Goal: Task Accomplishment & Management: Manage account settings

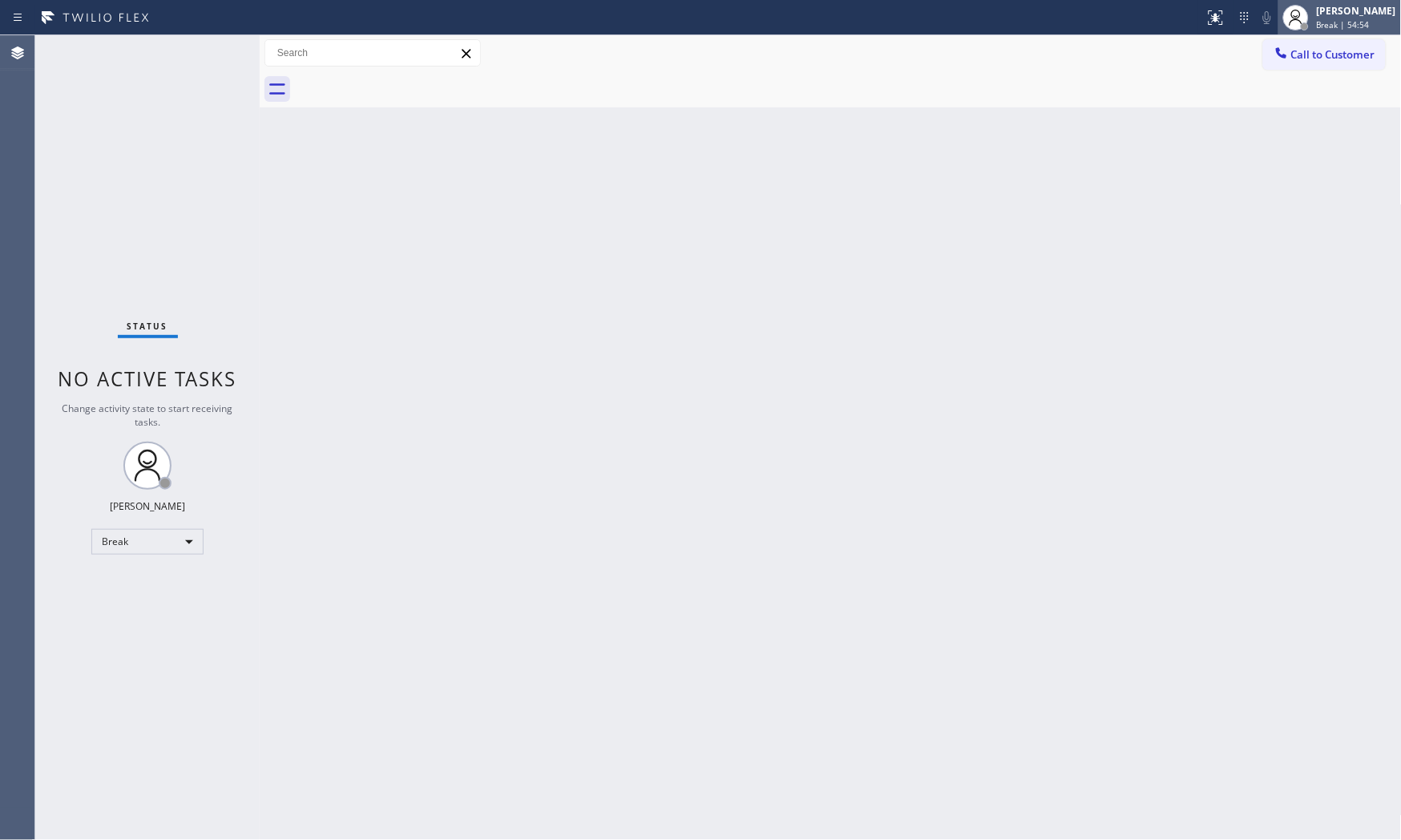
click at [1335, 8] on div "[PERSON_NAME]" at bounding box center [1356, 11] width 79 height 14
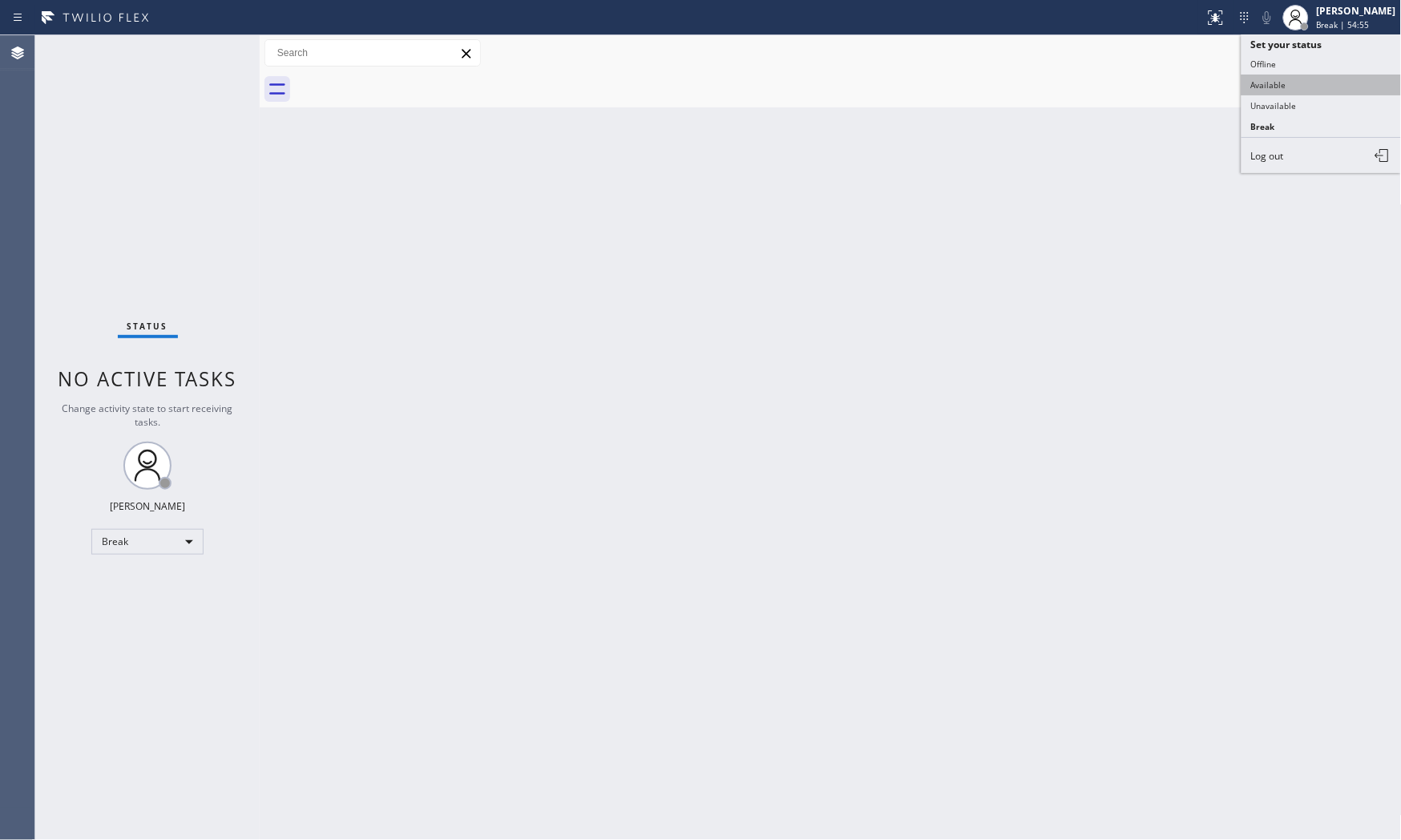
click at [1307, 86] on button "Available" at bounding box center [1321, 85] width 160 height 21
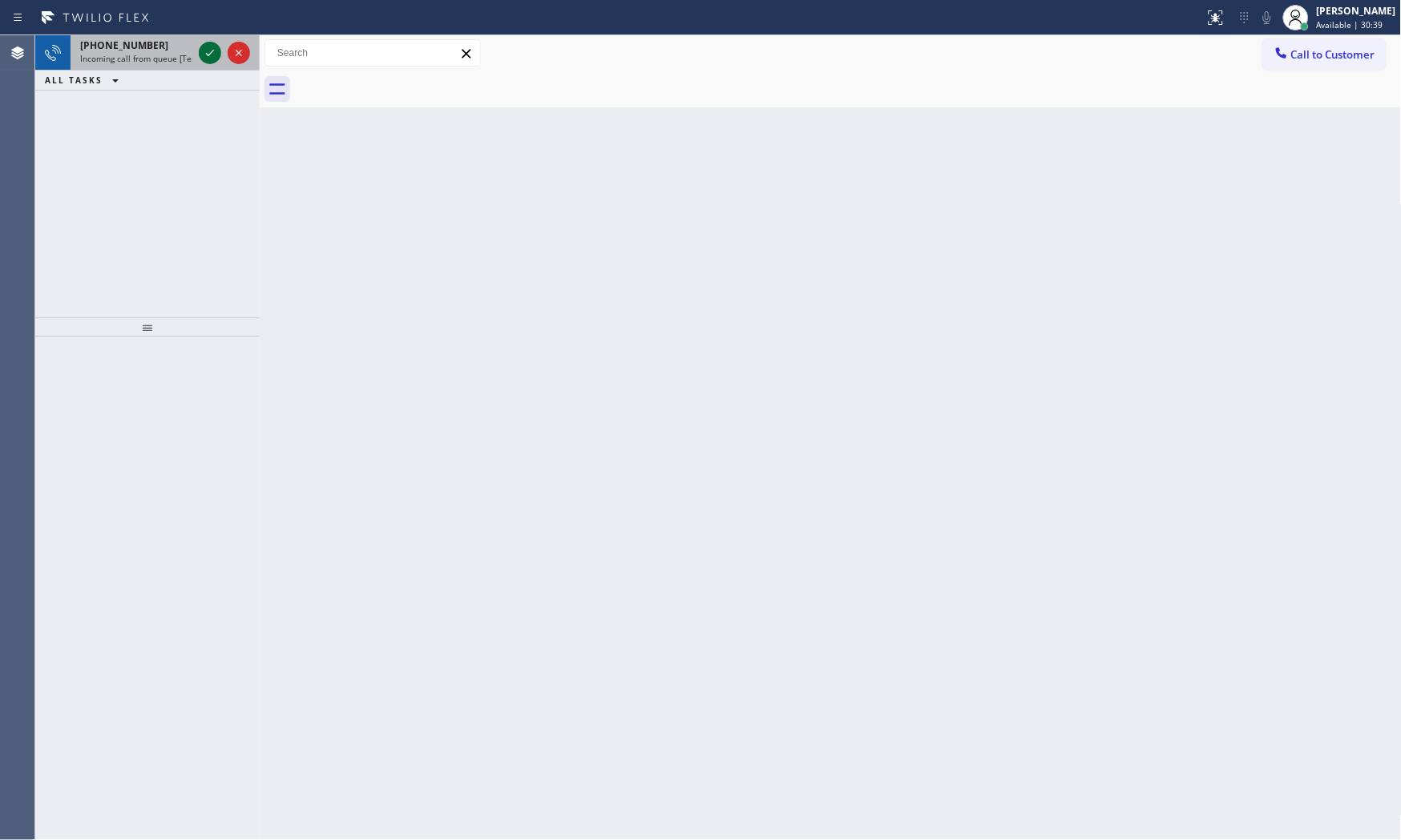
click at [212, 55] on icon at bounding box center [210, 53] width 19 height 19
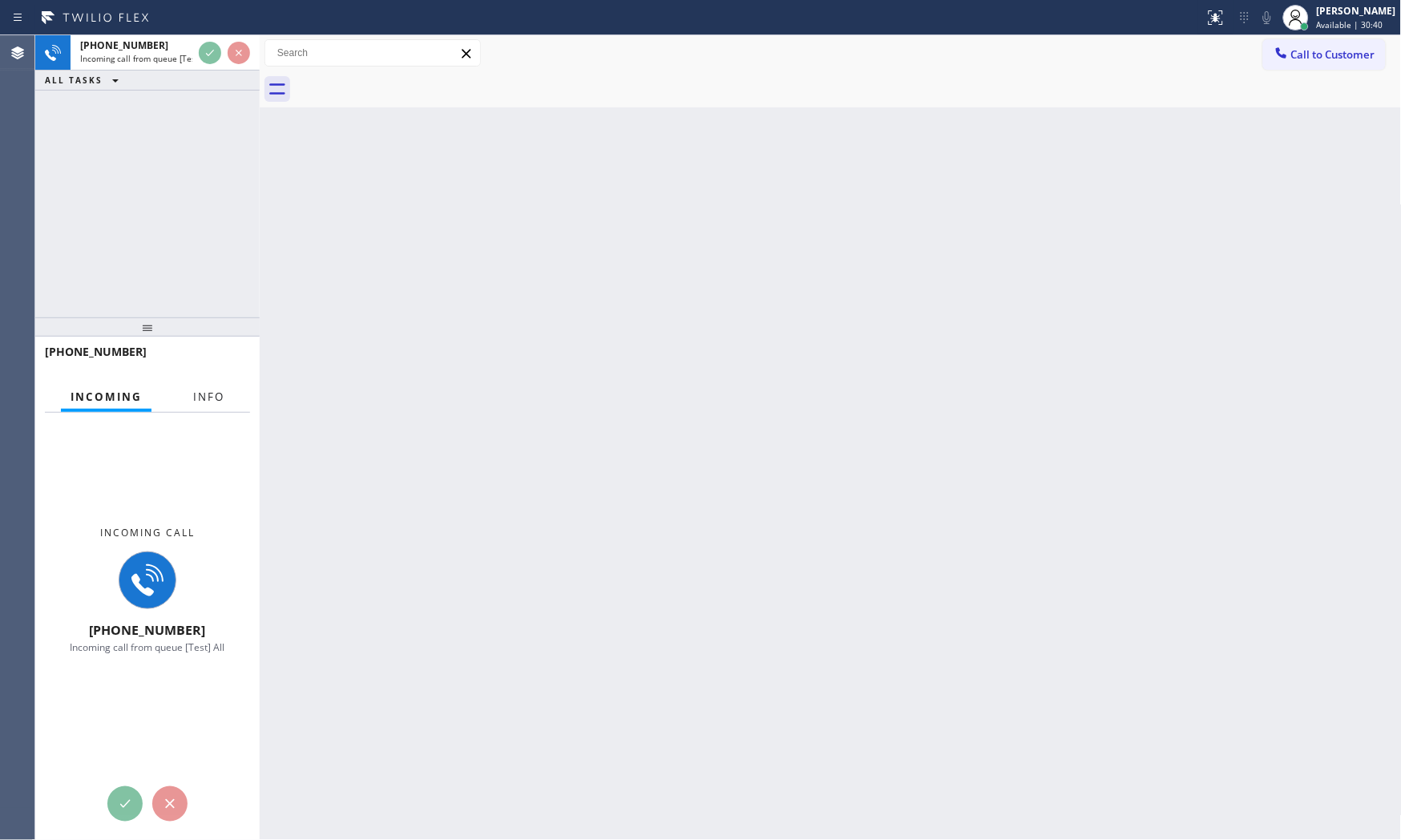
click at [220, 397] on button "Info" at bounding box center [209, 397] width 50 height 31
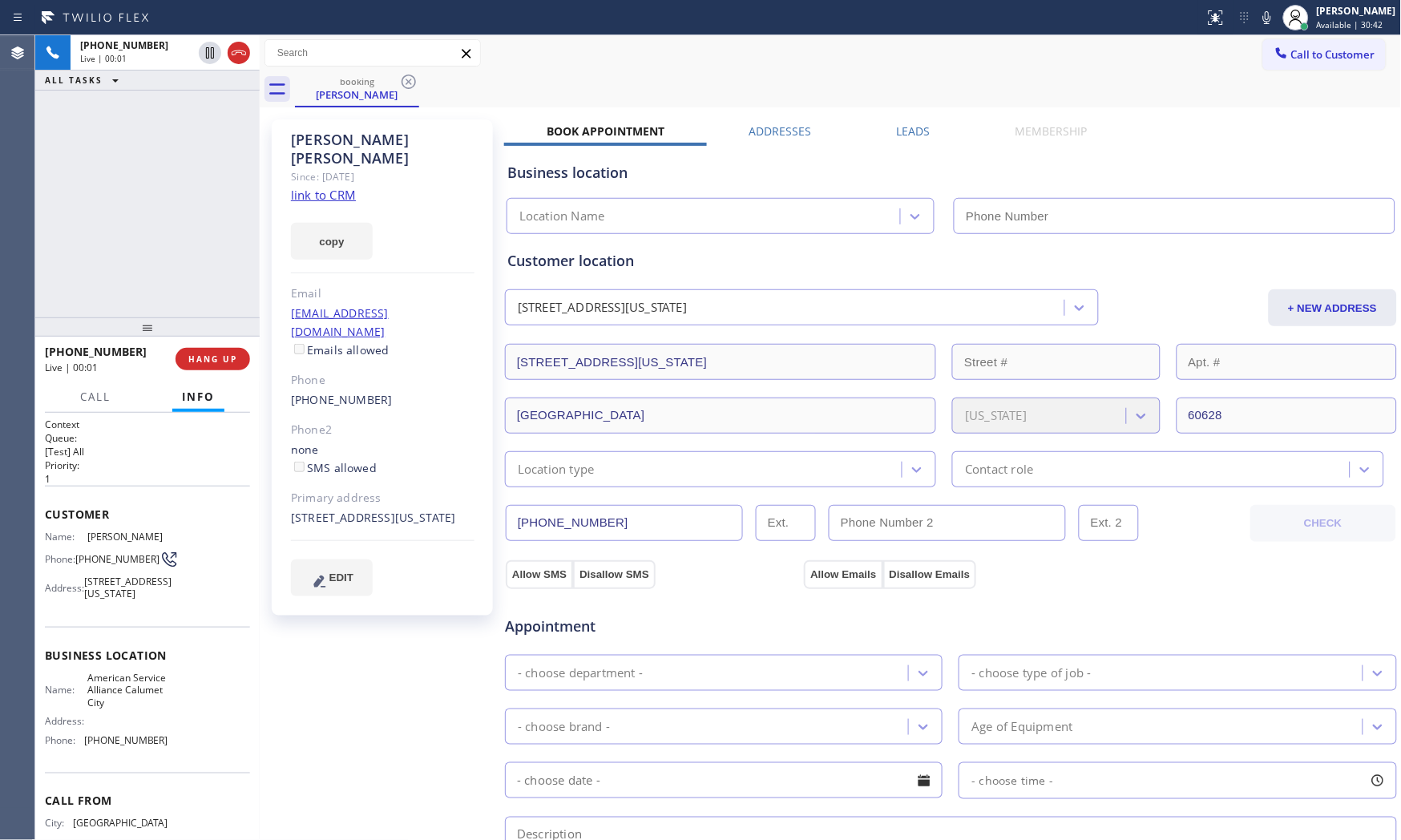
type input "[PHONE_NUMBER]"
click at [346, 168] on div "Since: [DATE]" at bounding box center [382, 177] width 183 height 18
click at [346, 187] on link "link to CRM" at bounding box center [323, 195] width 65 height 16
click at [1258, 21] on icon at bounding box center [1267, 17] width 19 height 19
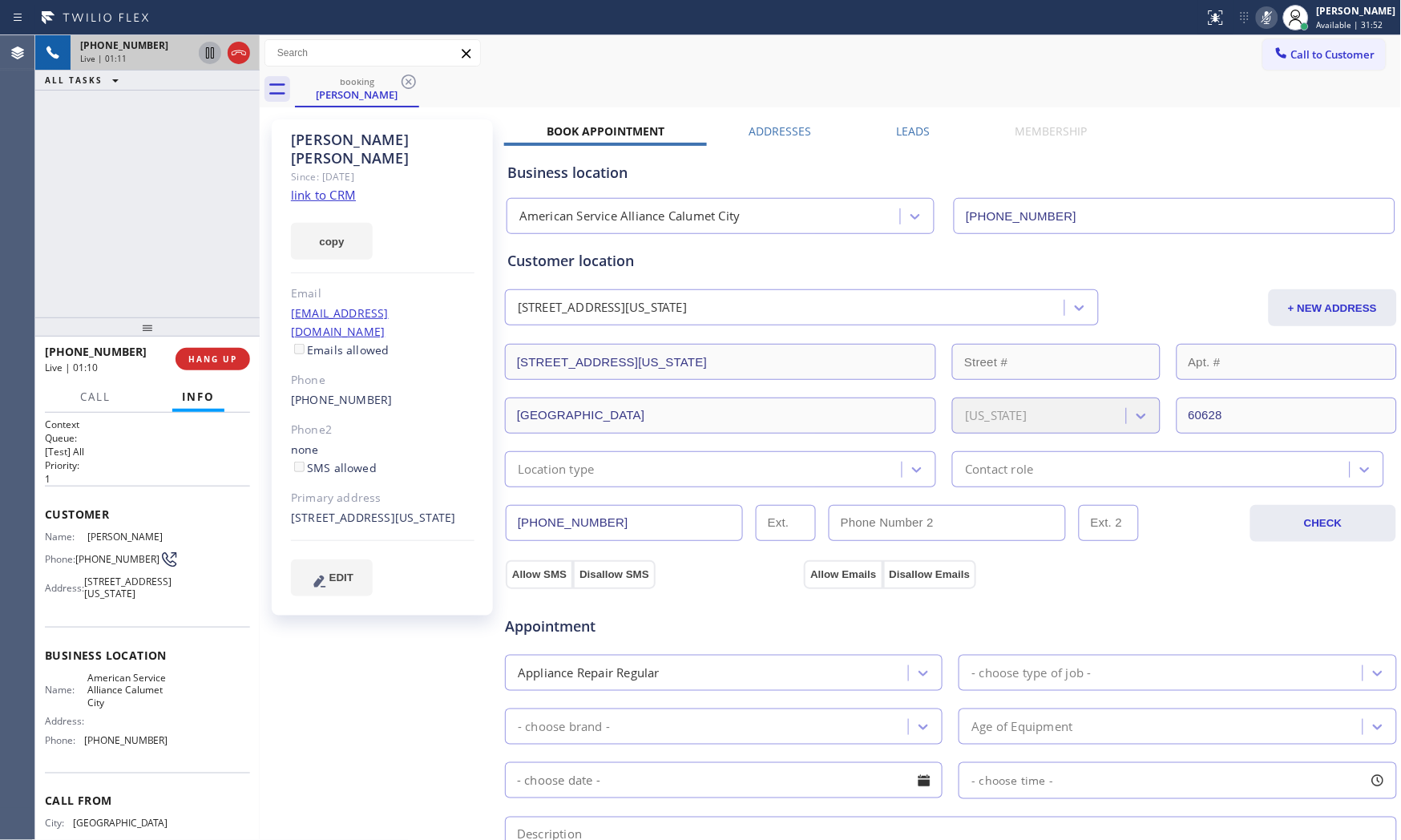
click at [200, 57] on icon at bounding box center [210, 53] width 19 height 19
click at [1263, 19] on icon at bounding box center [1267, 17] width 19 height 19
click at [204, 50] on icon at bounding box center [210, 53] width 19 height 19
click at [1258, 25] on icon at bounding box center [1267, 17] width 19 height 19
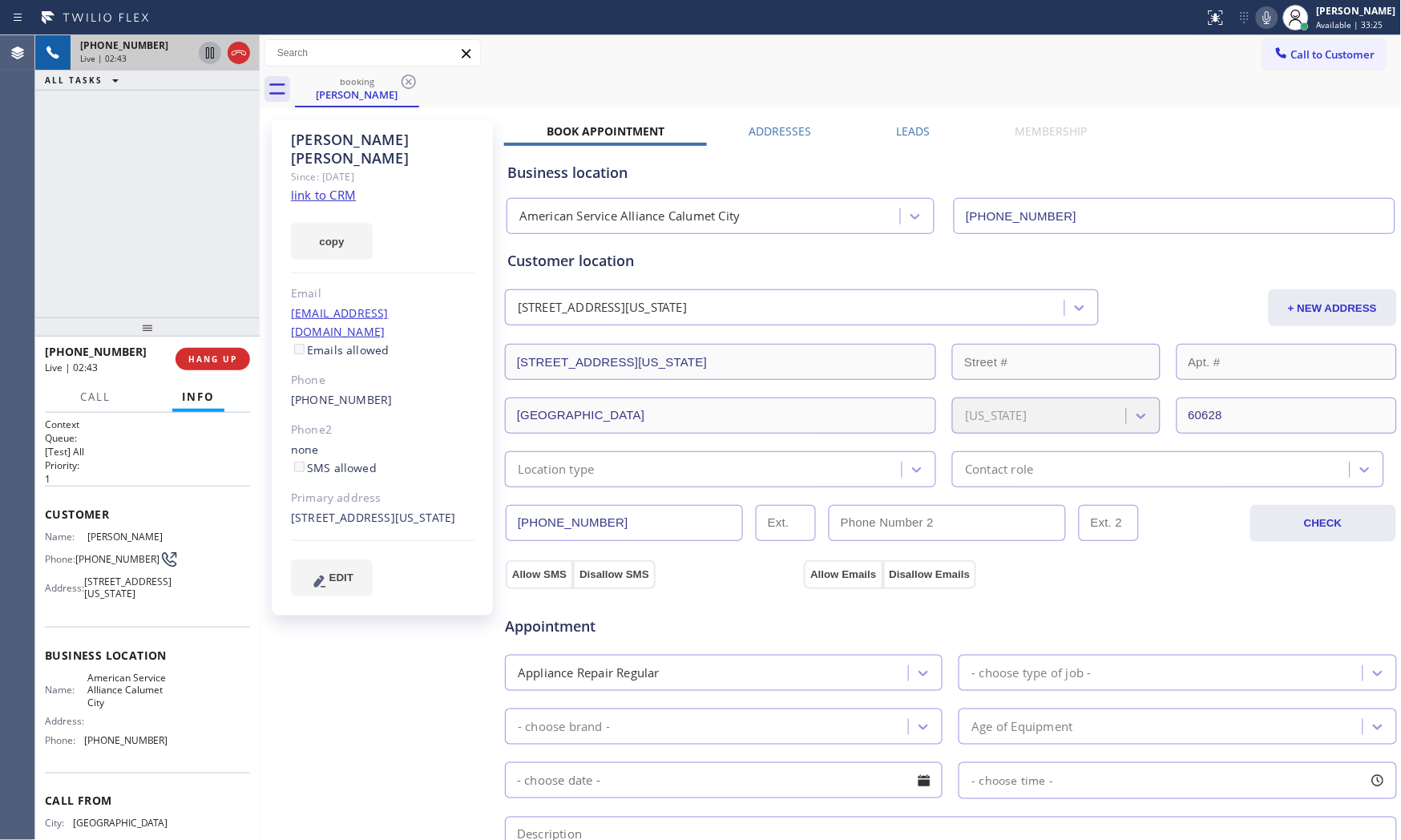
click at [1258, 23] on icon at bounding box center [1267, 17] width 19 height 19
click at [1258, 22] on icon at bounding box center [1267, 17] width 19 height 19
click at [246, 354] on button "HANG UP" at bounding box center [213, 359] width 75 height 23
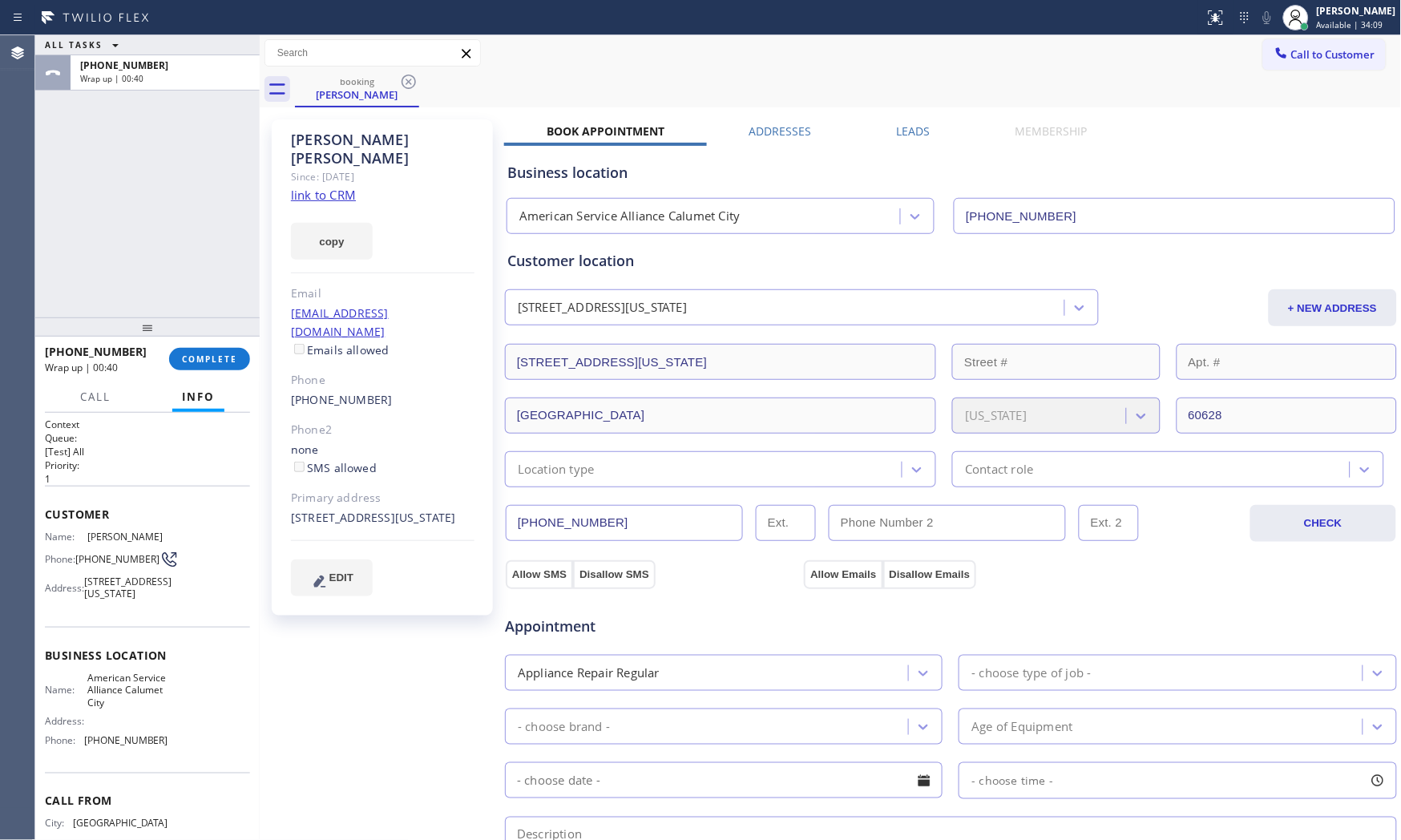
click at [112, 746] on span "[PHONE_NUMBER]" at bounding box center [126, 740] width 84 height 12
copy span "[PHONE_NUMBER]"
click at [225, 349] on button "COMPLETE" at bounding box center [209, 359] width 81 height 23
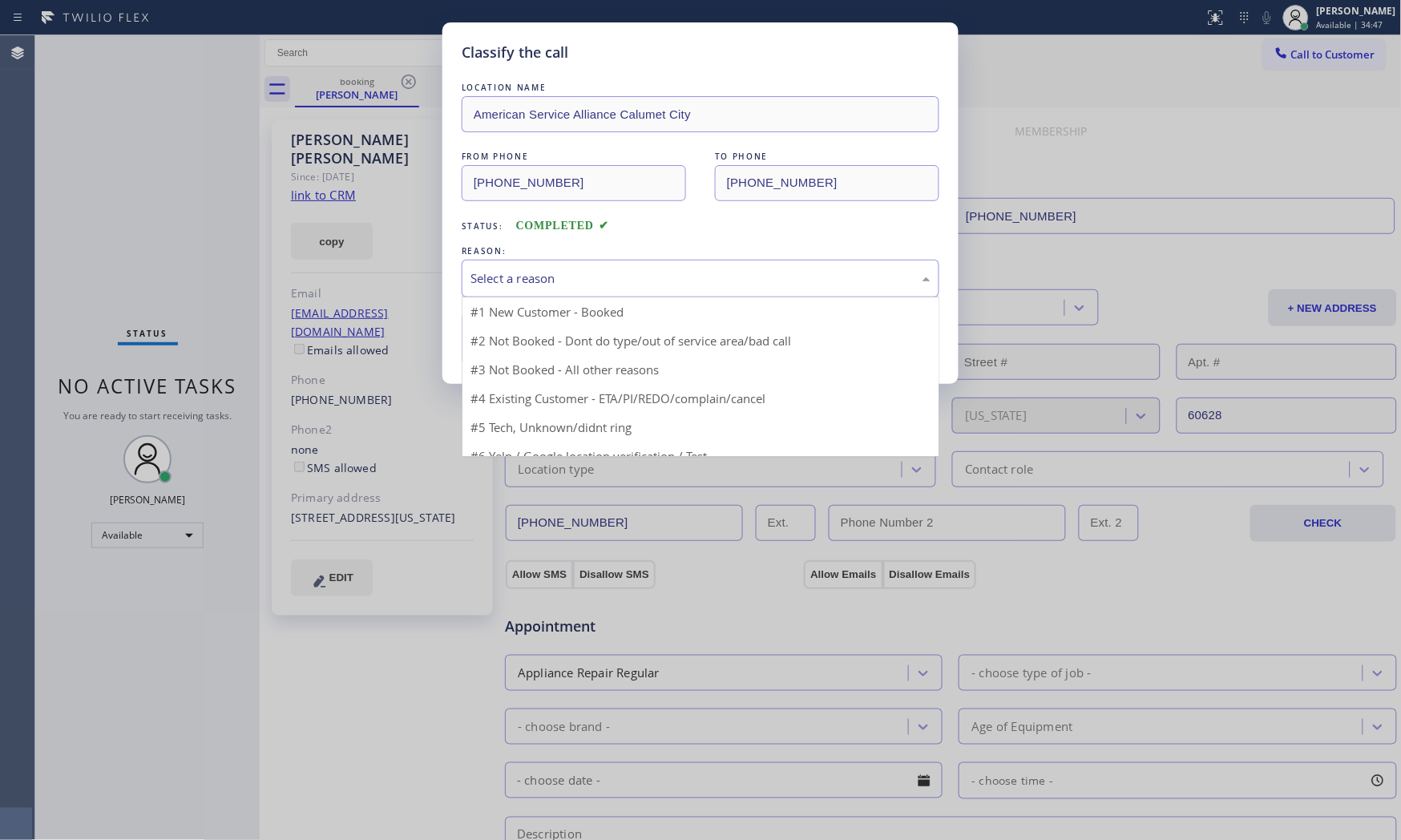
click at [524, 267] on div "Select a reason" at bounding box center [700, 278] width 477 height 37
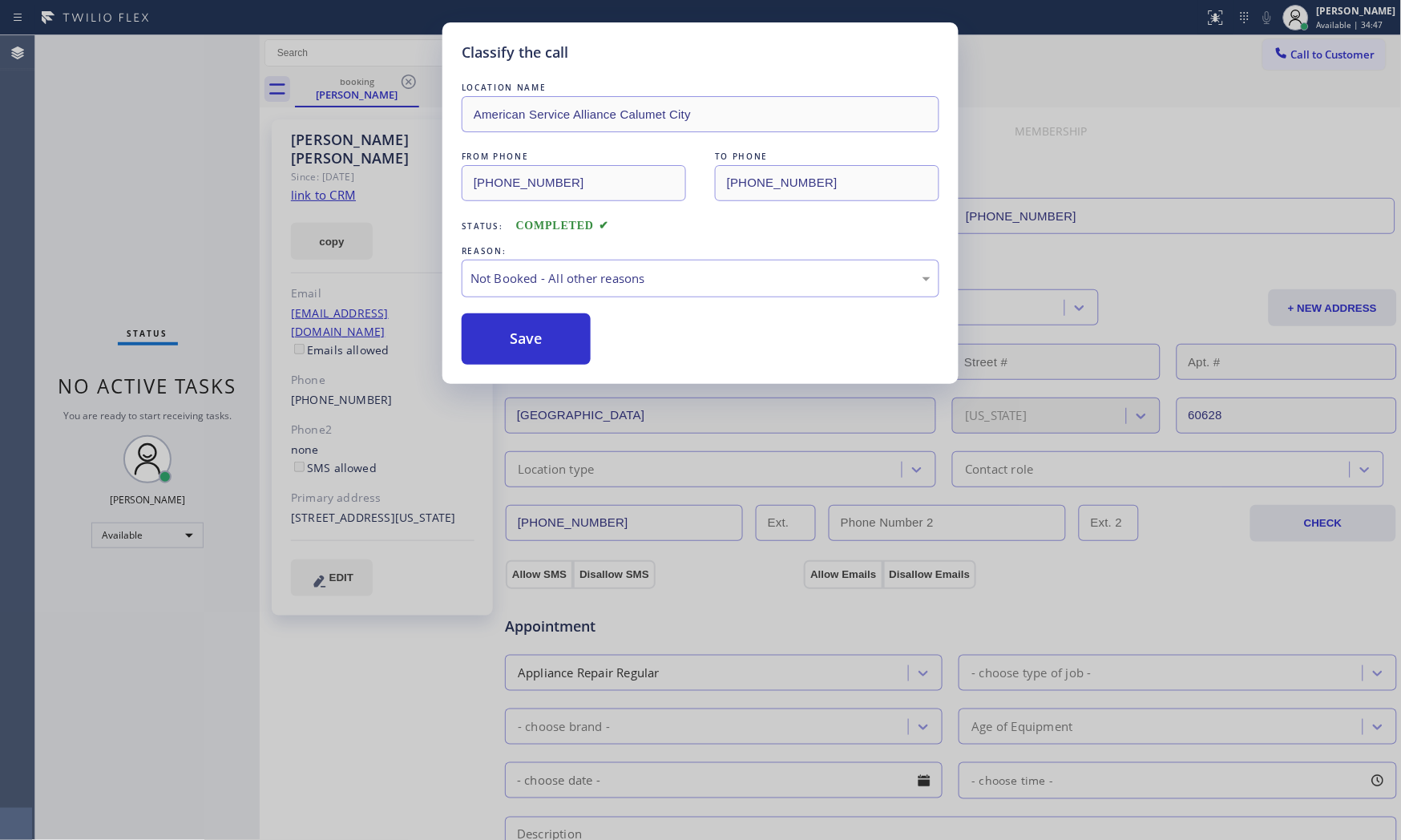
click at [518, 349] on button "Save" at bounding box center [526, 338] width 129 height 51
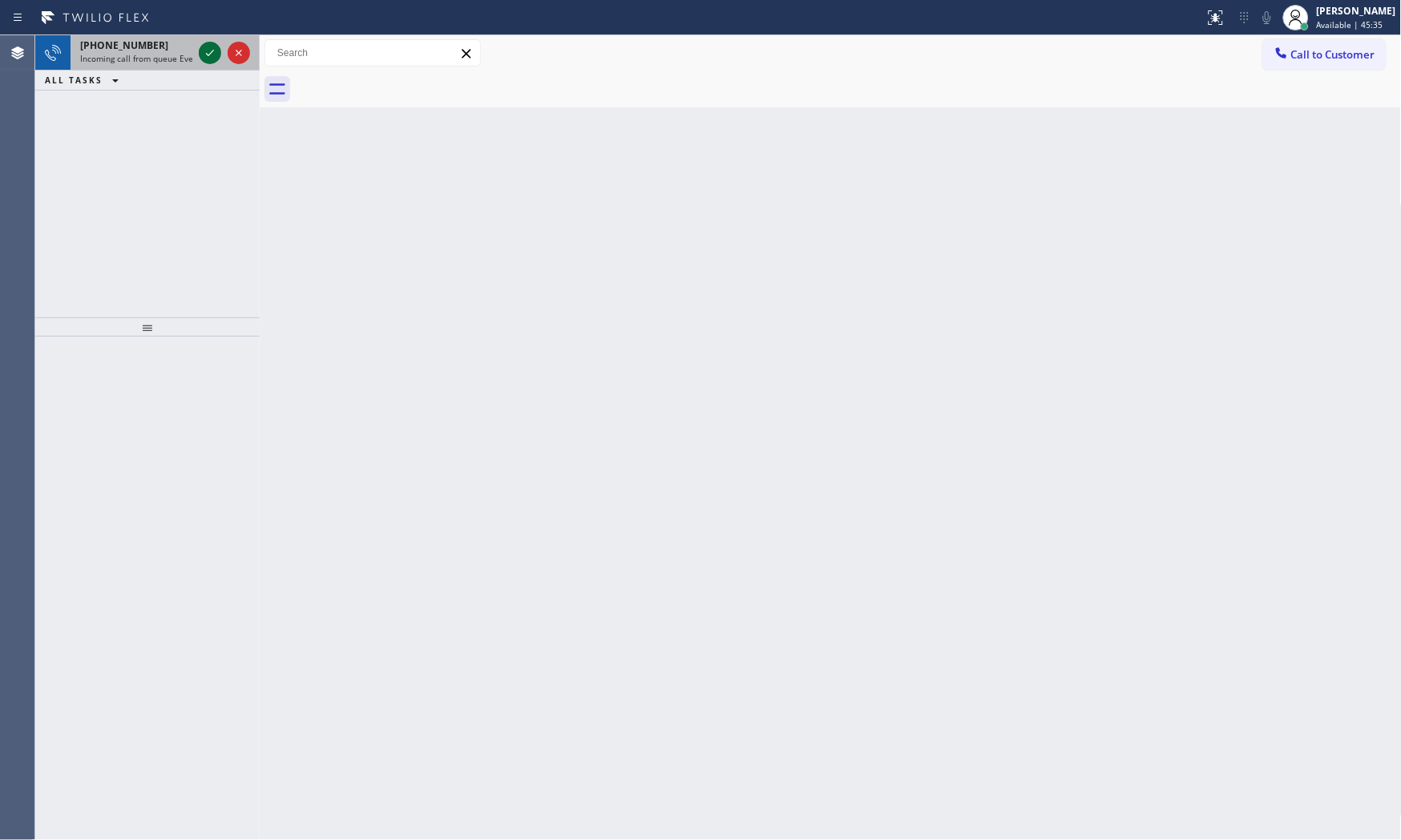
click at [205, 50] on icon at bounding box center [210, 53] width 19 height 19
click at [211, 51] on icon at bounding box center [210, 52] width 8 height 6
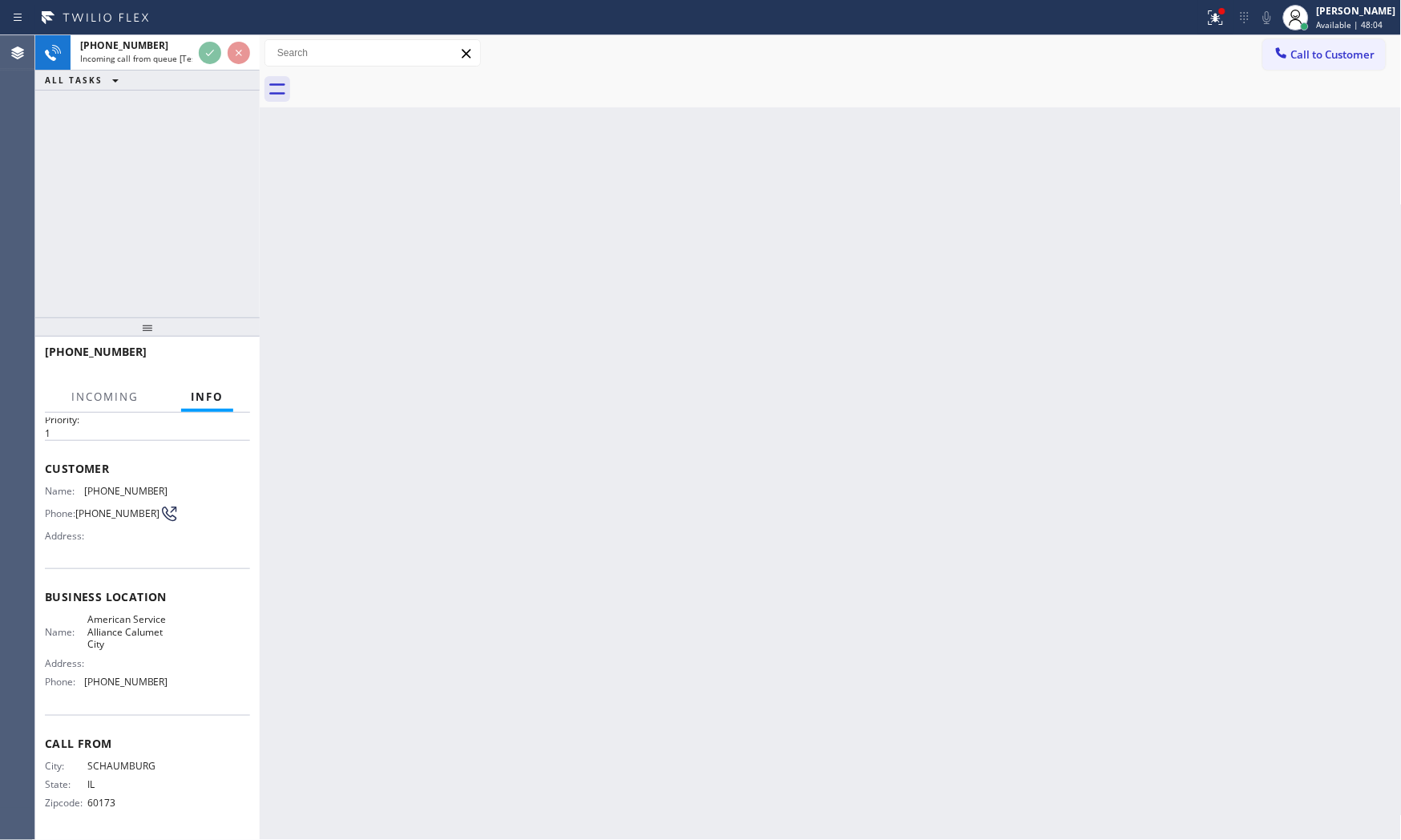
scroll to position [50, 0]
click at [219, 352] on div "[PHONE_NUMBER]" at bounding box center [148, 359] width 205 height 42
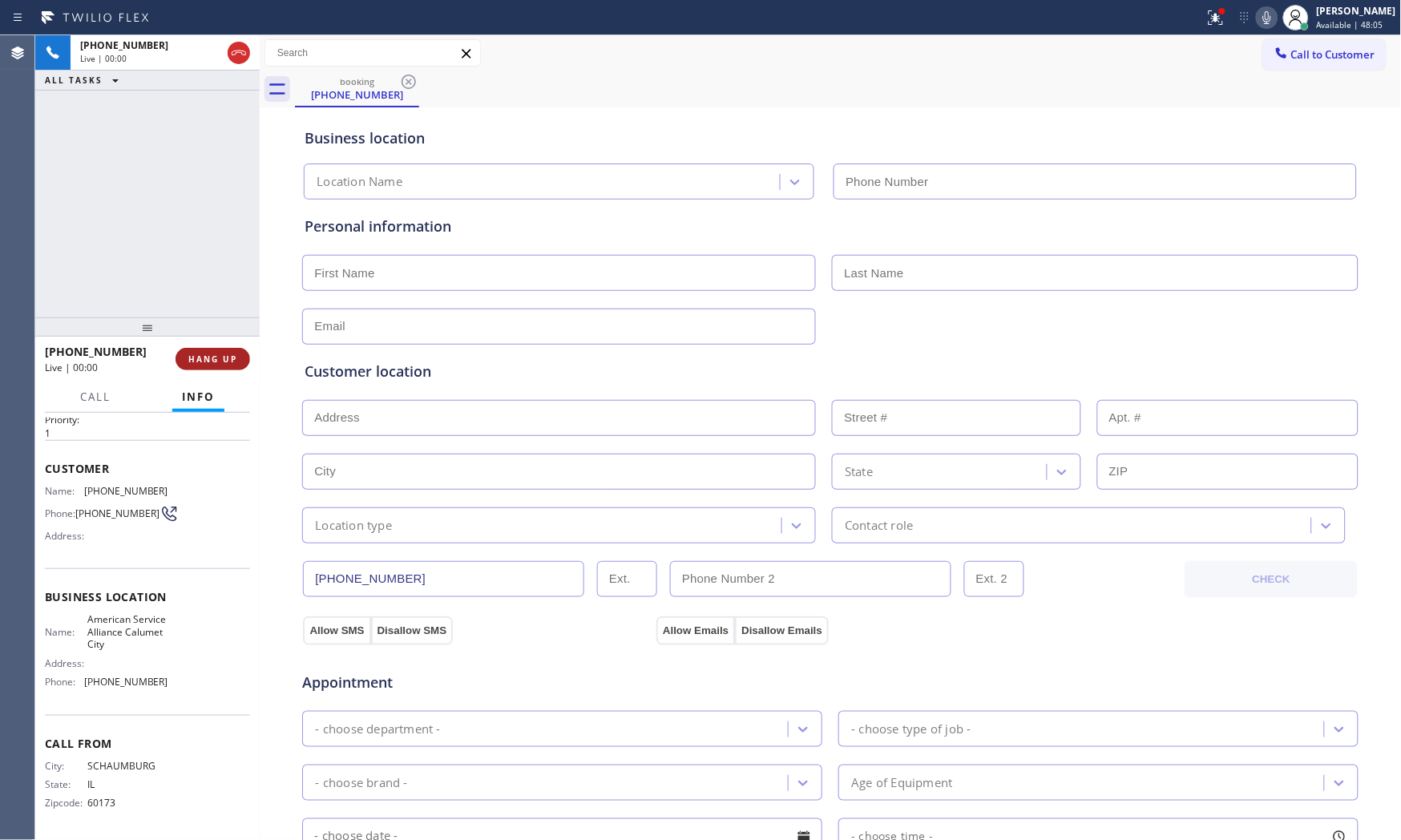
click at [219, 354] on span "HANG UP" at bounding box center [213, 358] width 49 height 11
type input "[PHONE_NUMBER]"
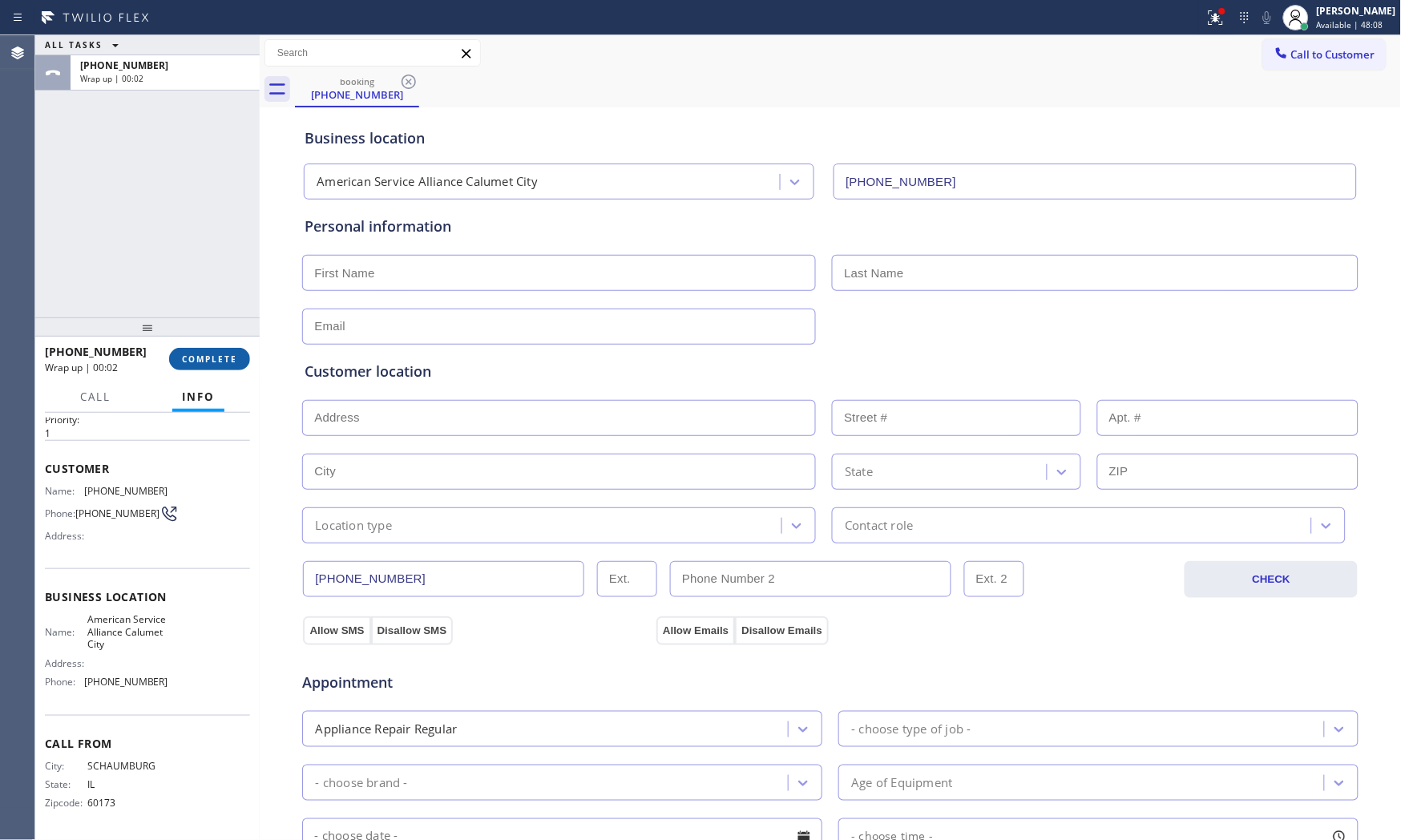
click at [230, 353] on span "COMPLETE" at bounding box center [210, 358] width 56 height 11
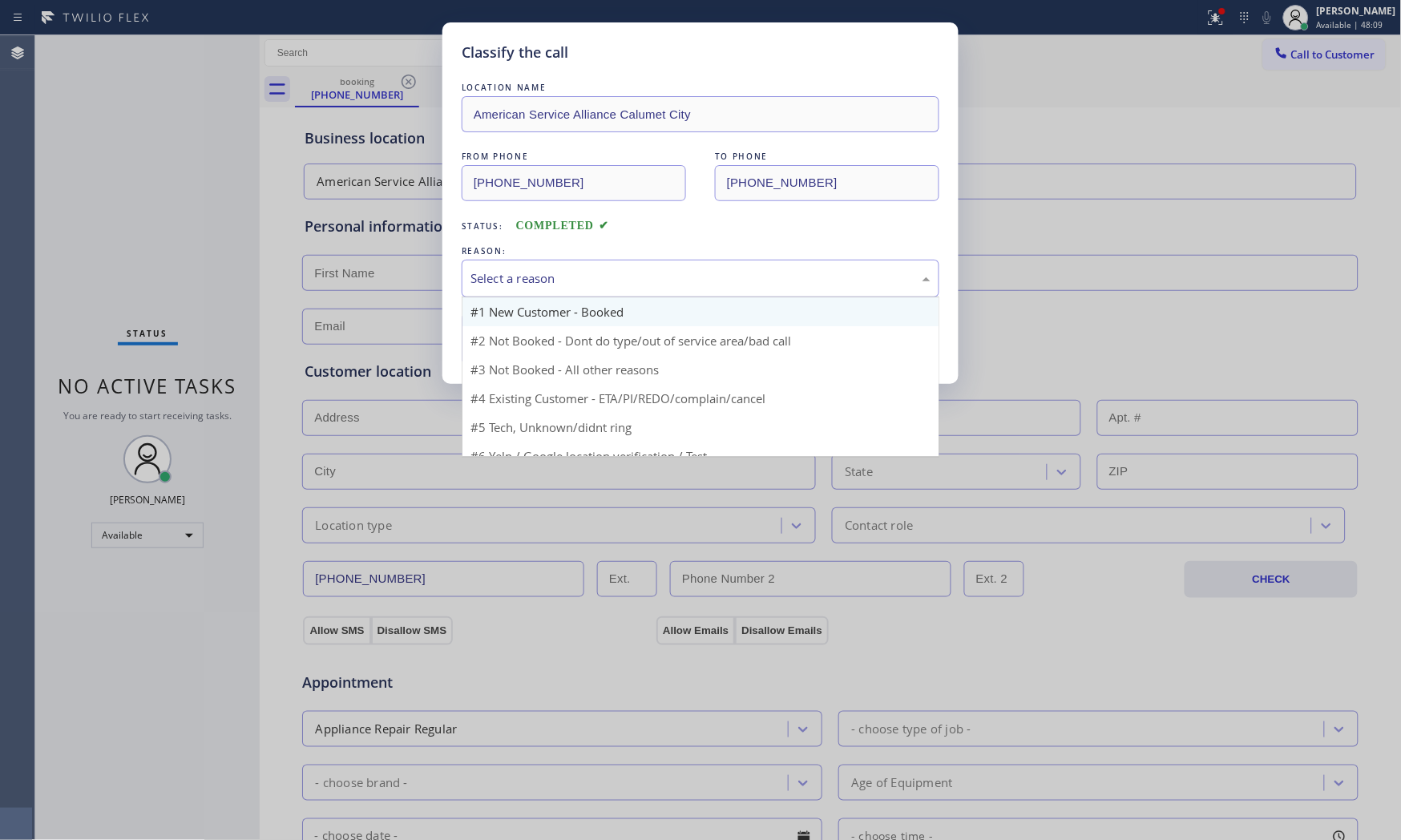
drag, startPoint x: 500, startPoint y: 290, endPoint x: 508, endPoint y: 322, distance: 33.0
click at [501, 290] on div "Select a reason" at bounding box center [700, 278] width 477 height 37
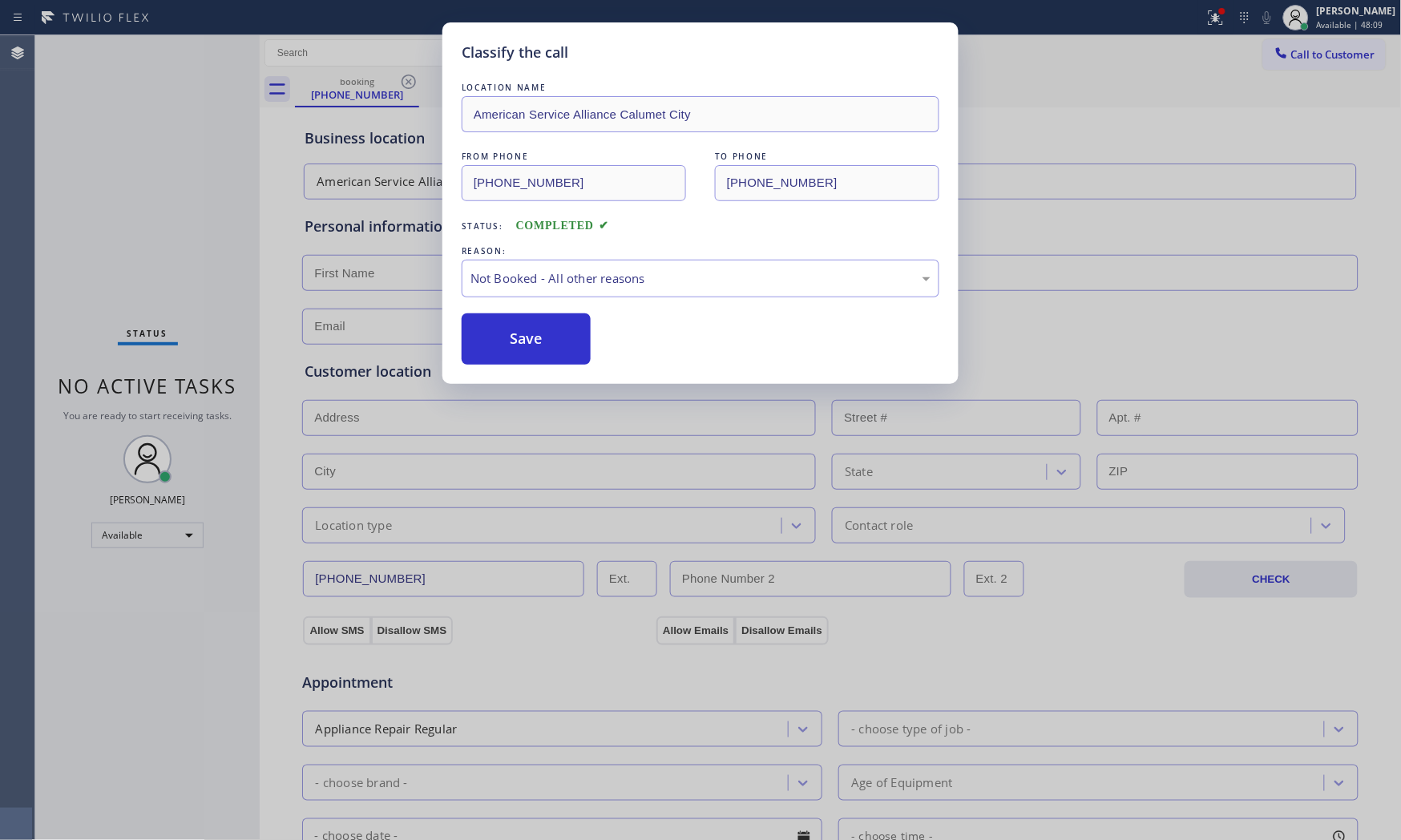
click at [509, 331] on button "Save" at bounding box center [526, 338] width 129 height 51
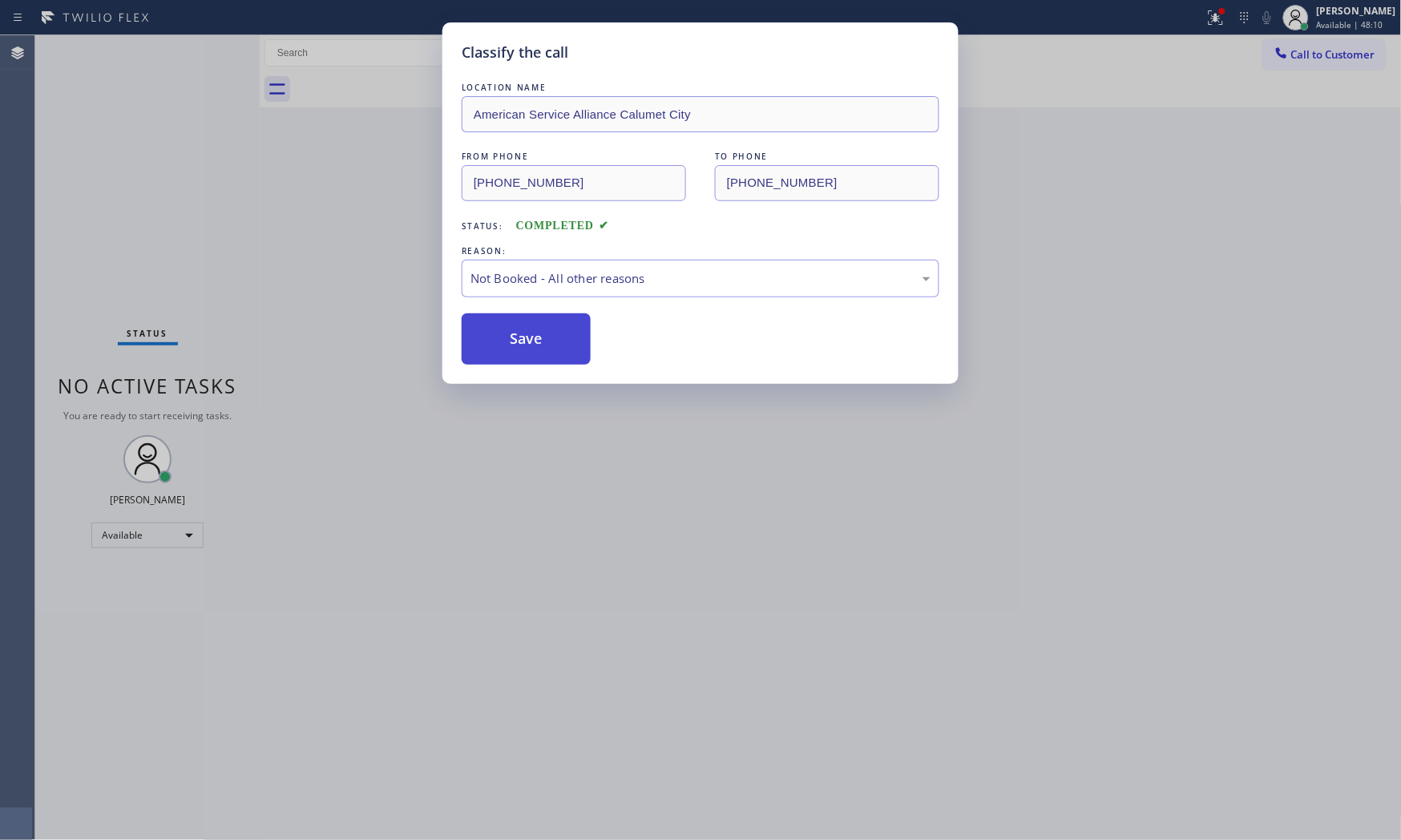
click at [509, 331] on button "Save" at bounding box center [526, 338] width 129 height 51
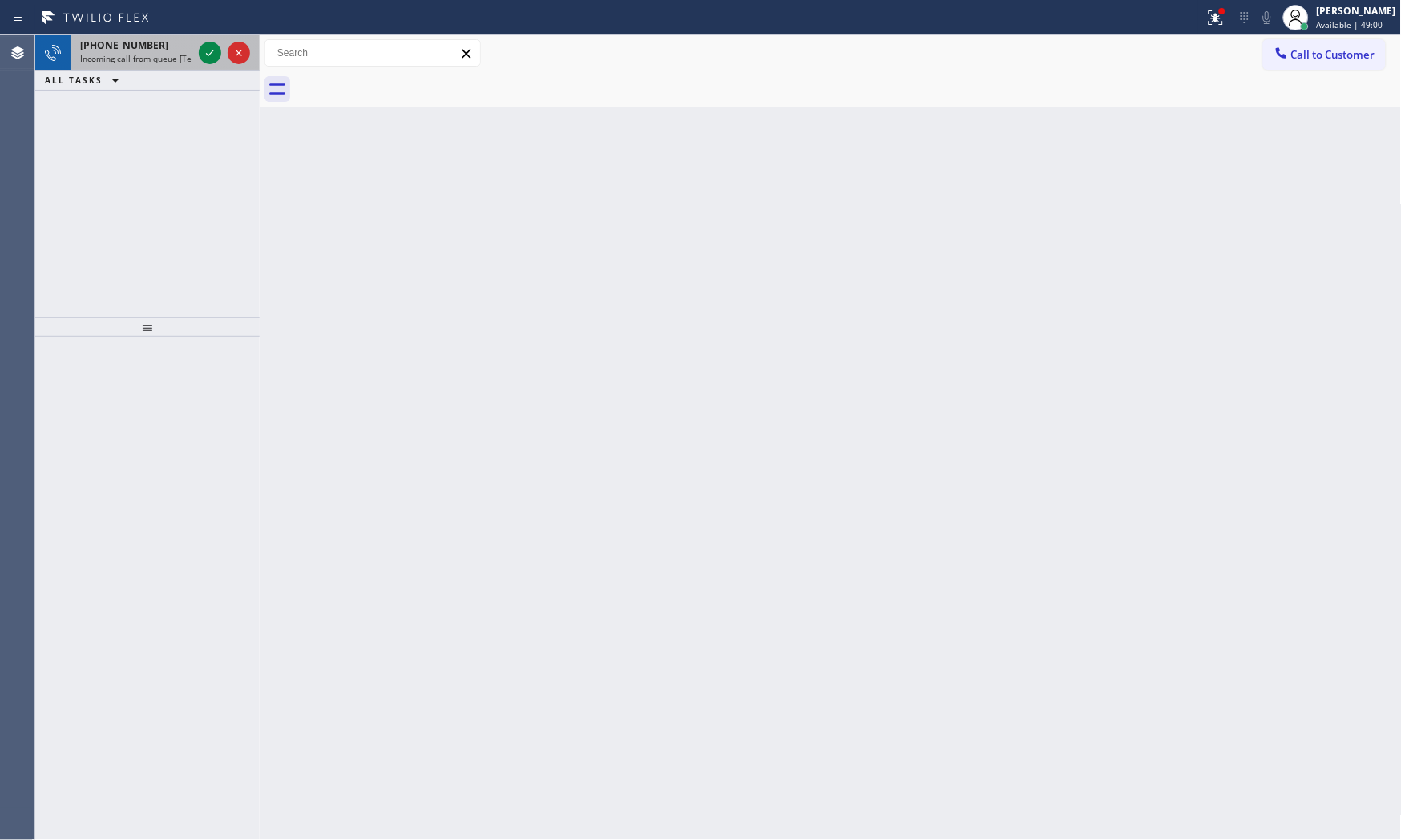
click at [143, 57] on span "Incoming call from queue [Test] All" at bounding box center [146, 58] width 133 height 11
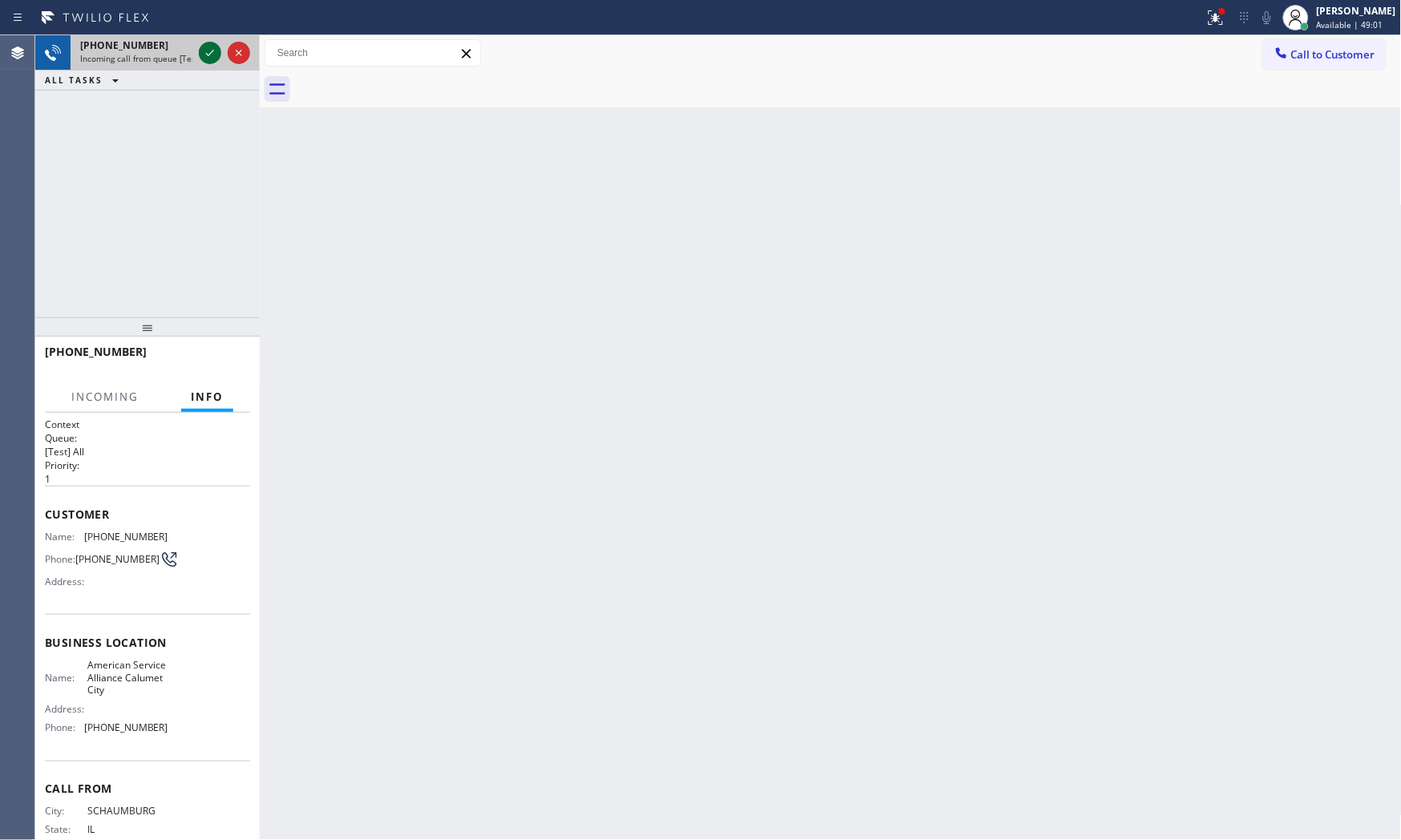
click at [201, 50] on icon at bounding box center [210, 53] width 19 height 19
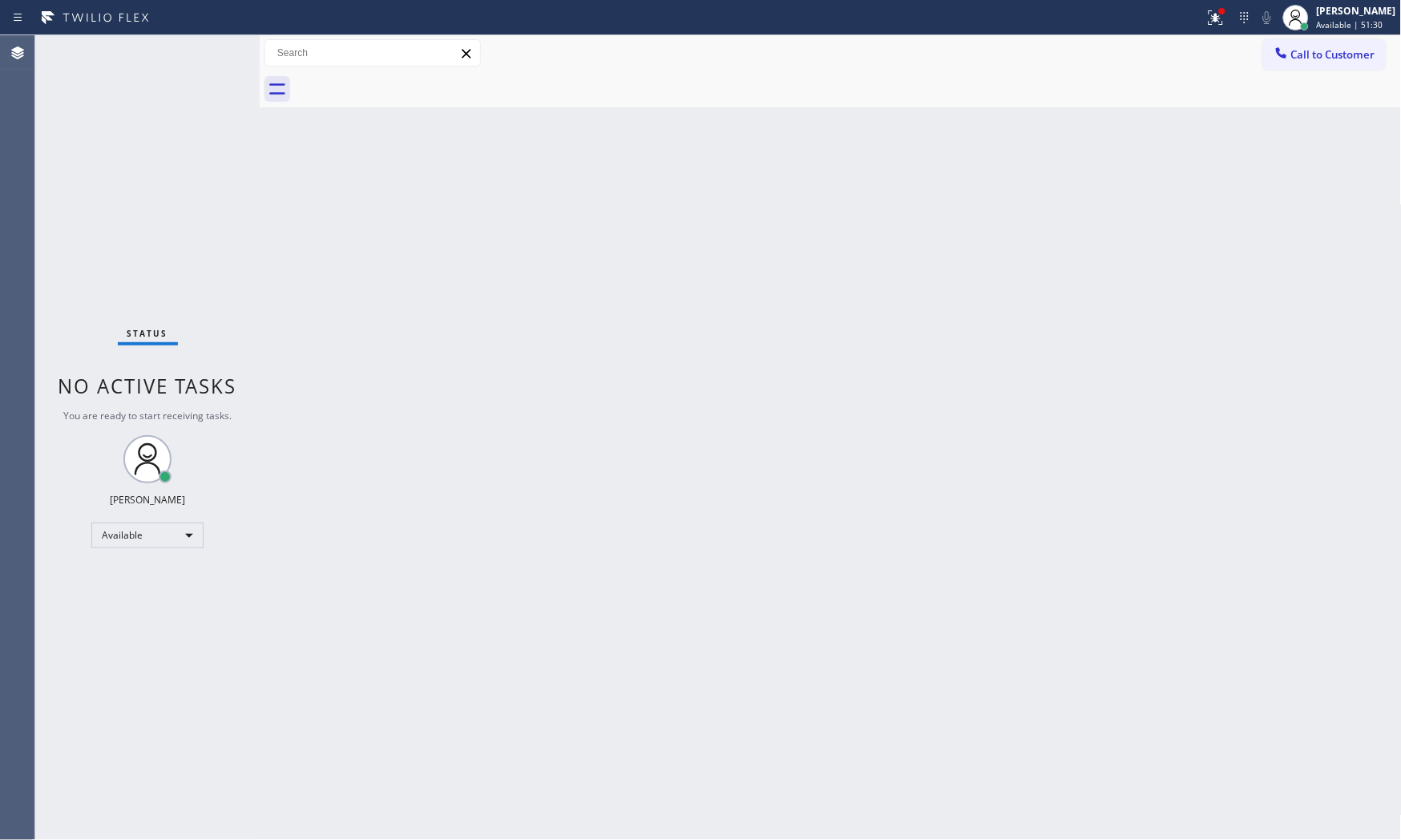
click at [206, 44] on div "Status No active tasks You are ready to start receiving tasks. [PERSON_NAME] Av…" at bounding box center [148, 437] width 224 height 804
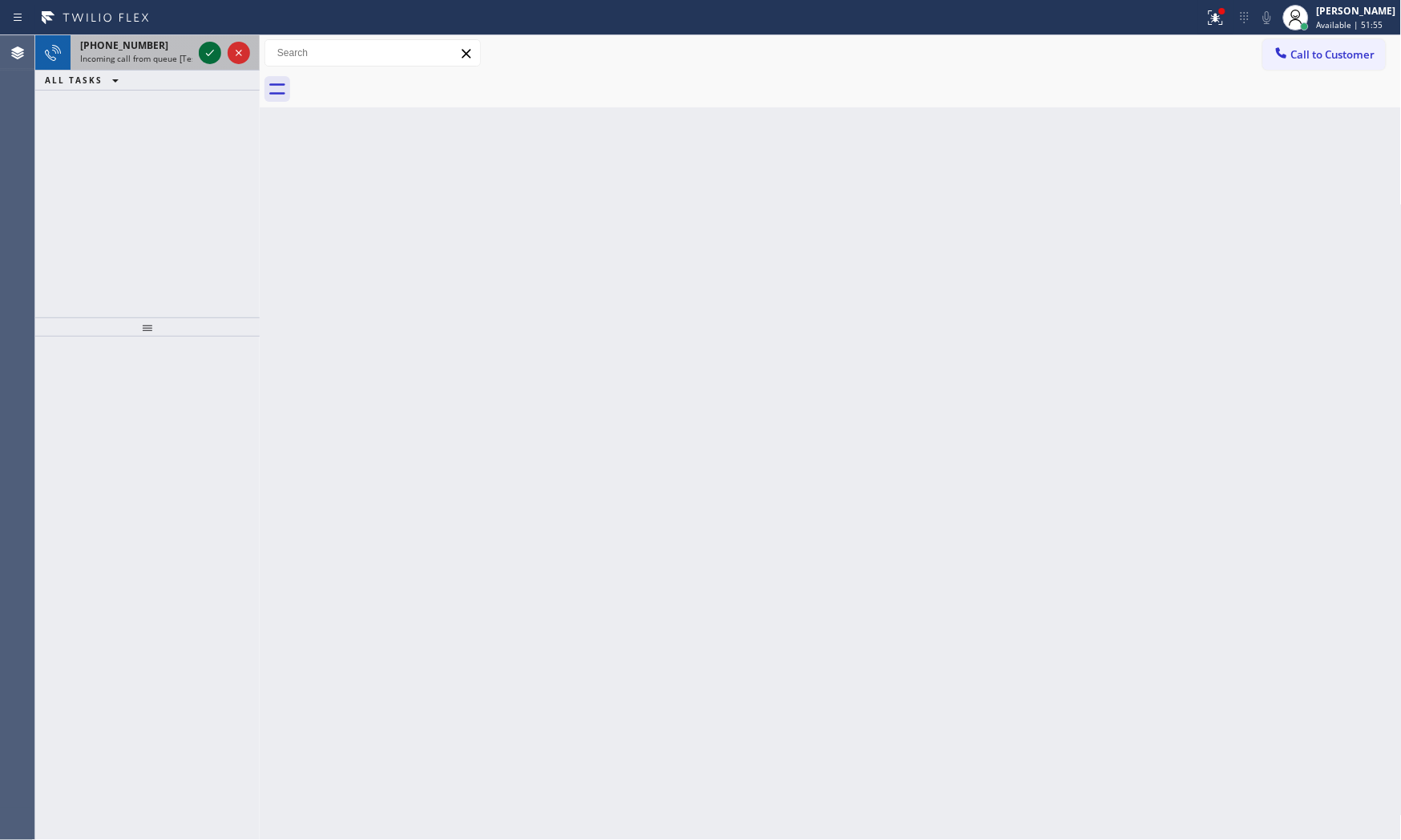
click at [204, 46] on icon at bounding box center [210, 53] width 19 height 19
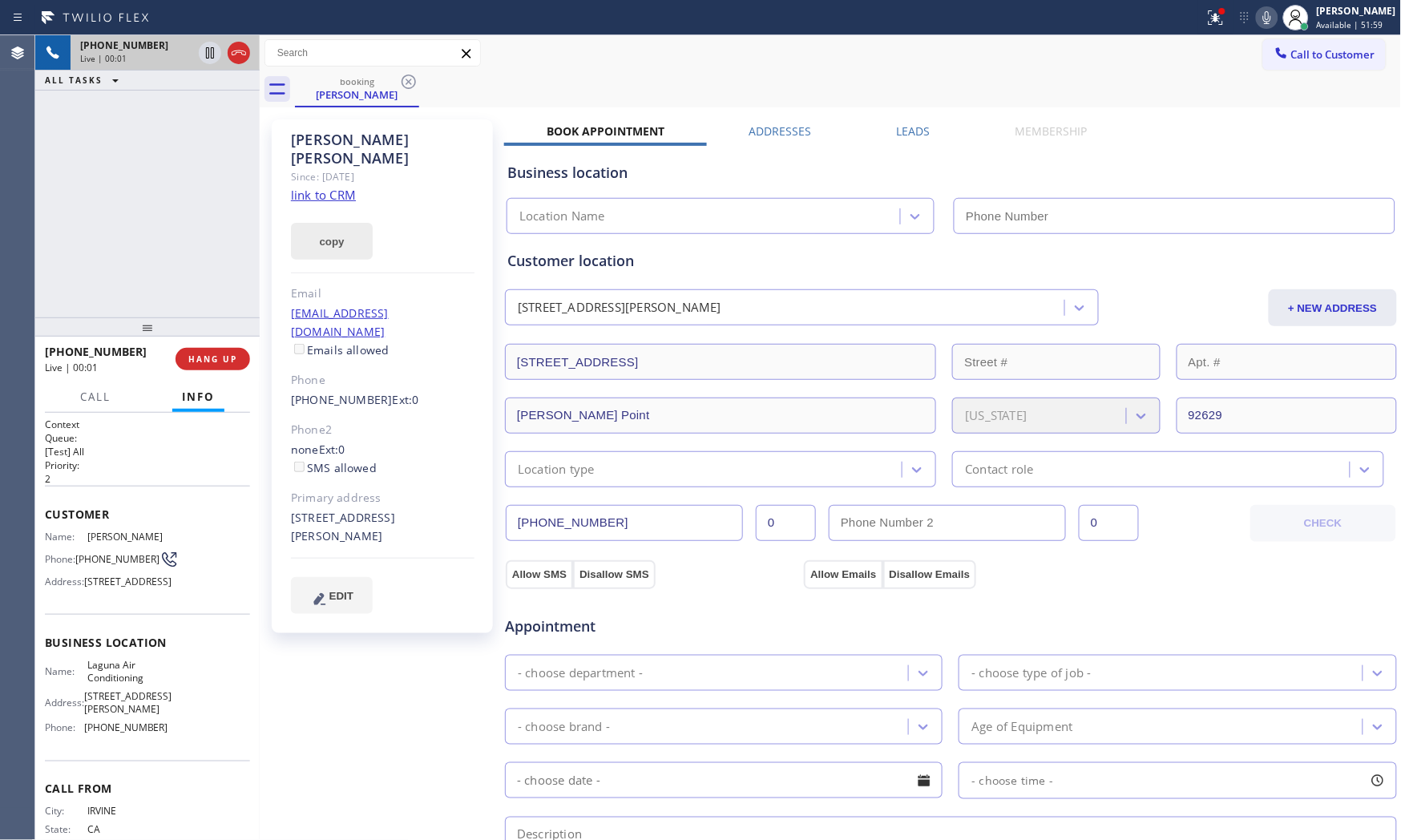
type input "[PHONE_NUMBER]"
click at [330, 187] on link "link to CRM" at bounding box center [323, 195] width 65 height 16
click at [1218, 21] on icon at bounding box center [1216, 17] width 15 height 15
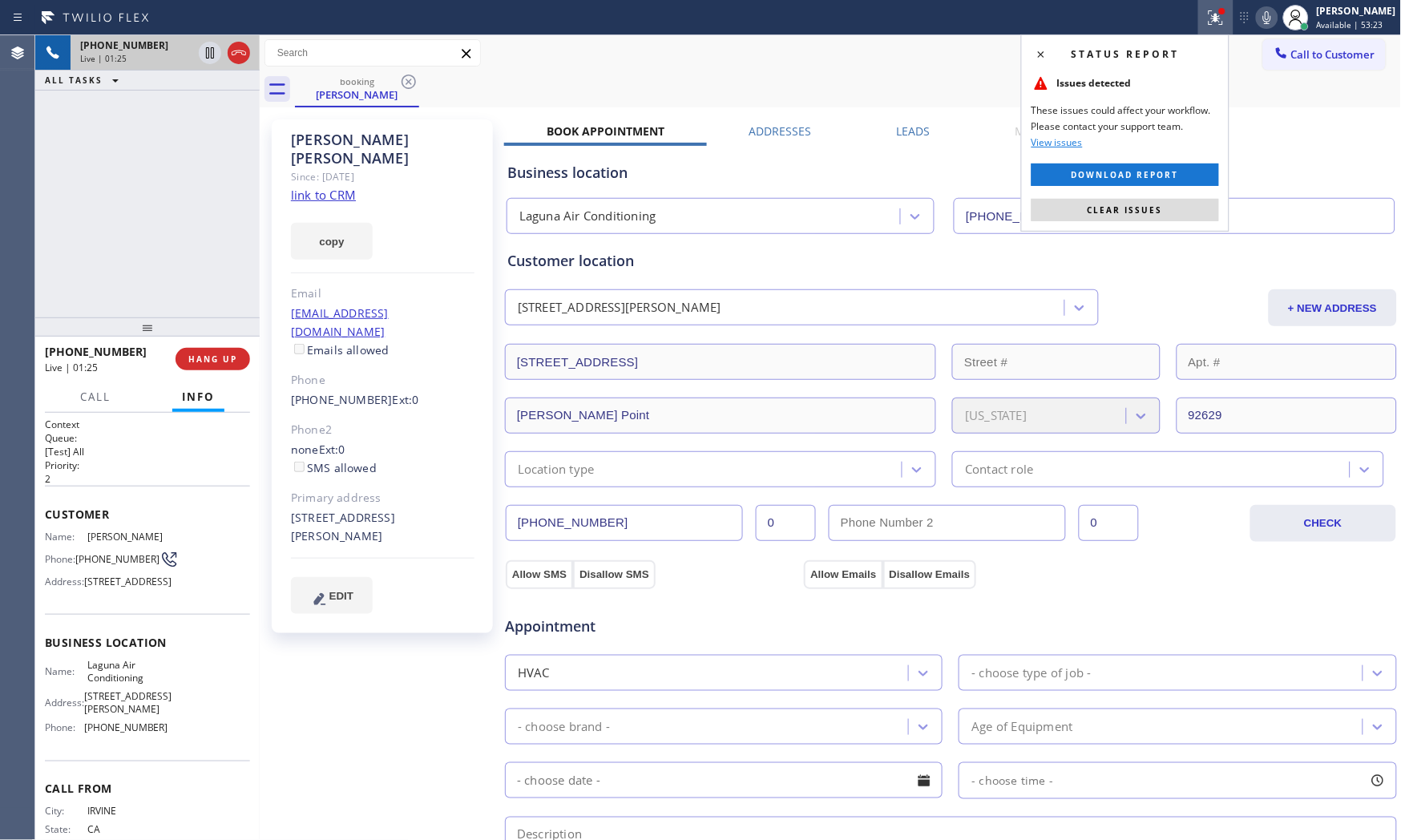
click at [1158, 197] on div "Status report Issues detected These issues could affect your workflow. Please c…" at bounding box center [1125, 133] width 209 height 197
click at [1158, 199] on button "Clear issues" at bounding box center [1125, 210] width 188 height 23
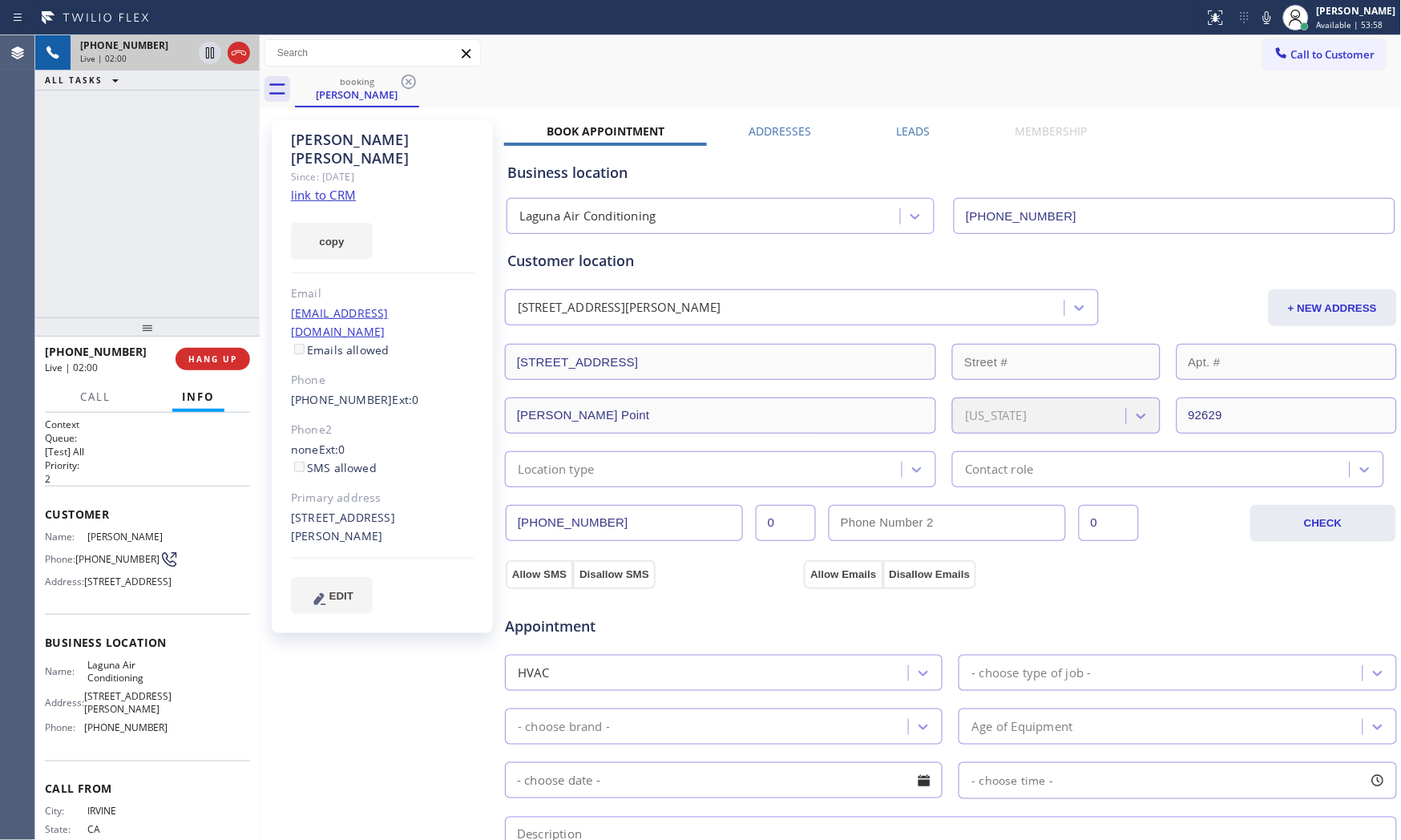
click at [1258, 23] on icon at bounding box center [1267, 17] width 19 height 19
click at [210, 50] on icon at bounding box center [210, 53] width 19 height 19
click at [1267, 17] on icon at bounding box center [1267, 17] width 19 height 19
click at [204, 46] on icon at bounding box center [210, 53] width 19 height 19
click at [1271, 15] on icon at bounding box center [1267, 17] width 19 height 19
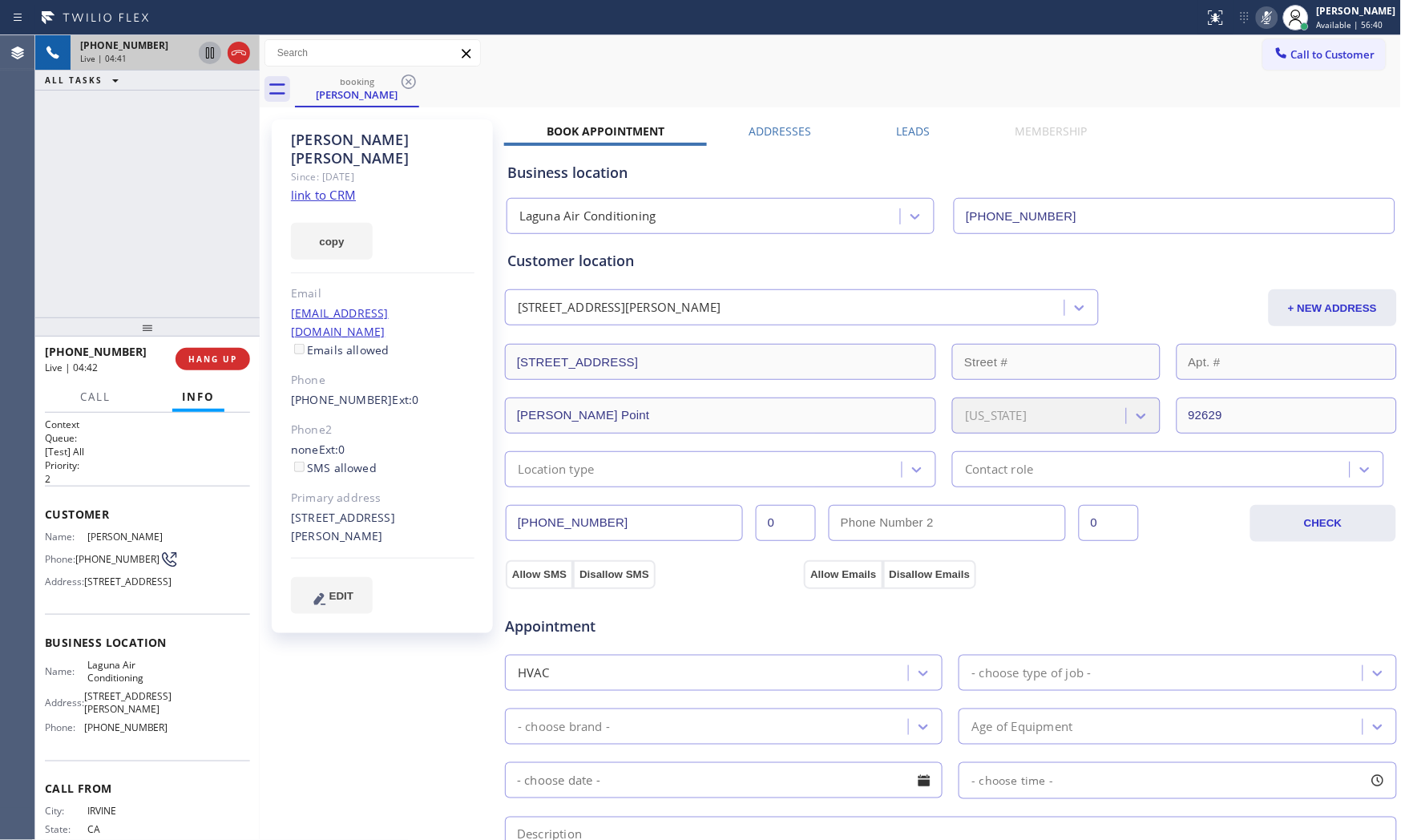
click at [1271, 15] on icon at bounding box center [1267, 17] width 19 height 19
click at [1258, 21] on icon at bounding box center [1267, 17] width 19 height 19
click at [235, 344] on div "[PHONE_NUMBER] Live | 06:25 HANG UP" at bounding box center [148, 359] width 205 height 42
click at [232, 351] on button "HANG UP" at bounding box center [213, 359] width 75 height 23
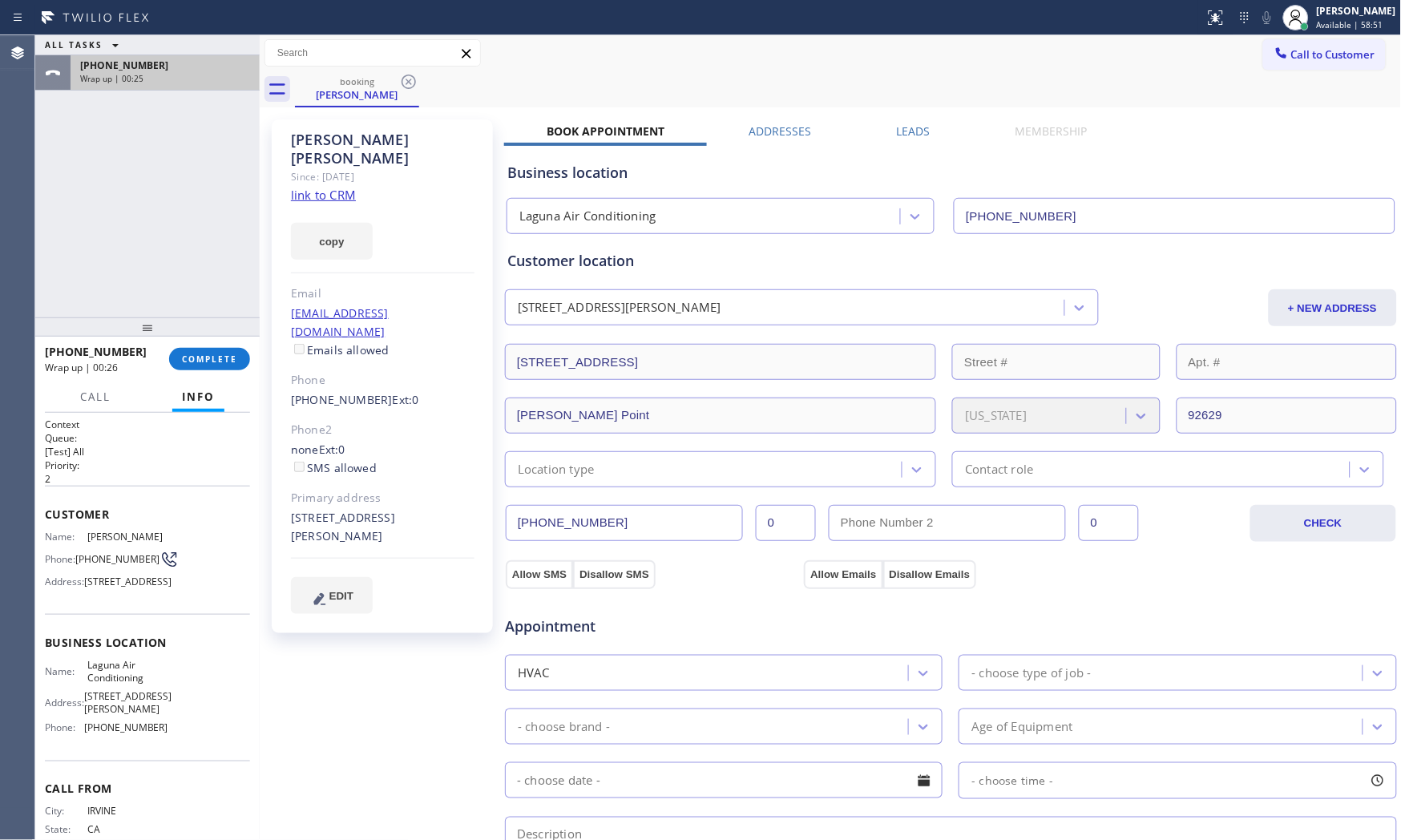
click at [148, 64] on div "[PHONE_NUMBER]" at bounding box center [164, 65] width 170 height 14
click at [612, 478] on div "Location type" at bounding box center [721, 469] width 431 height 36
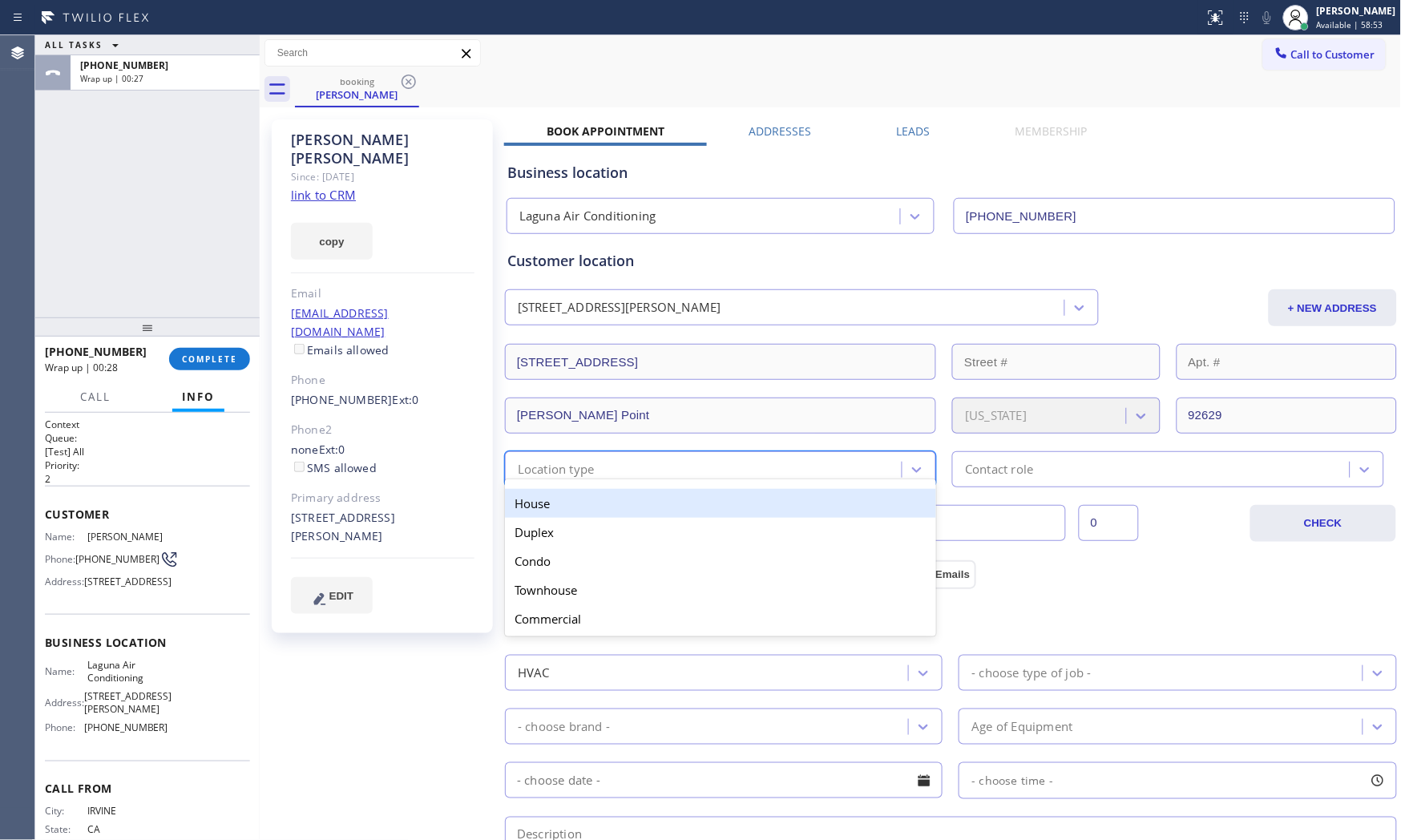
click at [580, 505] on div "House" at bounding box center [721, 503] width 431 height 29
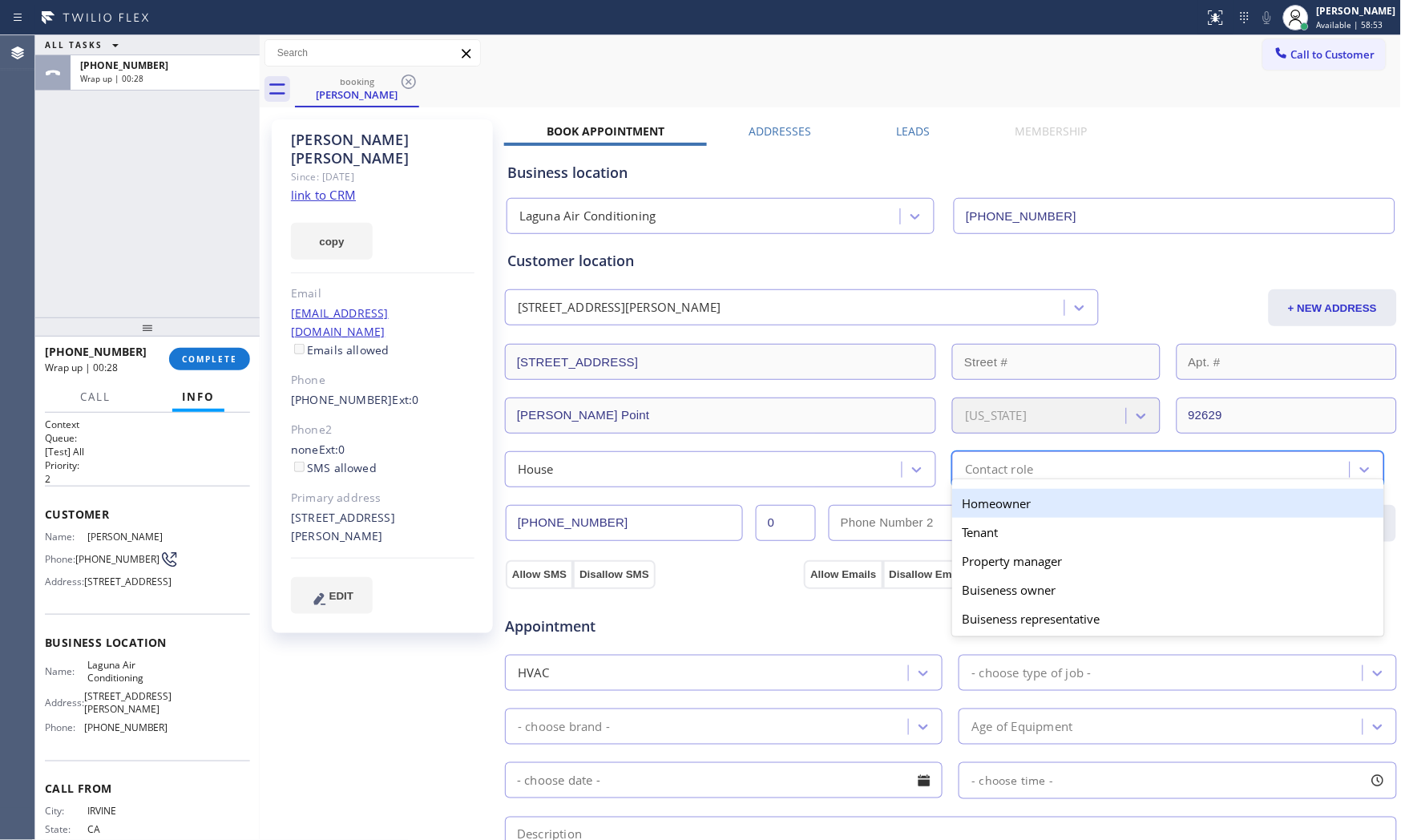
click at [982, 475] on div "Contact role" at bounding box center [998, 469] width 68 height 18
click at [985, 500] on div "Homeowner" at bounding box center [1168, 503] width 431 height 29
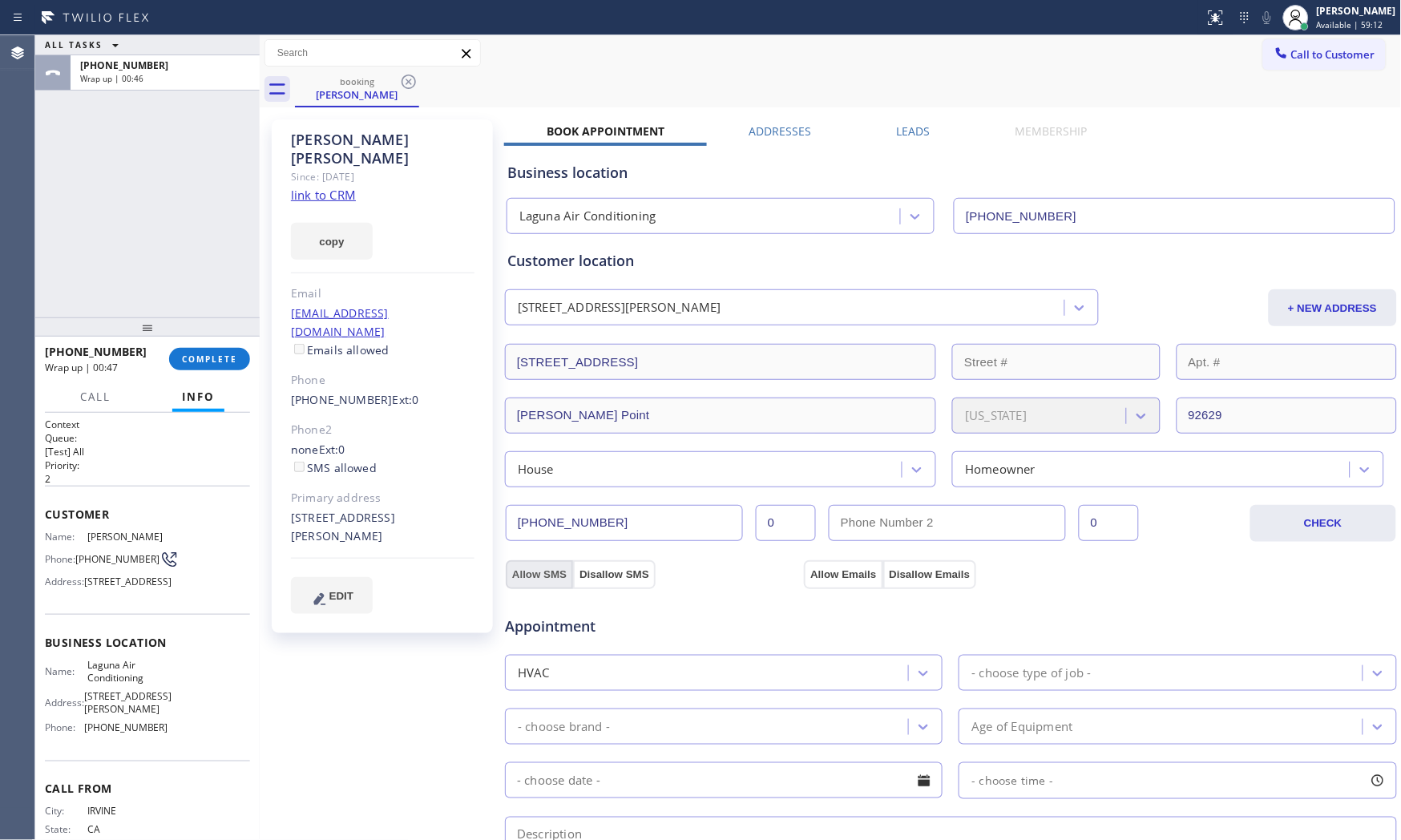
click at [521, 578] on button "Allow SMS" at bounding box center [538, 574] width 67 height 29
click at [831, 575] on button "Allow Emails" at bounding box center [843, 574] width 78 height 29
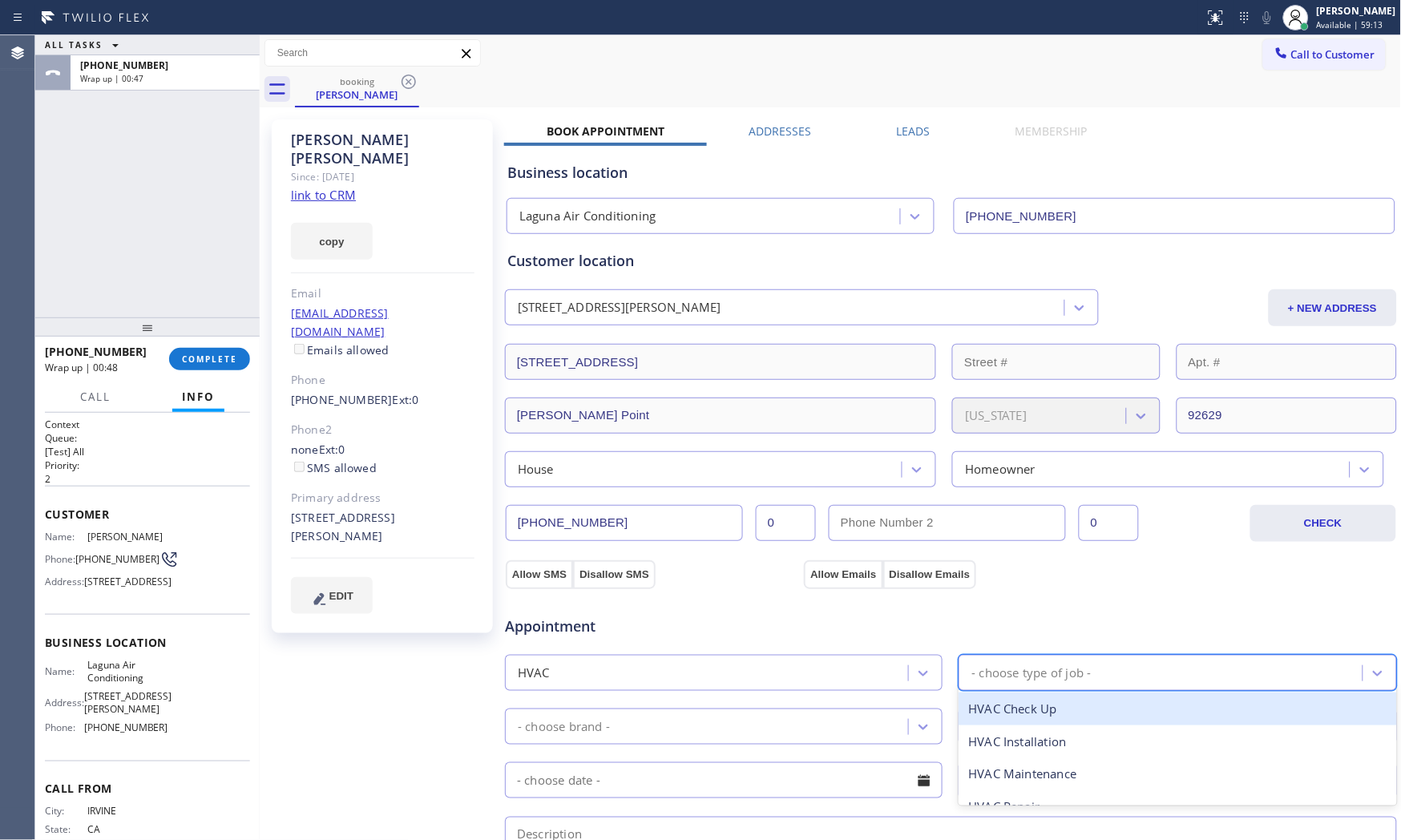
click at [1035, 673] on div "- choose type of job -" at bounding box center [1031, 672] width 119 height 18
checkbox input "true"
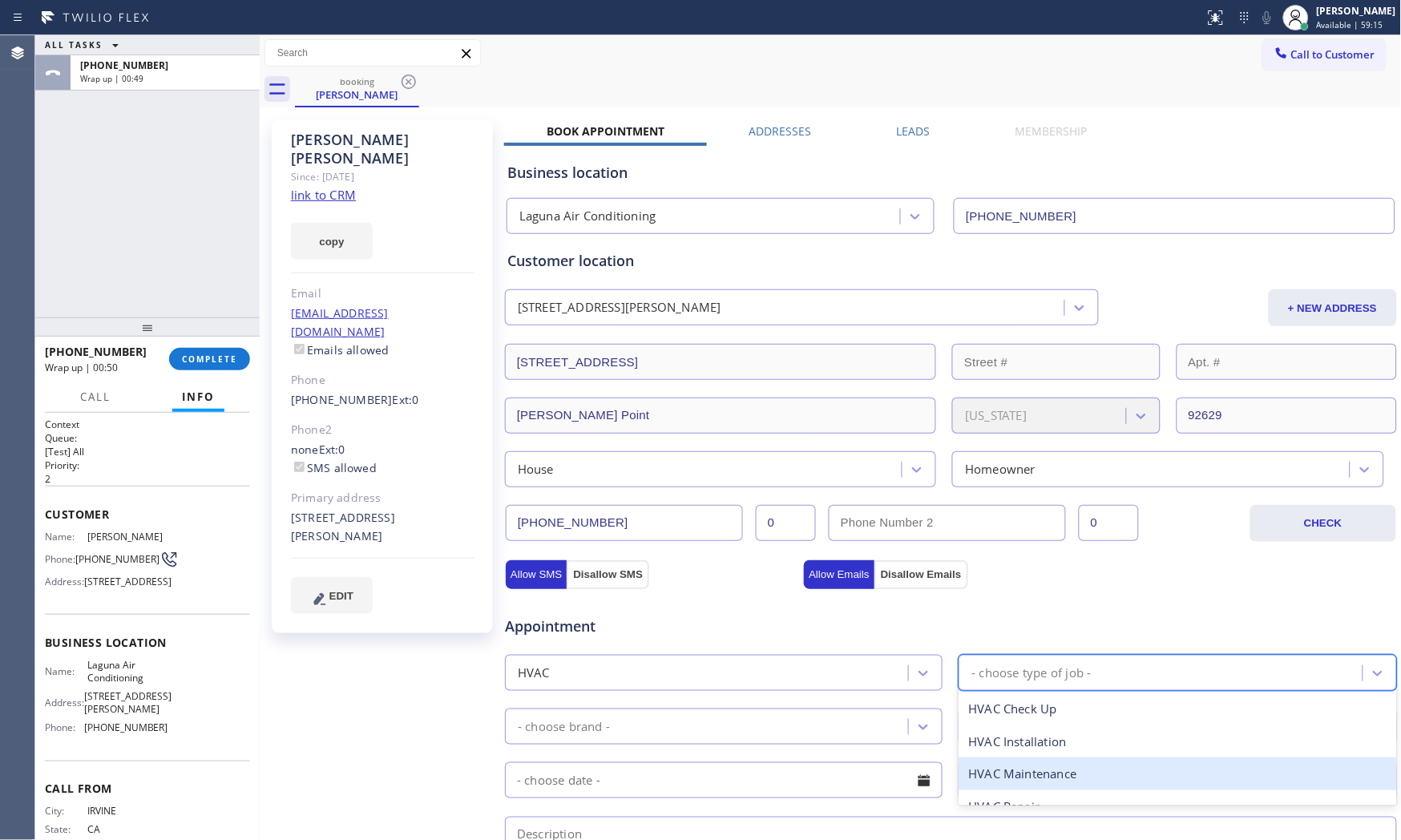
scroll to position [52, 0]
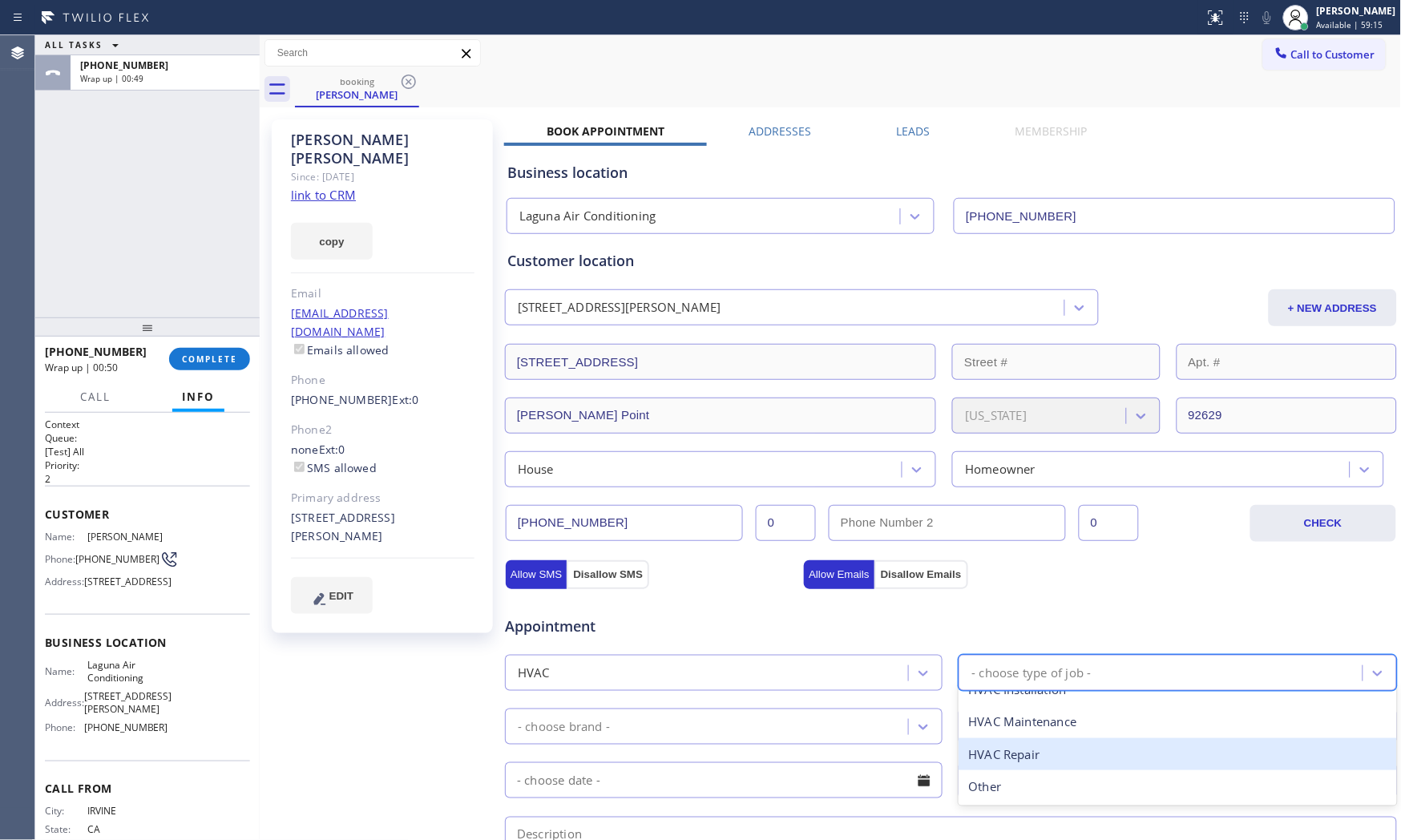
click at [1014, 750] on div "HVAC Repair" at bounding box center [1177, 755] width 437 height 33
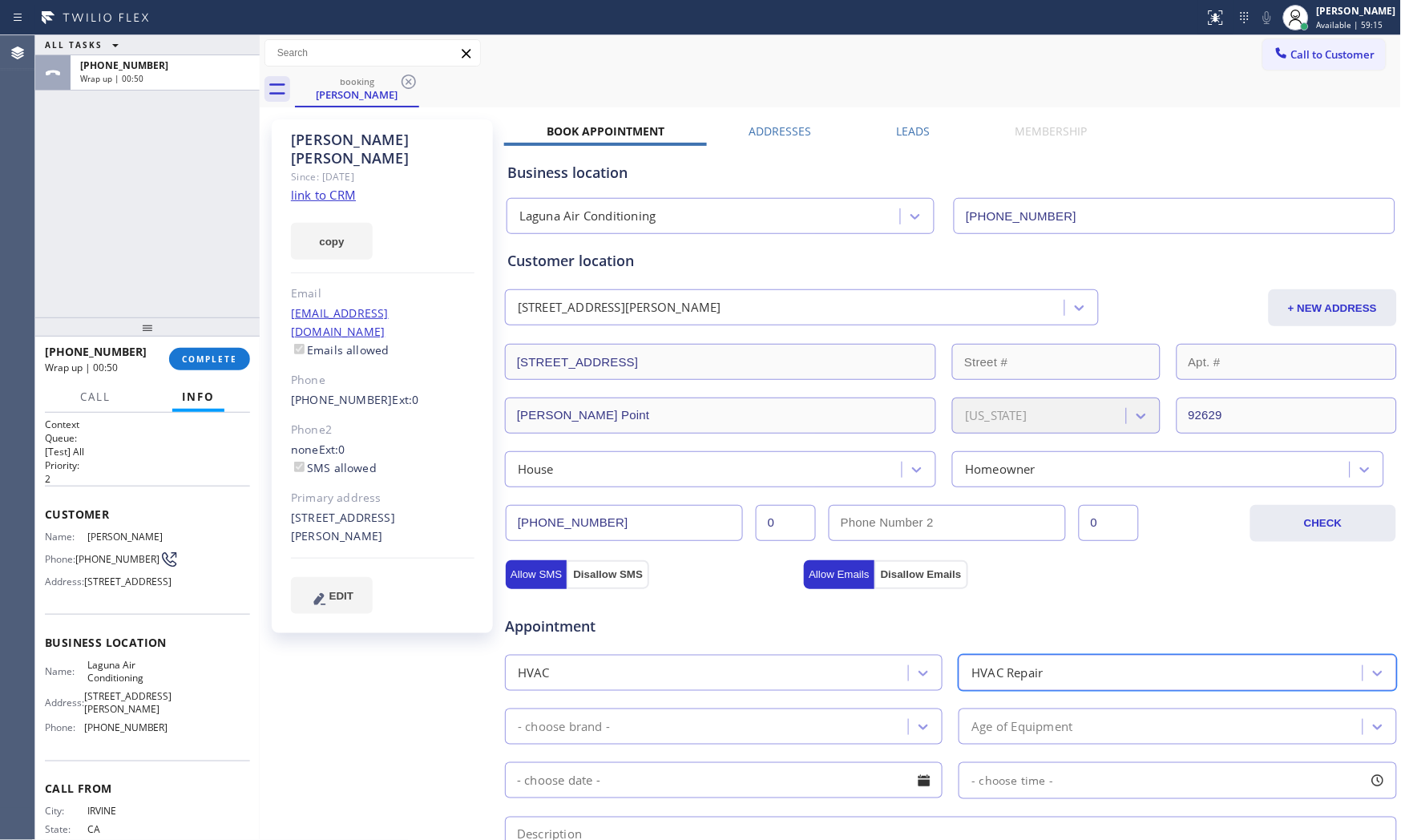
click at [674, 705] on div "- choose brand - Age of Equipment" at bounding box center [951, 724] width 895 height 39
click at [677, 721] on div "- choose brand -" at bounding box center [709, 726] width 398 height 28
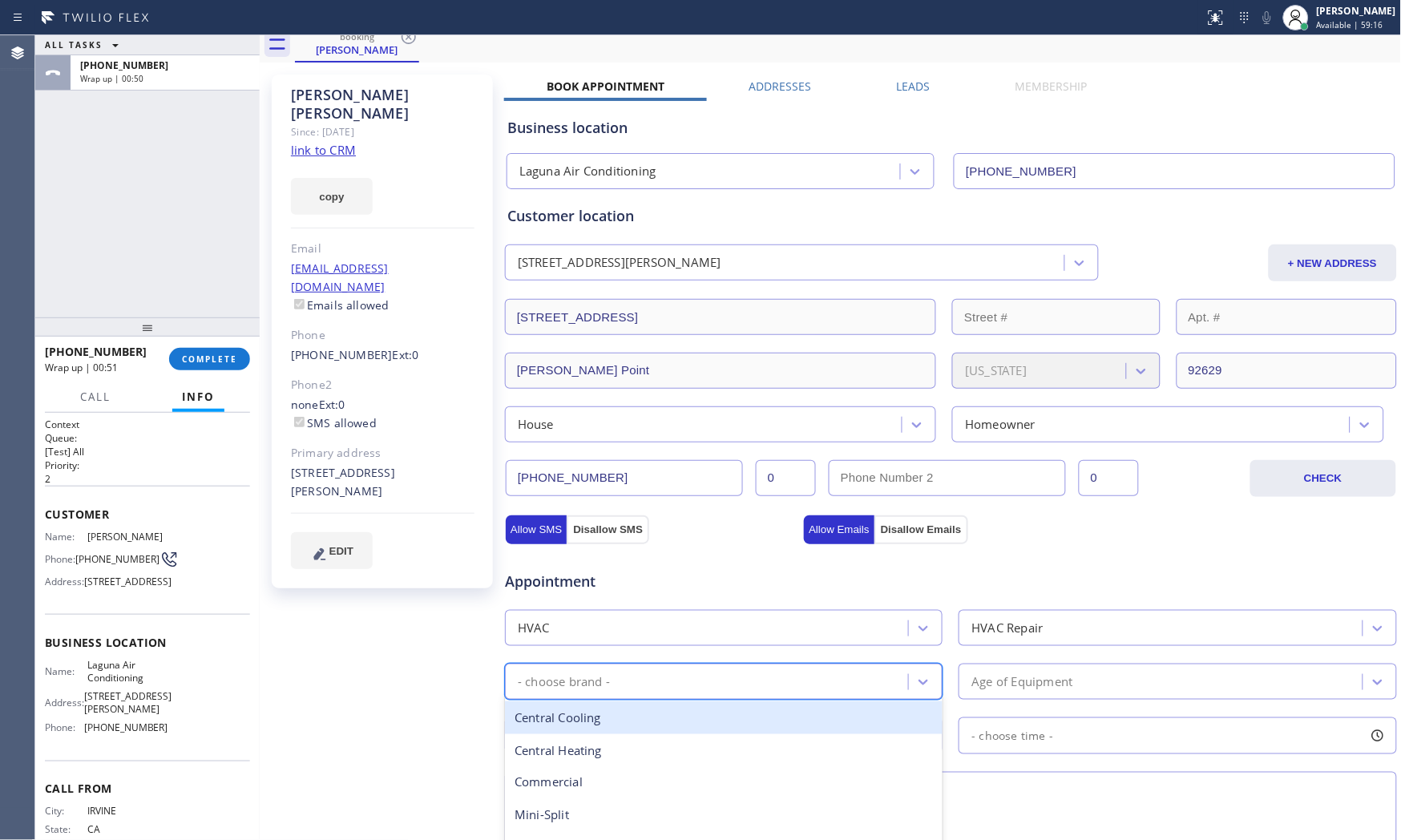
scroll to position [89, 0]
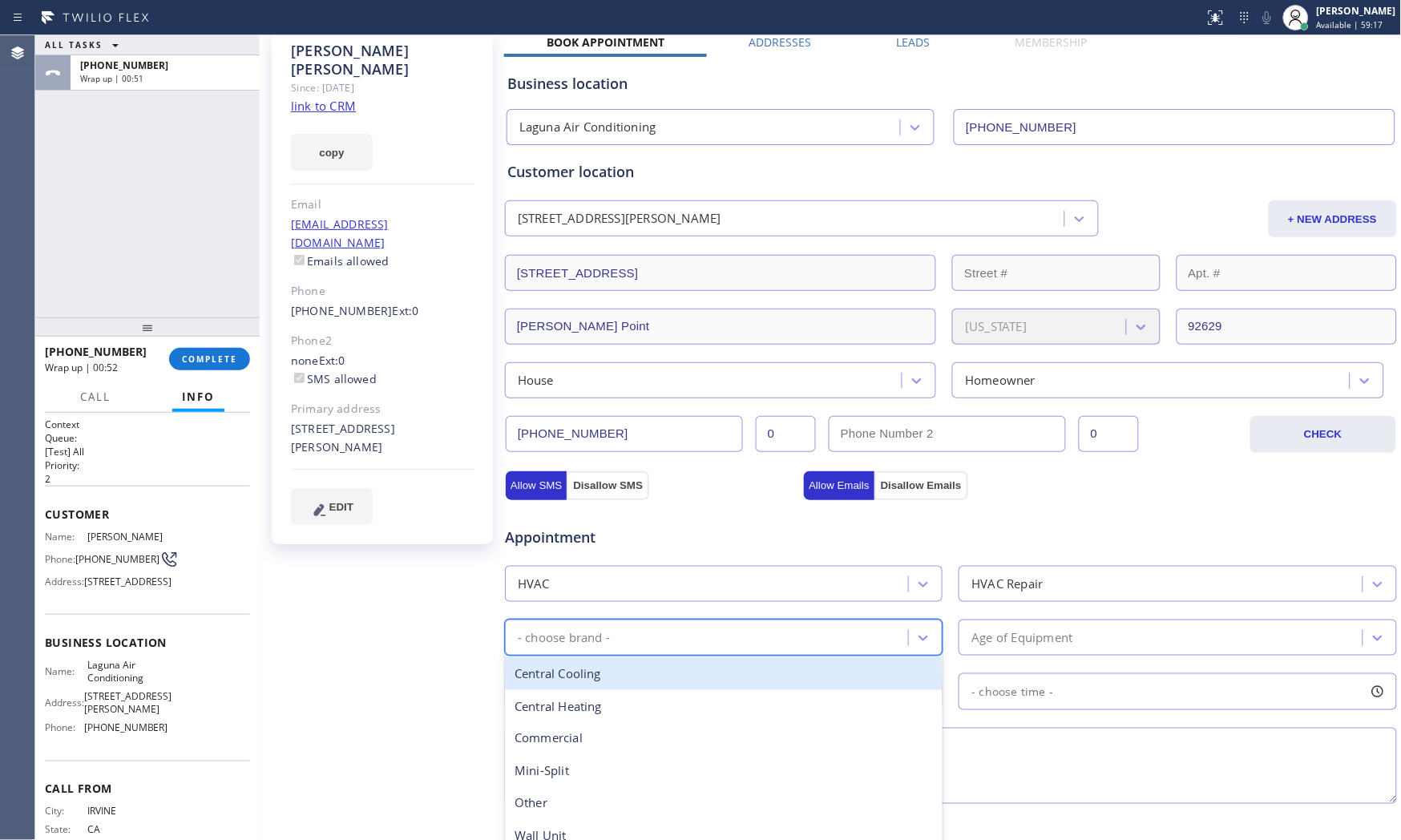
click at [610, 683] on div "Central Cooling" at bounding box center [724, 674] width 437 height 33
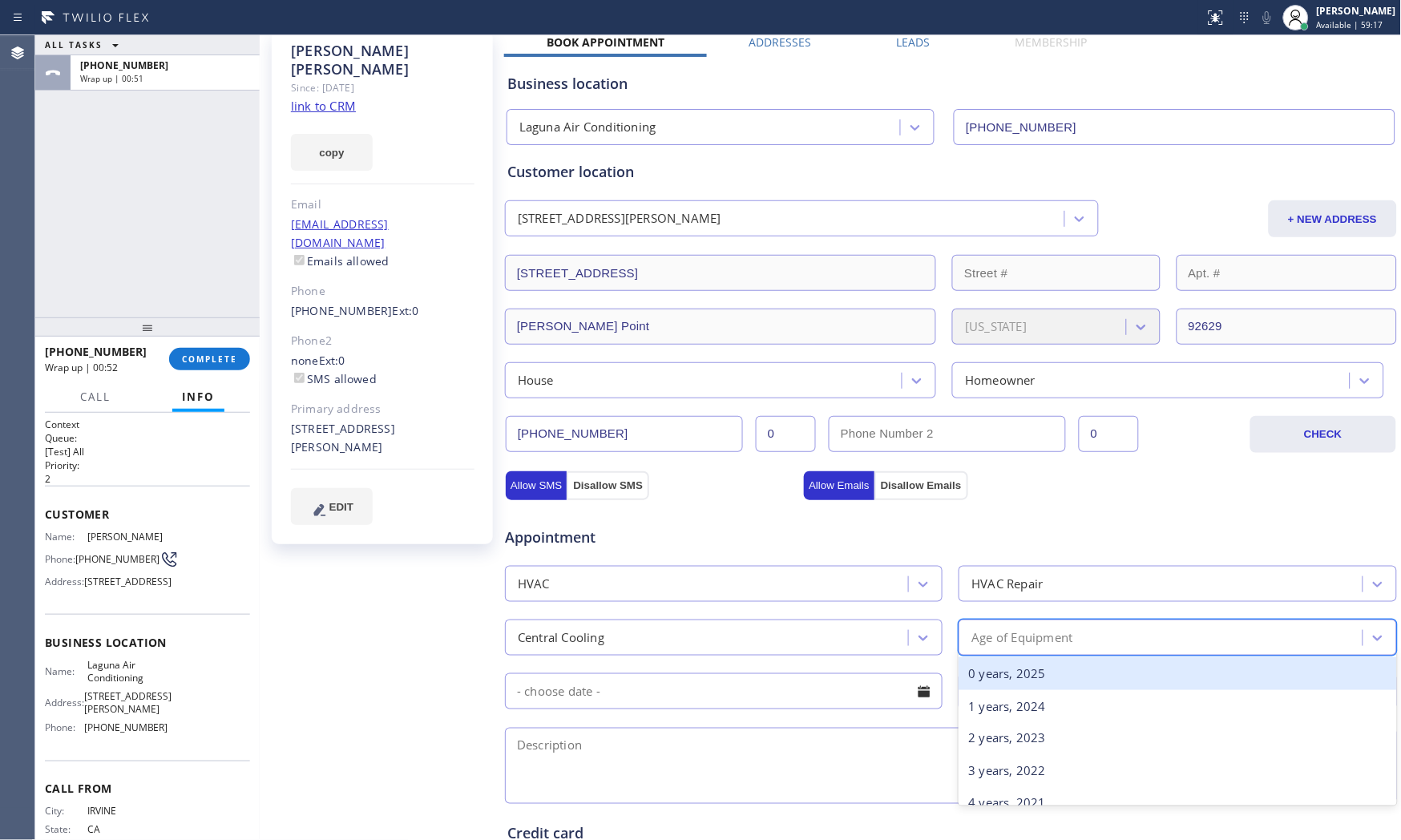
click at [1051, 645] on div "Age of Equipment" at bounding box center [1022, 637] width 101 height 18
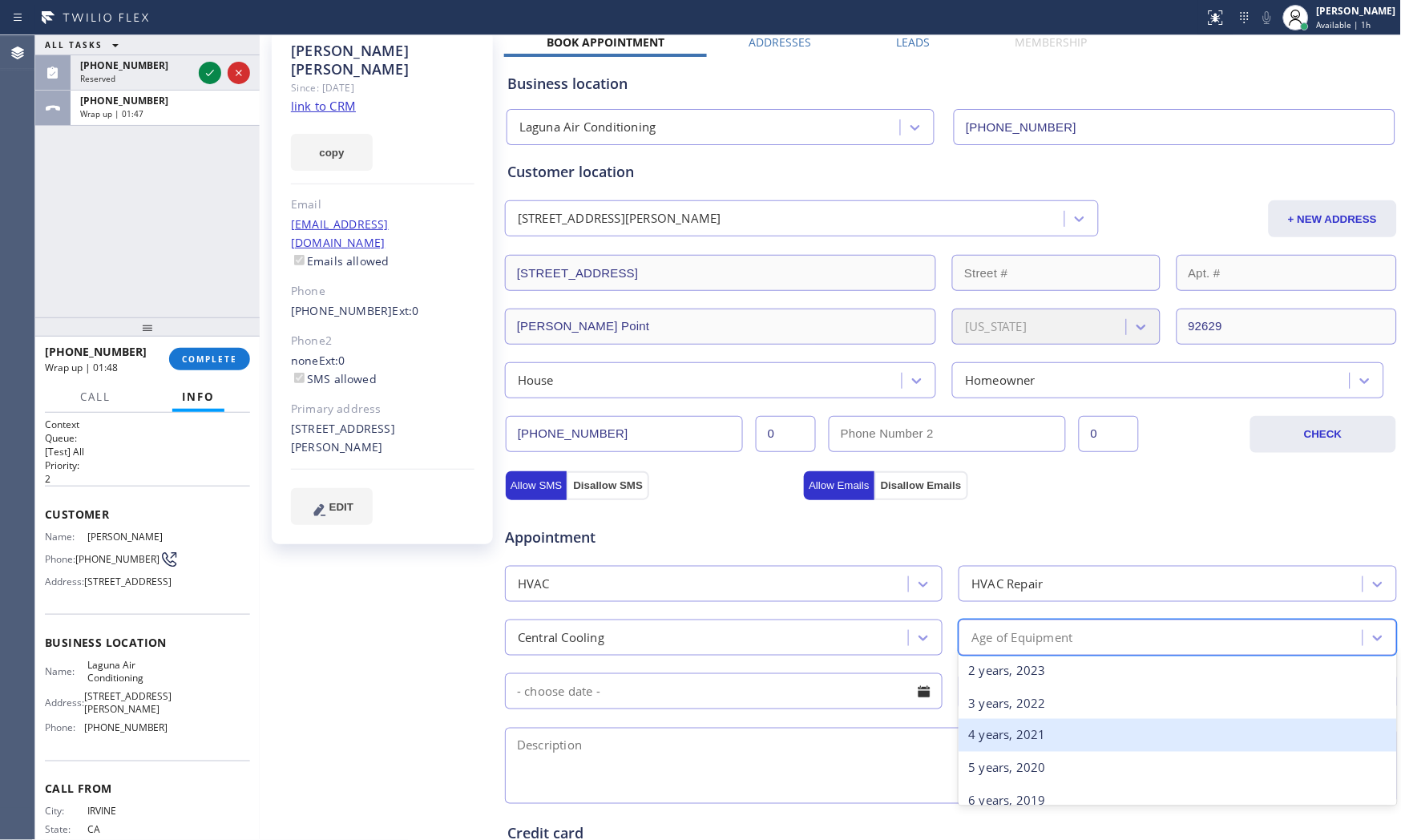
scroll to position [178, 0]
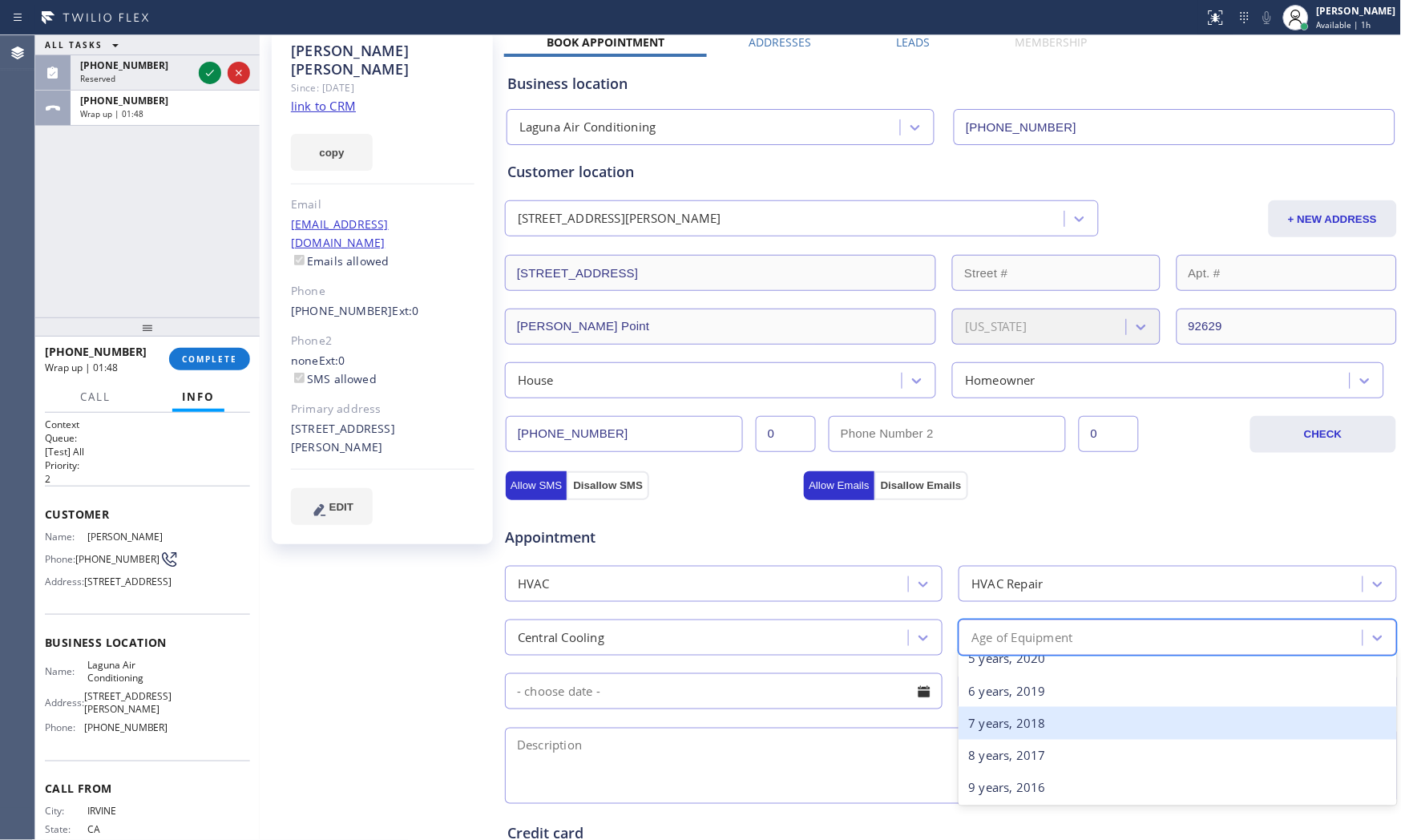
click at [1023, 734] on div "7 years, 2018" at bounding box center [1177, 723] width 437 height 33
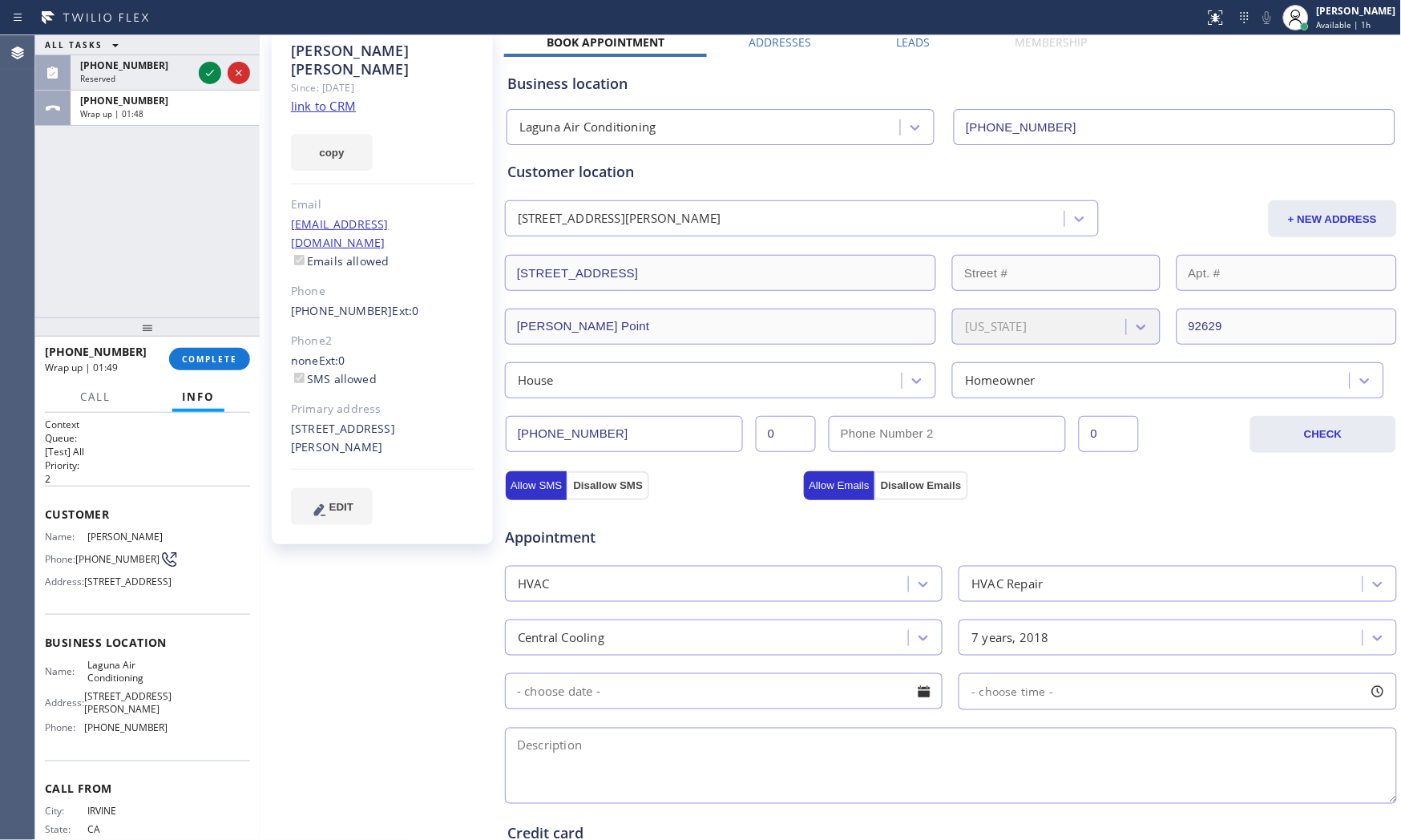
click at [692, 690] on input "text" at bounding box center [724, 690] width 437 height 36
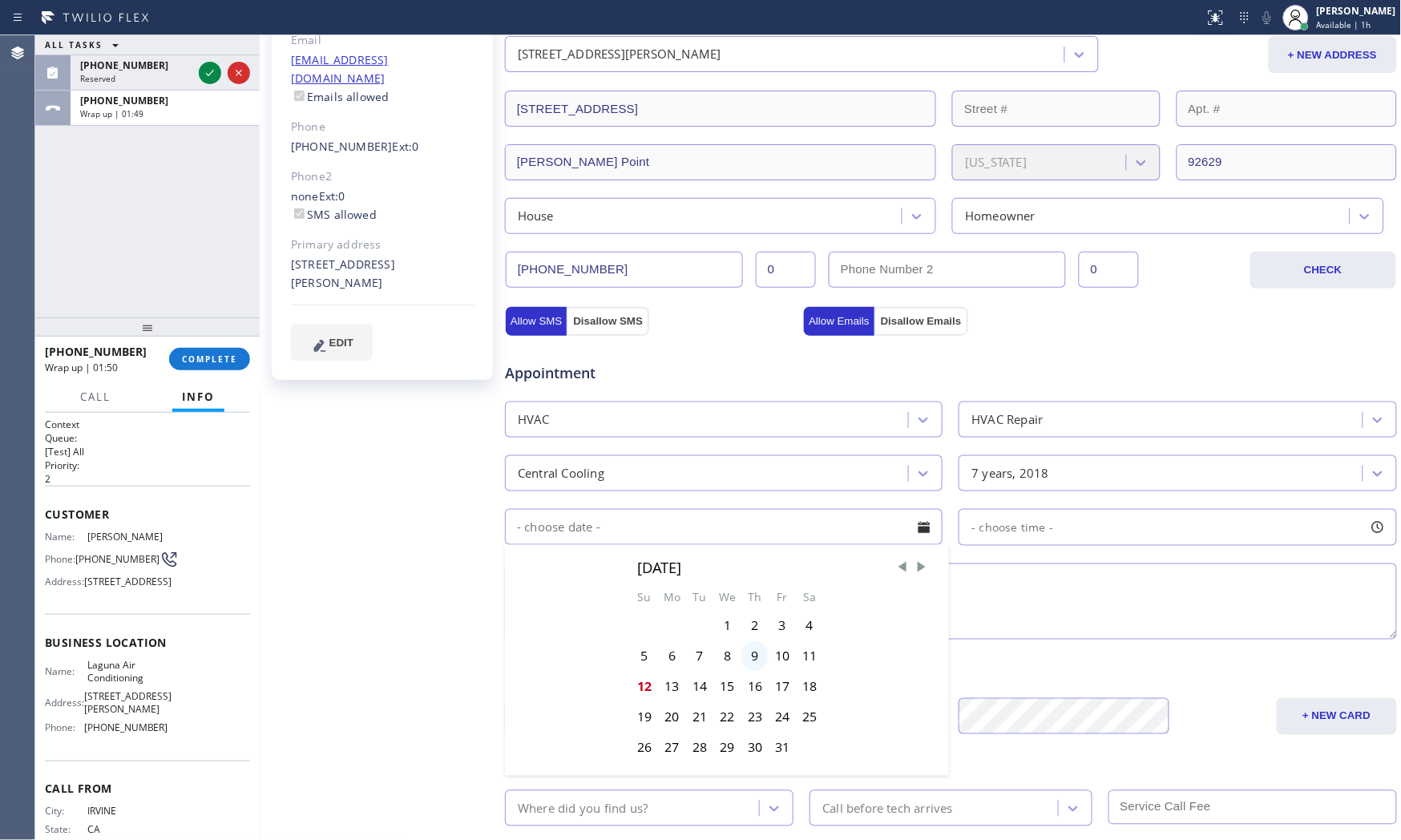
scroll to position [267, 0]
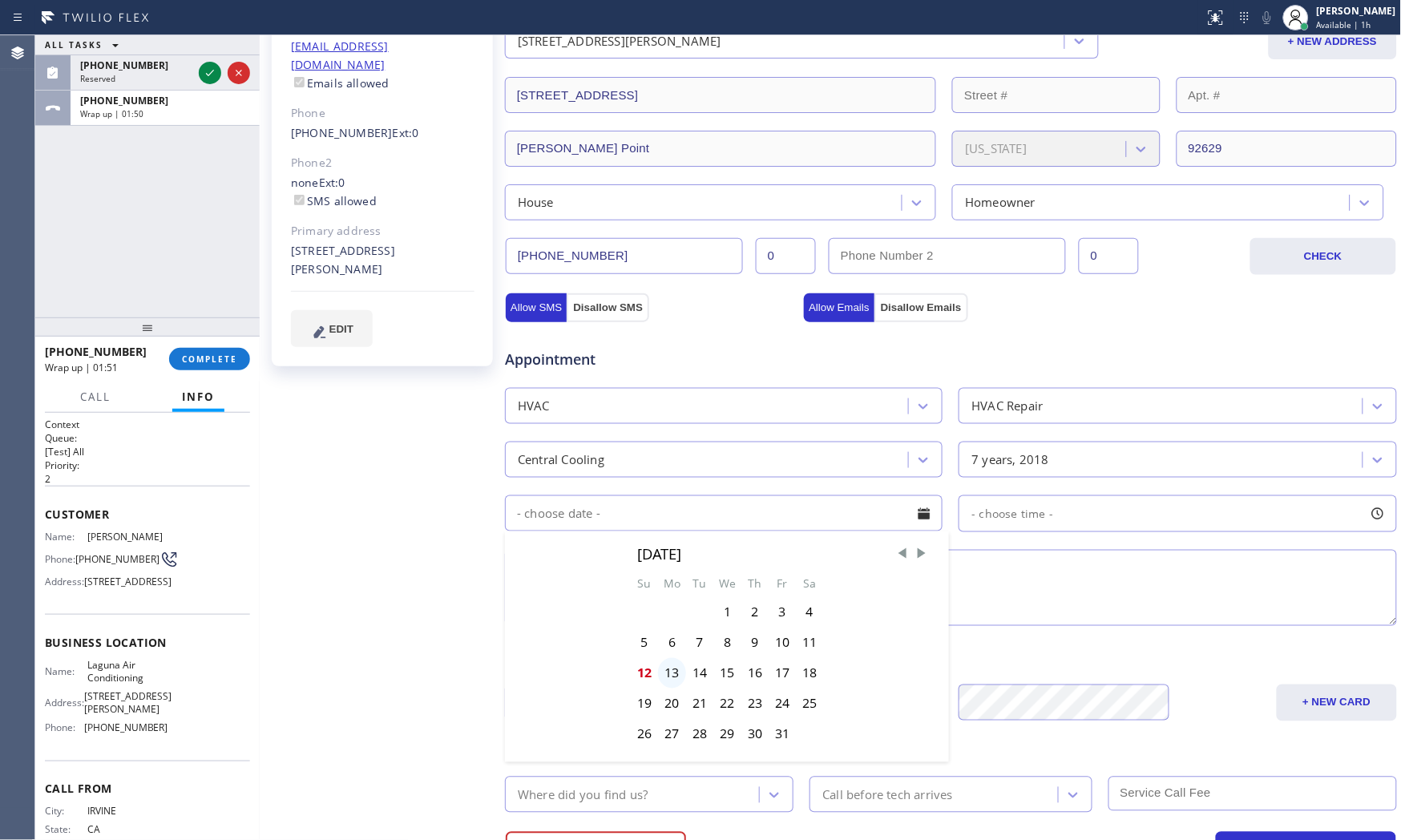
click at [665, 674] on div "13" at bounding box center [672, 673] width 28 height 30
type input "[DATE]"
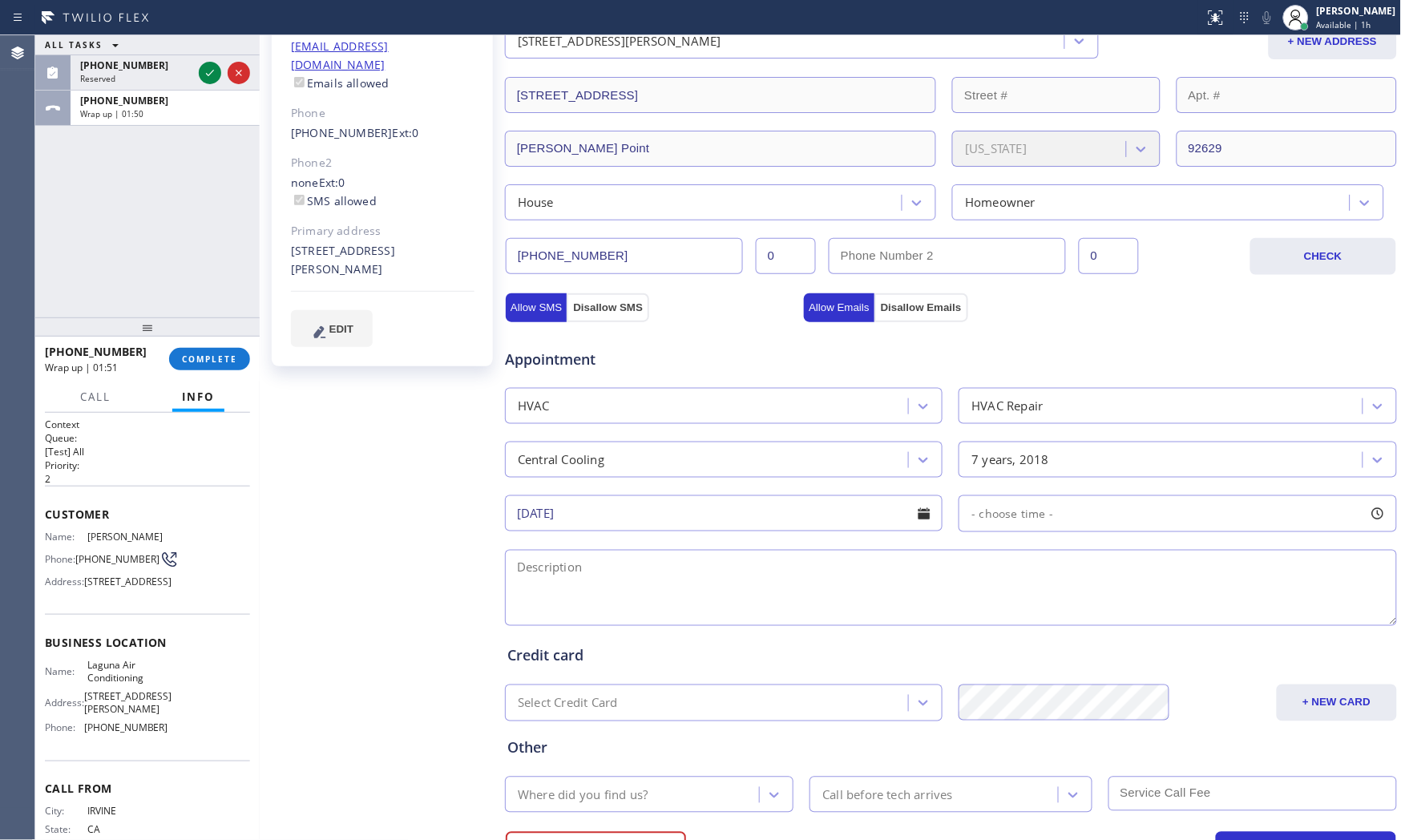
click at [1004, 519] on span "- choose time -" at bounding box center [1012, 513] width 82 height 16
drag, startPoint x: 971, startPoint y: 617, endPoint x: 1181, endPoint y: 612, distance: 210.1
click at [1185, 612] on div at bounding box center [1195, 611] width 19 height 34
drag, startPoint x: 974, startPoint y: 611, endPoint x: 1096, endPoint y: 614, distance: 122.0
click at [1096, 614] on div at bounding box center [1101, 611] width 19 height 34
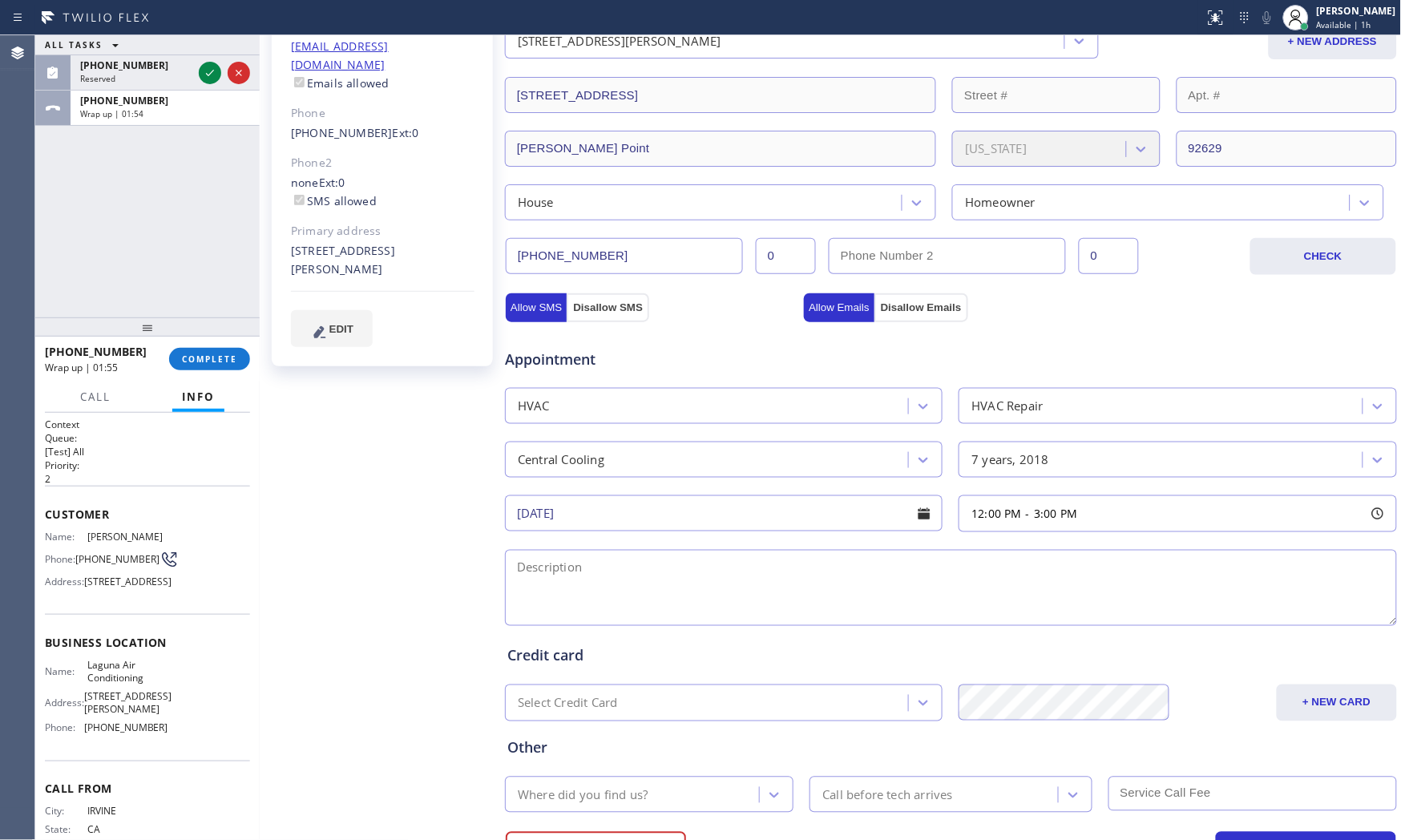
click at [852, 587] on textarea at bounding box center [951, 588] width 892 height 77
click at [102, 683] on span "Laguna Air Conditioning" at bounding box center [127, 670] width 80 height 25
click at [101, 683] on span "Laguna Air Conditioning" at bounding box center [127, 670] width 80 height 25
copy span "Laguna Air Conditioning"
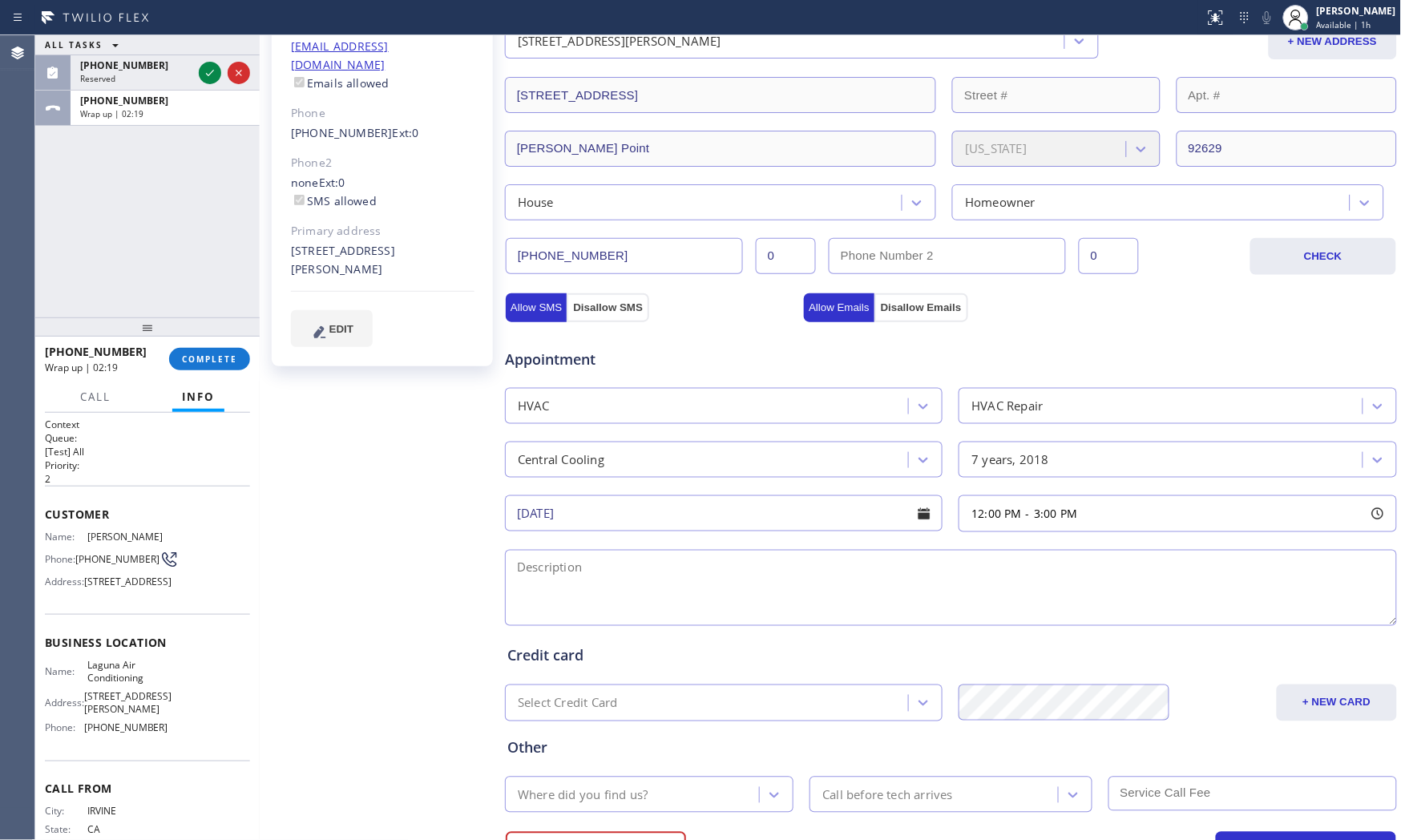
click at [937, 5] on div at bounding box center [602, 17] width 1191 height 25
click at [576, 583] on textarea at bounding box center [951, 588] width 892 height 77
paste textarea "12-3 starts $150+ Central AC | want to change tstat( already have parts) , cond…"
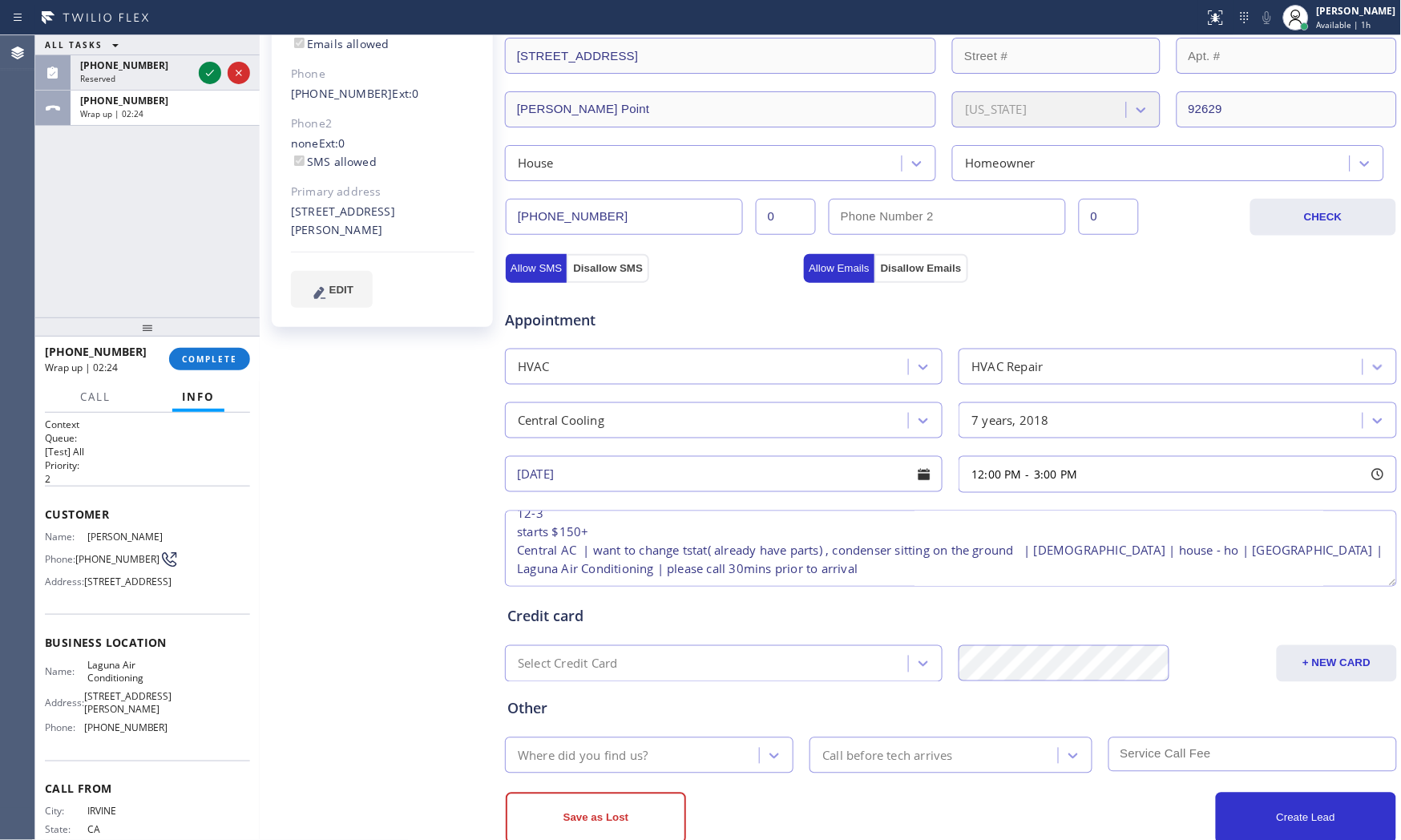
scroll to position [344, 0]
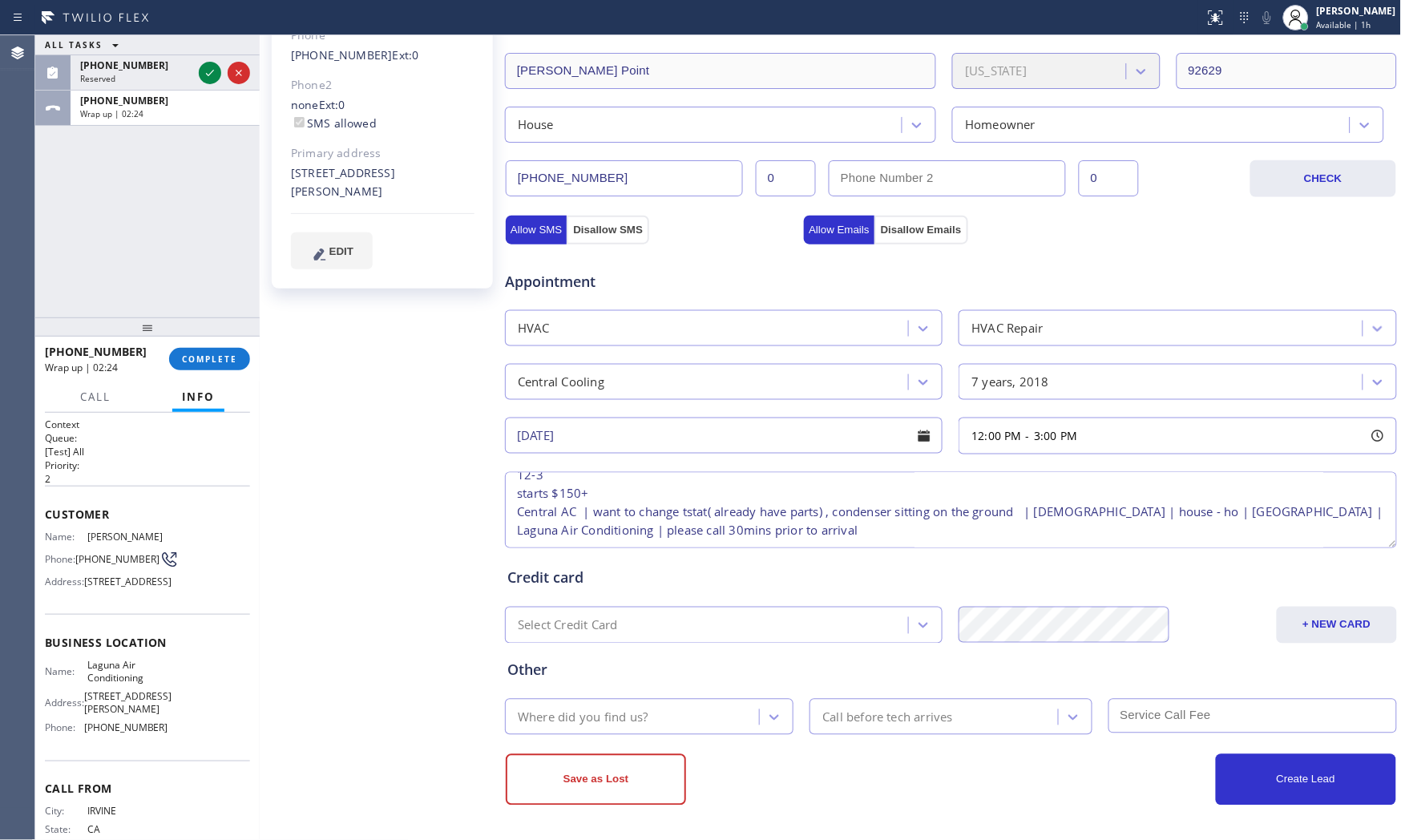
type textarea "12-3 starts $150+ Central AC | want to change tstat( already have parts) , cond…"
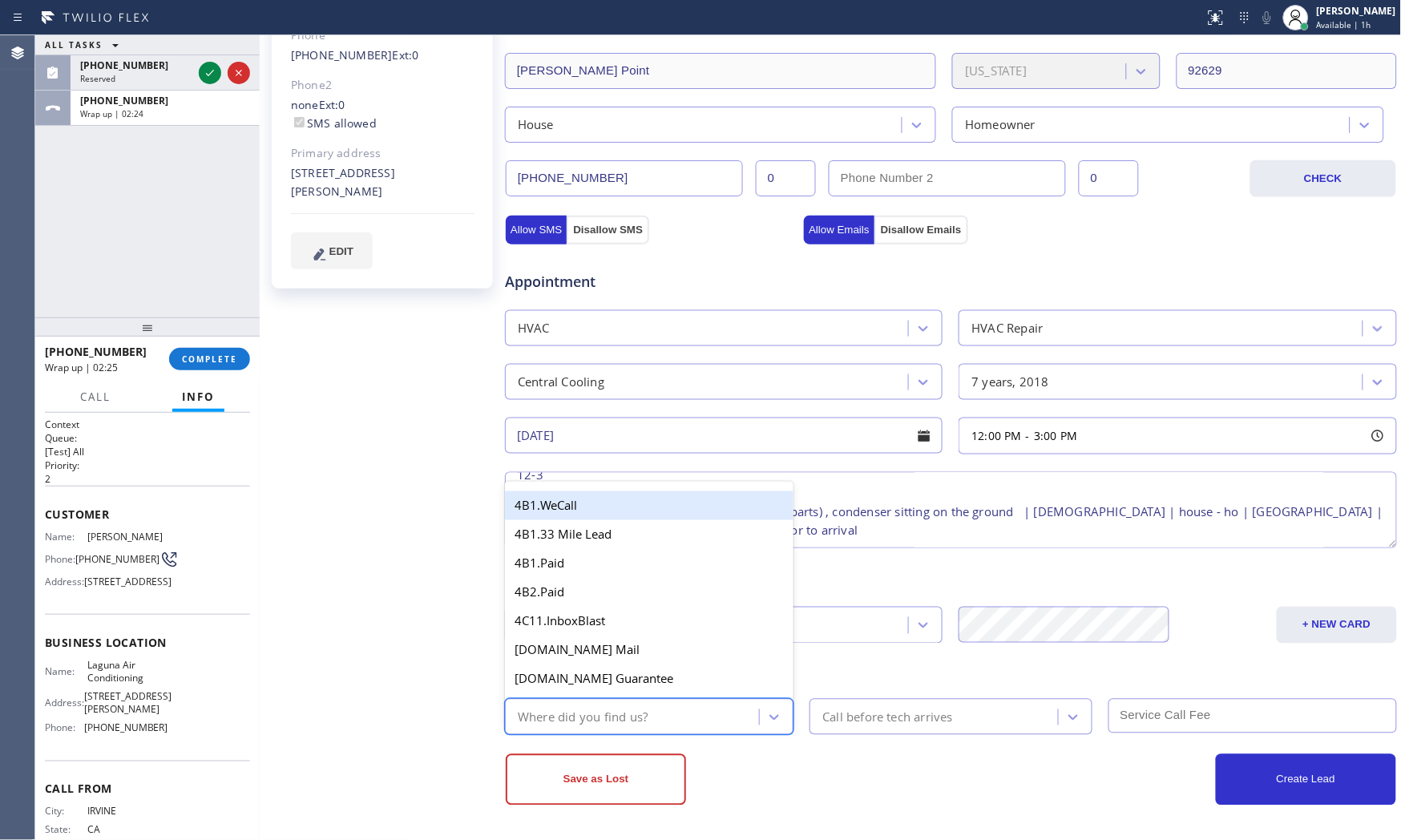
click at [610, 708] on div "Where did you find us?" at bounding box center [634, 717] width 250 height 28
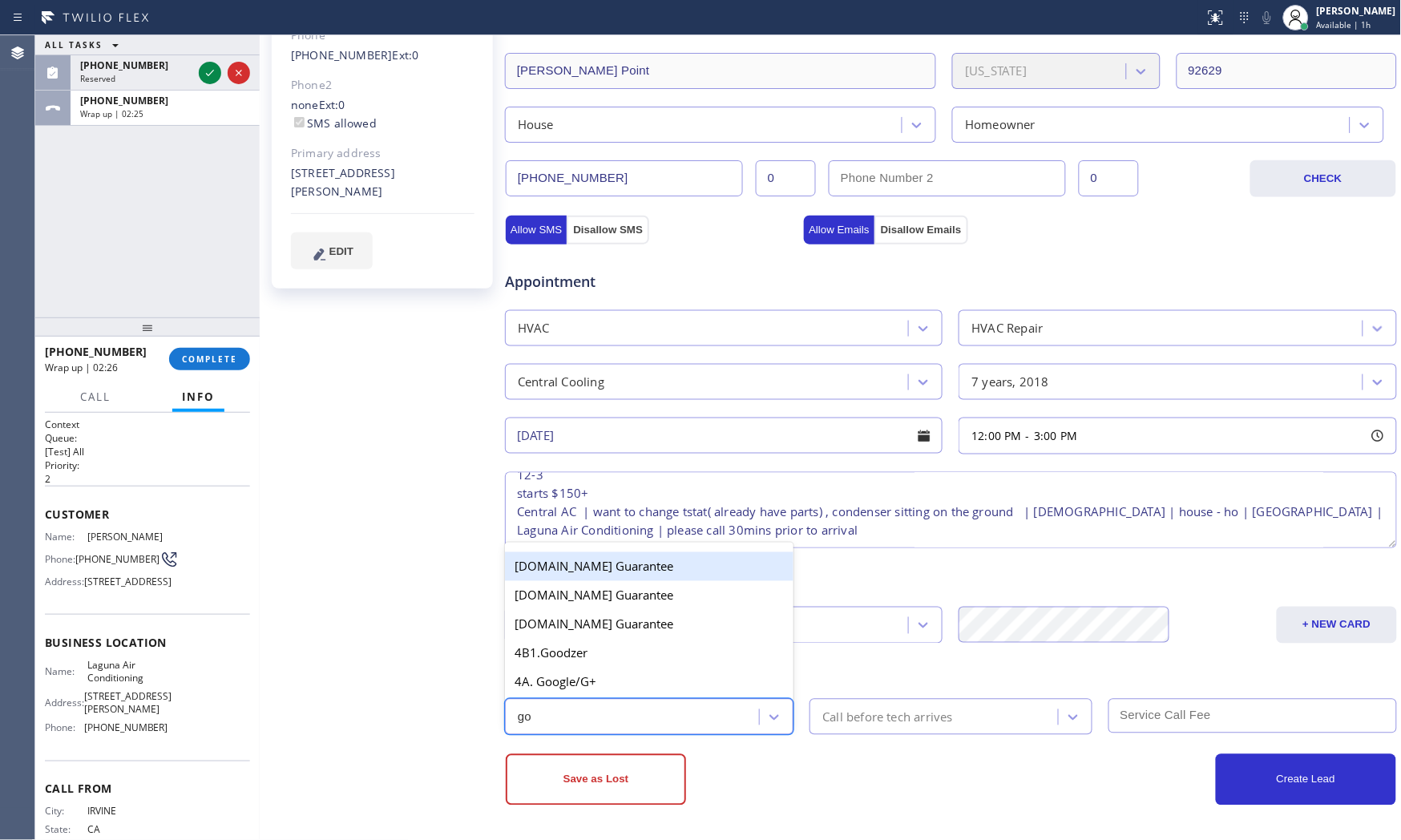
type input "goo"
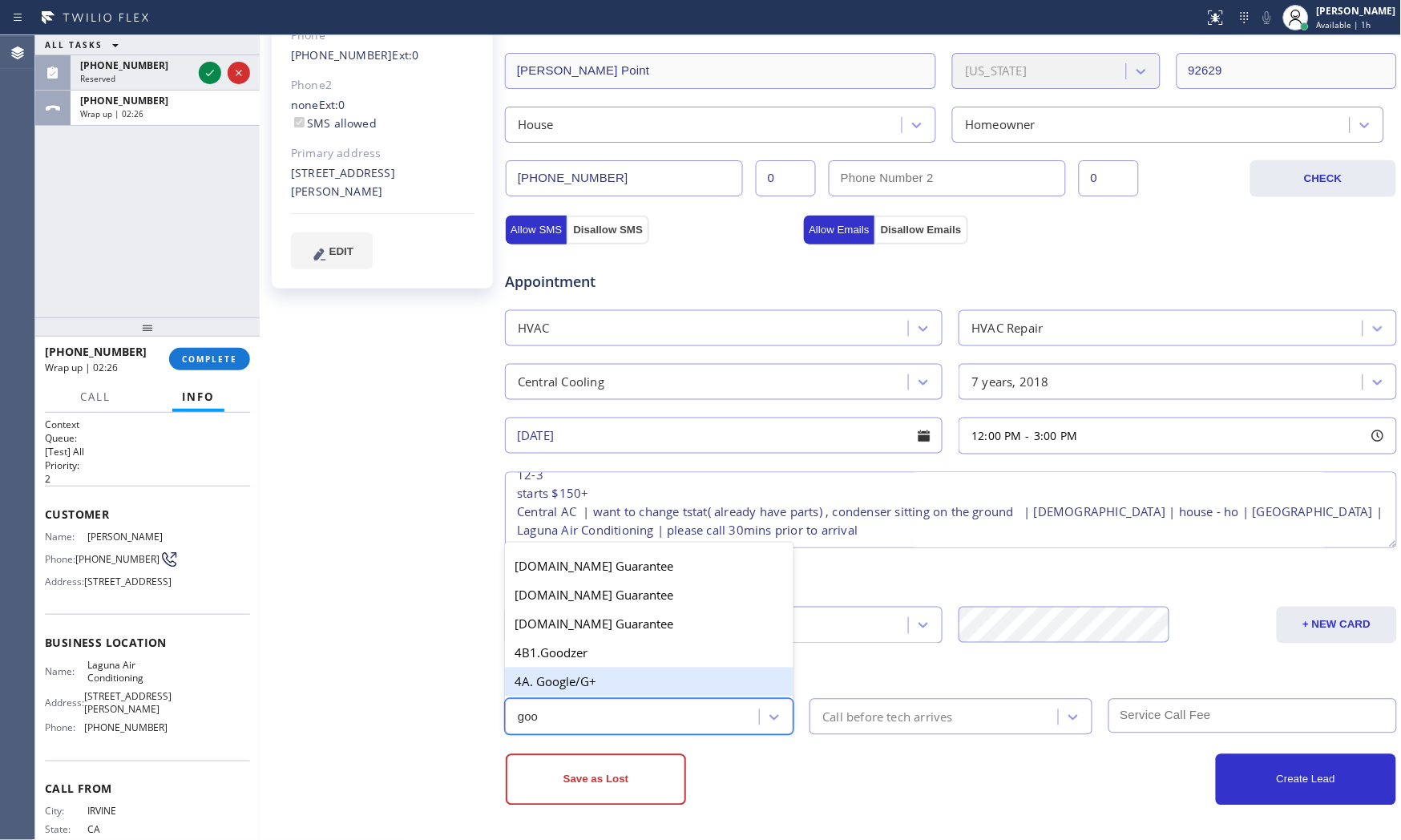
drag, startPoint x: 597, startPoint y: 678, endPoint x: 869, endPoint y: 717, distance: 274.8
click at [597, 679] on div "4A. Google/G+" at bounding box center [650, 682] width 289 height 29
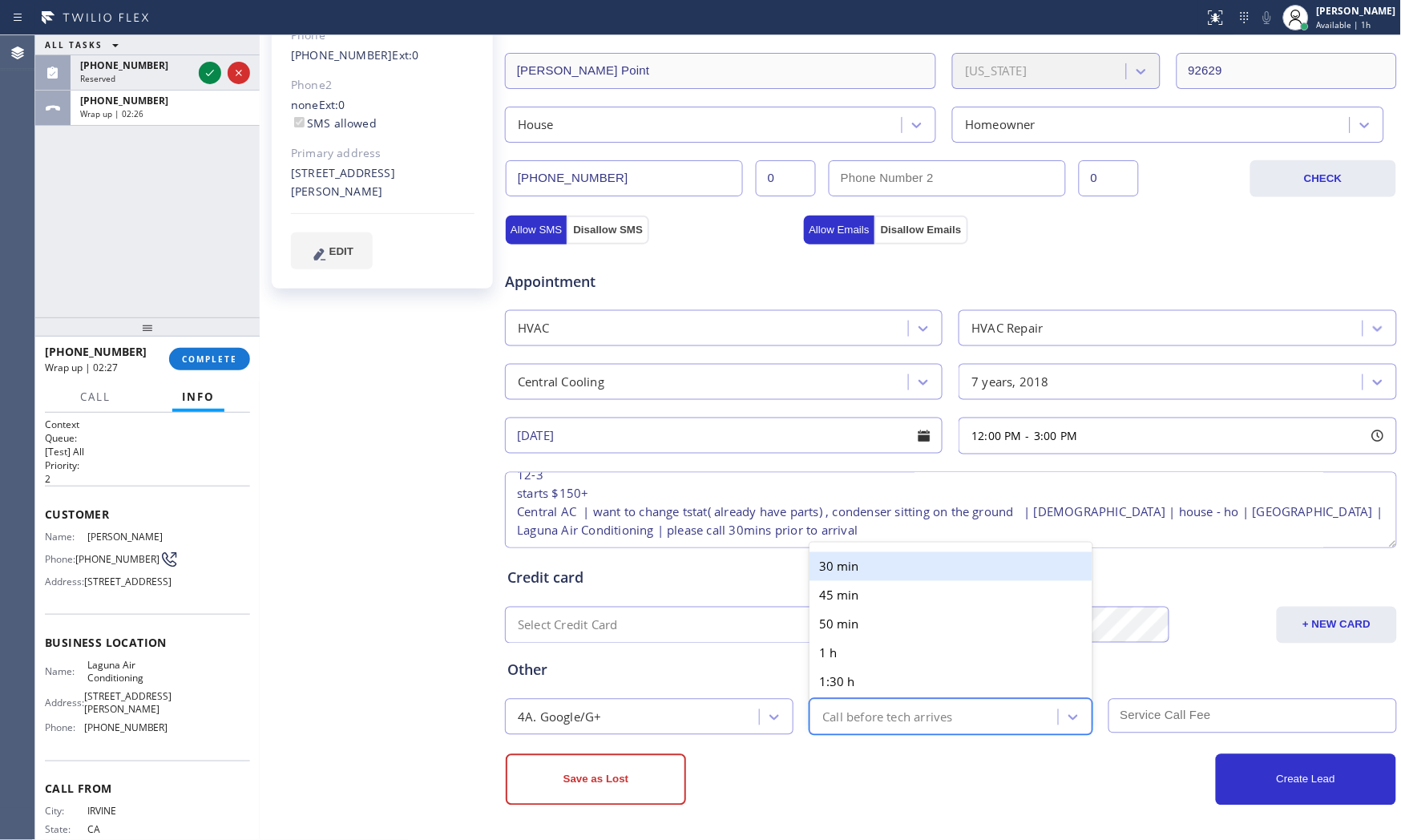
click at [896, 717] on div "Call before tech arrives" at bounding box center [887, 717] width 130 height 18
click at [862, 564] on div "30 min" at bounding box center [951, 566] width 282 height 29
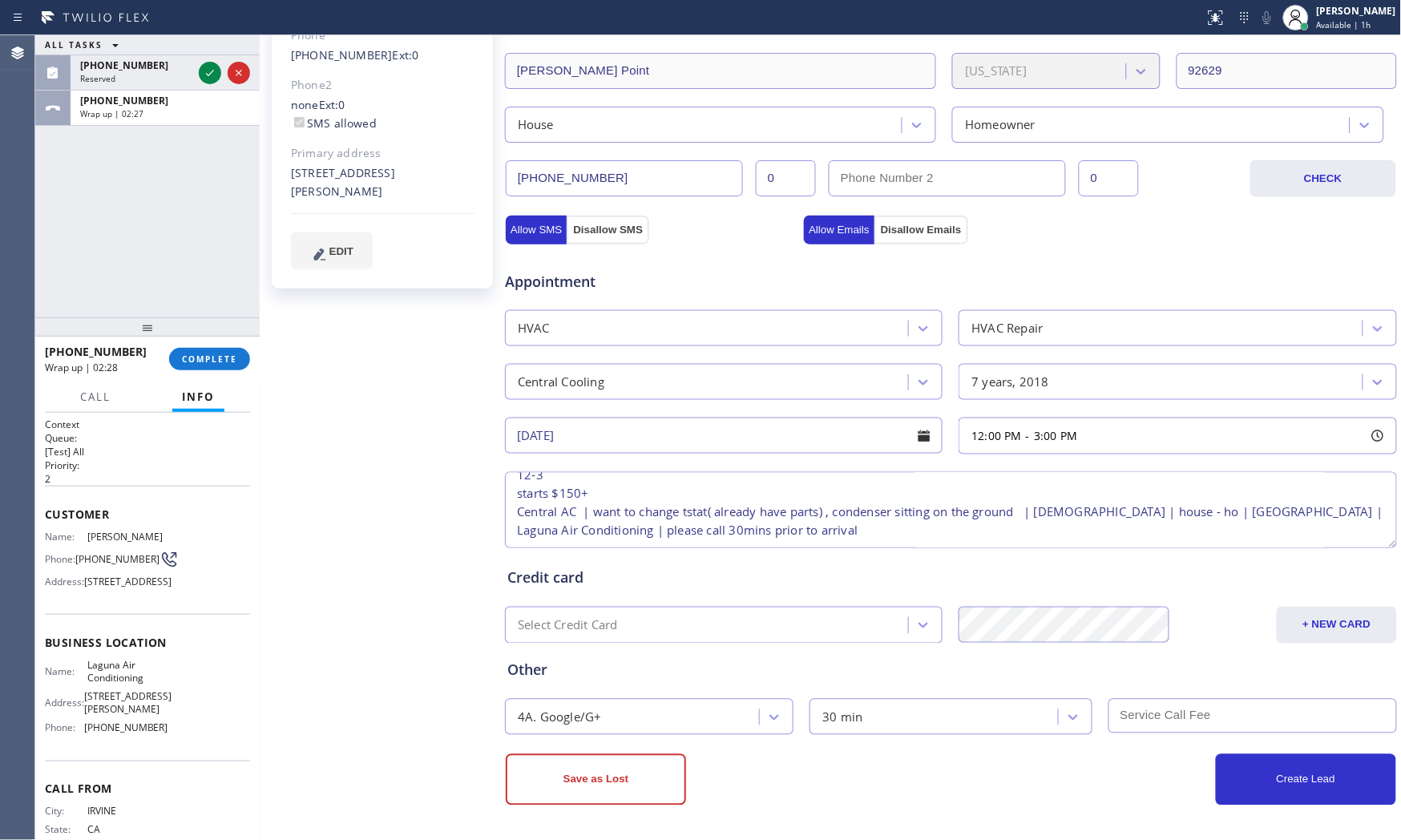
click at [1139, 699] on input "text" at bounding box center [1252, 717] width 289 height 35
click at [1062, 802] on div "Create Lead" at bounding box center [1172, 779] width 444 height 51
click at [1257, 775] on button "Create Lead" at bounding box center [1305, 779] width 180 height 51
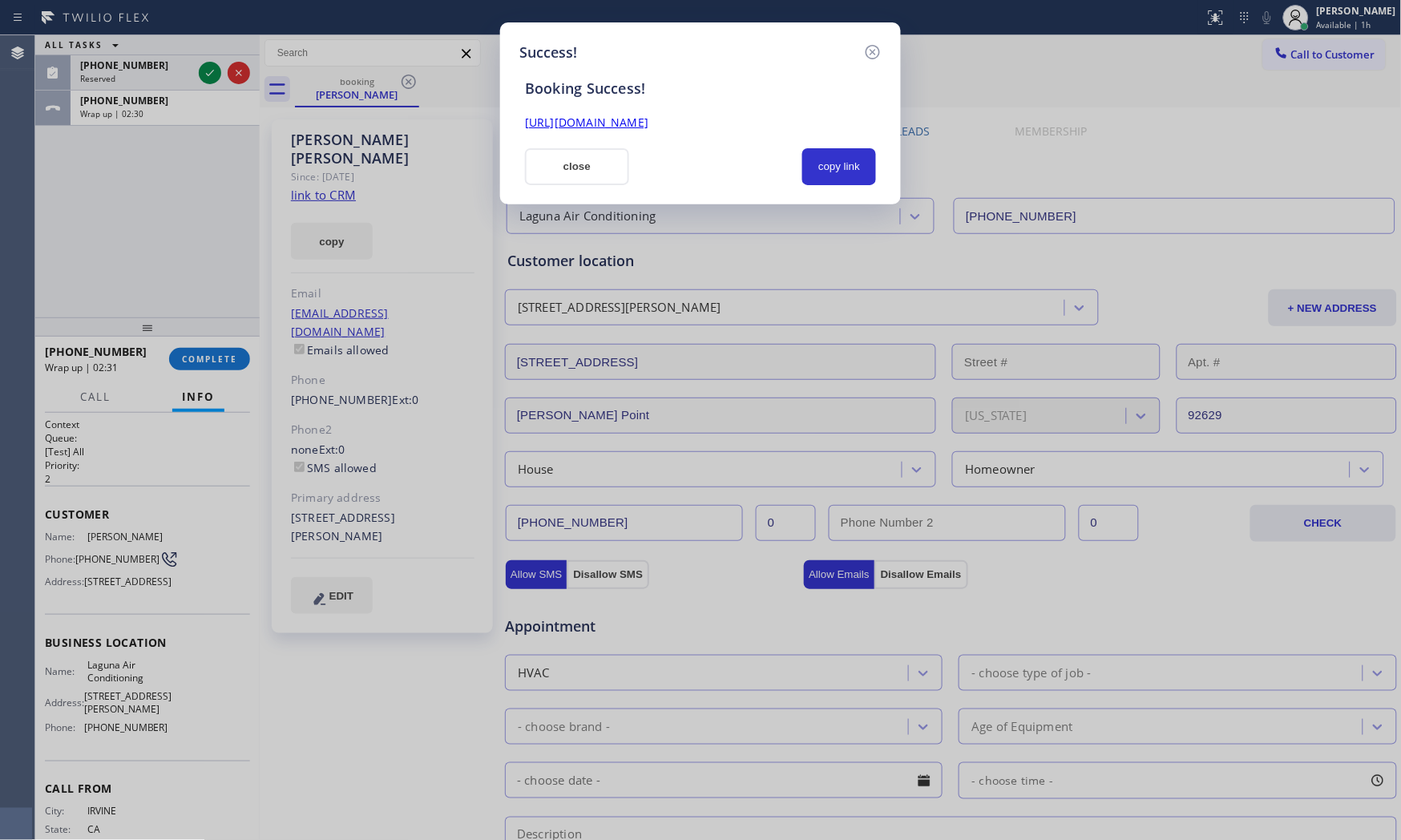
scroll to position [0, 0]
click at [842, 184] on button "copy link" at bounding box center [838, 166] width 74 height 37
drag, startPoint x: 588, startPoint y: 165, endPoint x: 490, endPoint y: 219, distance: 111.9
click at [588, 165] on button "close" at bounding box center [577, 166] width 104 height 37
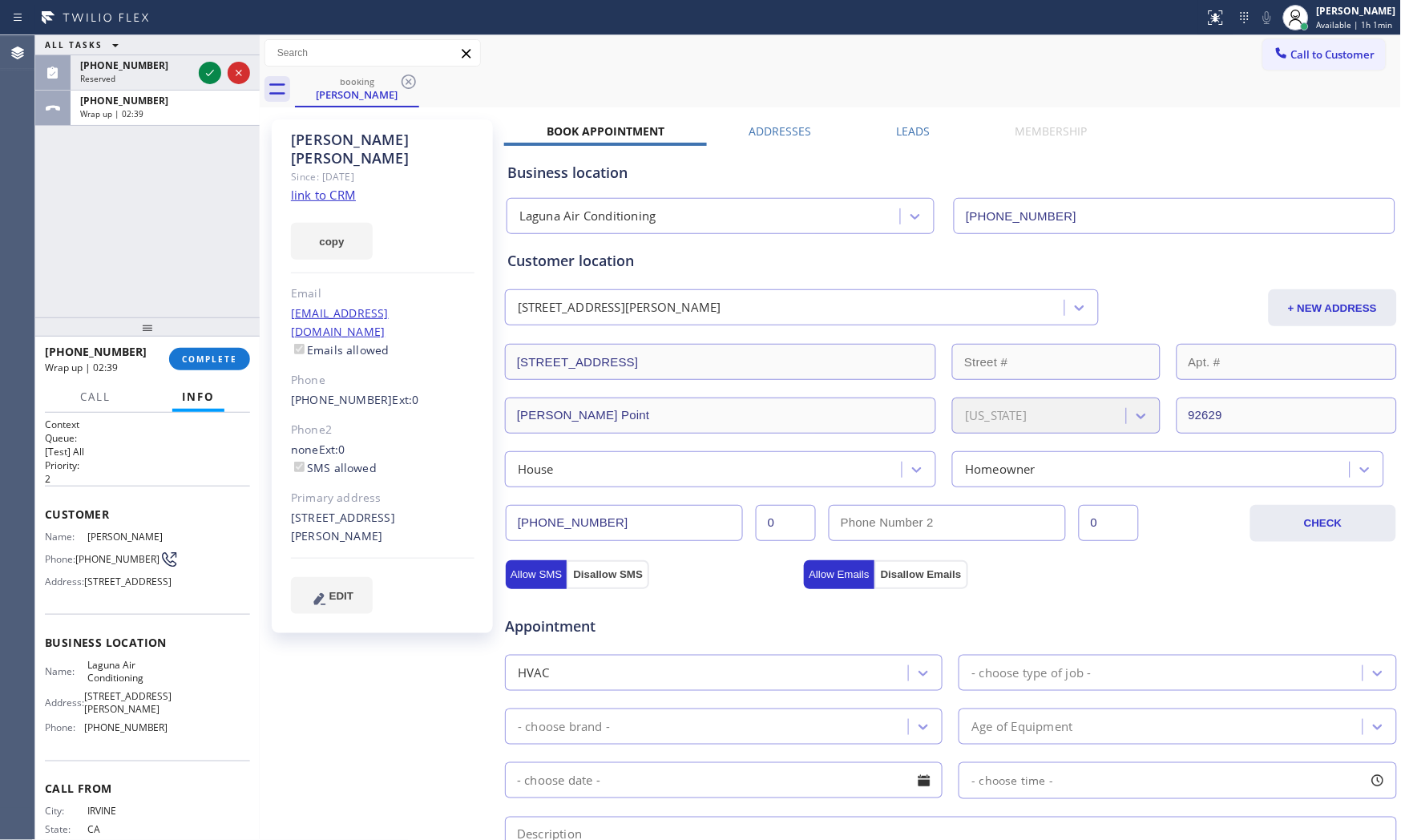
click at [210, 372] on div "[PHONE_NUMBER] Wrap up | 02:39 COMPLETE" at bounding box center [148, 359] width 205 height 42
click at [158, 108] on div "Wrap up | 03:29" at bounding box center [164, 113] width 170 height 11
click at [197, 387] on button "Info" at bounding box center [198, 397] width 52 height 31
click at [197, 363] on span "COMPLETE" at bounding box center [210, 358] width 56 height 11
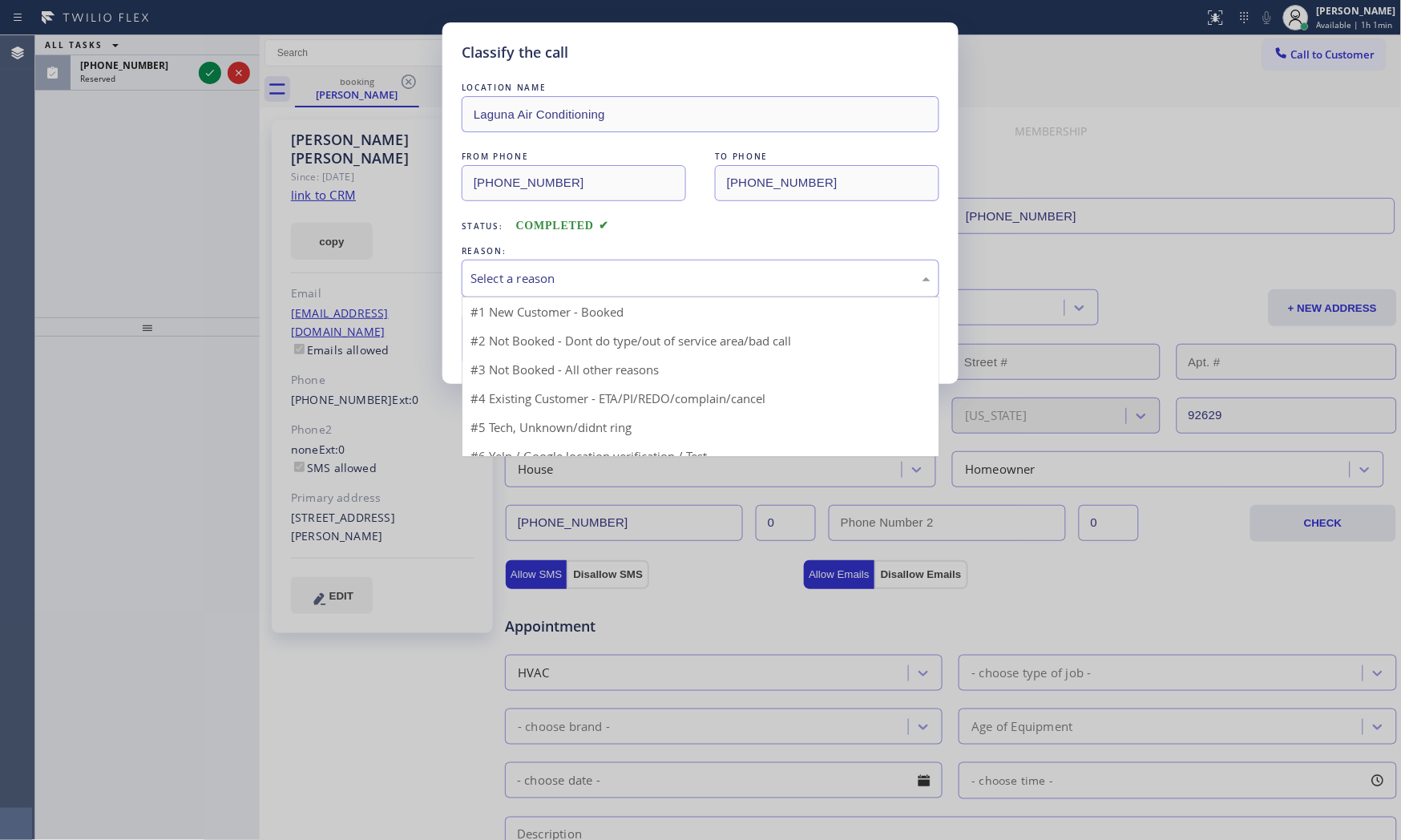
drag, startPoint x: 536, startPoint y: 277, endPoint x: 534, endPoint y: 290, distance: 13.2
click at [536, 278] on div "Select a reason" at bounding box center [700, 278] width 460 height 18
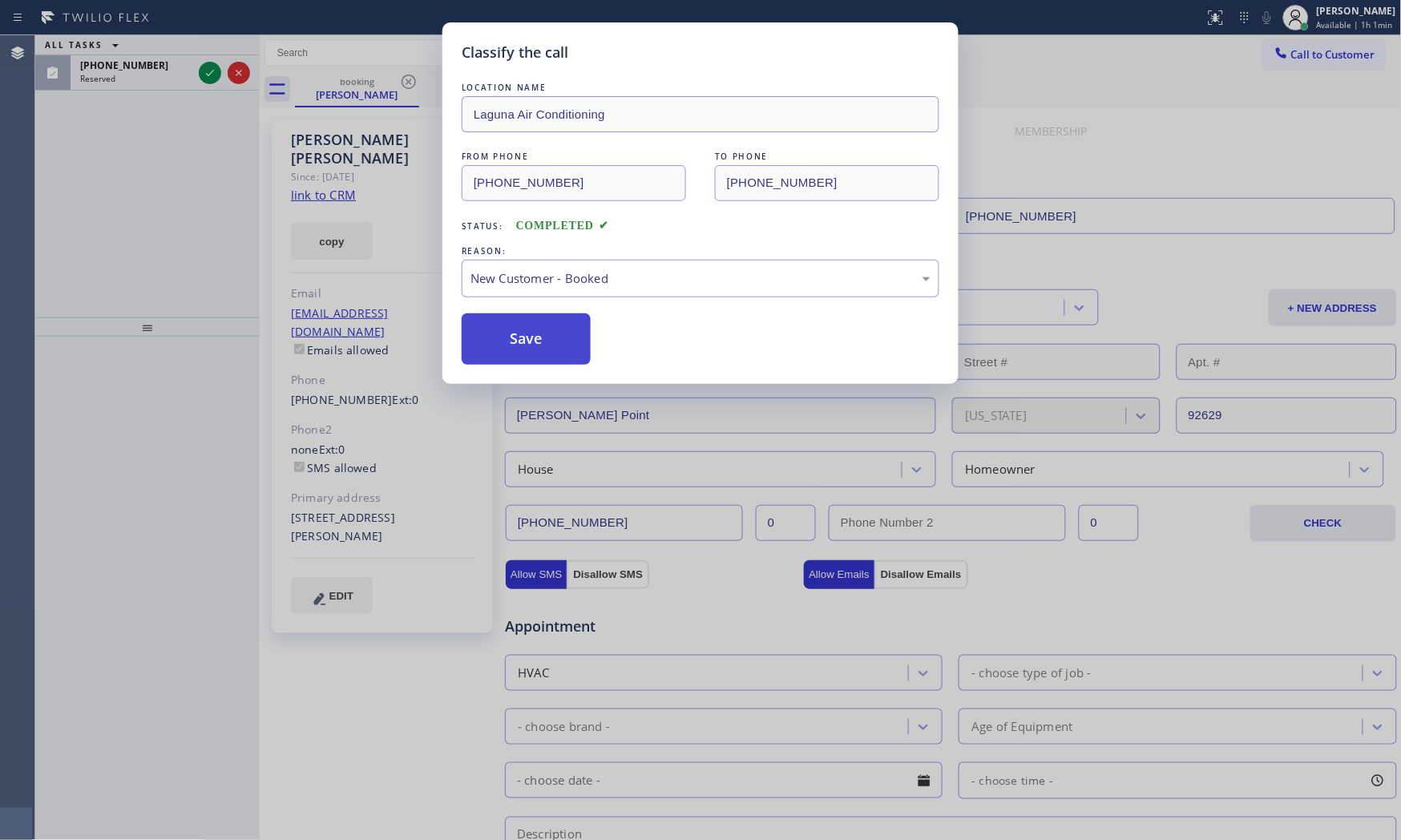
click at [530, 323] on button "Save" at bounding box center [526, 338] width 129 height 51
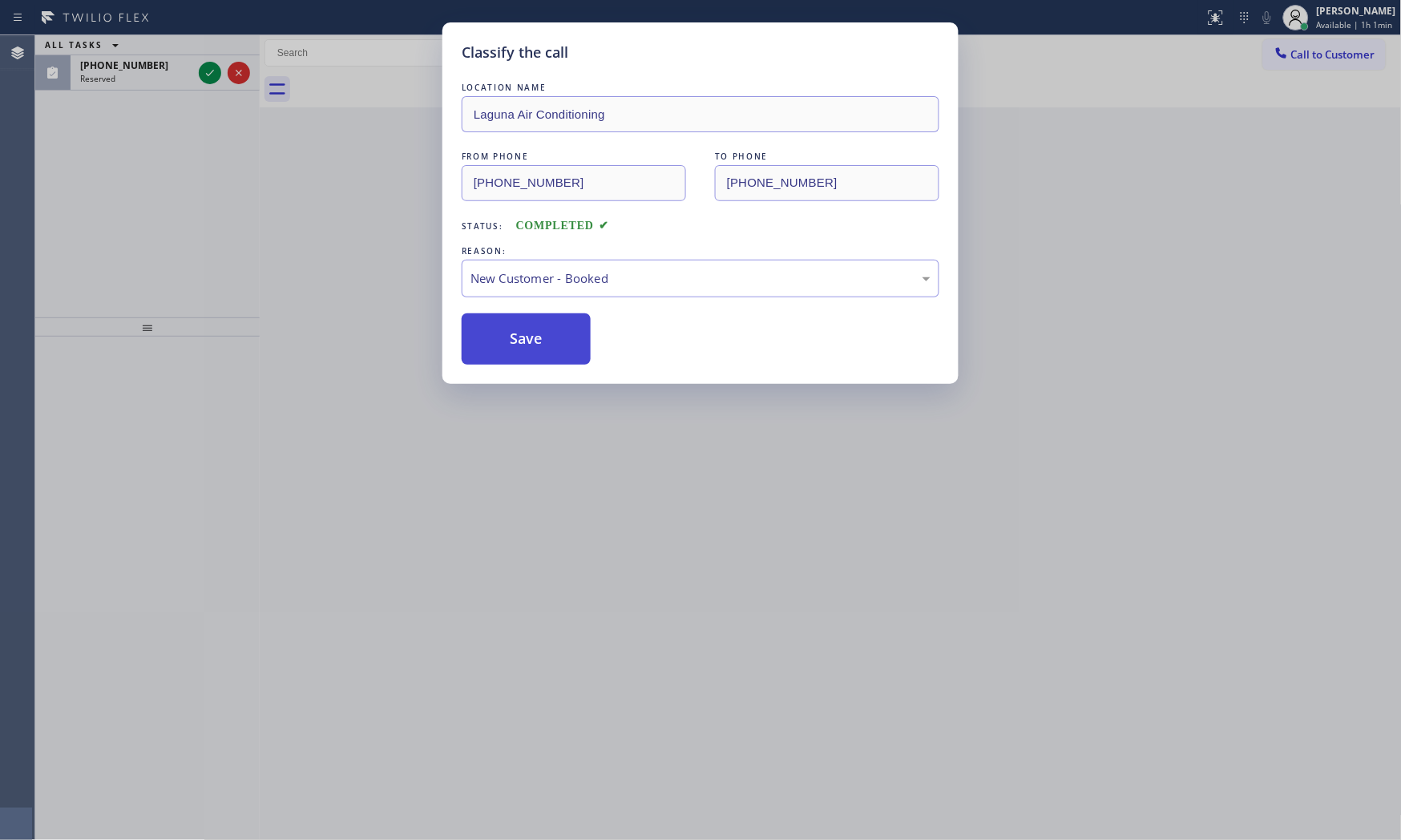
click at [530, 323] on button "Save" at bounding box center [526, 338] width 129 height 51
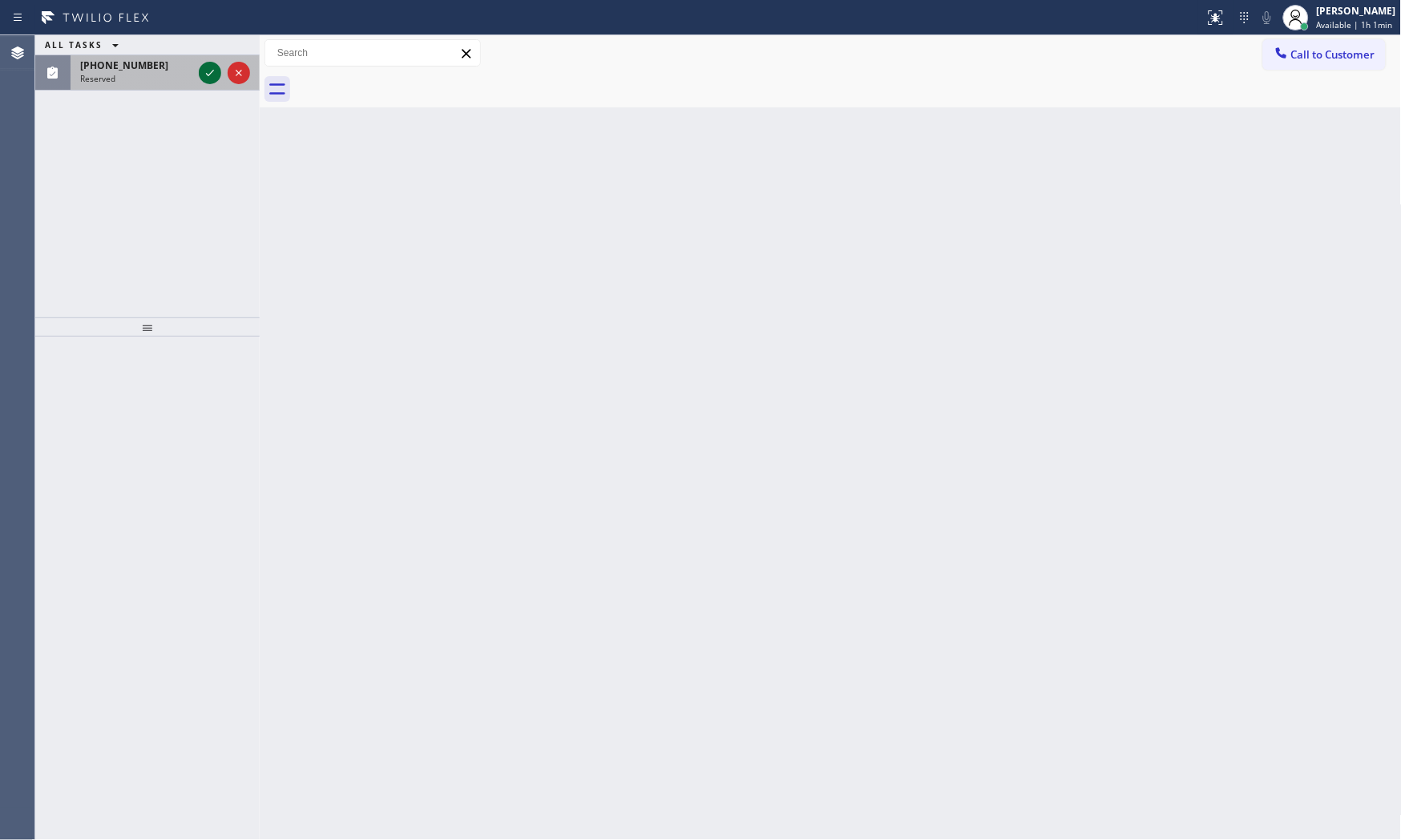
click at [211, 73] on icon at bounding box center [210, 73] width 19 height 19
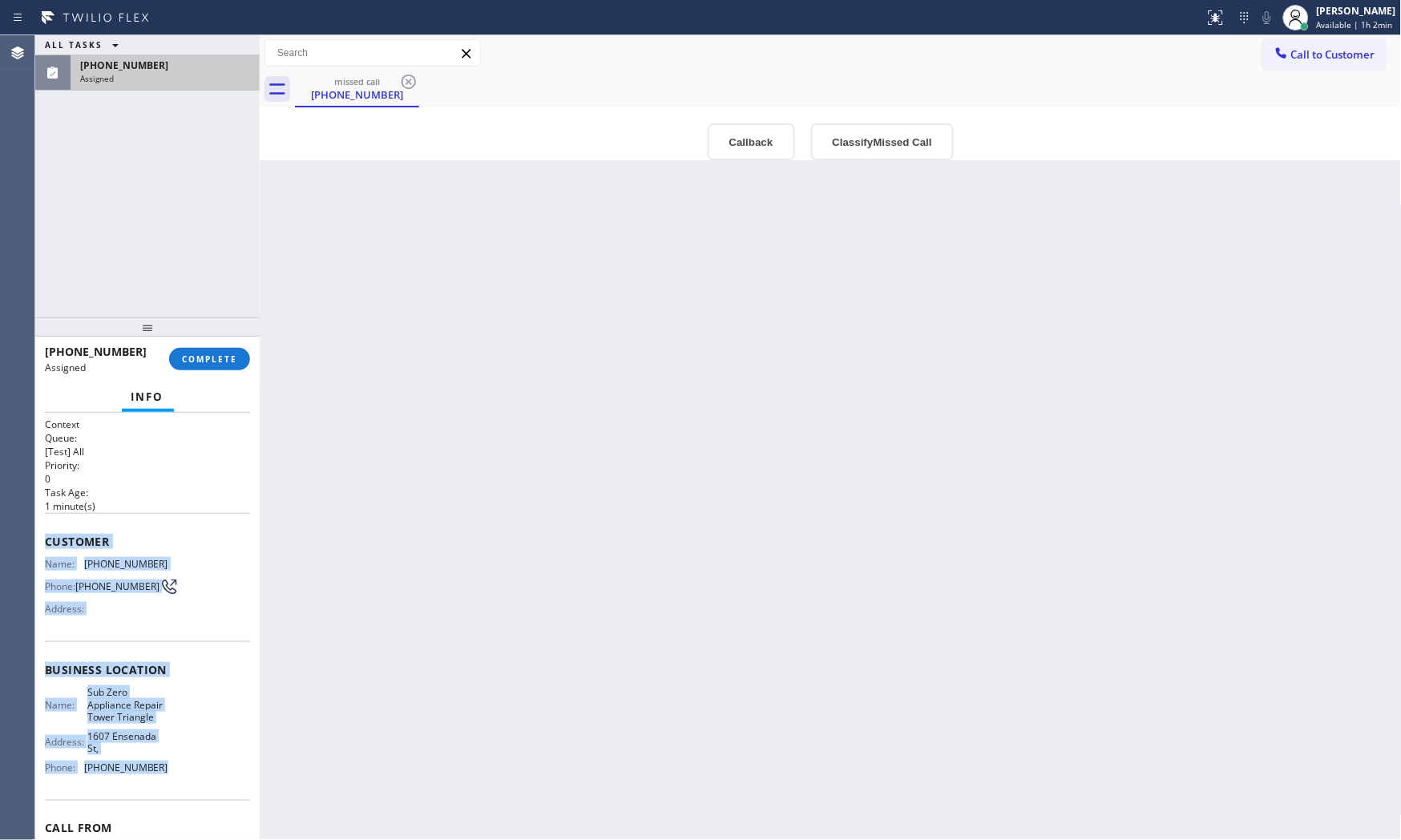
drag, startPoint x: 42, startPoint y: 537, endPoint x: 555, endPoint y: 614, distance: 518.7
click at [174, 791] on div "Context Queue: [Test] All Priority: 0 Task Age: [DEMOGRAPHIC_DATA] minute(s) Cu…" at bounding box center [148, 627] width 224 height 428
copy div "Customer Name: [PHONE_NUMBER] Phone: [PHONE_NUMBER] Address: Business location …"
click at [236, 363] on span "COMPLETE" at bounding box center [210, 358] width 56 height 11
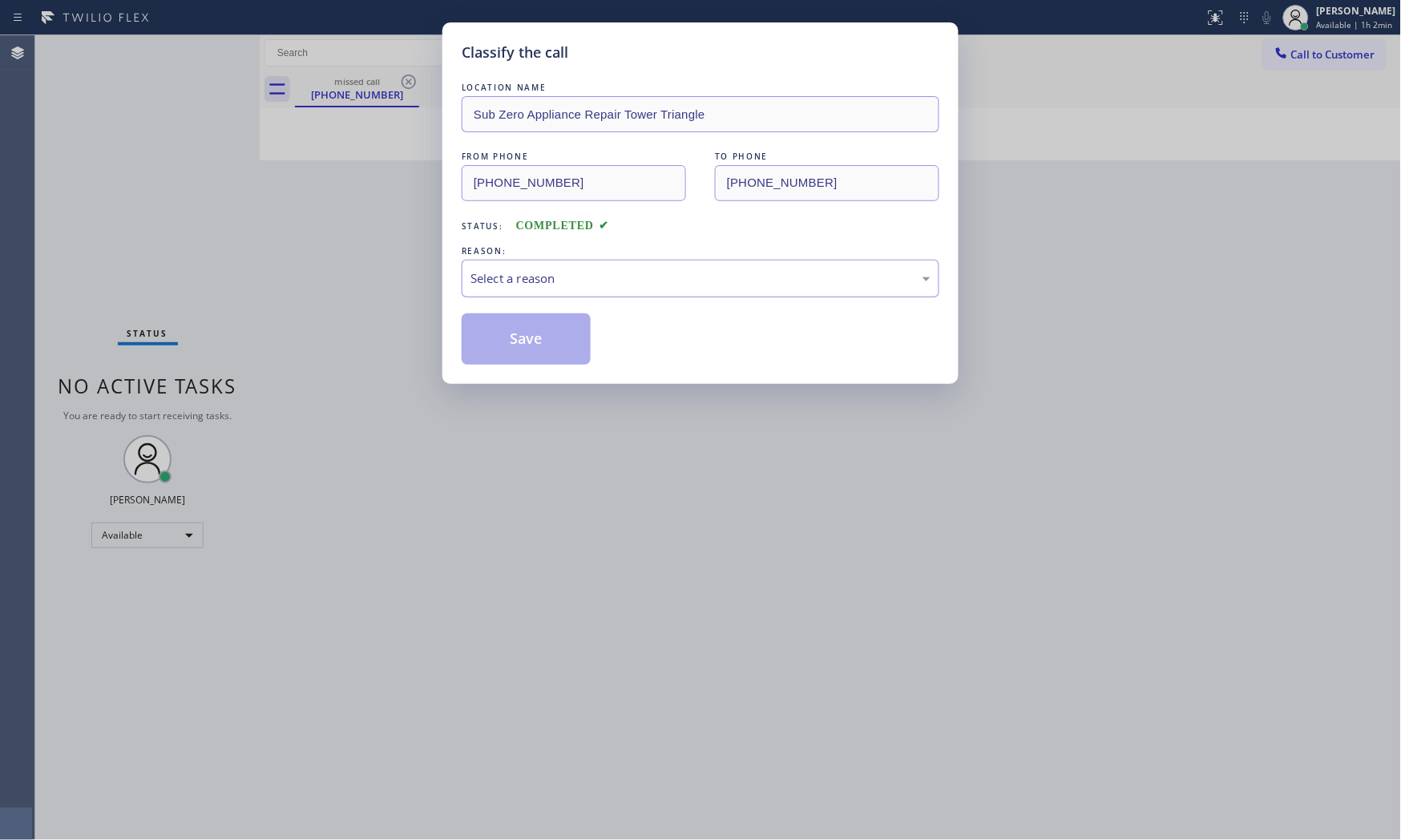
click at [550, 277] on div "Select a reason" at bounding box center [700, 278] width 460 height 18
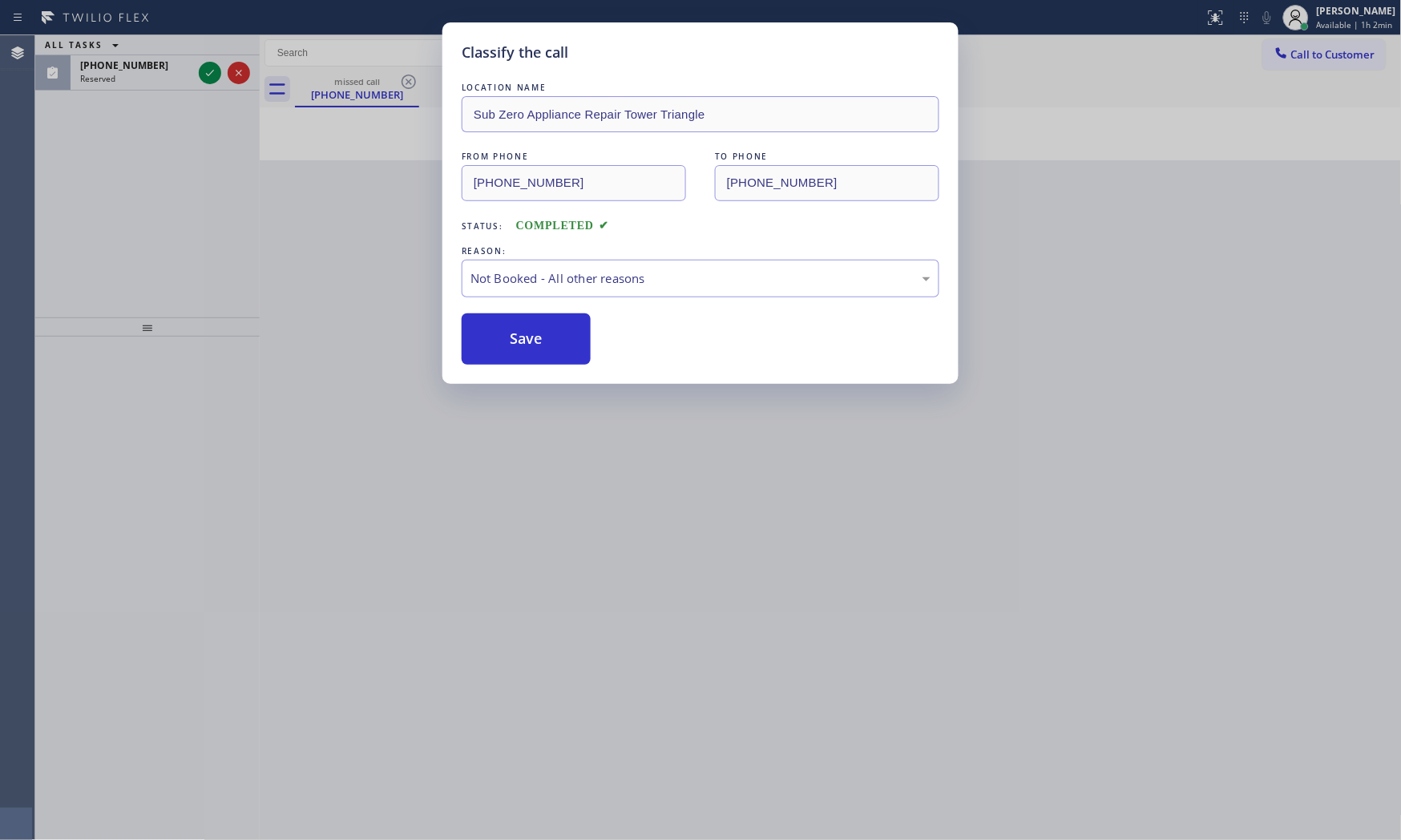
click at [529, 338] on button "Save" at bounding box center [526, 338] width 129 height 51
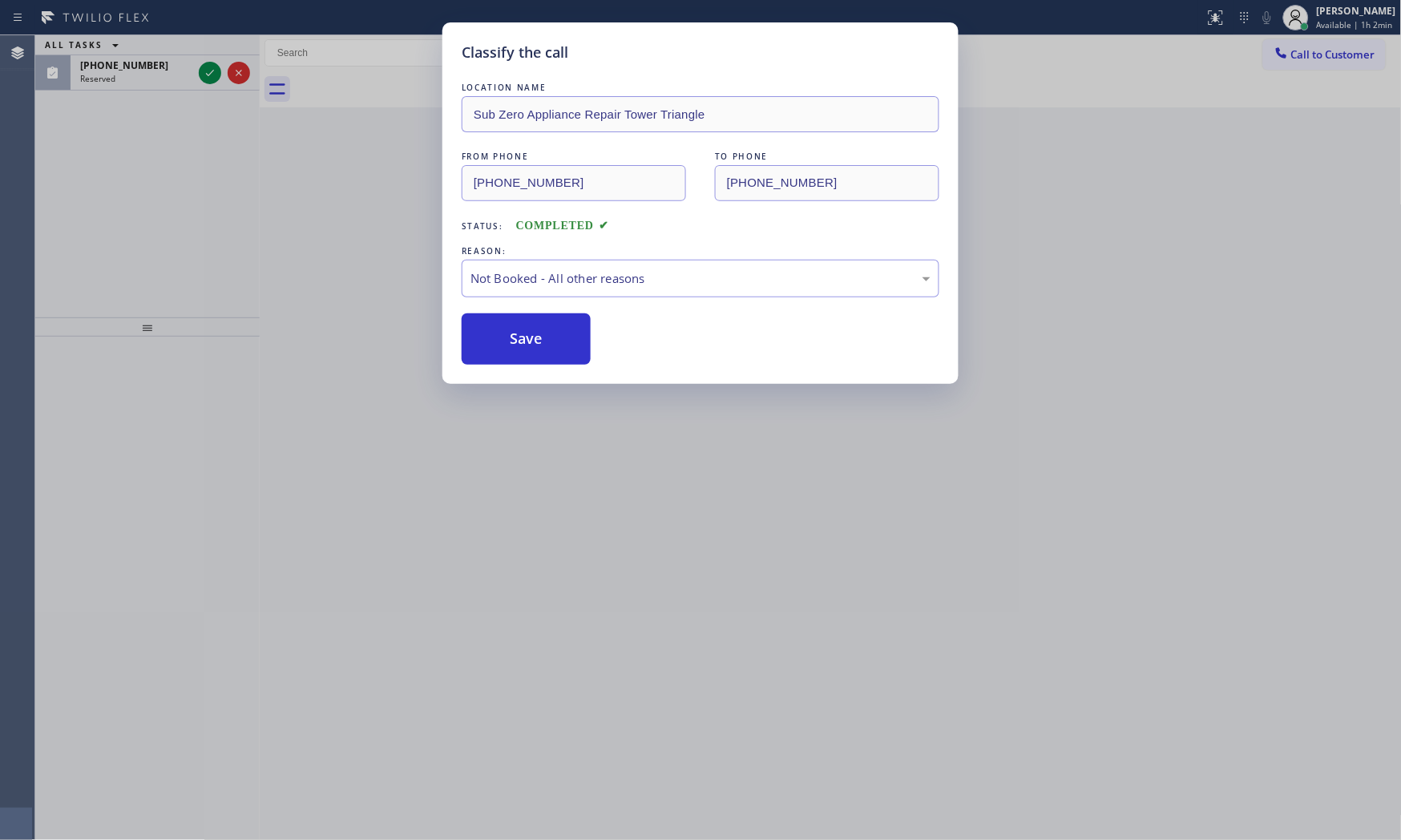
drag, startPoint x: 529, startPoint y: 338, endPoint x: 287, endPoint y: 198, distance: 279.6
click at [526, 338] on button "Save" at bounding box center [526, 338] width 129 height 51
click at [210, 74] on div "Classify the call LOCATION NAME American Service Alliance Calumet City FROM PHO…" at bounding box center [718, 437] width 1365 height 804
click at [210, 74] on icon at bounding box center [210, 72] width 8 height 6
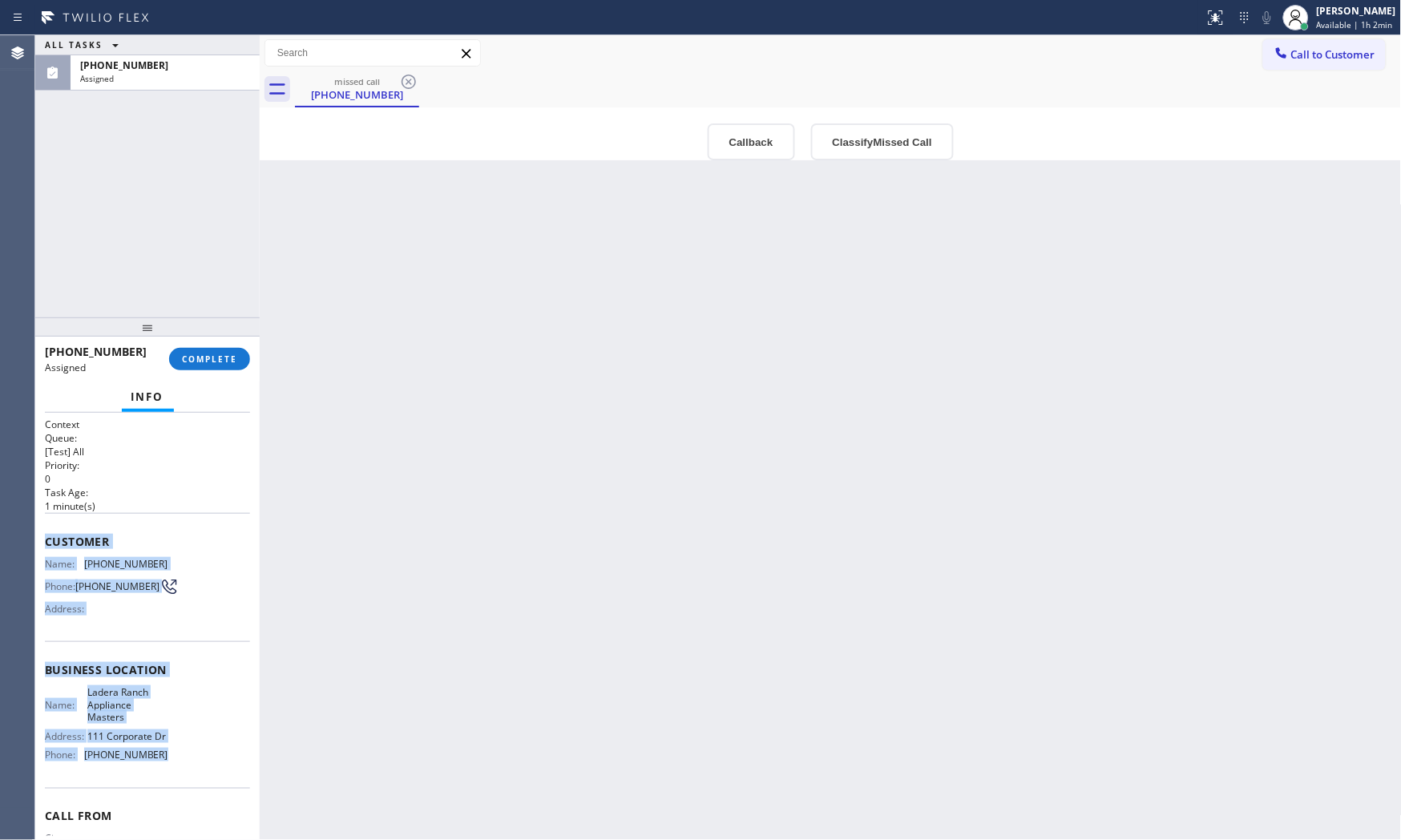
drag, startPoint x: 42, startPoint y: 533, endPoint x: 203, endPoint y: 770, distance: 286.5
click at [203, 770] on div "Context Queue: [Test] All Priority: 0 Task Age: [DEMOGRAPHIC_DATA] minute(s) Cu…" at bounding box center [148, 627] width 224 height 428
copy div "Customer Name: [PHONE_NUMBER] Phone: [PHONE_NUMBER] Address: Business location …"
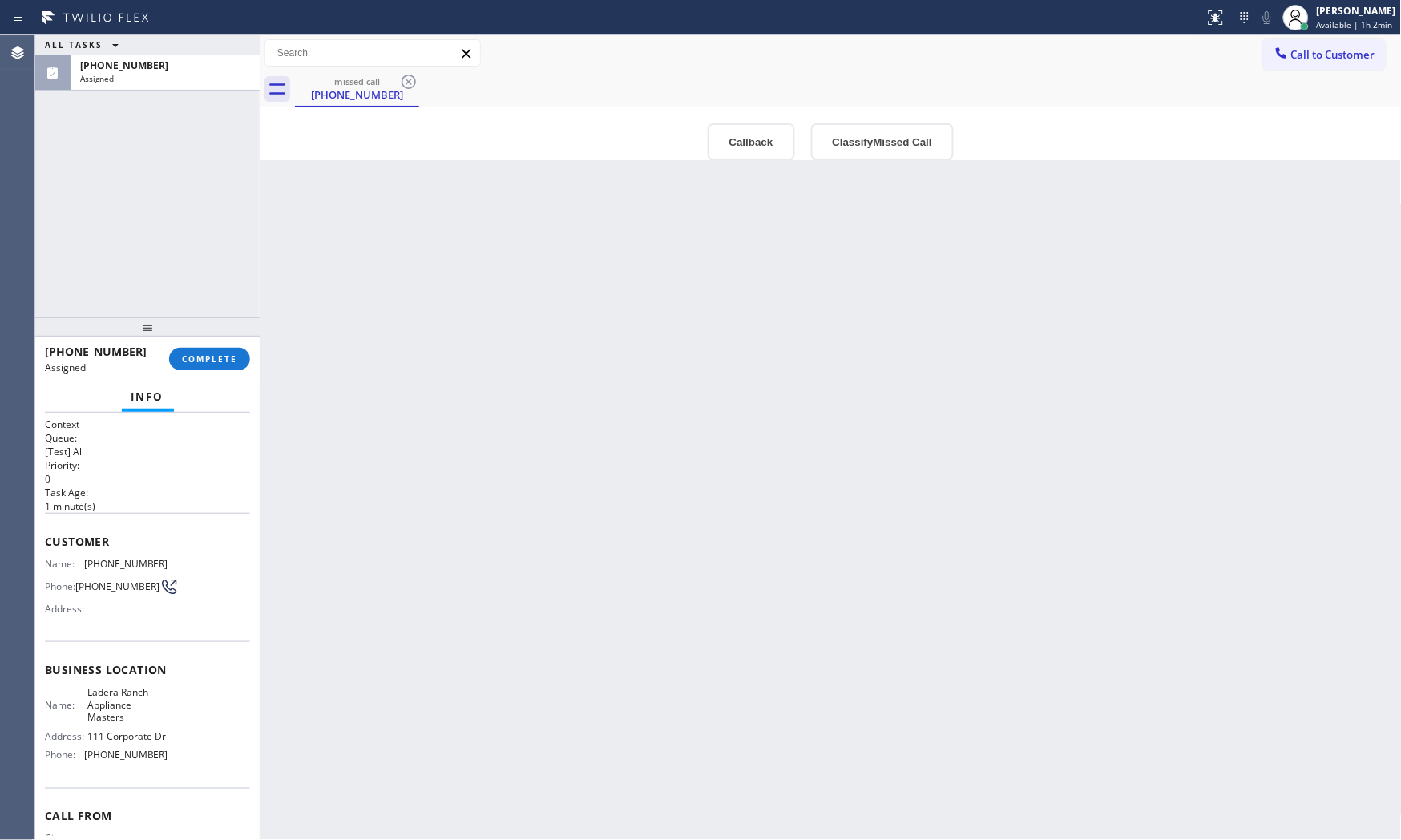
click at [212, 337] on div at bounding box center [148, 327] width 224 height 19
click at [220, 366] on button "COMPLETE" at bounding box center [209, 359] width 81 height 23
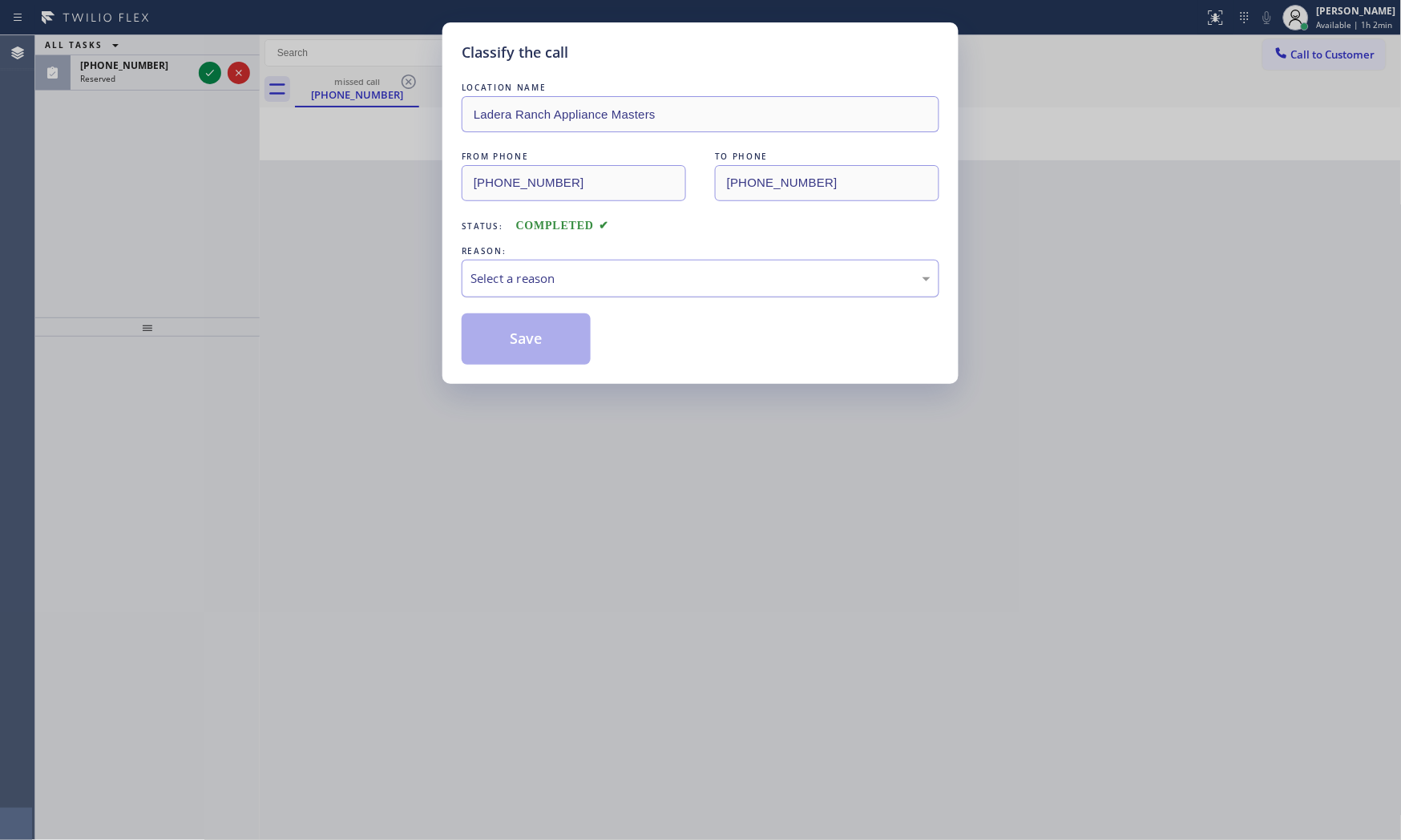
click at [550, 287] on div "Select a reason" at bounding box center [700, 278] width 460 height 18
click at [519, 334] on button "Save" at bounding box center [526, 338] width 129 height 51
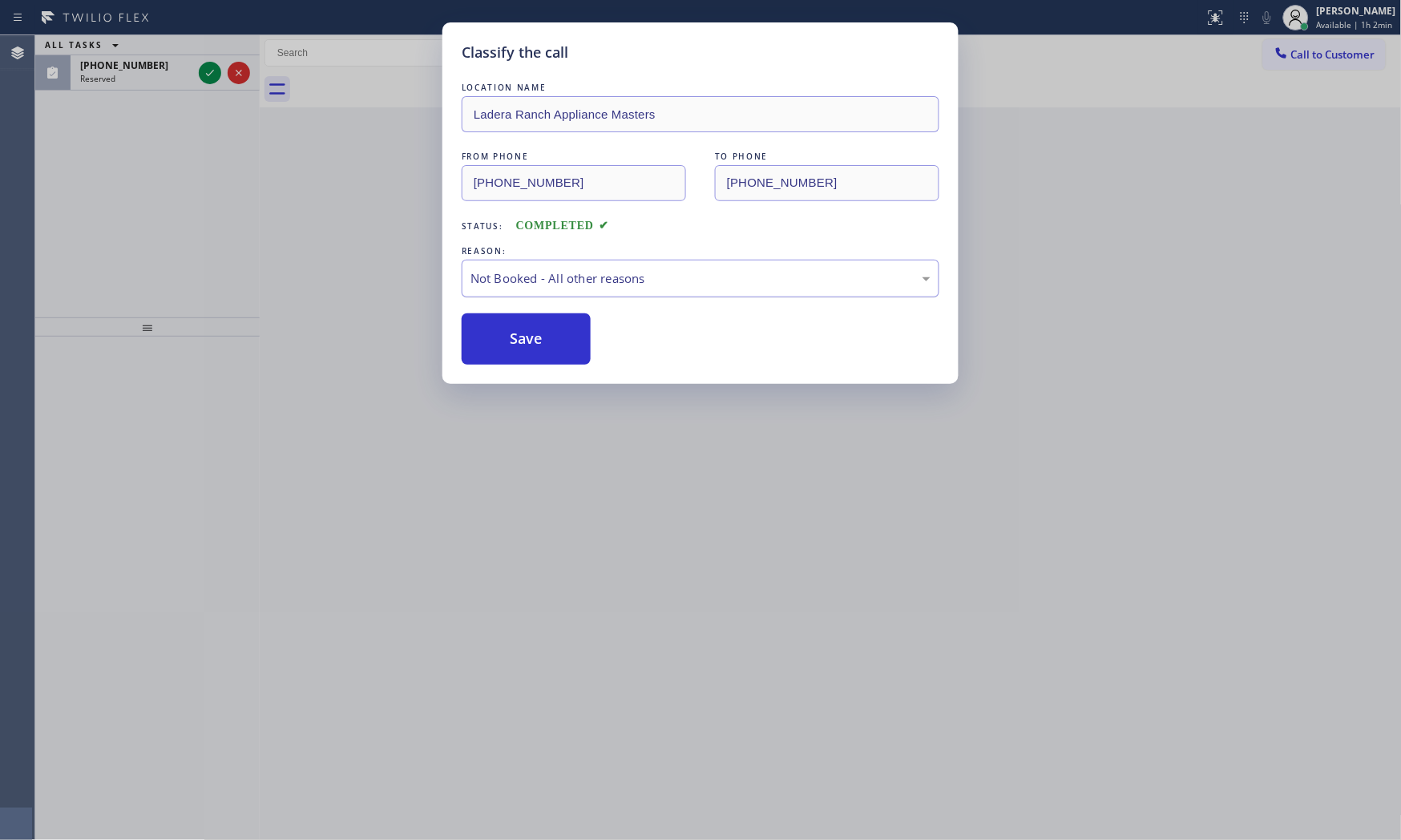
click at [519, 334] on button "Save" at bounding box center [526, 338] width 129 height 51
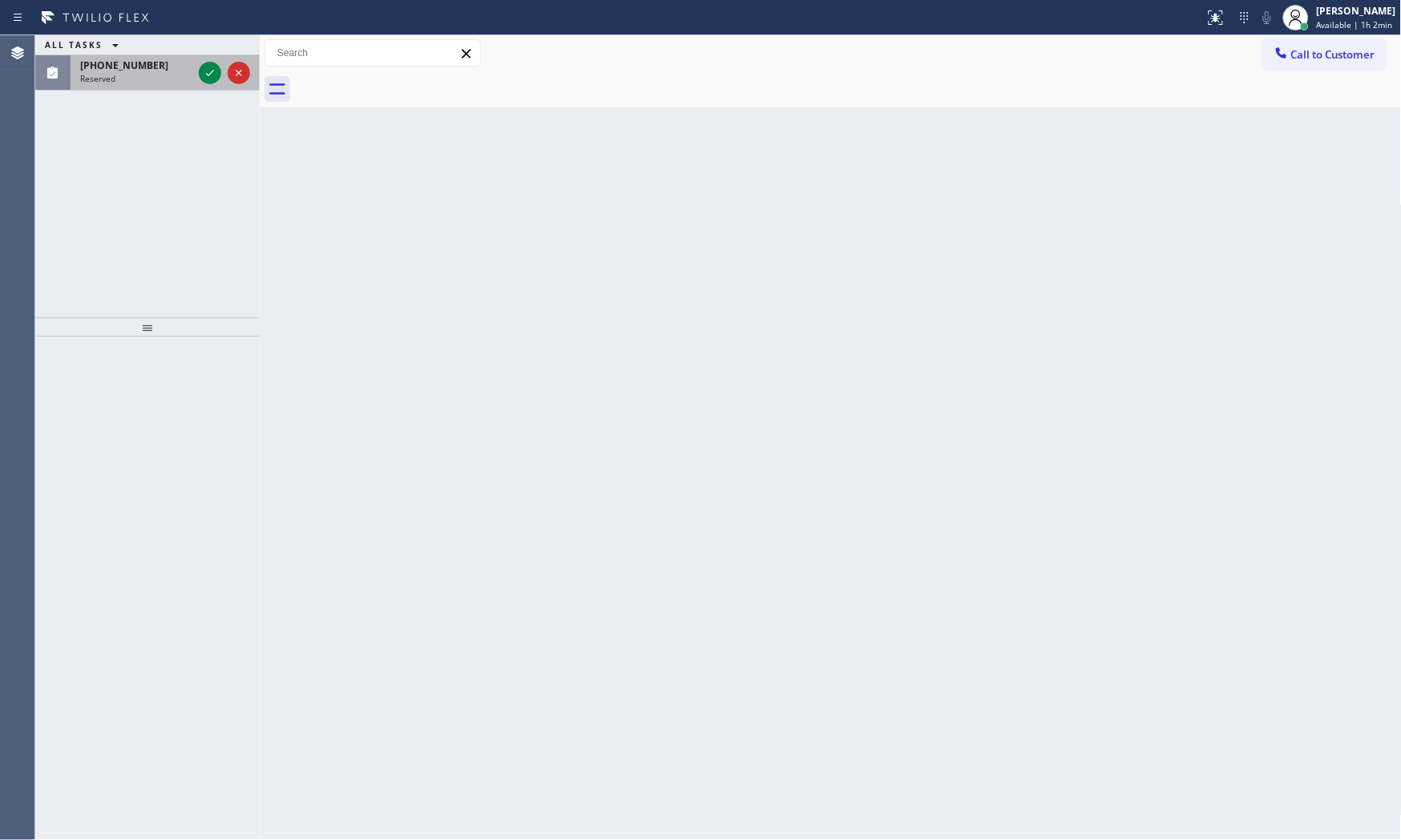
click at [167, 89] on div "ALL TASKS ALL TASKS ACTIVE TASKS TASKS IN WRAP UP [PHONE_NUMBER] Reserved" at bounding box center [148, 177] width 224 height 282
click at [169, 81] on div "Reserved" at bounding box center [136, 78] width 112 height 11
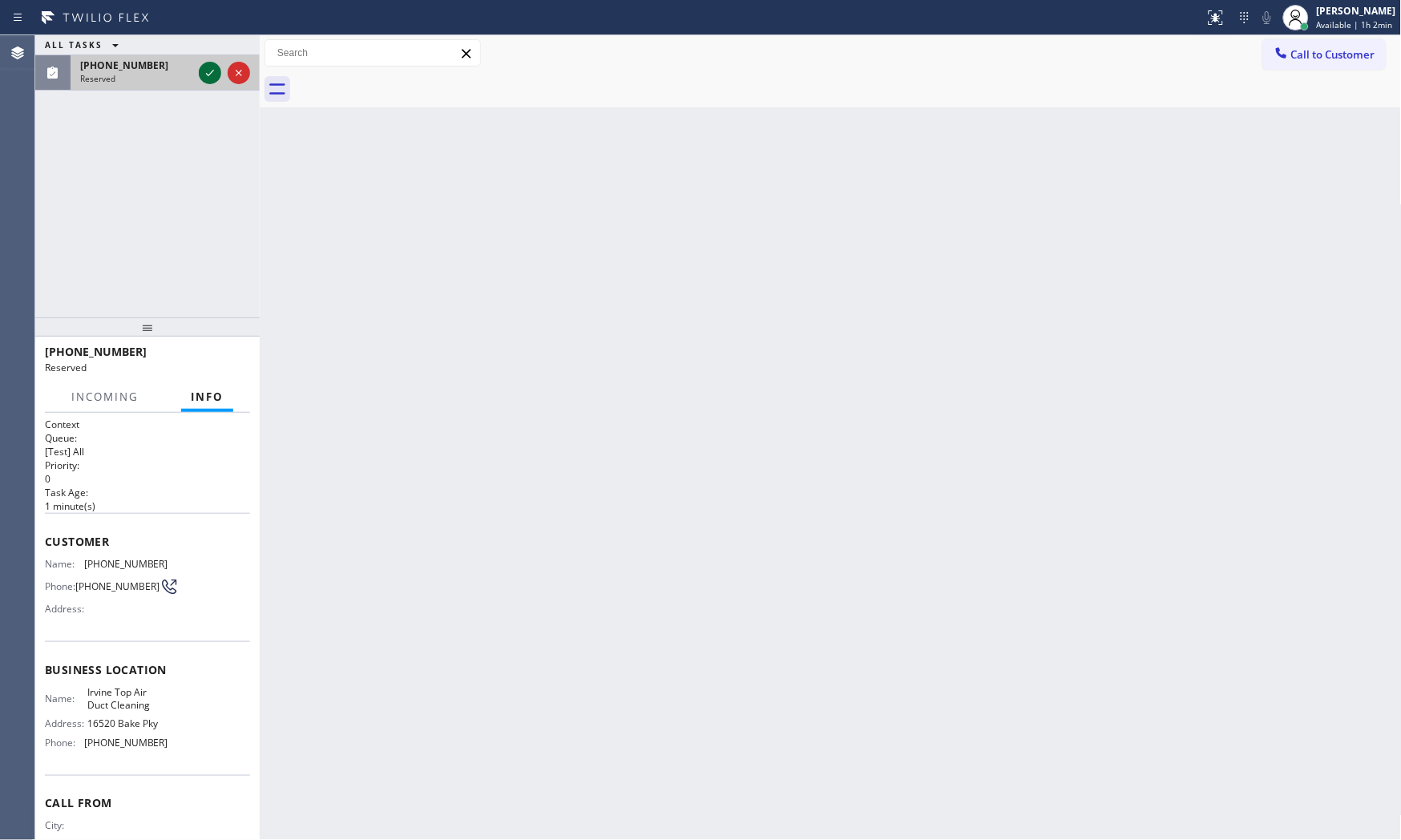
click at [215, 70] on icon at bounding box center [210, 73] width 19 height 19
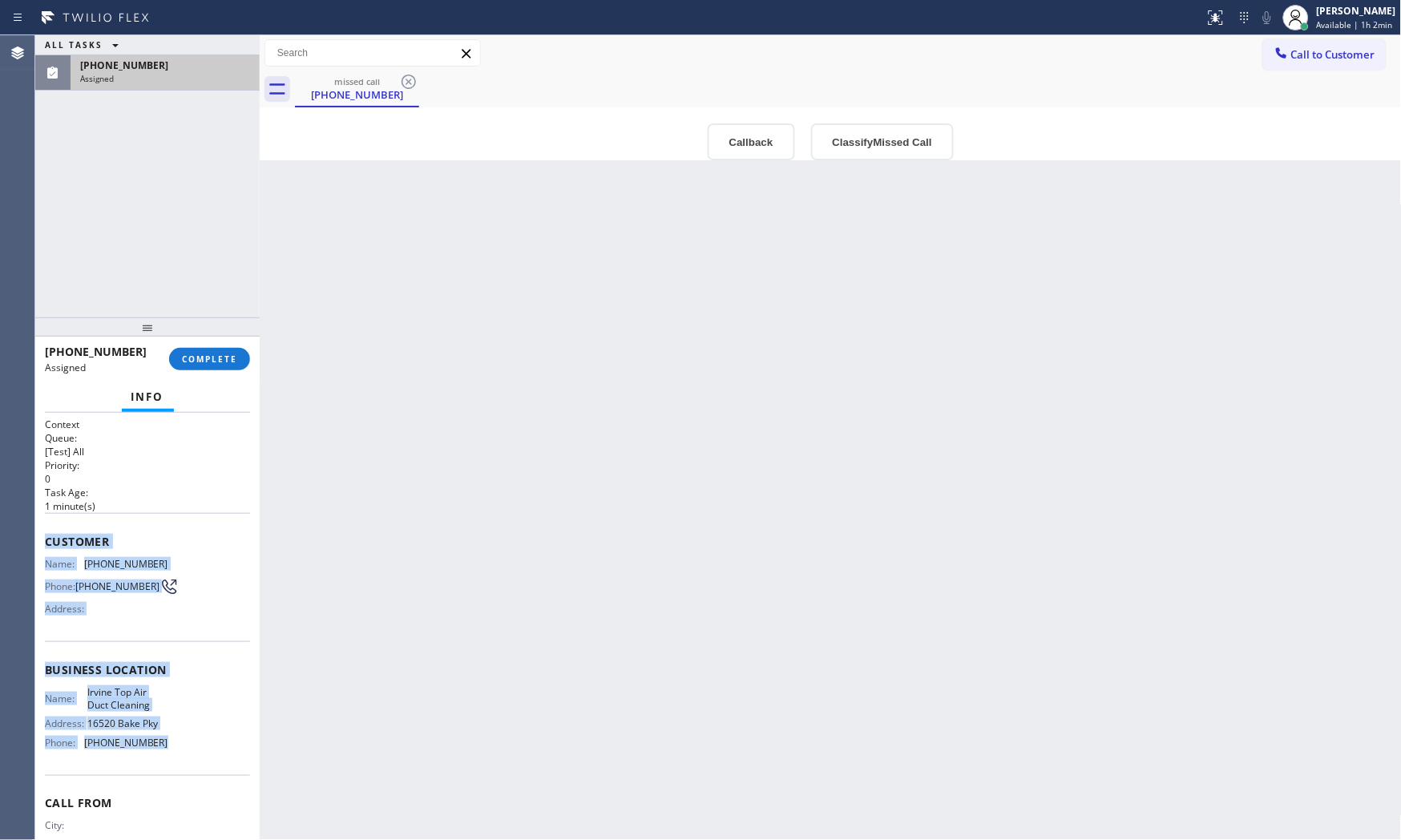
drag, startPoint x: 45, startPoint y: 530, endPoint x: 197, endPoint y: 746, distance: 264.1
click at [197, 746] on div "Context Queue: [Test] All Priority: 0 Task Age: [DEMOGRAPHIC_DATA] minute(s) Cu…" at bounding box center [148, 657] width 205 height 478
copy div "Customer Name: [PHONE_NUMBER] Phone: [PHONE_NUMBER] Address: Business location …"
click at [236, 359] on span "COMPLETE" at bounding box center [210, 358] width 56 height 11
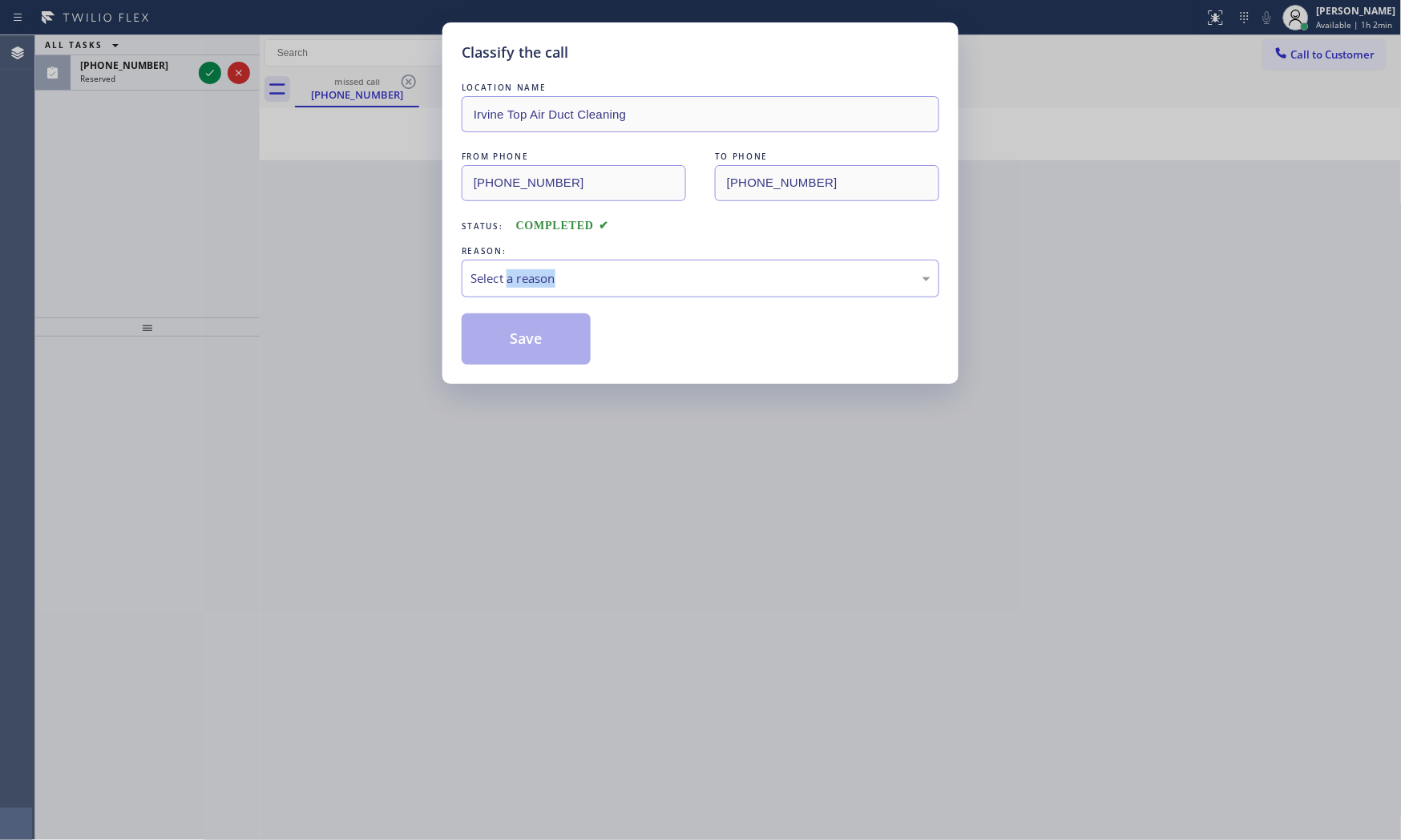
drag, startPoint x: 483, startPoint y: 342, endPoint x: 509, endPoint y: 310, distance: 41.2
click at [509, 297] on div "LOCATION NAME Irvine Top Air Duct Cleaning FROM PHONE [PHONE_NUMBER] TO PHONE […" at bounding box center [700, 222] width 477 height 285
click at [521, 277] on div "Select a reason" at bounding box center [700, 278] width 460 height 18
click at [516, 332] on button "Save" at bounding box center [526, 338] width 129 height 51
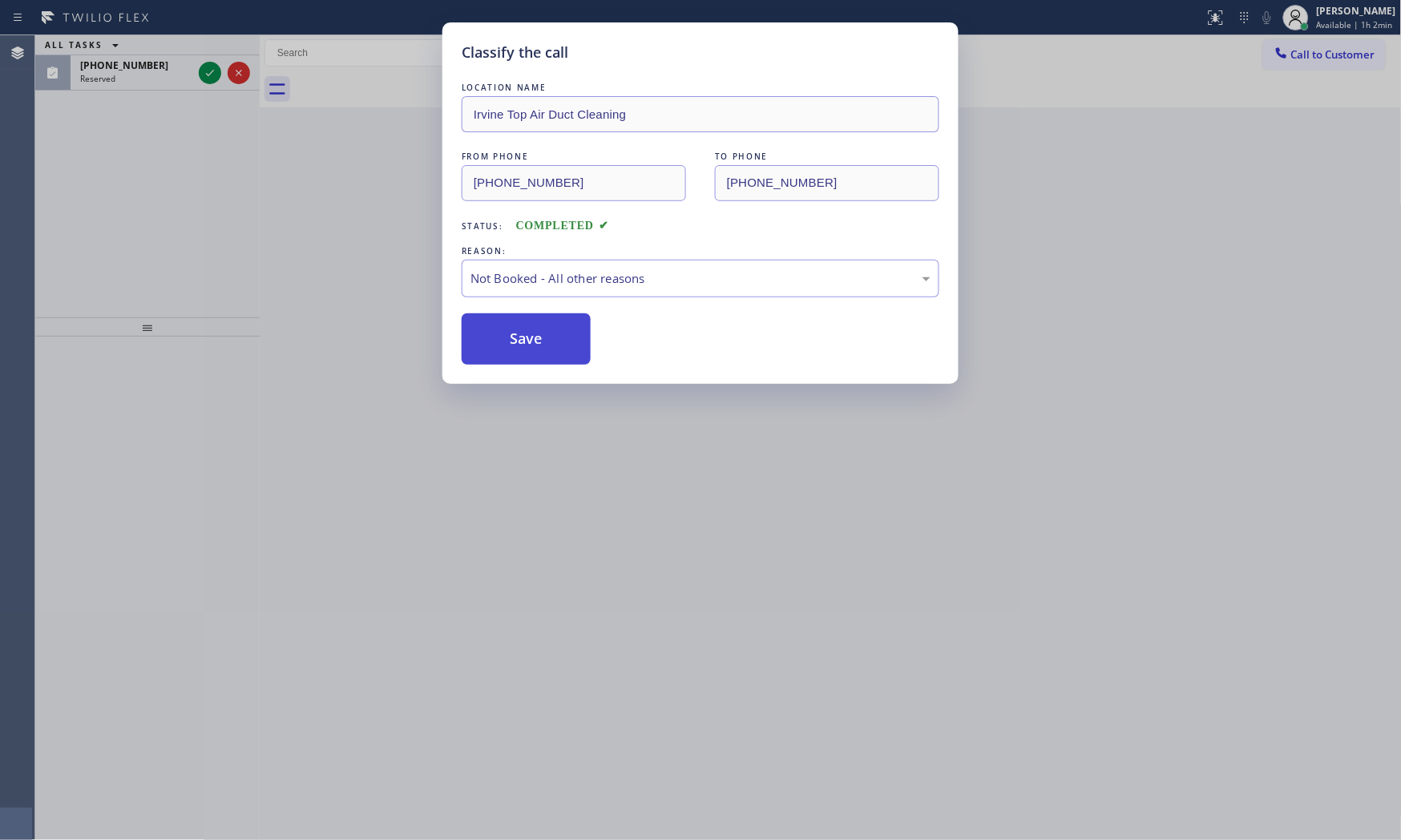
click at [516, 332] on button "Save" at bounding box center [526, 338] width 129 height 51
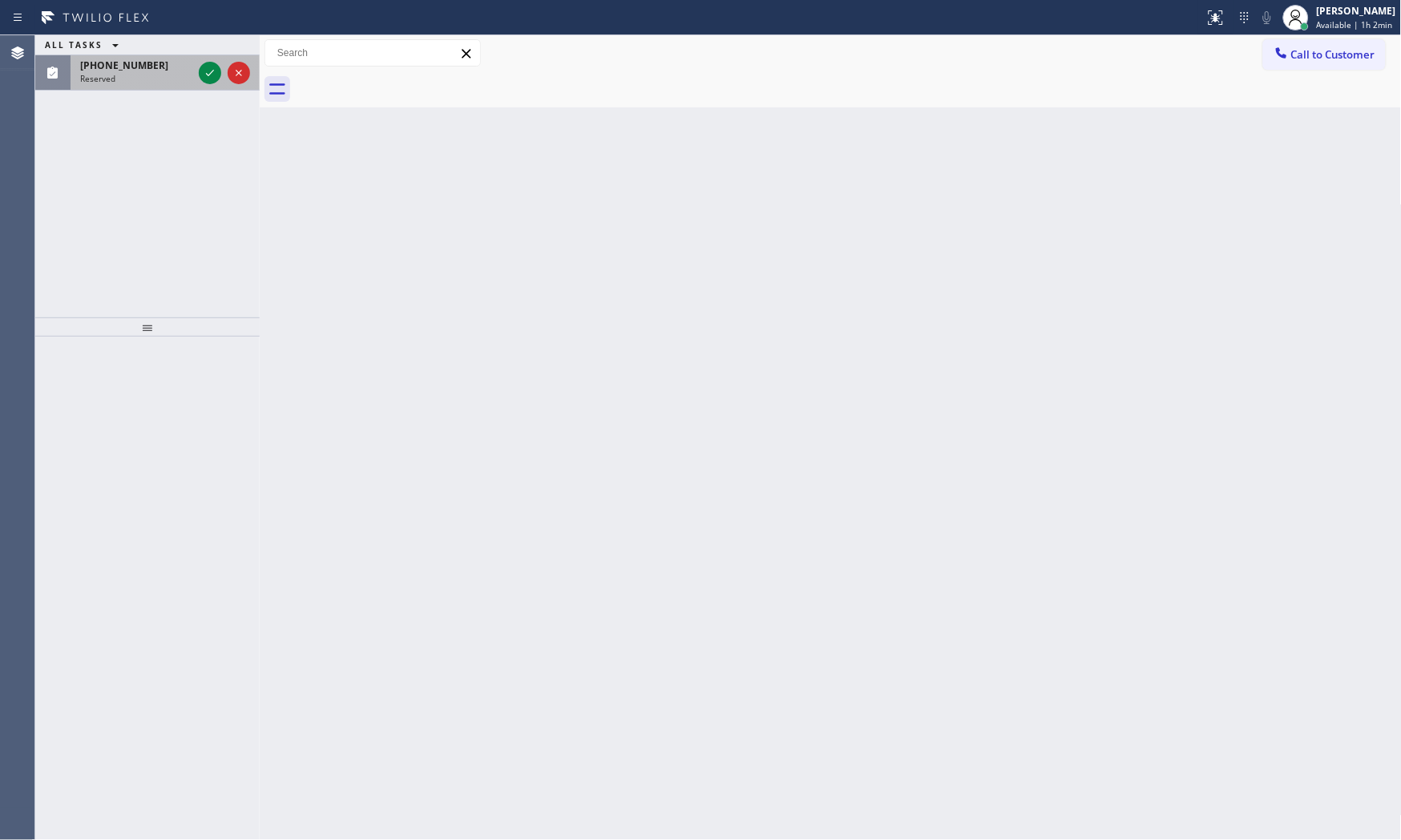
click at [177, 76] on div "Reserved" at bounding box center [136, 78] width 112 height 11
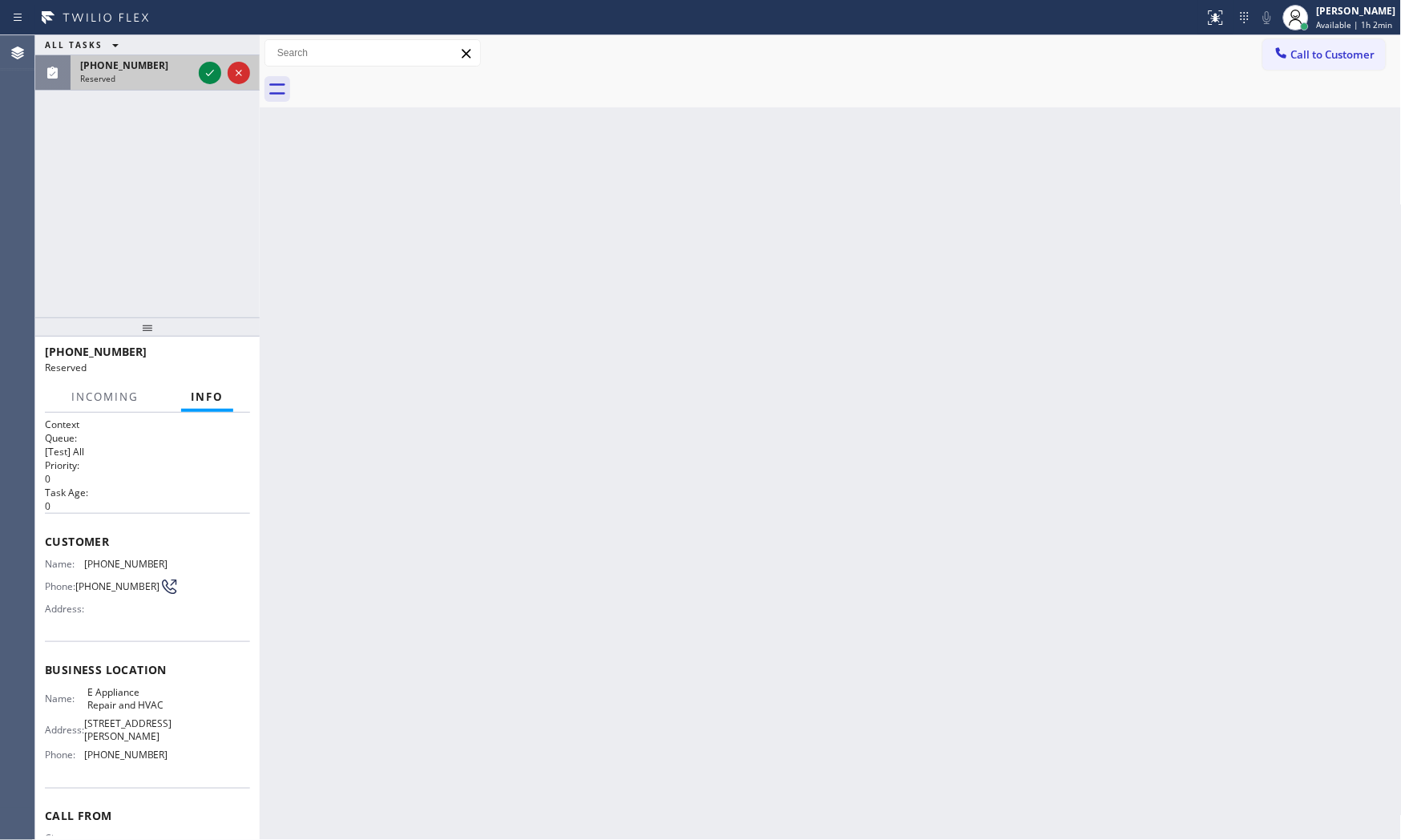
click at [177, 76] on div "Reserved" at bounding box center [136, 78] width 112 height 11
click at [203, 73] on icon at bounding box center [210, 73] width 19 height 19
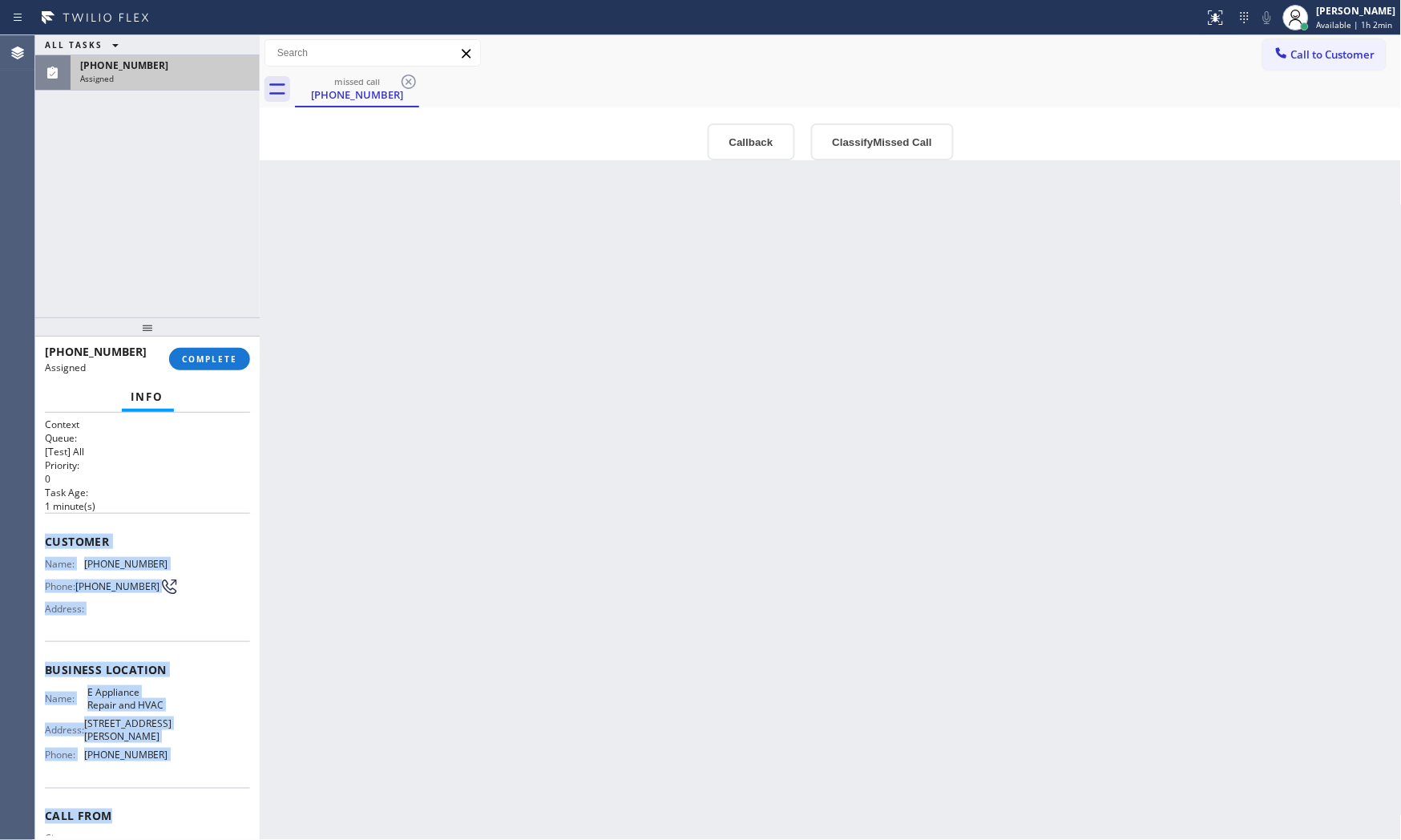
drag, startPoint x: 46, startPoint y: 539, endPoint x: 232, endPoint y: 803, distance: 322.9
click at [232, 806] on div "Context Queue: [Test] All Priority: 0 Task Age: [DEMOGRAPHIC_DATA] minute(s) Cu…" at bounding box center [148, 663] width 205 height 491
copy div "Customer Name: [PHONE_NUMBER] Phone: [PHONE_NUMBER] Address: Business location …"
click at [195, 353] on span "COMPLETE" at bounding box center [210, 358] width 56 height 11
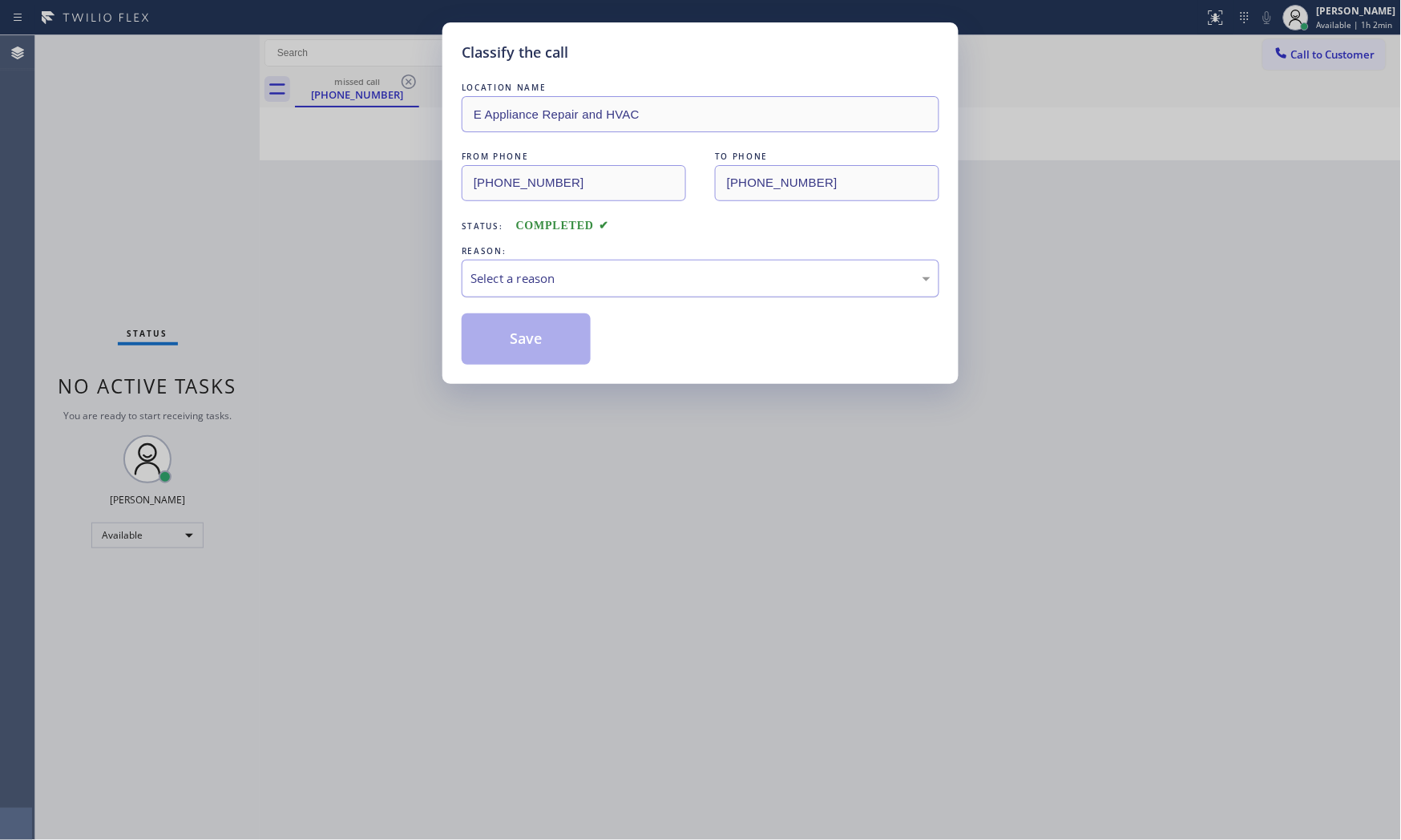
click at [506, 285] on div "Select a reason" at bounding box center [700, 278] width 460 height 18
click at [503, 338] on button "Save" at bounding box center [526, 338] width 129 height 51
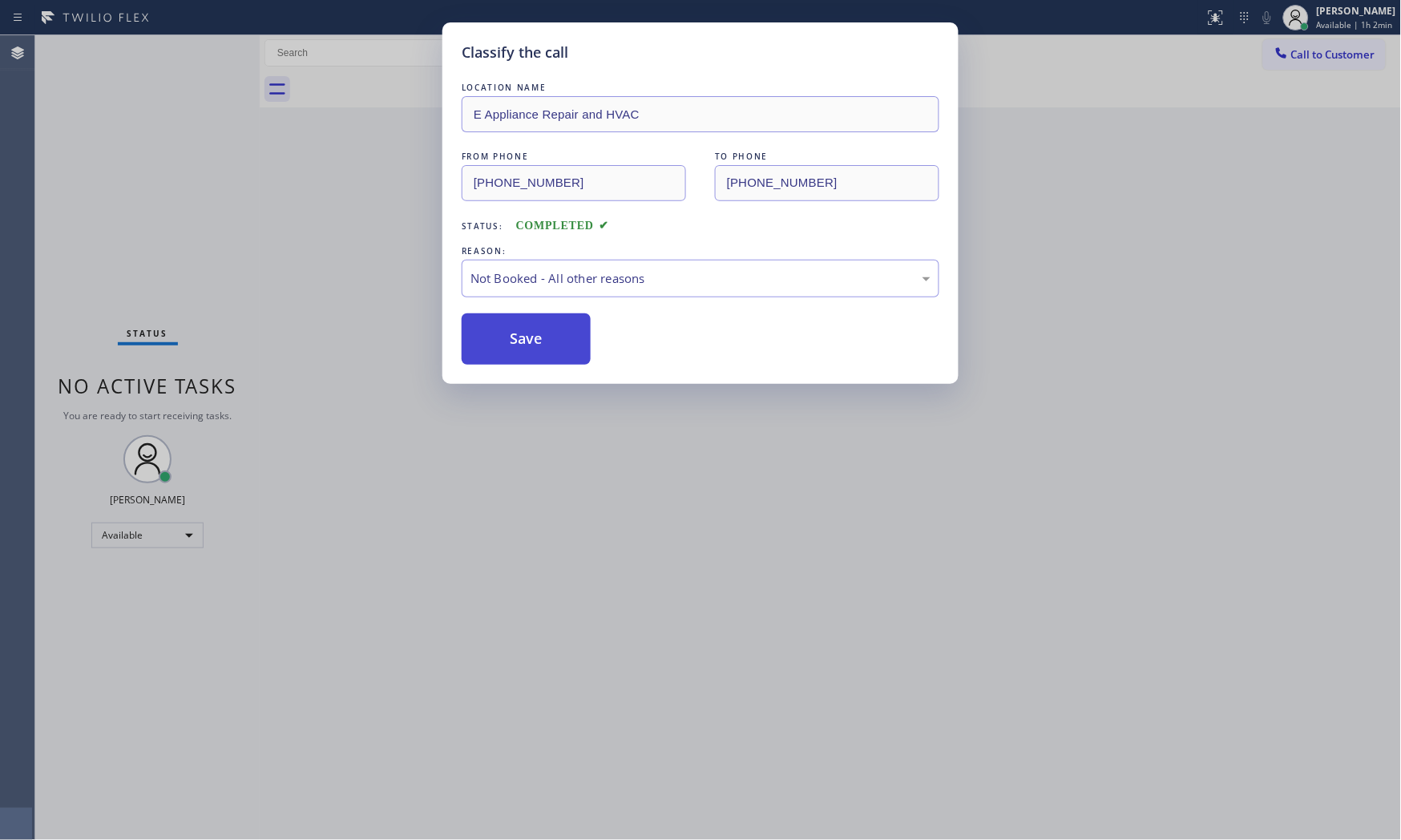
drag, startPoint x: 506, startPoint y: 294, endPoint x: 509, endPoint y: 341, distance: 47.1
click at [506, 339] on button "Save" at bounding box center [526, 338] width 129 height 51
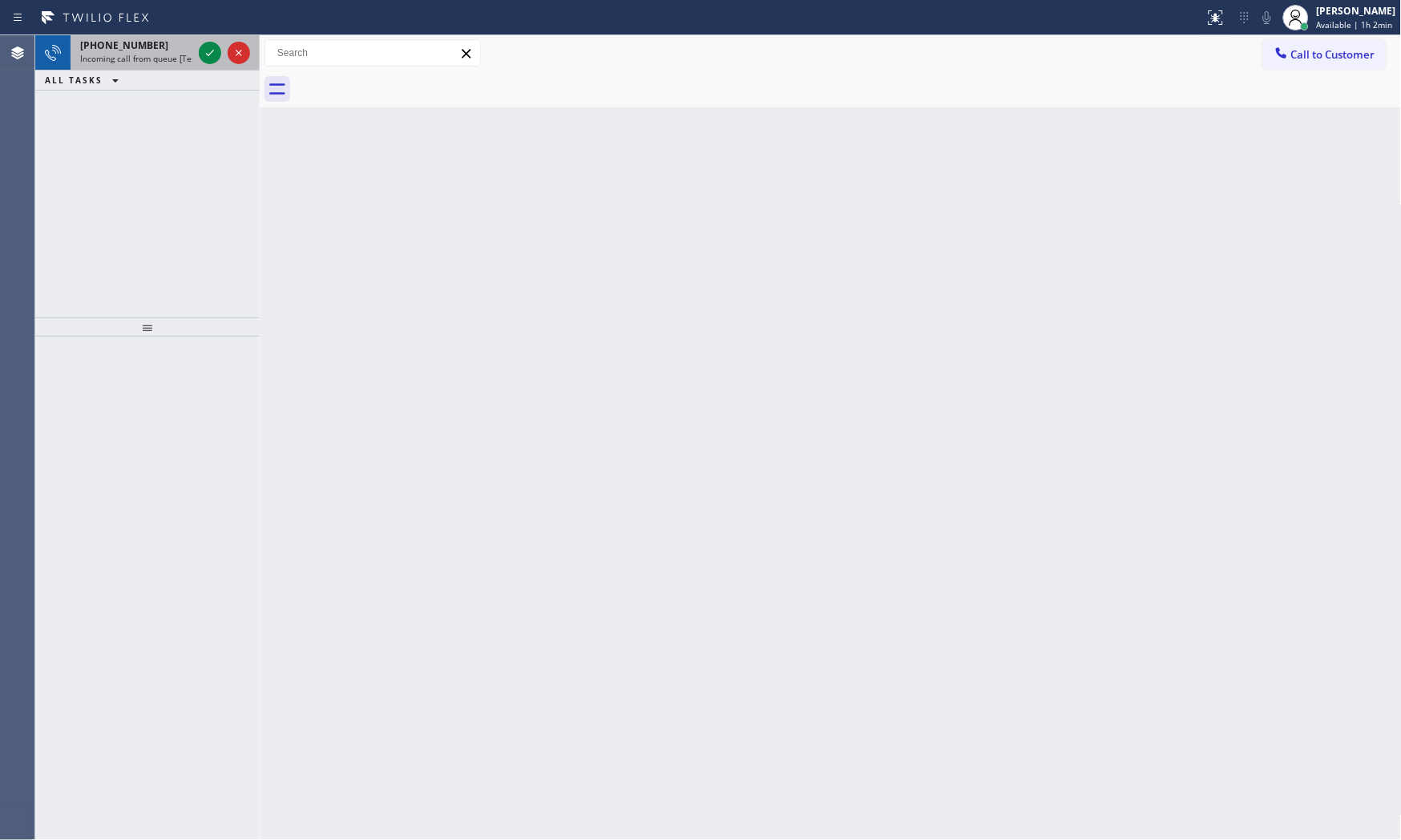
drag, startPoint x: 144, startPoint y: 32, endPoint x: 149, endPoint y: 49, distance: 17.7
click at [144, 33] on div "Status report No issues detected If you experience an issue, please download th…" at bounding box center [700, 17] width 1401 height 36
click at [149, 49] on div "[PHONE_NUMBER]" at bounding box center [136, 45] width 112 height 14
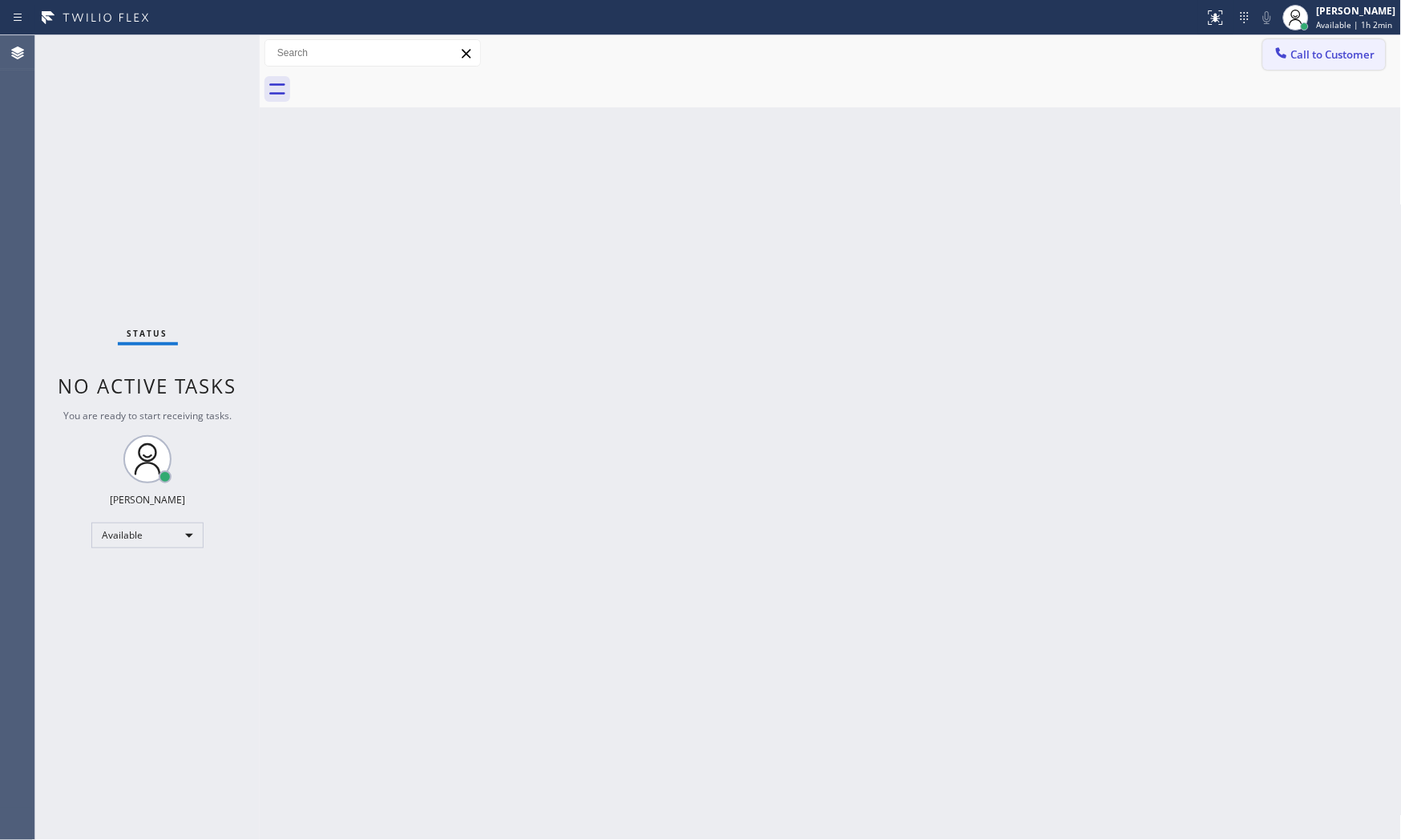
click at [1325, 64] on button "Call to Customer" at bounding box center [1324, 54] width 123 height 30
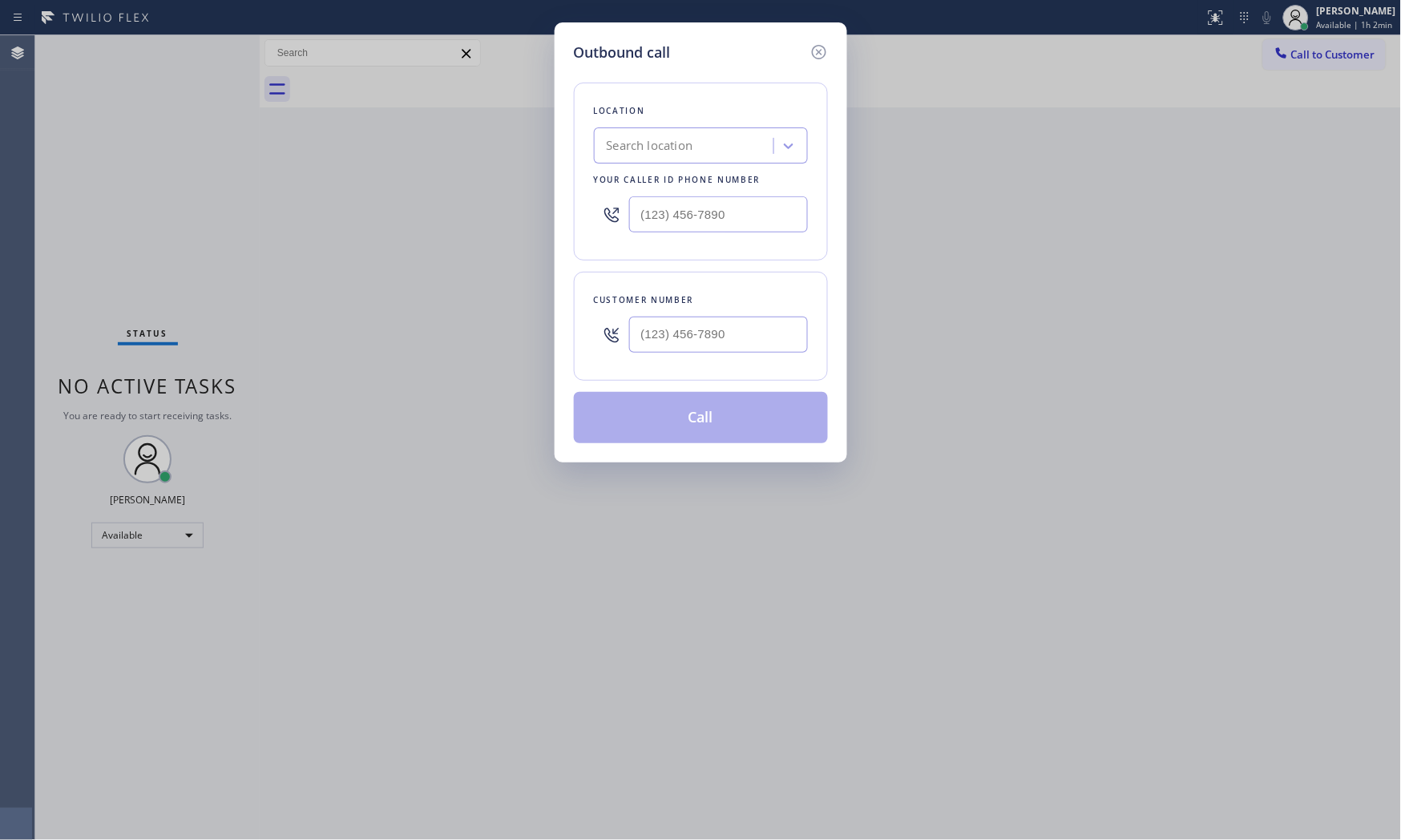
type input "(___) ___-____"
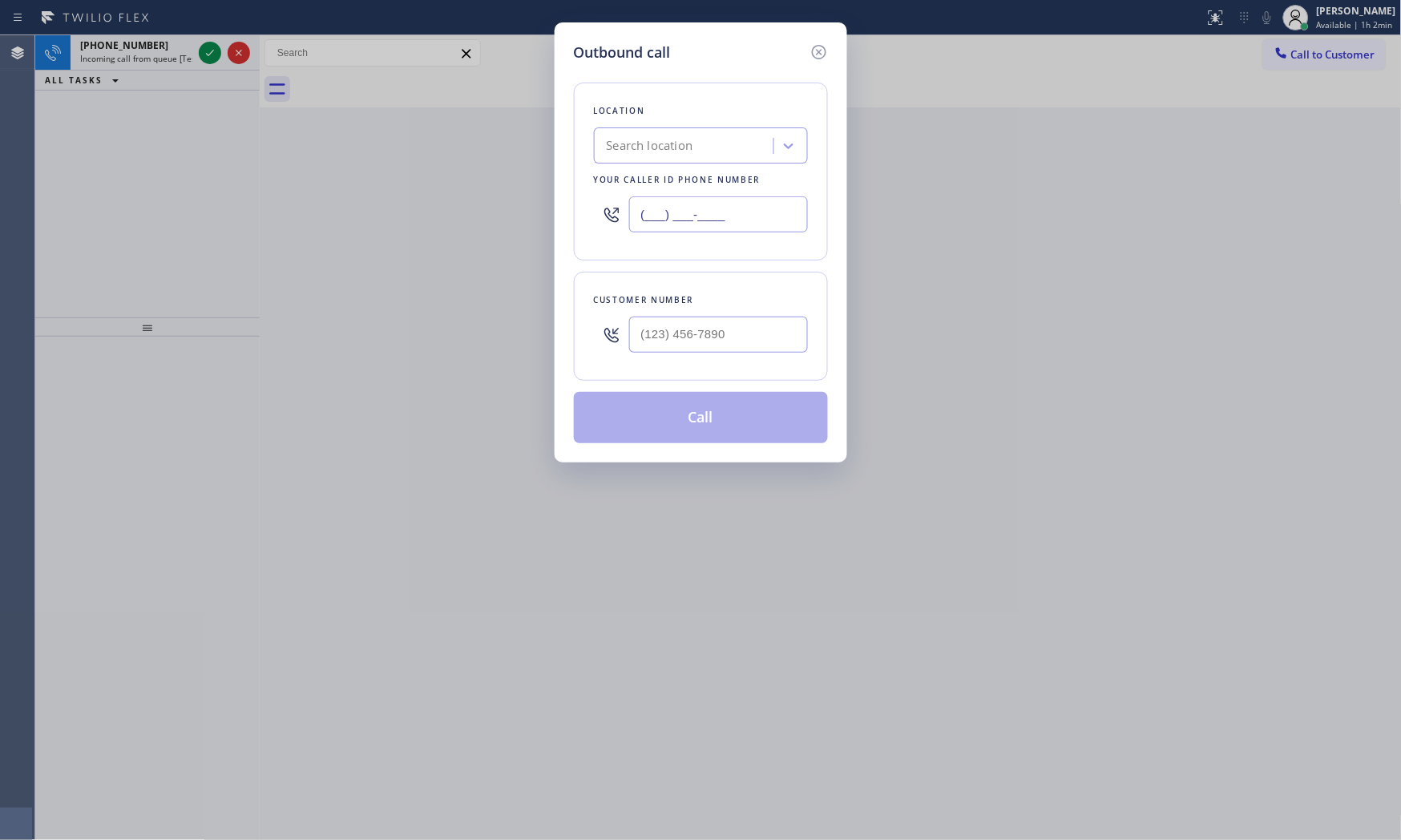
click at [746, 217] on input "(___) ___-____" at bounding box center [717, 214] width 178 height 36
drag, startPoint x: 799, startPoint y: 48, endPoint x: 811, endPoint y: 50, distance: 12.2
click at [807, 50] on div "Outbound call" at bounding box center [701, 52] width 254 height 22
click at [811, 50] on icon at bounding box center [819, 52] width 19 height 19
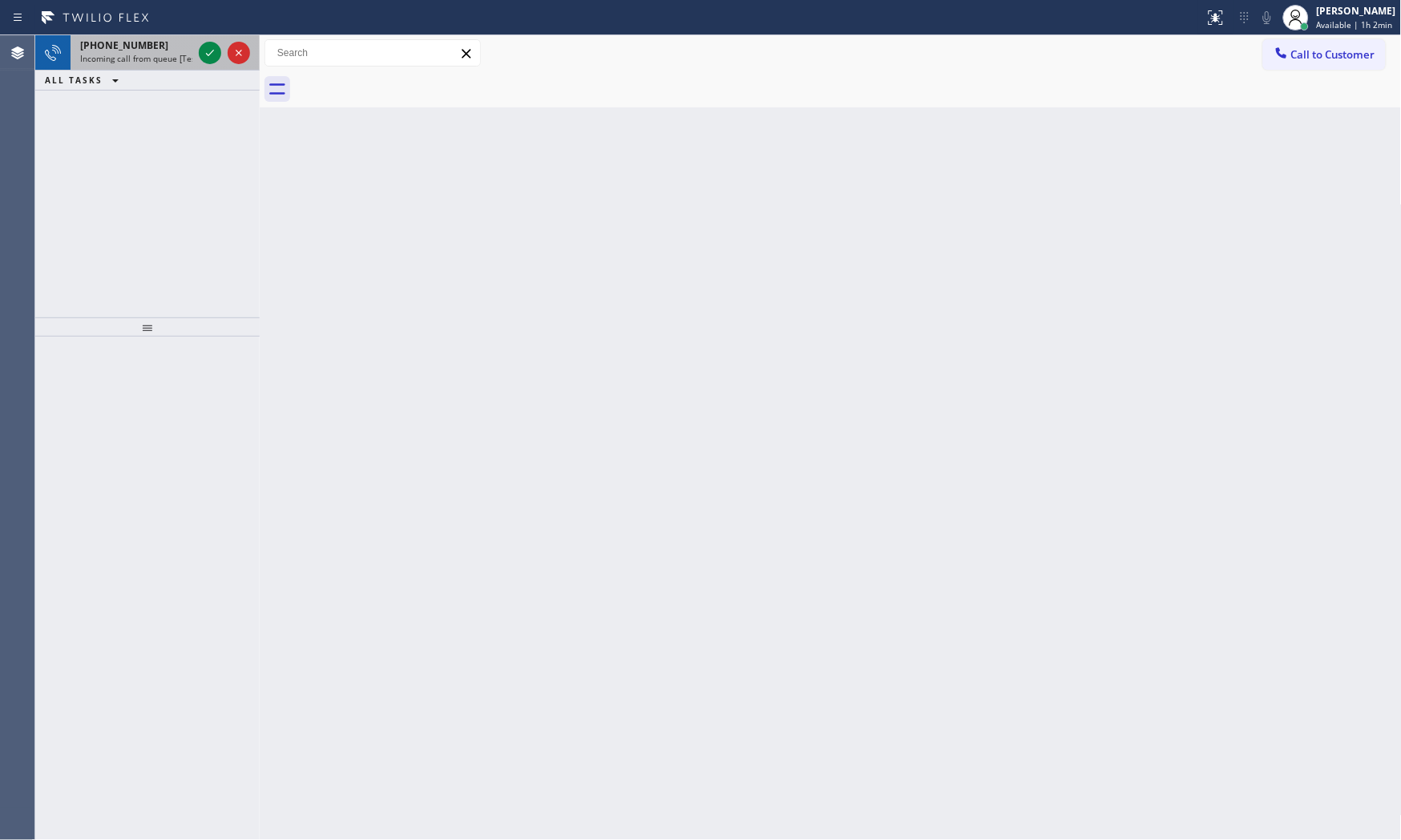
click at [186, 50] on div "[PHONE_NUMBER]" at bounding box center [136, 45] width 112 height 14
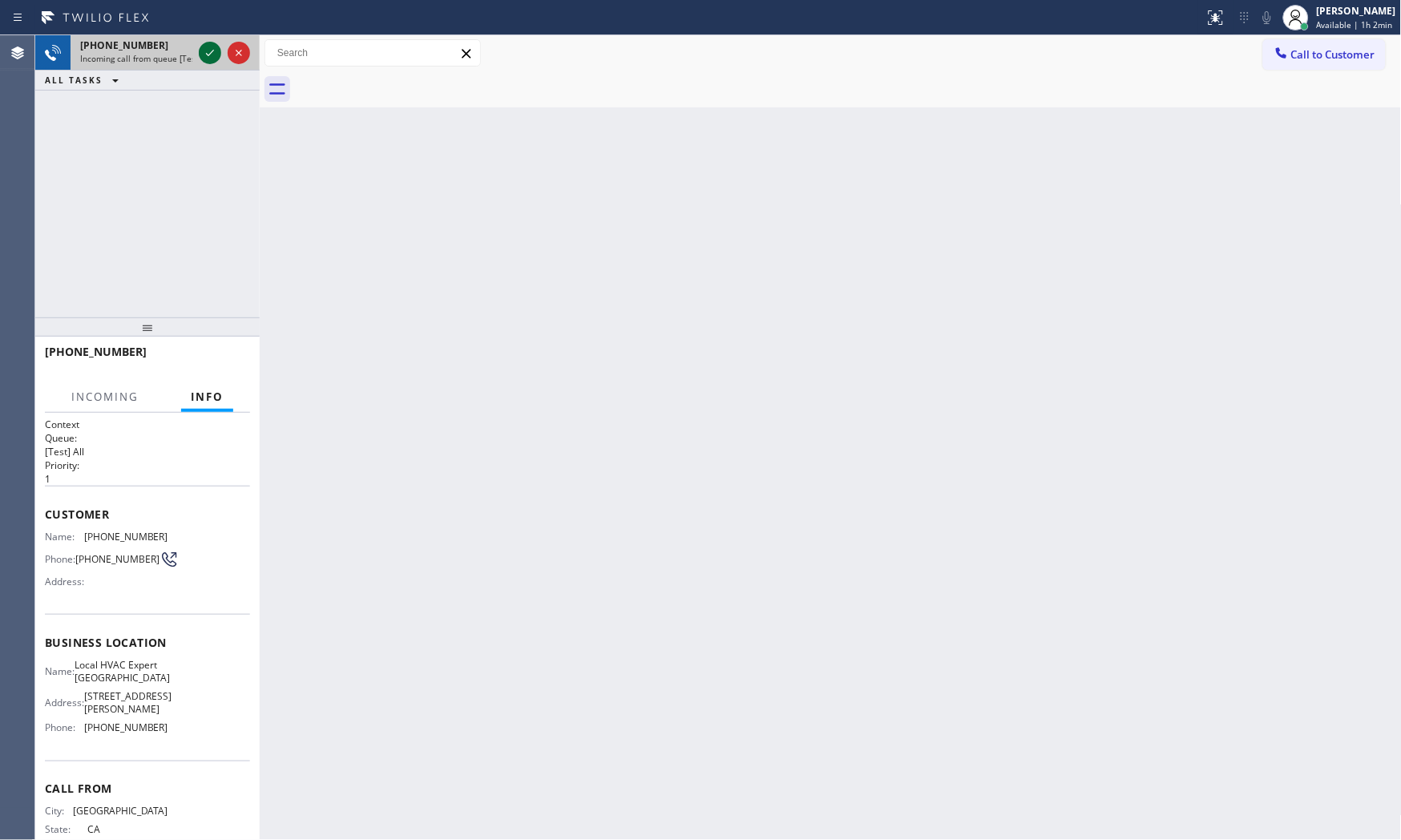
click at [203, 57] on icon at bounding box center [210, 53] width 19 height 19
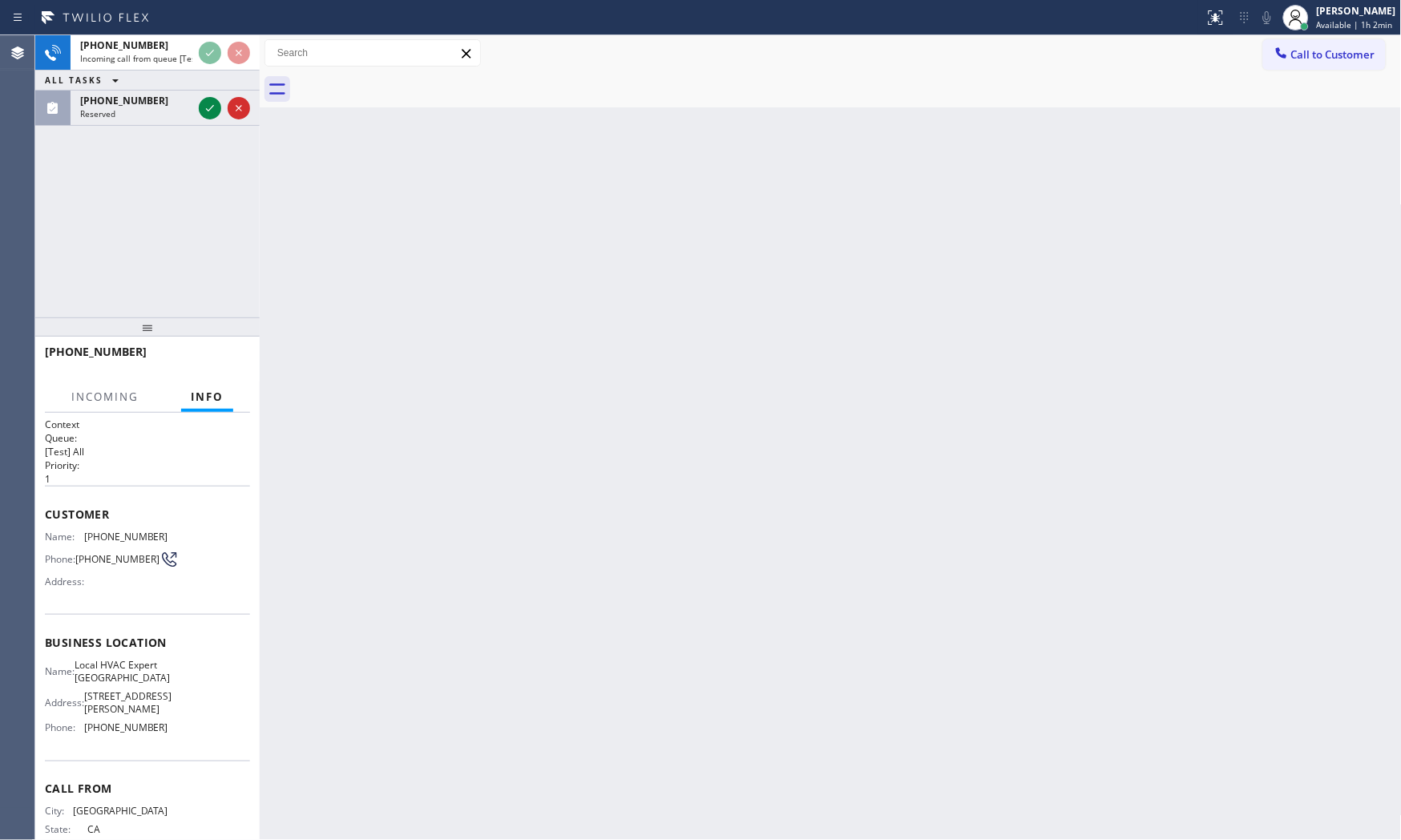
scroll to position [50, 0]
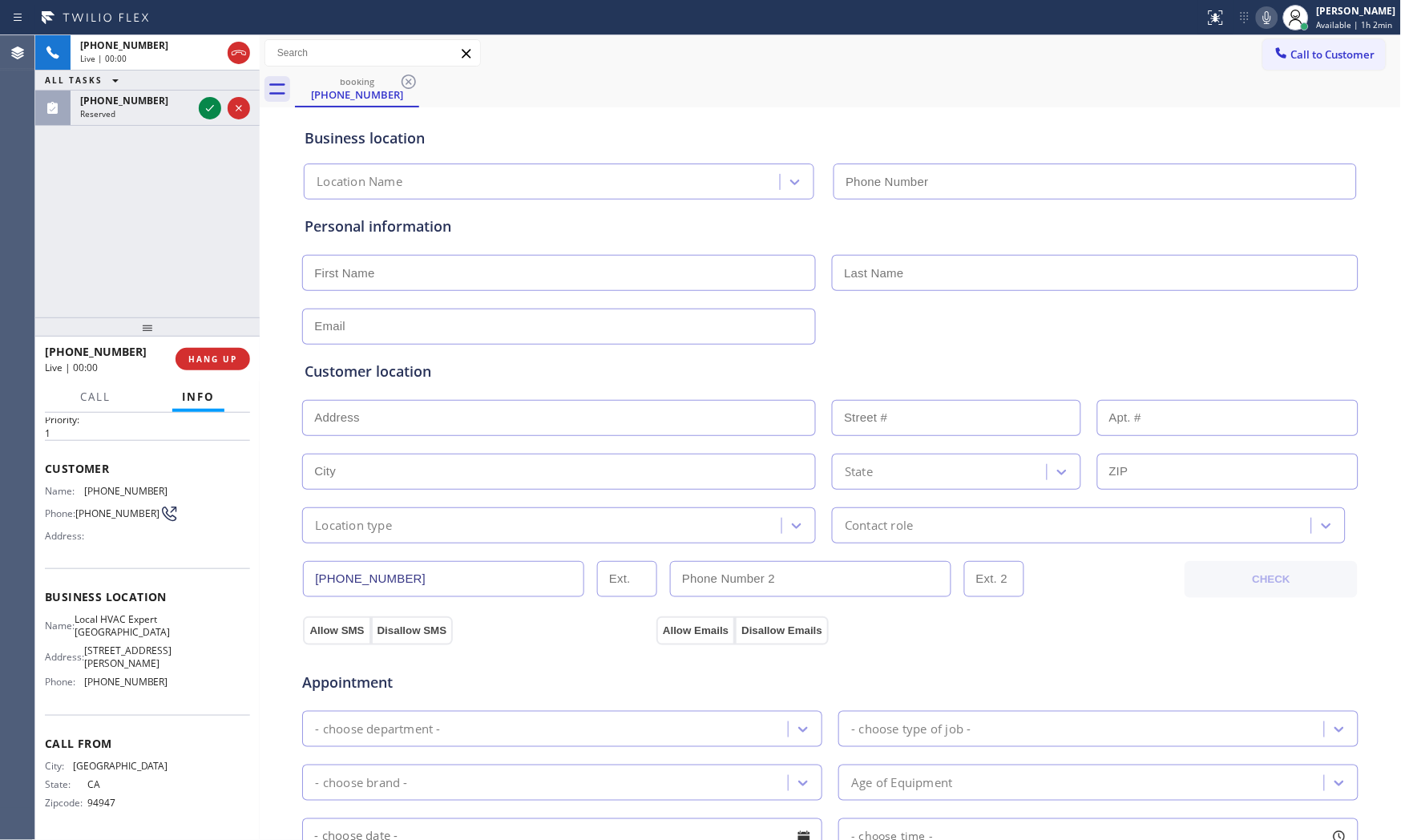
type input "[PHONE_NUMBER]"
click at [220, 364] on button "HANG UP" at bounding box center [213, 359] width 75 height 23
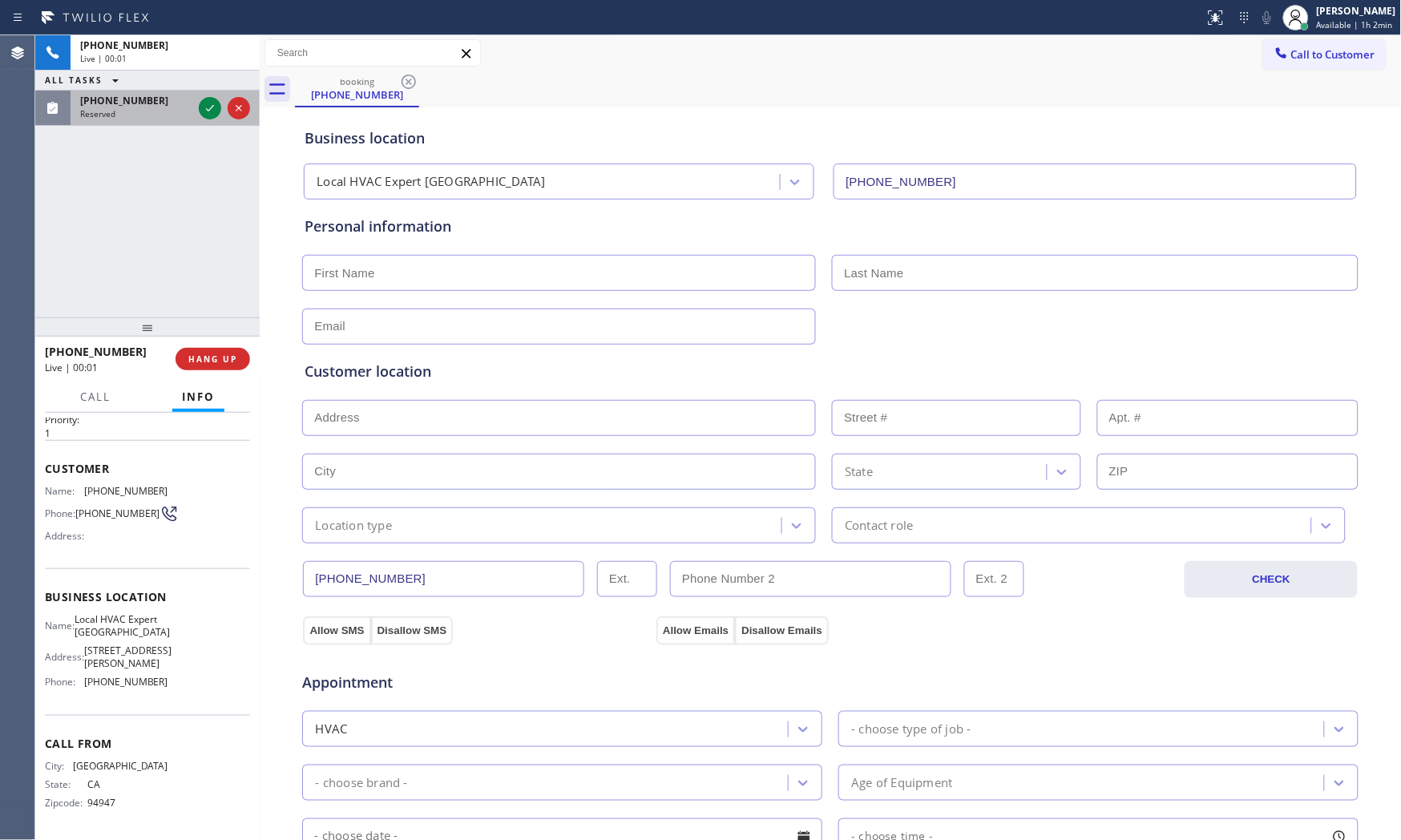
click at [180, 106] on div "[PHONE_NUMBER] Reserved" at bounding box center [133, 108] width 125 height 36
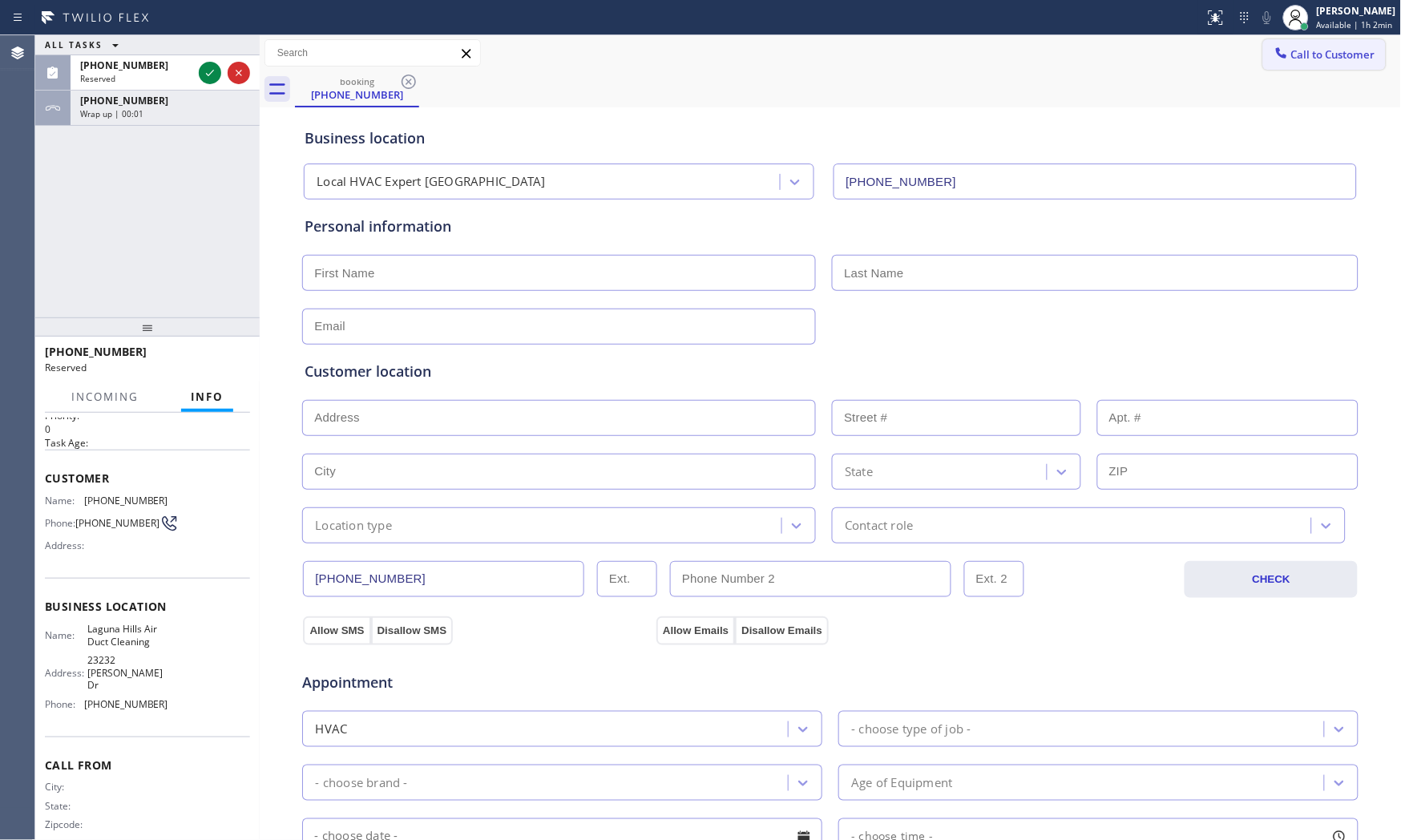
click at [1337, 55] on span "Call to Customer" at bounding box center [1332, 54] width 84 height 15
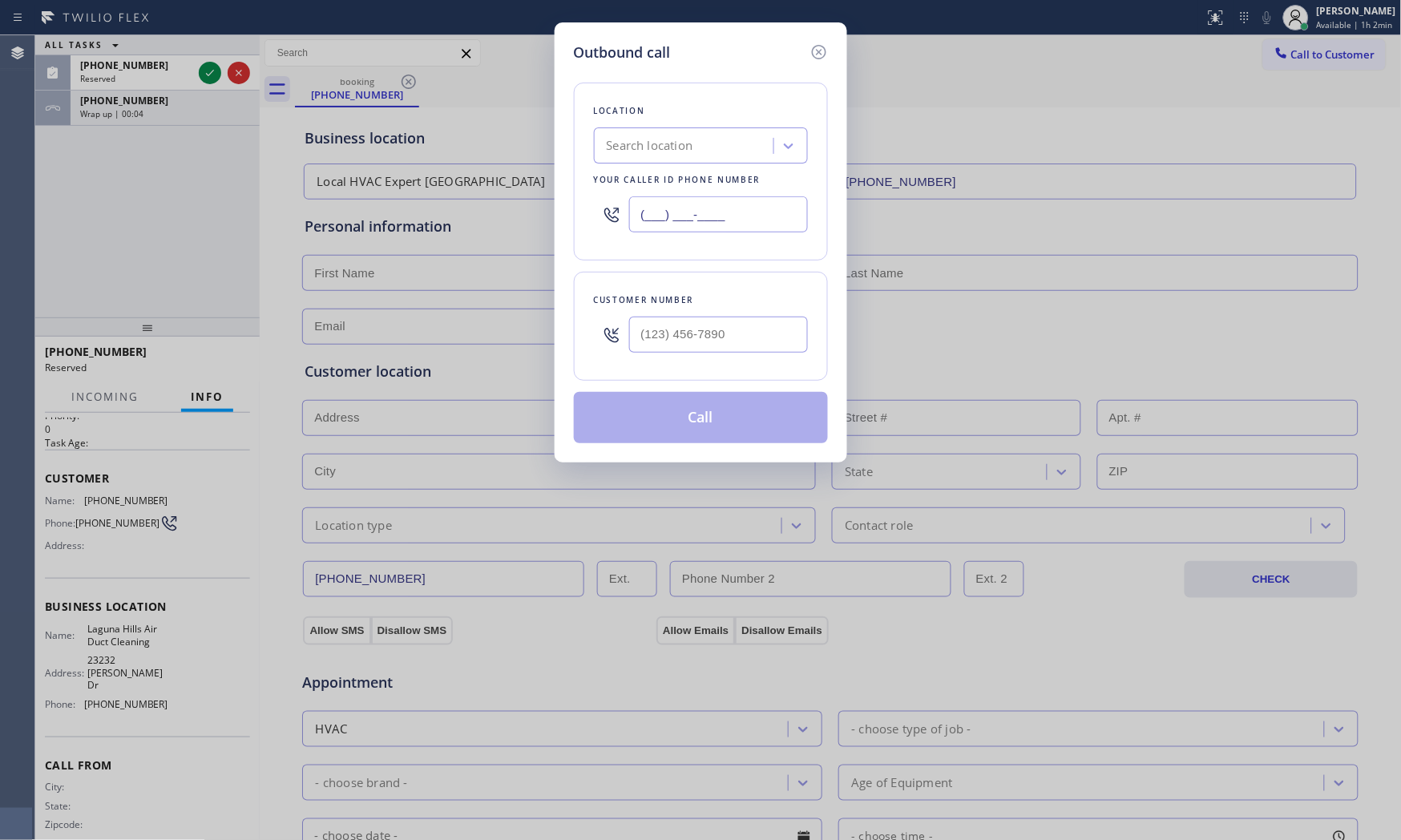
click at [677, 225] on input "(___) ___-____" at bounding box center [717, 214] width 178 height 36
paste input "720) 597-8984"
type input "[PHONE_NUMBER]"
click at [700, 331] on input "(___) ___-____" at bounding box center [717, 334] width 178 height 36
paste input "3039"
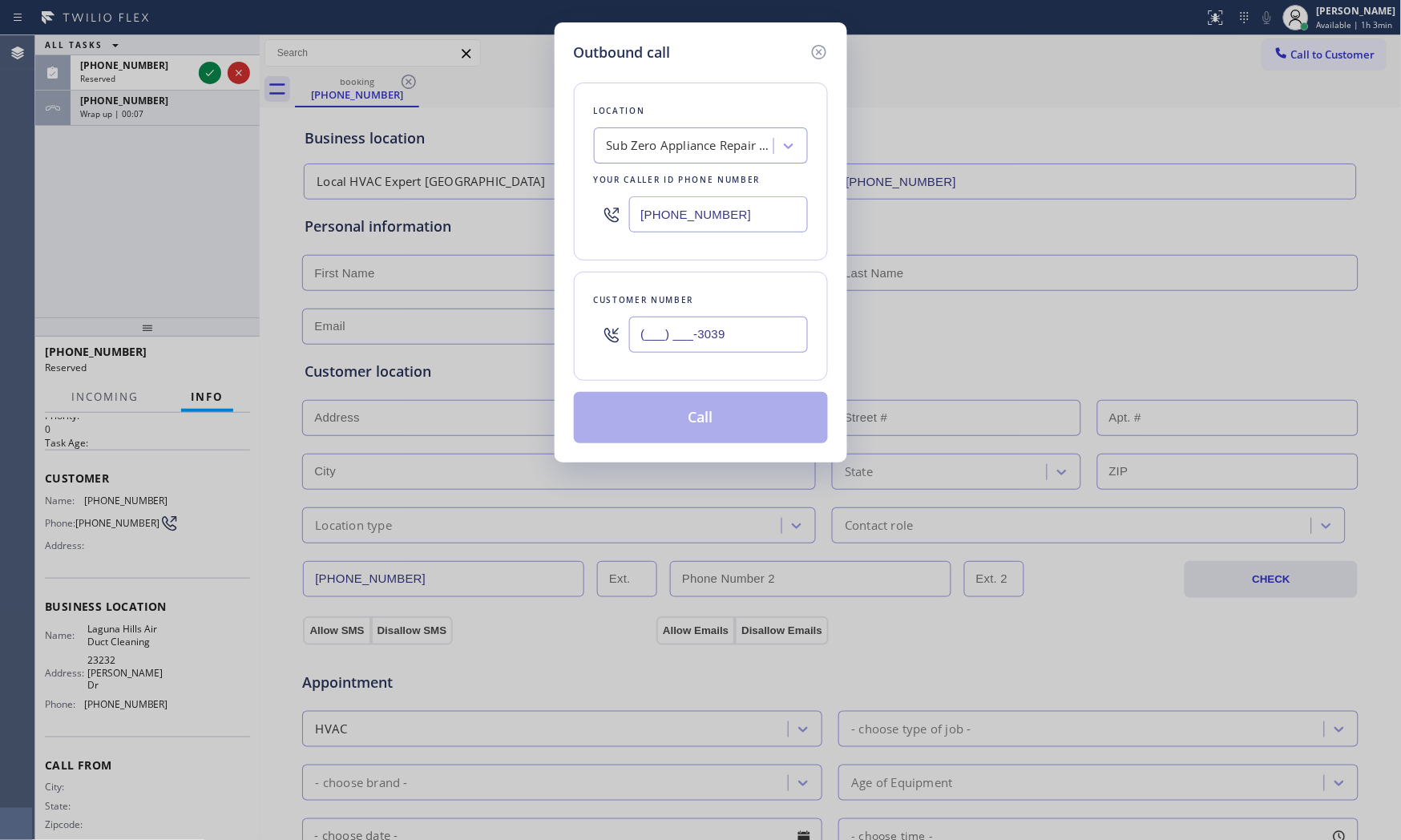
click at [744, 345] on input "(___) ___-3039" at bounding box center [717, 334] width 178 height 36
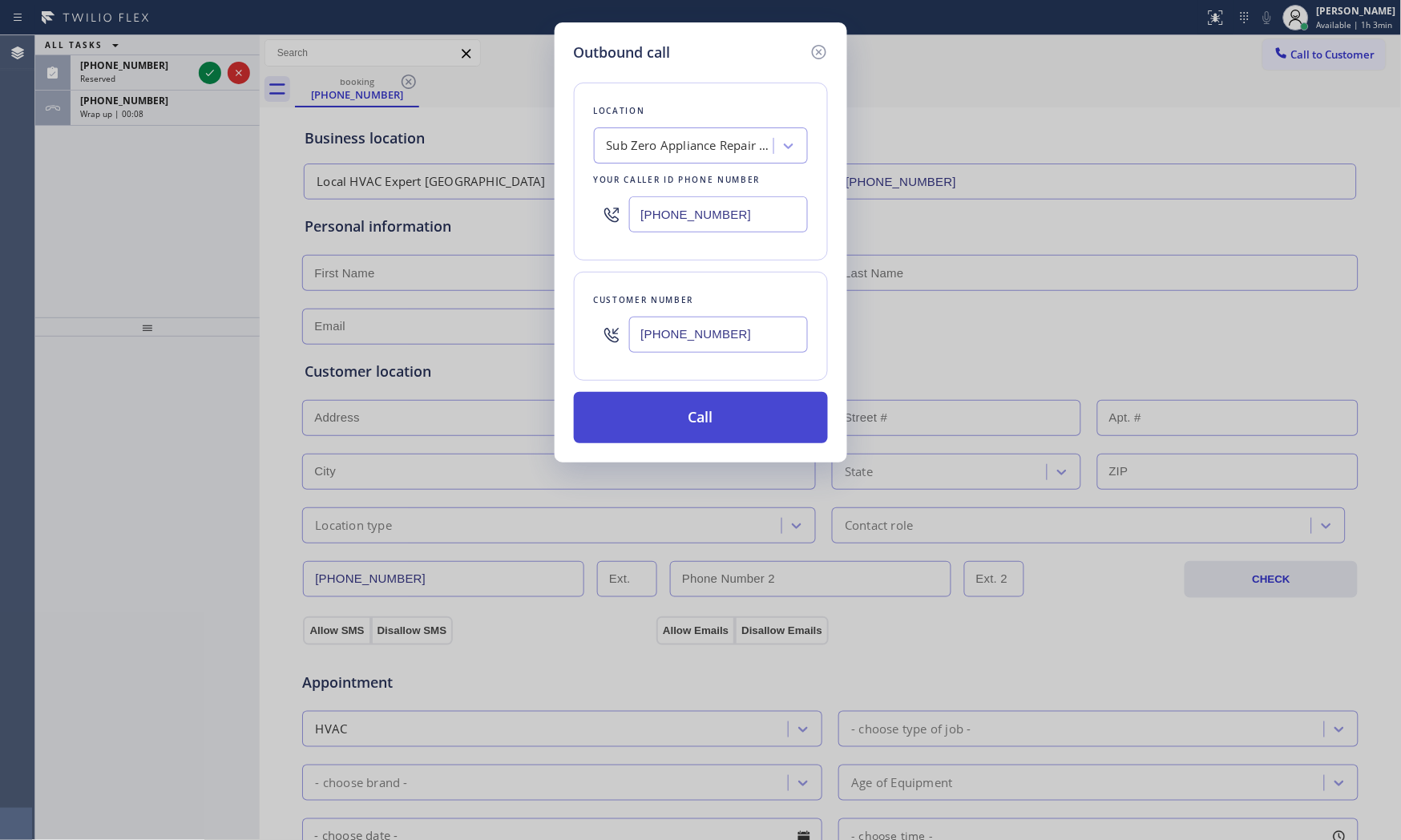
type input "[PHONE_NUMBER]"
click at [711, 433] on button "Call" at bounding box center [701, 417] width 254 height 51
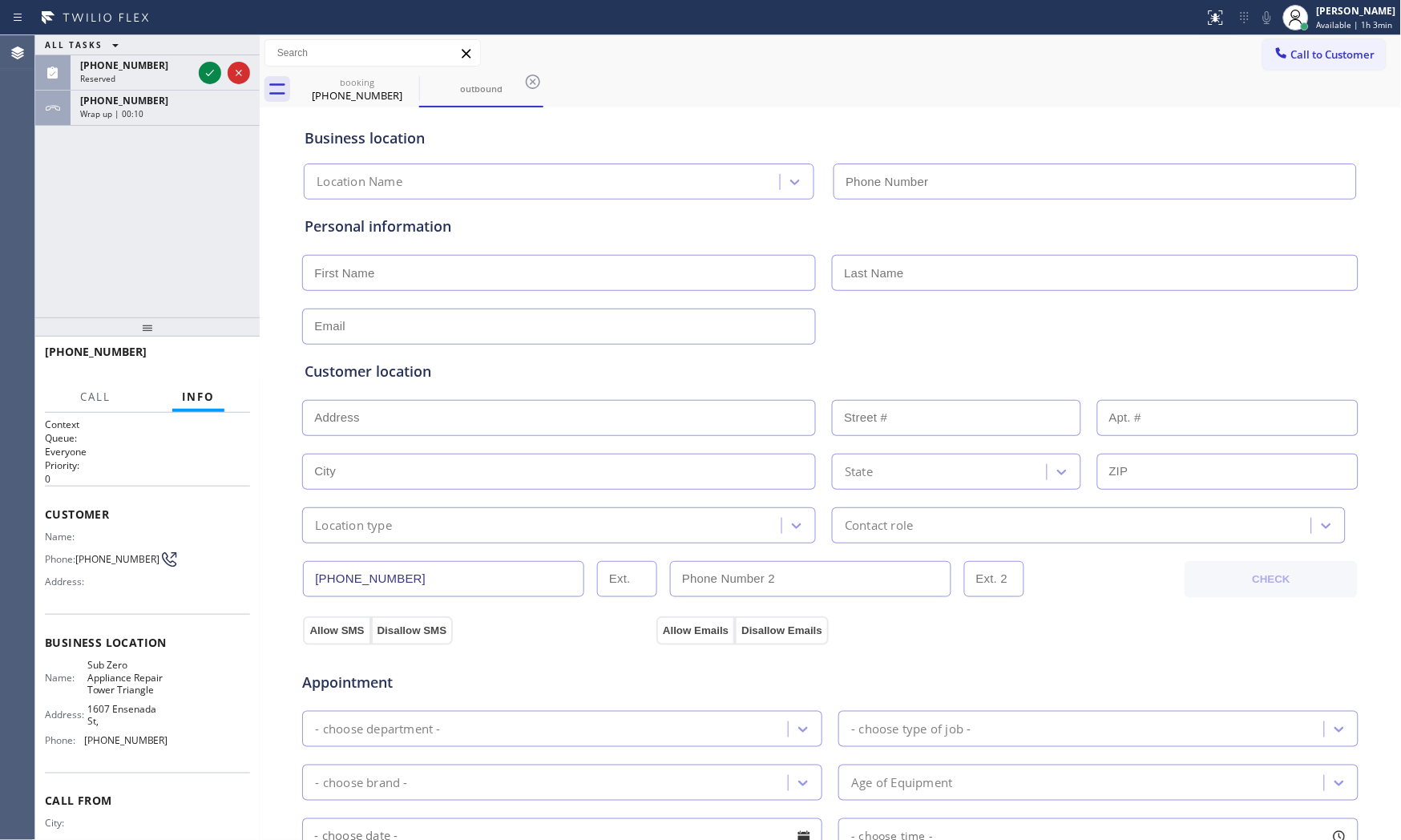
type input "[PHONE_NUMBER]"
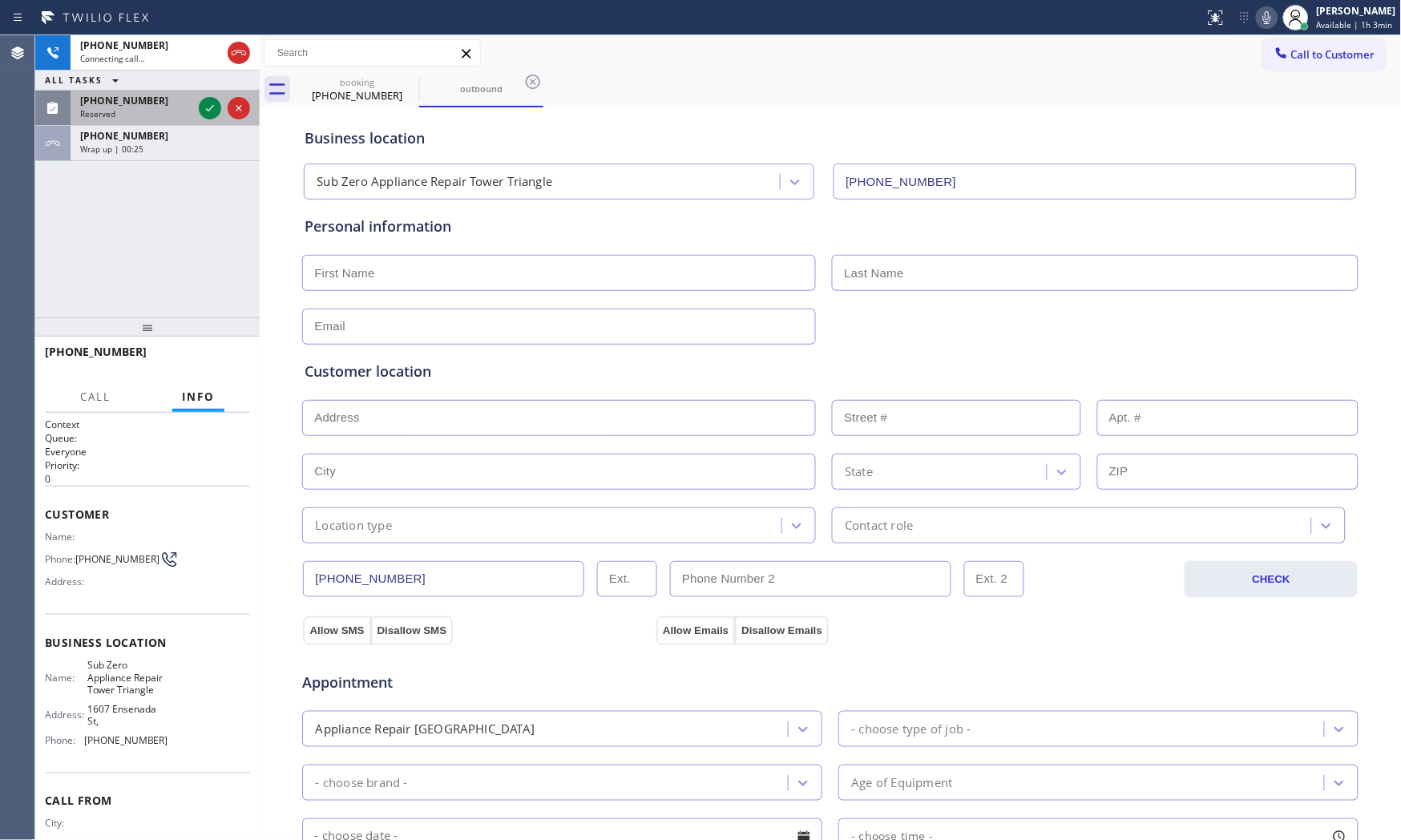
click at [140, 103] on span "[PHONE_NUMBER]" at bounding box center [123, 101] width 88 height 14
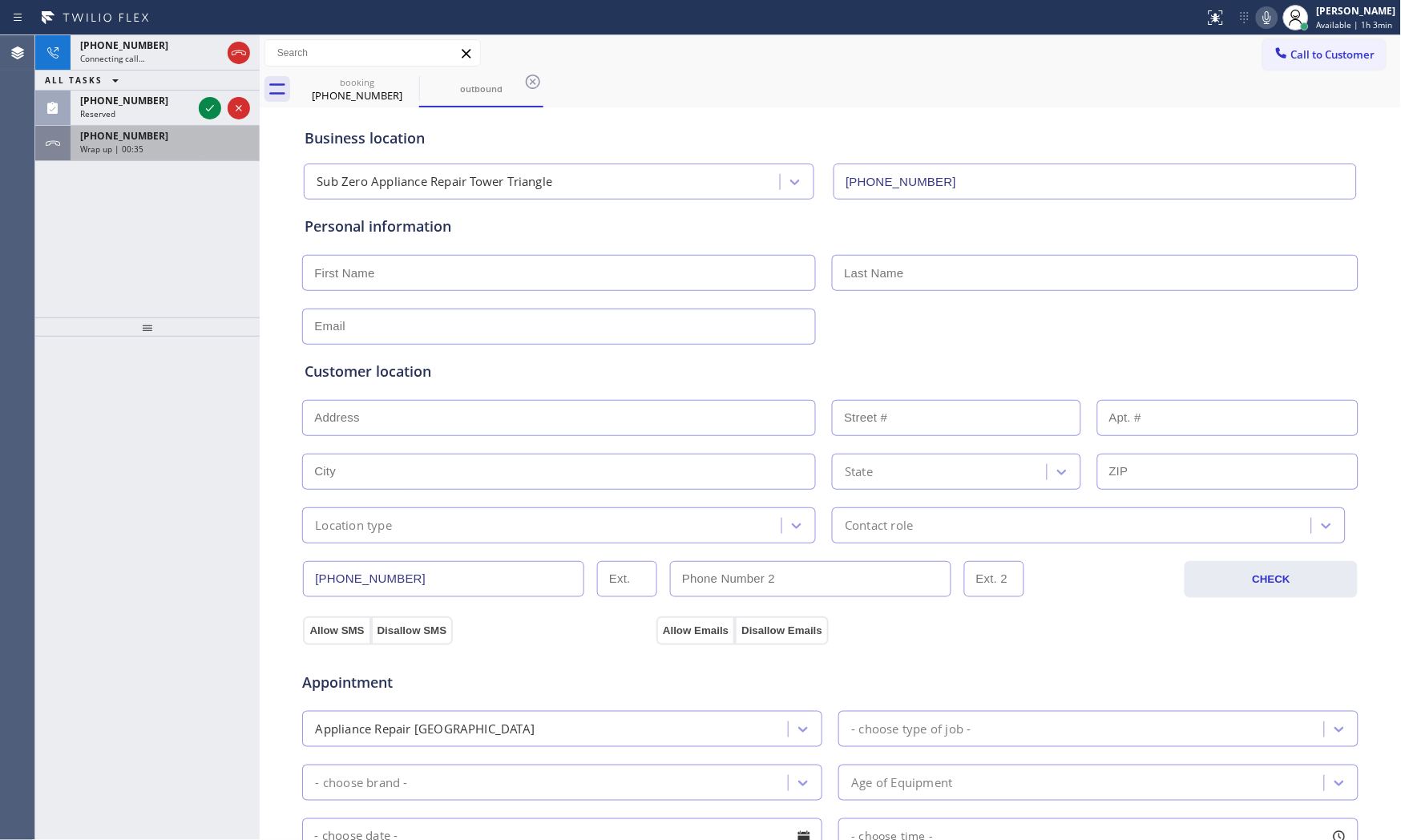
click at [155, 135] on div "[PHONE_NUMBER]" at bounding box center [164, 136] width 170 height 14
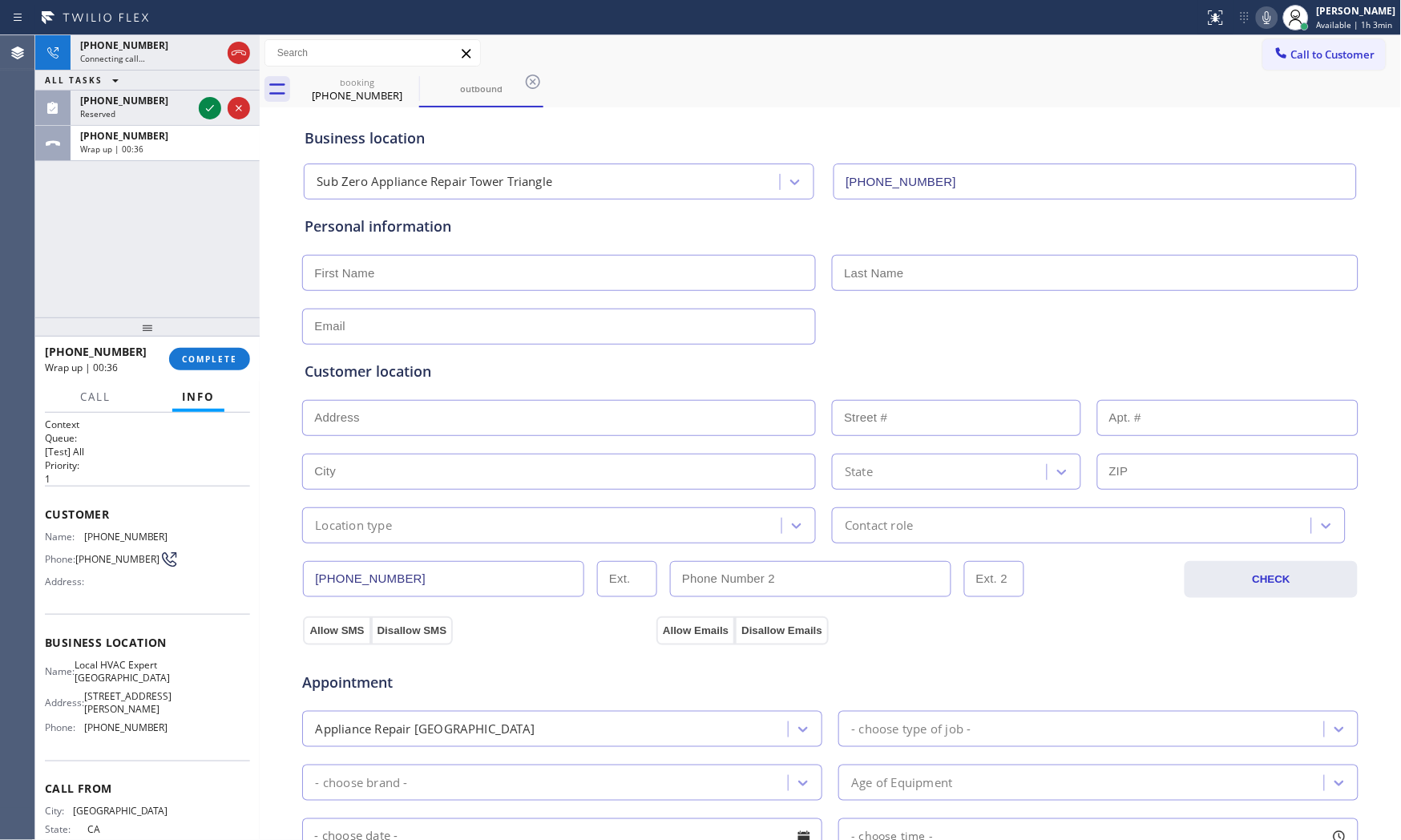
click at [212, 343] on div "[PHONE_NUMBER] Wrap up | 00:36 COMPLETE" at bounding box center [148, 359] width 205 height 42
click at [217, 353] on span "COMPLETE" at bounding box center [210, 358] width 56 height 11
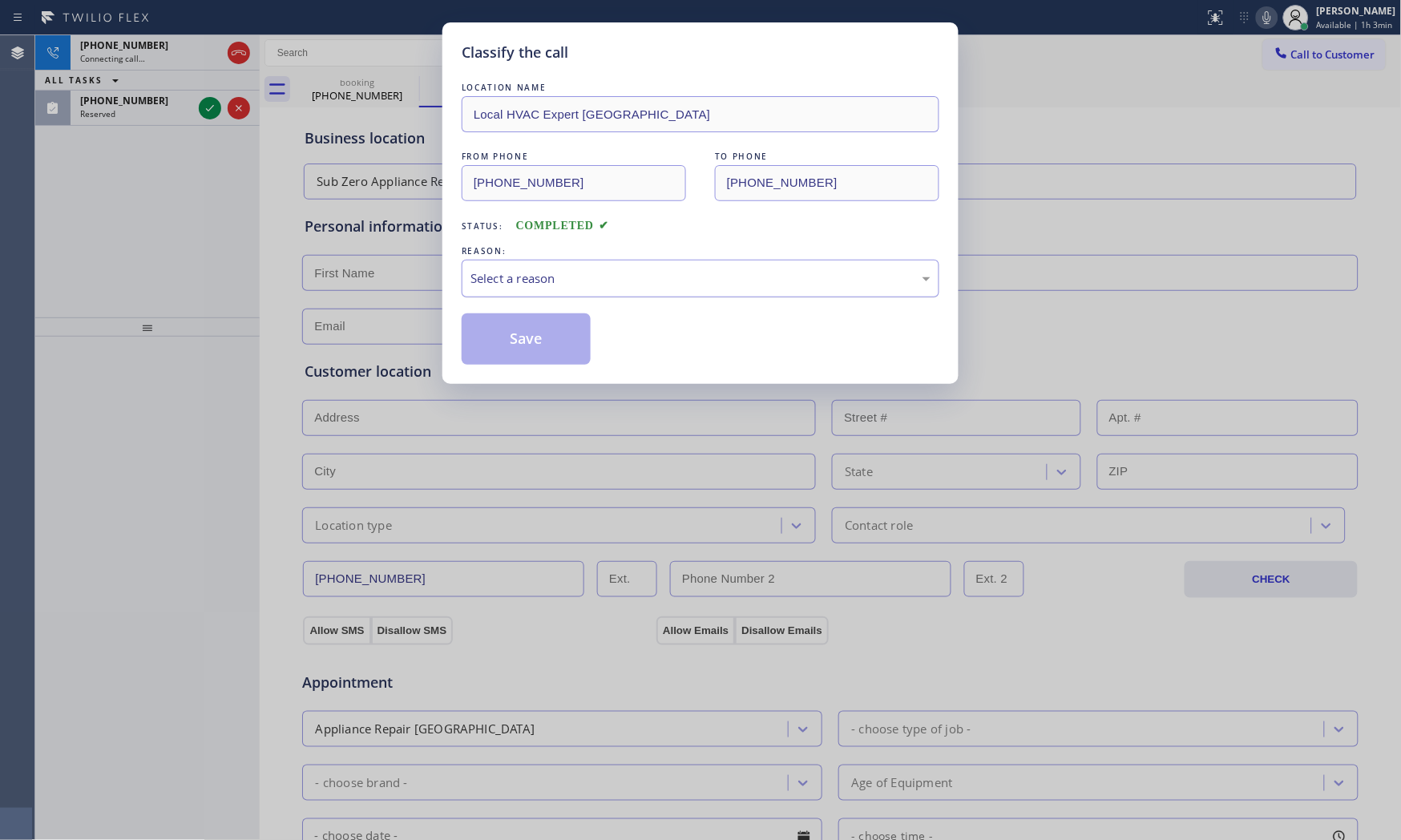
click at [545, 287] on div "Select a reason" at bounding box center [700, 278] width 460 height 18
click at [537, 341] on button "Save" at bounding box center [526, 338] width 129 height 51
click at [538, 341] on button "Save" at bounding box center [526, 338] width 129 height 51
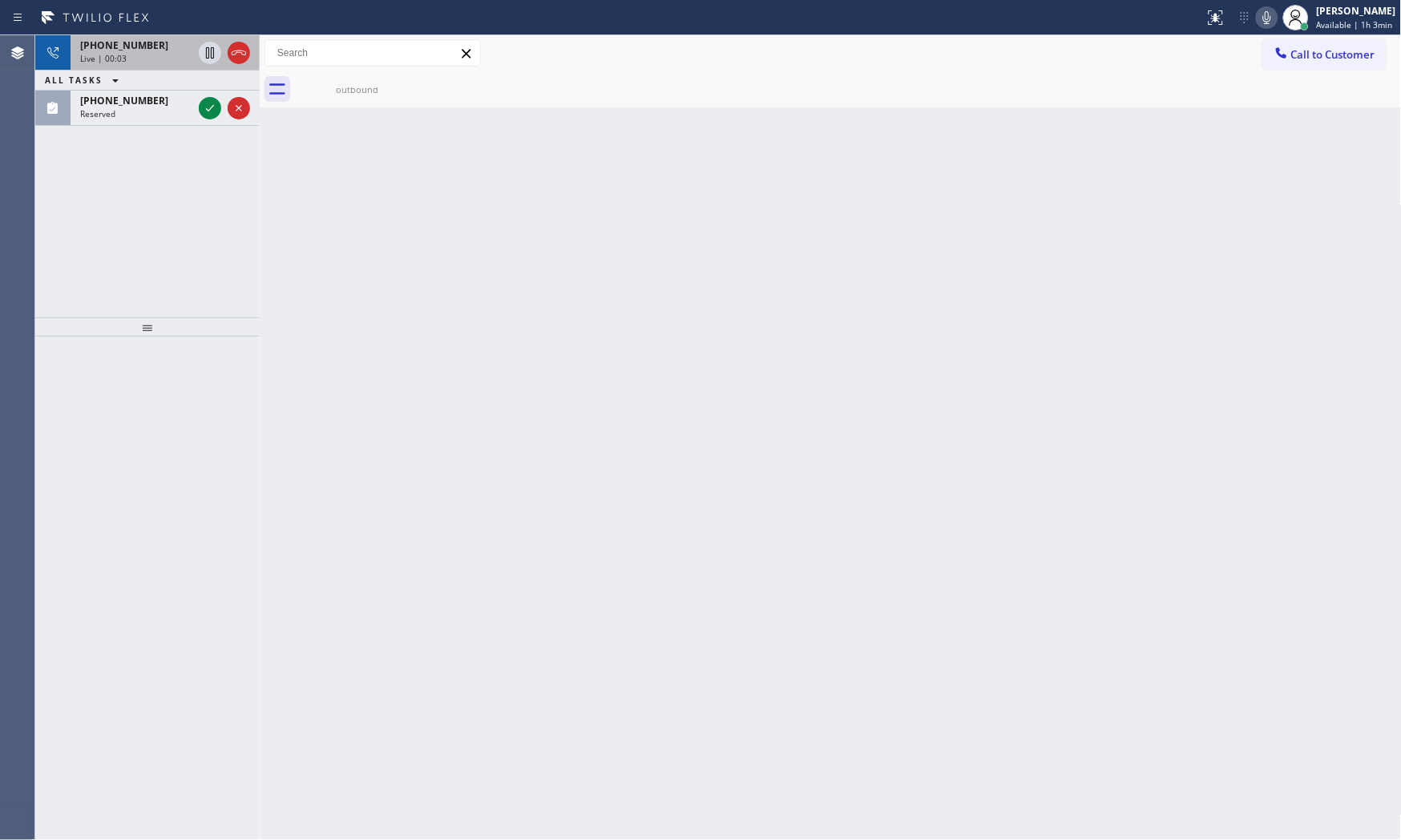
click at [108, 58] on span "Live | 00:03" at bounding box center [103, 58] width 46 height 11
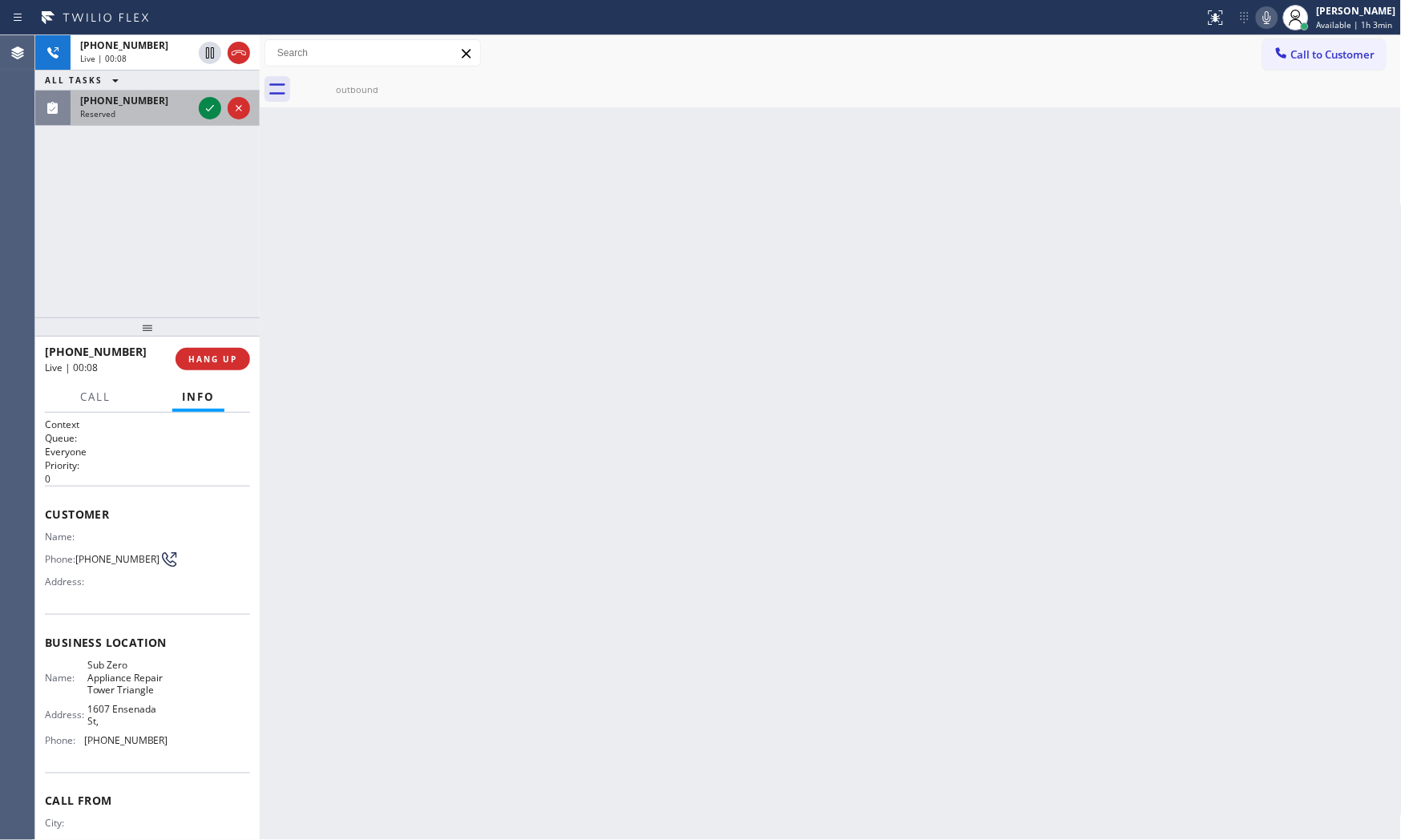
click at [117, 110] on div "Reserved" at bounding box center [136, 113] width 112 height 11
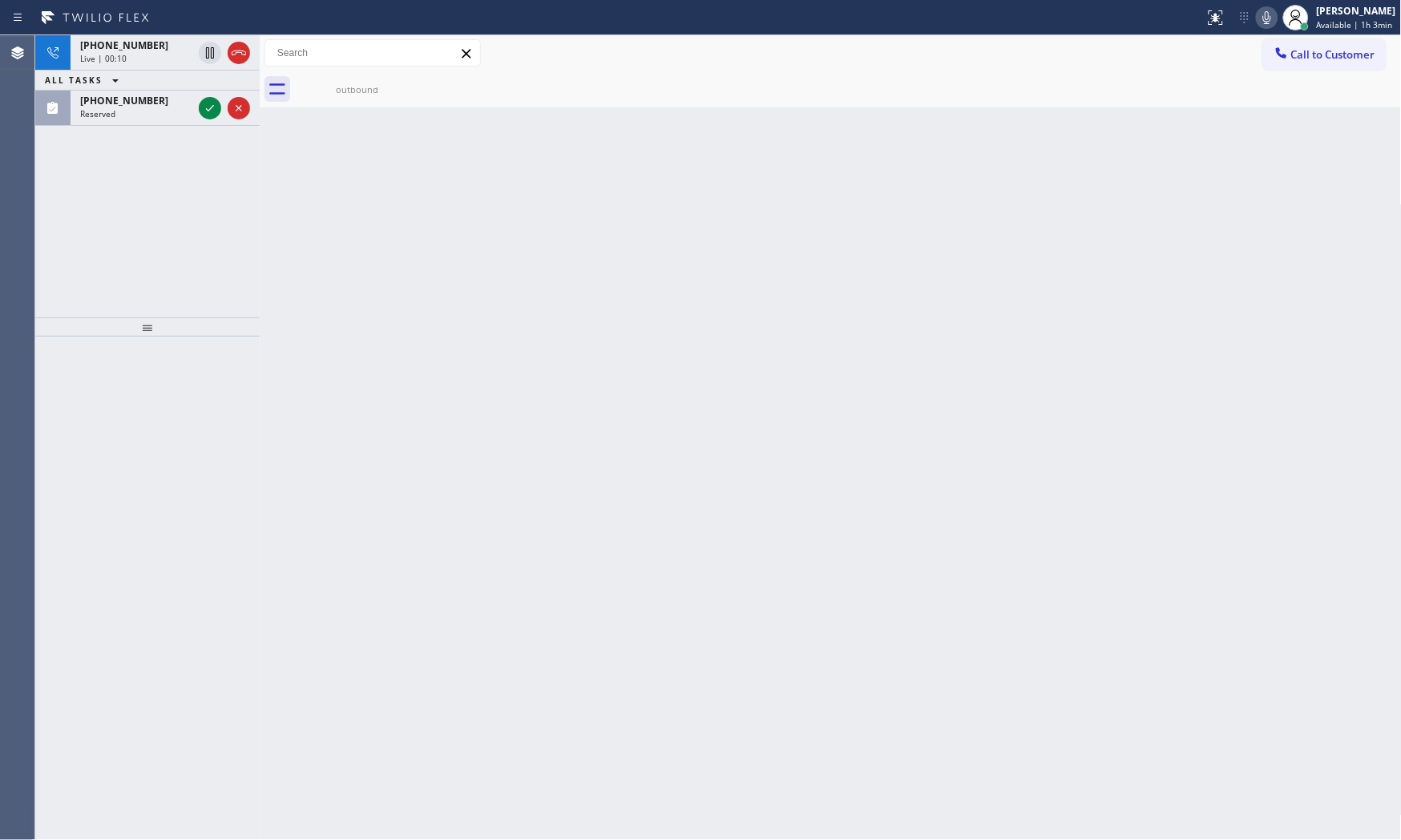
click at [1260, 19] on icon at bounding box center [1267, 17] width 19 height 19
click at [1261, 21] on rect at bounding box center [1266, 16] width 11 height 11
click at [106, 60] on span "Live | 00:15" at bounding box center [103, 58] width 46 height 11
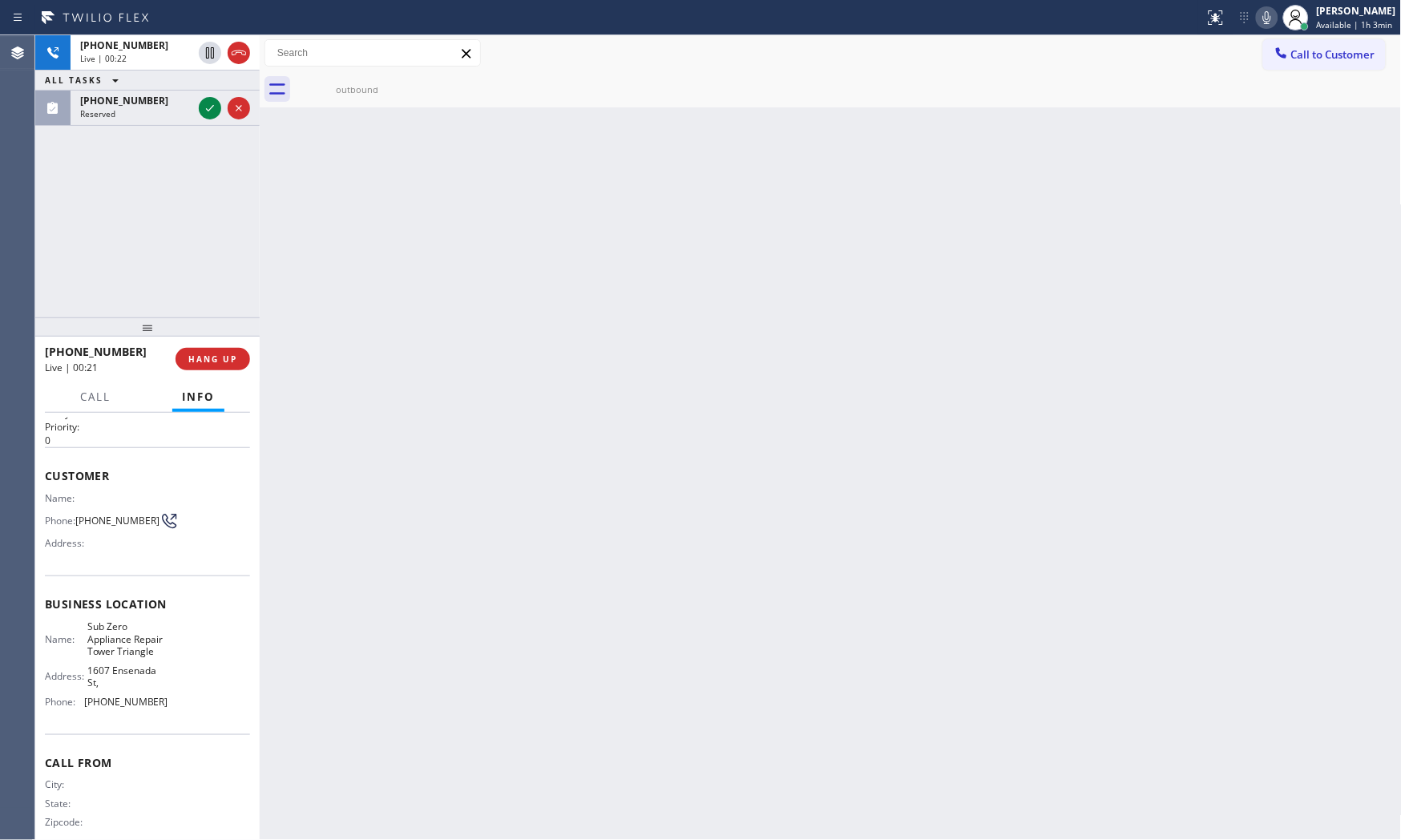
scroll to position [75, 0]
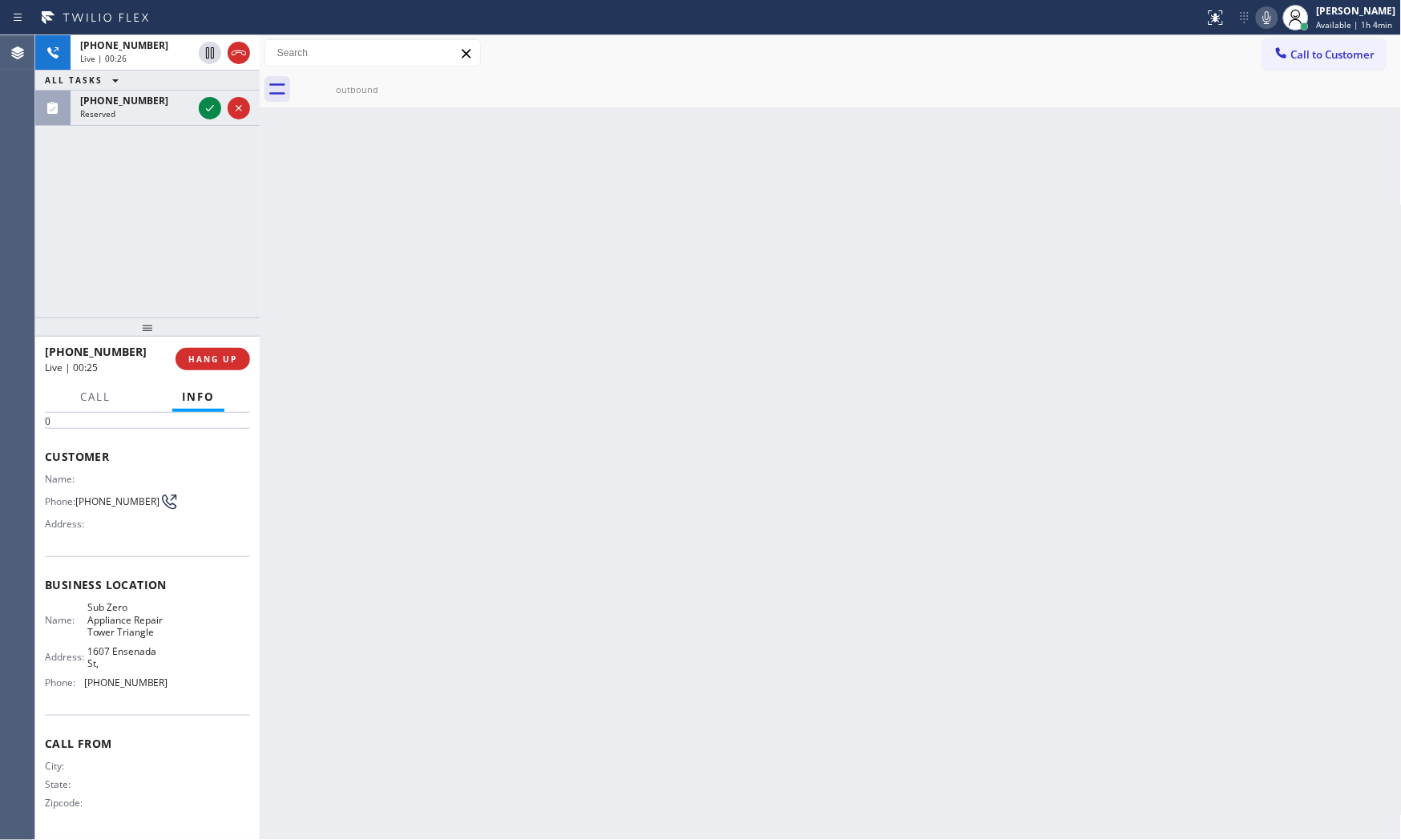
click at [1258, 23] on icon at bounding box center [1267, 17] width 19 height 19
click at [1266, 16] on icon at bounding box center [1266, 17] width 8 height 13
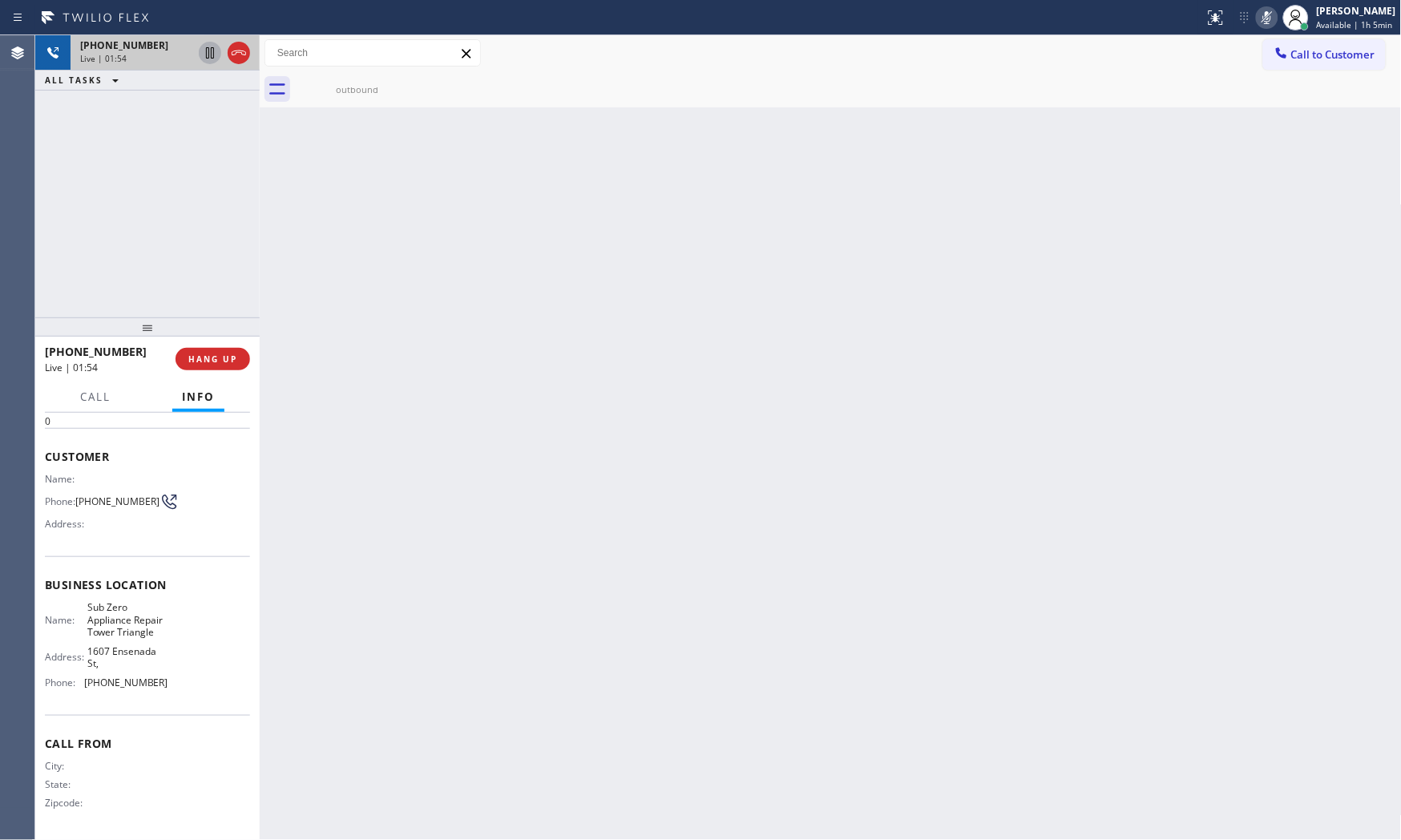
click at [210, 57] on icon at bounding box center [210, 53] width 19 height 19
click at [1267, 21] on icon at bounding box center [1267, 17] width 19 height 19
click at [211, 48] on icon at bounding box center [210, 52] width 11 height 11
click at [1258, 23] on icon at bounding box center [1267, 17] width 19 height 19
click at [1260, 17] on icon at bounding box center [1267, 17] width 19 height 19
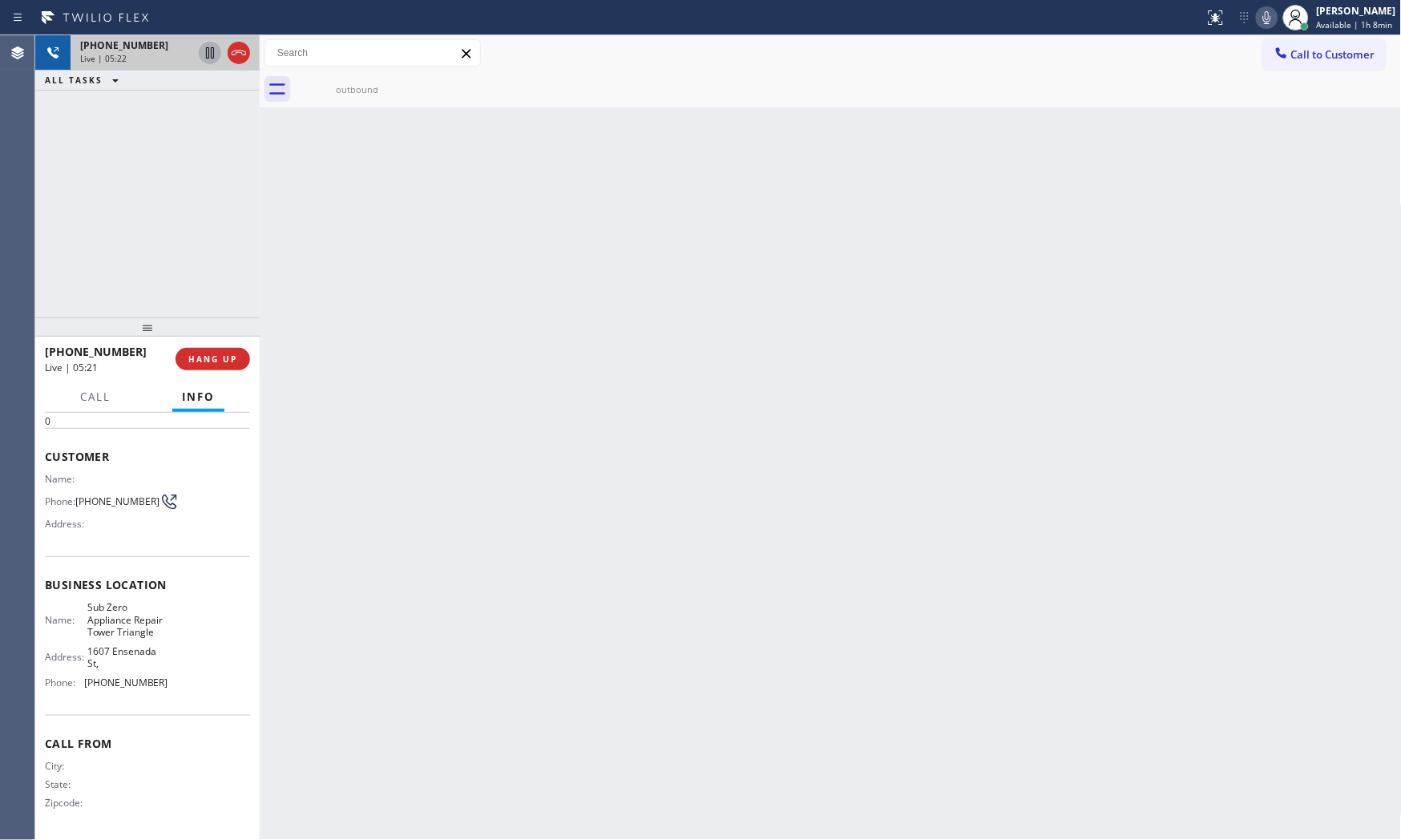
click at [1264, 27] on button at bounding box center [1267, 17] width 23 height 23
click at [1269, 12] on icon at bounding box center [1267, 17] width 19 height 19
click at [1264, 17] on icon at bounding box center [1267, 17] width 19 height 19
click at [303, 74] on div "outbound" at bounding box center [357, 89] width 121 height 36
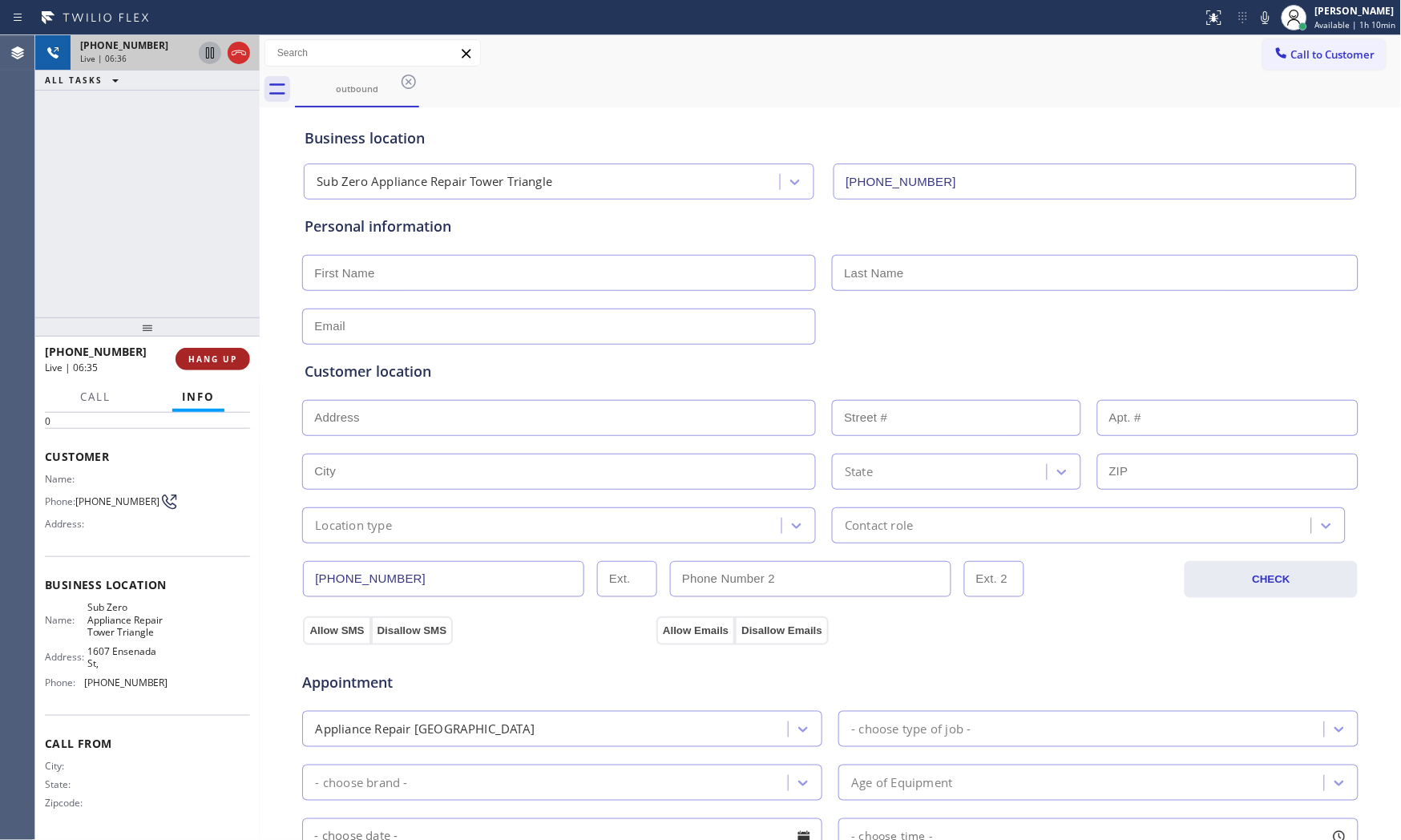
click at [219, 359] on span "HANG UP" at bounding box center [213, 358] width 49 height 11
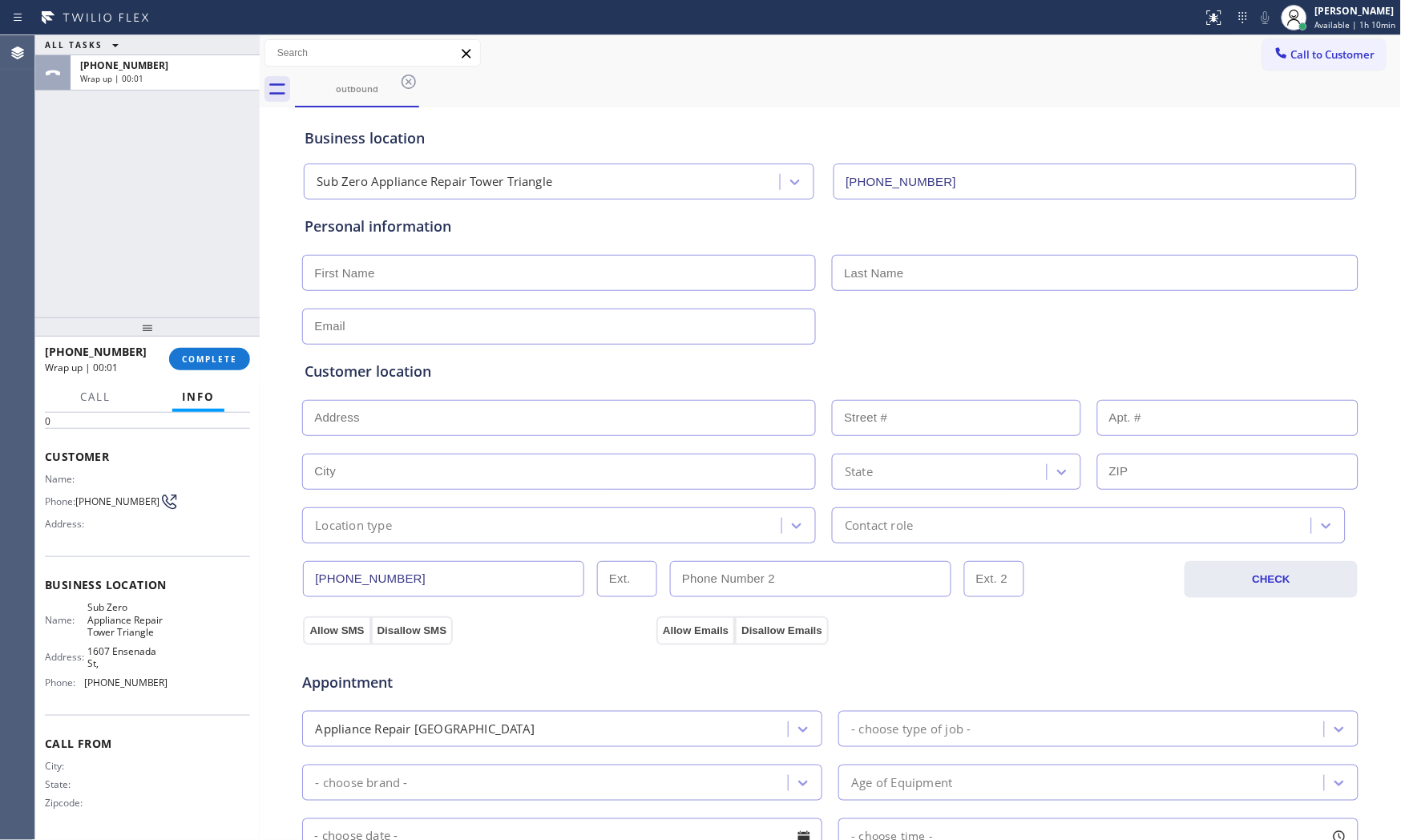
click at [477, 279] on input "text" at bounding box center [558, 272] width 514 height 36
click at [477, 279] on input "M" at bounding box center [558, 272] width 514 height 36
type input "Mr"
type input "[PERSON_NAME]"
type input "[EMAIL_ADDRESS][DOMAIN_NAME]"
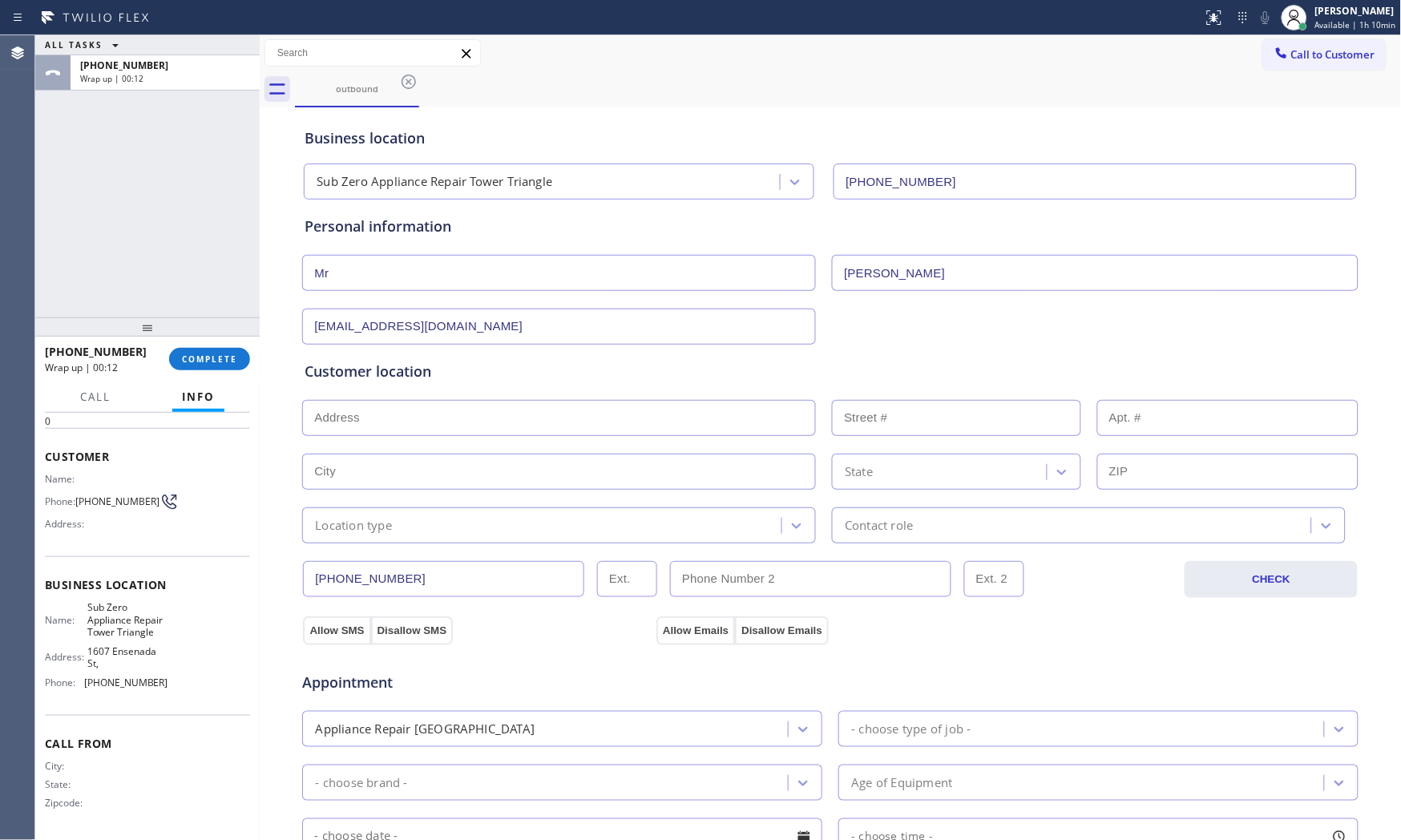
click at [406, 417] on input "text" at bounding box center [558, 417] width 514 height 36
paste input "[STREET_ADDRESS]"
type input "[STREET_ADDRESS]"
type input "2120"
type input "[GEOGRAPHIC_DATA]"
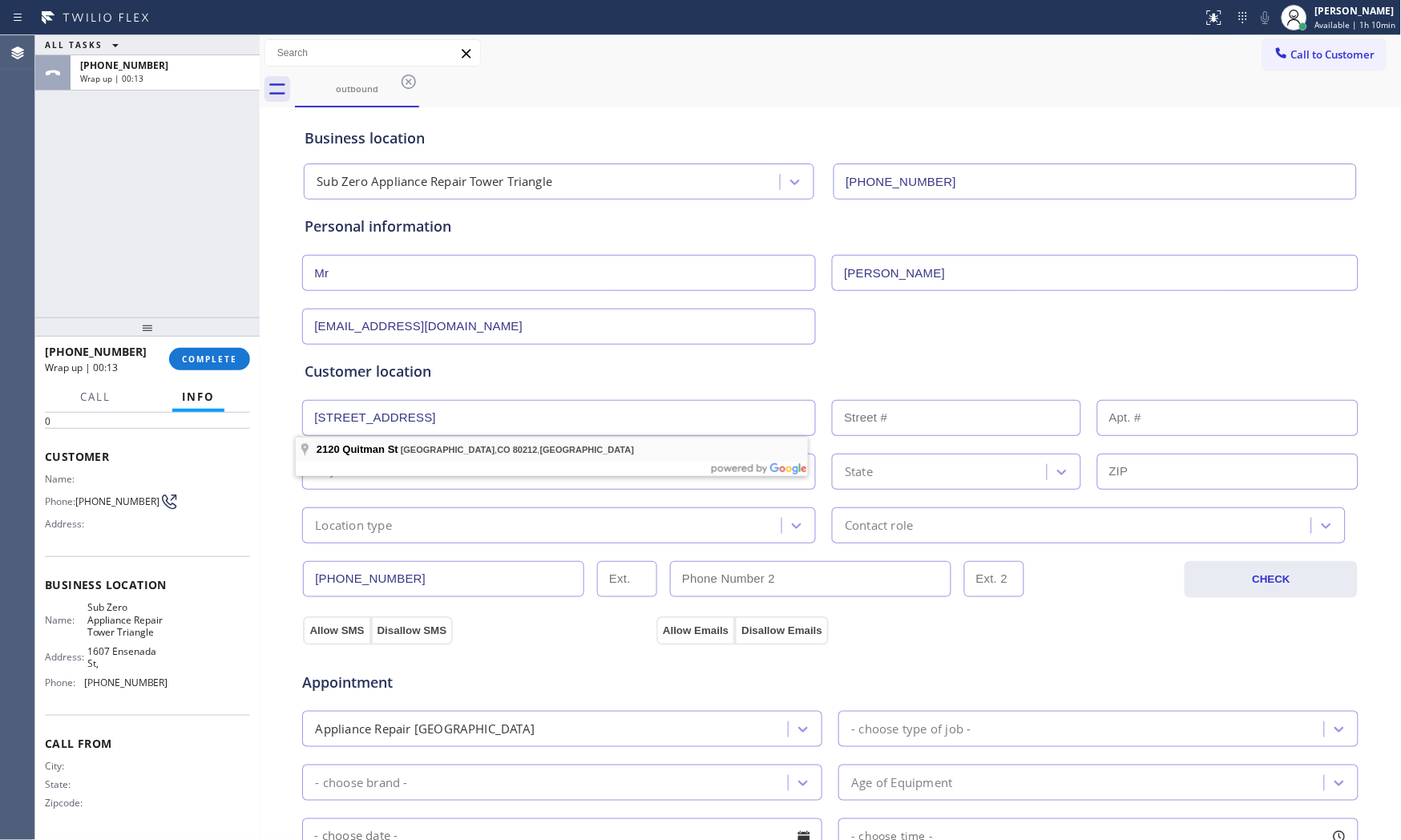
type input "80212"
click at [386, 535] on div "Location type" at bounding box center [558, 524] width 514 height 36
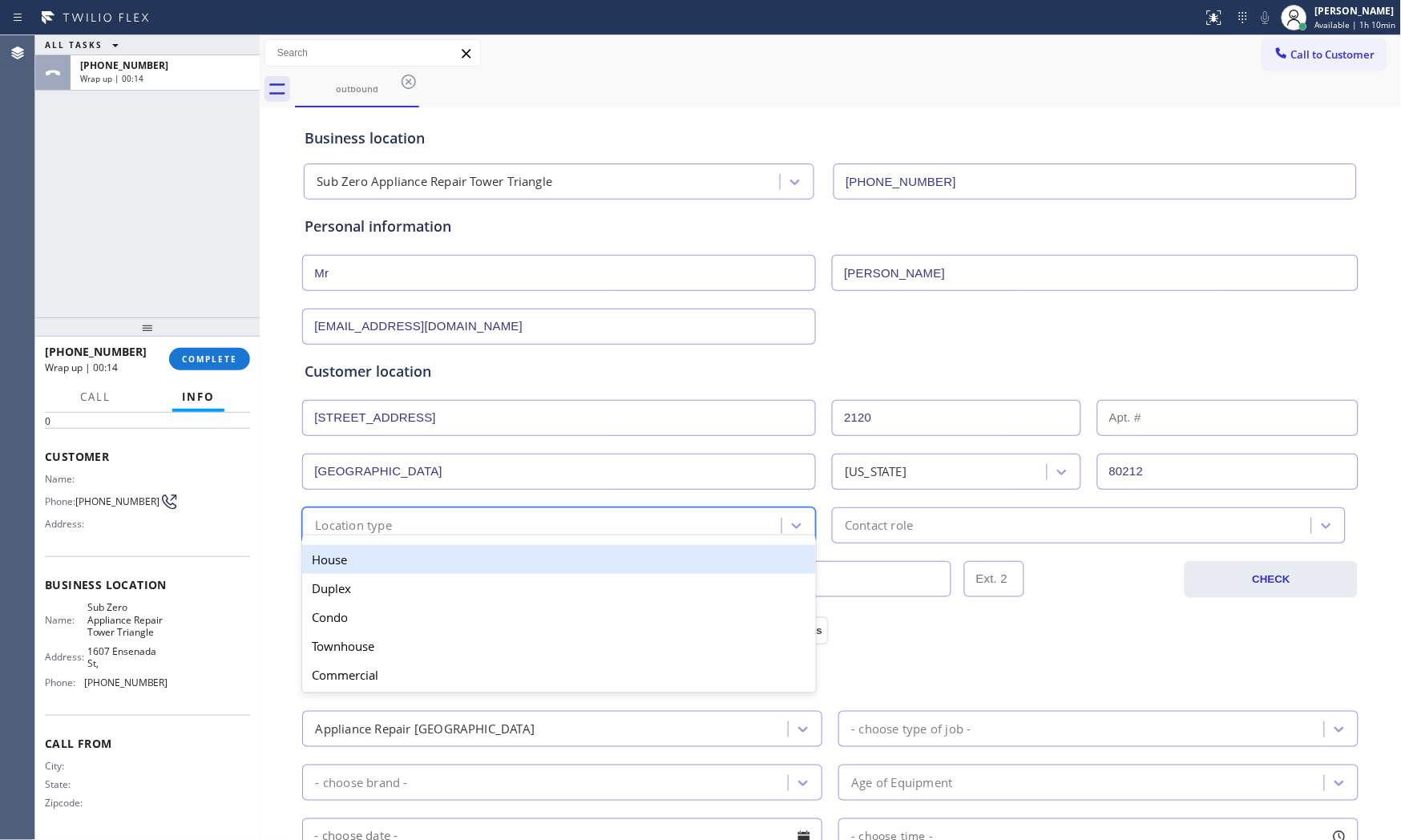
drag, startPoint x: 379, startPoint y: 564, endPoint x: 713, endPoint y: 553, distance: 334.2
click at [382, 564] on div "House" at bounding box center [558, 559] width 514 height 29
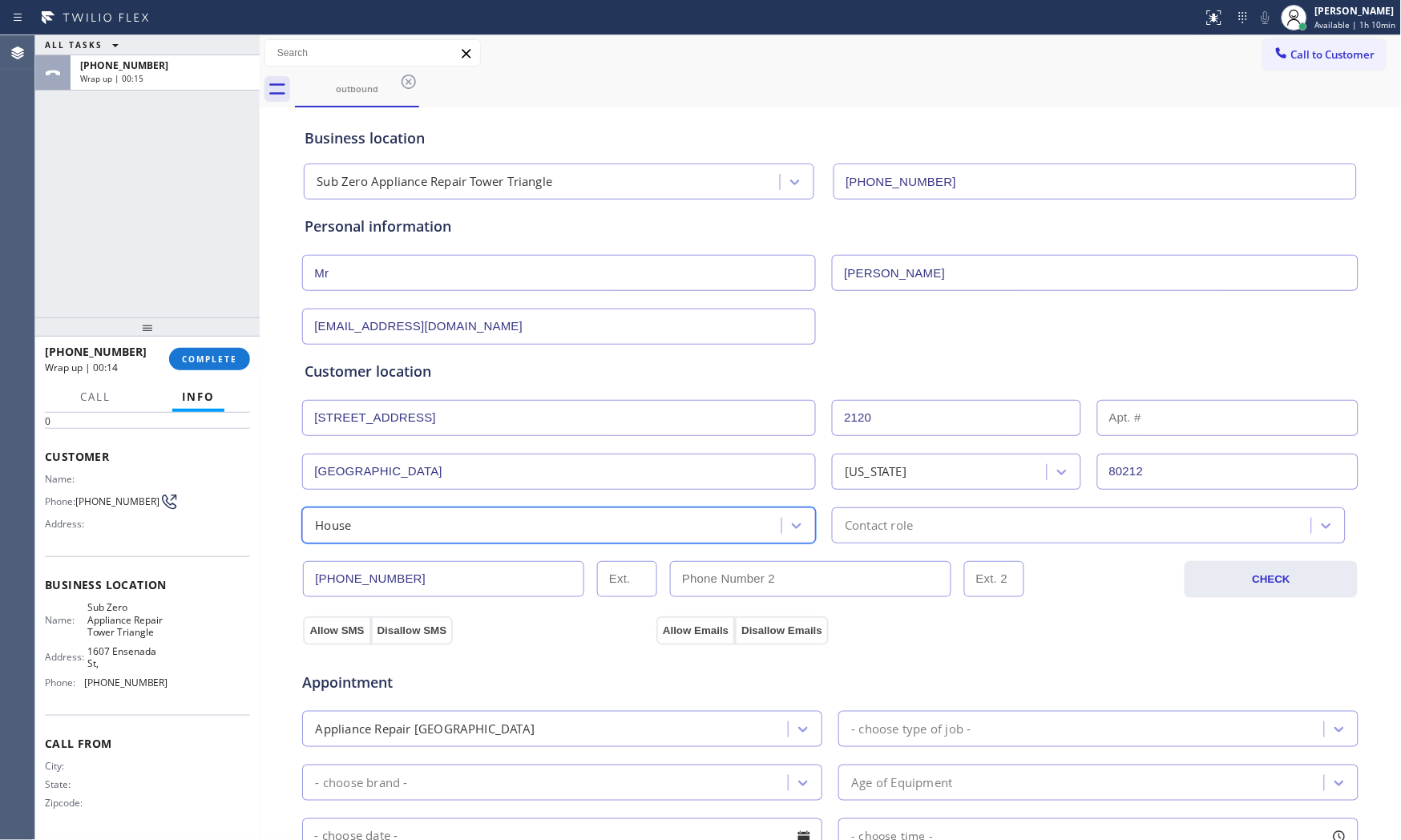
click at [892, 541] on div "Contact role" at bounding box center [1088, 524] width 514 height 36
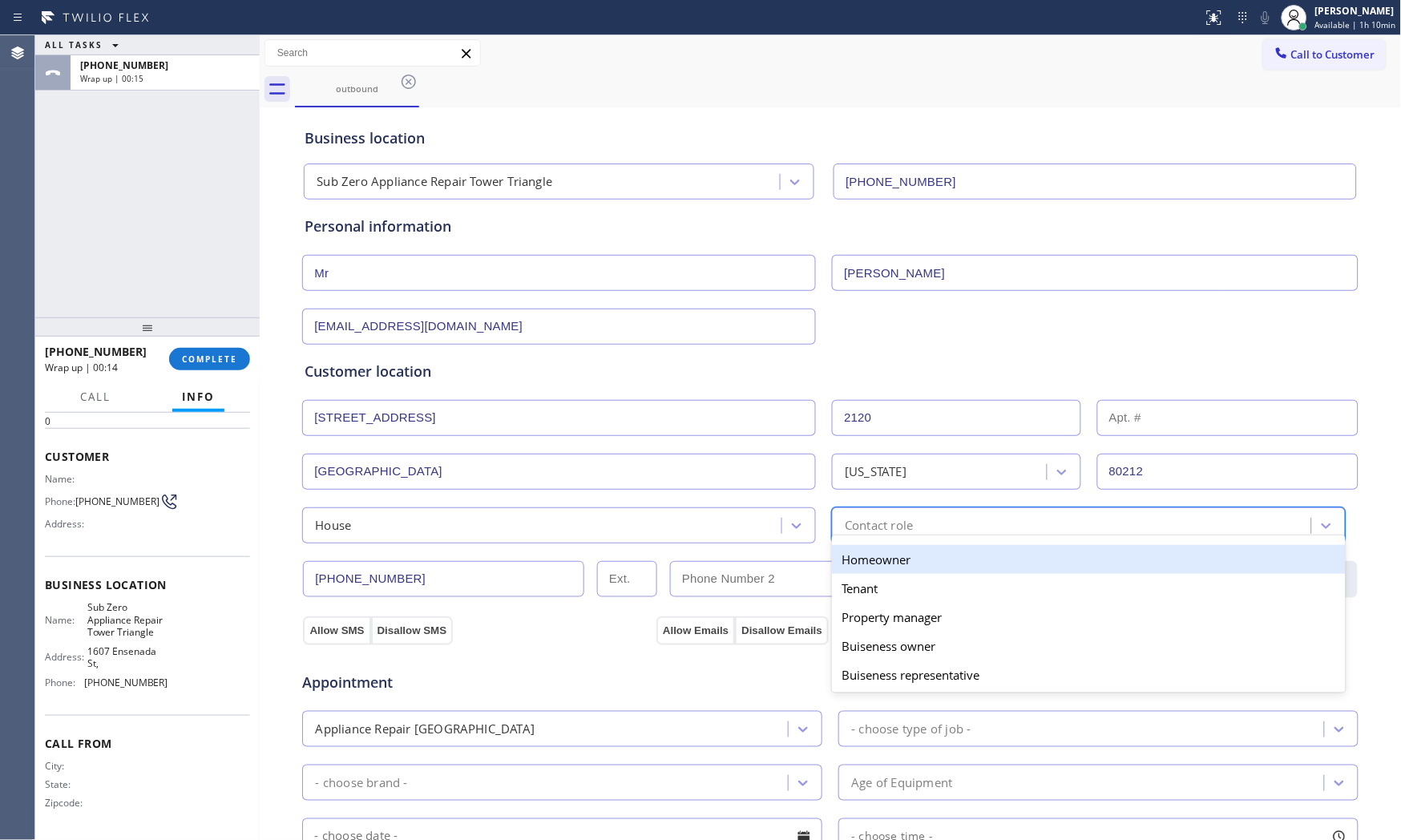
click at [873, 559] on div "Homeowner" at bounding box center [1088, 559] width 514 height 29
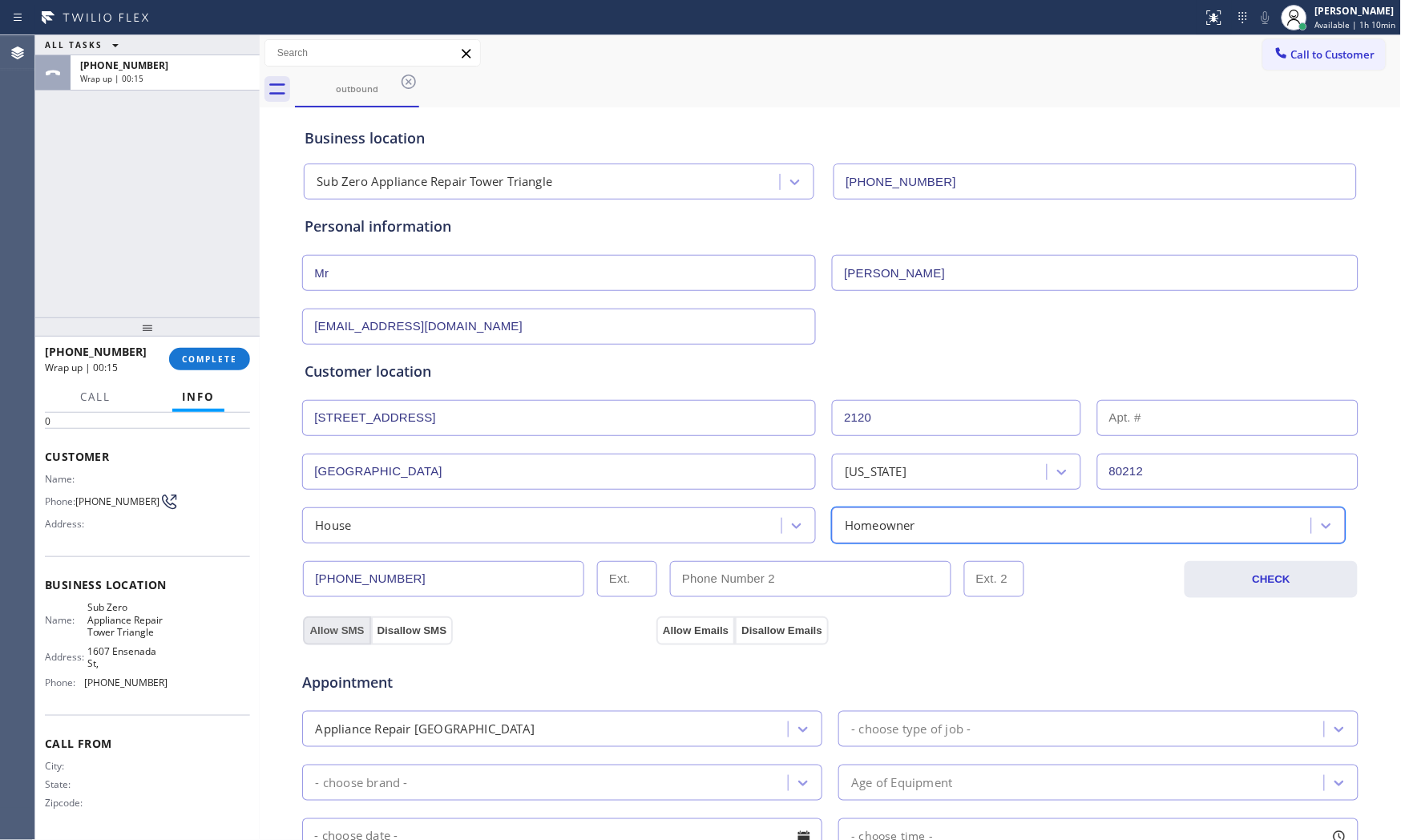
click at [345, 628] on button "Allow SMS" at bounding box center [336, 630] width 67 height 29
click at [687, 628] on button "Allow Emails" at bounding box center [696, 630] width 78 height 29
click at [932, 738] on div "- choose type of job -" at bounding box center [911, 728] width 119 height 18
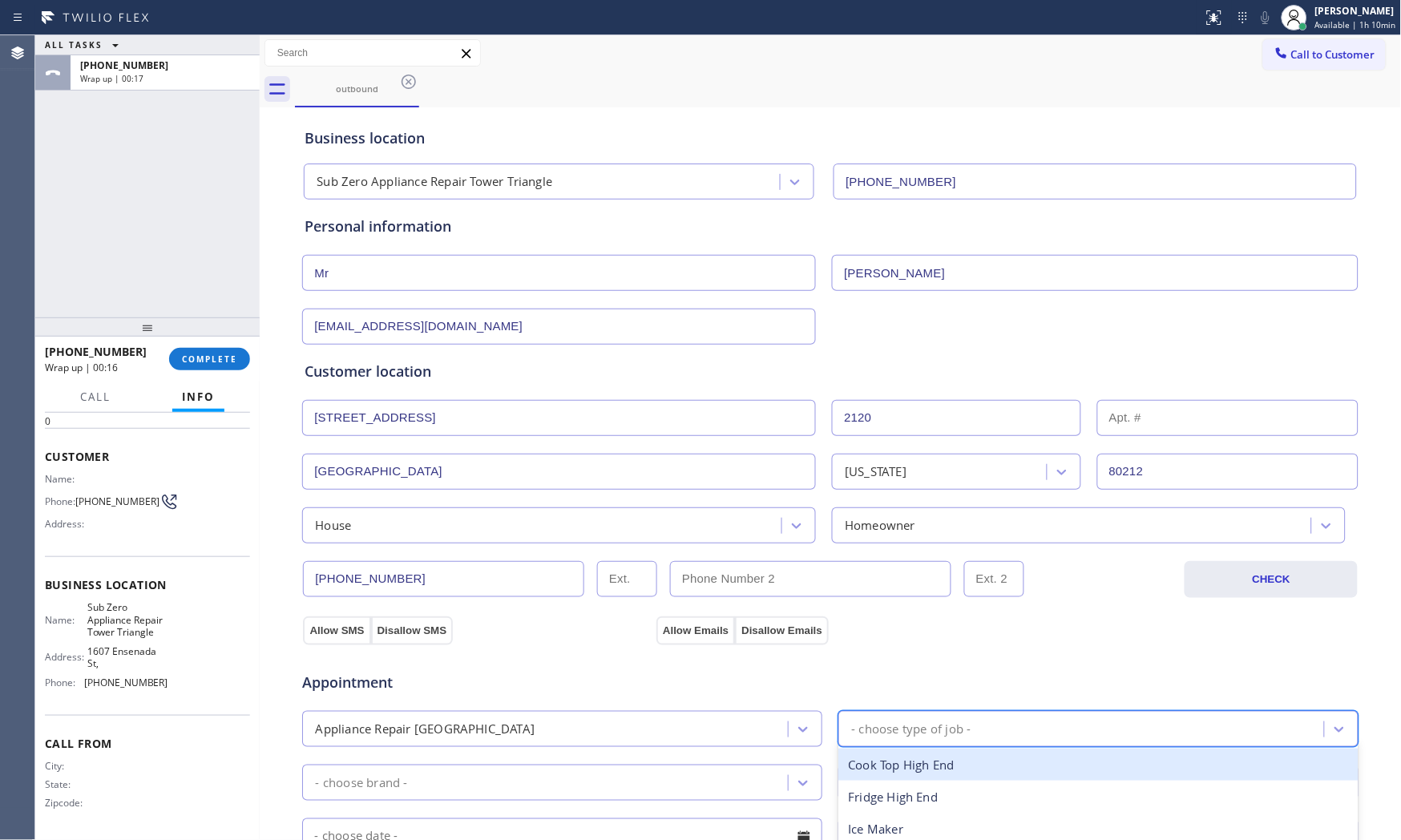
type input "f"
drag, startPoint x: 917, startPoint y: 766, endPoint x: 658, endPoint y: 757, distance: 259.2
click at [916, 766] on div "Fridge High End" at bounding box center [1098, 765] width 520 height 33
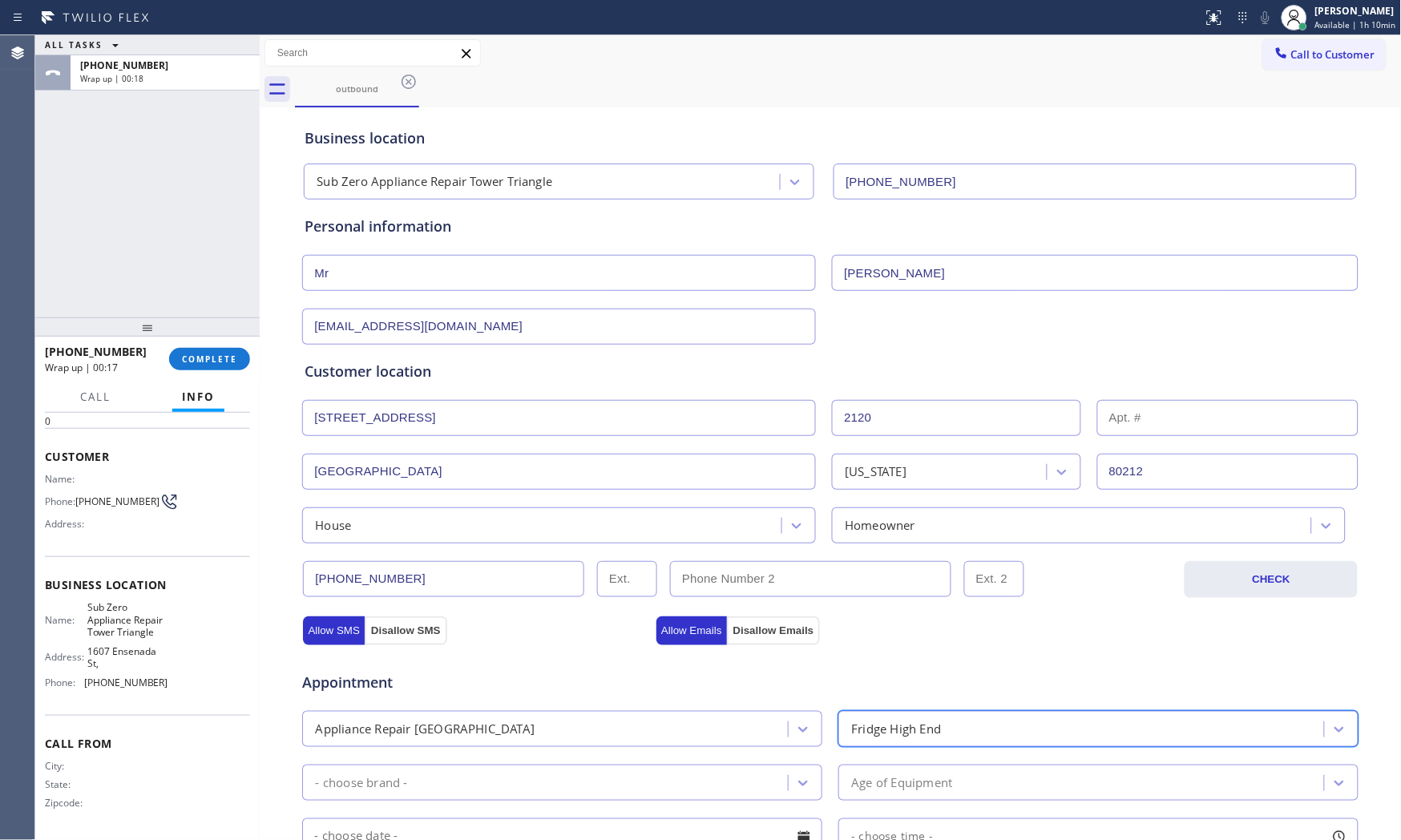
click at [562, 775] on div "- choose brand -" at bounding box center [547, 783] width 481 height 28
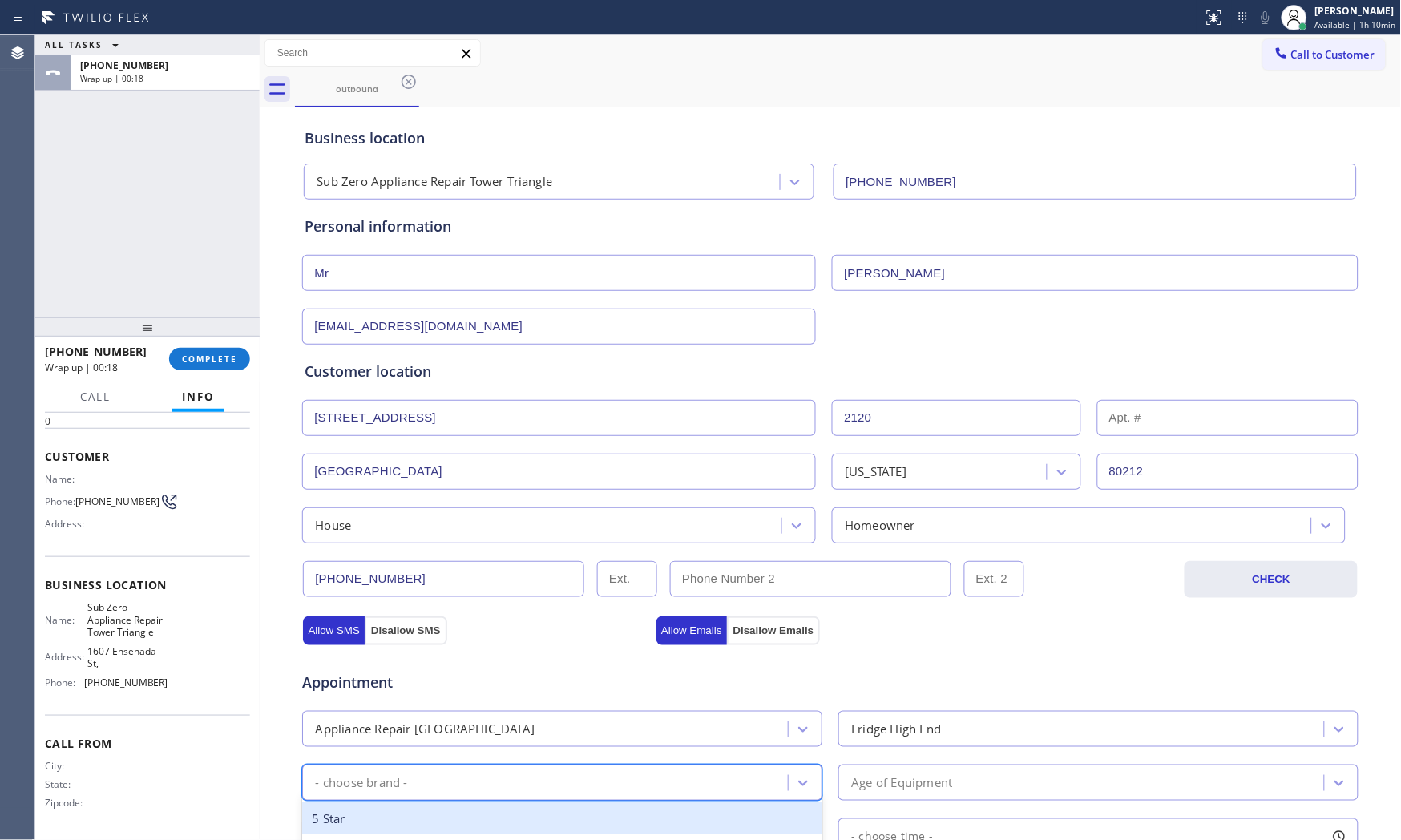
type input "x"
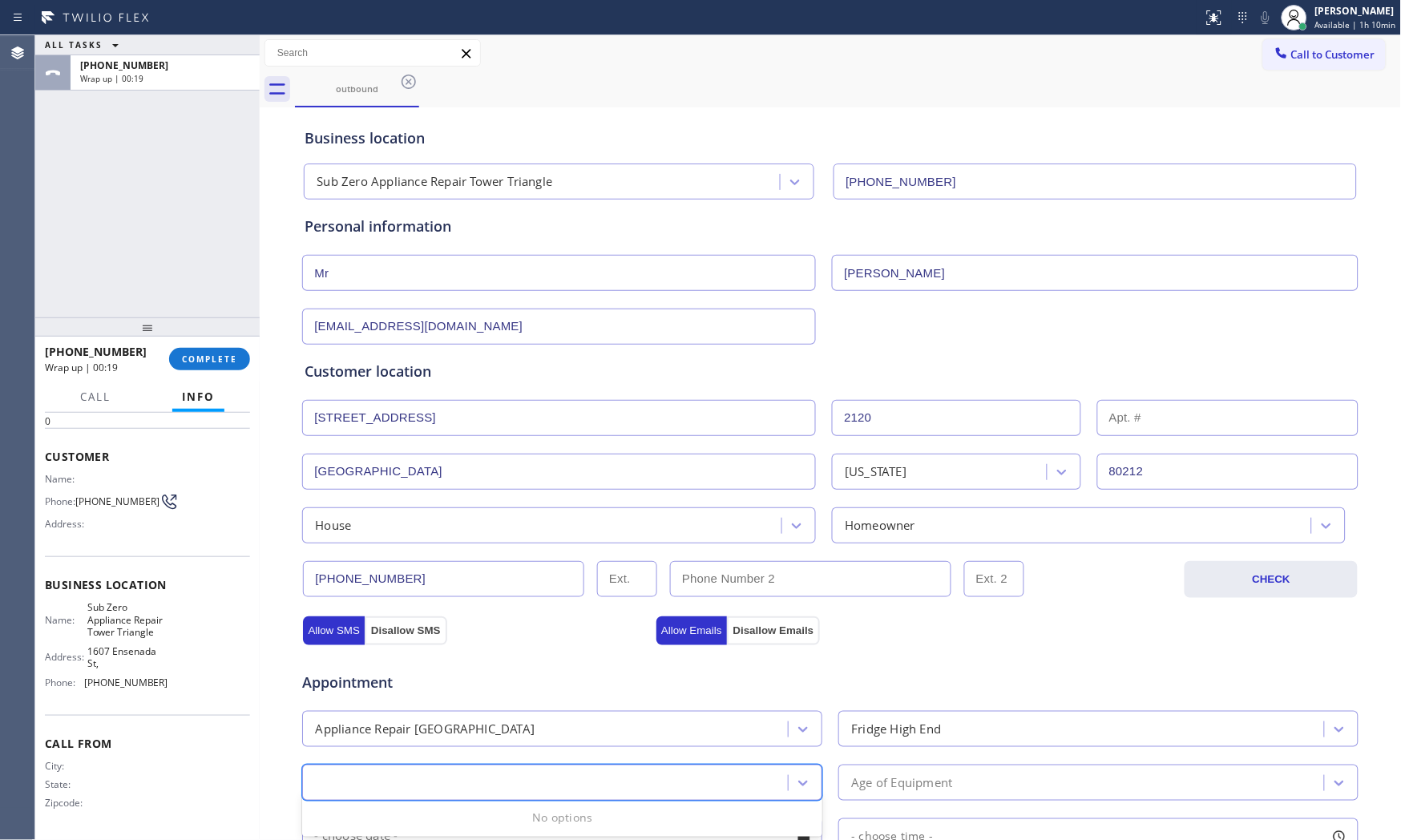
type input "s"
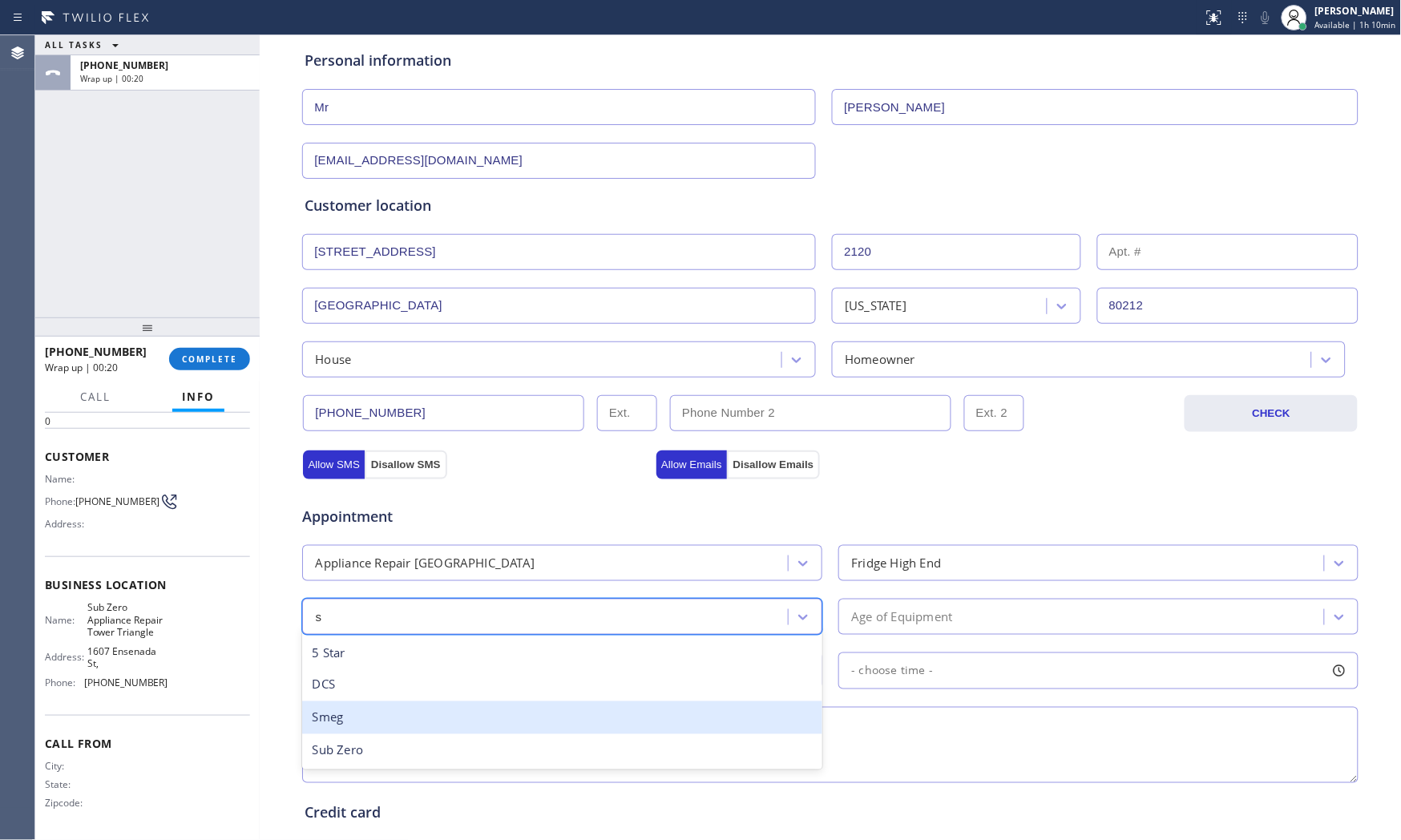
scroll to position [178, 0]
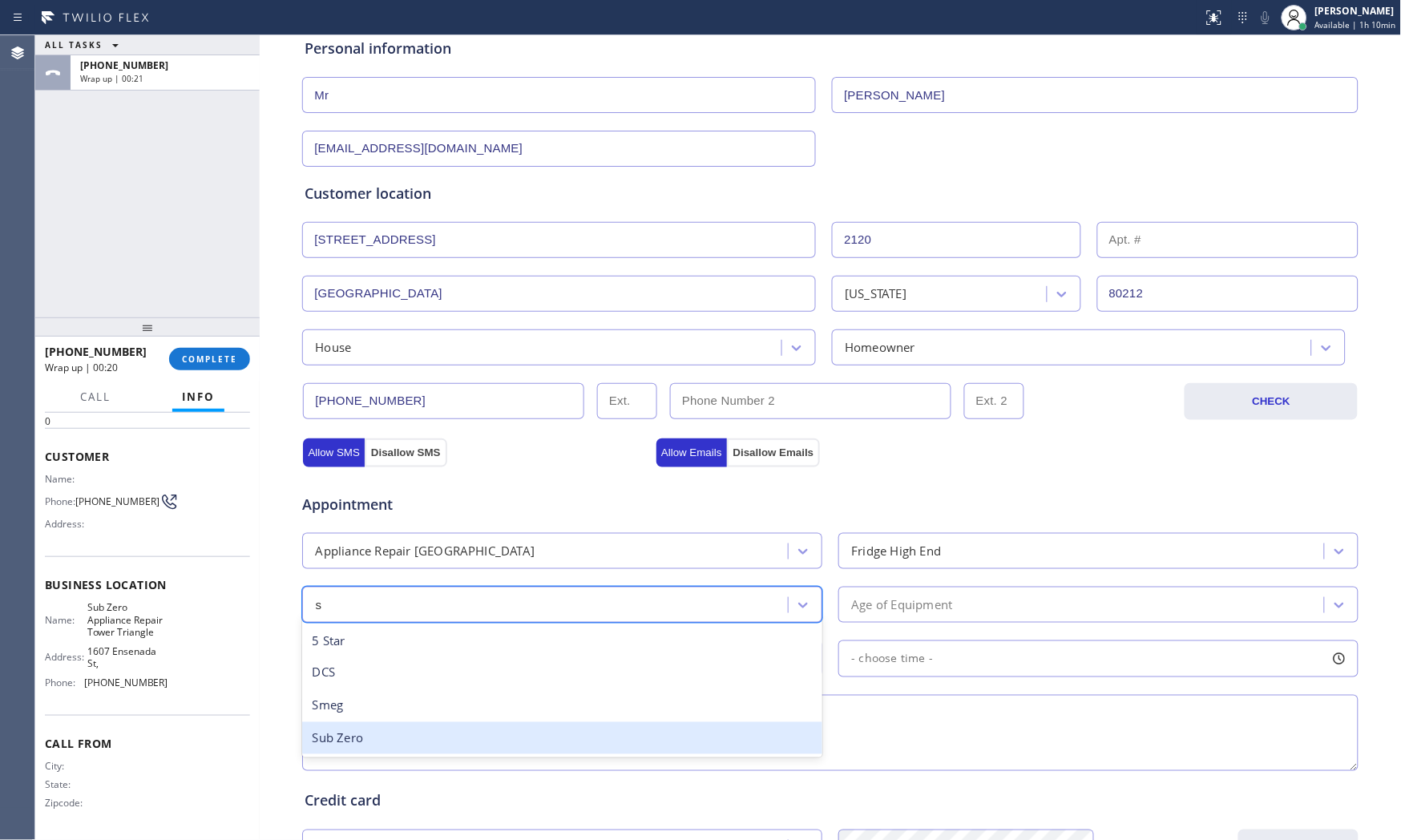
click at [444, 724] on div "Sub Zero" at bounding box center [562, 738] width 520 height 33
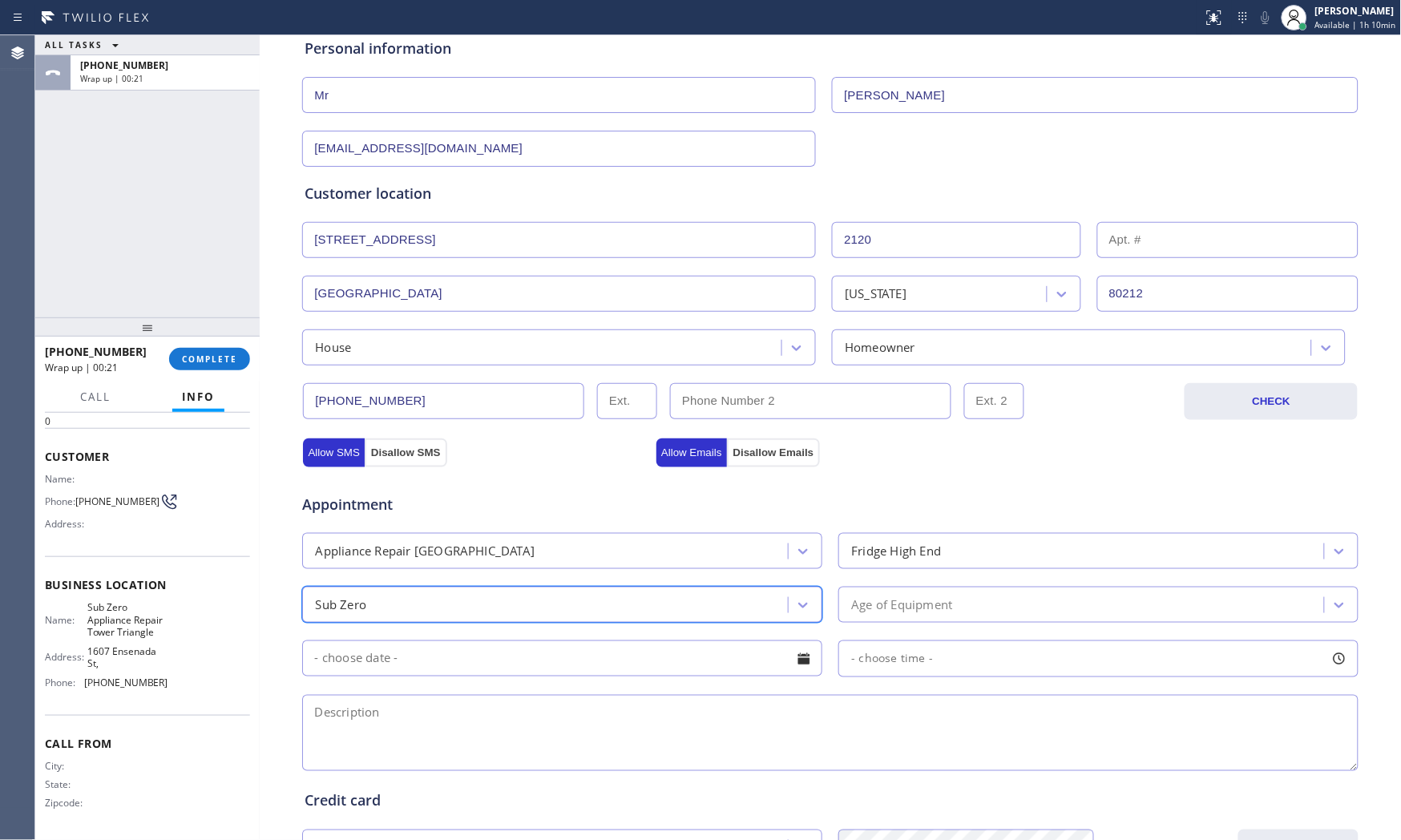
click at [843, 612] on div "Age of Equipment" at bounding box center [1083, 604] width 481 height 28
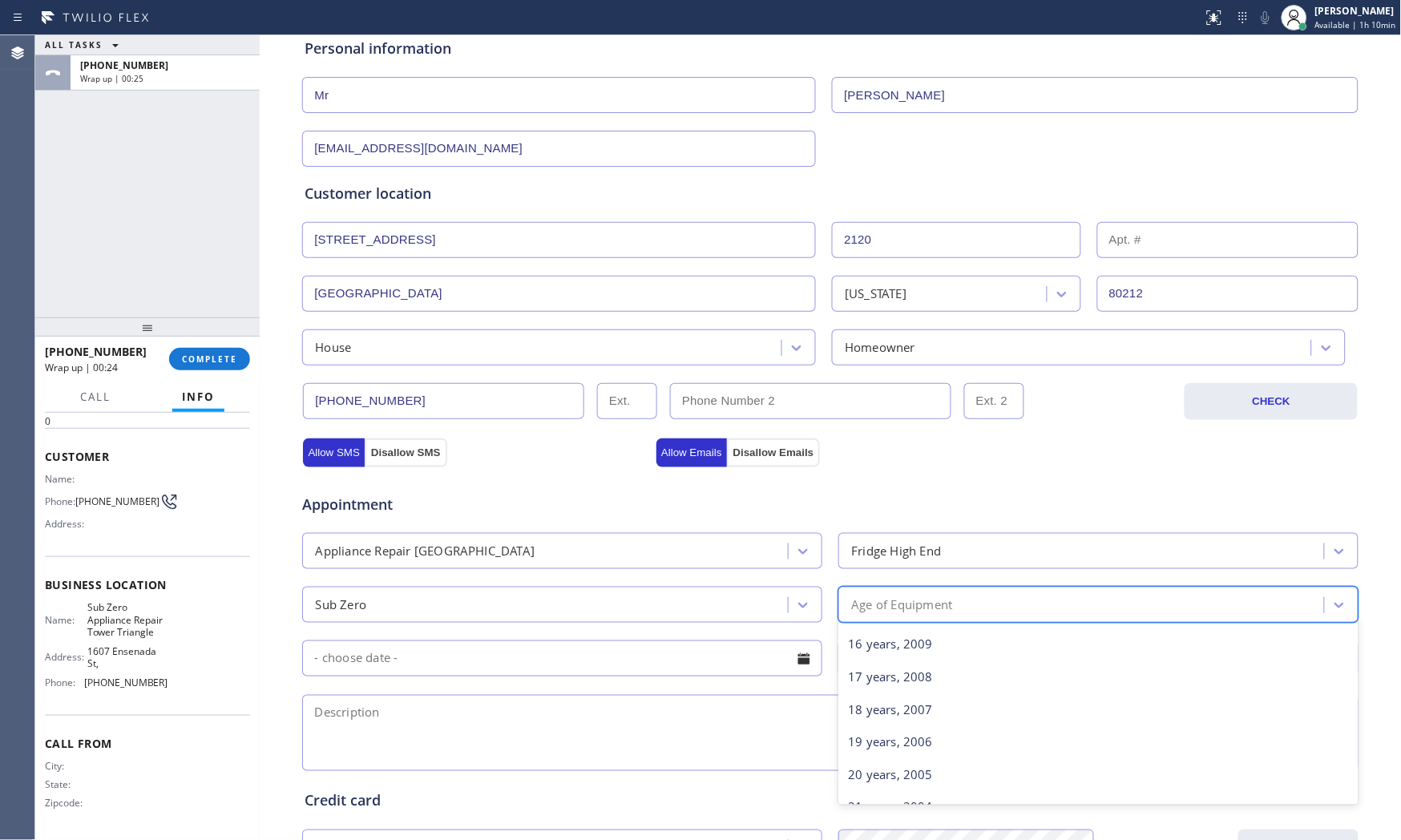
scroll to position [534, 0]
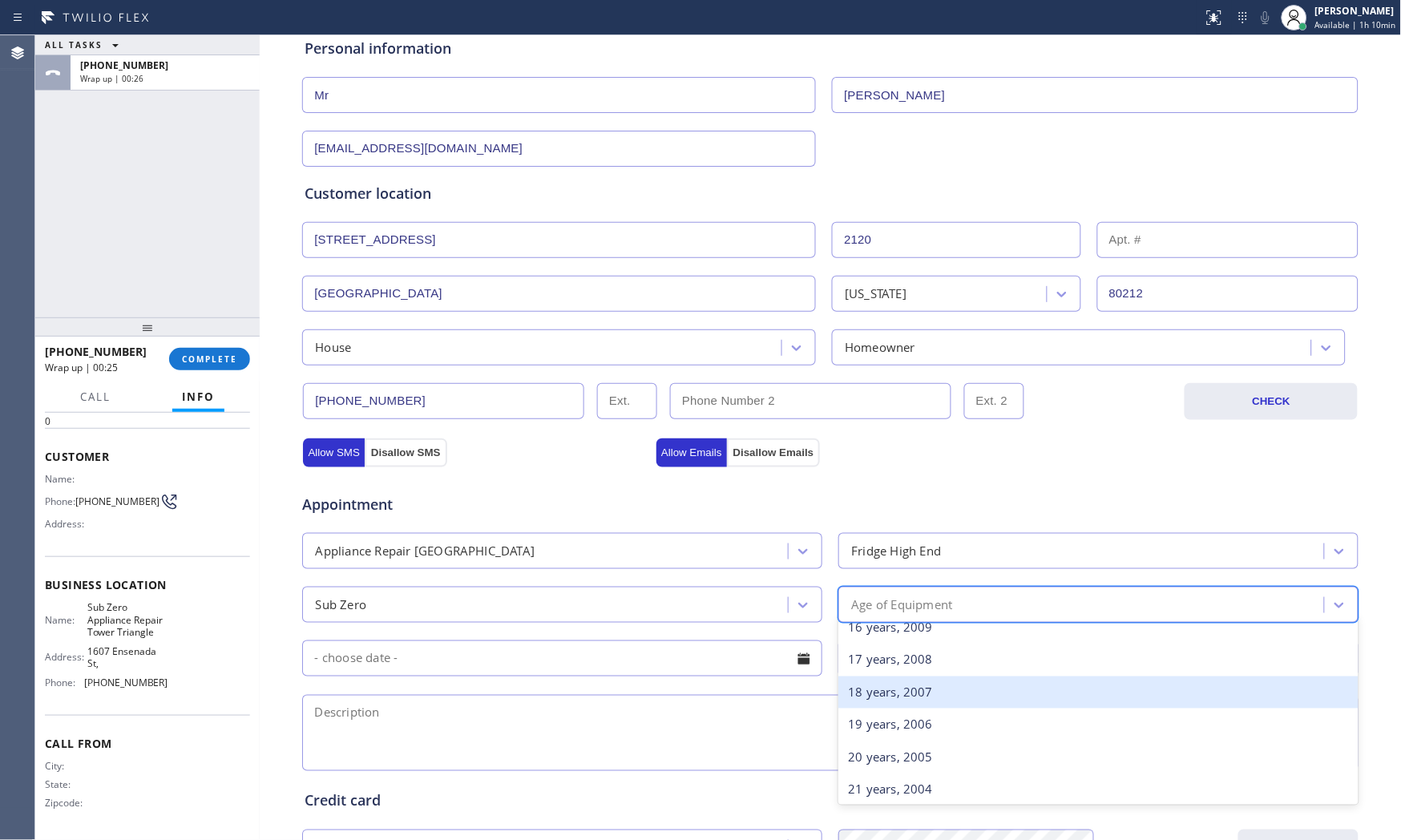
click at [910, 701] on div "18 years, 2007" at bounding box center [1098, 693] width 520 height 33
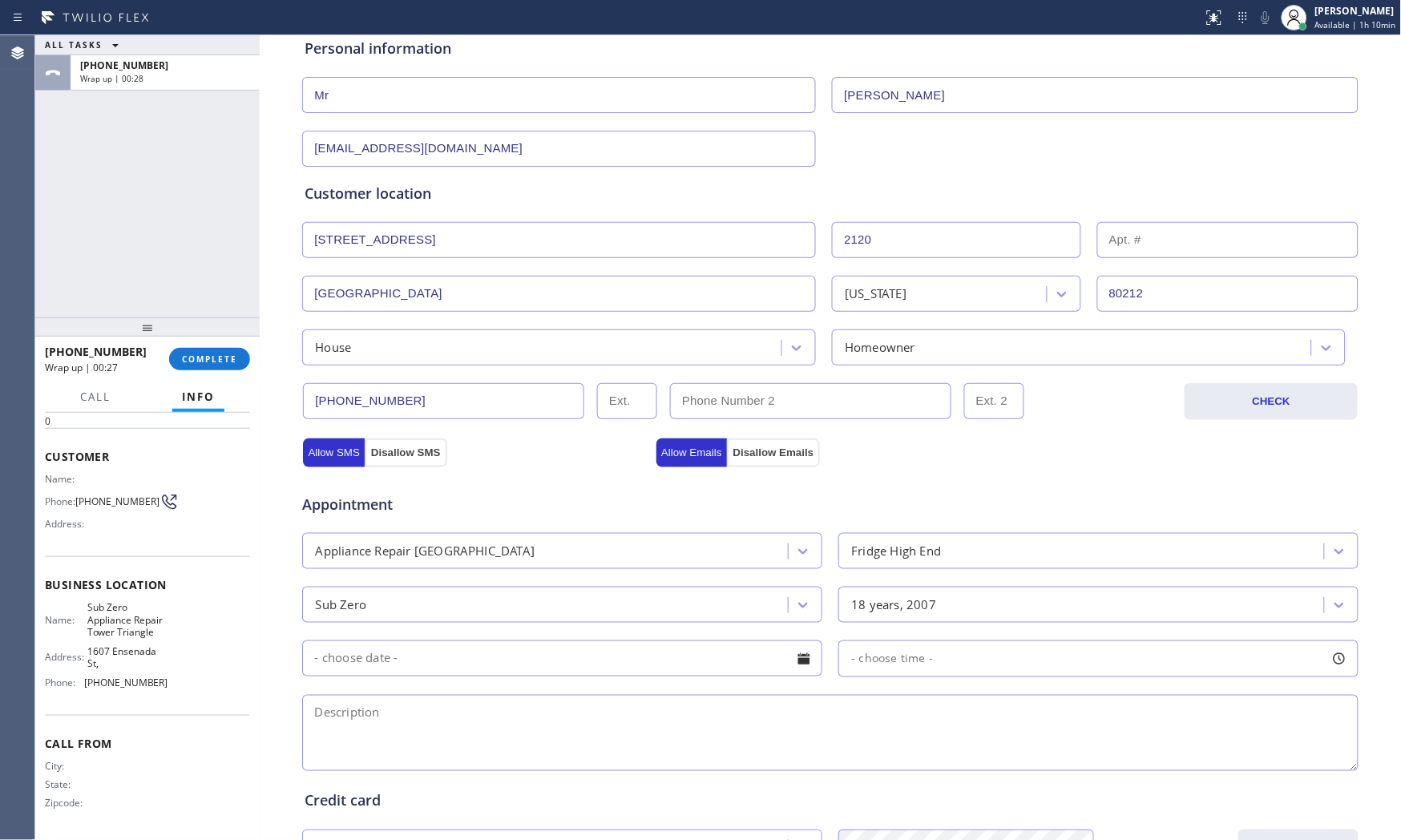
click at [703, 747] on textarea at bounding box center [830, 733] width 1056 height 77
paste textarea "Subzero | fridgeBI | doesnt turn on at all | 2007 | house - ho | [STREET_ADDRES…"
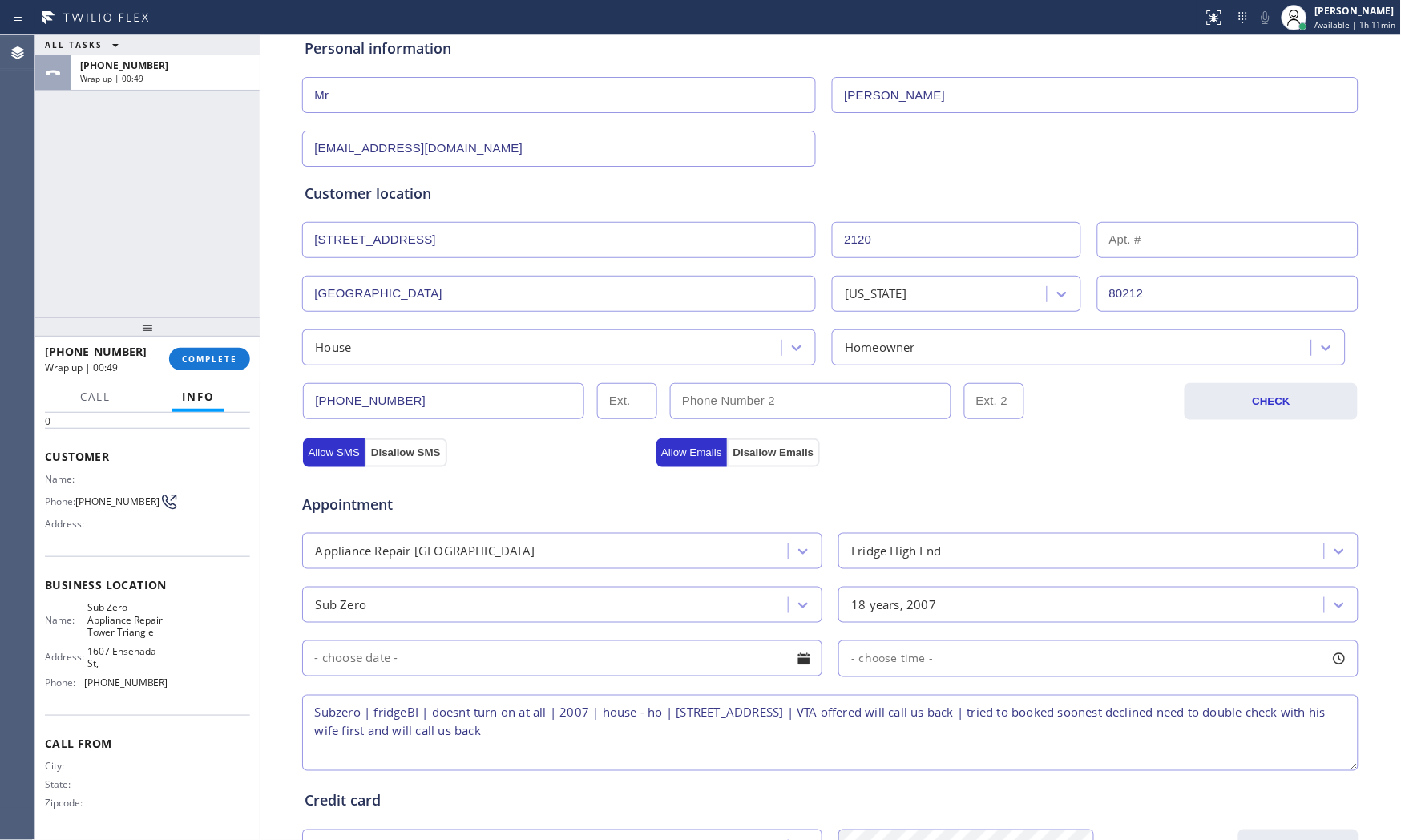
scroll to position [402, 0]
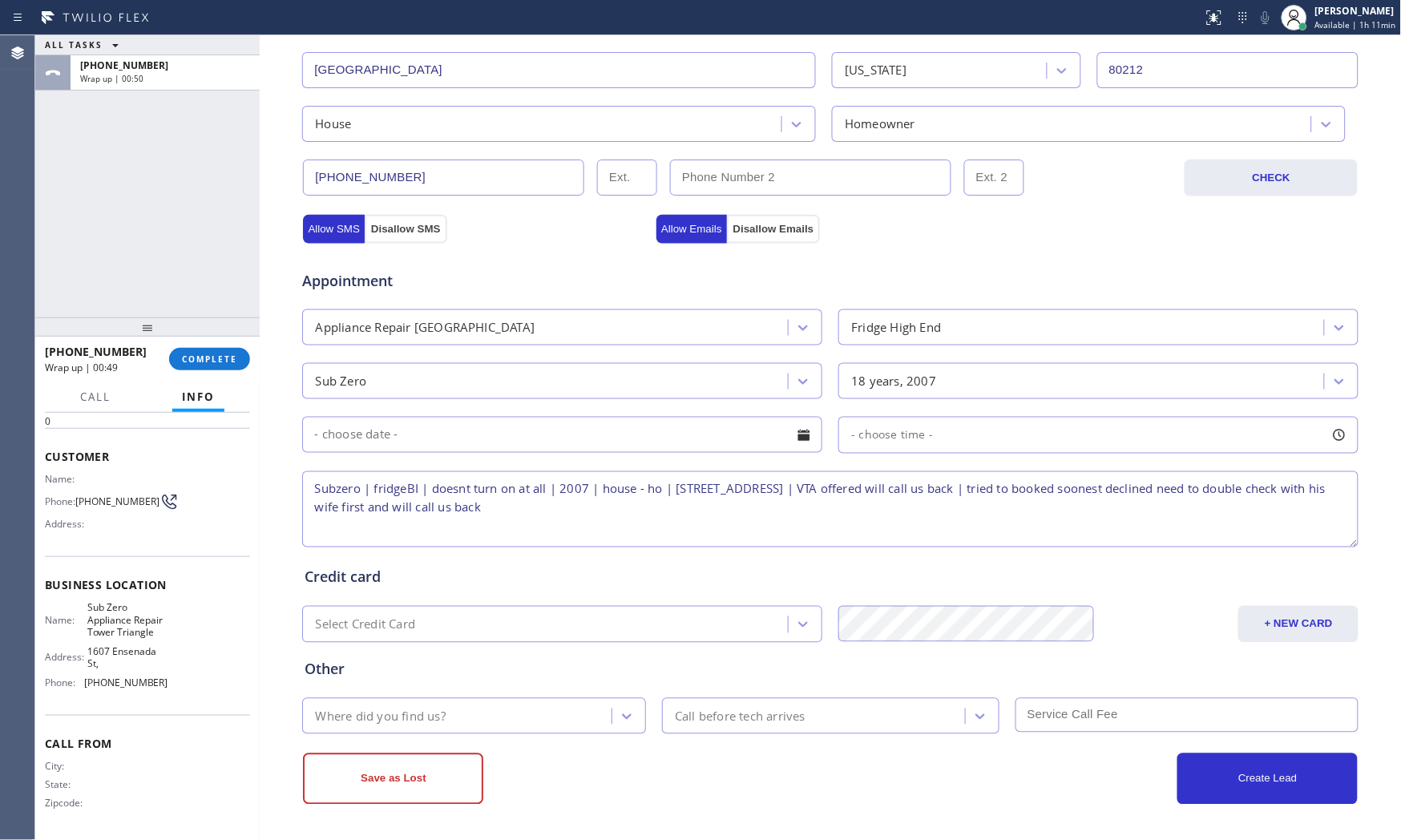
type textarea "Subzero | fridgeBI | doesnt turn on at all | 2007 | house - ho | [STREET_ADDRES…"
click at [524, 750] on div "Save as Lost Create Lead" at bounding box center [830, 777] width 1057 height 55
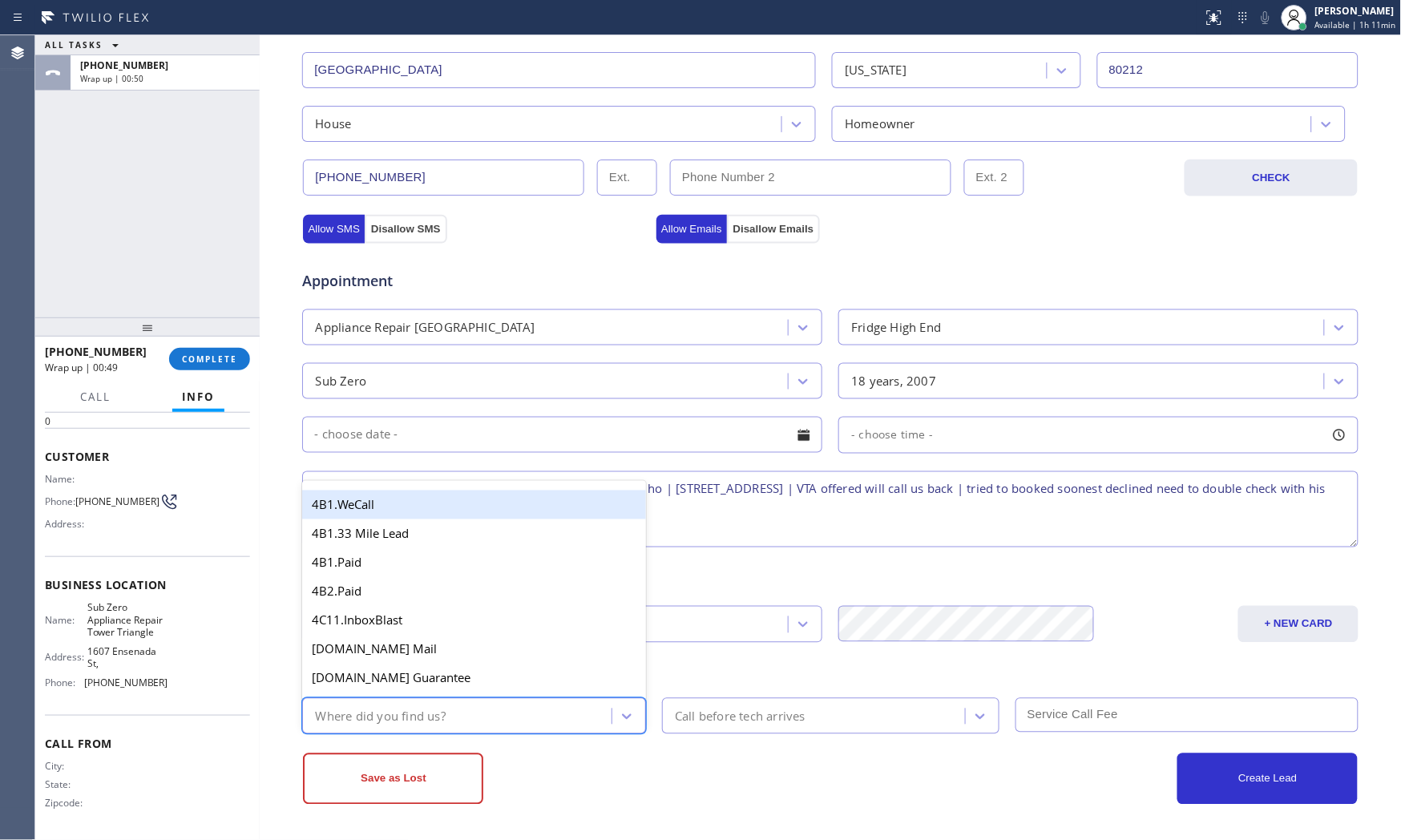
click at [517, 723] on div "Where did you find us?" at bounding box center [459, 716] width 304 height 28
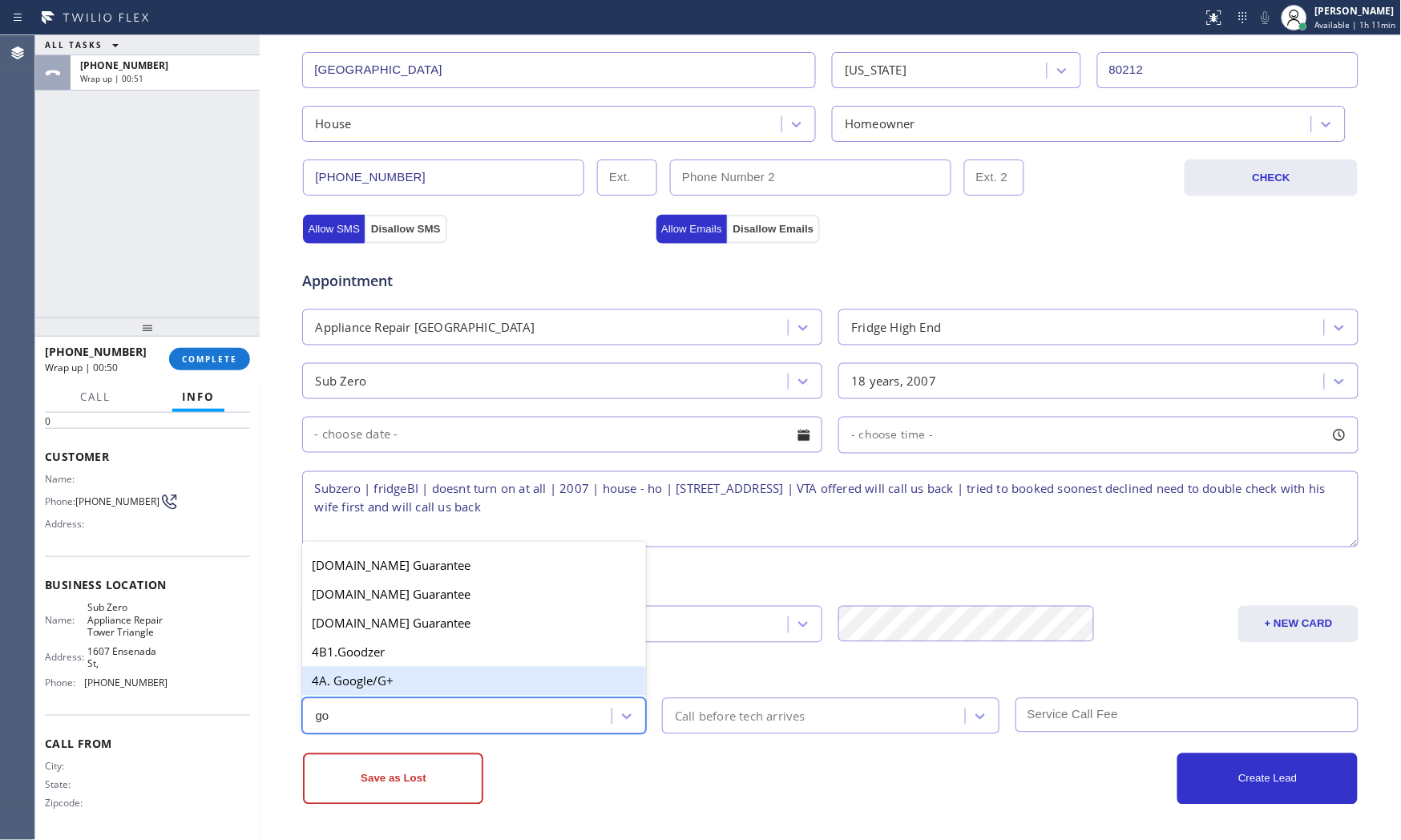
type input "goo"
click at [494, 687] on div "4A. Google/G+" at bounding box center [473, 681] width 344 height 29
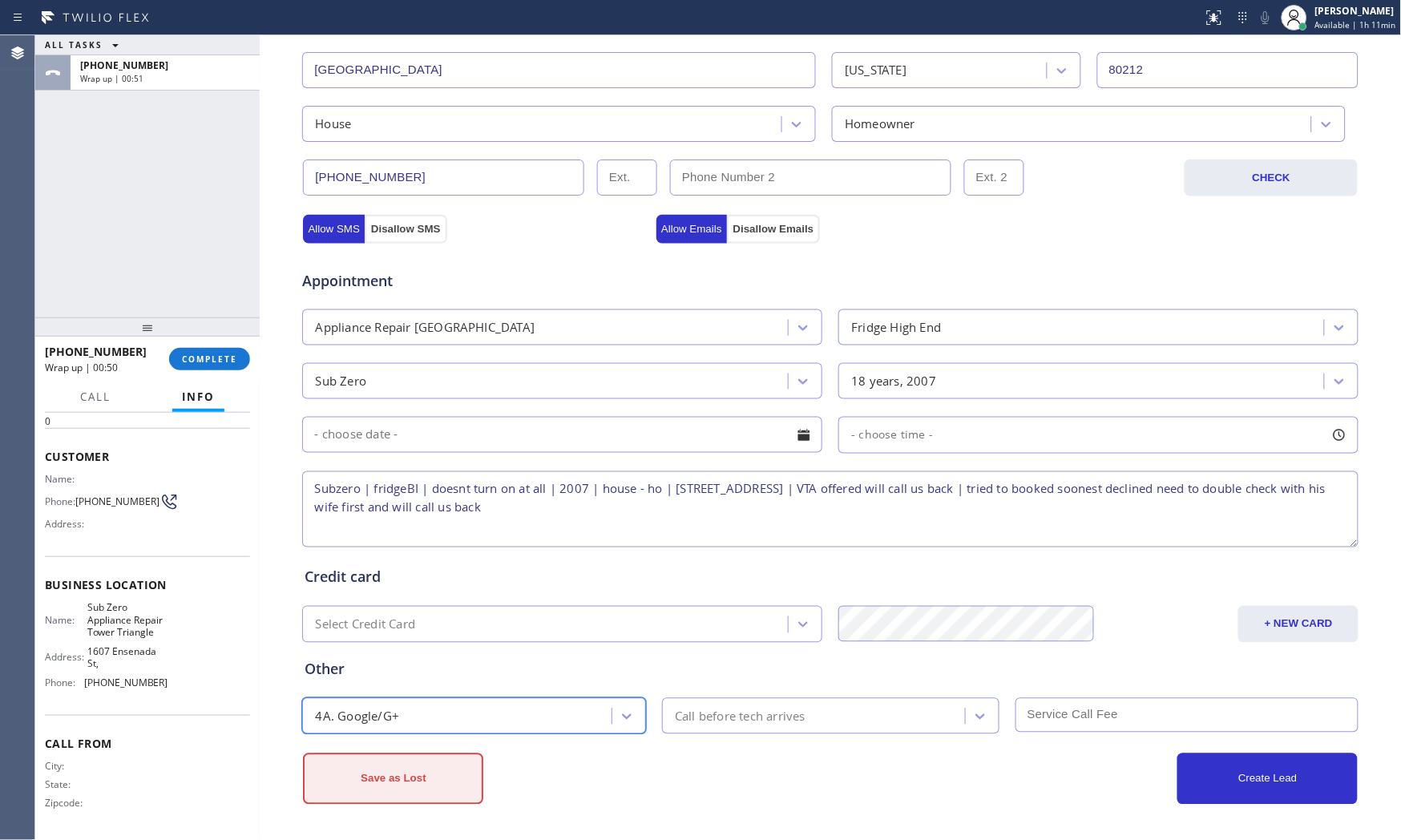
click at [435, 782] on button "Save as Lost" at bounding box center [392, 778] width 180 height 51
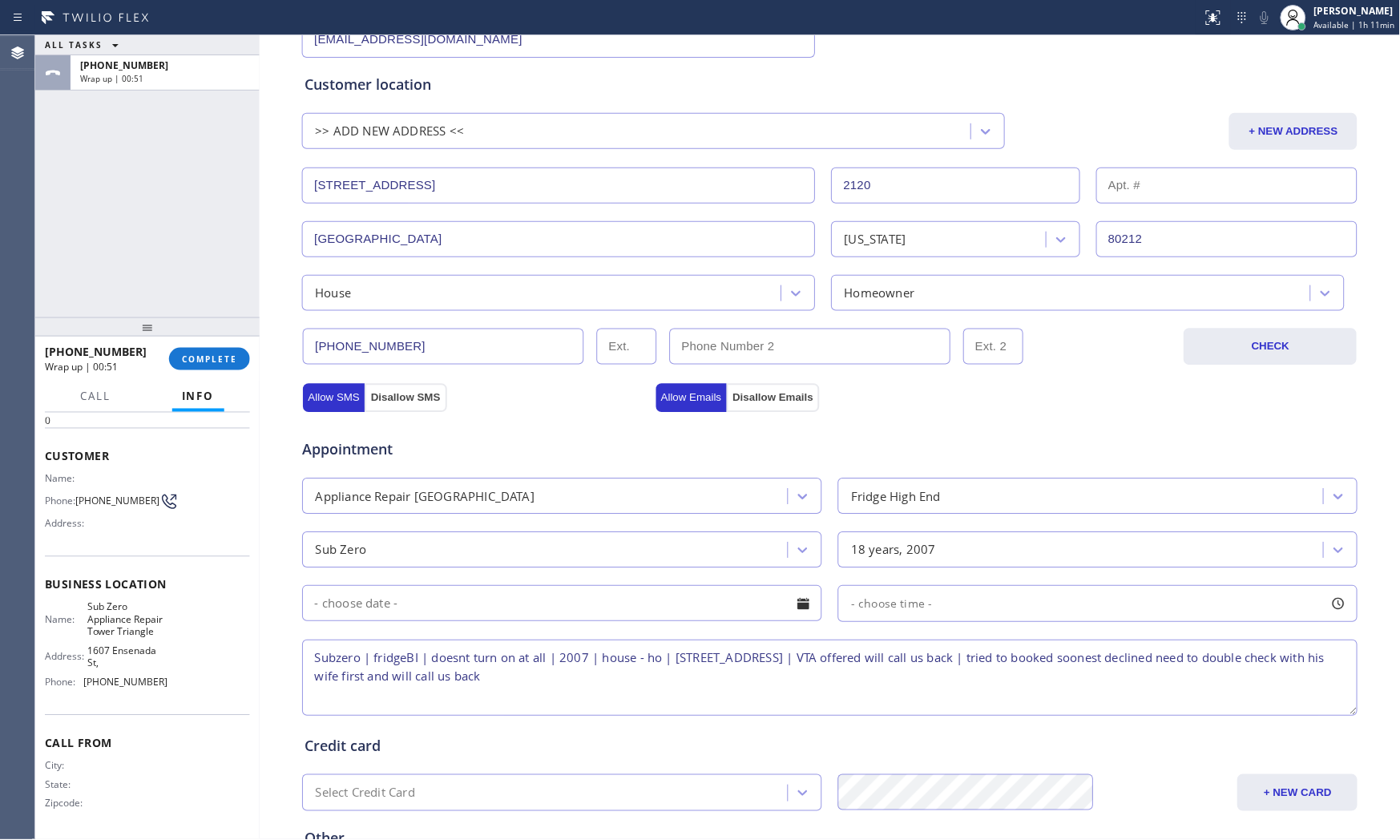
scroll to position [0, 0]
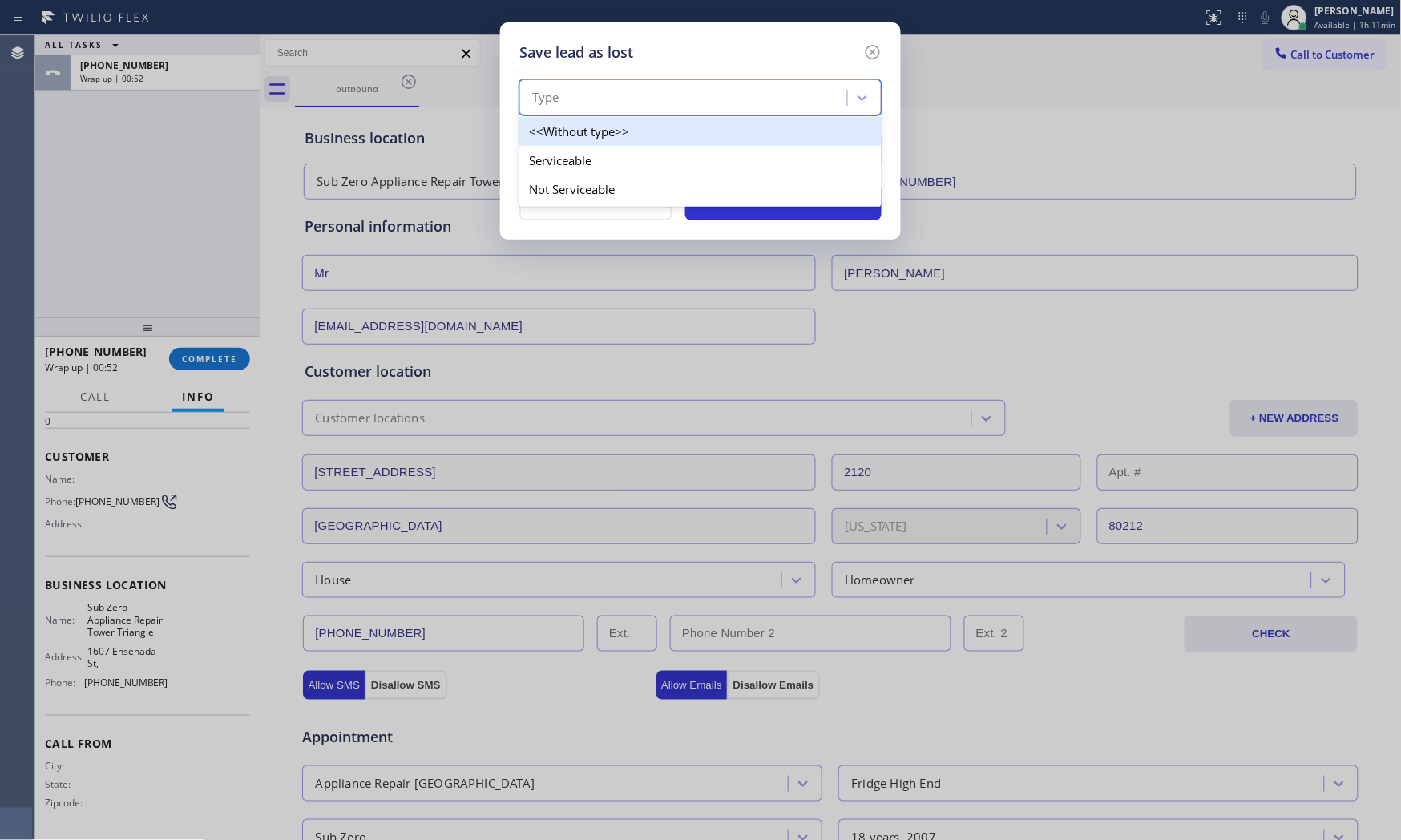
click at [610, 115] on div "Type" at bounding box center [700, 97] width 363 height 36
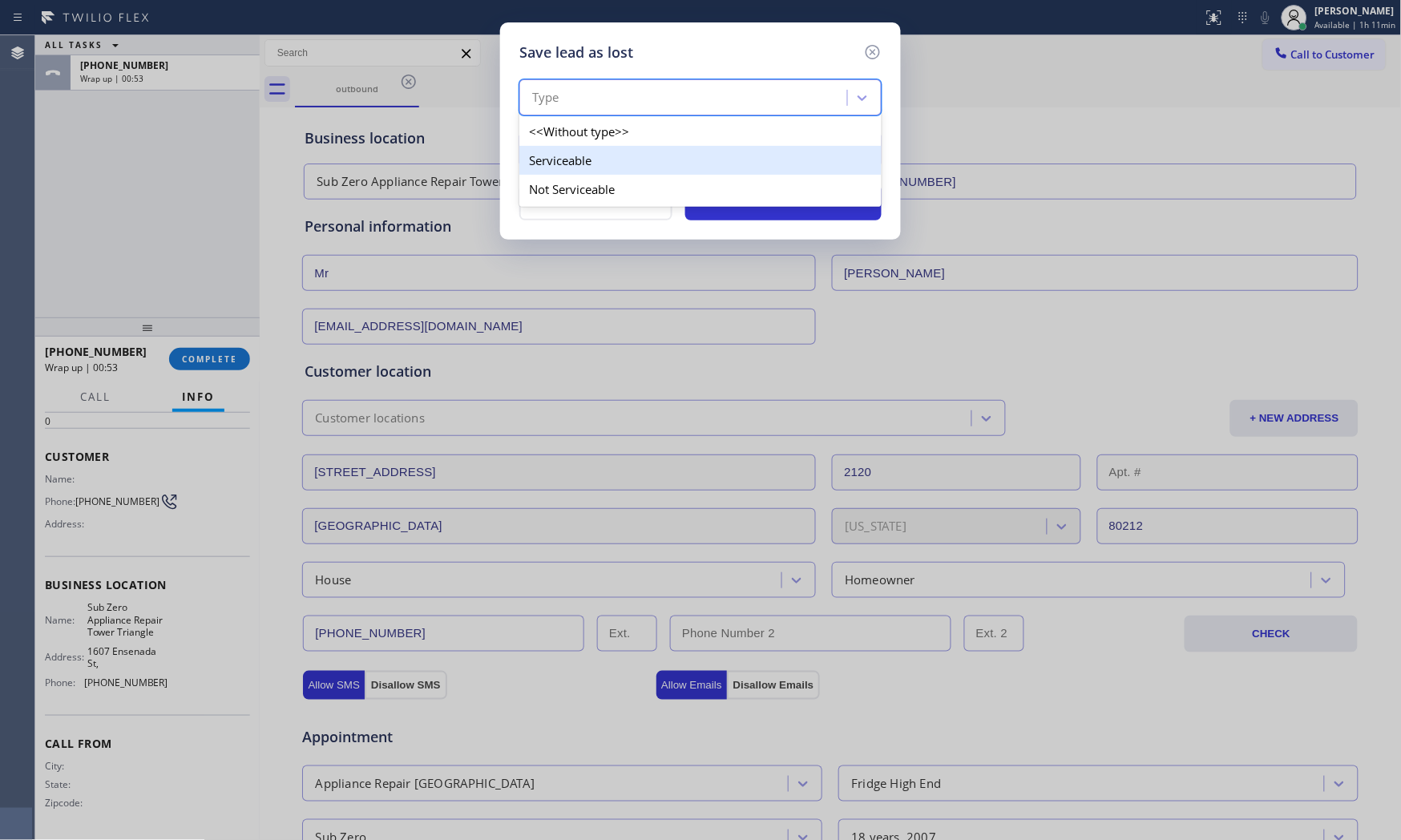
click at [590, 171] on div "Serviceable" at bounding box center [700, 160] width 363 height 29
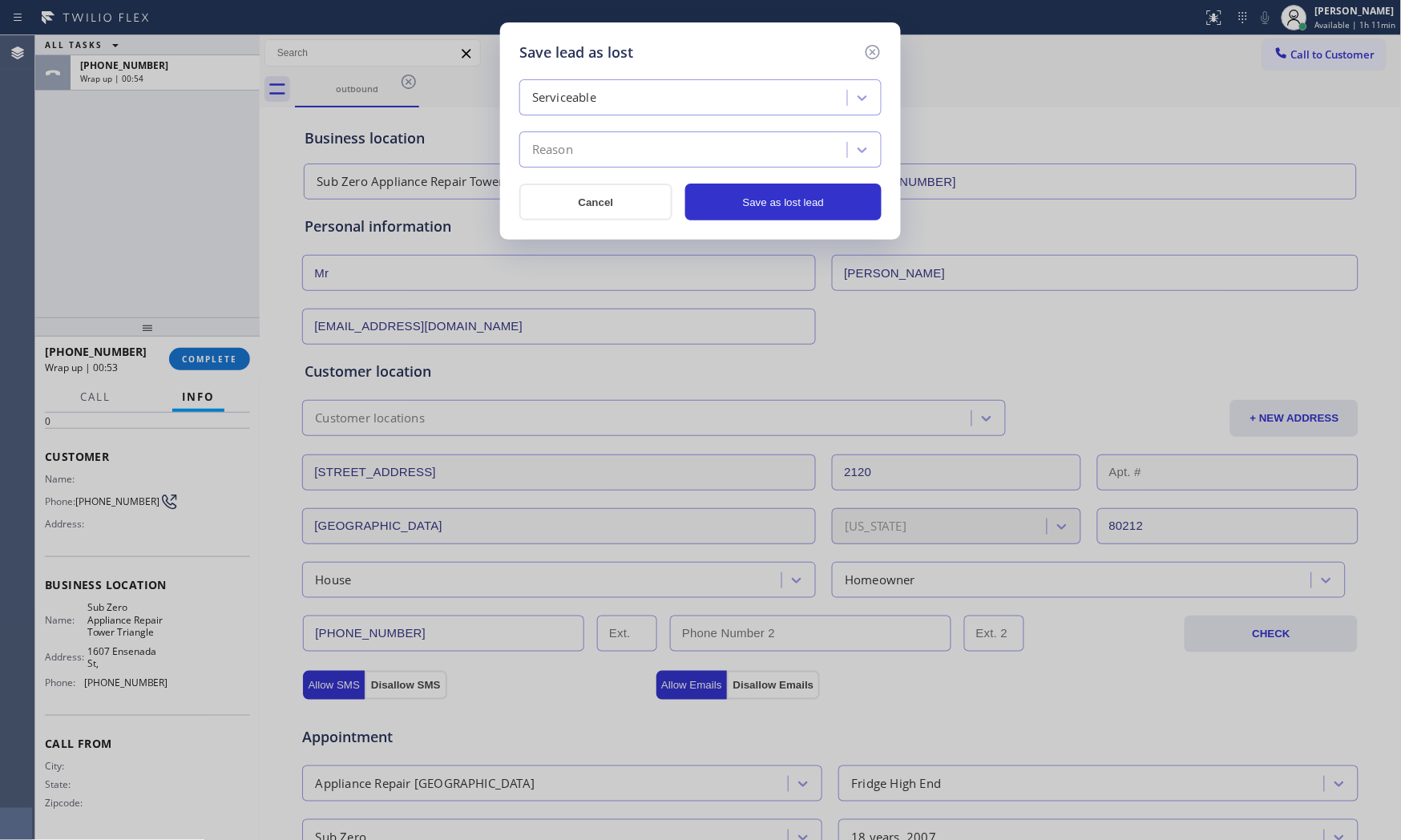
click at [590, 165] on div "Reason" at bounding box center [700, 149] width 363 height 36
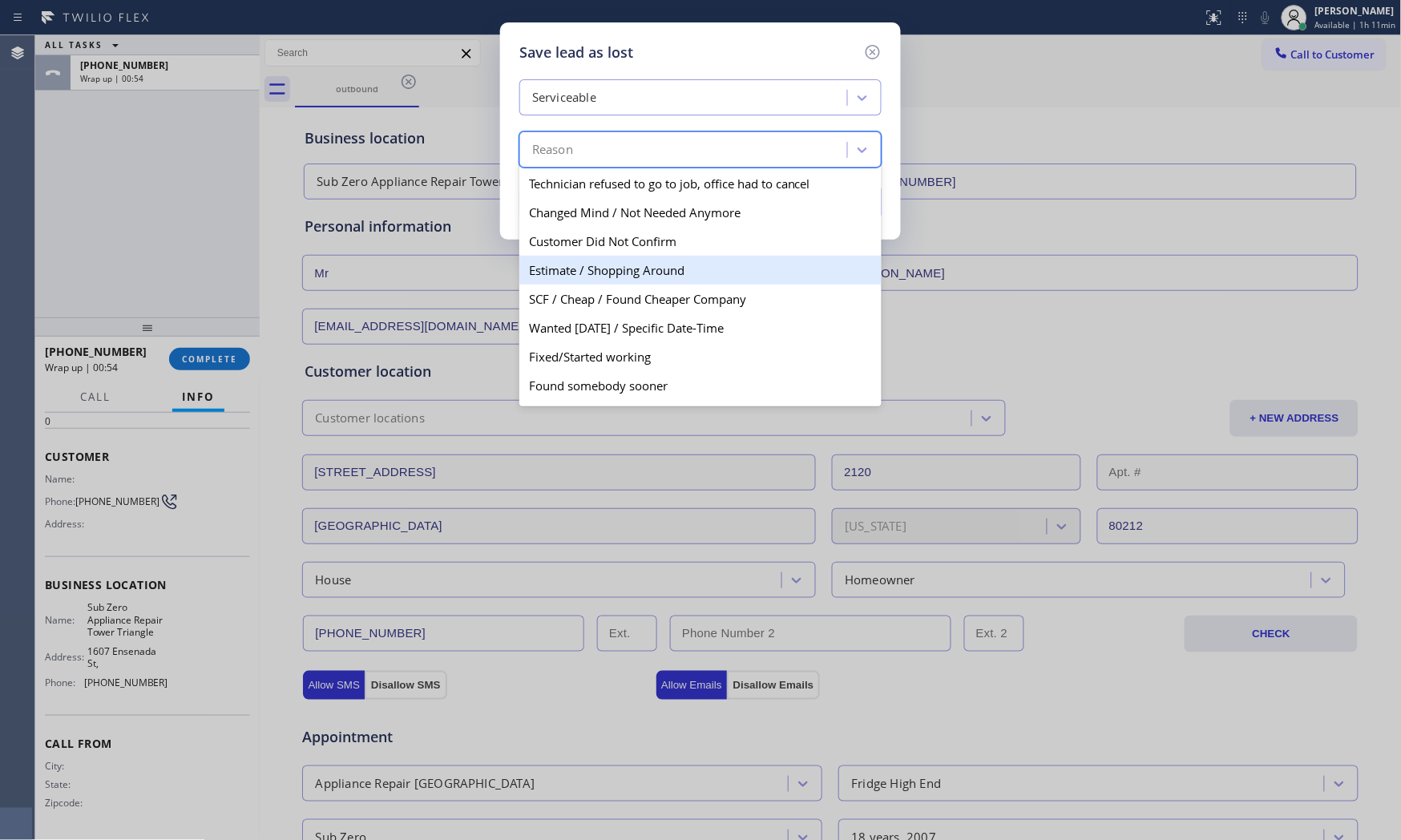
click at [597, 263] on div "Estimate / Shopping Around" at bounding box center [700, 270] width 363 height 29
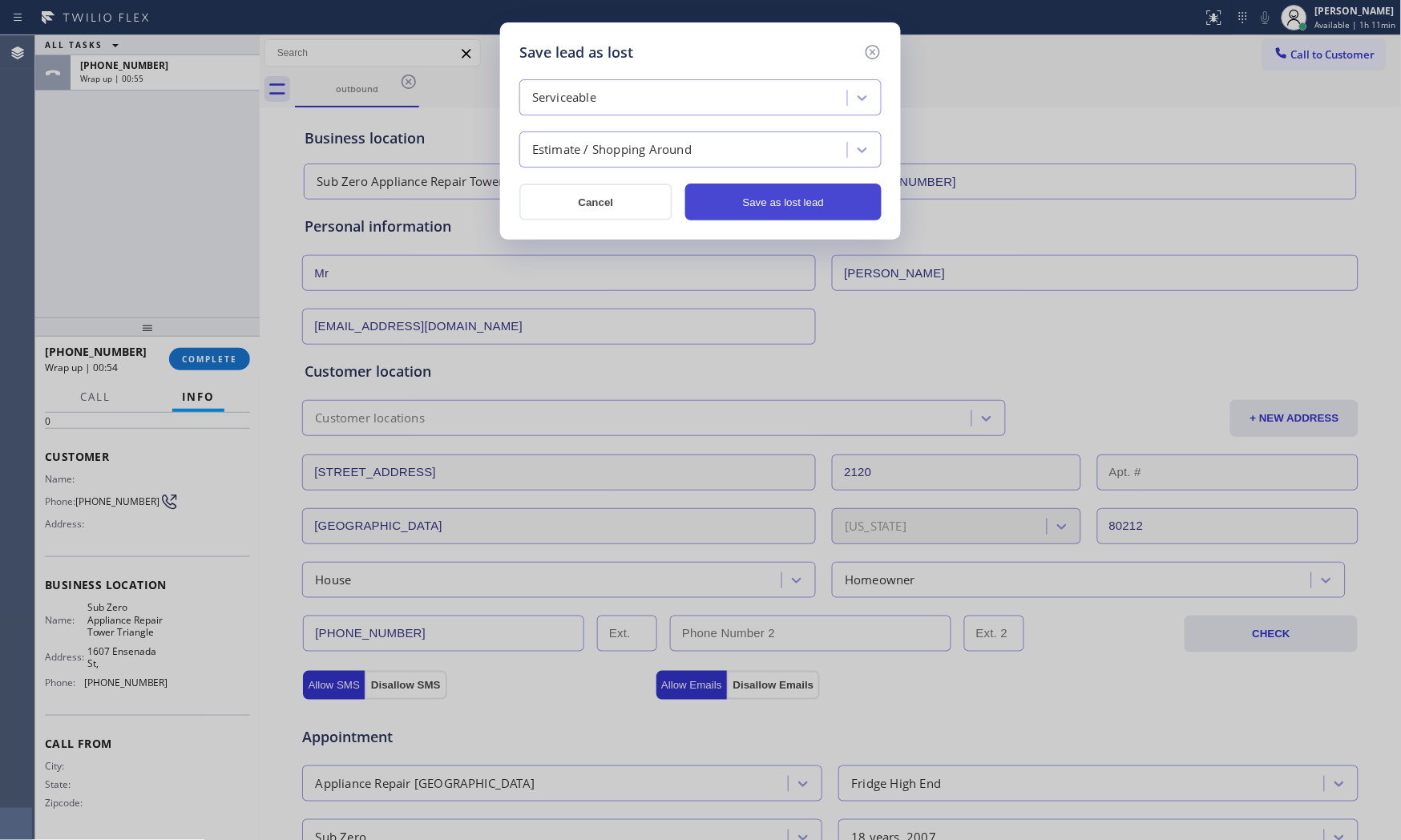
click at [727, 211] on button "Save as lost lead" at bounding box center [784, 202] width 197 height 37
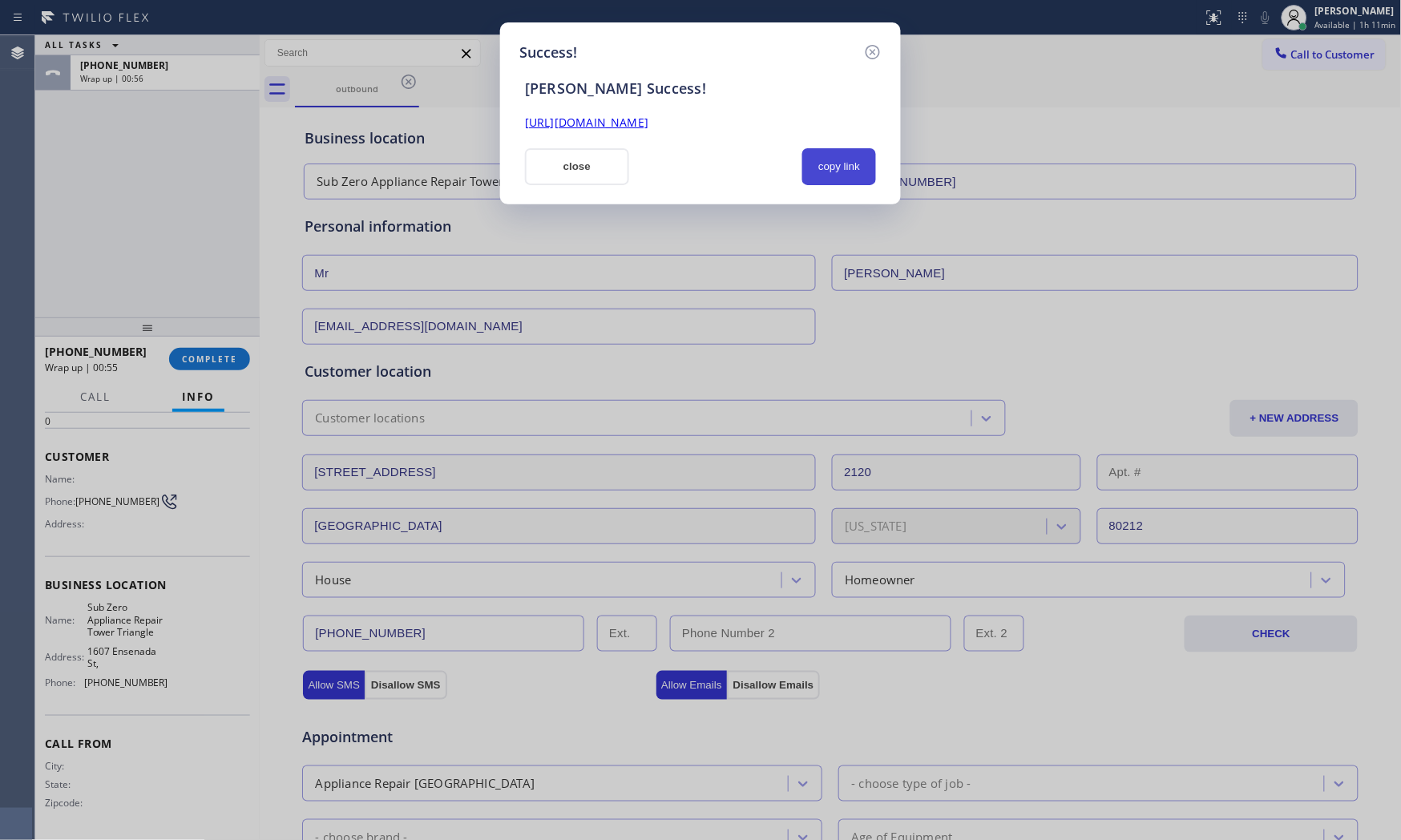
click at [816, 161] on button "copy link" at bounding box center [838, 166] width 74 height 37
click at [820, 169] on button "copy link" at bounding box center [838, 166] width 74 height 37
drag, startPoint x: 577, startPoint y: 158, endPoint x: 617, endPoint y: 16, distance: 147.5
click at [577, 157] on button "close" at bounding box center [577, 166] width 104 height 37
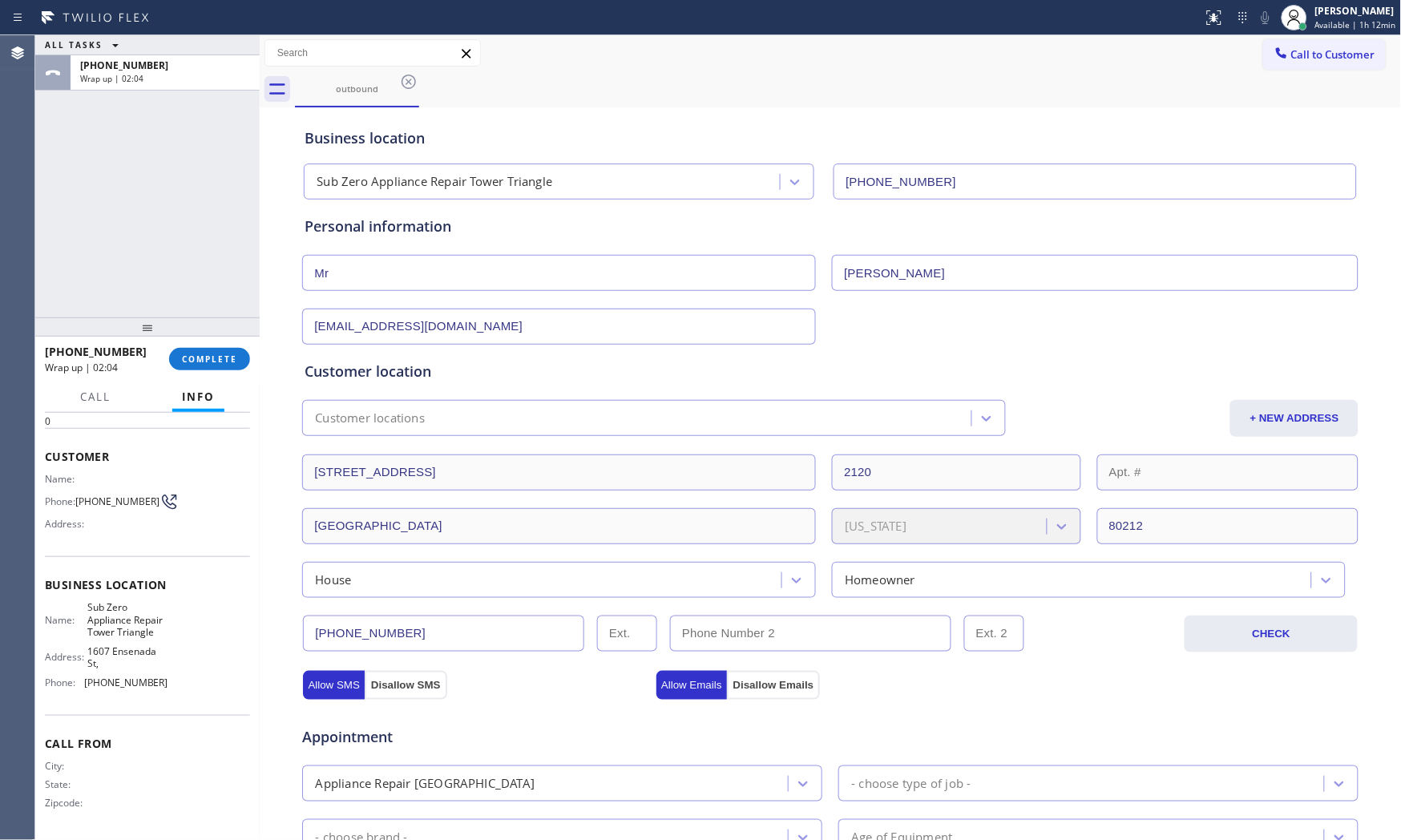
drag, startPoint x: 219, startPoint y: 323, endPoint x: 219, endPoint y: 342, distance: 19.0
click at [219, 326] on div at bounding box center [148, 327] width 224 height 19
click at [222, 348] on div "[PHONE_NUMBER] Wrap up | 02:04 COMPLETE" at bounding box center [148, 363] width 205 height 42
click at [227, 357] on button "COMPLETE" at bounding box center [209, 363] width 81 height 23
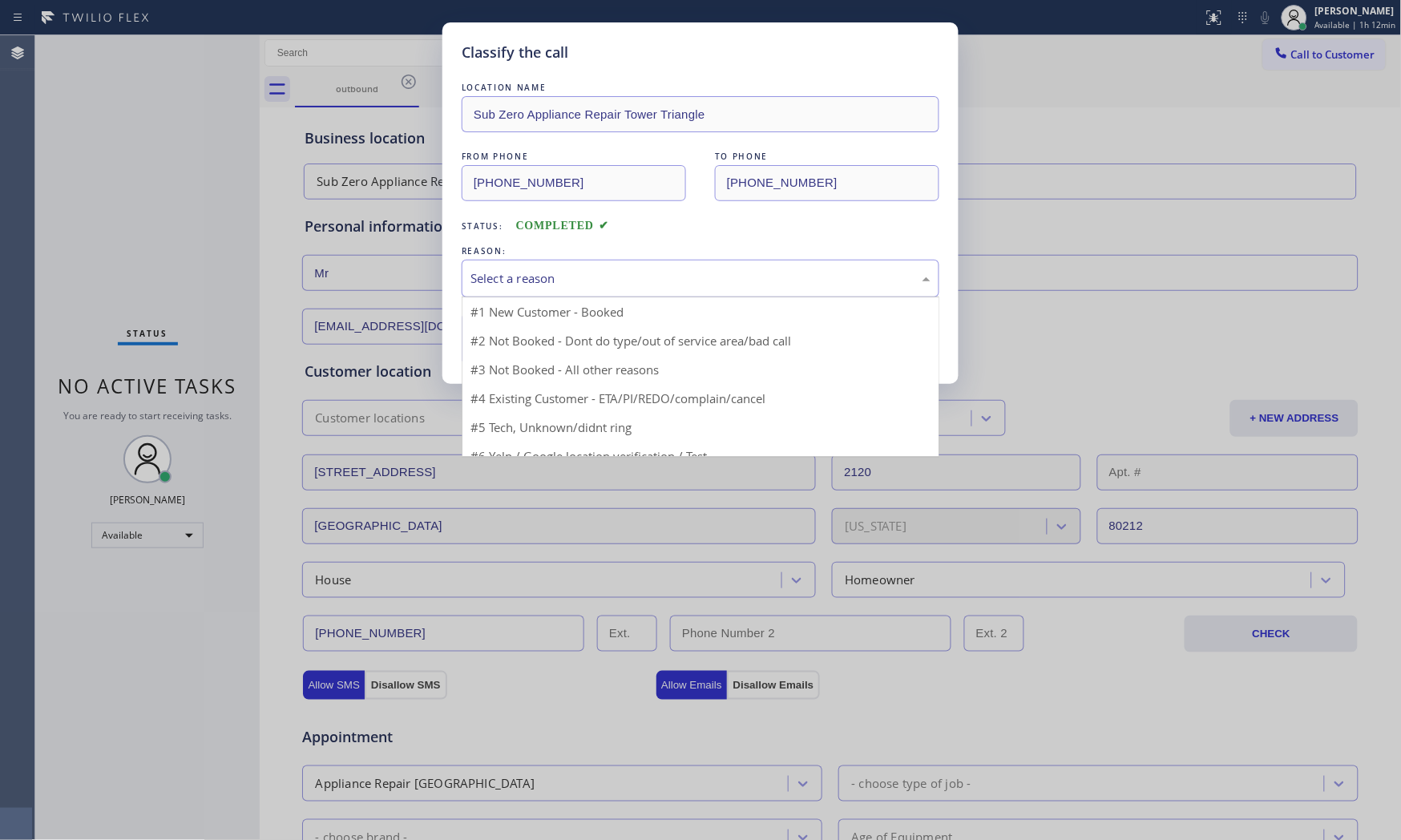
click at [537, 272] on div "Select a reason" at bounding box center [700, 278] width 460 height 18
click at [526, 331] on button "Save" at bounding box center [526, 338] width 129 height 51
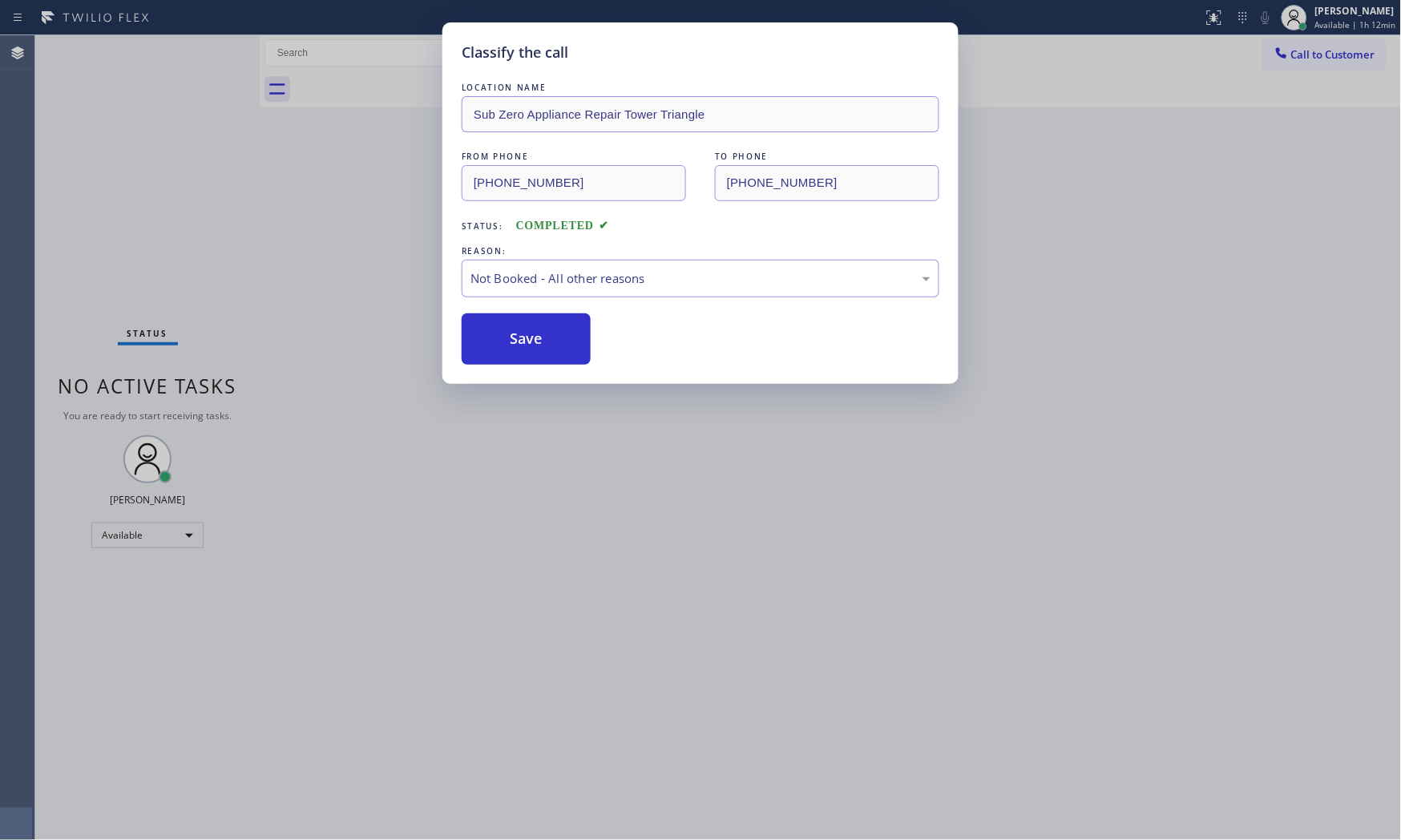
click at [526, 331] on button "Save" at bounding box center [526, 338] width 129 height 51
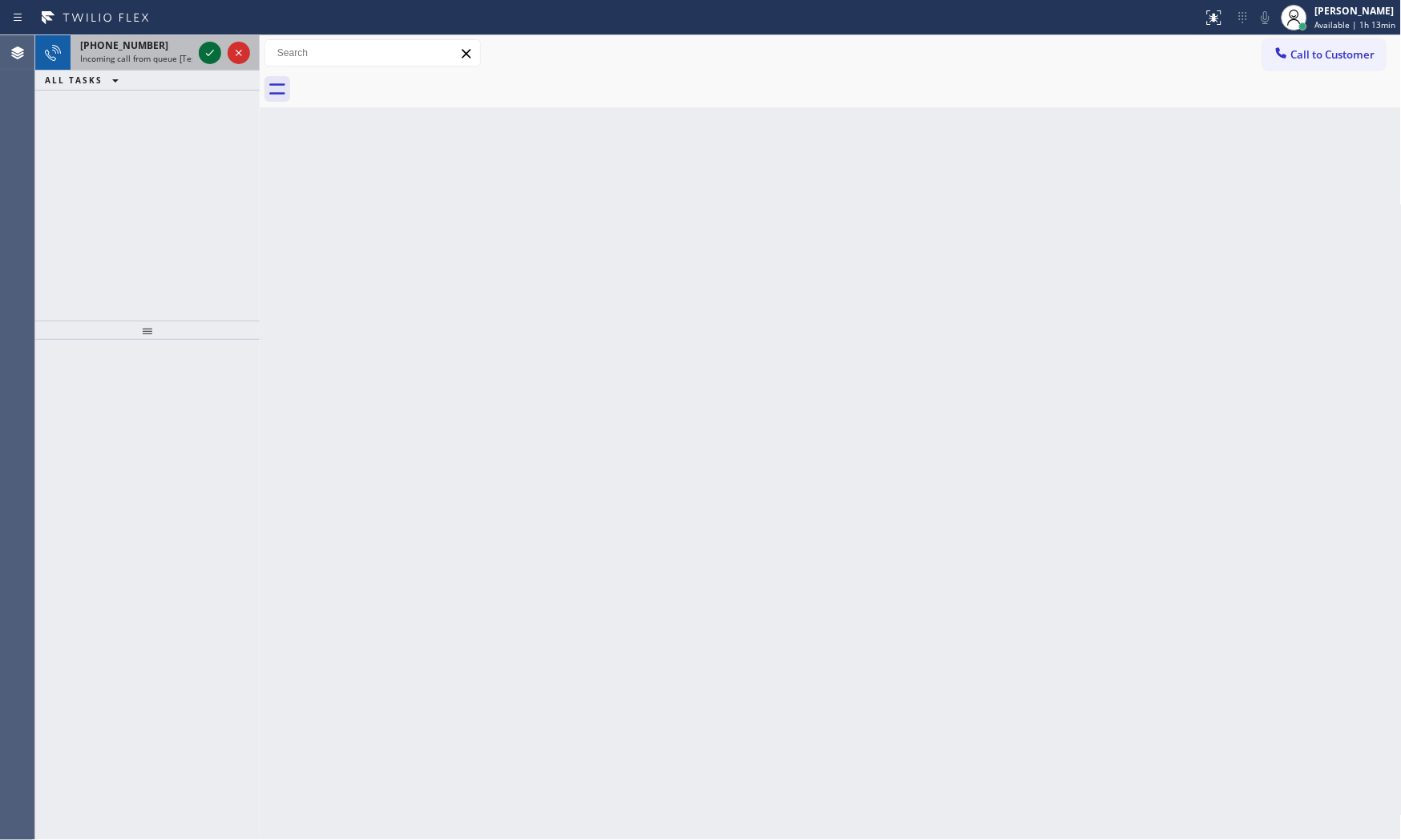
click at [210, 49] on icon at bounding box center [210, 53] width 19 height 19
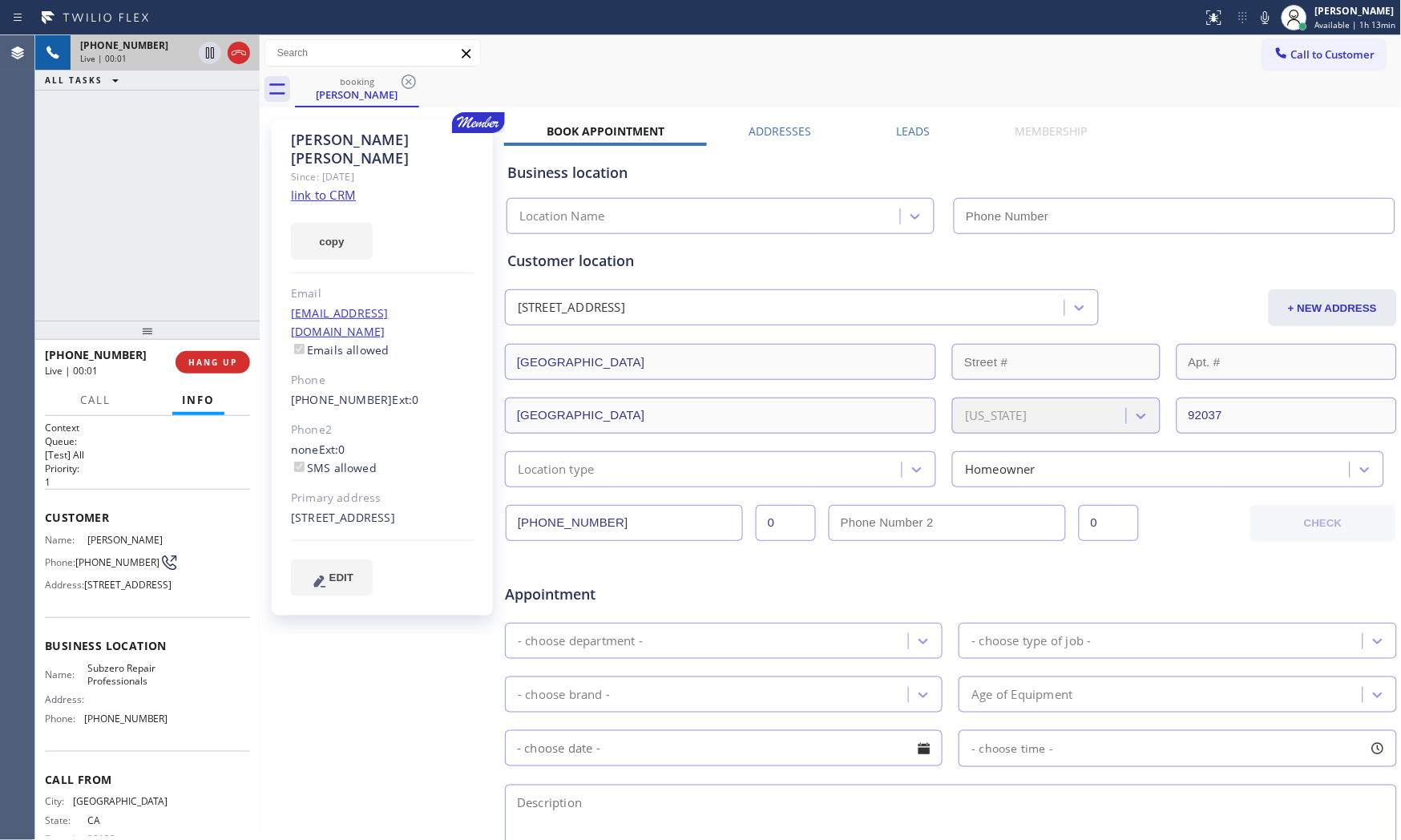
type input "[PHONE_NUMBER]"
click at [330, 187] on link "link to CRM" at bounding box center [323, 195] width 65 height 16
click at [1256, 14] on icon at bounding box center [1265, 17] width 19 height 19
click at [1256, 19] on icon at bounding box center [1265, 17] width 19 height 19
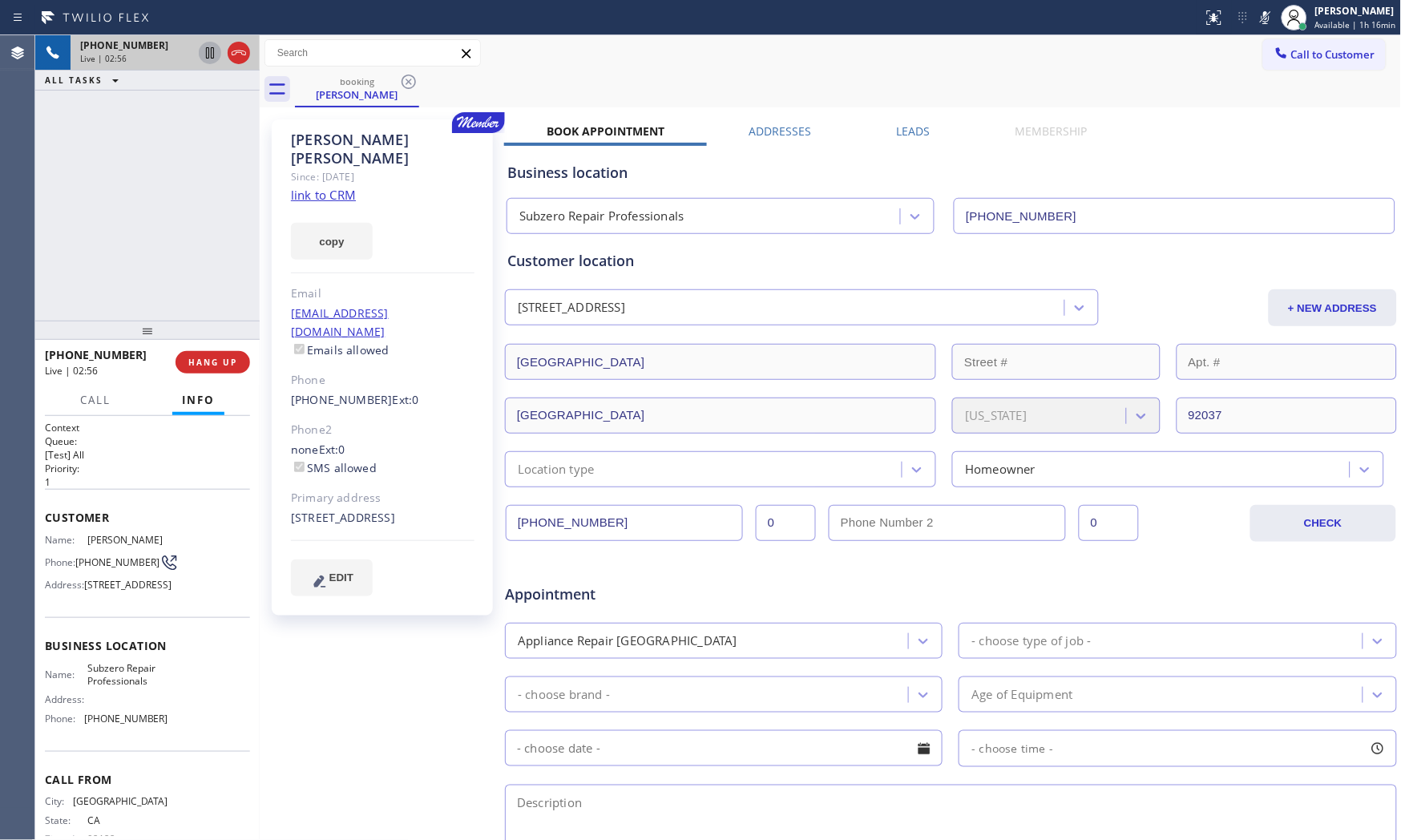
click at [206, 57] on icon at bounding box center [210, 52] width 8 height 11
drag, startPoint x: 761, startPoint y: 29, endPoint x: 812, endPoint y: 29, distance: 51.0
click at [766, 28] on div at bounding box center [600, 17] width 1189 height 25
click at [1255, 23] on icon at bounding box center [1264, 17] width 19 height 19
click at [206, 55] on icon at bounding box center [210, 52] width 11 height 11
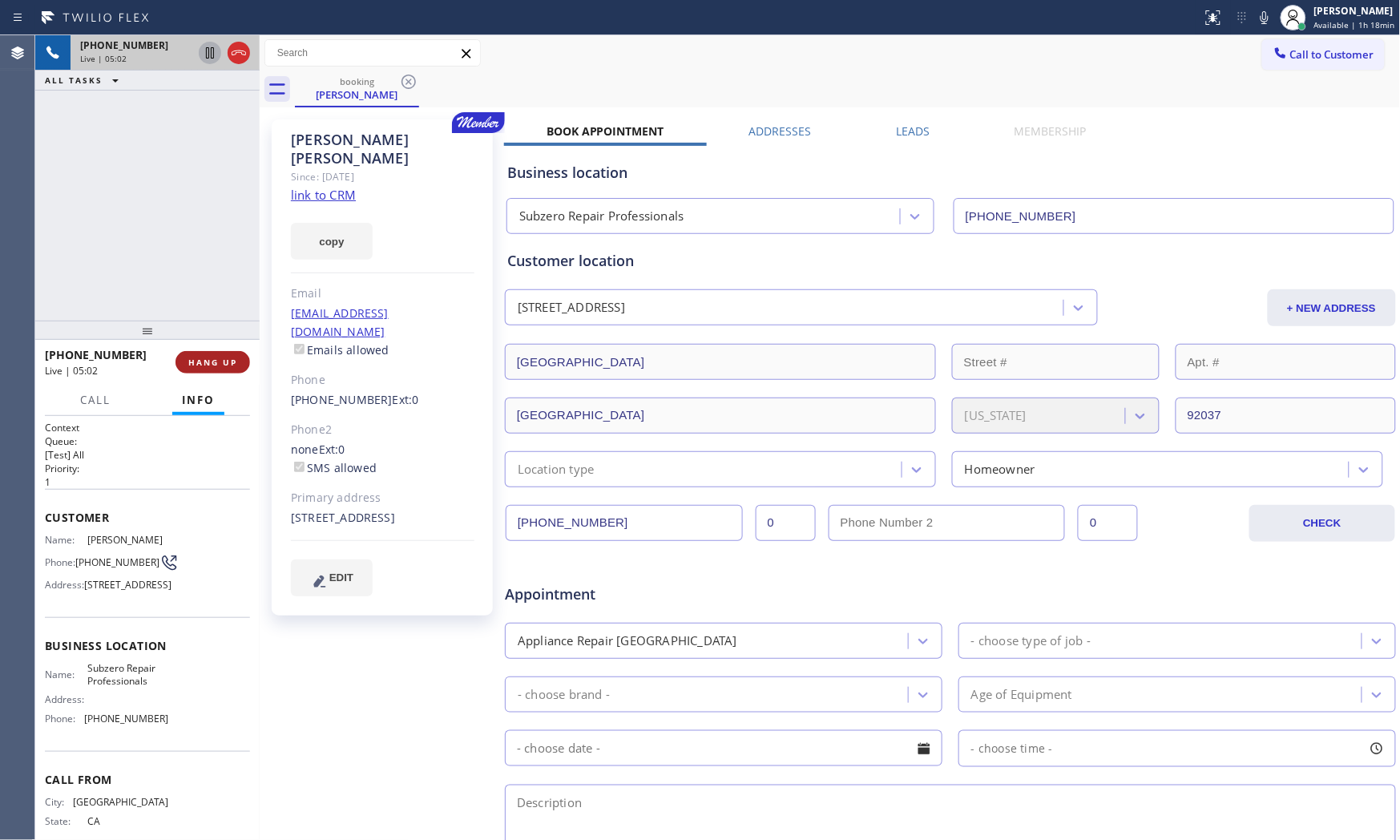
click at [219, 359] on span "HANG UP" at bounding box center [213, 362] width 49 height 11
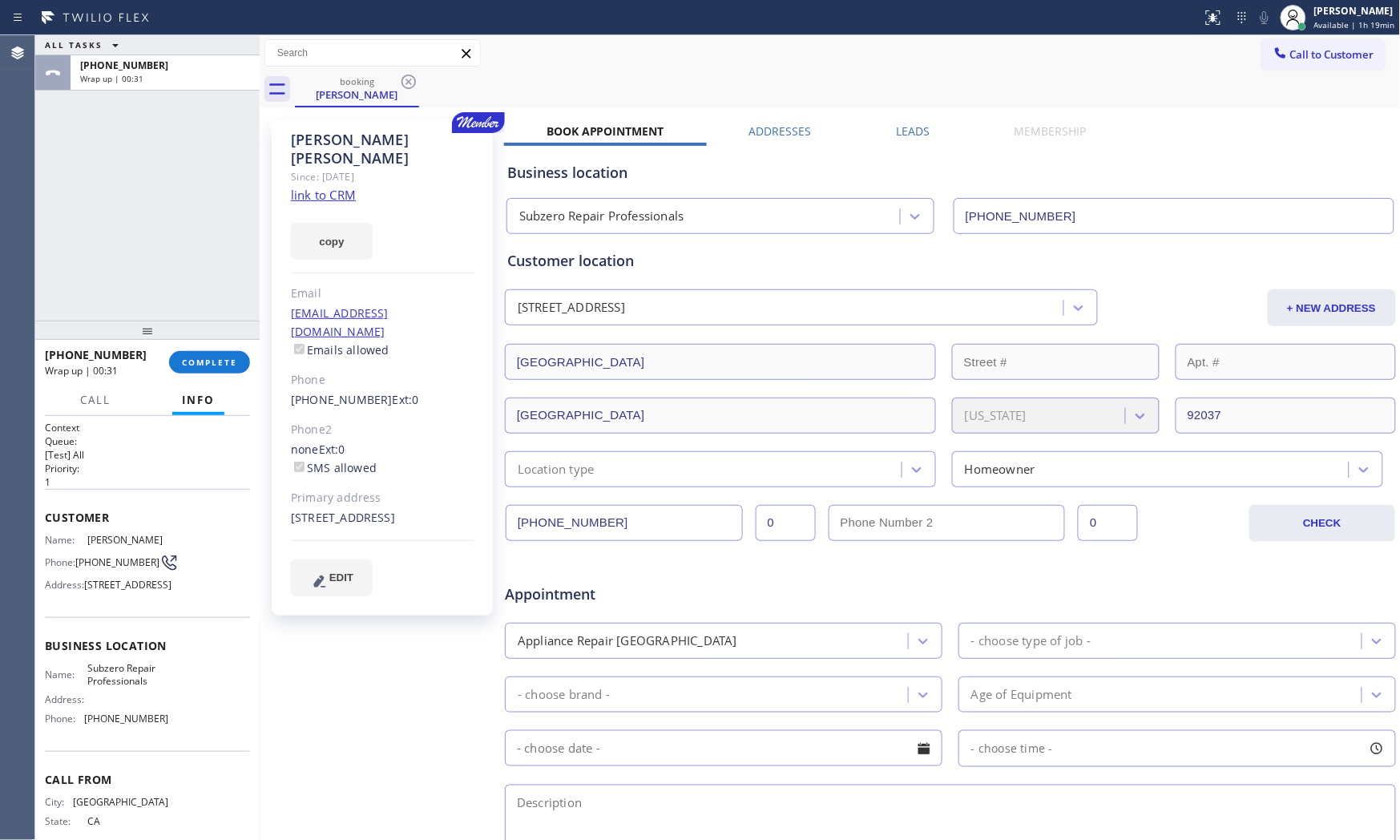
click at [215, 349] on div "[PHONE_NUMBER] Wrap up | 00:31 COMPLETE" at bounding box center [148, 363] width 205 height 42
click at [217, 349] on div "[PHONE_NUMBER] Wrap up | 00:31 COMPLETE" at bounding box center [148, 363] width 205 height 42
click at [227, 355] on button "COMPLETE" at bounding box center [209, 363] width 81 height 23
drag, startPoint x: 178, startPoint y: 364, endPoint x: 144, endPoint y: 390, distance: 42.8
click at [177, 370] on div "Completed | 00:16" at bounding box center [142, 370] width 194 height 14
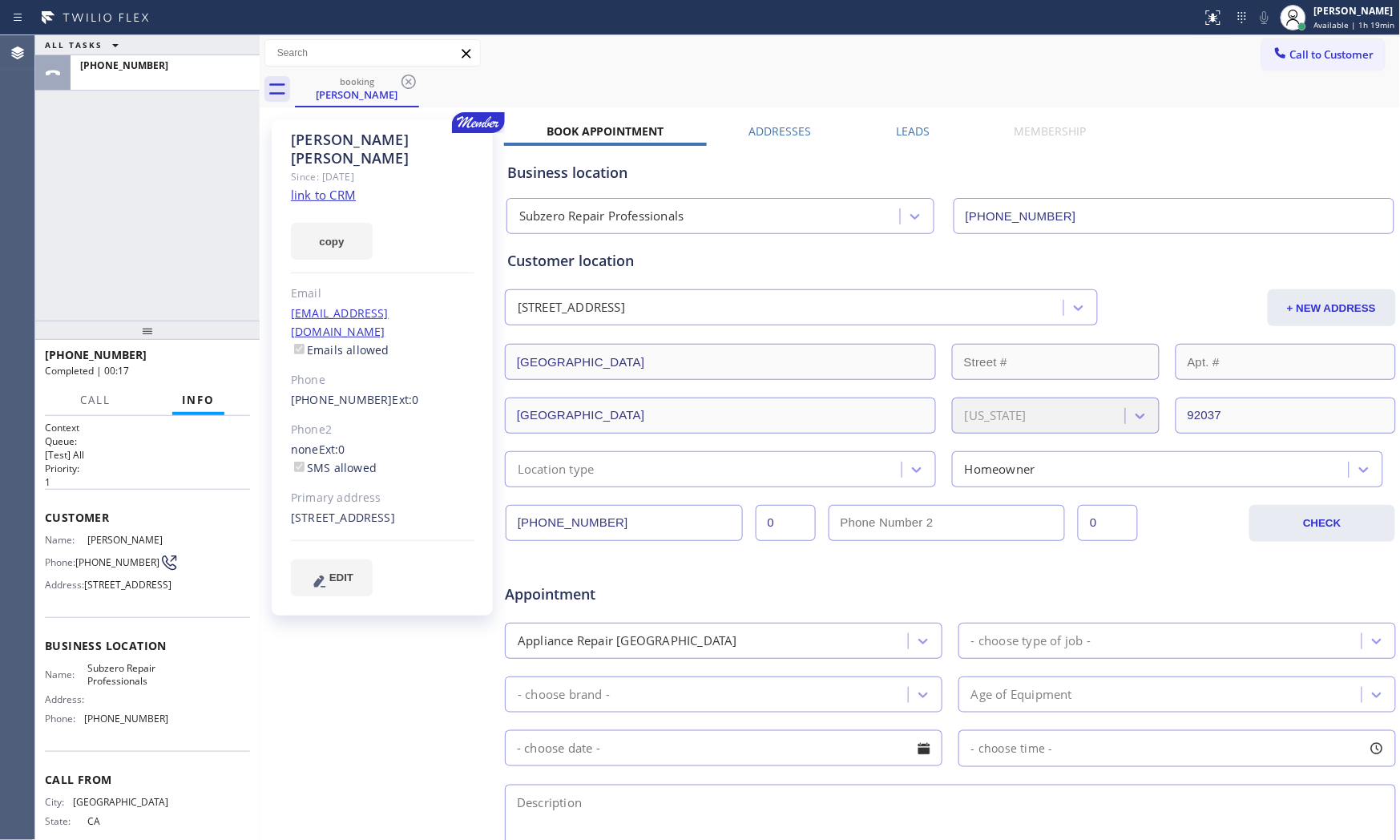
click at [144, 390] on div "Call Info" at bounding box center [148, 400] width 205 height 32
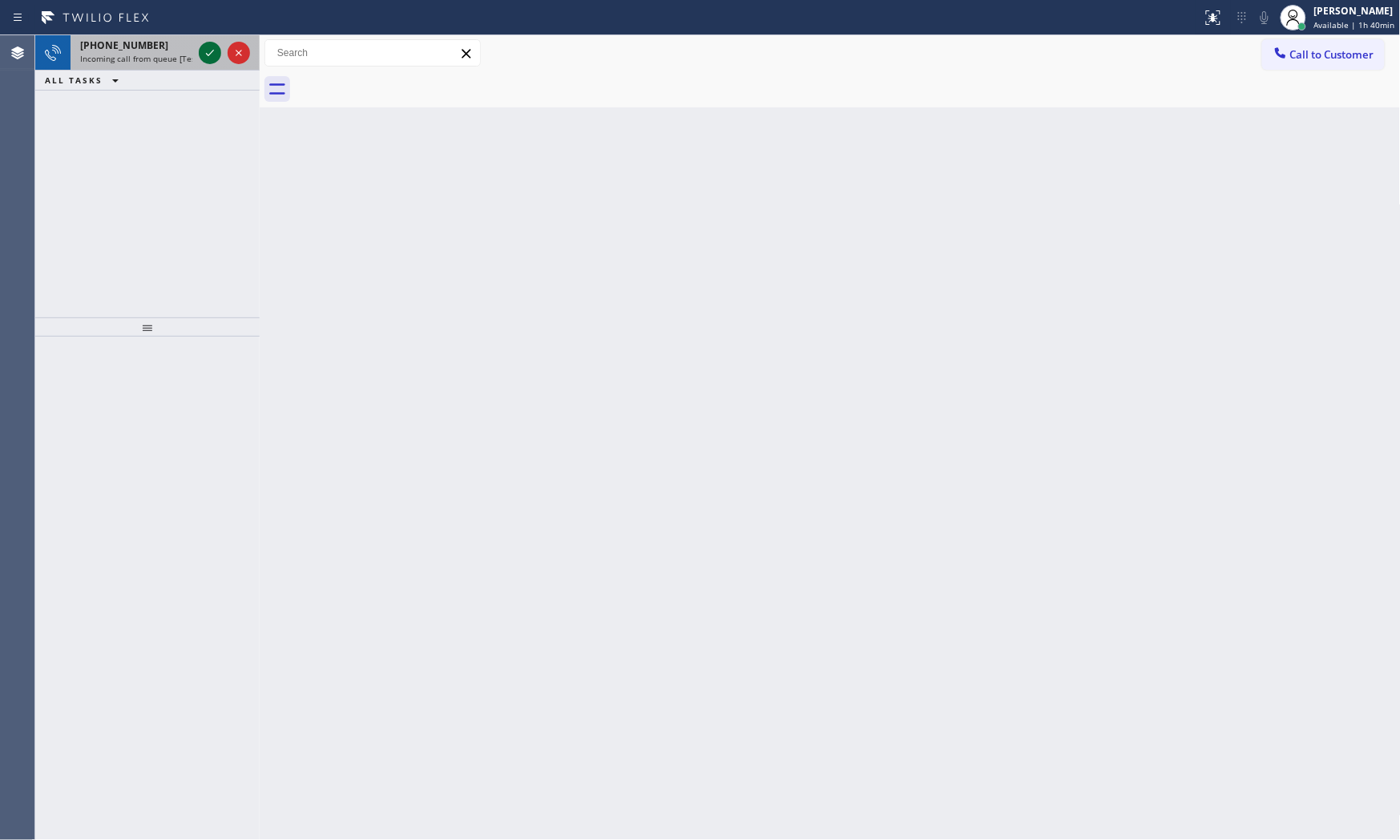
click at [207, 58] on icon at bounding box center [210, 53] width 19 height 19
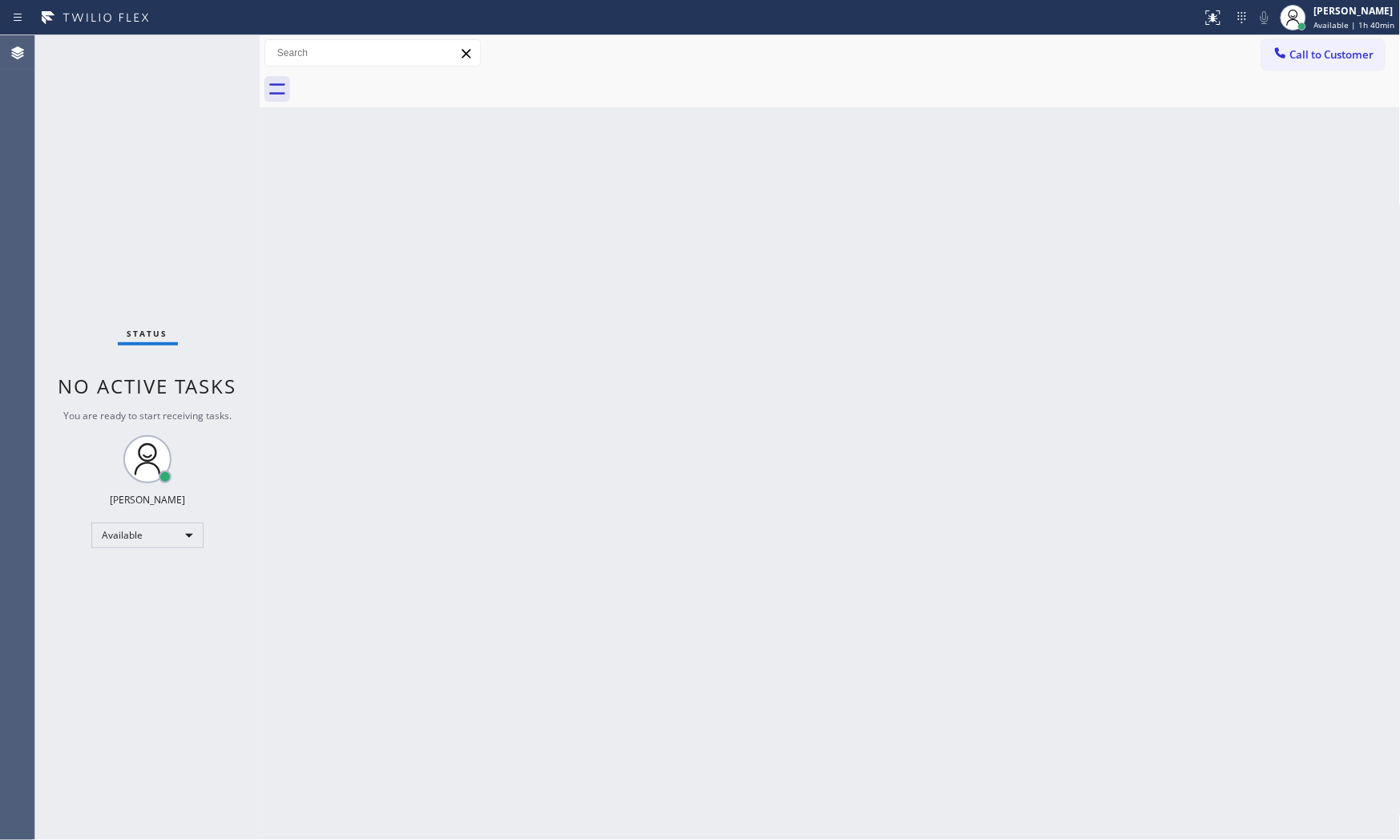
click at [219, 59] on div "Status No active tasks You are ready to start receiving tasks. [PERSON_NAME] Av…" at bounding box center [148, 437] width 224 height 804
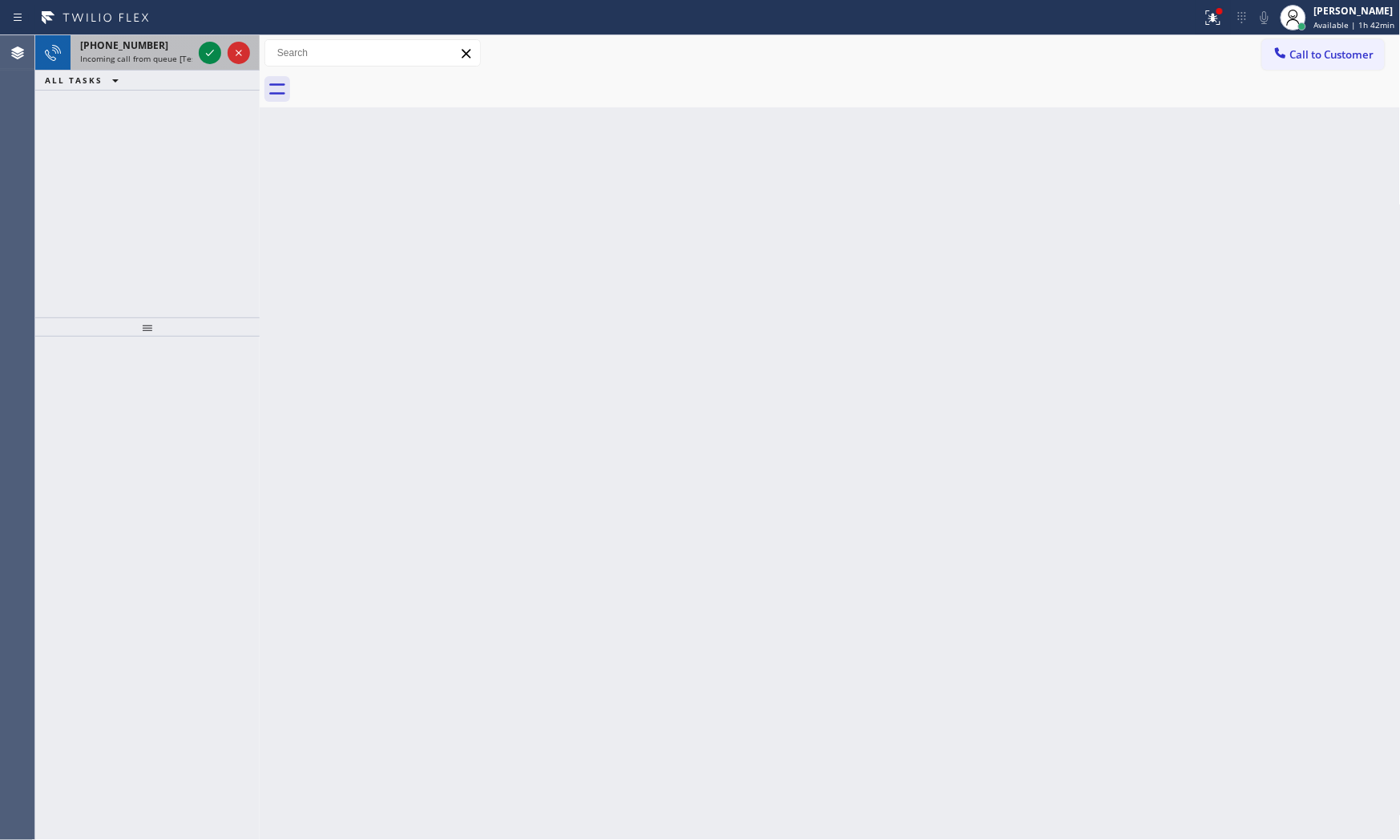
click at [210, 66] on div at bounding box center [224, 53] width 57 height 36
click at [210, 66] on icon at bounding box center [210, 73] width 19 height 19
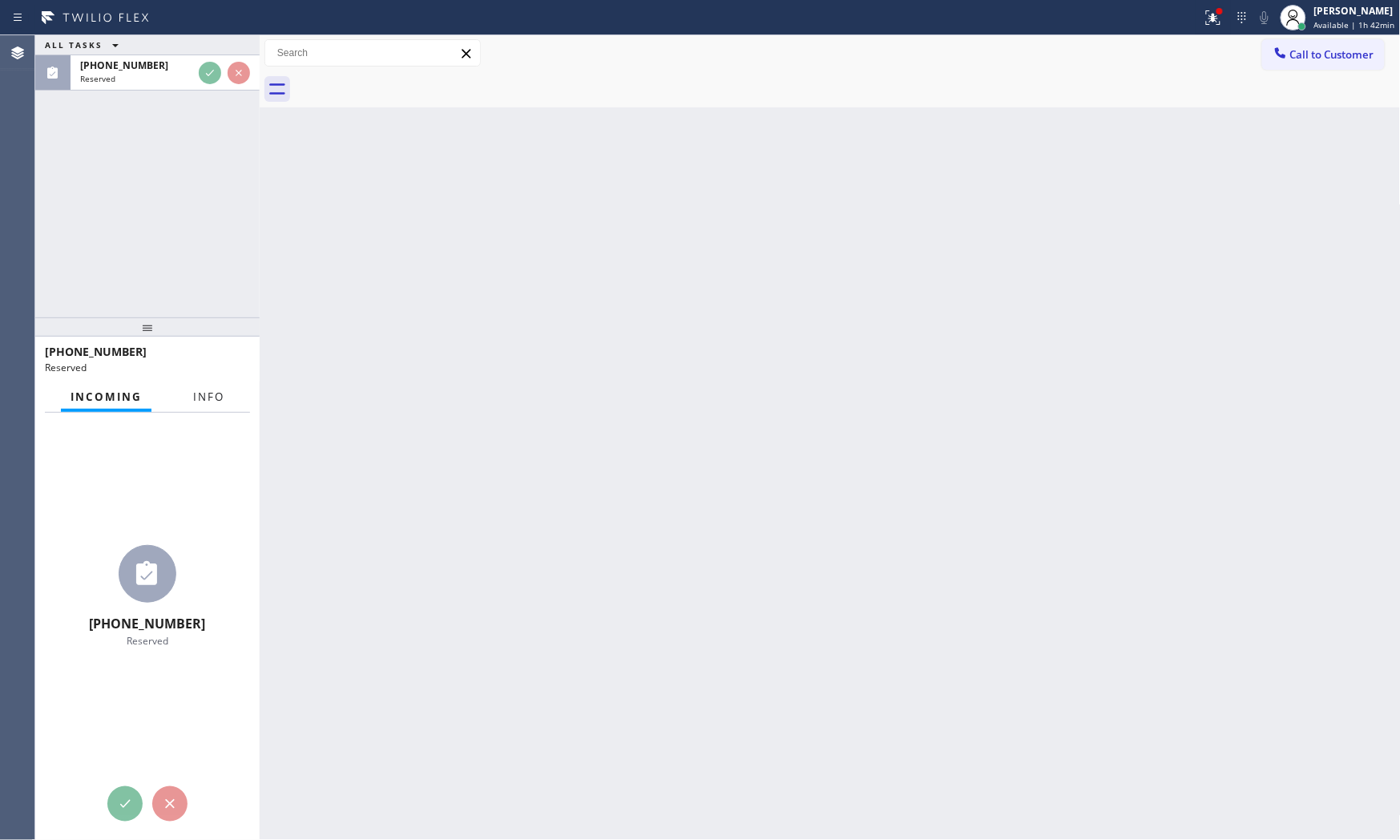
click at [199, 386] on button "Info" at bounding box center [209, 397] width 50 height 31
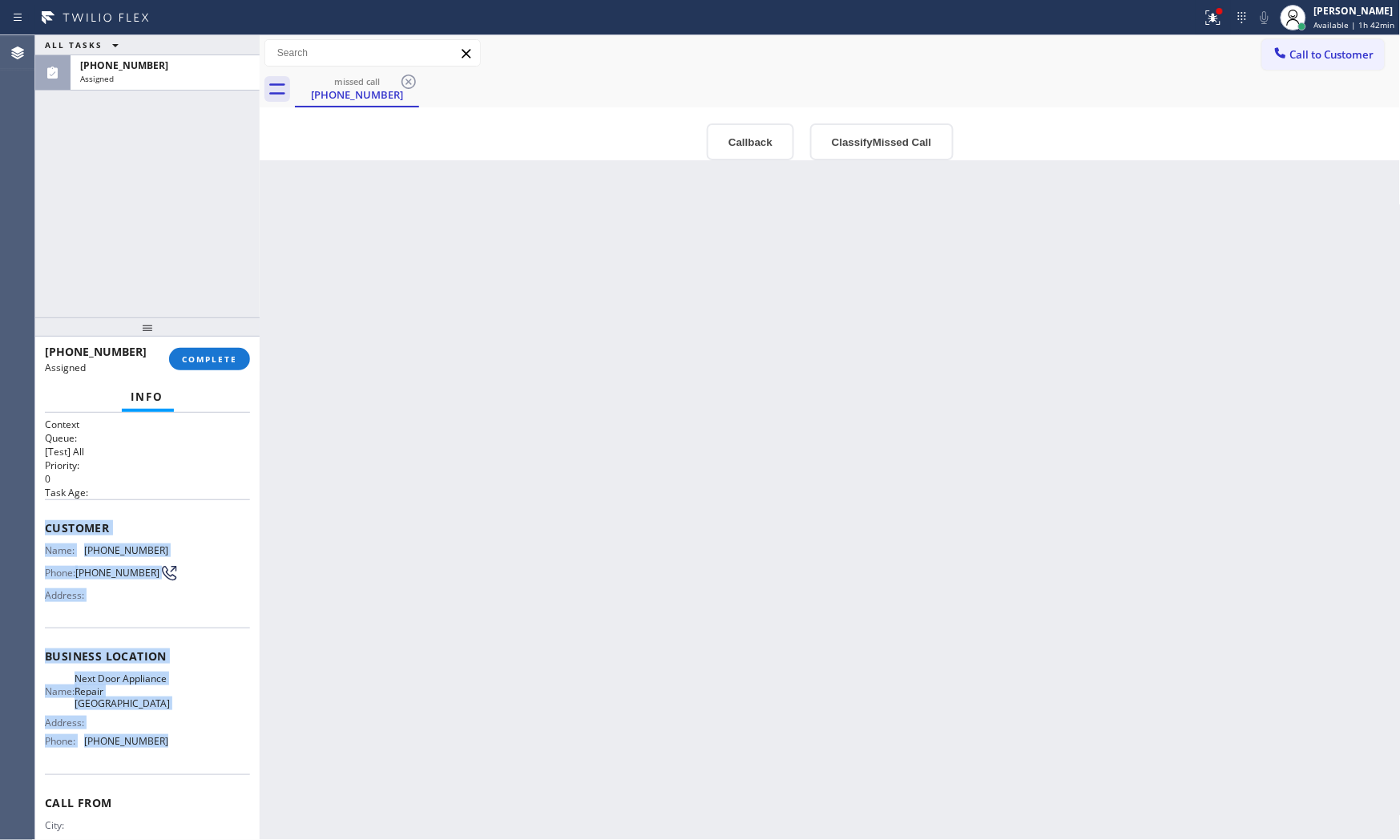
drag, startPoint x: 43, startPoint y: 523, endPoint x: 175, endPoint y: 758, distance: 269.5
click at [175, 763] on div "Context Queue: [Test] All Priority: 0 Task Age: Customer Name: (516) 810-7094 P…" at bounding box center [148, 627] width 224 height 428
copy div "Customer Name: (516) 810-7094 Phone: (516) 810-7094 Address: Business location …"
click at [221, 358] on span "COMPLETE" at bounding box center [210, 358] width 56 height 11
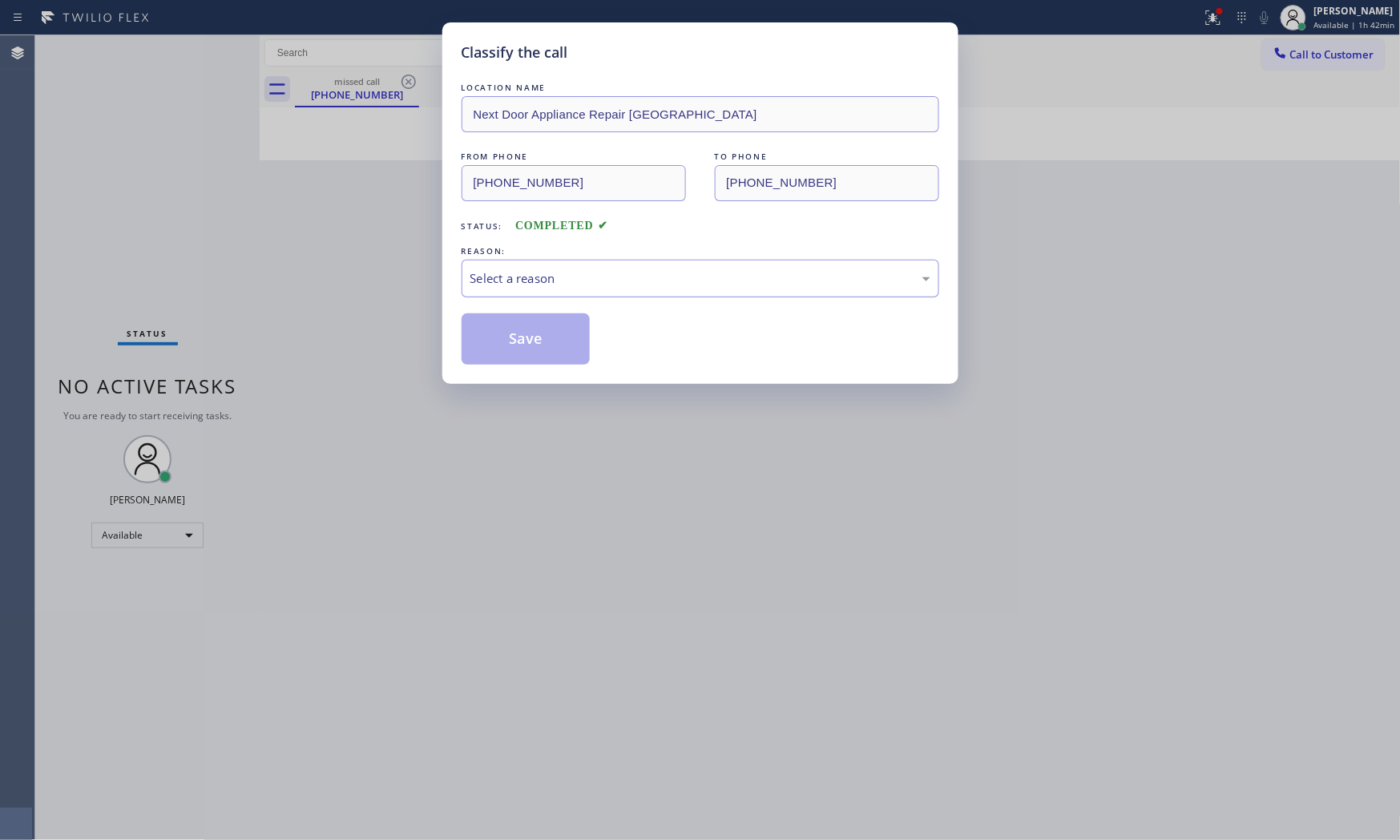
click at [541, 281] on div "Select a reason" at bounding box center [700, 278] width 460 height 18
click at [538, 339] on button "Save" at bounding box center [526, 338] width 129 height 51
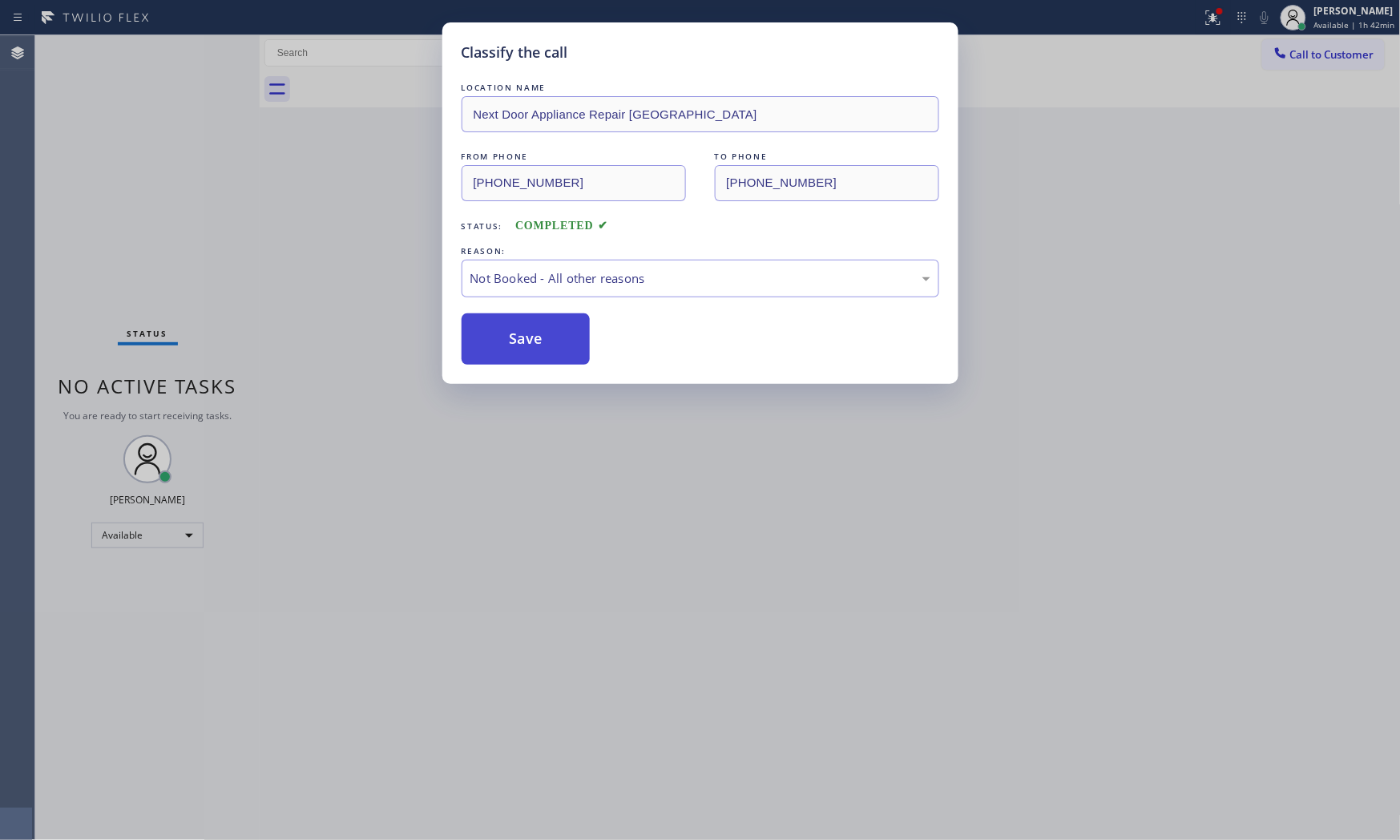
click at [537, 339] on button "Save" at bounding box center [526, 338] width 129 height 51
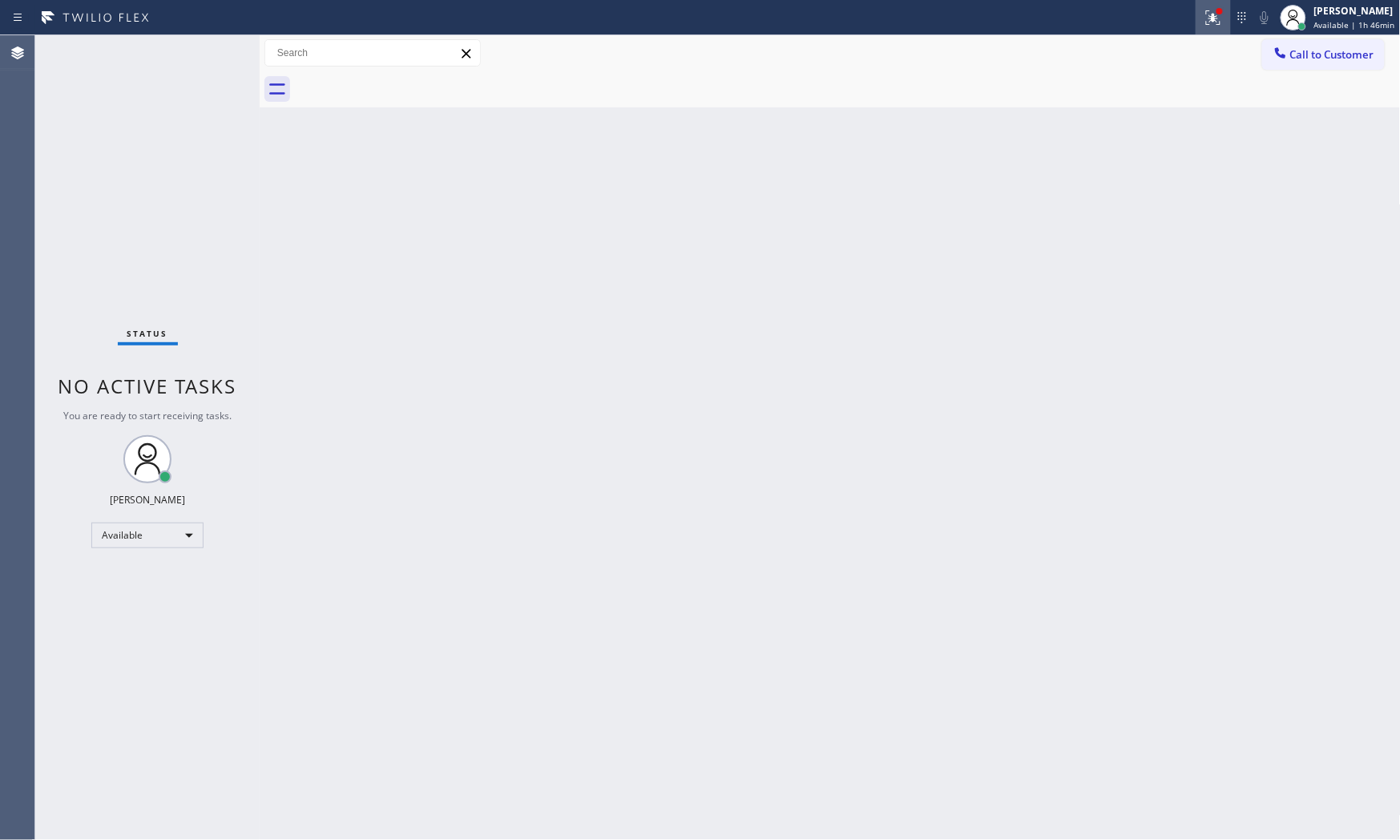
click at [1211, 14] on icon at bounding box center [1213, 16] width 10 height 5
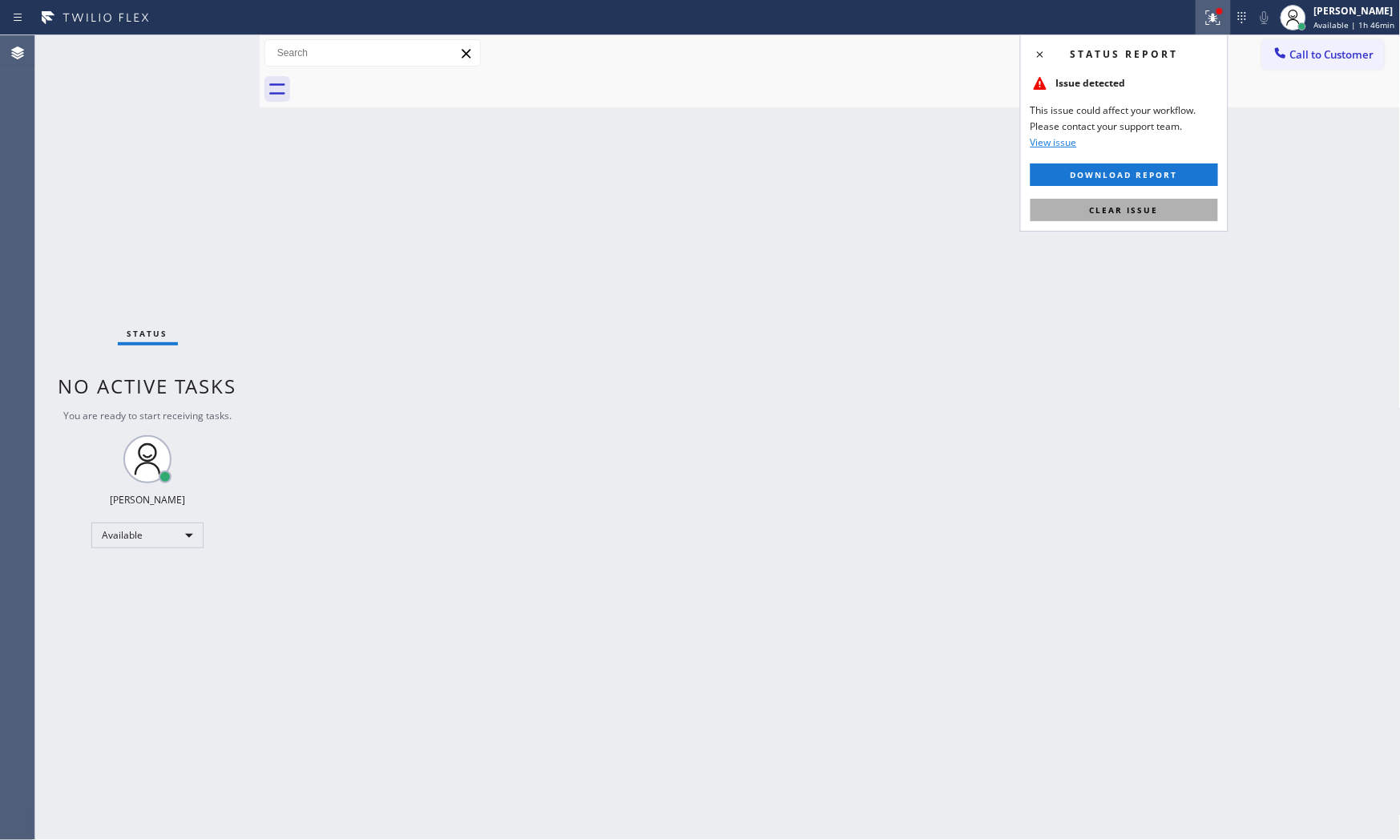
click at [1166, 210] on button "Clear issue" at bounding box center [1124, 210] width 188 height 23
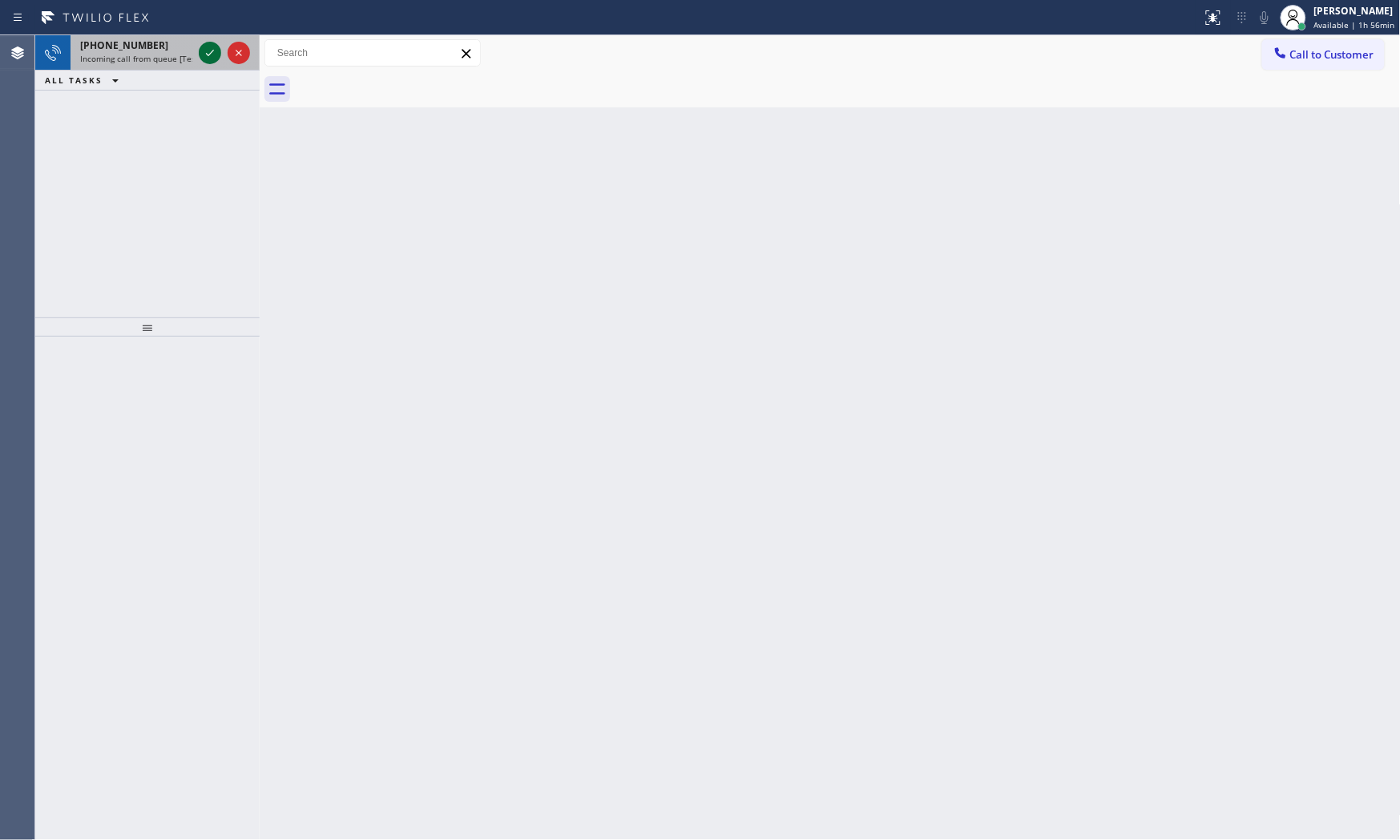
click at [212, 64] on div at bounding box center [224, 53] width 57 height 36
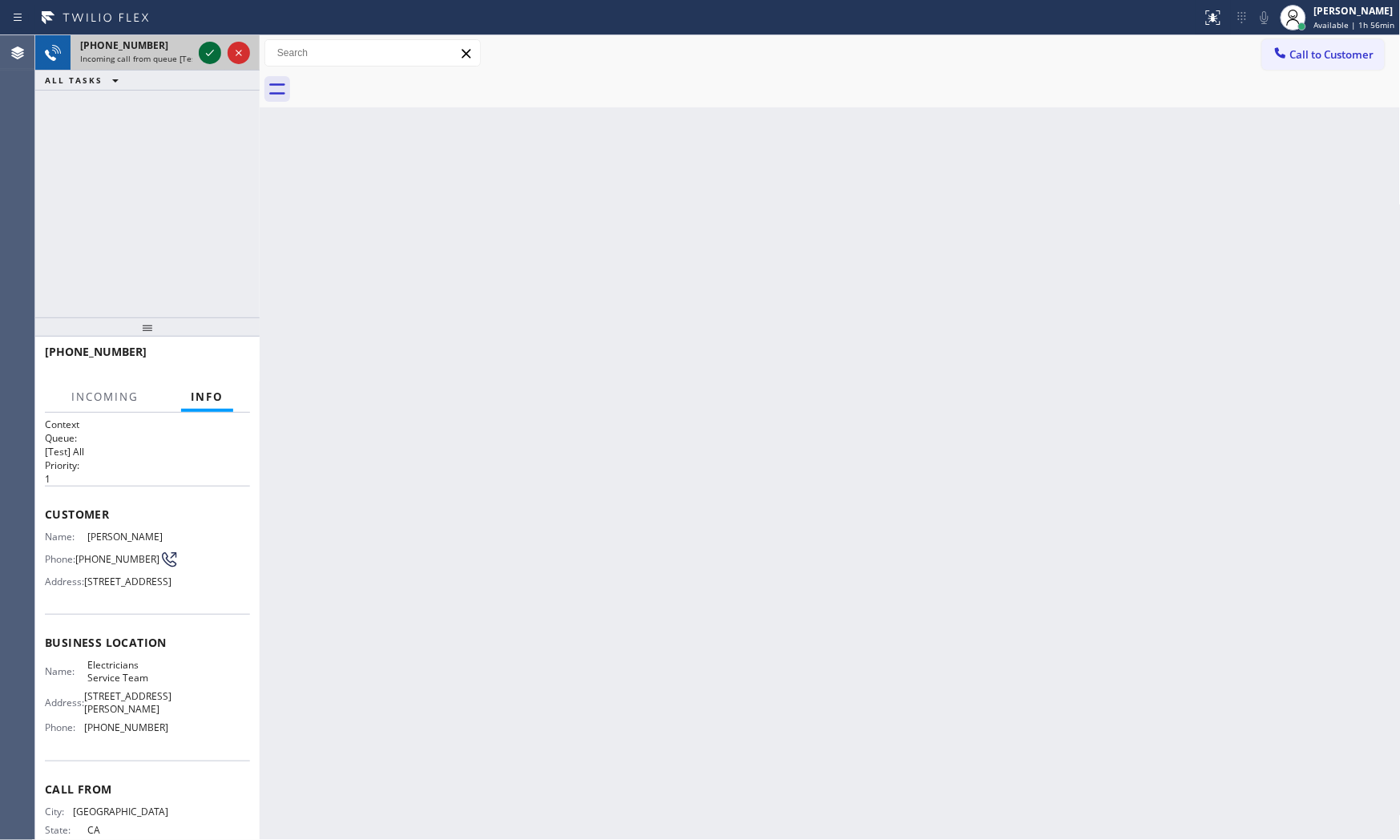
click at [203, 49] on icon at bounding box center [210, 53] width 19 height 19
click at [230, 353] on span "HANG UP" at bounding box center [213, 358] width 49 height 11
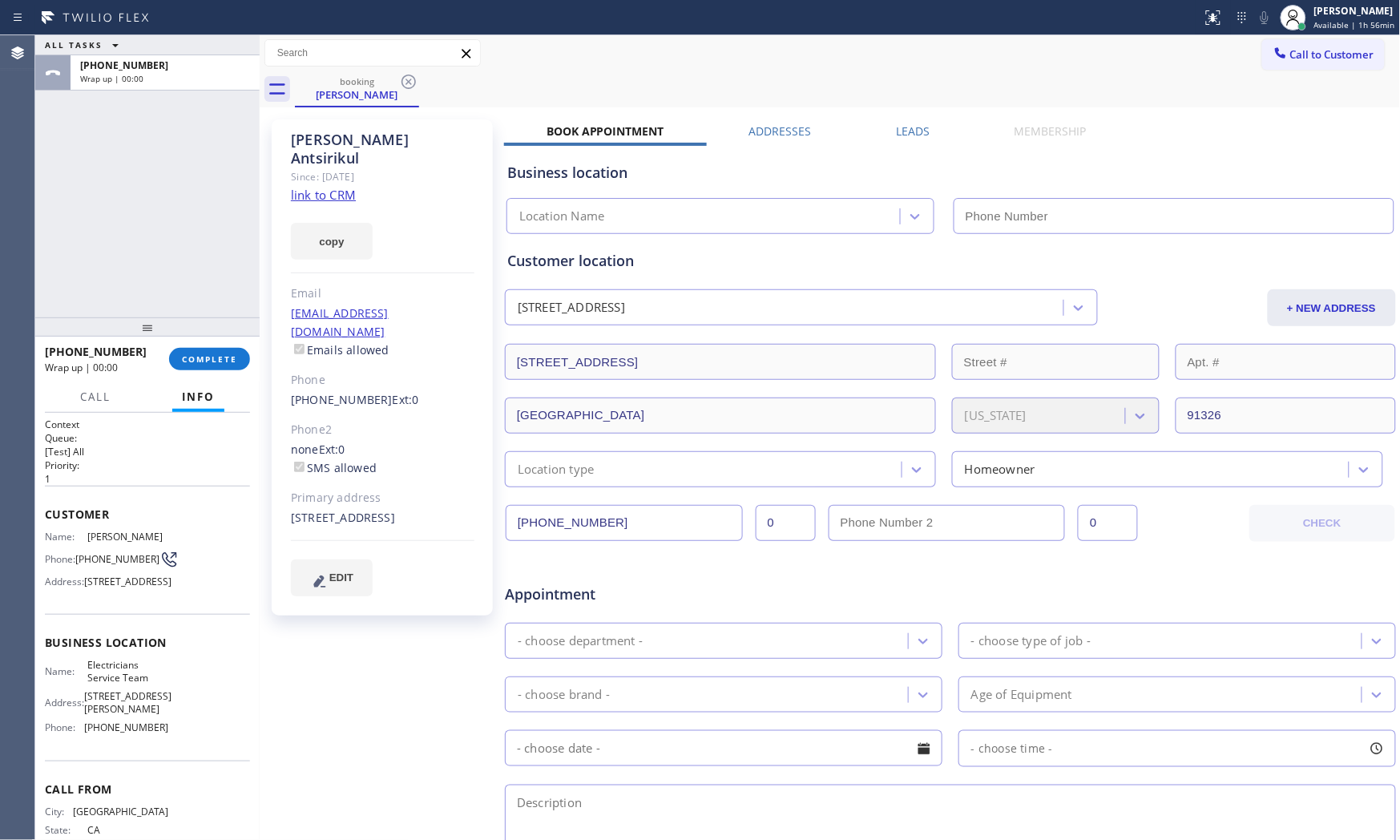
type input "(800) 568-8664"
click at [331, 187] on link "link to CRM" at bounding box center [323, 195] width 65 height 16
click at [163, 350] on div "+18183994991 Wrap up | 00:50" at bounding box center [107, 359] width 124 height 42
click at [172, 350] on button "COMPLETE" at bounding box center [209, 359] width 81 height 23
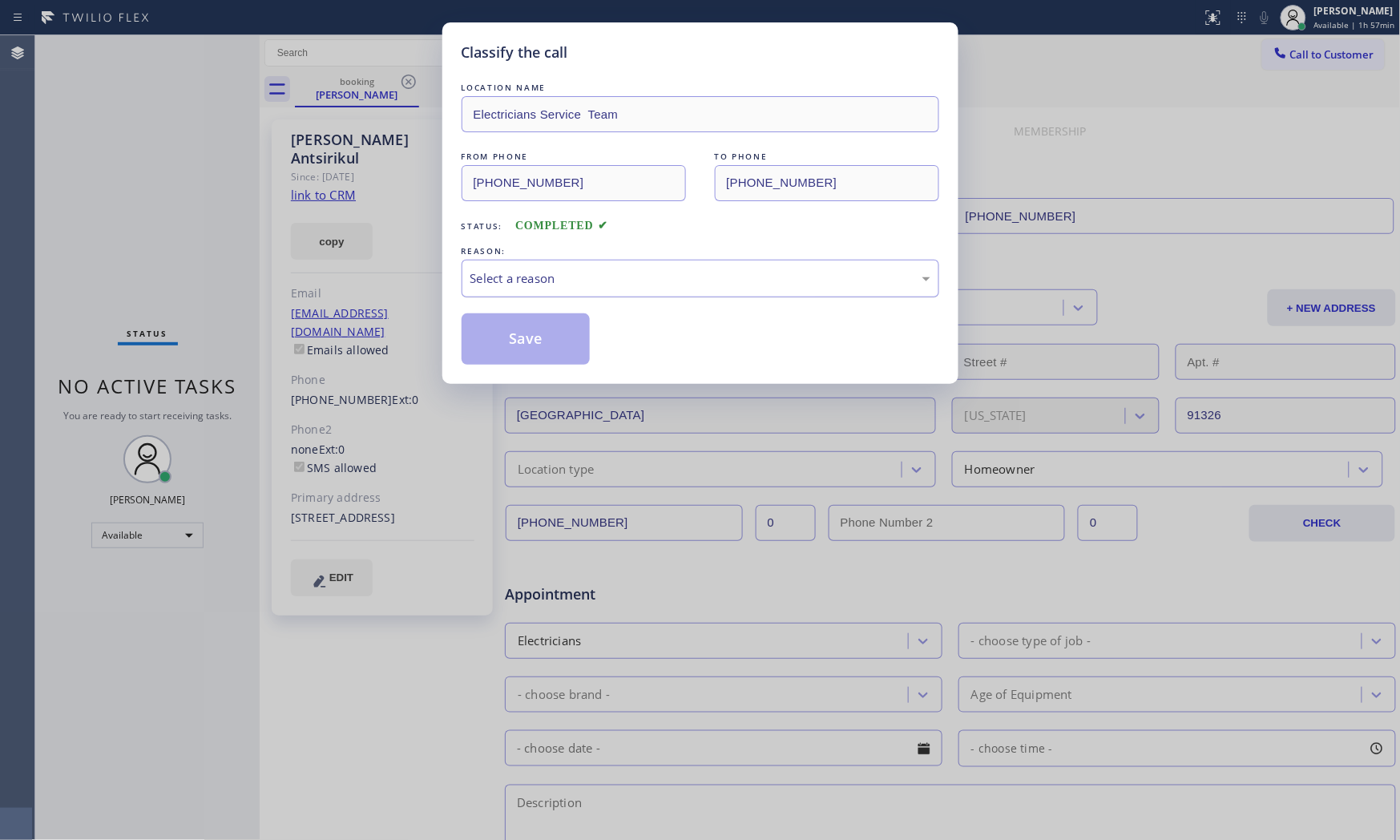
click at [555, 285] on div "Select a reason" at bounding box center [700, 278] width 460 height 18
click at [538, 340] on button "Save" at bounding box center [526, 338] width 129 height 51
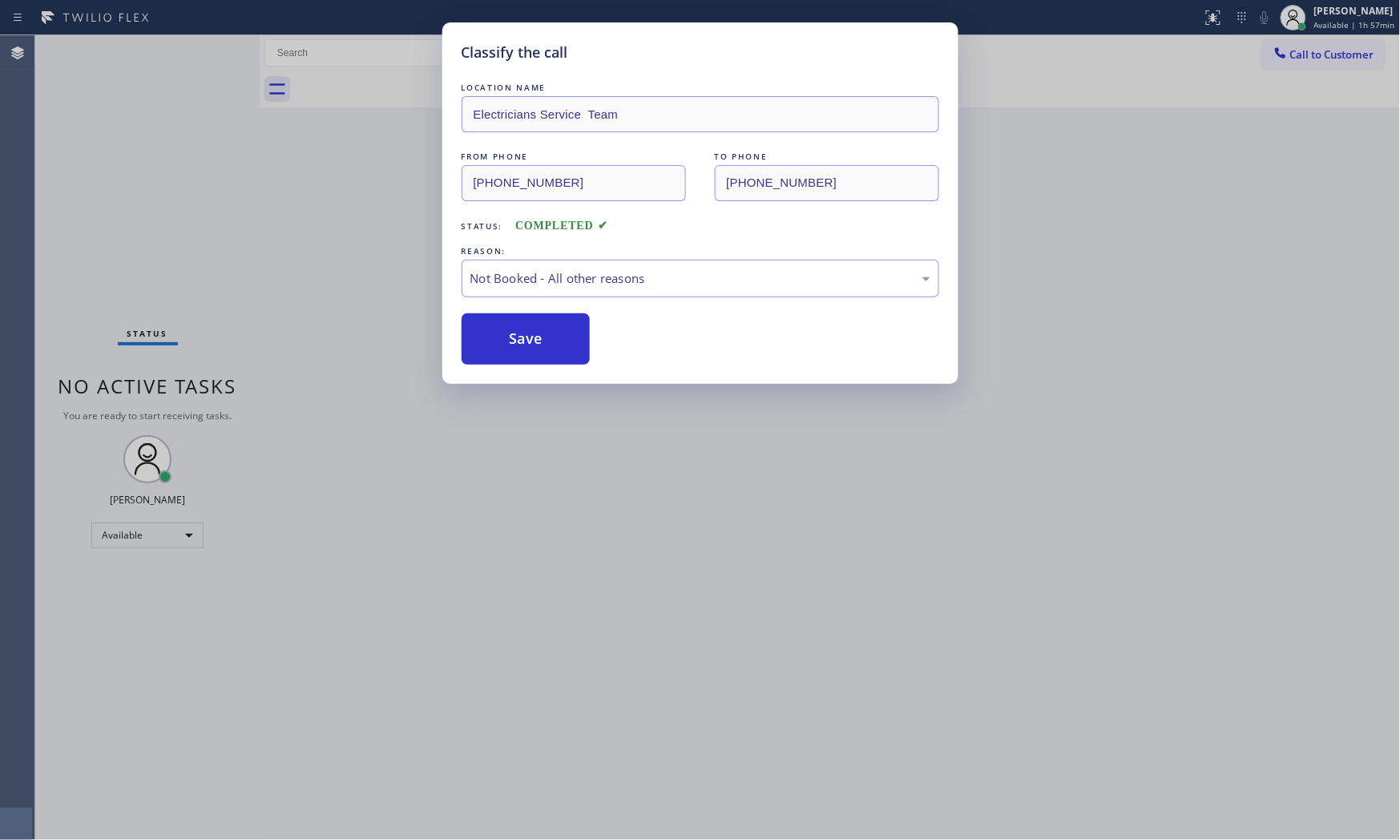
click at [538, 340] on button "Save" at bounding box center [526, 338] width 129 height 51
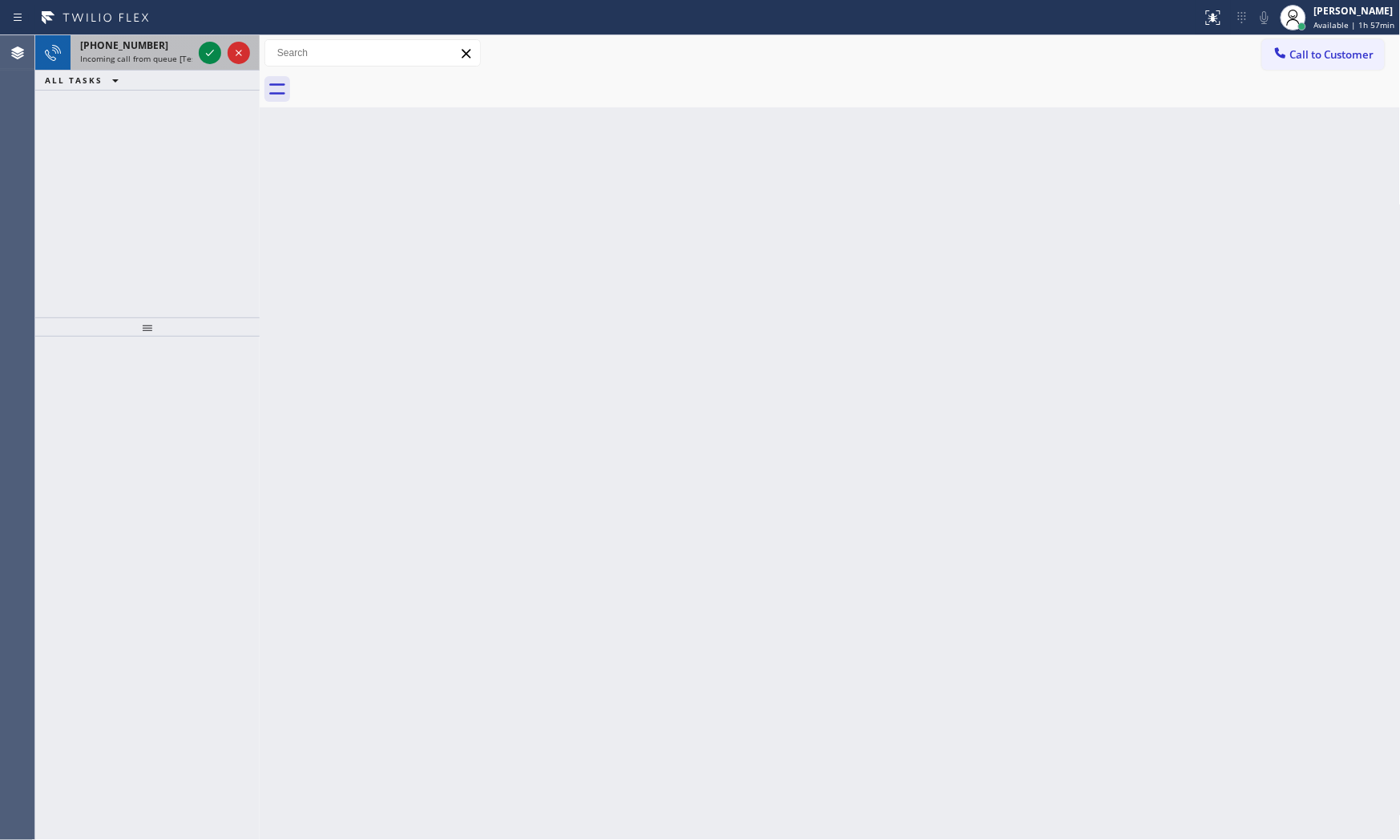
click at [156, 53] on span "Incoming call from queue [Test] All" at bounding box center [146, 58] width 133 height 11
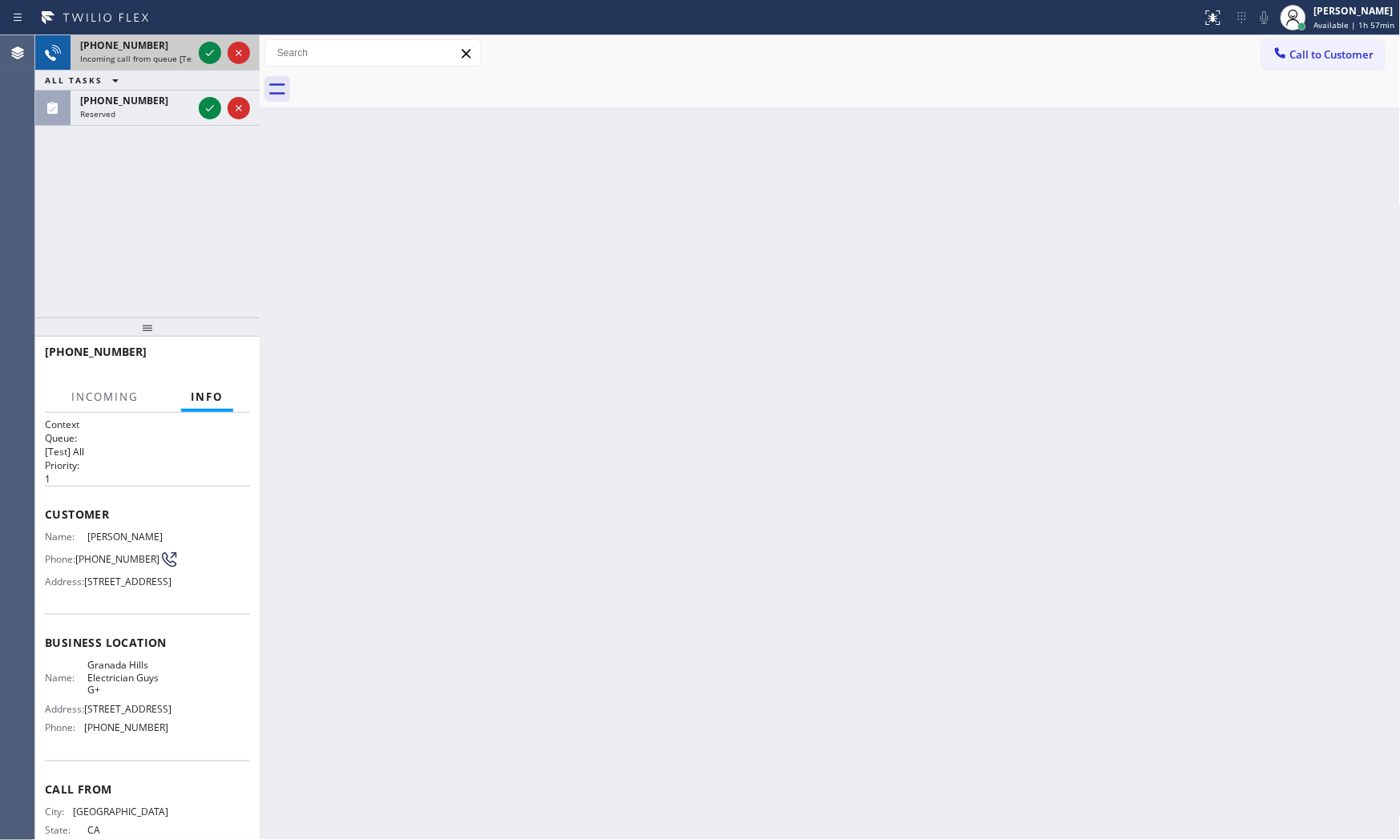
click at [142, 63] on span "Incoming call from queue [Test] All" at bounding box center [146, 58] width 133 height 11
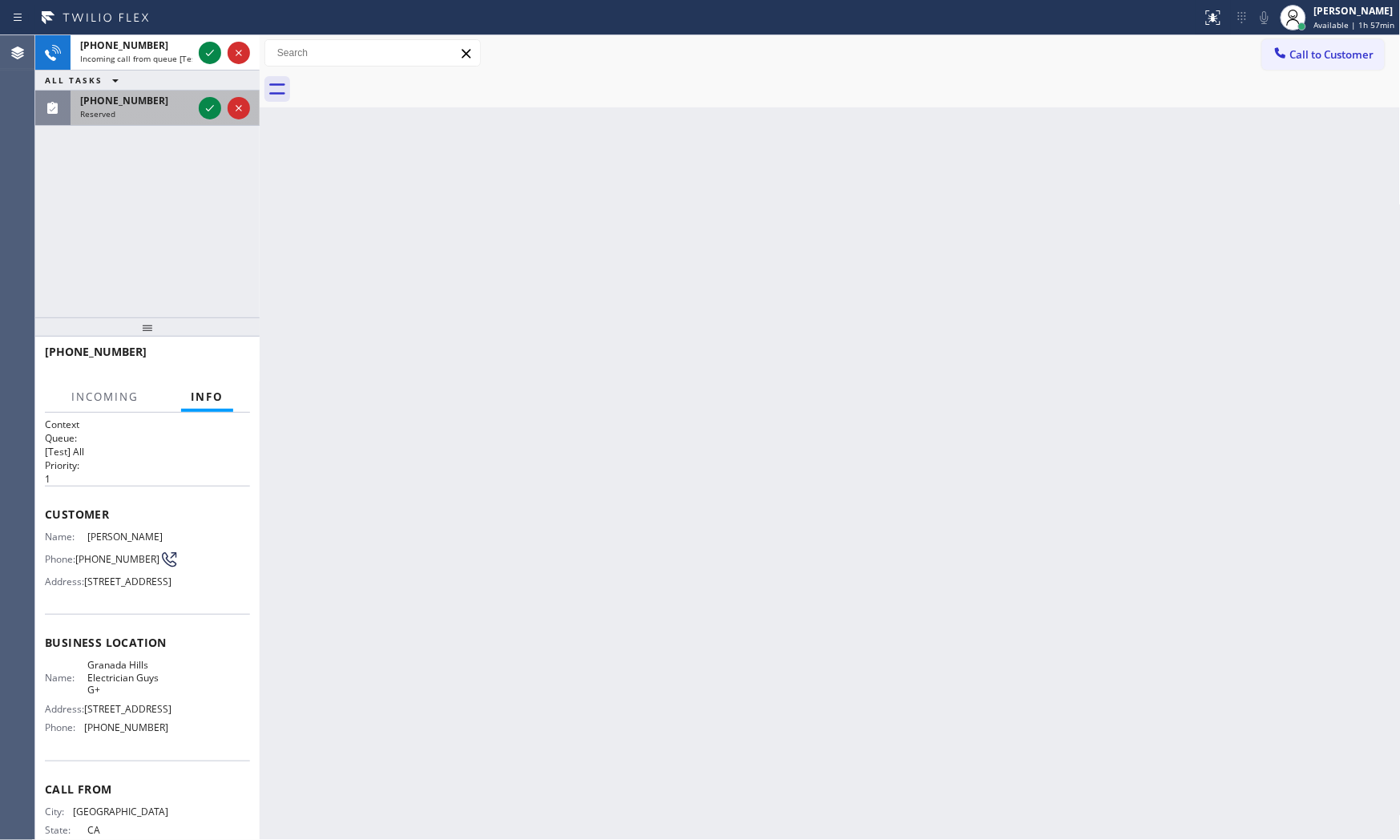
click at [154, 99] on div "(602) 578-4090" at bounding box center [136, 101] width 112 height 14
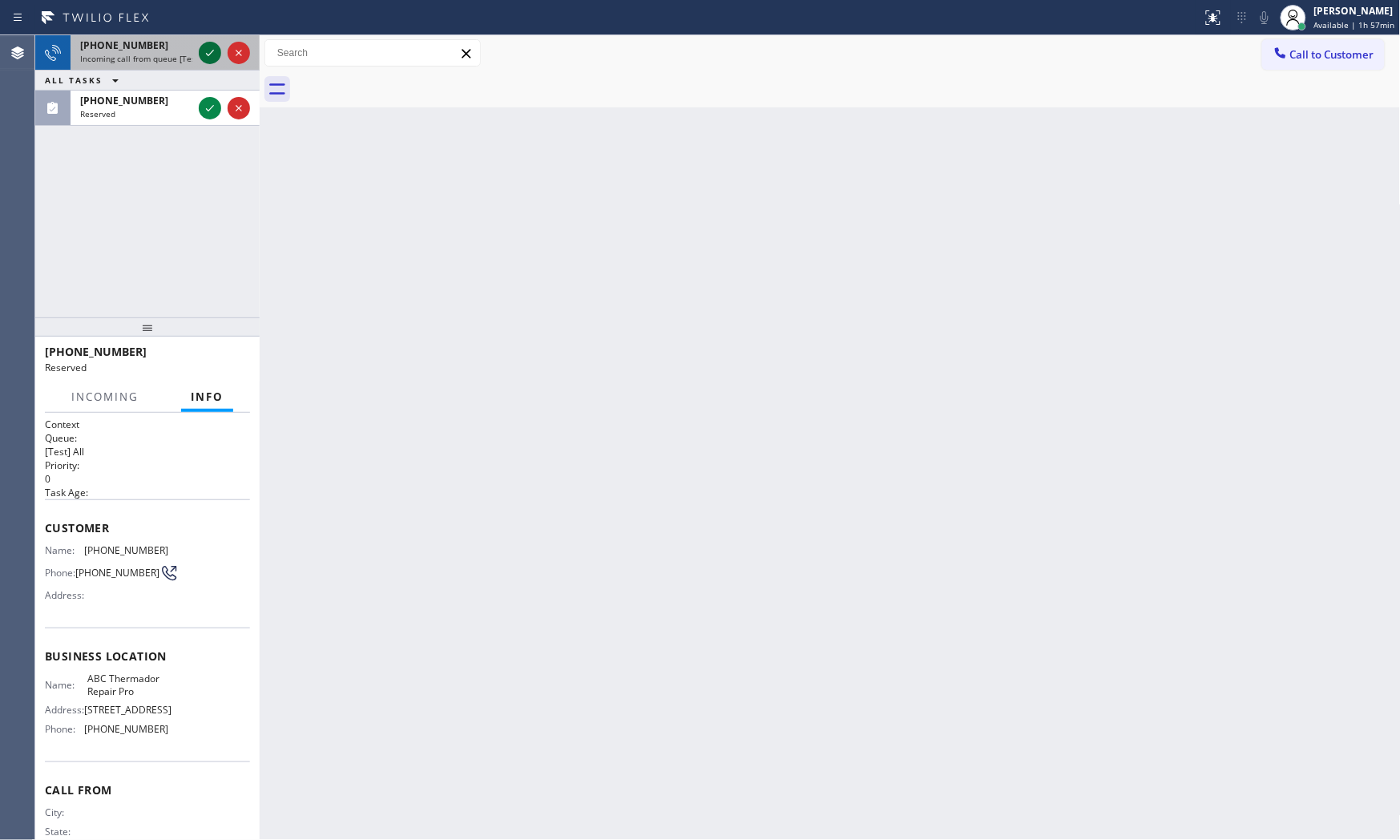
click at [203, 53] on icon at bounding box center [210, 53] width 19 height 19
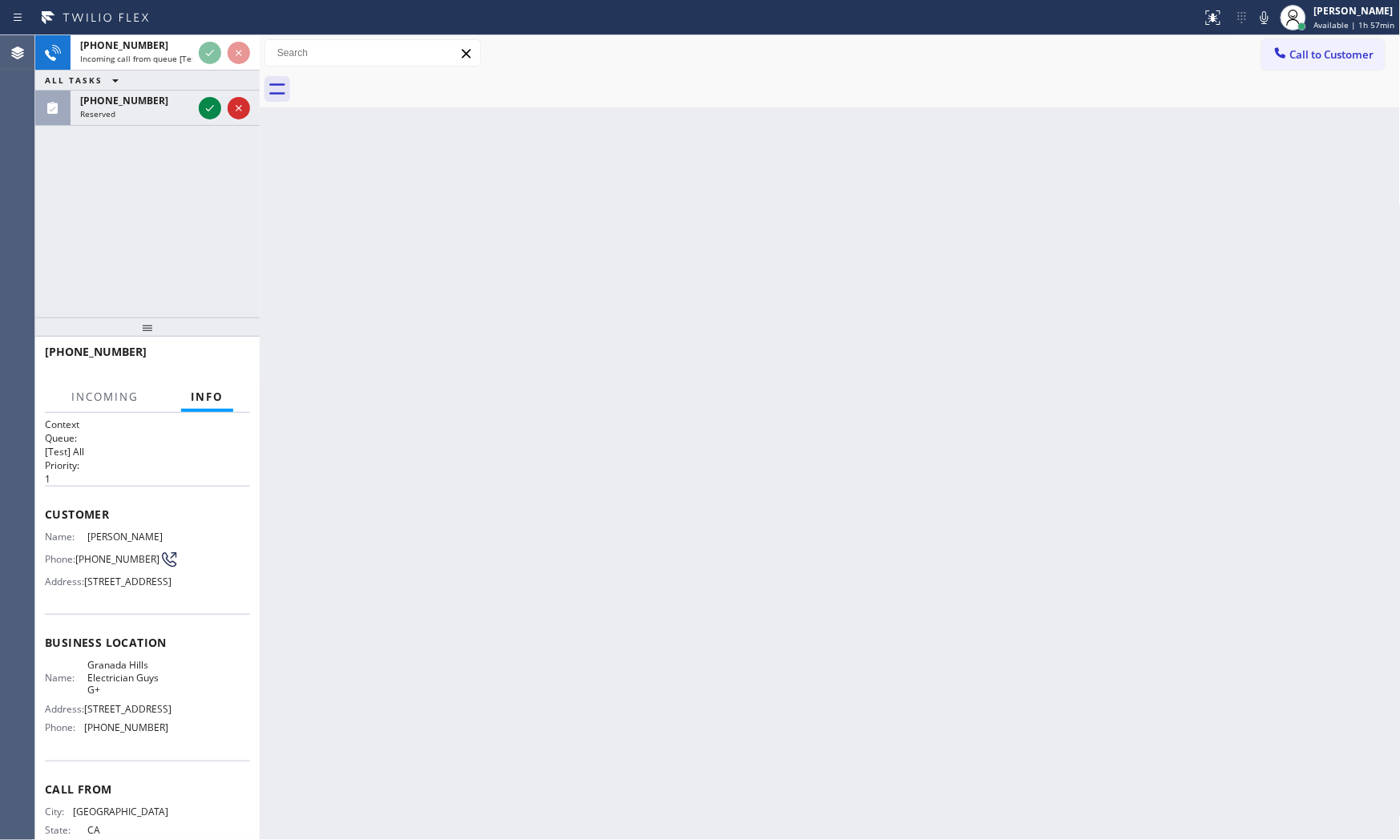
click at [226, 358] on div "+18183994991" at bounding box center [148, 359] width 205 height 42
click at [227, 358] on span "HANG UP" at bounding box center [213, 358] width 49 height 11
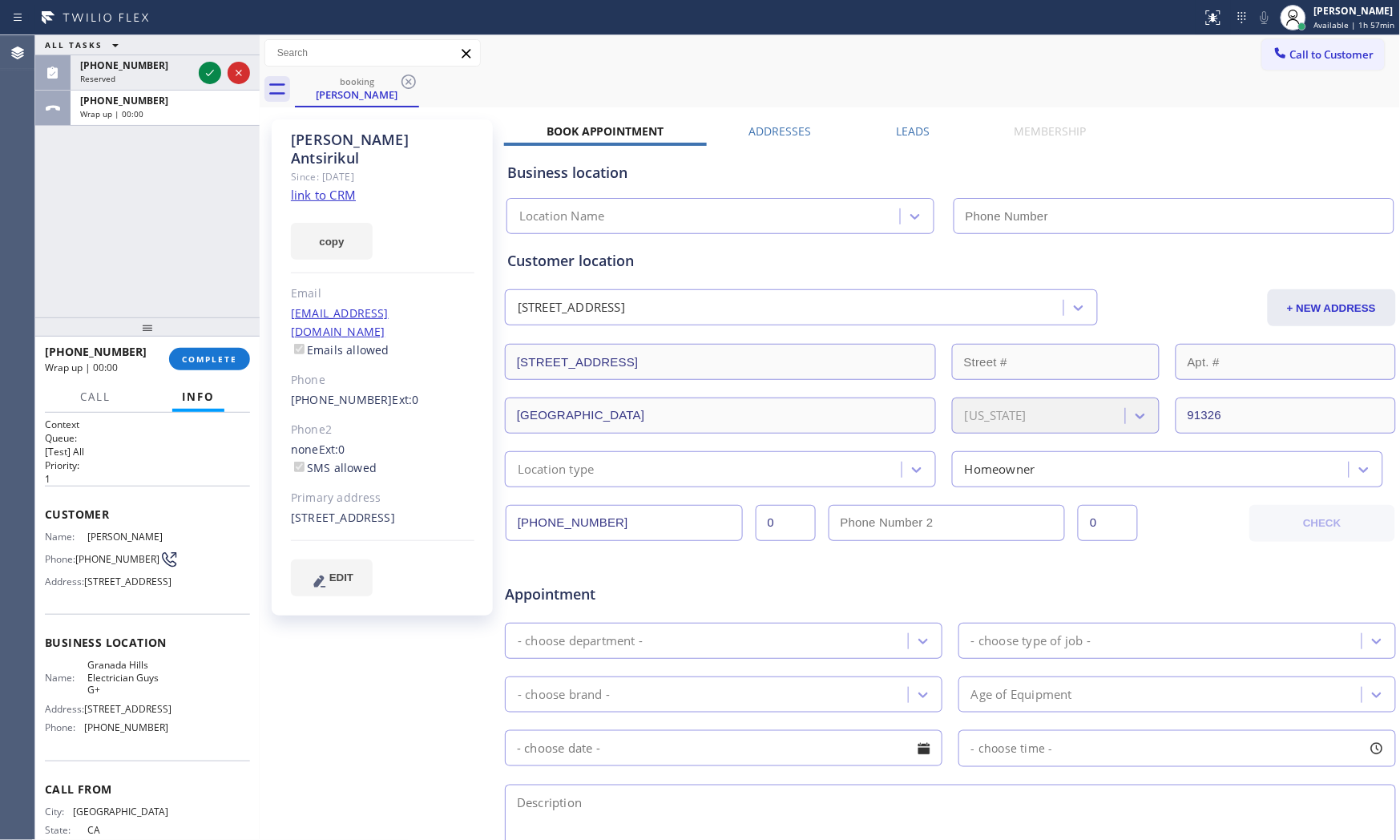
type input "(818) 217-8551"
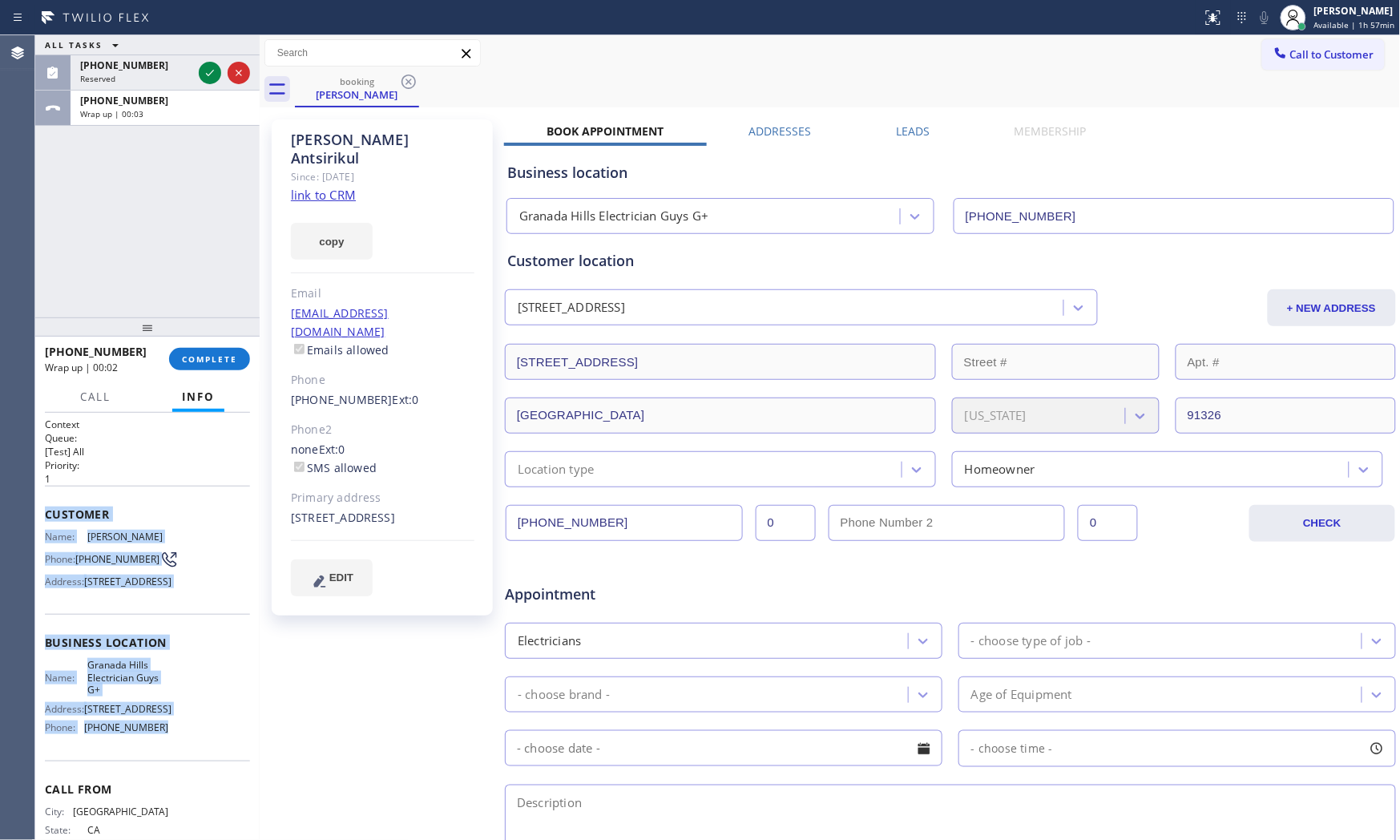
drag, startPoint x: 43, startPoint y: 514, endPoint x: 174, endPoint y: 770, distance: 287.6
click at [174, 770] on div "Context Queue: [Test] All Priority: 1 Customer Name: Nick Antsirikul Phone: (81…" at bounding box center [148, 627] width 224 height 428
copy div "Customer Name: Nick Antsirikul Phone: (818) 399-4991 Address: 18865 Brasilia Dr…"
click at [175, 67] on div "(602) 578-4090" at bounding box center [136, 65] width 112 height 14
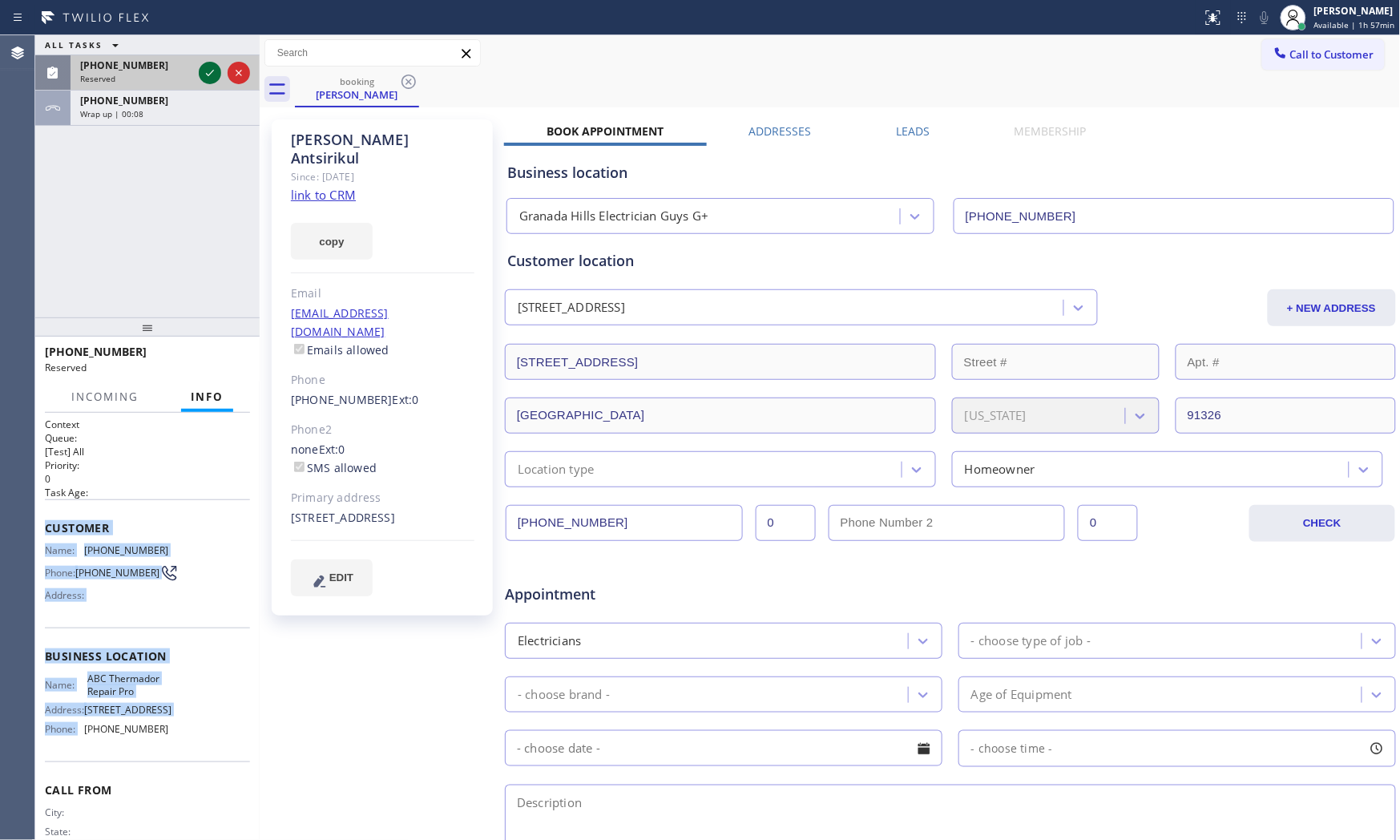
click at [217, 72] on icon at bounding box center [210, 73] width 19 height 19
click at [81, 647] on div "Business location Name: ABC Thermador Repair Pro Address: 20333 E Mews Rd Phone…" at bounding box center [148, 695] width 205 height 134
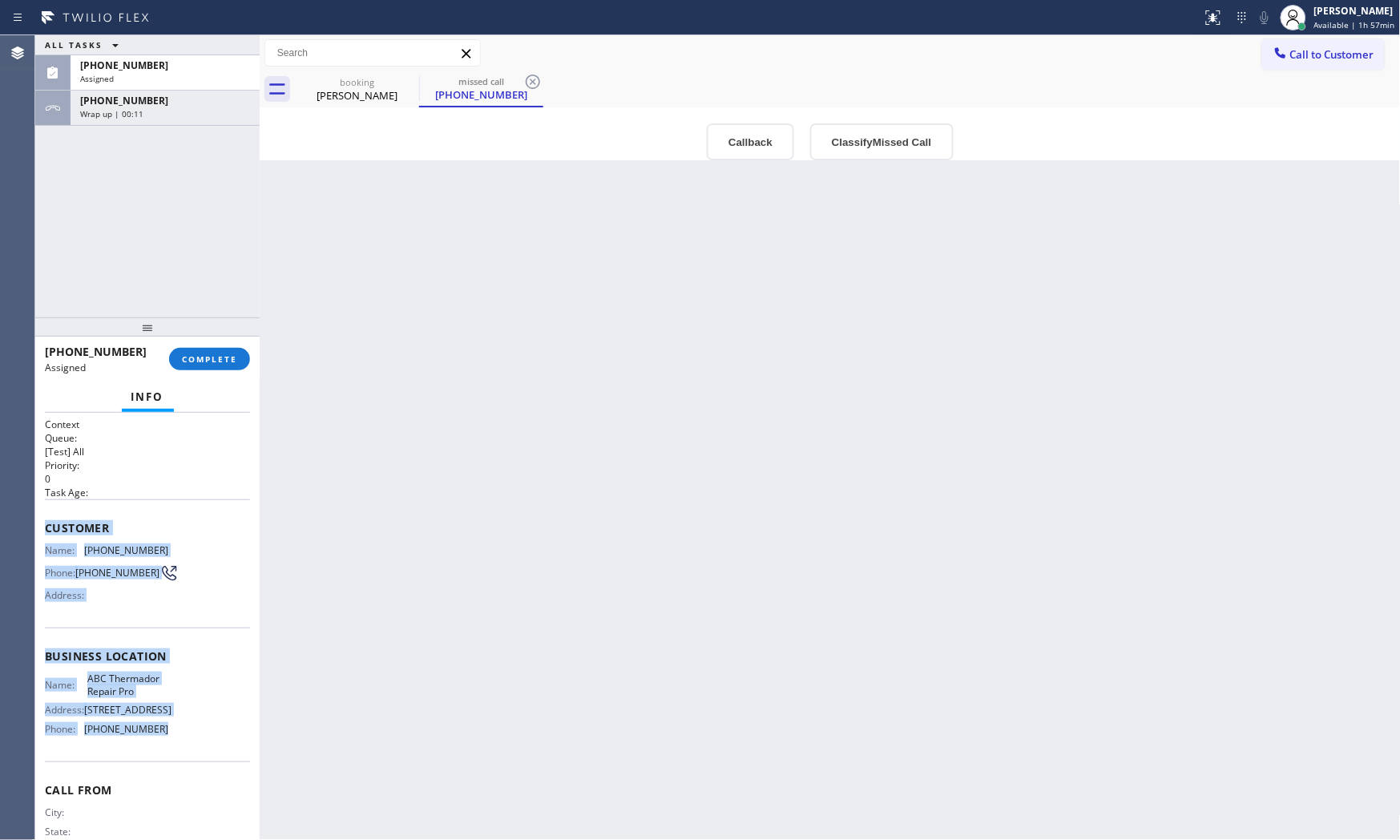
drag, startPoint x: 46, startPoint y: 522, endPoint x: 261, endPoint y: 689, distance: 272.2
click at [169, 745] on div "Context Queue: [Test] All Priority: 0 Task Age: Customer Name: (602) 578-4090 P…" at bounding box center [148, 650] width 205 height 464
copy div "Customer Name: (602) 578-4090 Phone: (602) 578-4090 Address: Business location …"
click at [1323, 53] on span "Call to Customer" at bounding box center [1332, 54] width 84 height 15
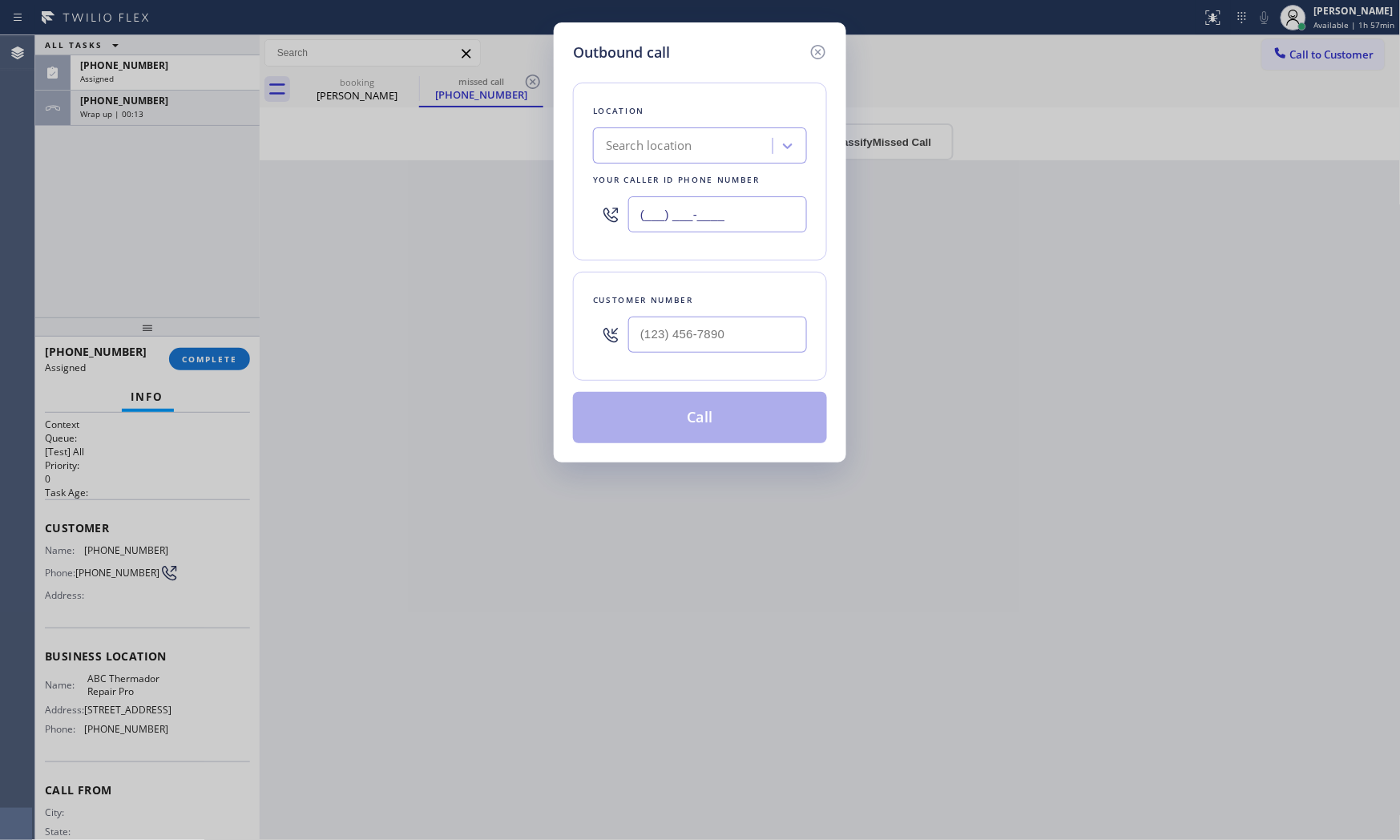
click at [715, 217] on input "(___) ___-____" at bounding box center [717, 214] width 178 height 36
paste input "520) 636-7858"
type input "(520) 636-7858"
click at [710, 339] on input "(___) ___-____" at bounding box center [717, 334] width 178 height 36
paste input "602) 578-4090"
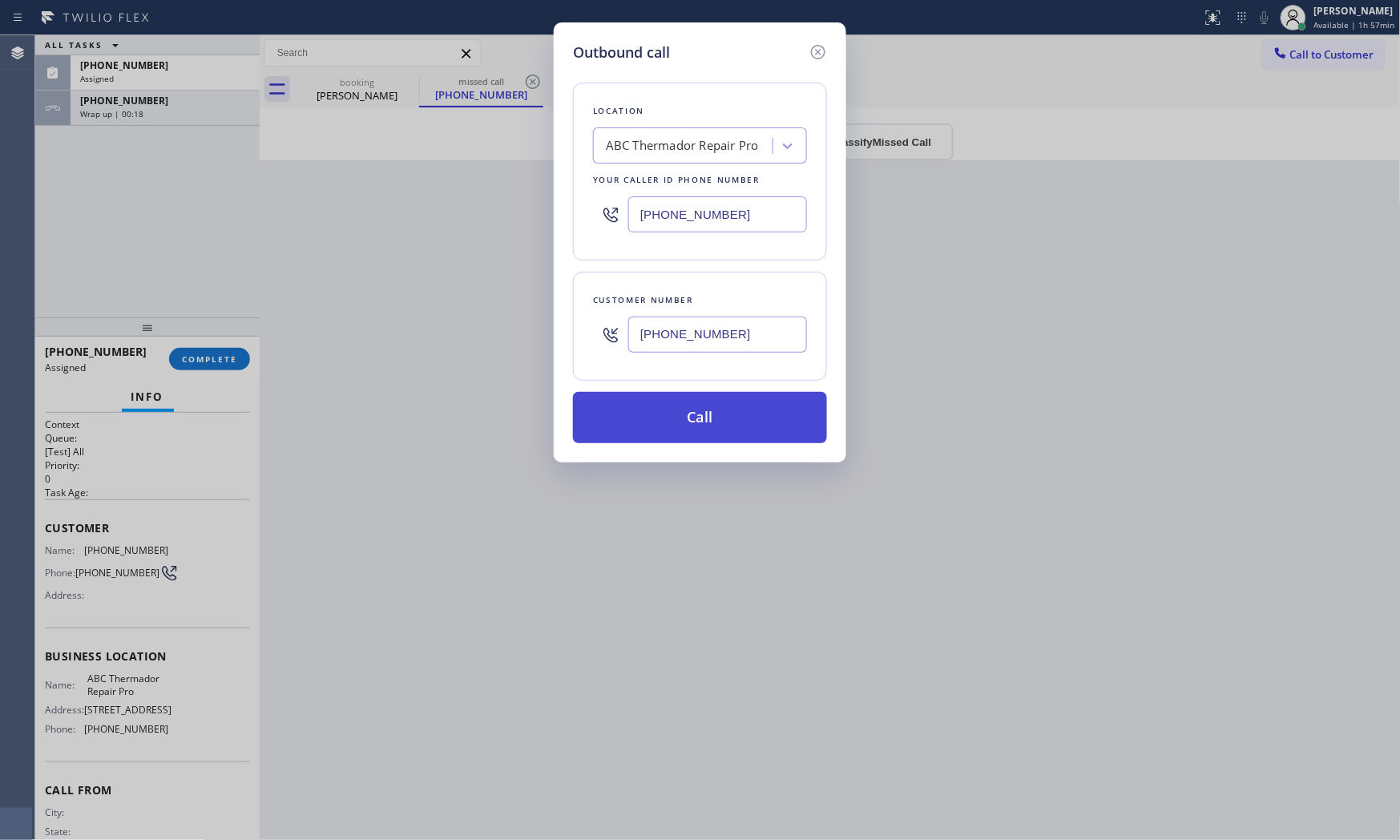
type input "(602) 578-4090"
click at [685, 428] on button "Call" at bounding box center [700, 417] width 254 height 51
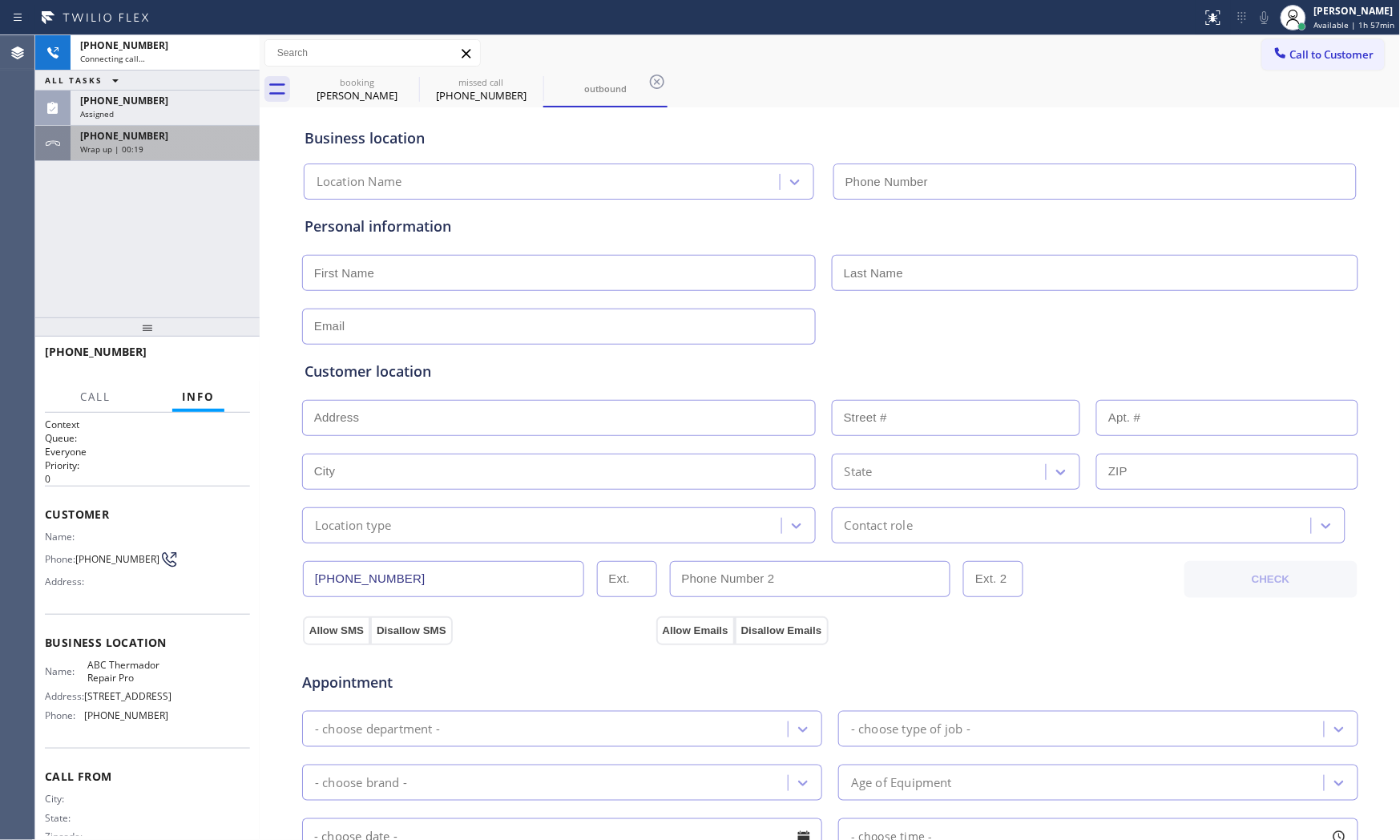
type input "(520) 636-7858"
click at [130, 143] on span "Wrap up | 00:19" at bounding box center [111, 149] width 63 height 11
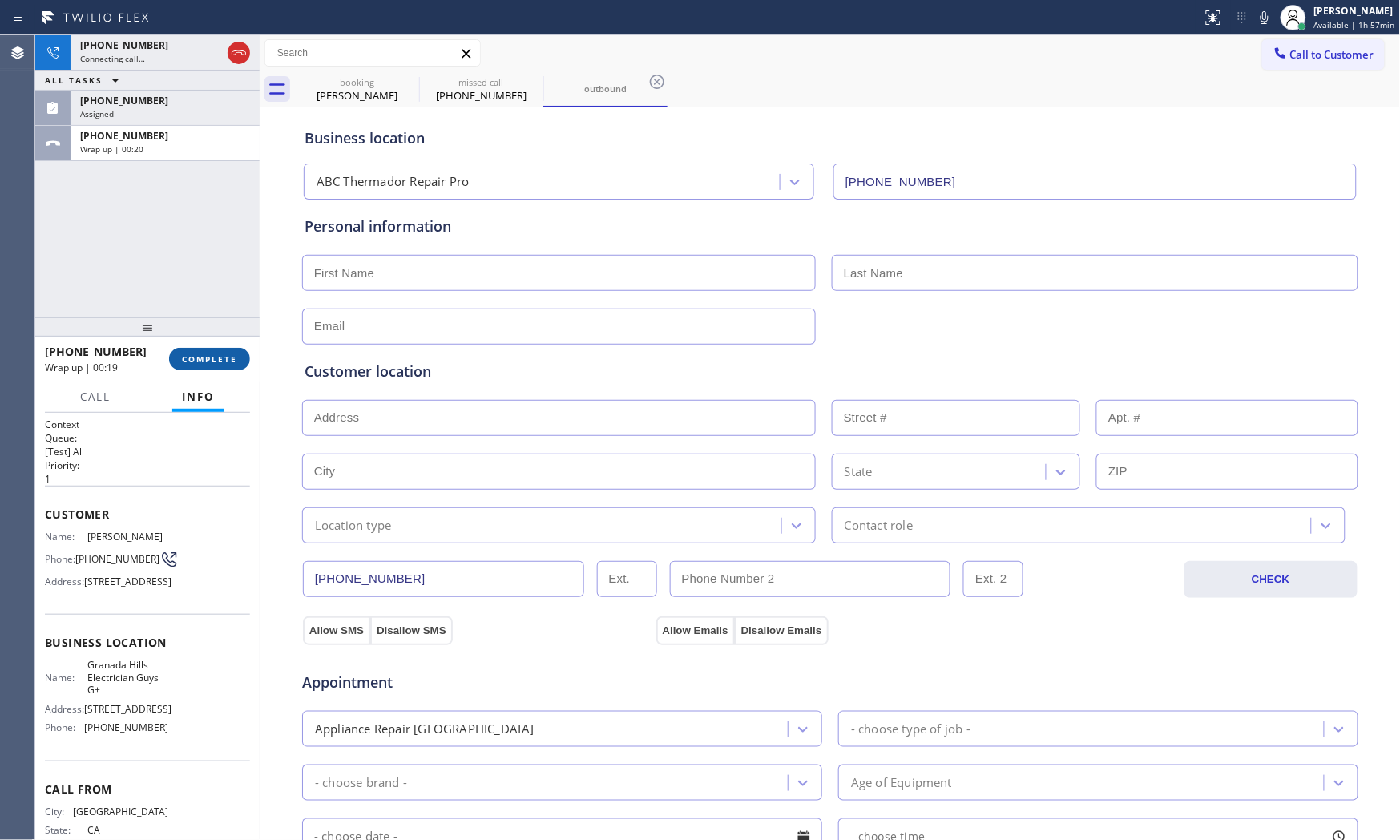
click at [170, 352] on button "COMPLETE" at bounding box center [209, 359] width 81 height 23
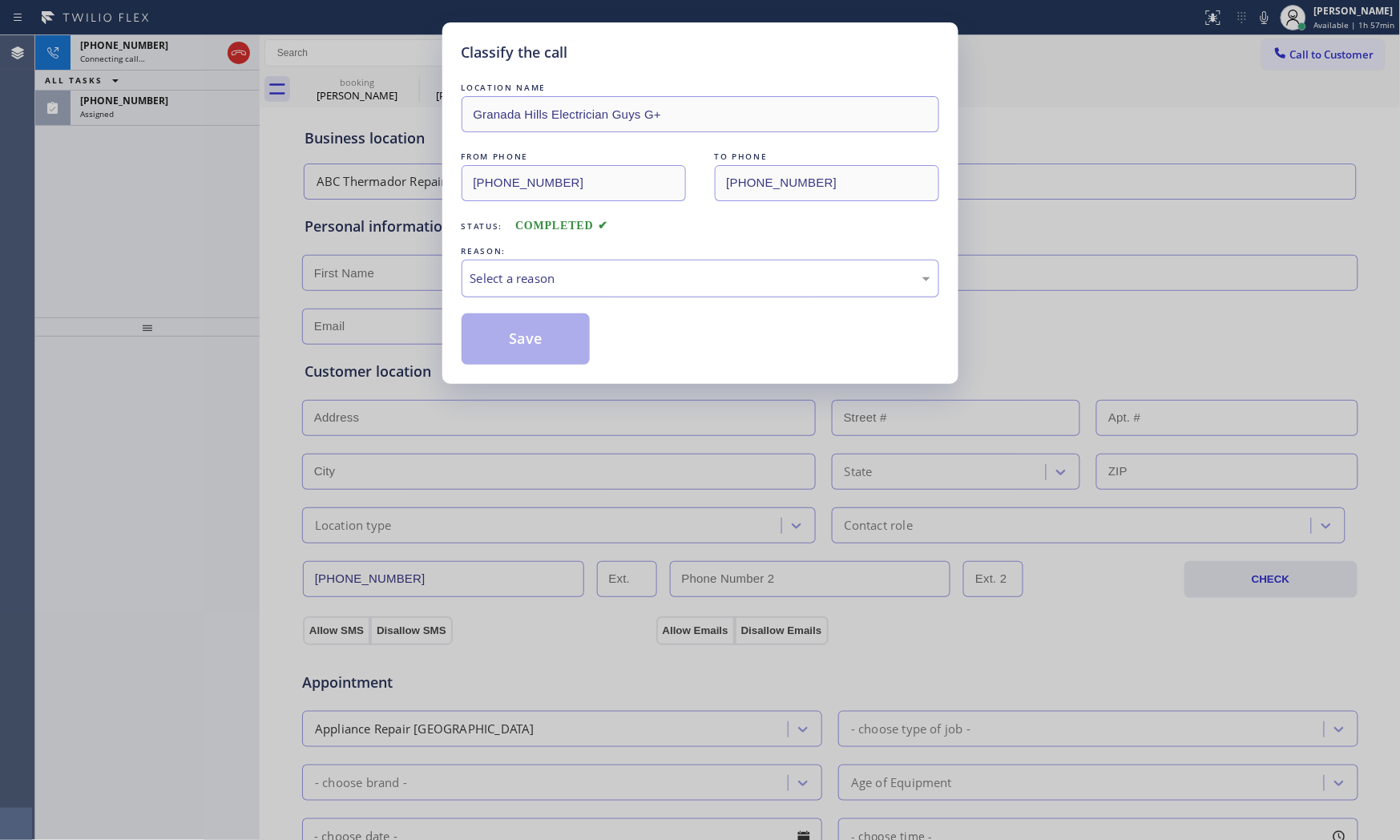
drag, startPoint x: 545, startPoint y: 285, endPoint x: 545, endPoint y: 294, distance: 9.0
click at [545, 287] on div "Select a reason" at bounding box center [700, 278] width 460 height 18
click at [526, 340] on button "Save" at bounding box center [526, 338] width 129 height 51
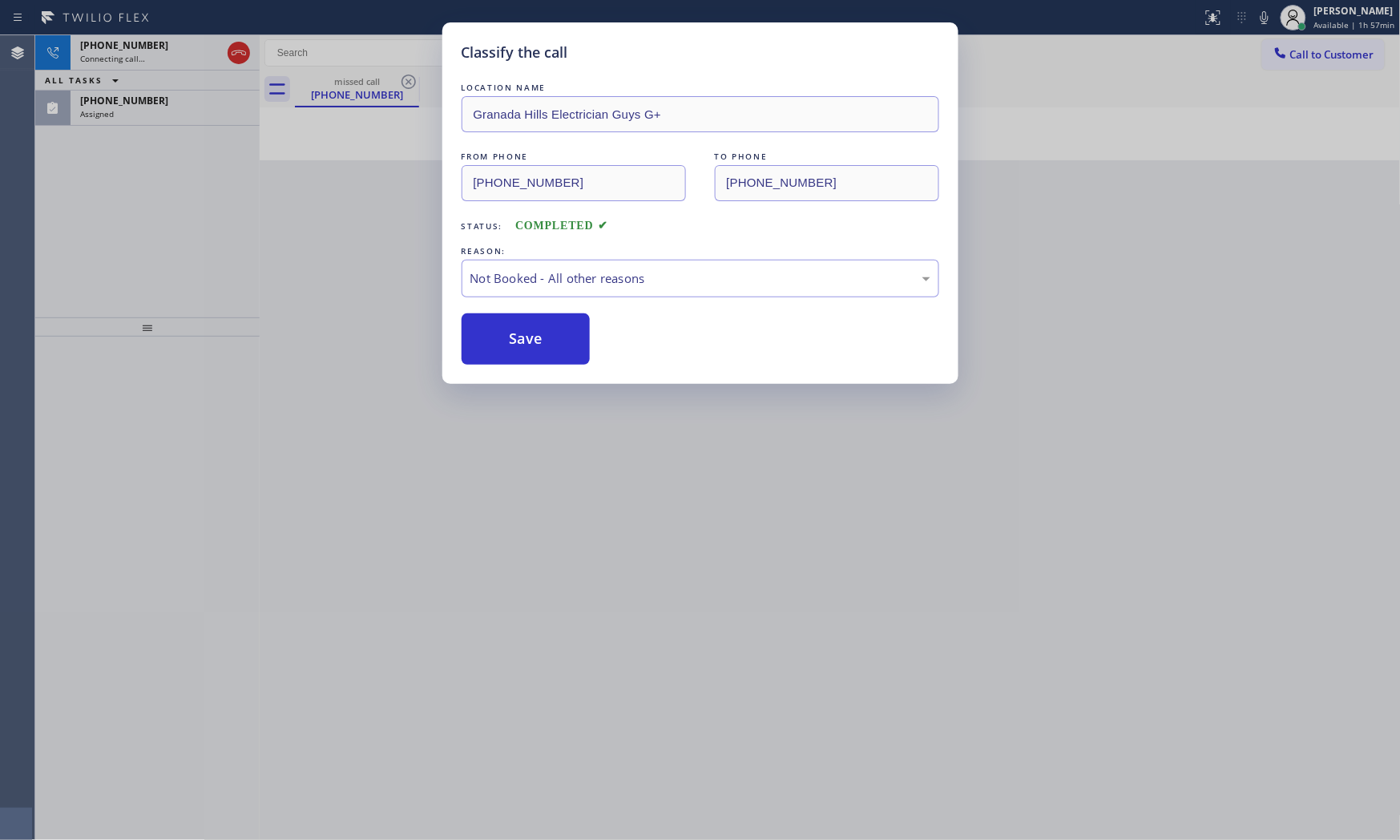
click at [526, 340] on button "Save" at bounding box center [526, 338] width 129 height 51
click at [172, 106] on div "(602) 578-4090" at bounding box center [164, 101] width 170 height 14
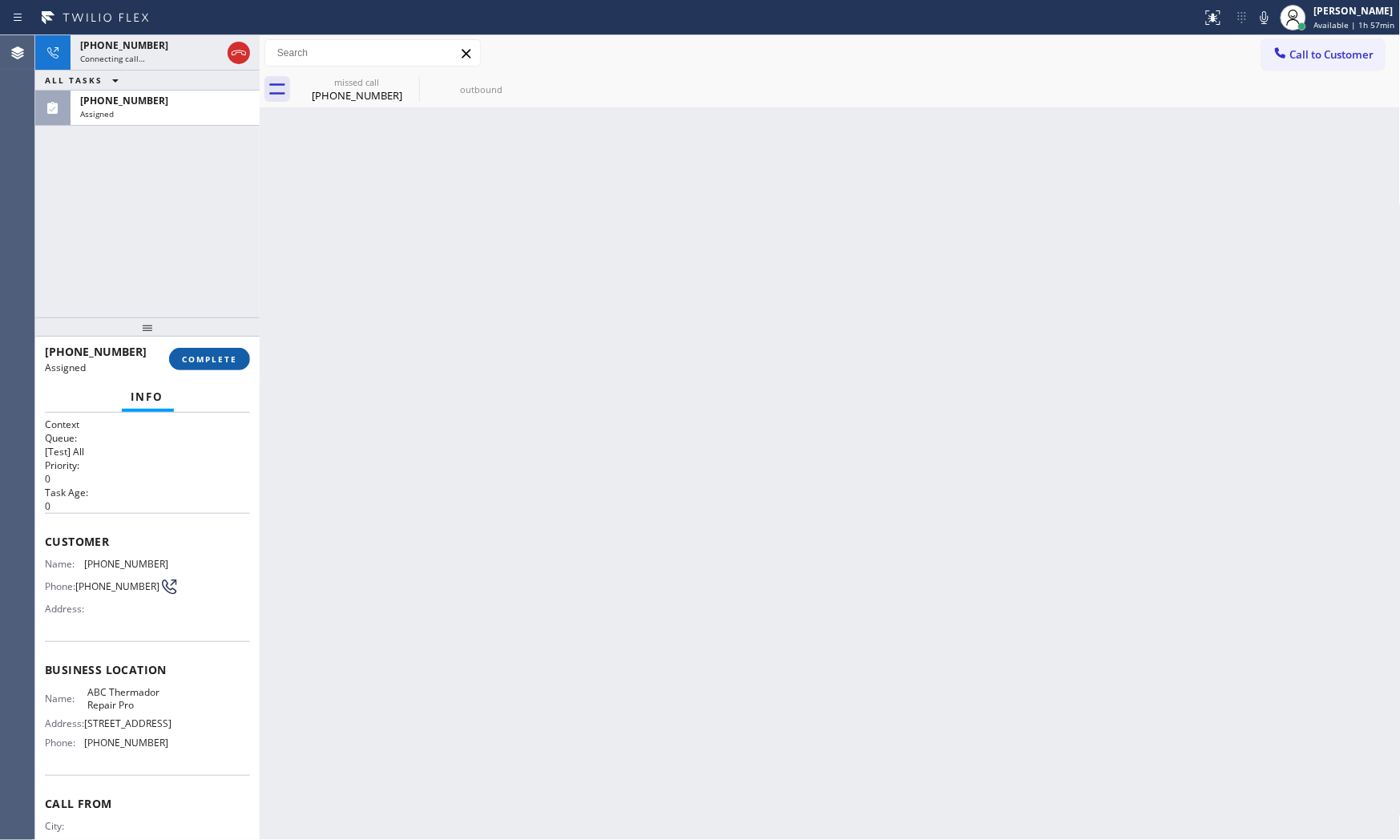
click at [202, 367] on button "COMPLETE" at bounding box center [209, 359] width 81 height 23
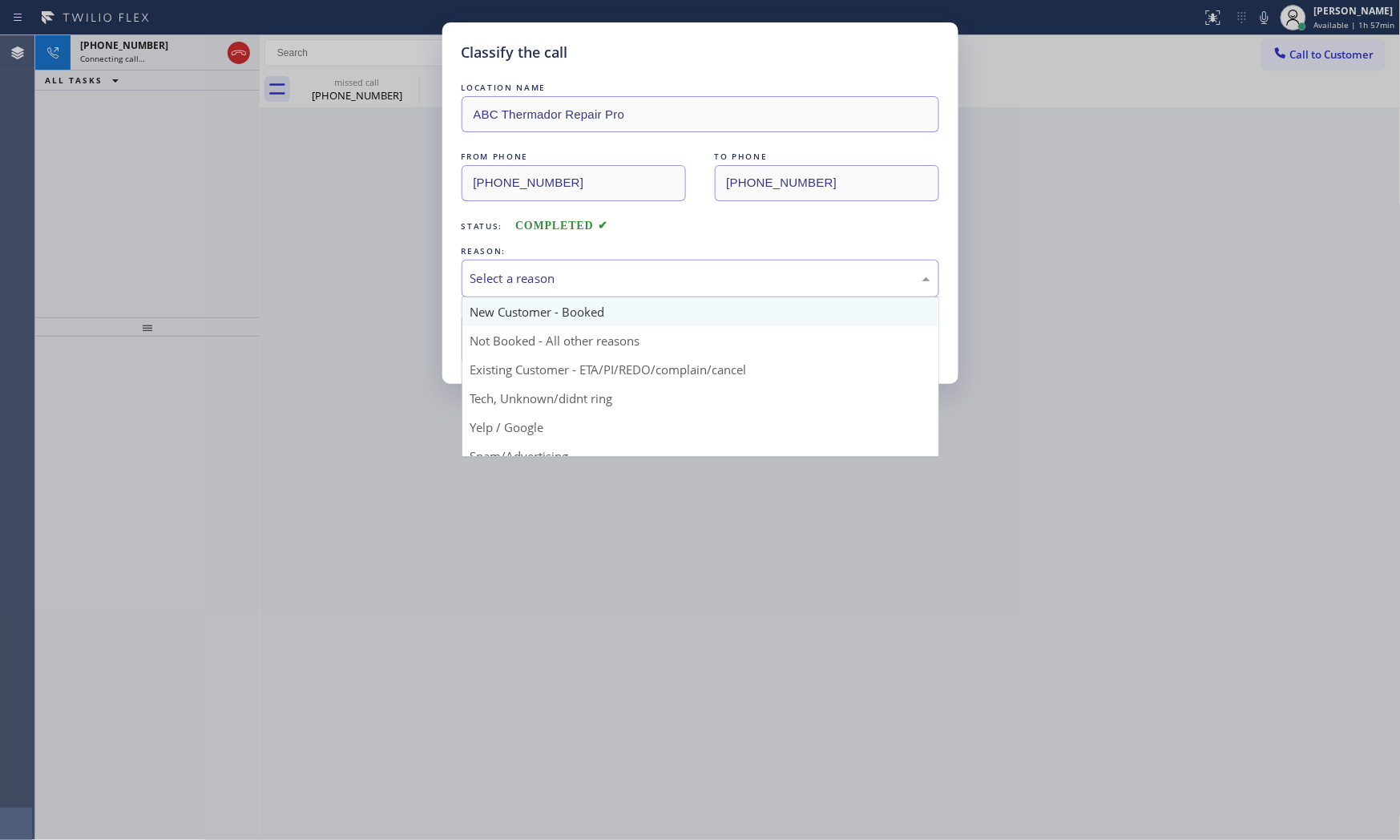
drag, startPoint x: 497, startPoint y: 287, endPoint x: 497, endPoint y: 310, distance: 23.0
click at [497, 287] on div "Select a reason" at bounding box center [700, 278] width 460 height 18
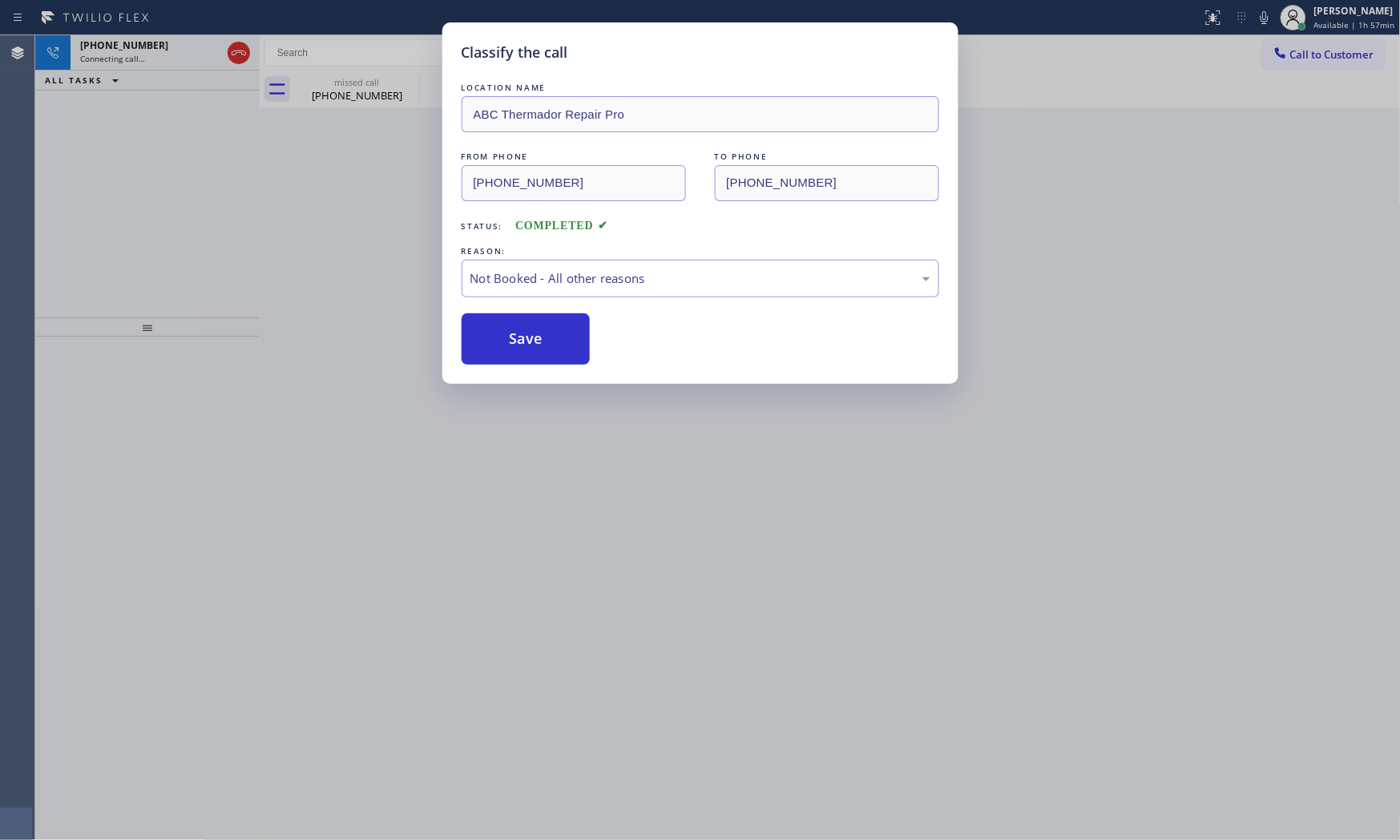
click at [498, 341] on button "Save" at bounding box center [526, 338] width 129 height 51
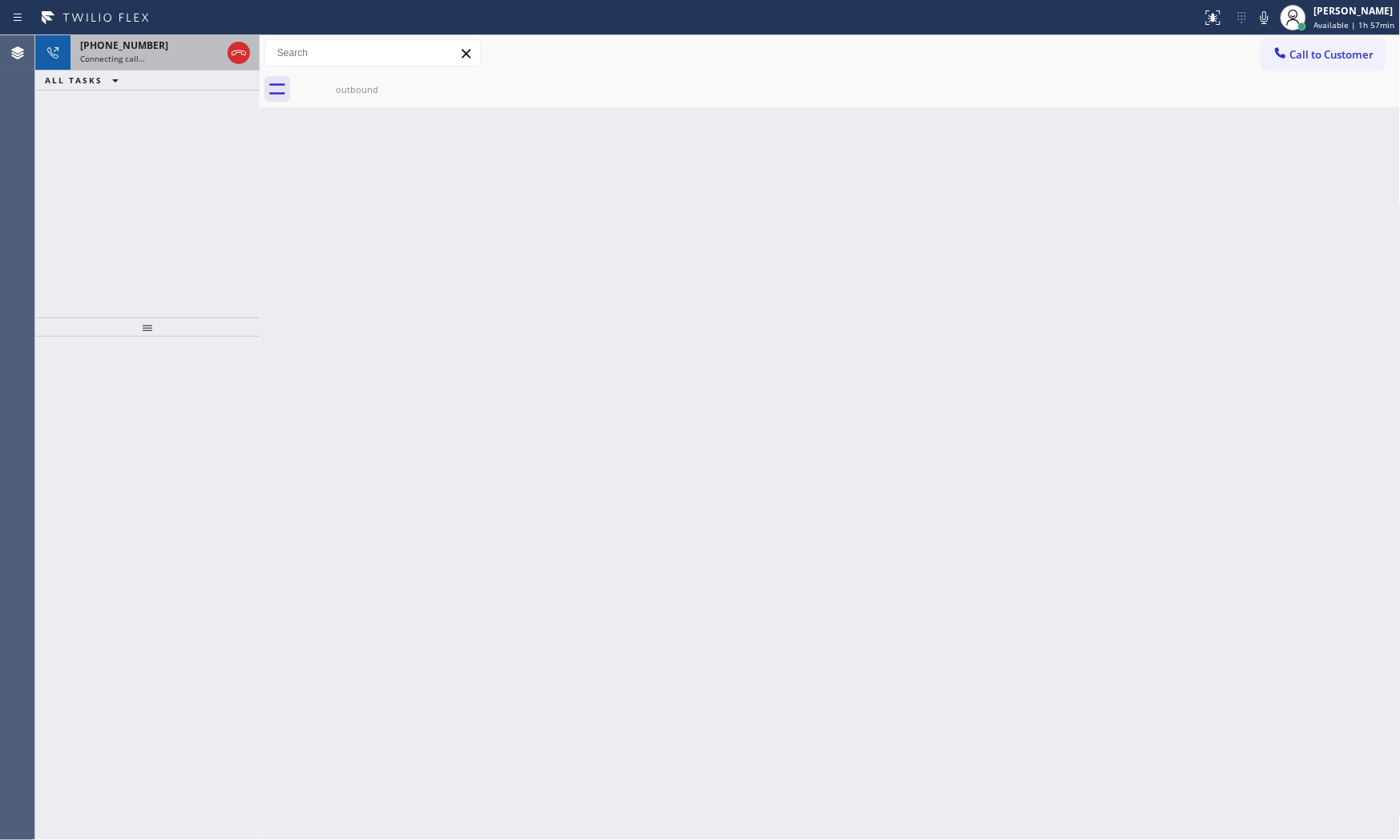
click at [122, 54] on span "Connecting call…" at bounding box center [112, 58] width 65 height 11
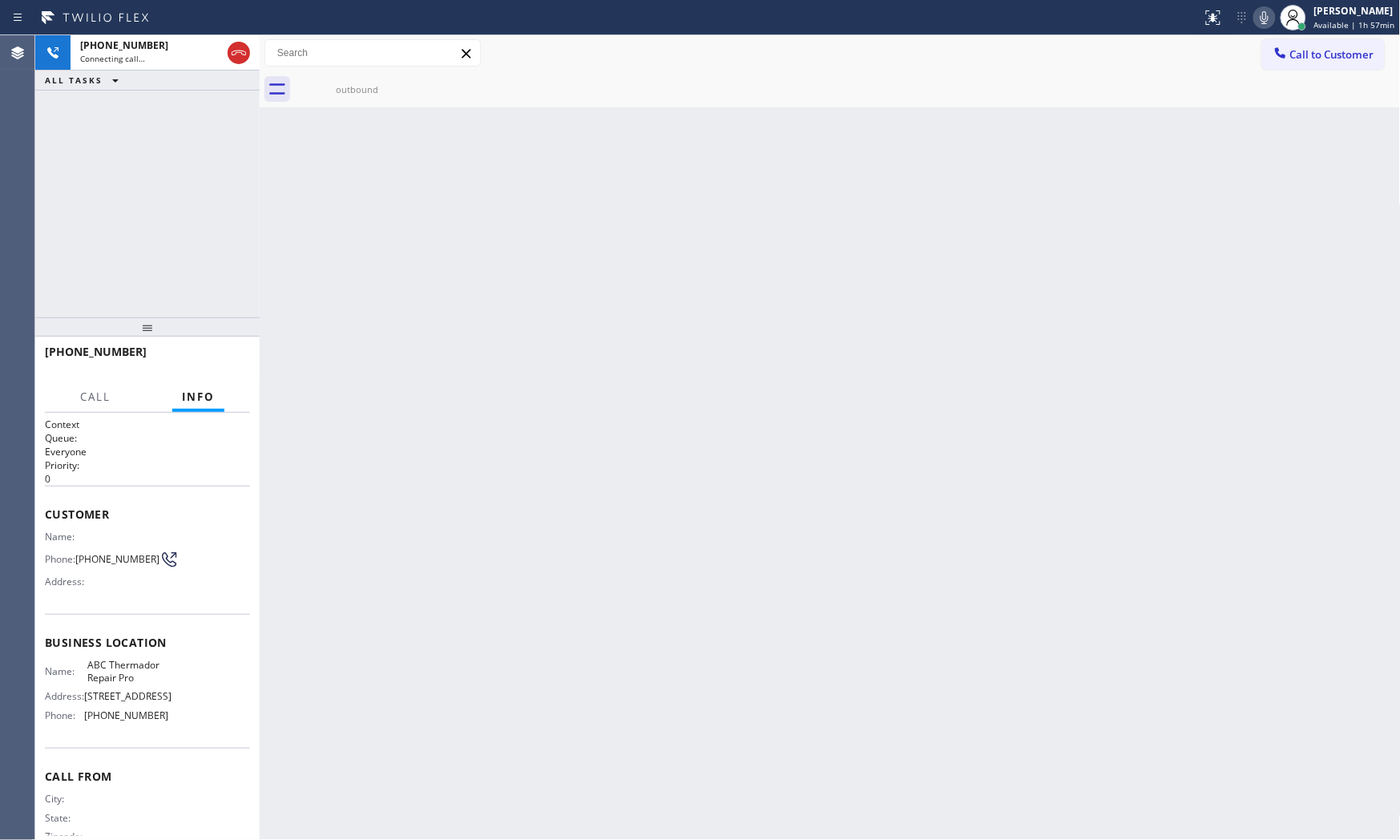
click at [1260, 19] on icon at bounding box center [1263, 17] width 8 height 13
click at [1259, 19] on rect at bounding box center [1264, 16] width 11 height 11
click at [1264, 11] on icon at bounding box center [1264, 17] width 19 height 19
click at [1266, 9] on icon at bounding box center [1264, 17] width 19 height 19
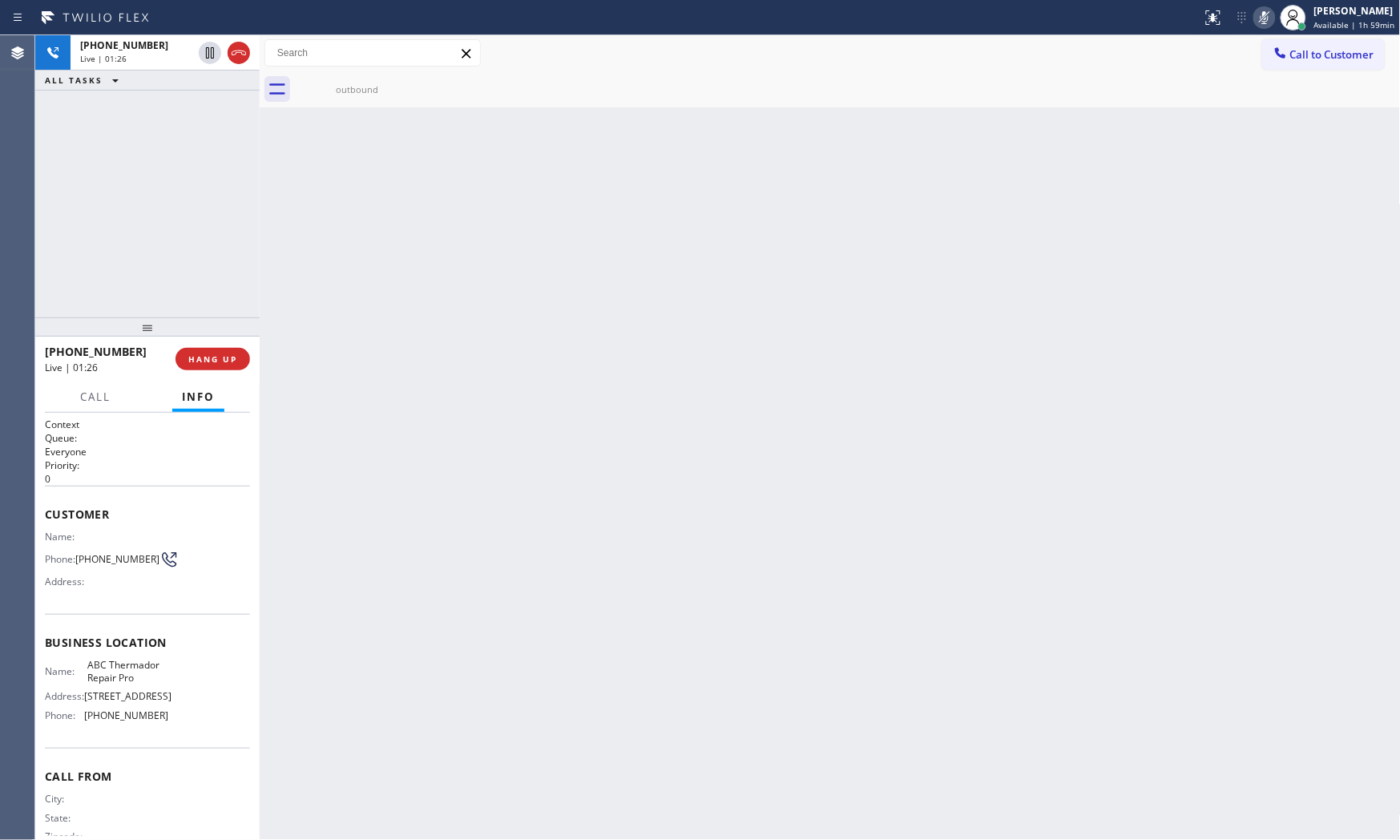
click at [1266, 9] on icon at bounding box center [1264, 17] width 19 height 19
click at [1259, 22] on icon at bounding box center [1266, 17] width 19 height 19
click at [1257, 21] on icon at bounding box center [1266, 17] width 19 height 19
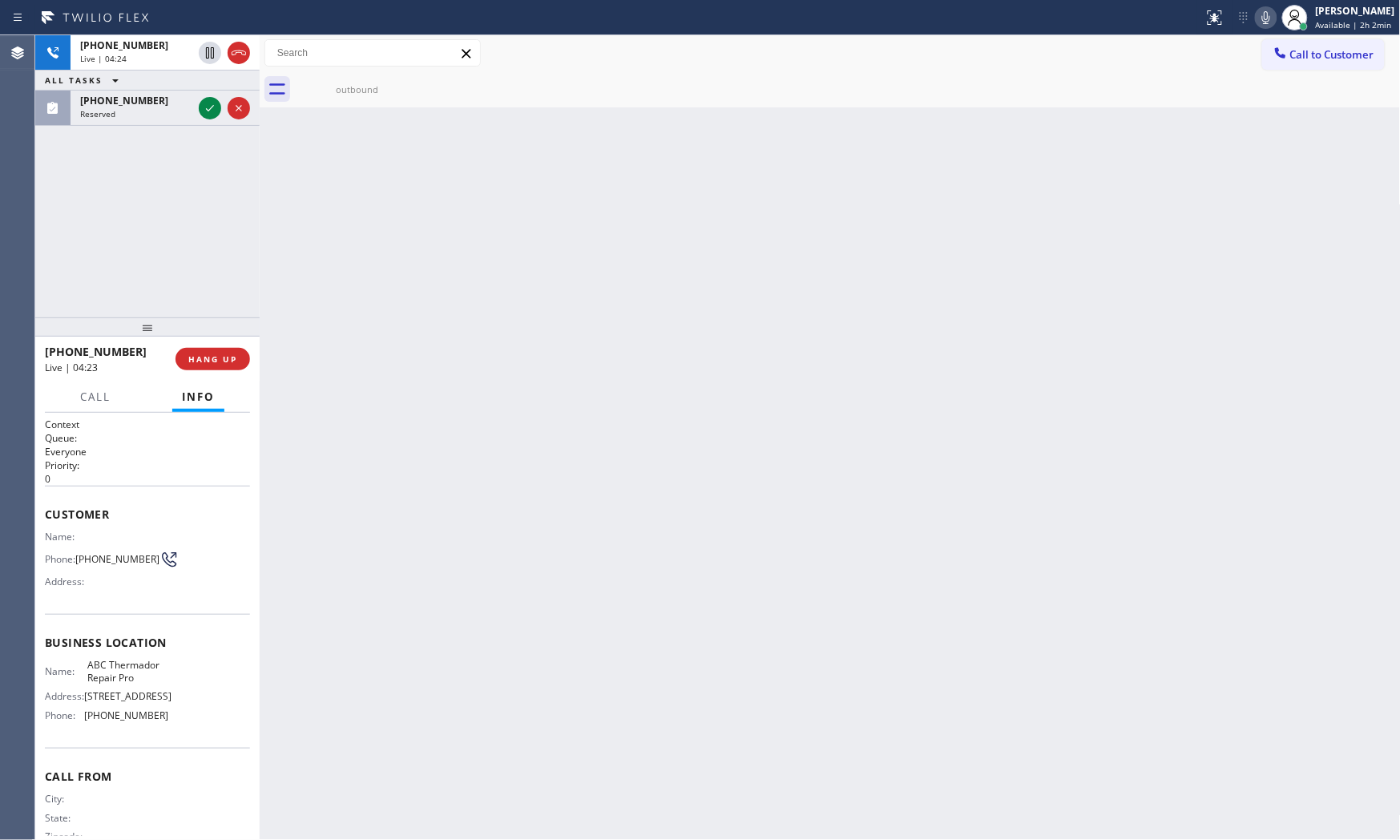
click at [1257, 22] on icon at bounding box center [1266, 17] width 19 height 19
click at [1257, 20] on icon at bounding box center [1266, 17] width 19 height 19
click at [121, 126] on div "+16025784090 Live | 05:25 ALL TASKS ALL TASKS ACTIVE TASKS TASKS IN WRAP UP (40…" at bounding box center [148, 177] width 224 height 282
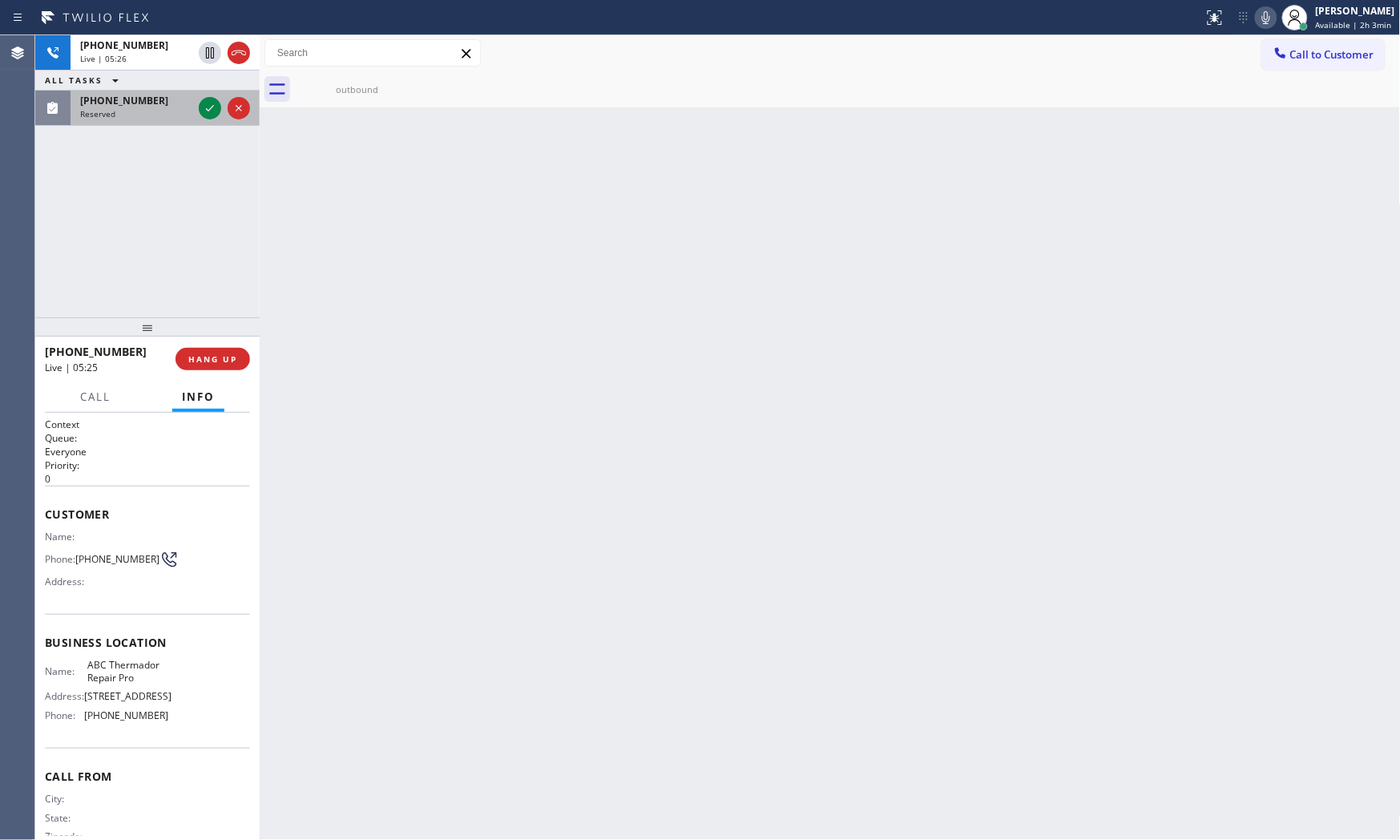
click at [117, 117] on div "Reserved" at bounding box center [136, 113] width 112 height 11
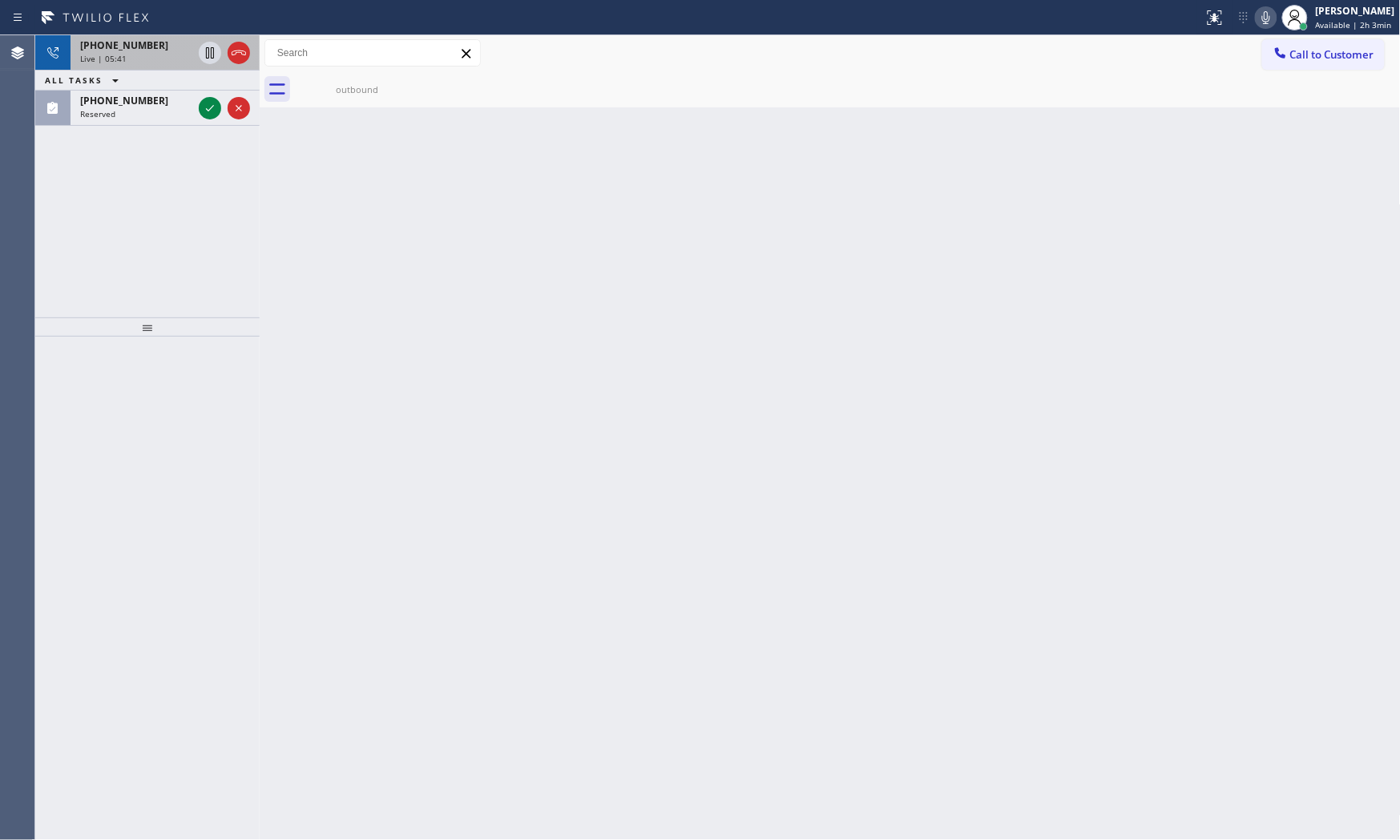
click at [138, 57] on div "Live | 05:41" at bounding box center [136, 58] width 112 height 11
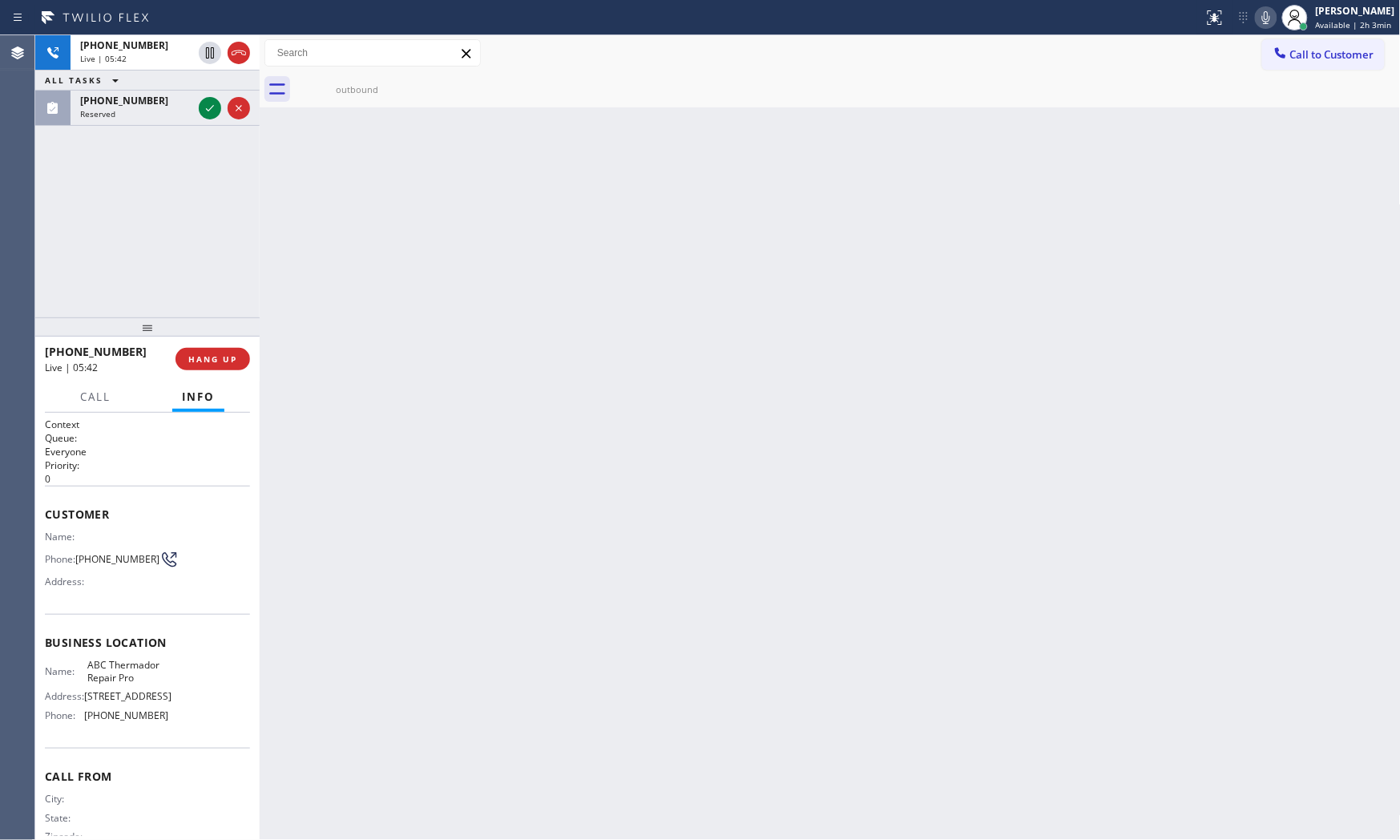
click at [103, 683] on span "ABC Thermador Repair Pro" at bounding box center [127, 670] width 80 height 25
copy span "ABC Thermador Repair Pro"
click at [327, 91] on div "outbound" at bounding box center [357, 90] width 121 height 12
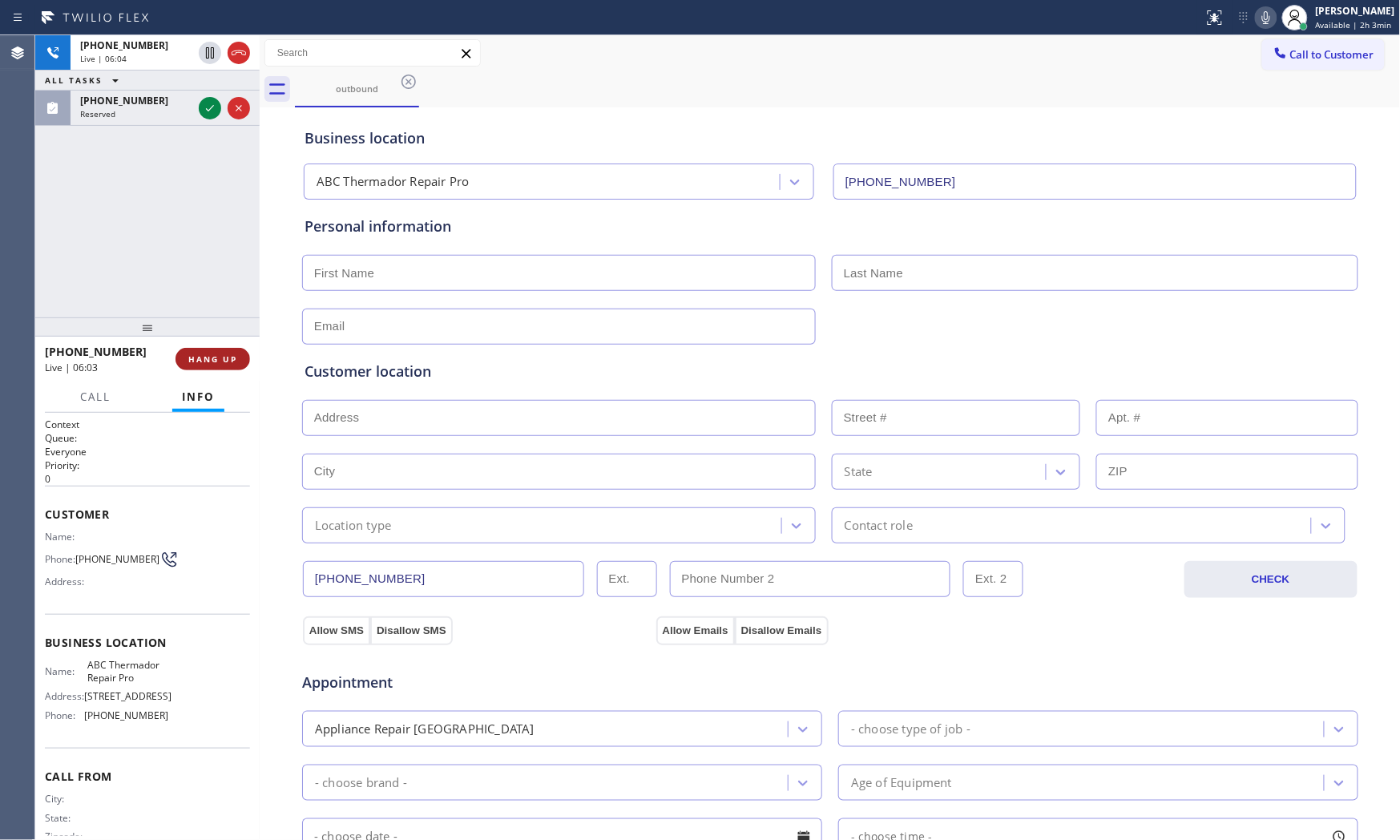
click at [228, 356] on span "HANG UP" at bounding box center [213, 358] width 49 height 11
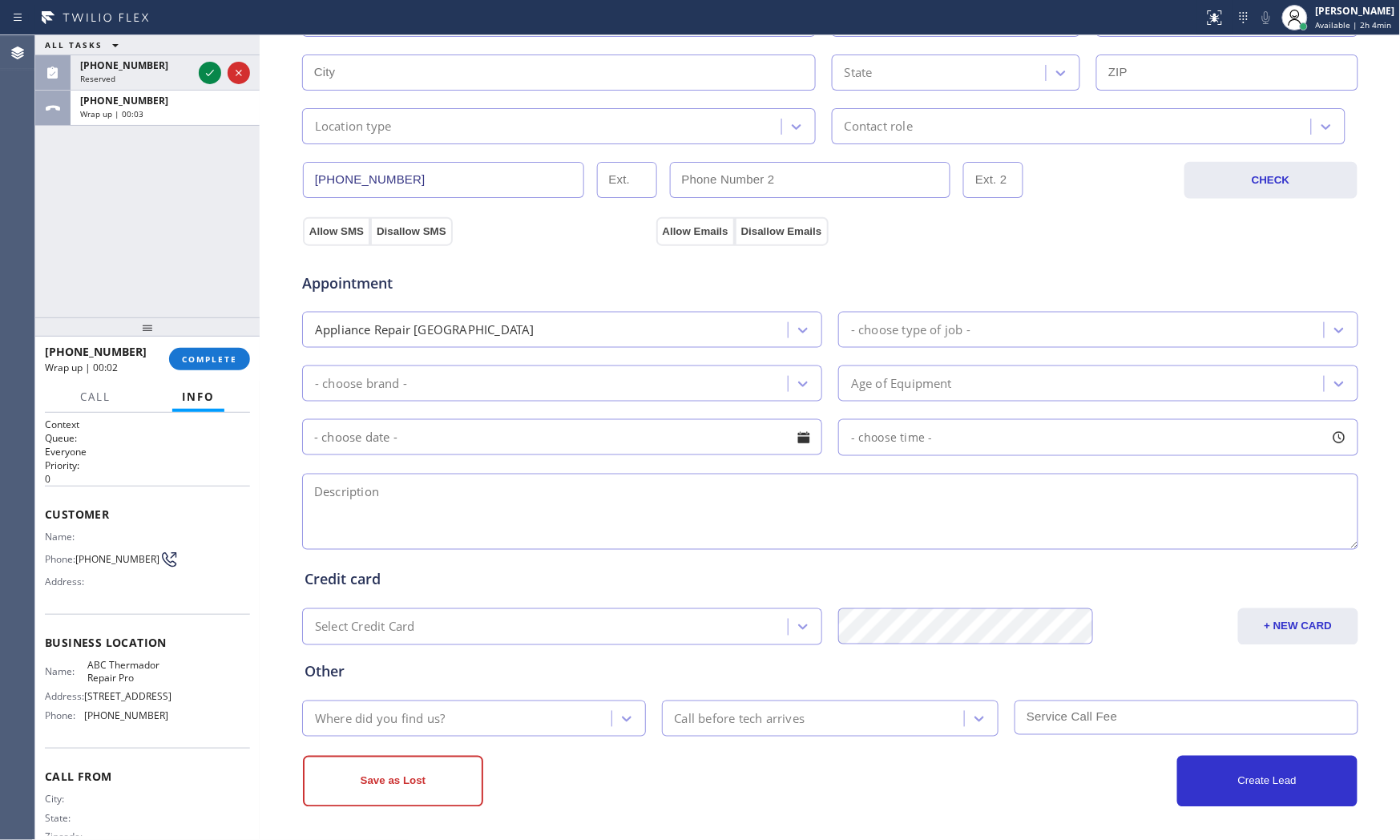
scroll to position [402, 0]
click at [342, 508] on textarea at bounding box center [830, 510] width 1056 height 77
paste textarea "1-4 $75 Maytag | WasherSBS | its making loud screeching sound and putting and e…"
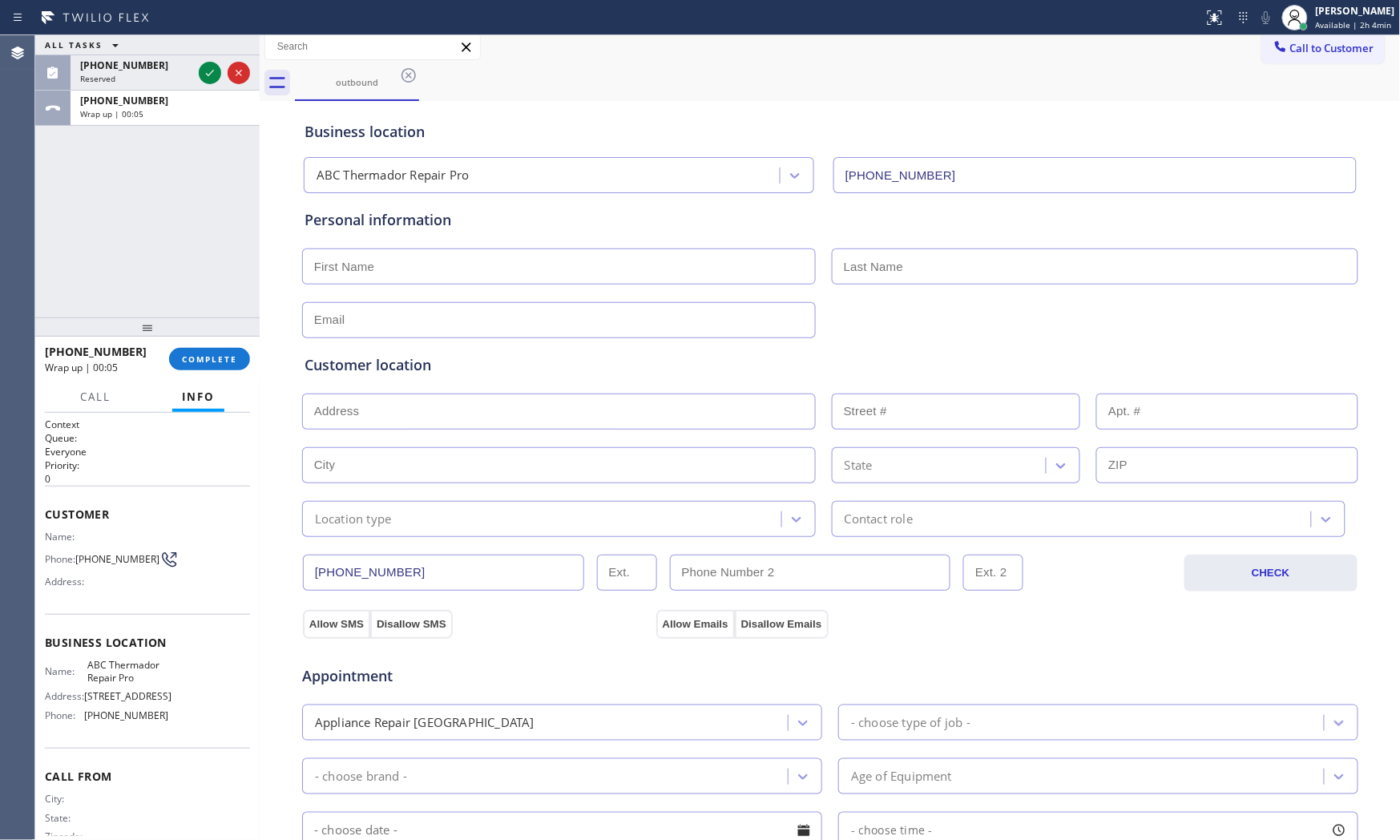
scroll to position [0, 0]
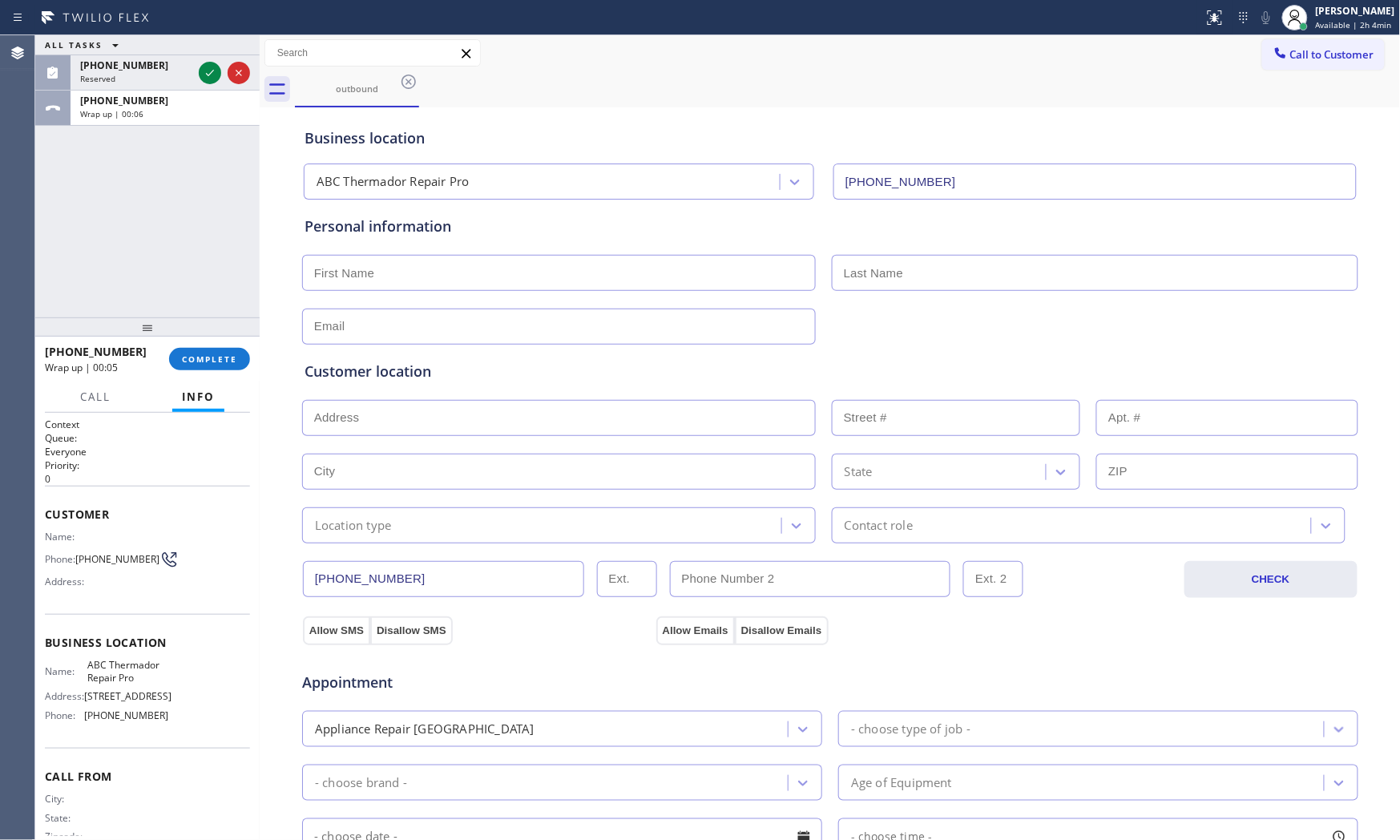
type textarea "1-4 $75 Maytag | WasherSBS | its making loud screeching sound and putting and e…"
click at [610, 273] on input "text" at bounding box center [558, 272] width 514 height 36
paste input "Carla"
type input "Carla"
click at [959, 263] on input "text" at bounding box center [1094, 272] width 526 height 36
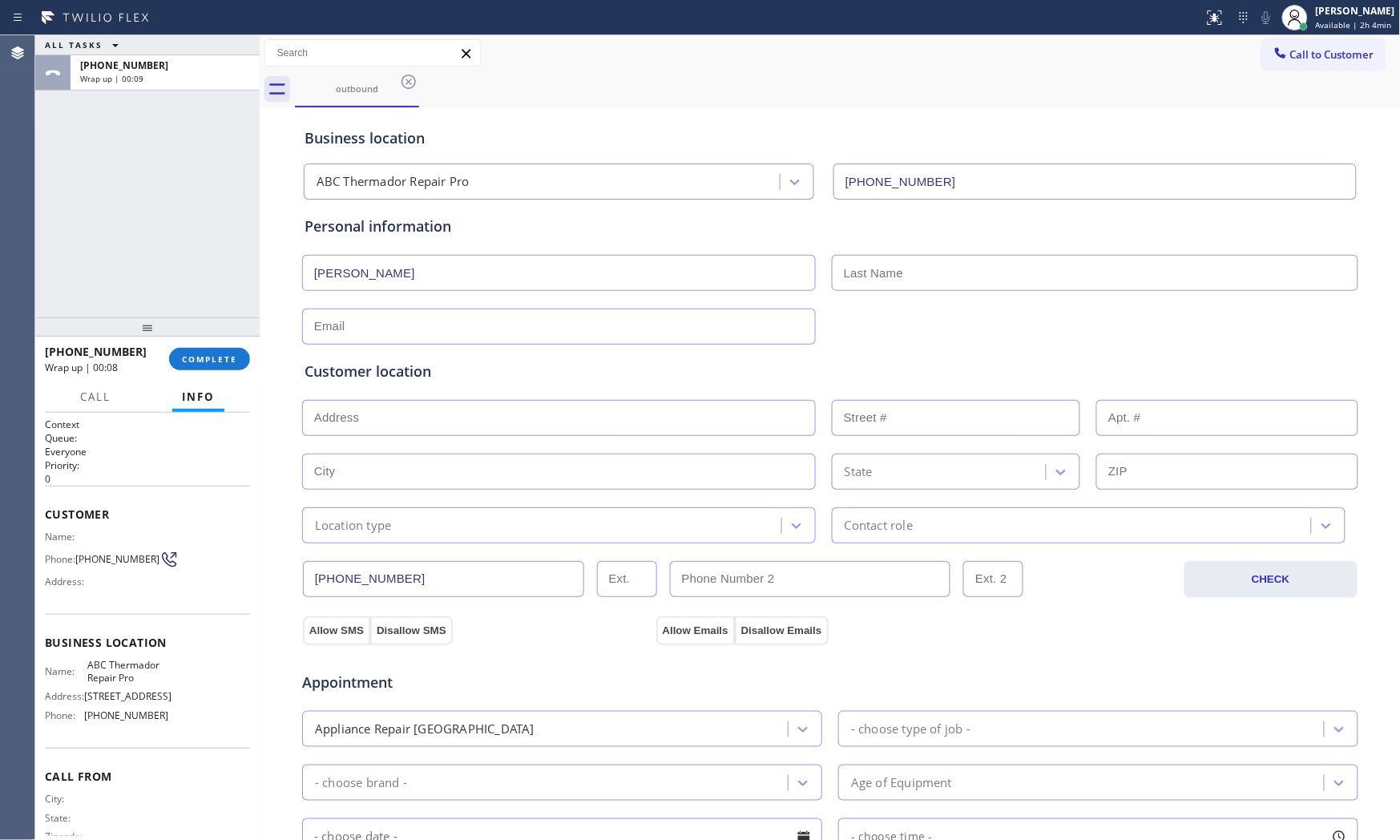
paste input "Hanna"
type input "Hanna"
click at [457, 327] on input "text" at bounding box center [558, 326] width 514 height 36
paste input "carlahanna09@gmail.com"
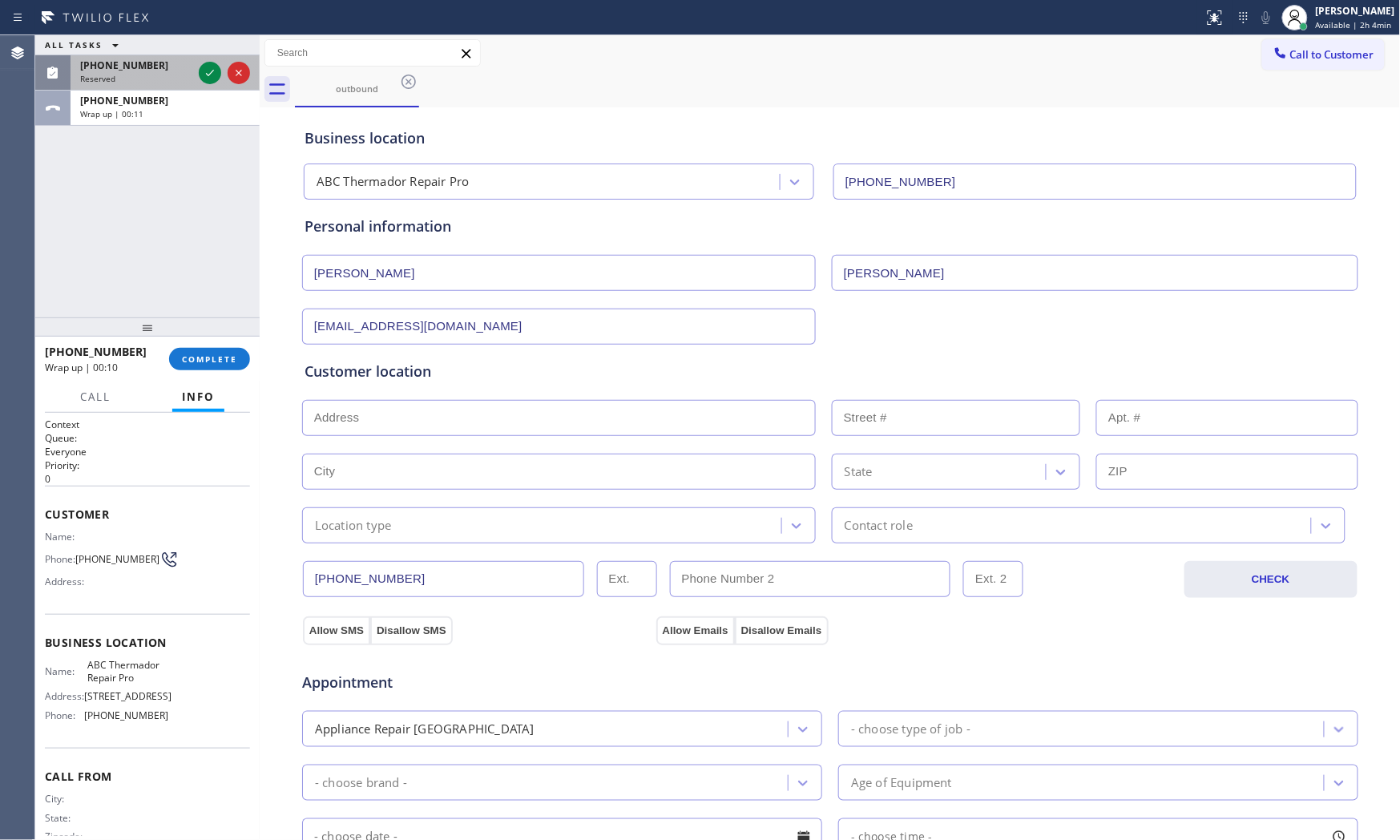
type input "carlahanna09@gmail.com"
click at [160, 76] on div "Reserved" at bounding box center [136, 78] width 112 height 11
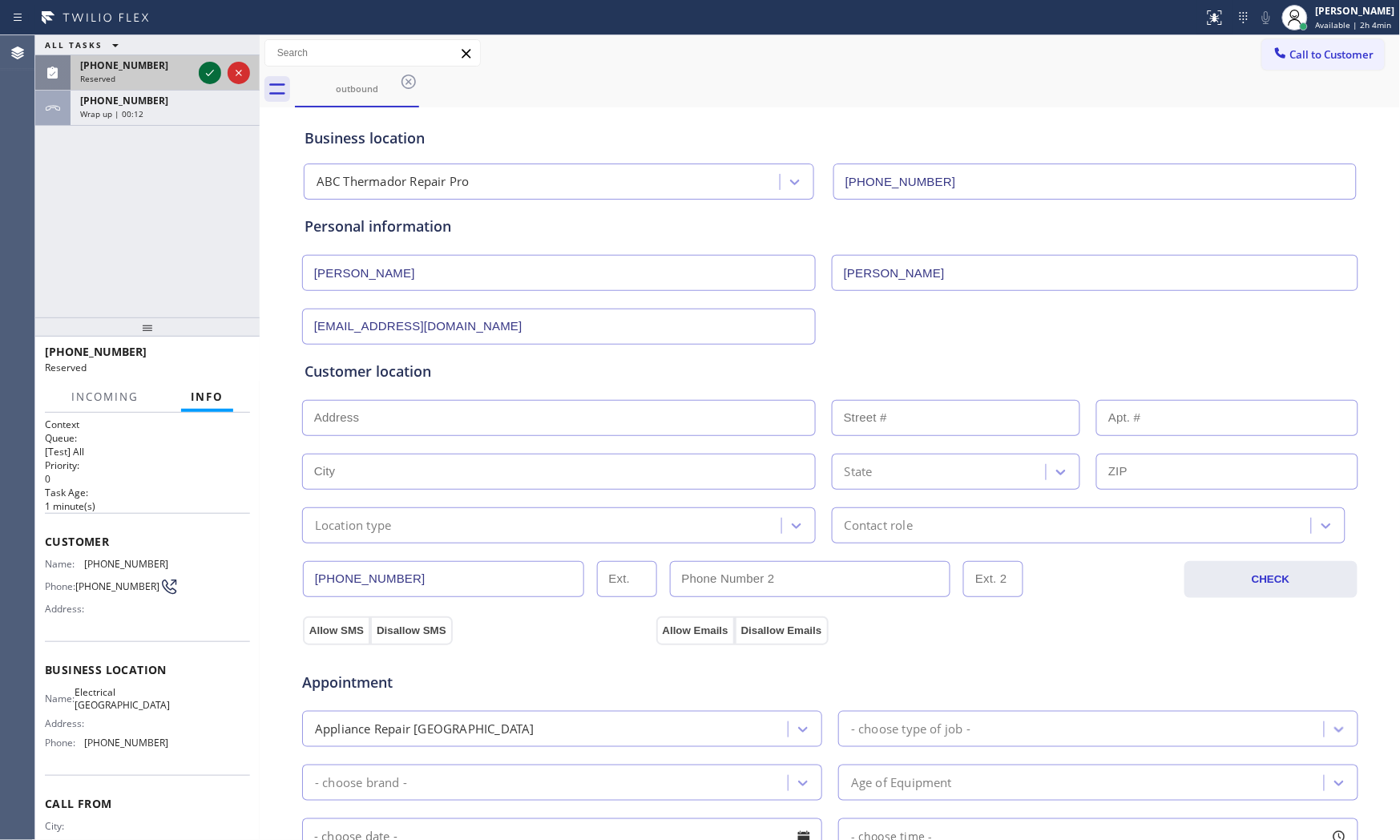
click at [210, 69] on icon at bounding box center [210, 73] width 19 height 19
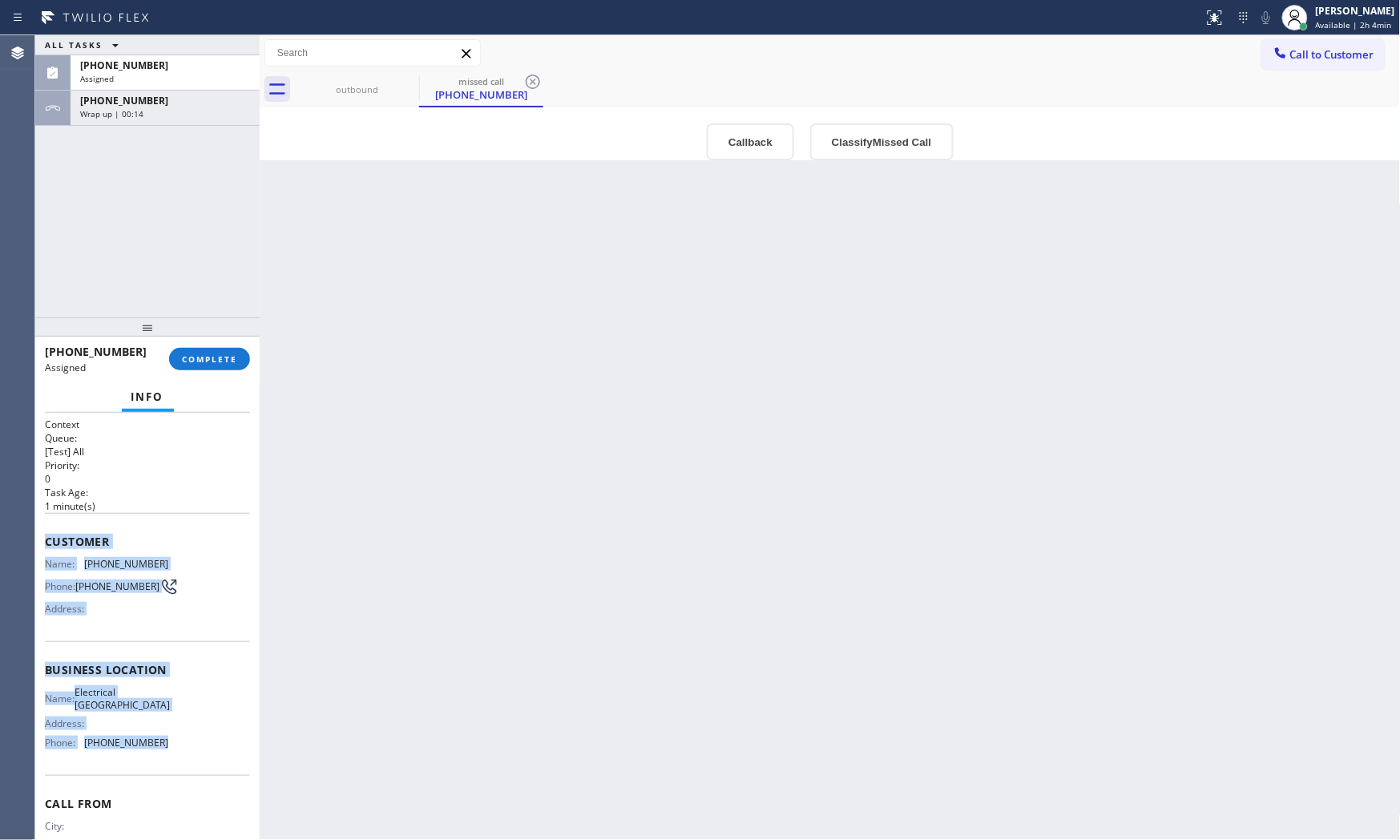
drag, startPoint x: 40, startPoint y: 533, endPoint x: 187, endPoint y: 750, distance: 262.1
click at [187, 750] on div "Context Queue: [Test] All Priority: 0 Task Age: 1 minute(s) Customer Name: (408…" at bounding box center [148, 627] width 224 height 428
copy div "Customer Name: (408) 431-0494 Phone: (408) 431-0494 Address: Business location …"
click at [184, 118] on div "Wrap up | 00:18" at bounding box center [164, 113] width 170 height 11
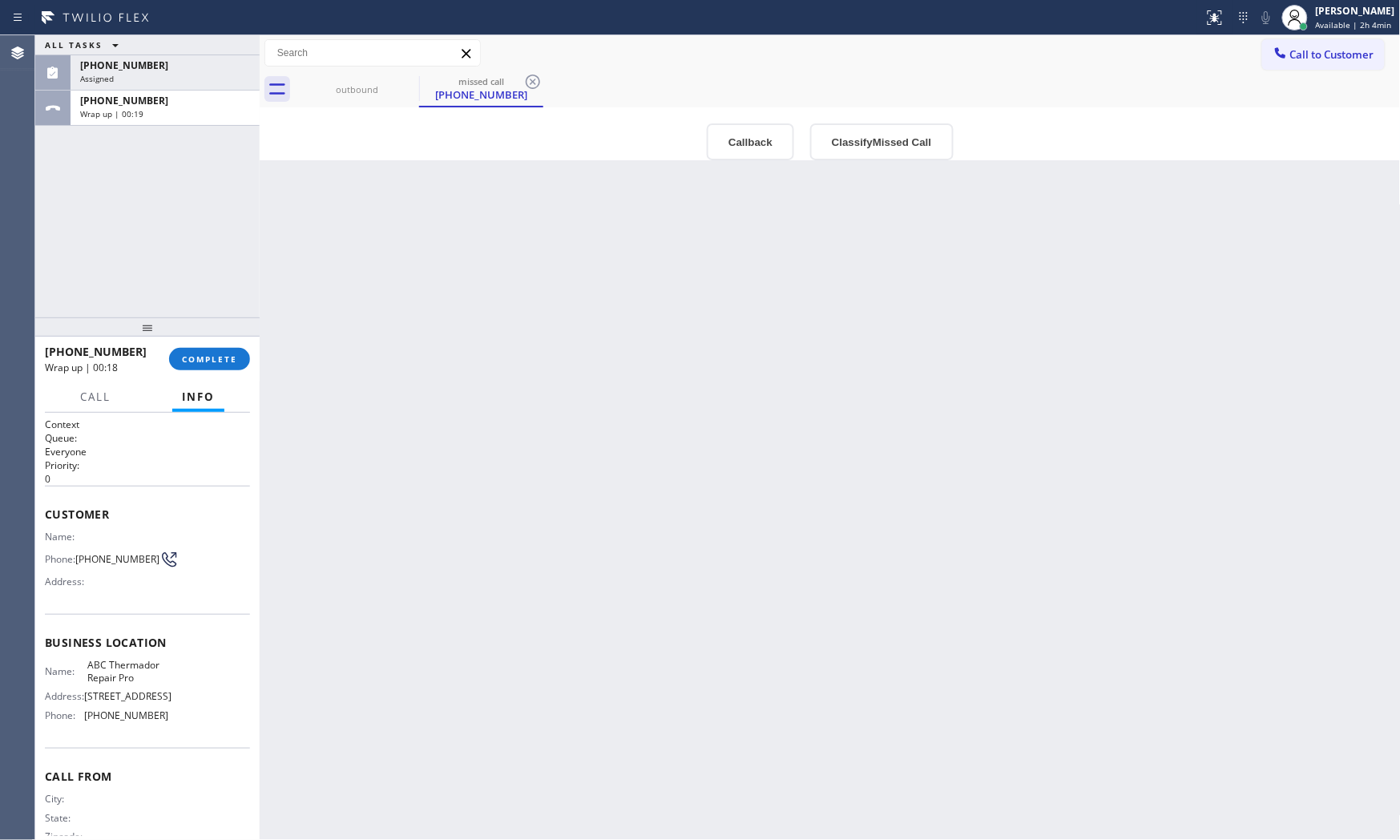
click at [344, 120] on div "Outbound call Location Electrical Garage Garden Grove Your caller id phone numb…" at bounding box center [830, 133] width 1141 height 53
click at [341, 97] on div "outbound" at bounding box center [357, 89] width 121 height 36
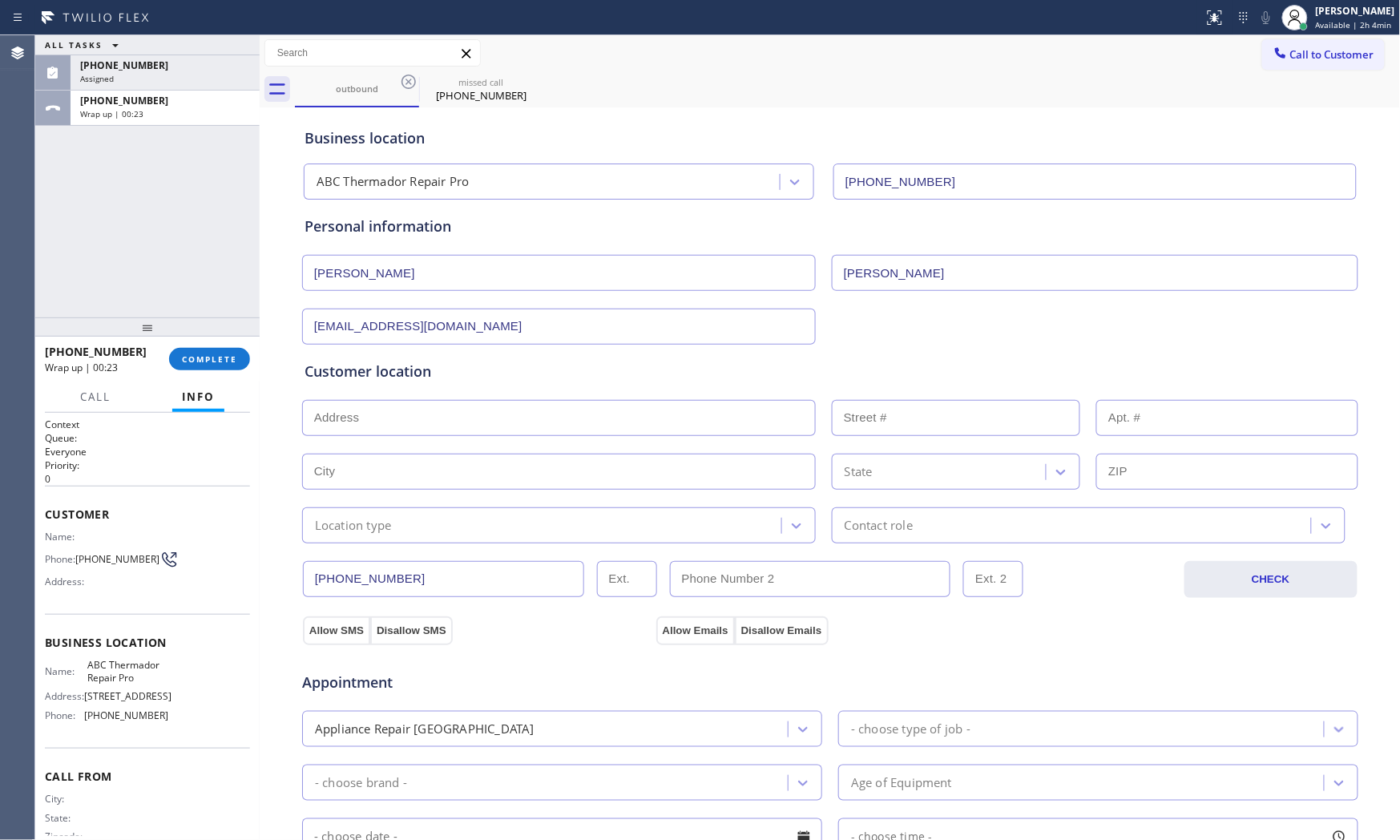
click at [417, 429] on input "text" at bounding box center [558, 417] width 514 height 36
paste input "3239 E Meadowview DrGilbert, AZ 85298, USA"
type input "3239 E Meadowview Dr"
type input "3239"
type input "Gilbert"
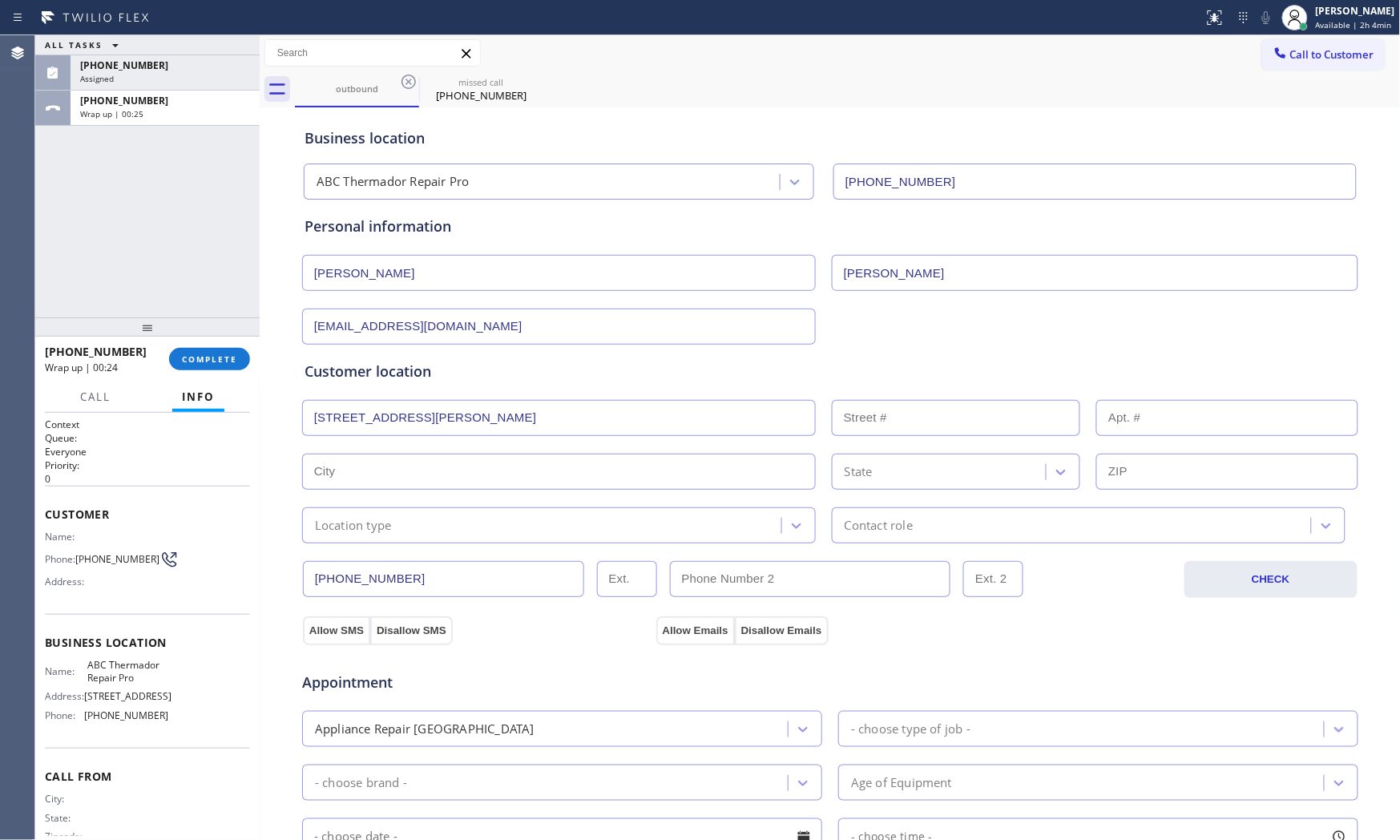
type input "85298"
click at [380, 524] on div "Location type" at bounding box center [353, 524] width 77 height 18
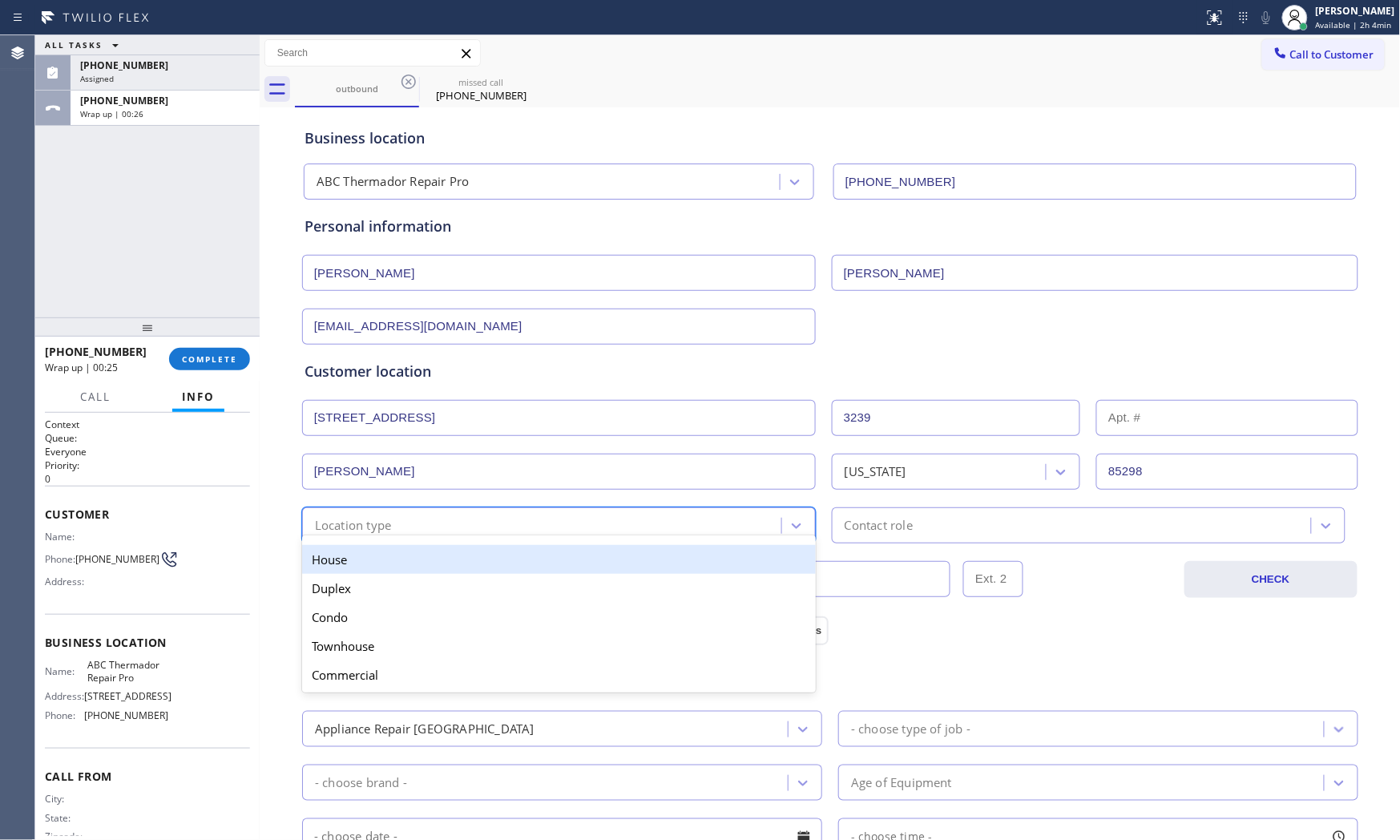
click at [377, 556] on div "House" at bounding box center [558, 559] width 514 height 29
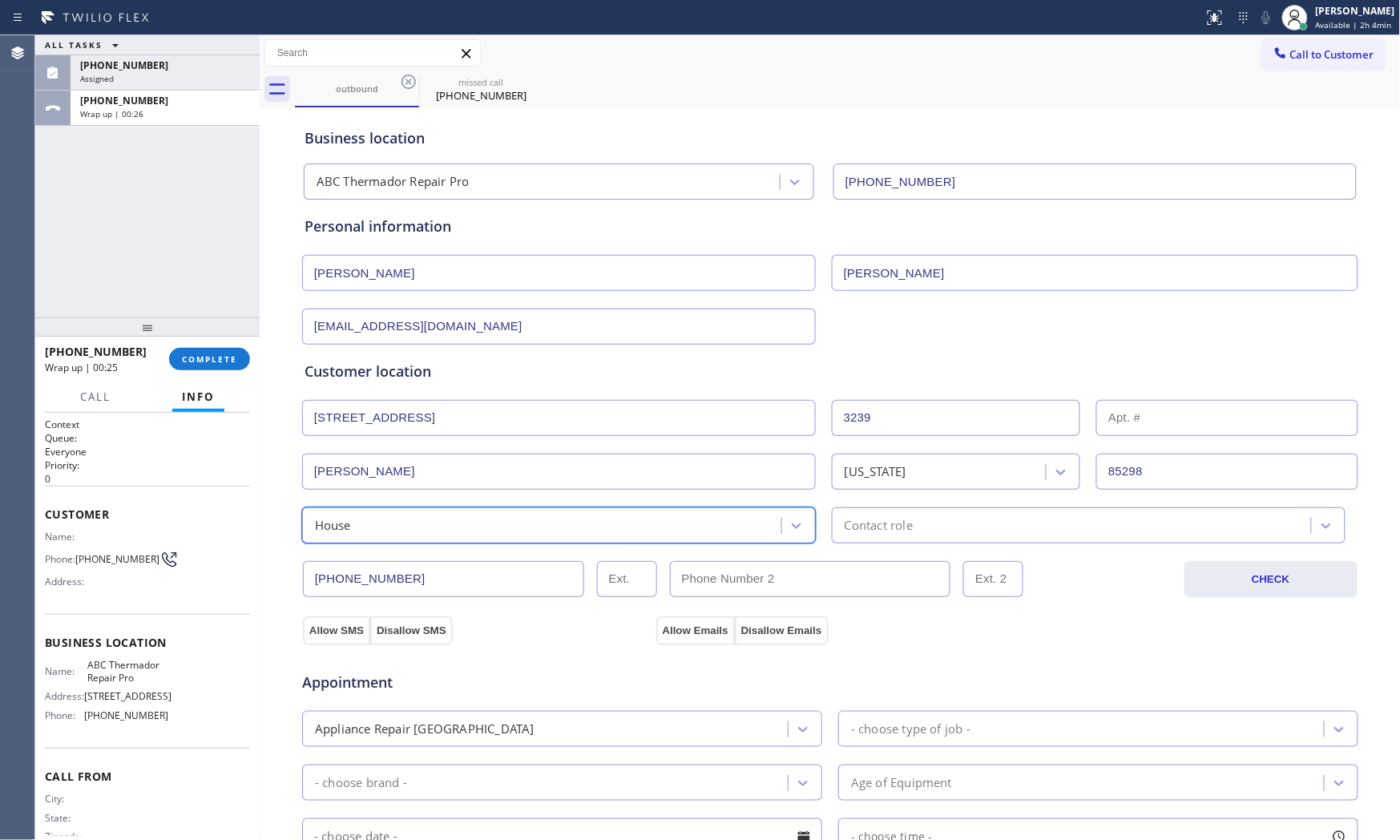
click at [840, 511] on div "Contact role" at bounding box center [1074, 525] width 475 height 28
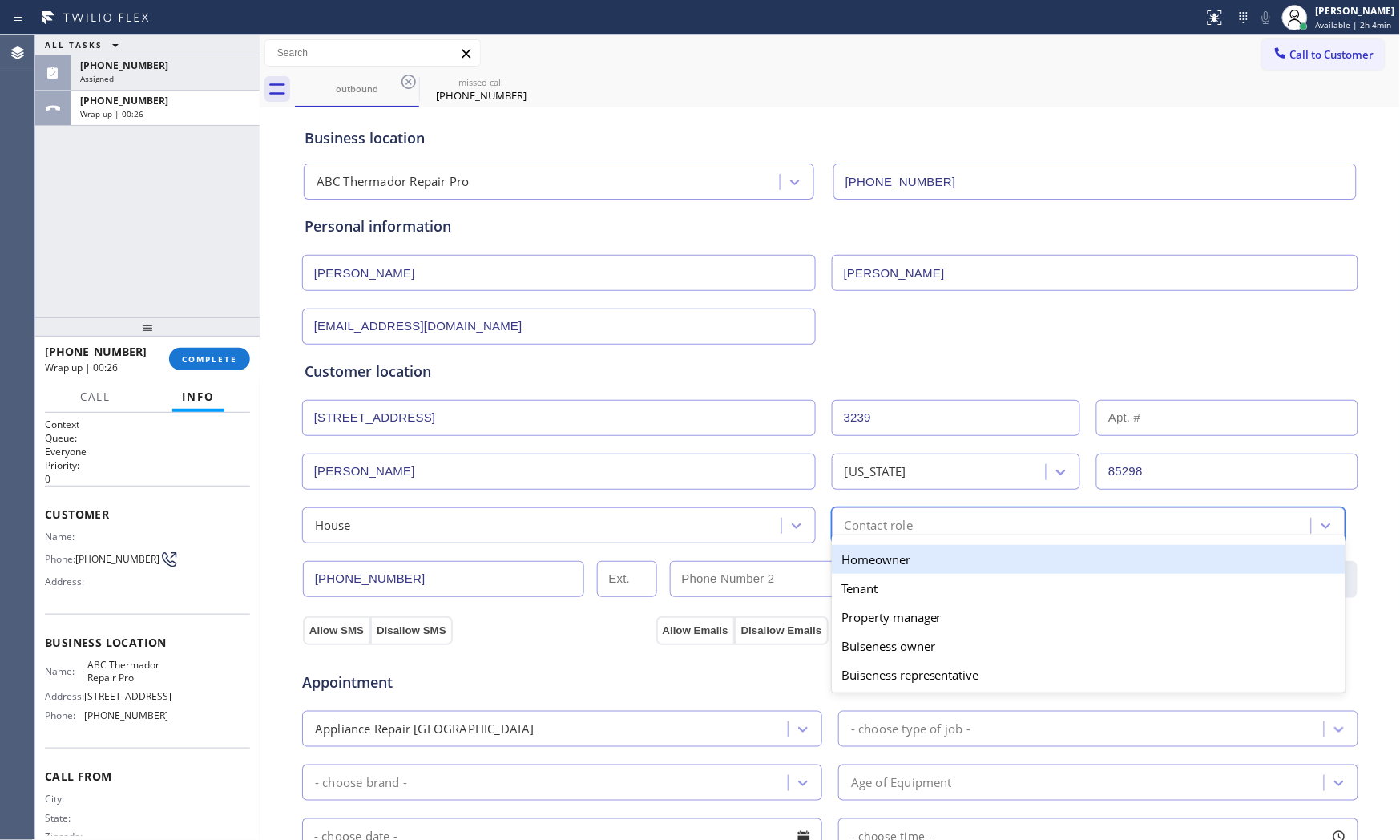
click at [838, 553] on div "Homeowner" at bounding box center [1088, 559] width 514 height 29
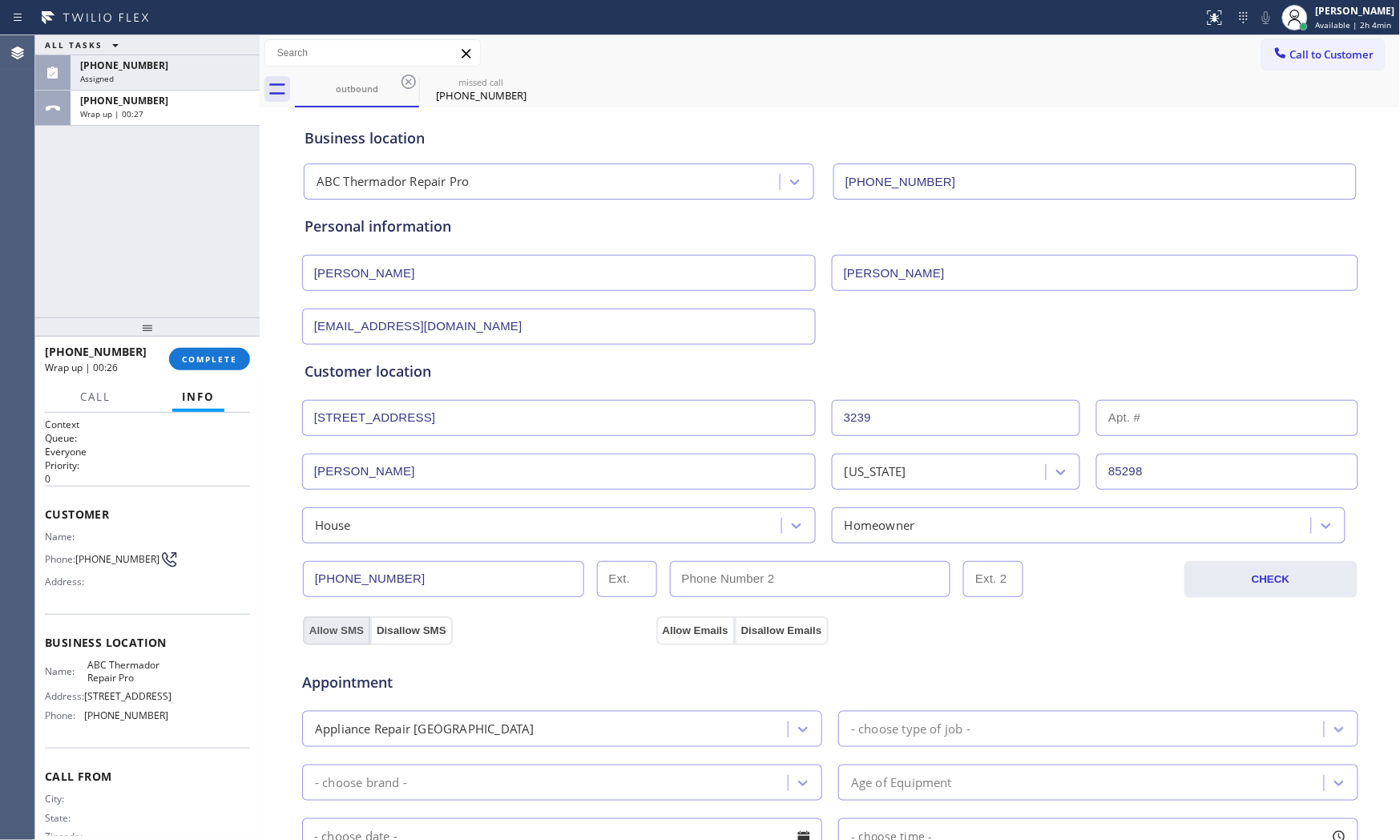
click at [325, 636] on button "Allow SMS" at bounding box center [336, 630] width 67 height 29
click at [673, 617] on button "Allow Emails" at bounding box center [696, 630] width 78 height 29
click at [623, 743] on div "Appliance Repair [GEOGRAPHIC_DATA]" at bounding box center [547, 729] width 481 height 28
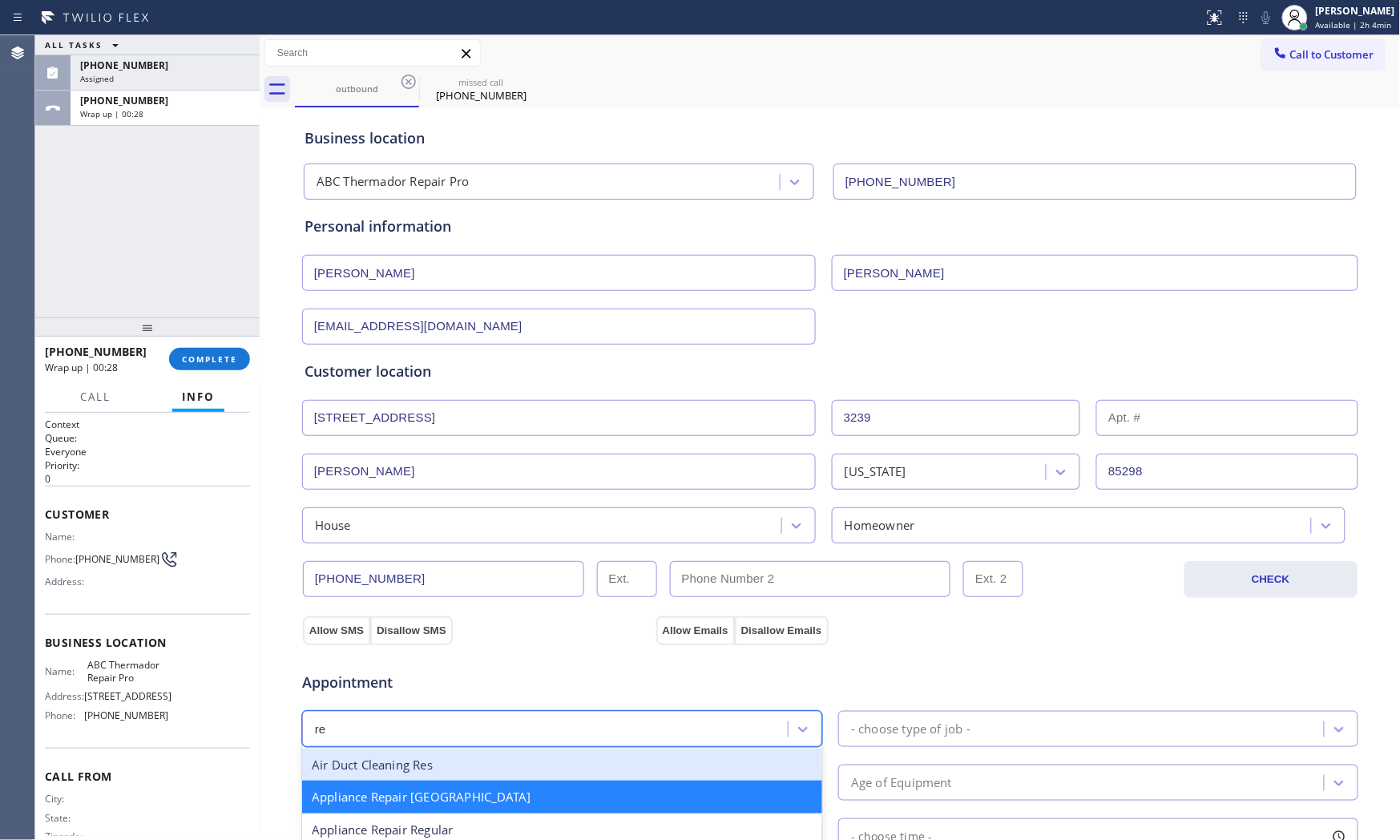
type input "reg"
click at [481, 813] on div "Appliance Repair Regular" at bounding box center [562, 830] width 520 height 33
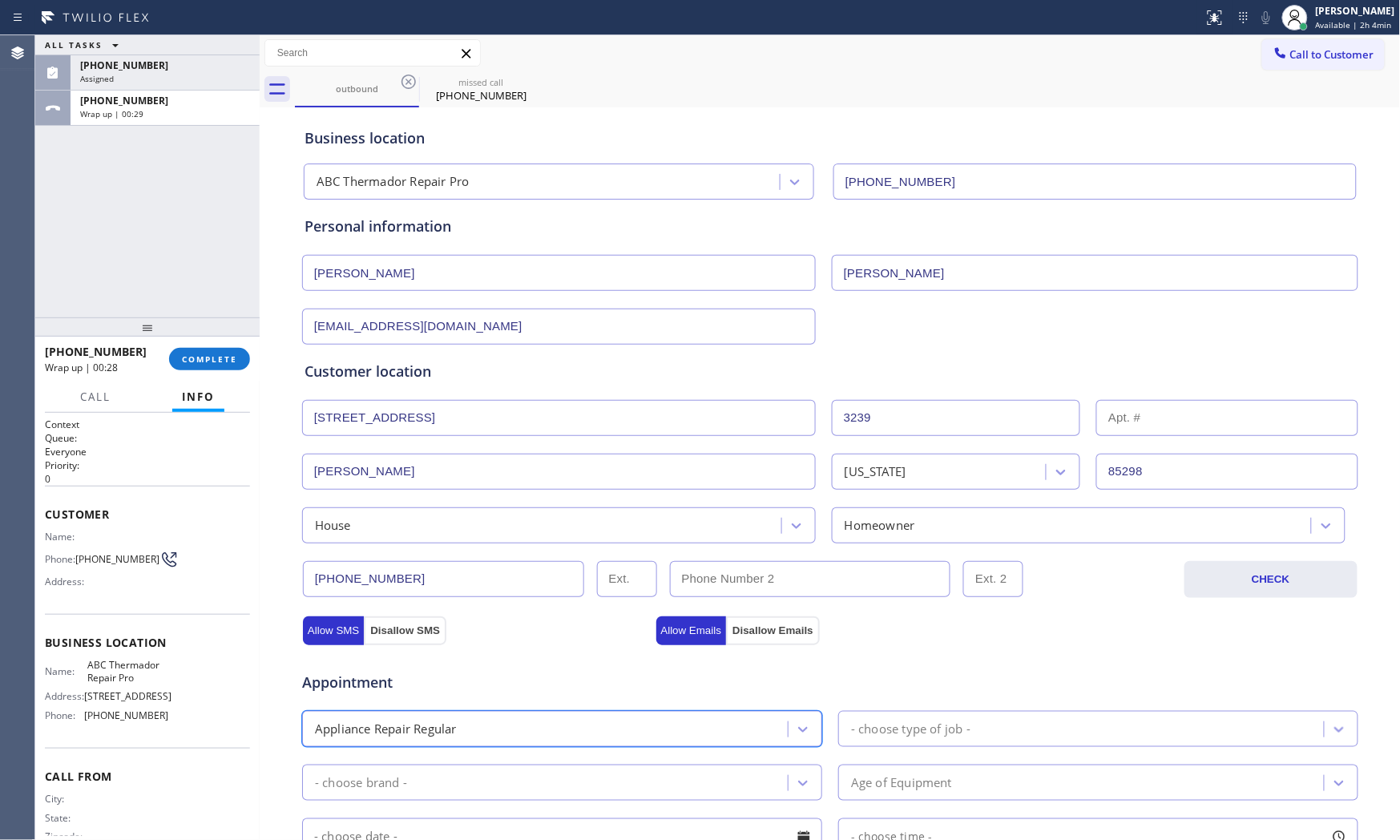
drag, startPoint x: 916, startPoint y: 748, endPoint x: 919, endPoint y: 730, distance: 18.2
click at [916, 747] on div "Appointment option Appliance Repair Regular, selected. 24 results available. Se…" at bounding box center [830, 802] width 1051 height 300
drag, startPoint x: 919, startPoint y: 730, endPoint x: 946, endPoint y: 675, distance: 61.3
click at [919, 730] on div "- choose type of job -" at bounding box center [910, 728] width 119 height 18
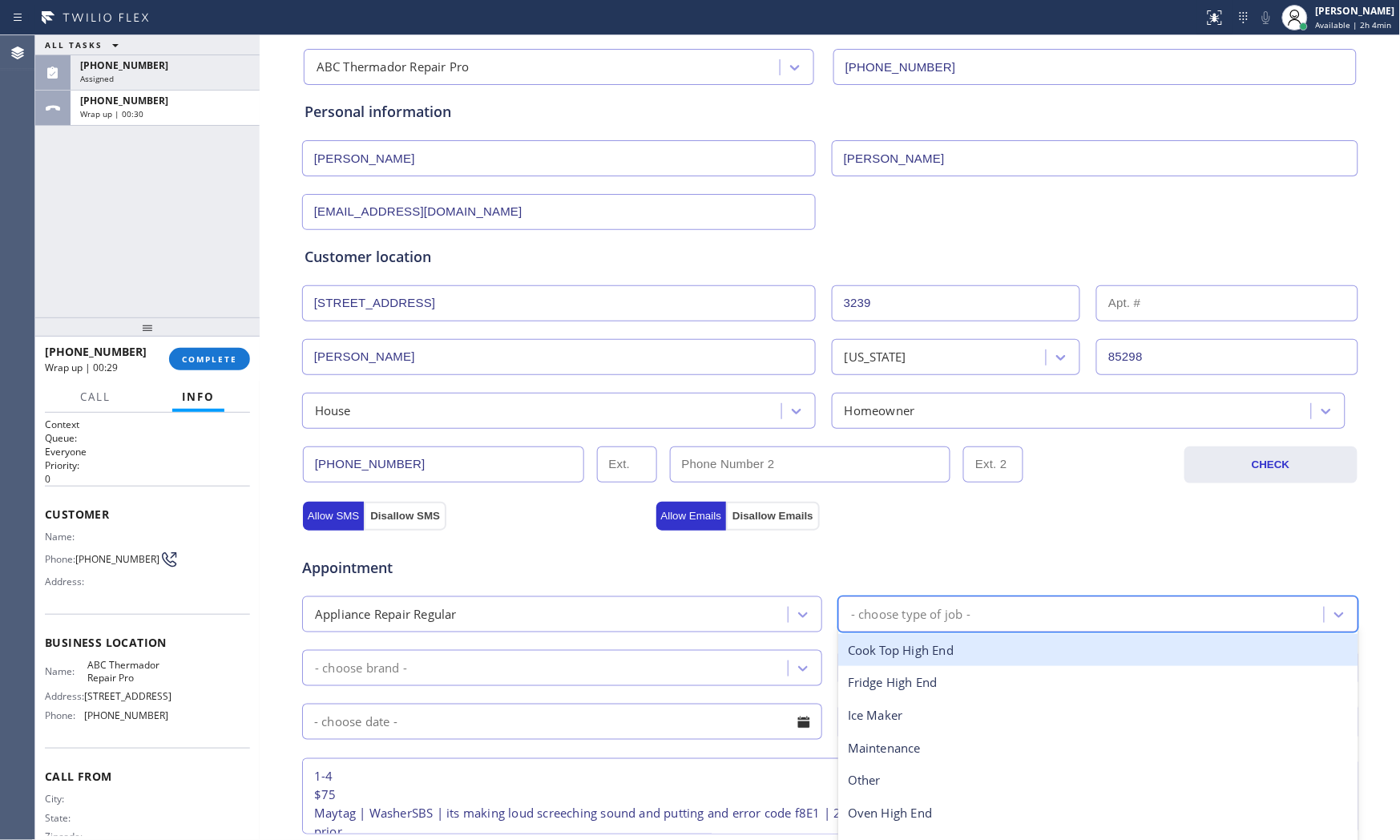
scroll to position [356, 0]
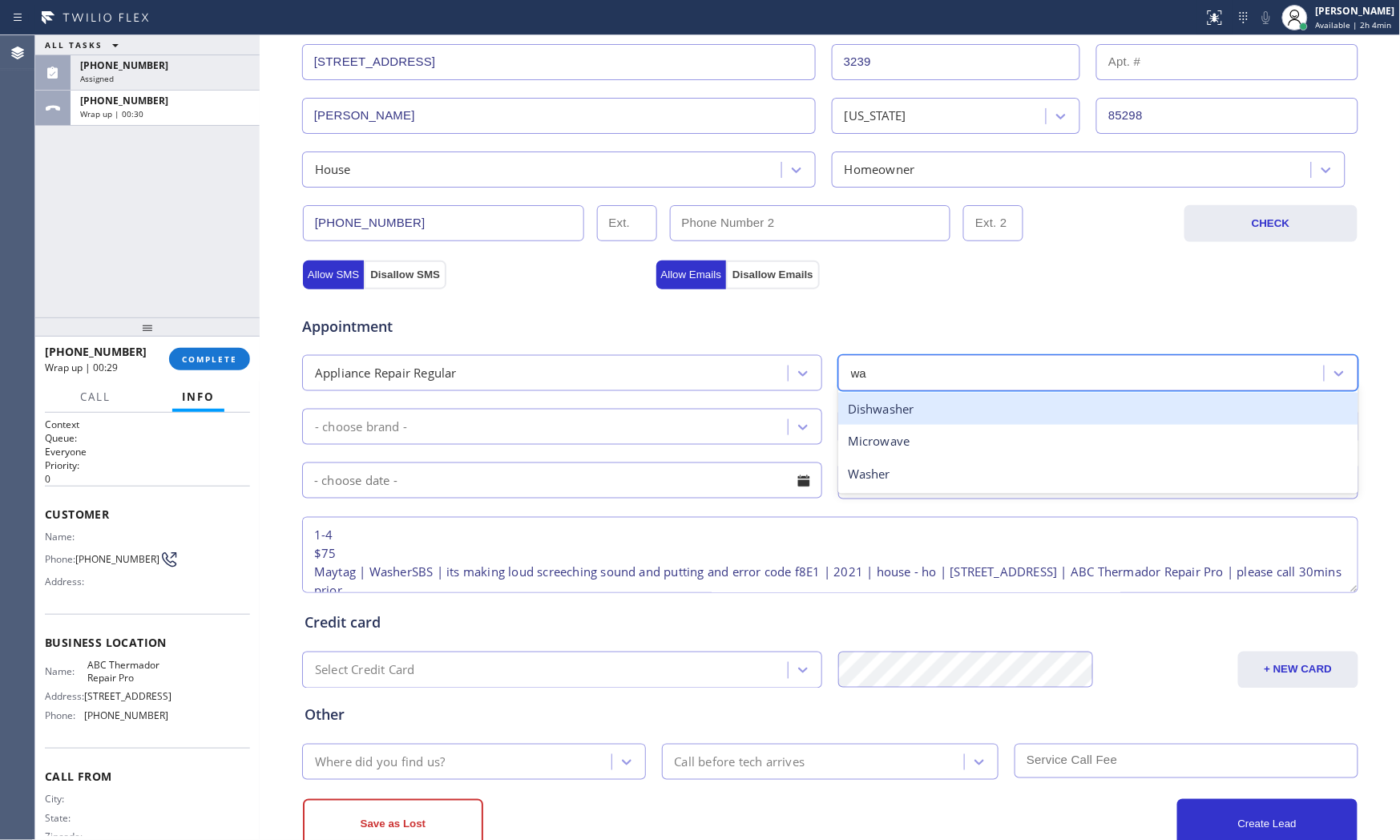
type input "was"
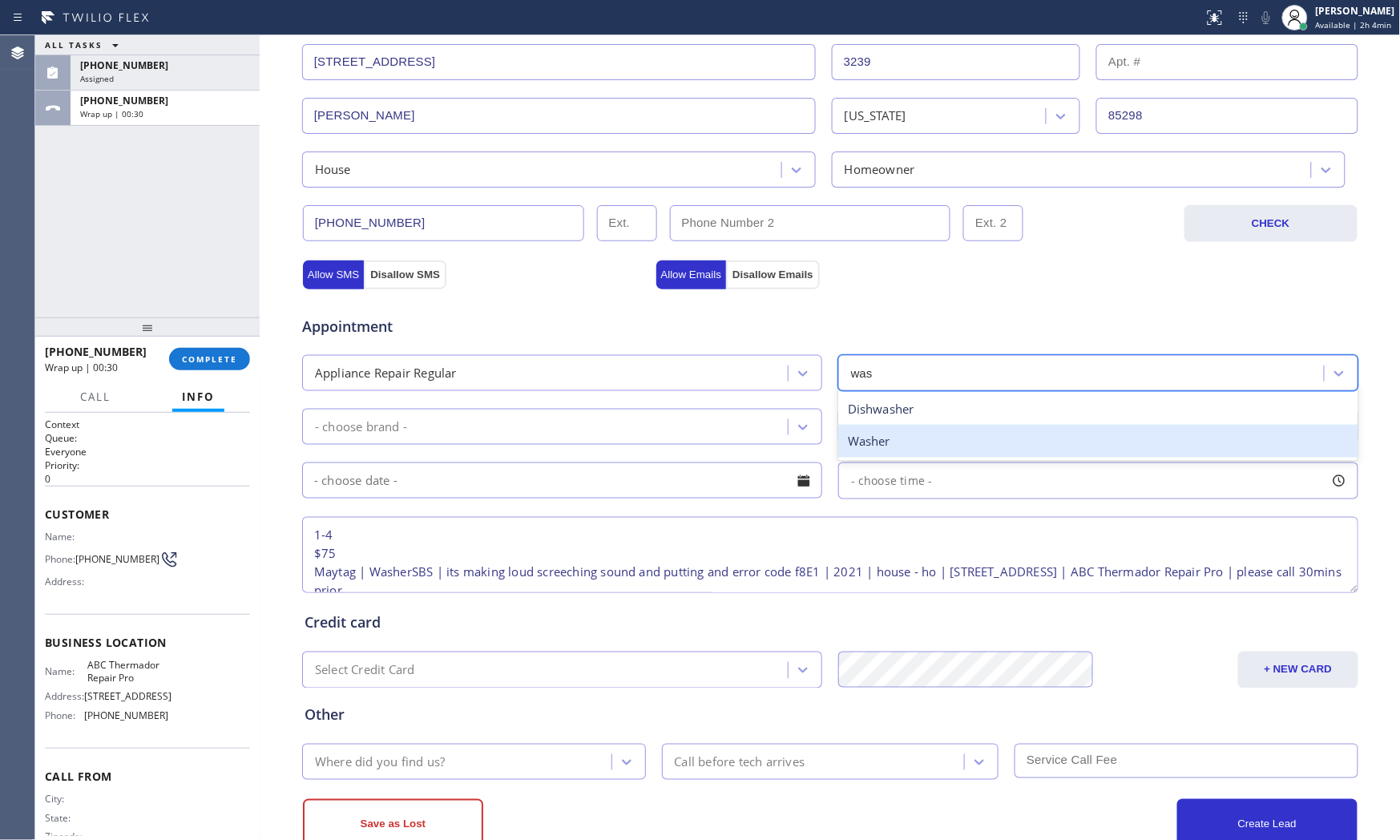
click at [907, 444] on div "Washer" at bounding box center [1098, 441] width 520 height 33
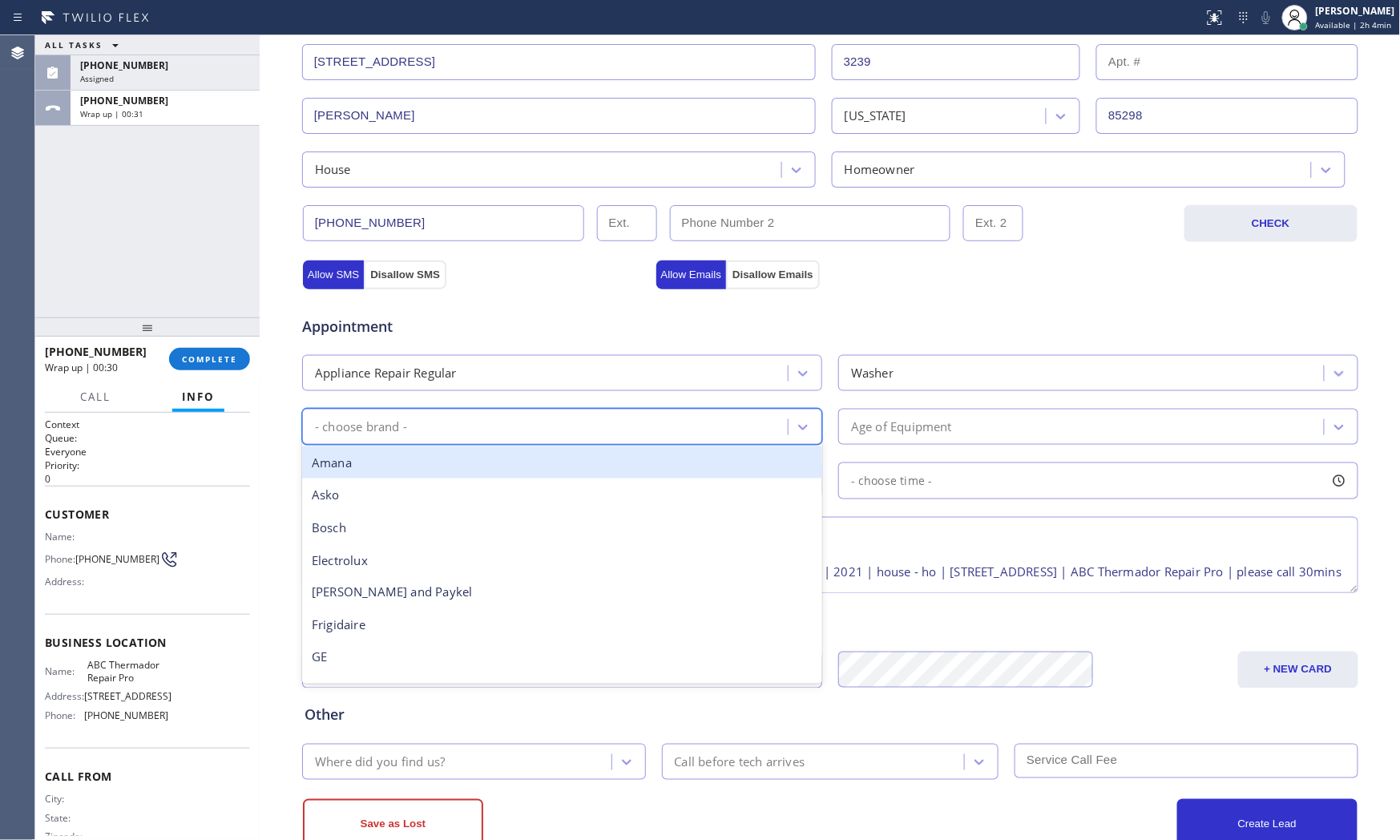
click at [554, 430] on div "- choose brand -" at bounding box center [547, 427] width 481 height 28
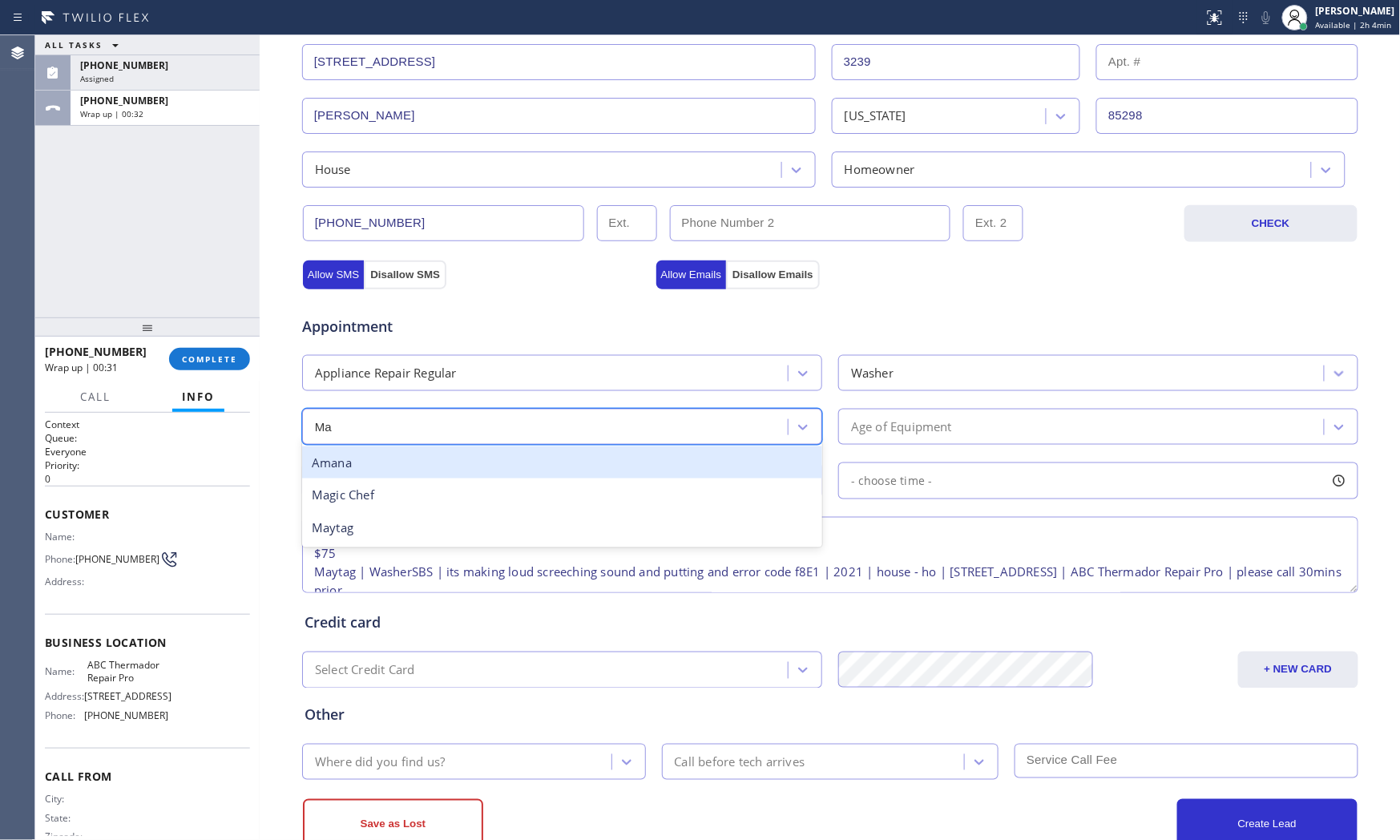
type input "May"
click at [505, 465] on div "Maytag" at bounding box center [562, 463] width 520 height 33
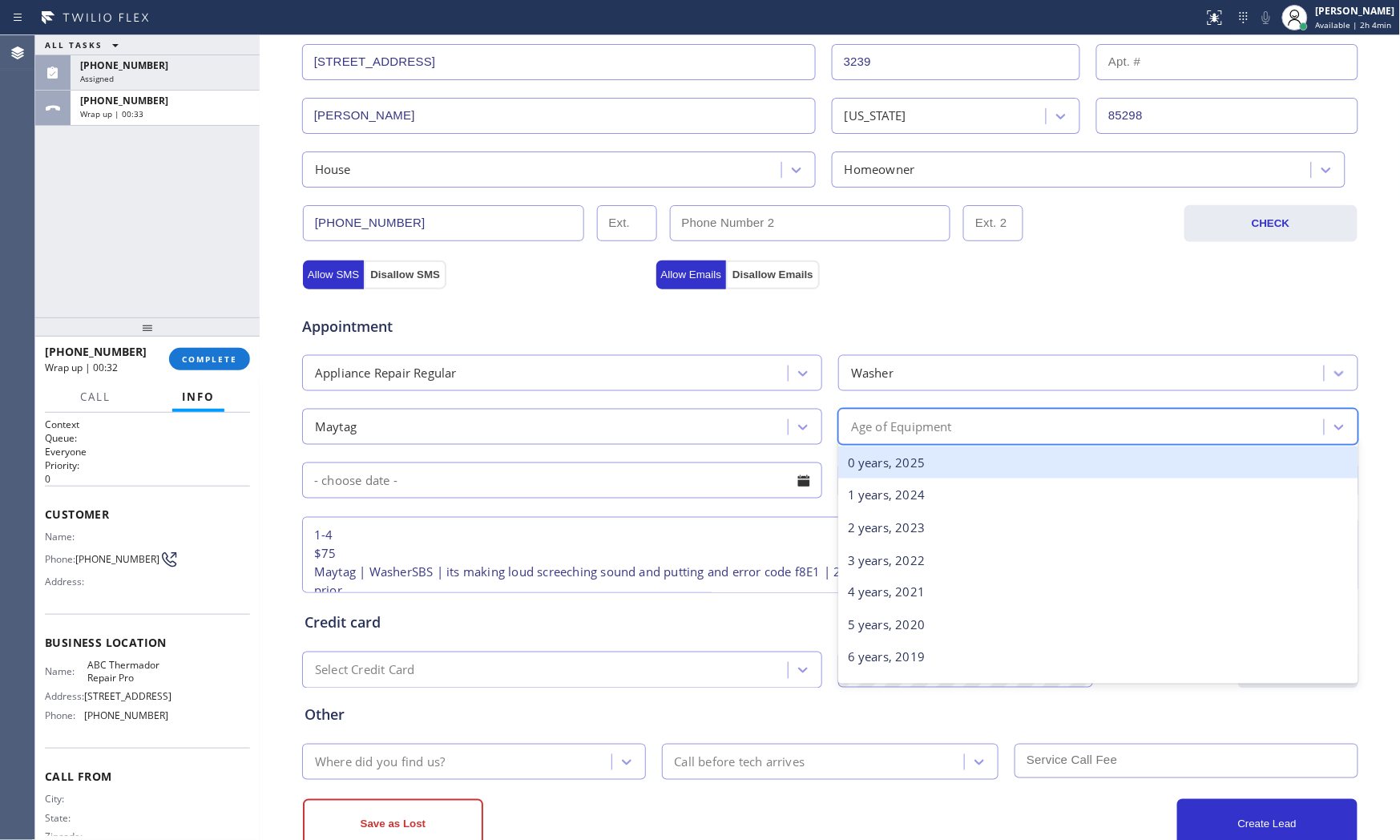
click at [896, 436] on div "Age of Equipment" at bounding box center [902, 426] width 101 height 18
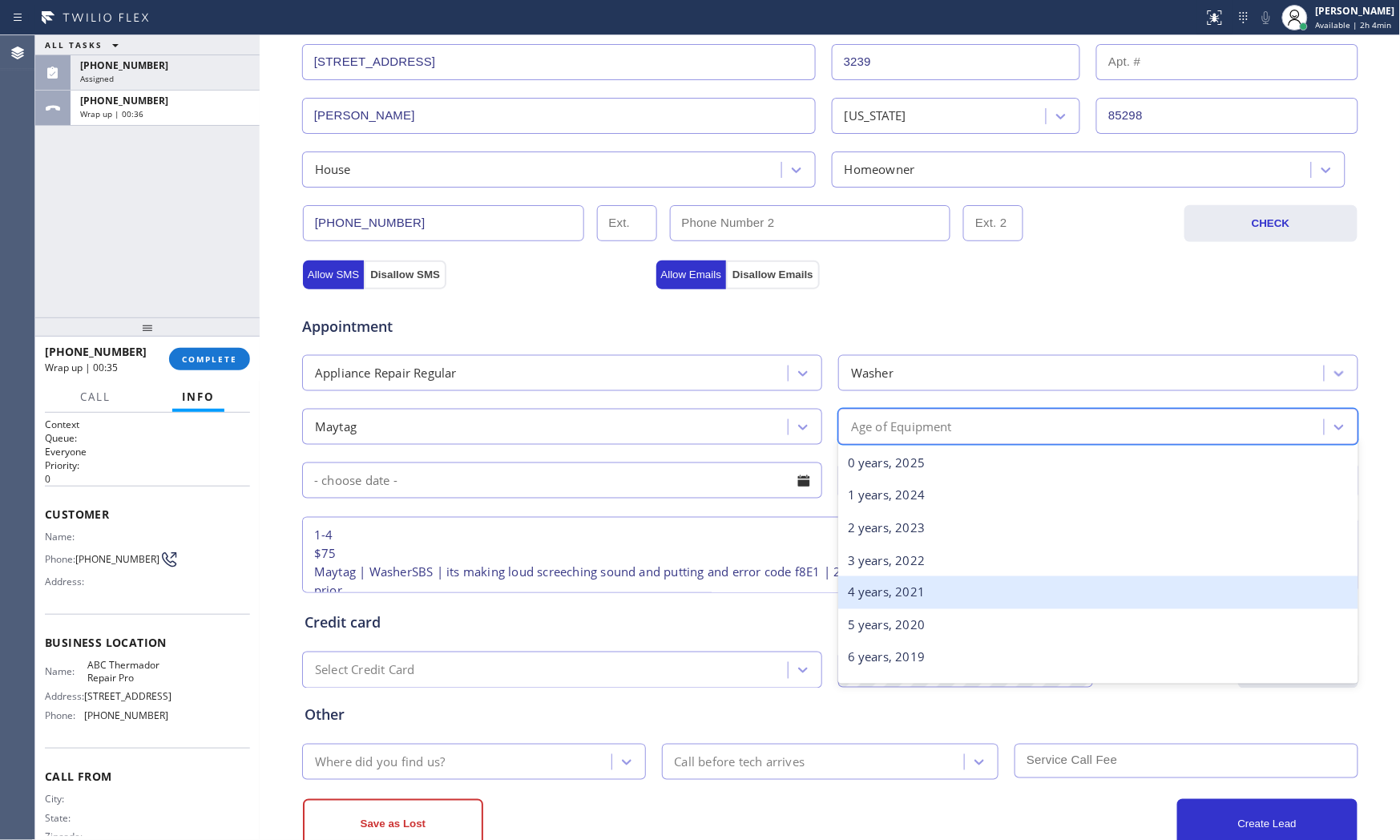
click at [914, 591] on div "4 years, 2021" at bounding box center [1098, 593] width 520 height 33
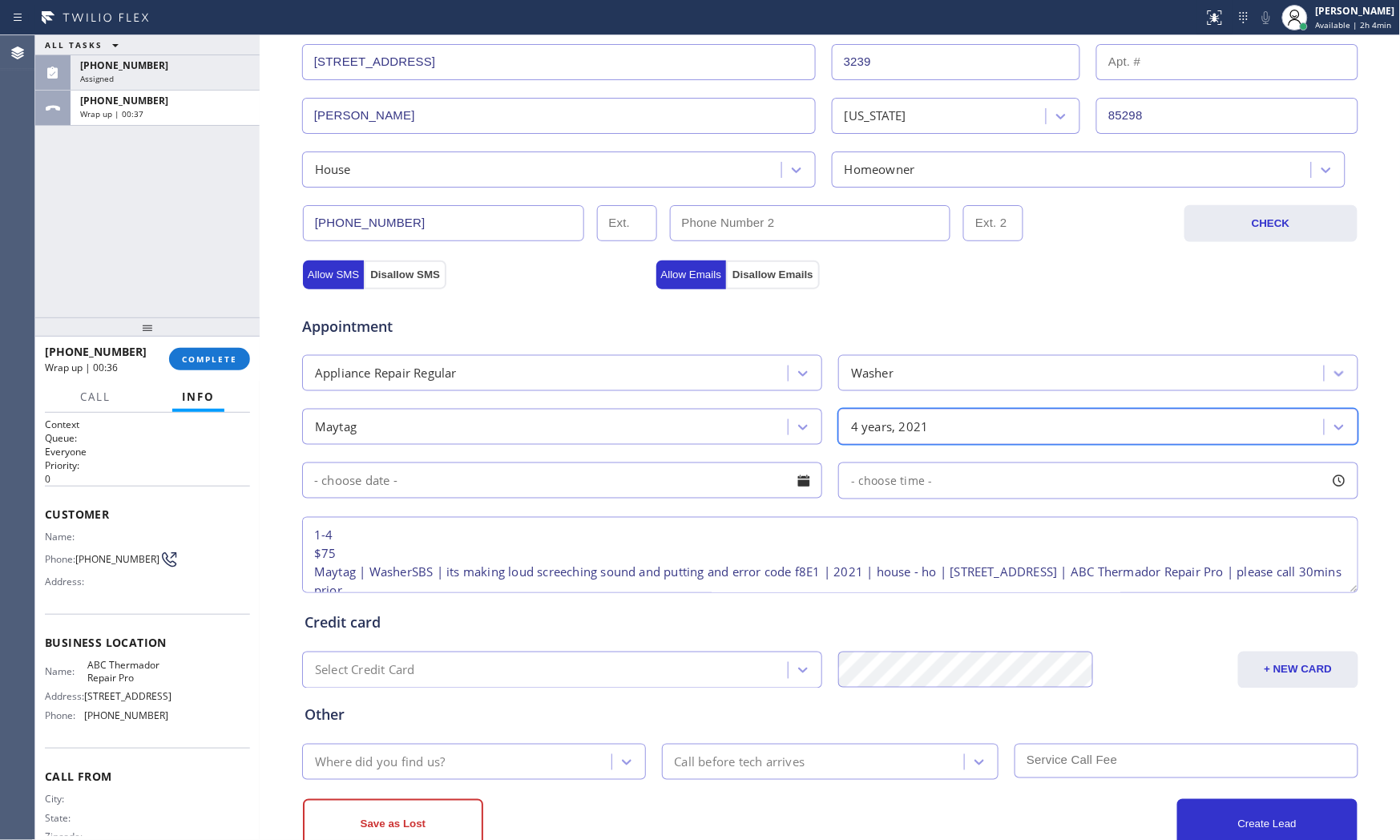
click at [599, 494] on input "text" at bounding box center [562, 480] width 520 height 36
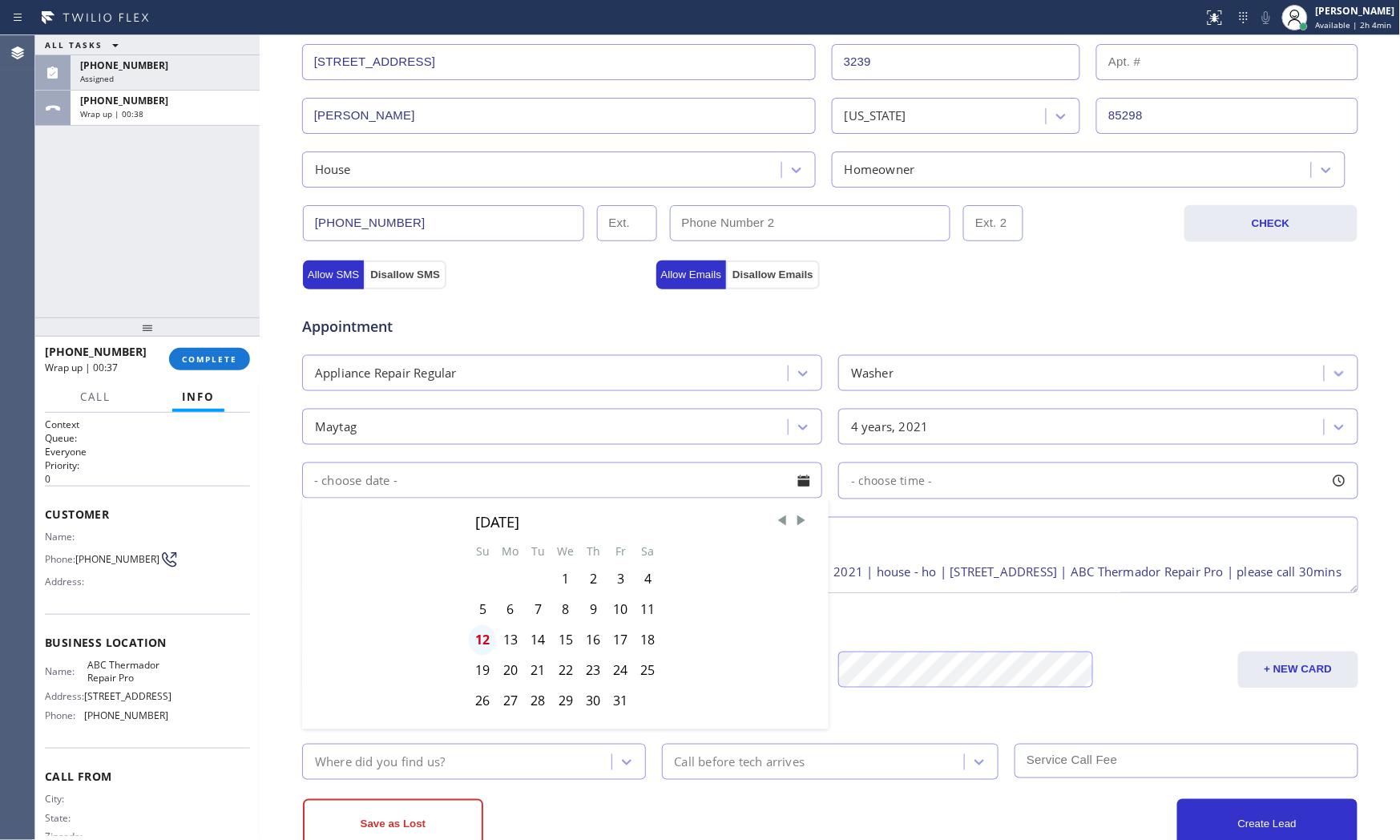
click at [482, 642] on div "12" at bounding box center [482, 640] width 27 height 30
type input "[DATE]"
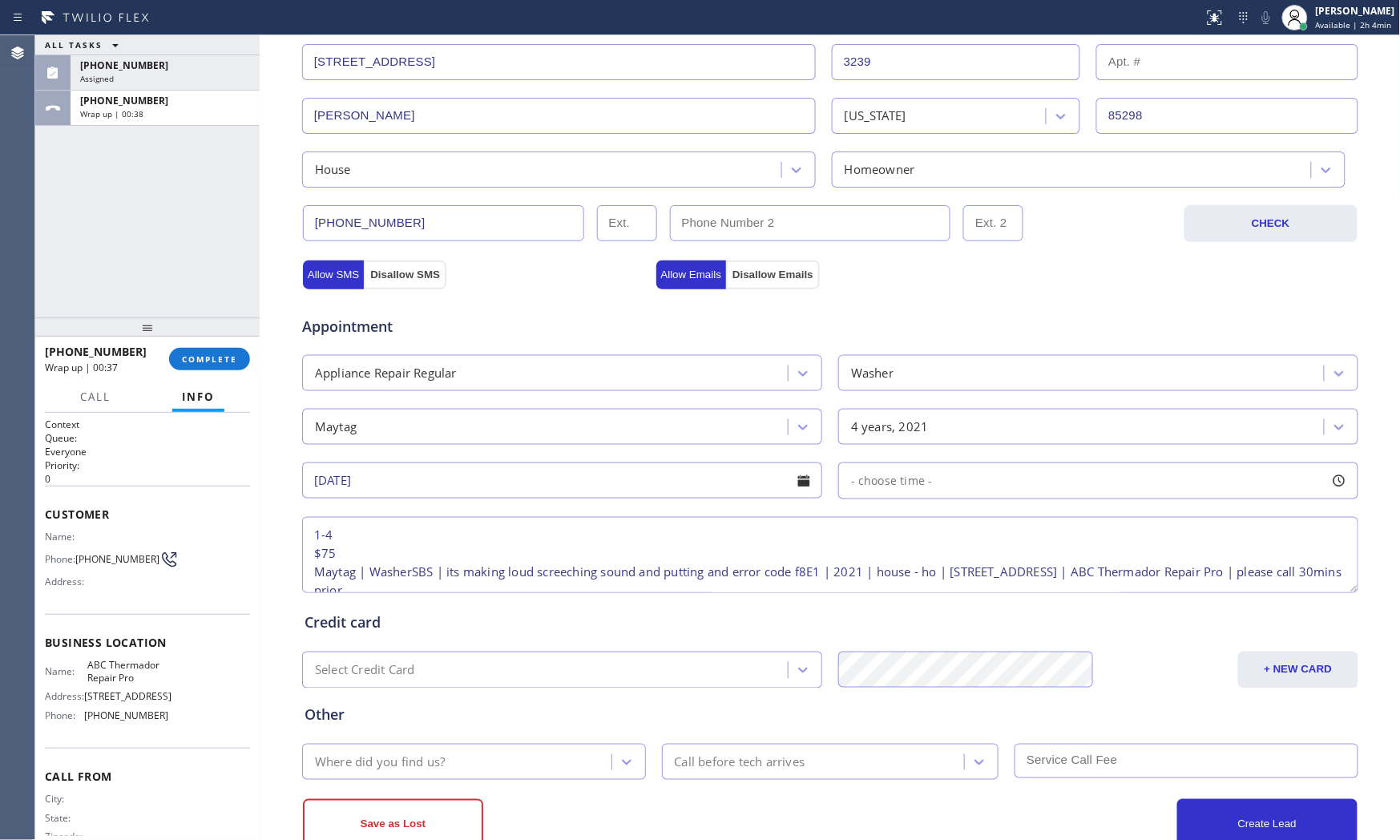
click at [894, 475] on span "- choose time -" at bounding box center [892, 481] width 82 height 16
drag, startPoint x: 852, startPoint y: 577, endPoint x: 1149, endPoint y: 570, distance: 297.1
click at [1151, 570] on div at bounding box center [1161, 578] width 19 height 34
drag, startPoint x: 873, startPoint y: 581, endPoint x: 1031, endPoint y: 576, distance: 158.1
click at [1036, 576] on div at bounding box center [1045, 578] width 19 height 34
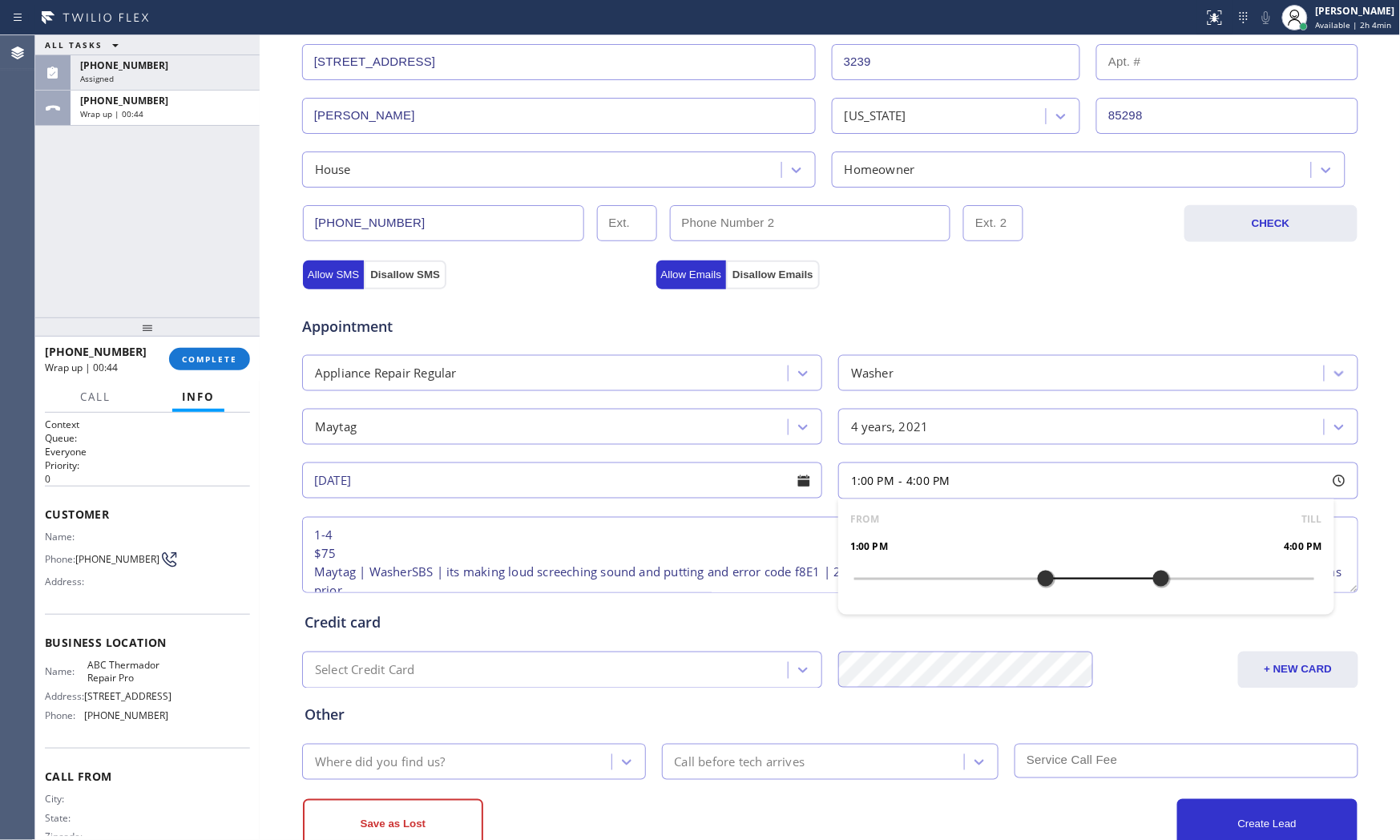
click at [486, 746] on div "Where did you find us?" at bounding box center [473, 761] width 343 height 36
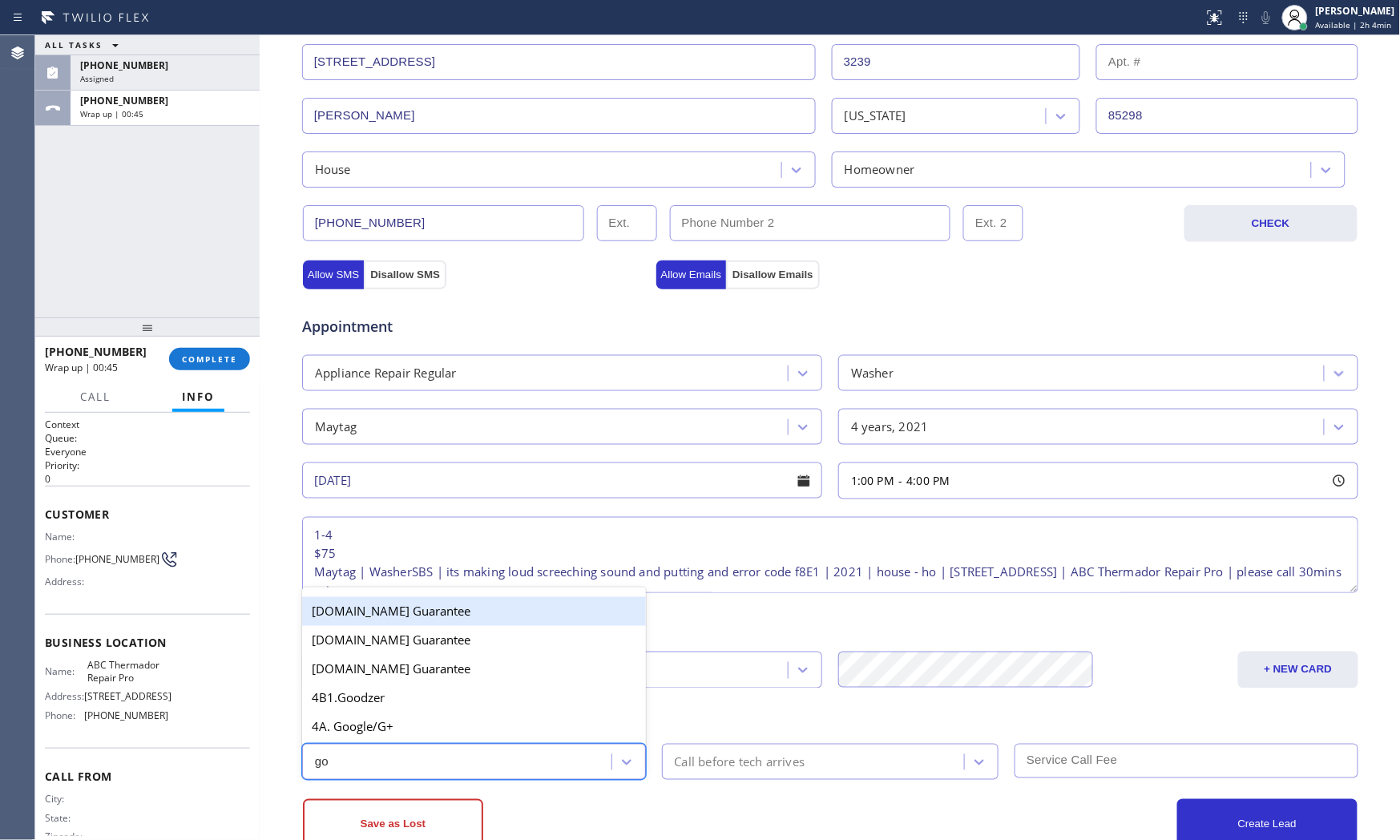
type input "goo"
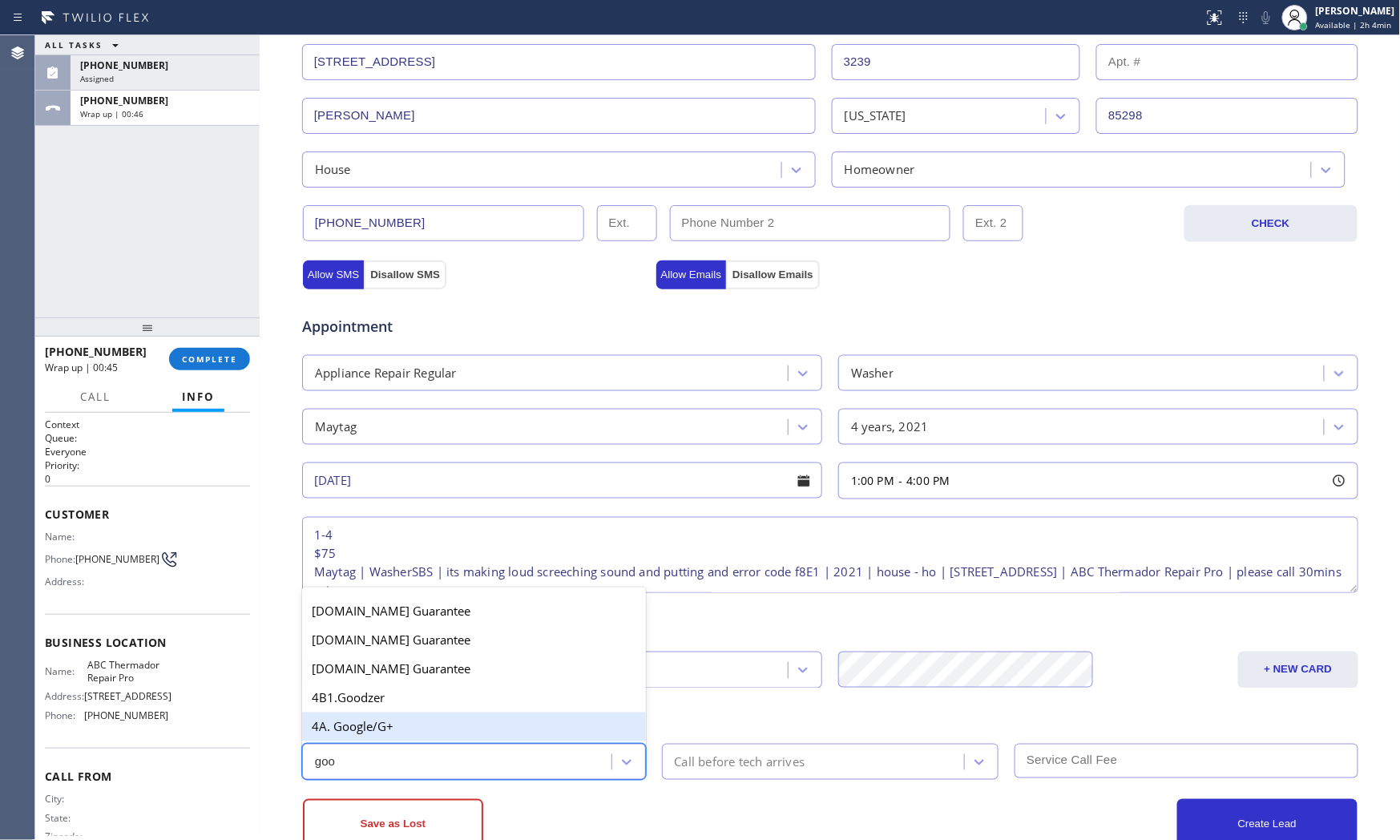
drag, startPoint x: 479, startPoint y: 723, endPoint x: 715, endPoint y: 768, distance: 240.3
click at [482, 723] on div "4A. Google/G+" at bounding box center [473, 726] width 343 height 29
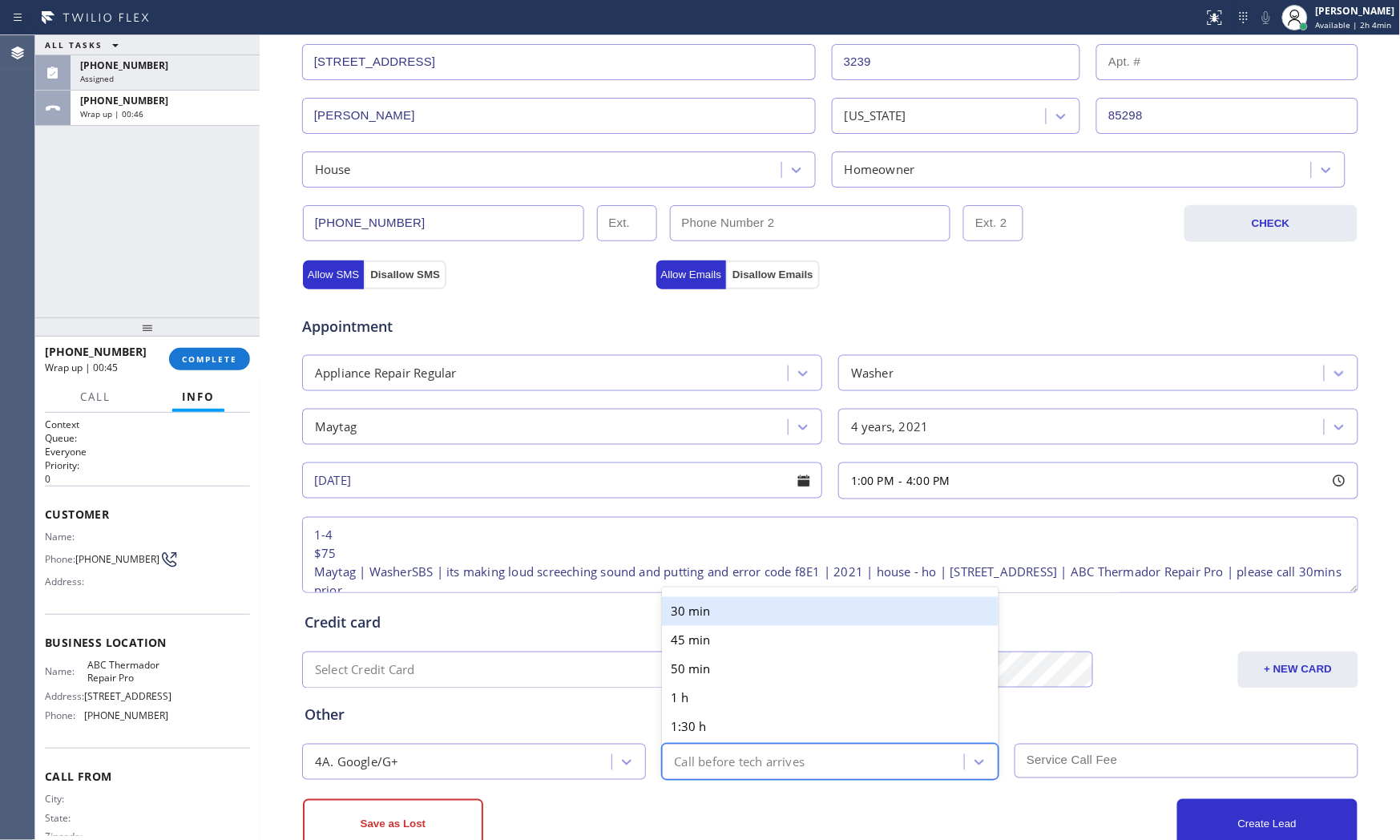
click at [740, 773] on div "Call before tech arrives" at bounding box center [816, 762] width 298 height 28
drag, startPoint x: 736, startPoint y: 621, endPoint x: 1040, endPoint y: 753, distance: 331.4
click at [738, 621] on div "30 min" at bounding box center [830, 610] width 337 height 29
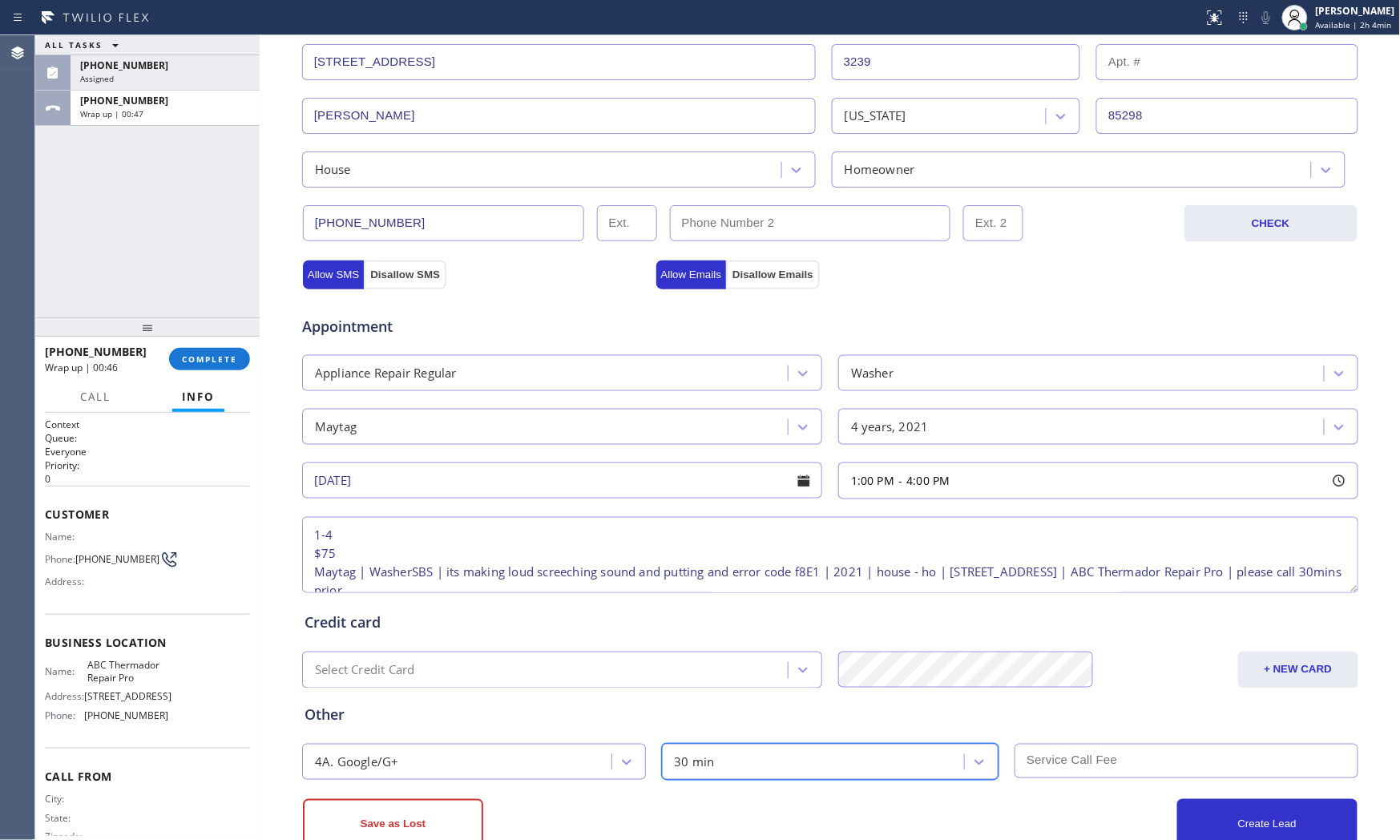
click at [1091, 770] on input "text" at bounding box center [1186, 761] width 343 height 35
type input "75"
click at [1016, 806] on div "Create Lead" at bounding box center [1094, 824] width 527 height 51
click at [1245, 810] on button "Create Lead" at bounding box center [1267, 824] width 180 height 51
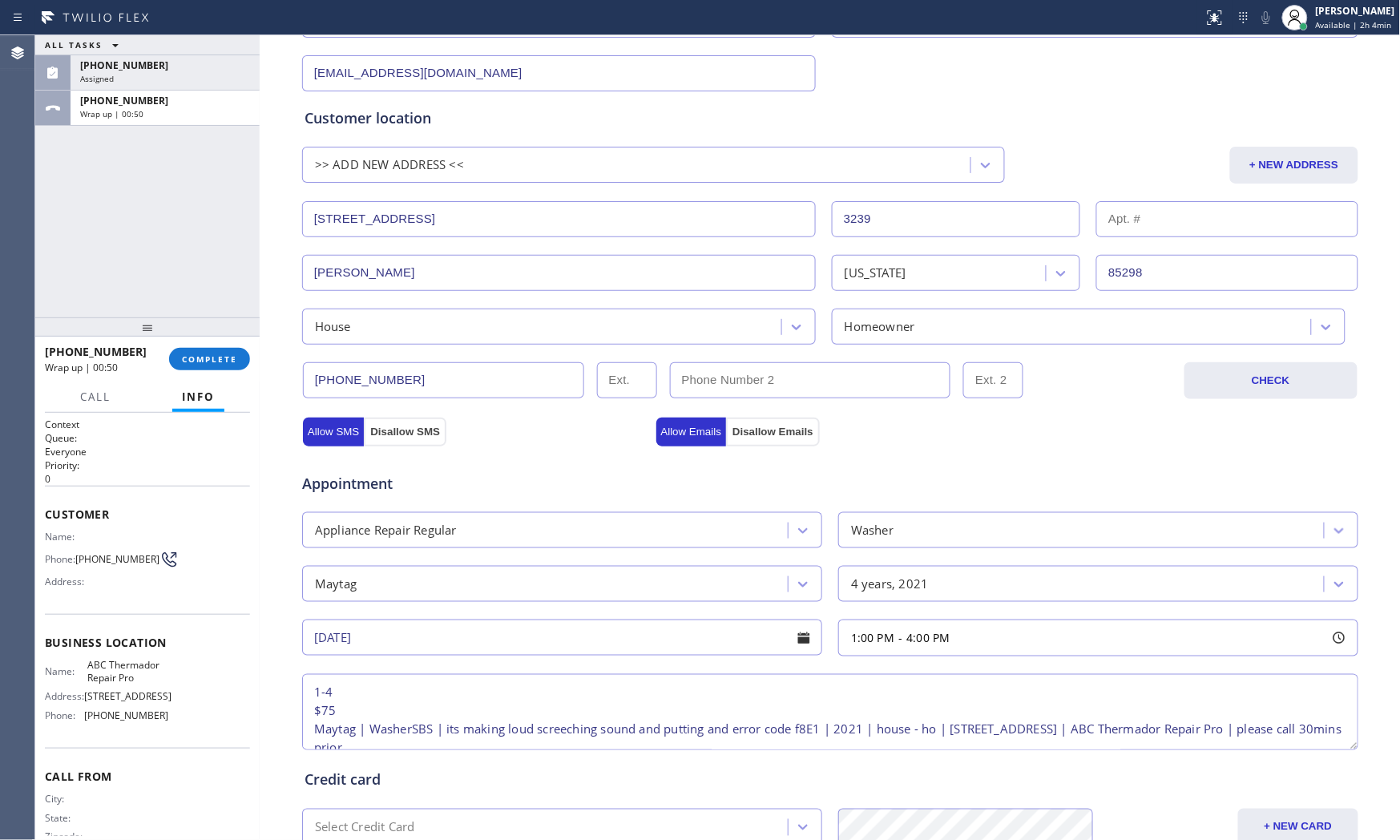
scroll to position [54, 0]
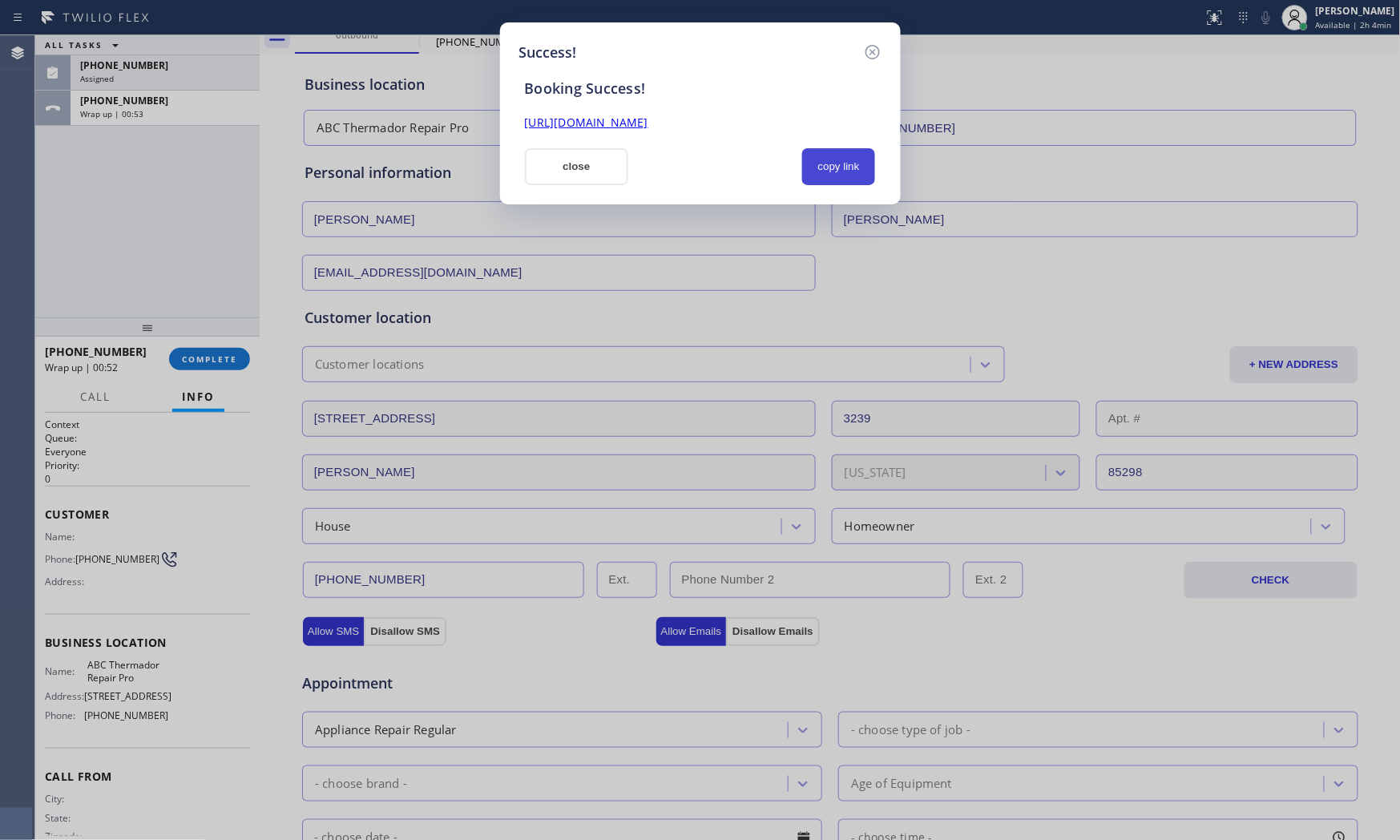
click at [853, 173] on button "copy link" at bounding box center [838, 166] width 74 height 37
click at [531, 155] on button "close" at bounding box center [577, 166] width 104 height 37
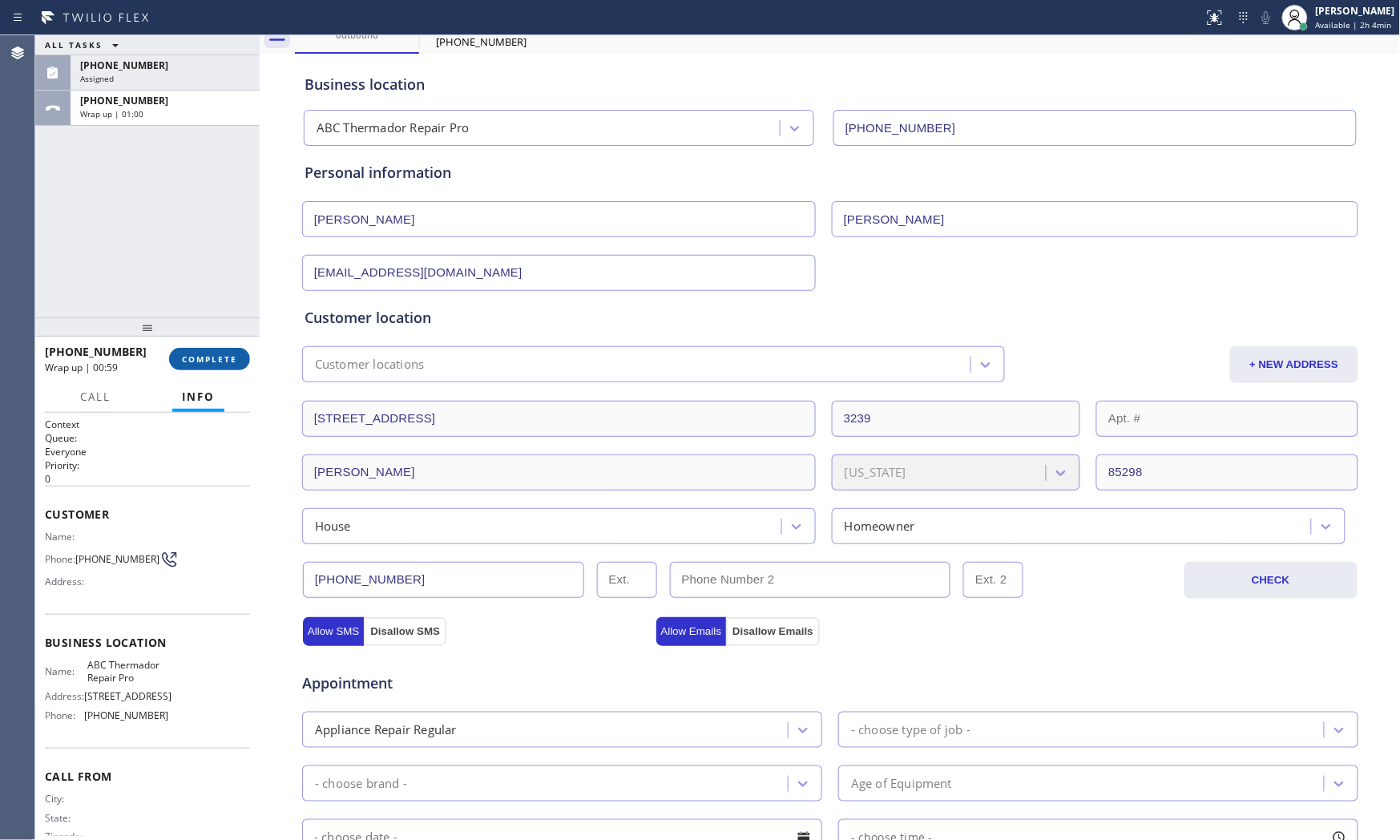
drag, startPoint x: 162, startPoint y: 346, endPoint x: 188, endPoint y: 351, distance: 26.5
click at [174, 349] on div "+16025784090 Wrap up | 00:59 COMPLETE" at bounding box center [148, 359] width 205 height 42
click at [204, 355] on span "COMPLETE" at bounding box center [210, 358] width 56 height 11
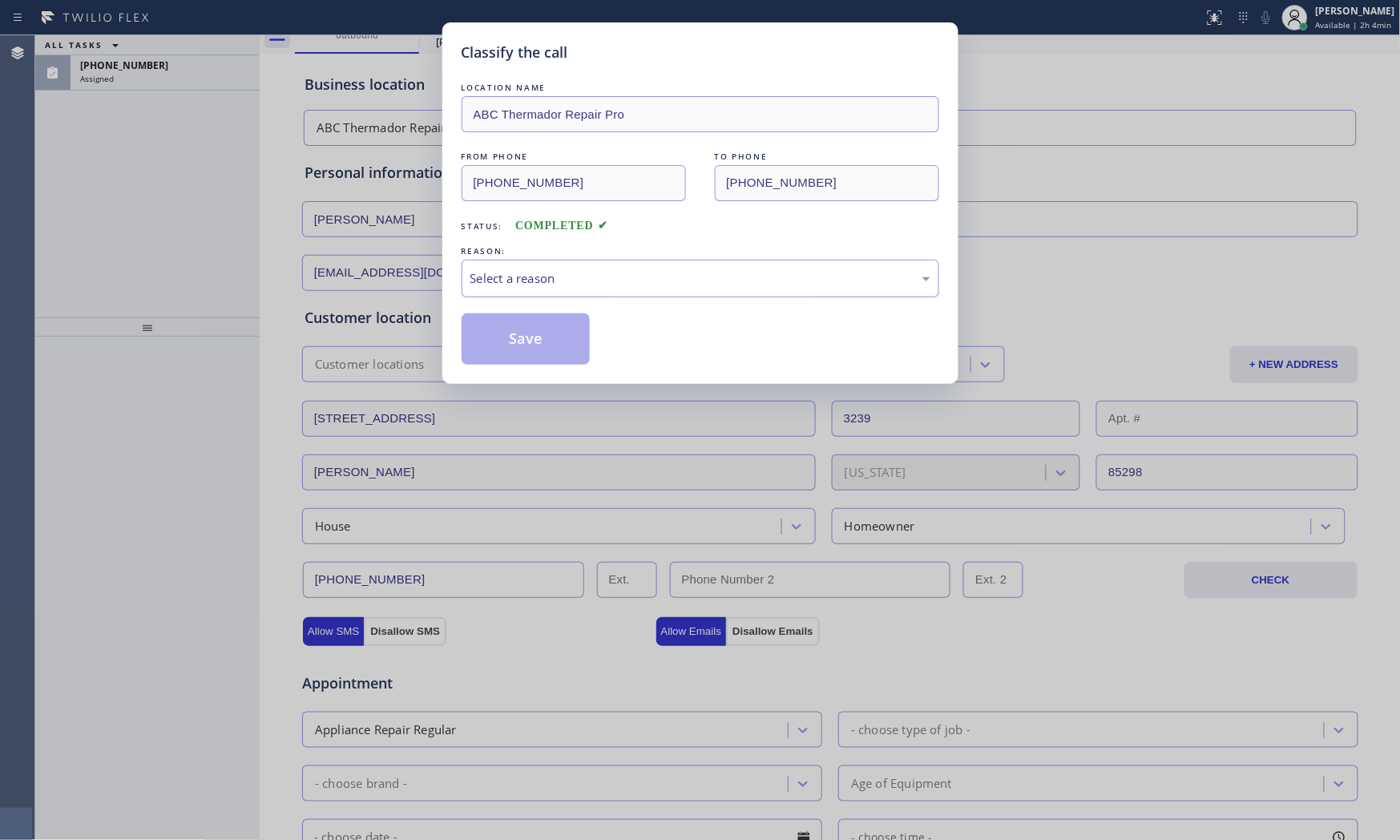
click at [574, 274] on div "Select a reason" at bounding box center [700, 278] width 460 height 18
click at [530, 348] on button "Save" at bounding box center [526, 338] width 129 height 51
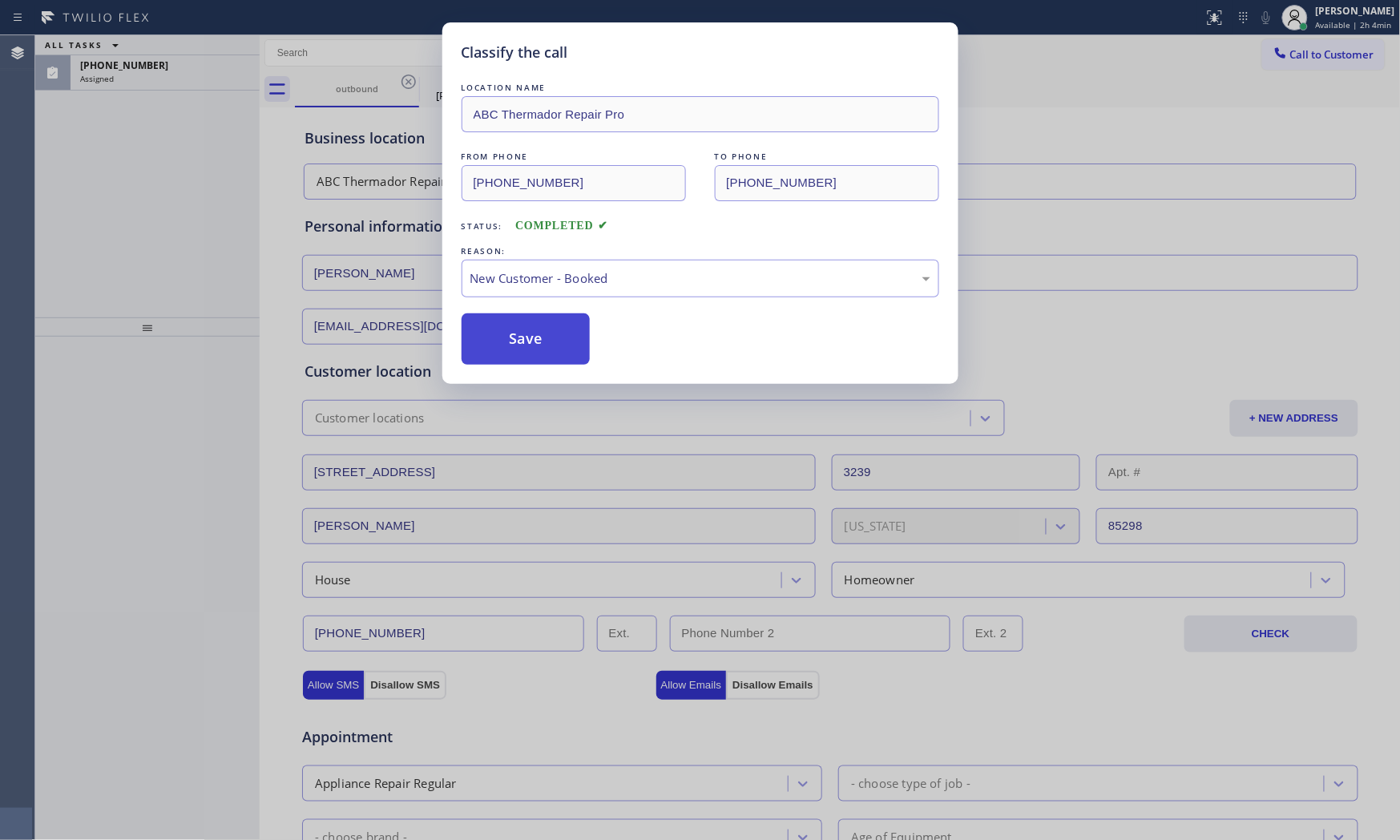
click at [530, 348] on button "Save" at bounding box center [526, 338] width 129 height 51
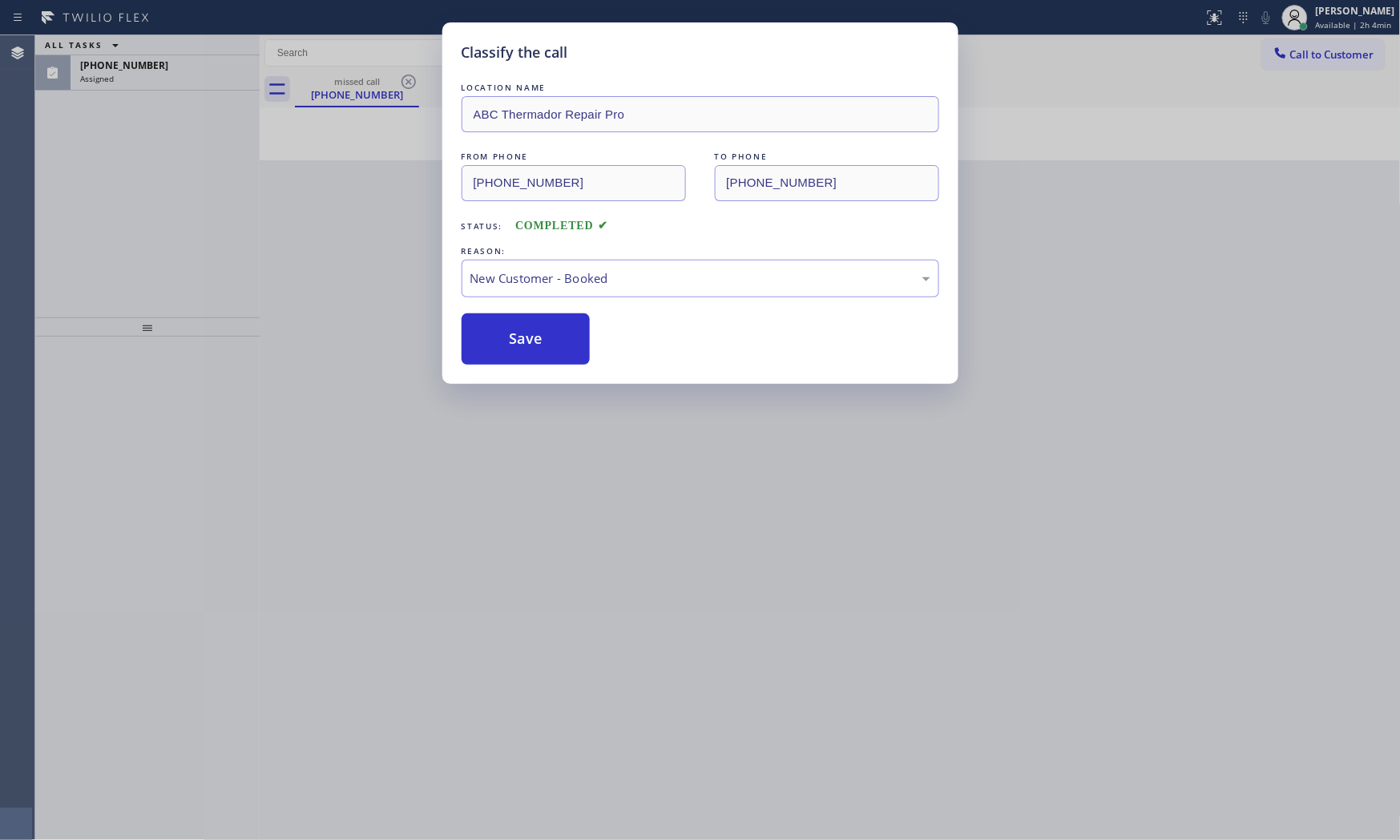
drag, startPoint x: 530, startPoint y: 348, endPoint x: 454, endPoint y: 305, distance: 87.3
click at [529, 348] on button "Save" at bounding box center [526, 338] width 129 height 51
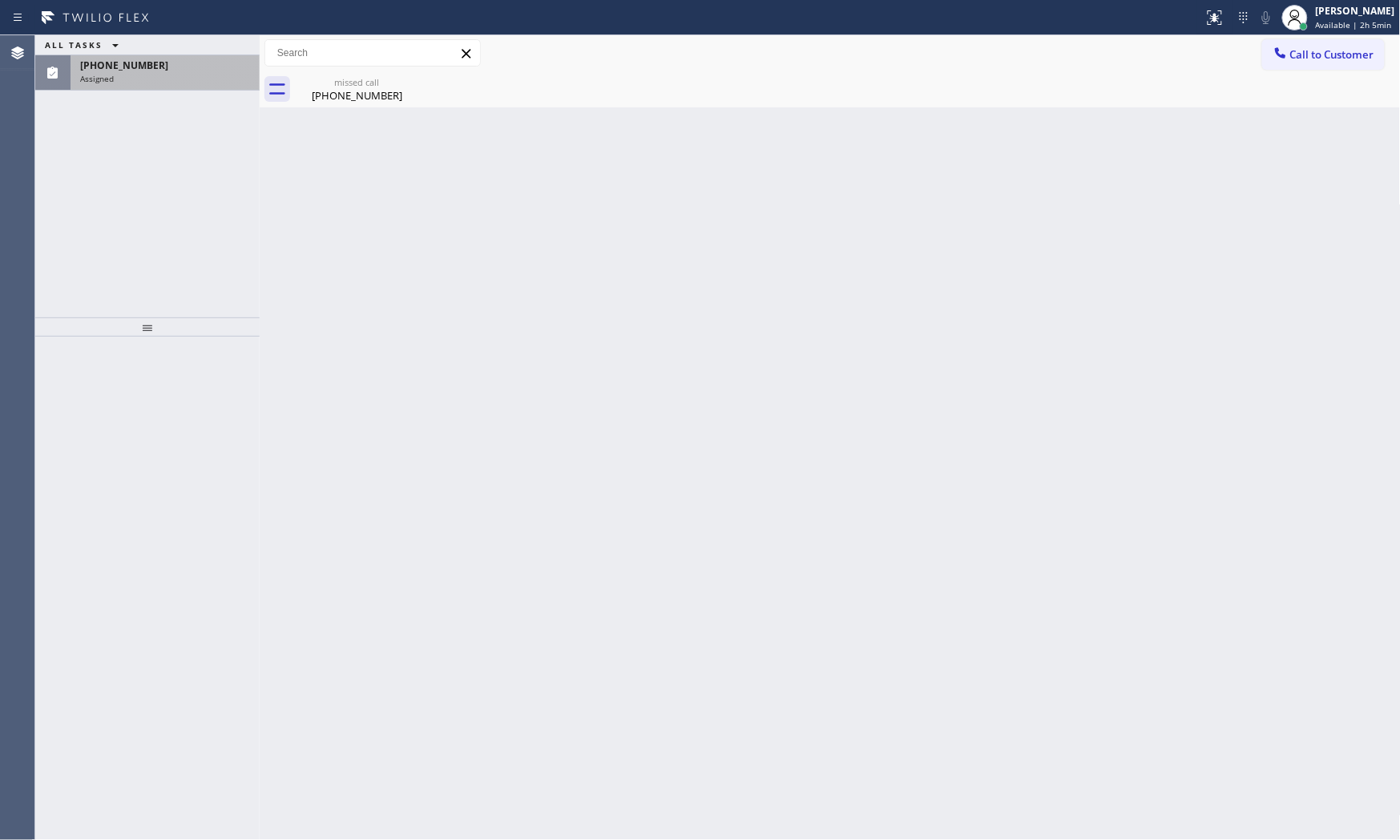
click at [179, 77] on div "Assigned" at bounding box center [164, 78] width 170 height 11
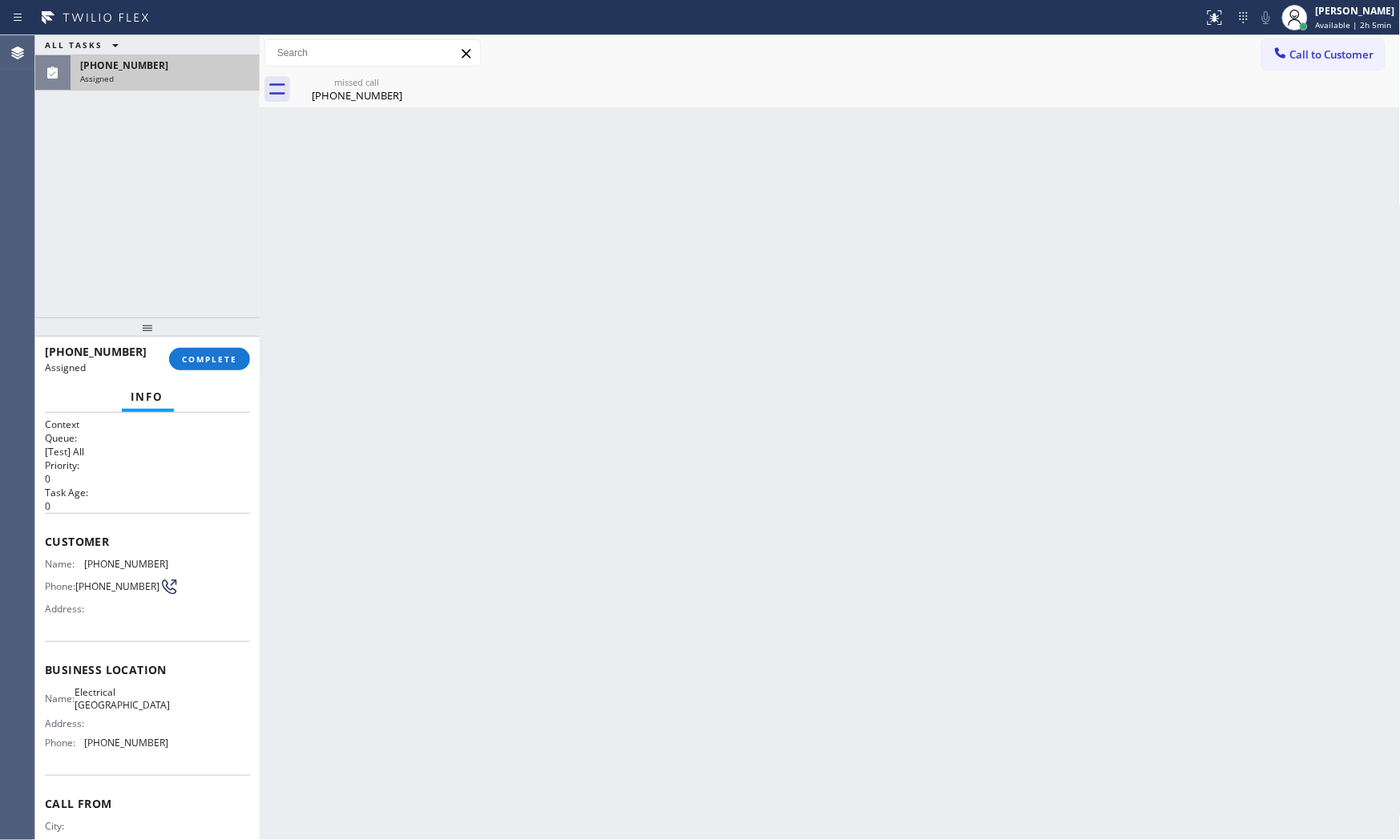
click at [179, 77] on div "Assigned" at bounding box center [164, 78] width 170 height 11
click at [197, 337] on div at bounding box center [148, 327] width 224 height 19
click at [209, 357] on span "COMPLETE" at bounding box center [210, 358] width 56 height 11
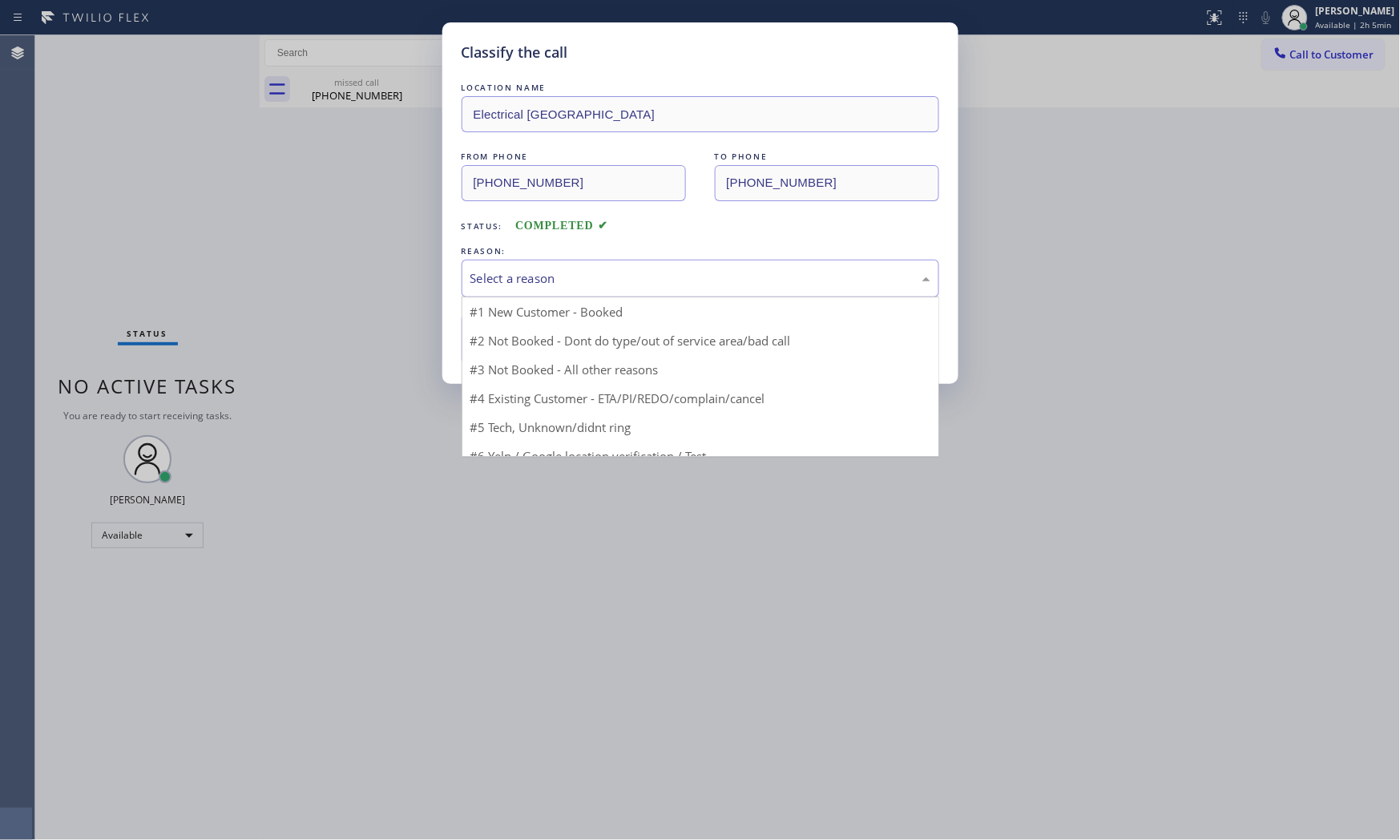
click at [546, 275] on div "Select a reason" at bounding box center [700, 278] width 460 height 18
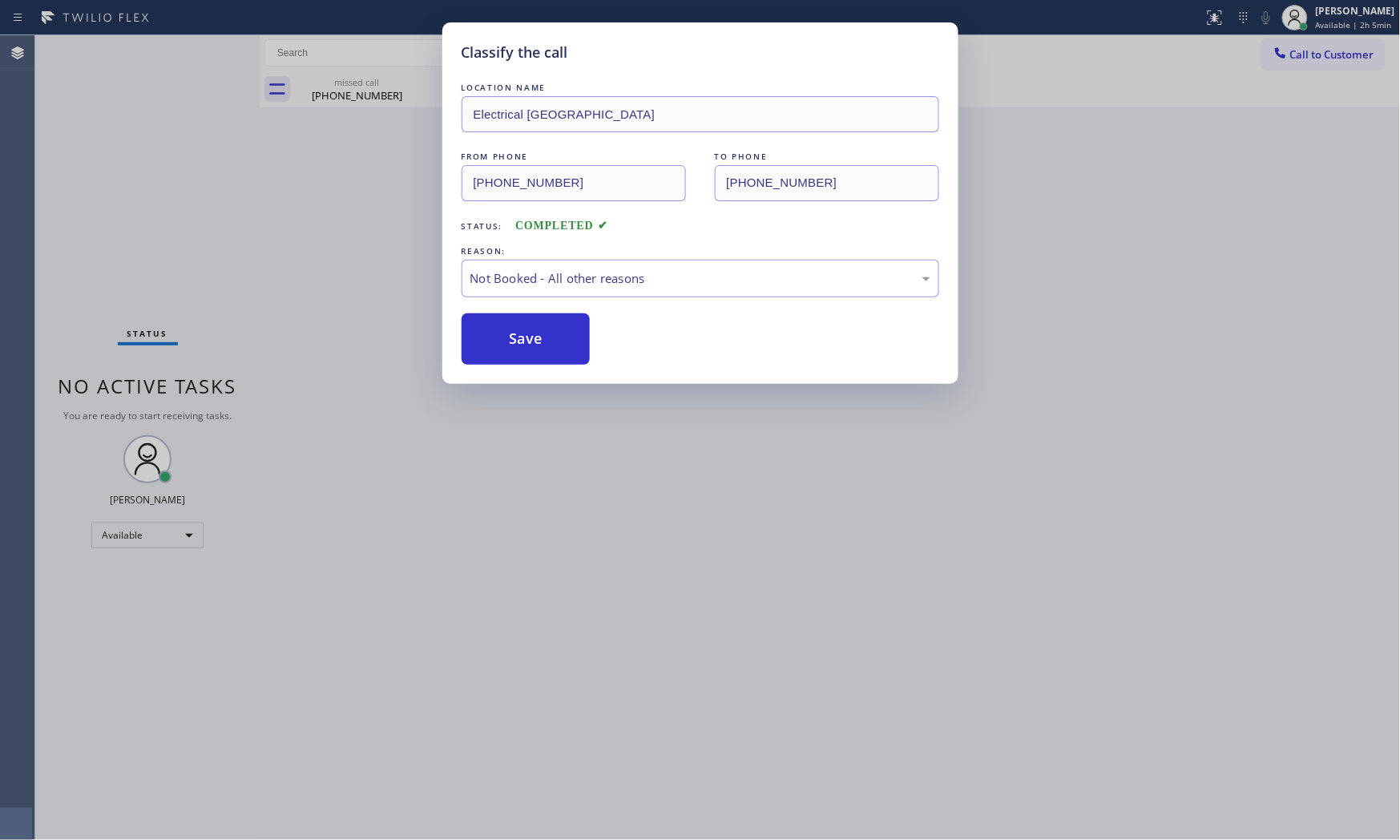
click at [503, 332] on button "Save" at bounding box center [526, 338] width 129 height 51
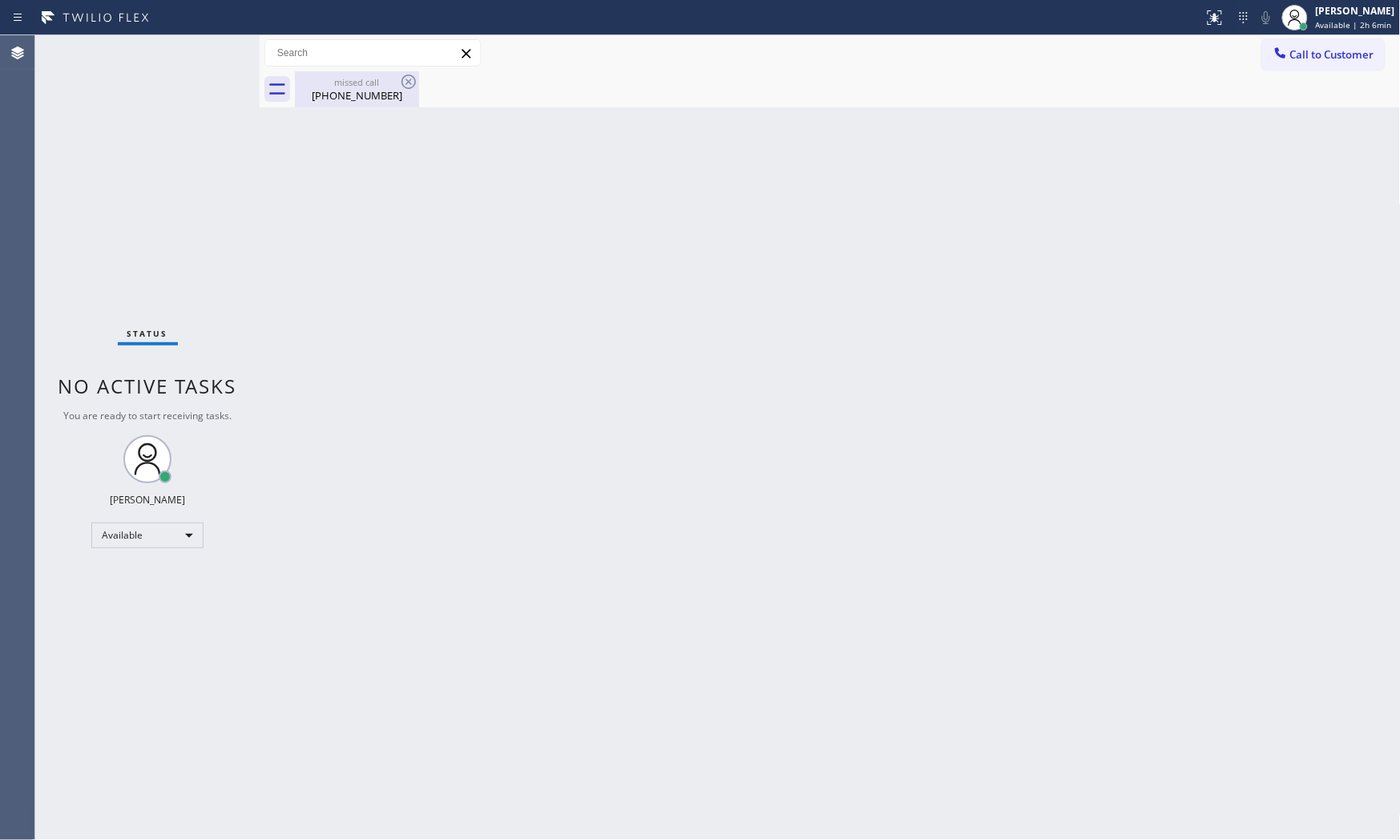
click at [318, 86] on div "missed call" at bounding box center [357, 83] width 121 height 12
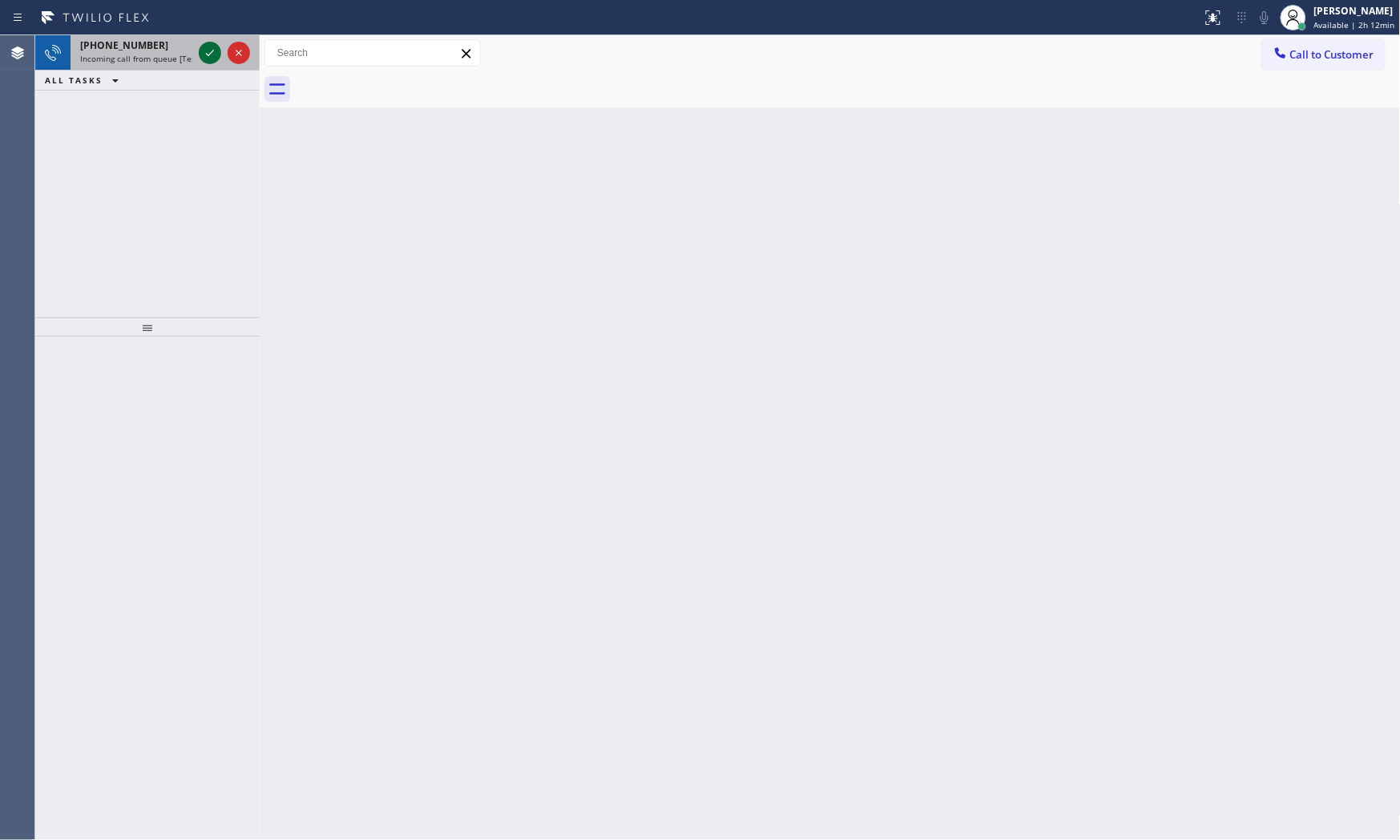
click at [203, 55] on icon at bounding box center [210, 53] width 19 height 19
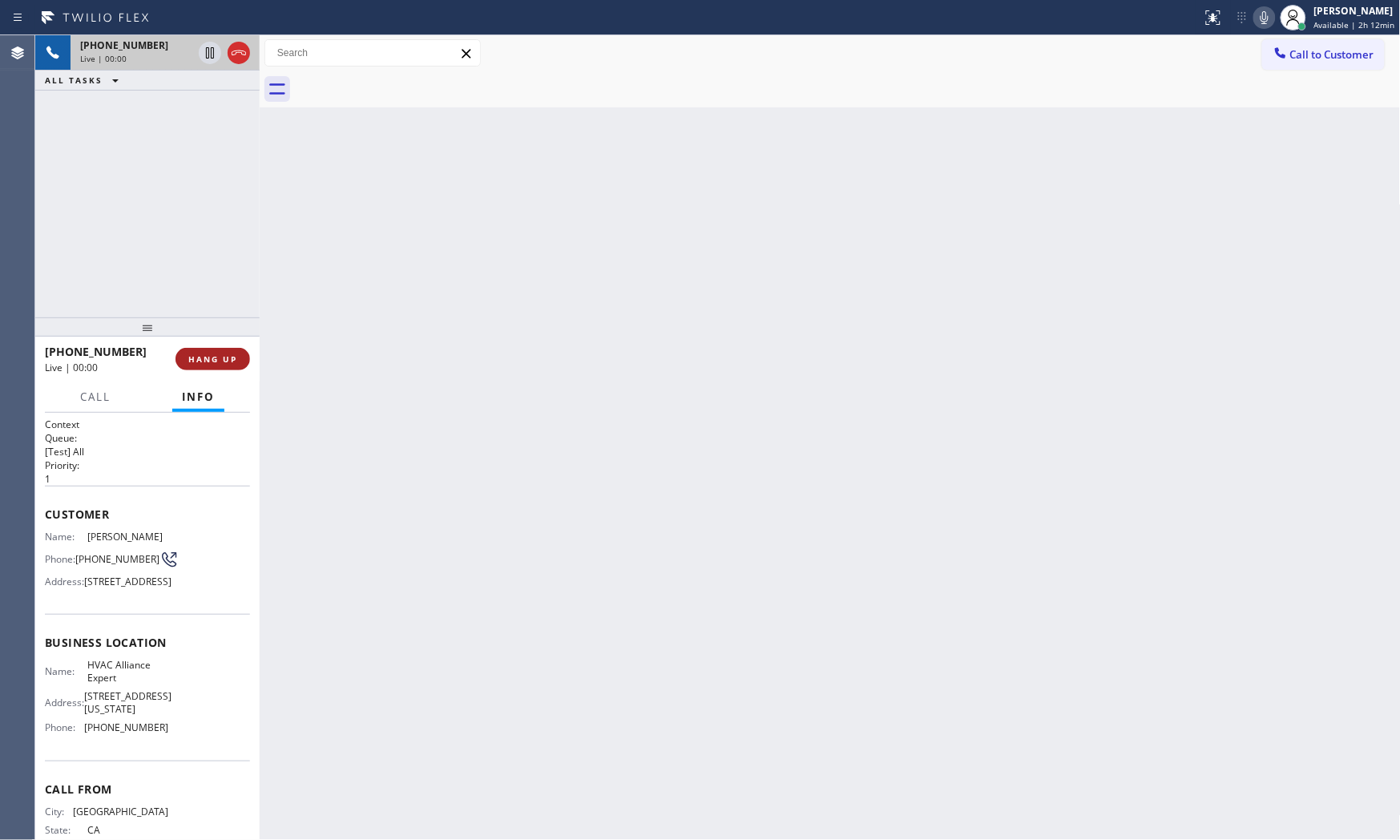
click at [219, 361] on span "HANG UP" at bounding box center [213, 358] width 49 height 11
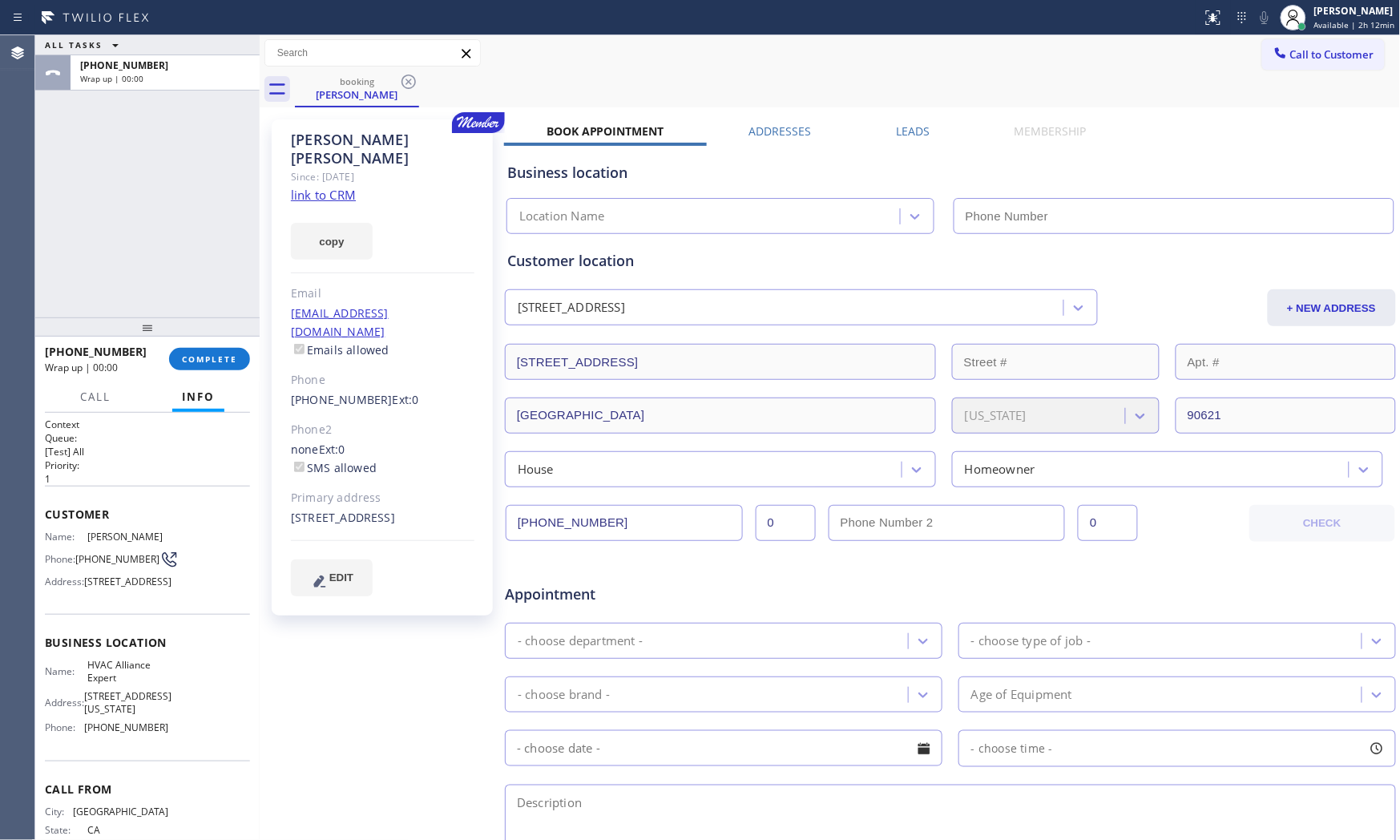
click at [337, 204] on div "copy" at bounding box center [382, 232] width 183 height 56
type input "(855) 999-4417"
click at [337, 187] on link "link to CRM" at bounding box center [323, 195] width 65 height 16
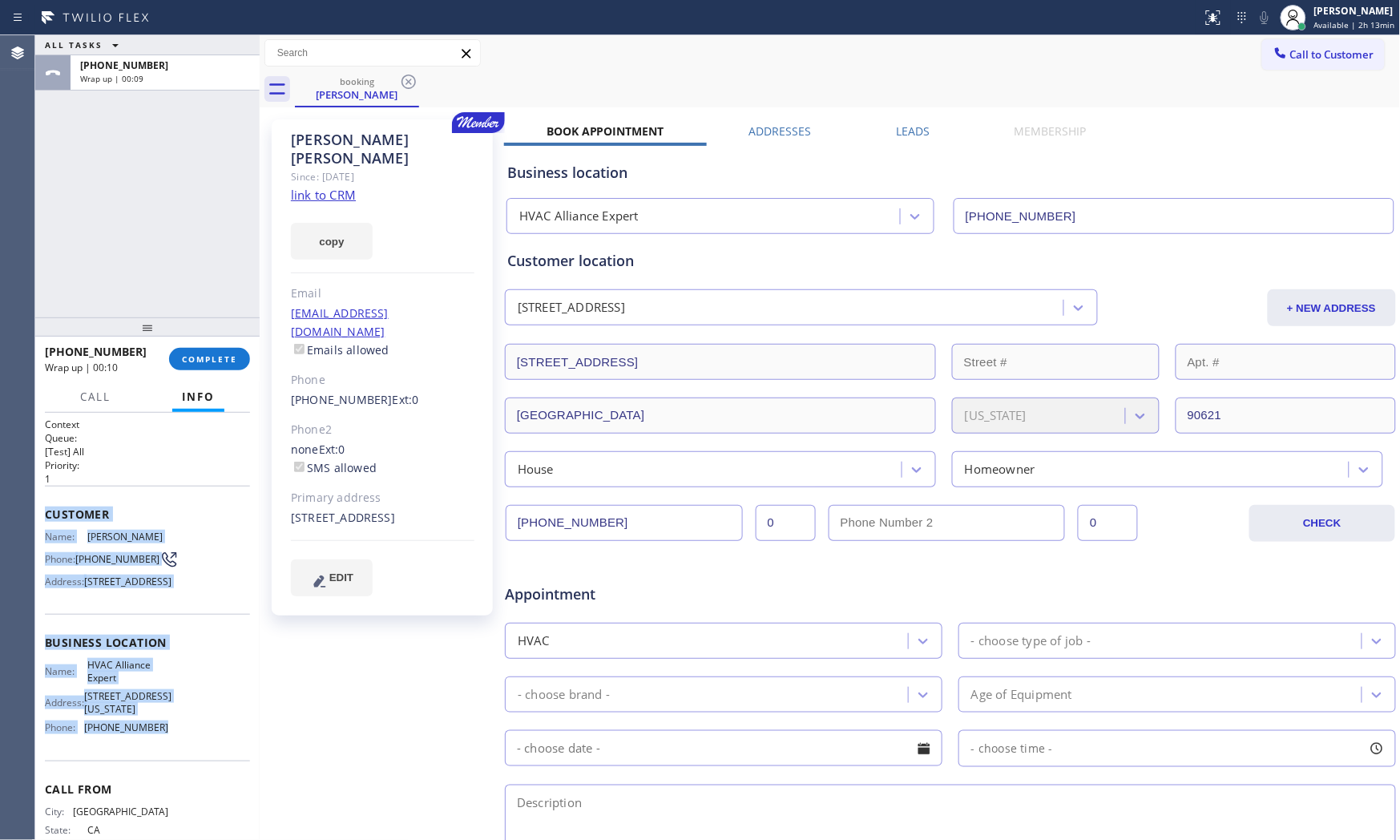
drag, startPoint x: 40, startPoint y: 510, endPoint x: 188, endPoint y: 745, distance: 277.7
click at [189, 746] on div "Context Queue: [Test] All Priority: 1 Customer Name: Jerry Ontiveros Phone: (71…" at bounding box center [148, 627] width 224 height 428
copy div "Customer Name: Jerry Ontiveros Phone: (714) 266-8656 Address: 8111 Franklin Str…"
click at [36, 510] on div "Context Queue: [Test] All Priority: 1 Customer Name: Jerry Ontiveros Phone: (71…" at bounding box center [148, 627] width 224 height 428
drag, startPoint x: 46, startPoint y: 510, endPoint x: 363, endPoint y: 700, distance: 369.6
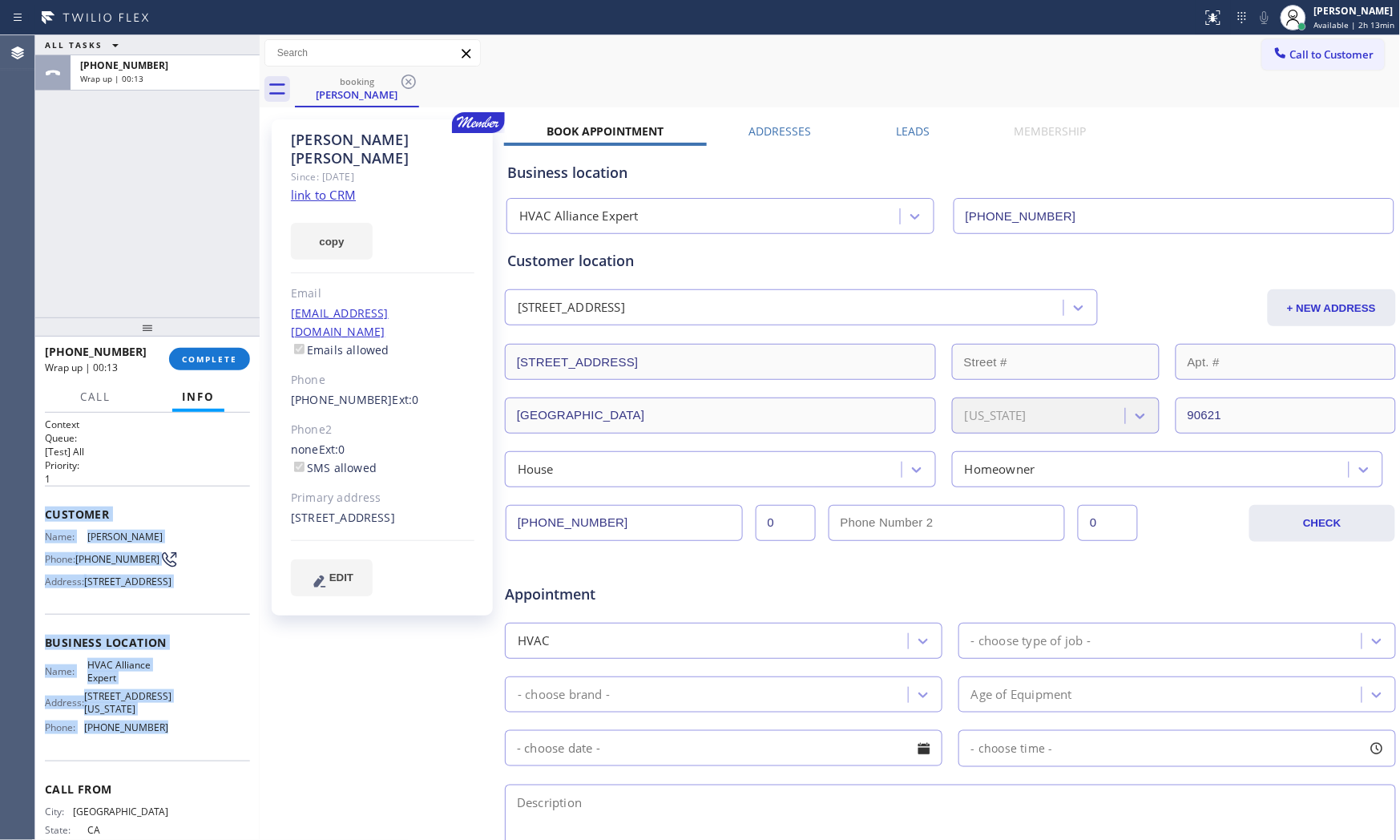
click at [178, 780] on div "Context Queue: [Test] All Priority: 1 Customer Name: Jerry Ontiveros Phone: (71…" at bounding box center [148, 650] width 205 height 464
copy div "Customer Name: Jerry Ontiveros Phone: (714) 266-8656 Address: 8111 Franklin Str…"
click at [1316, 65] on button "Call to Customer" at bounding box center [1323, 54] width 123 height 30
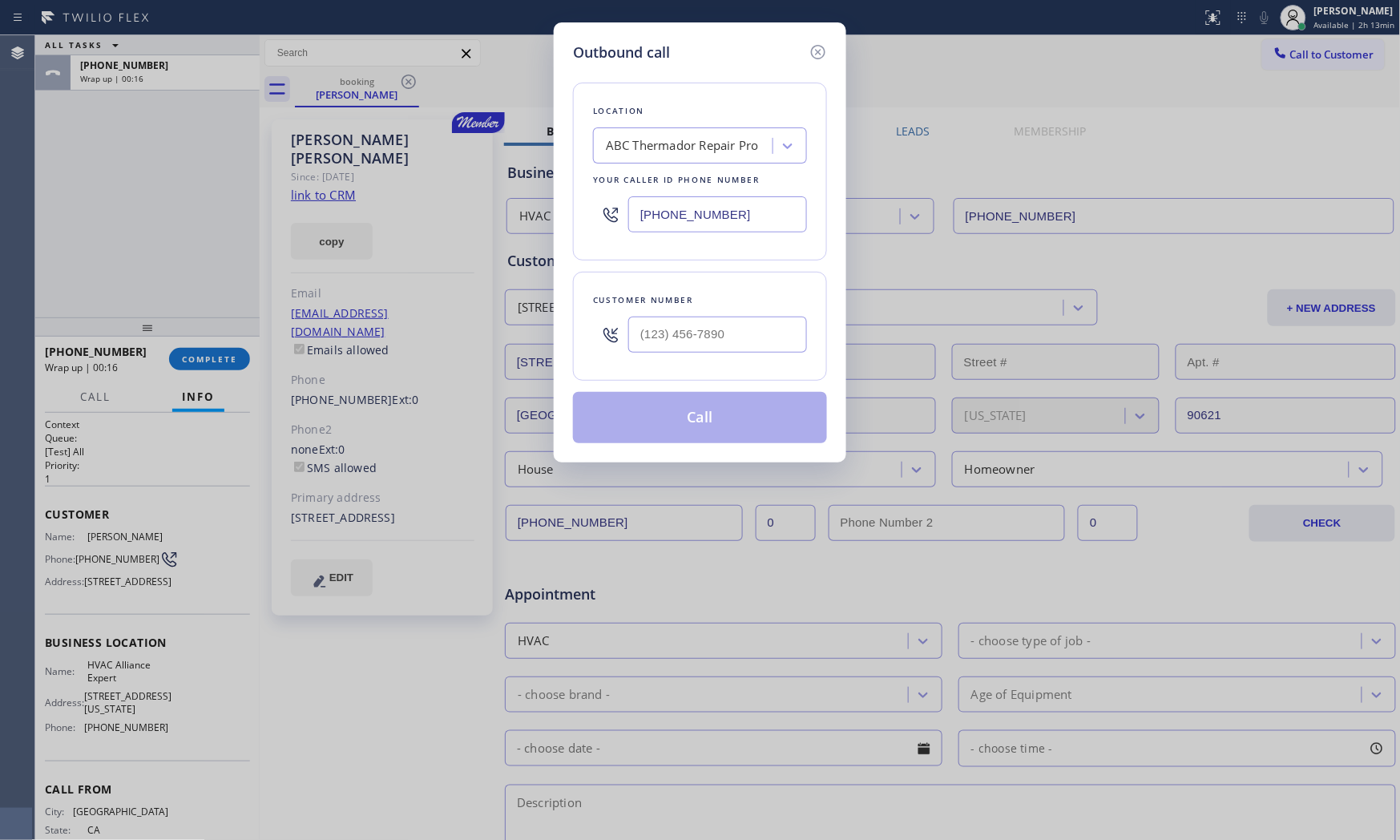
click at [711, 218] on input "(520) 636-7858" at bounding box center [717, 214] width 178 height 36
paste input "855) 999-4417"
type input "(855) 999-4417"
click at [749, 330] on input "(___) ___-____" at bounding box center [717, 334] width 178 height 36
paste input "714) 266-8656"
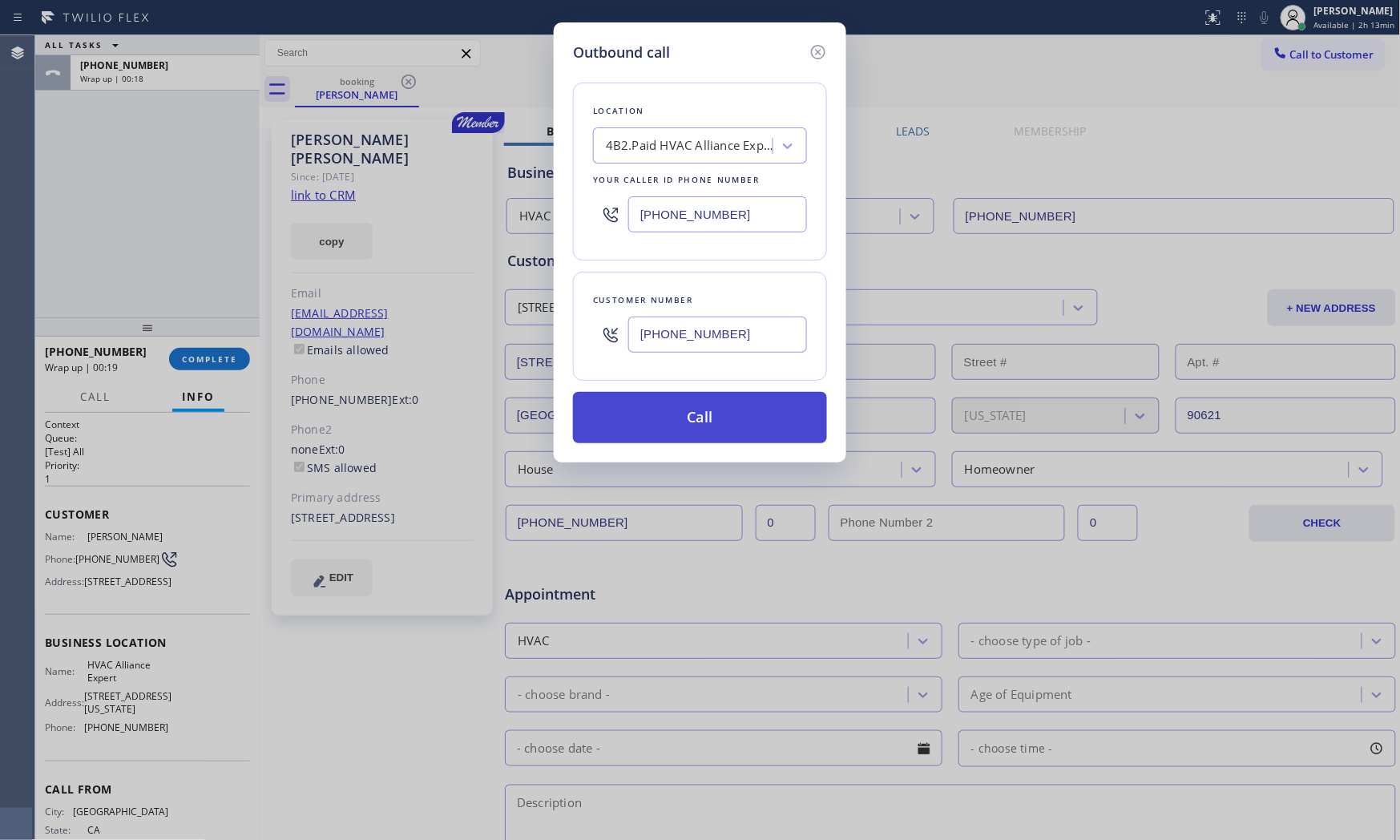
type input "(714) 266-8656"
click at [699, 420] on button "Call" at bounding box center [700, 417] width 254 height 51
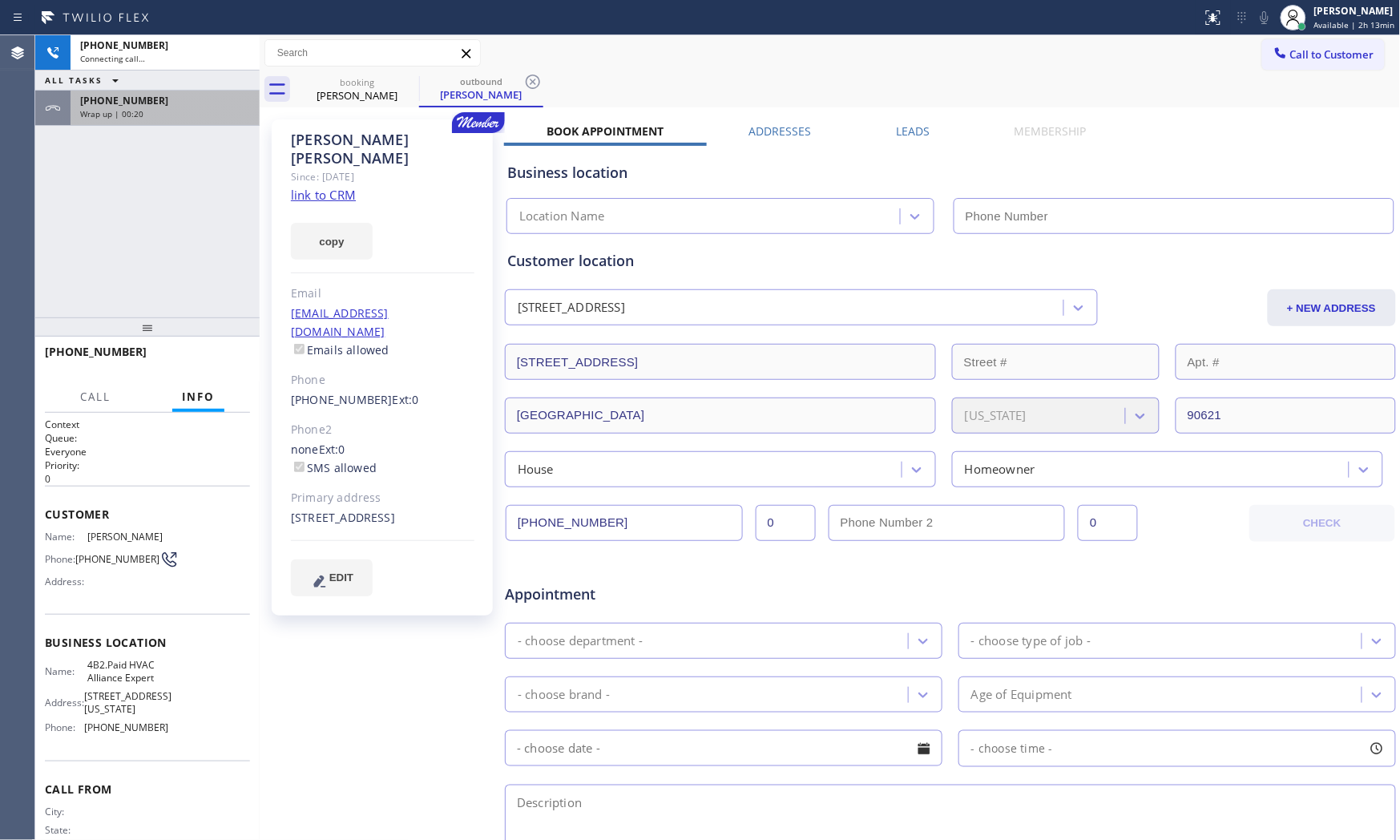
click at [149, 117] on div "Wrap up | 00:20" at bounding box center [164, 113] width 170 height 11
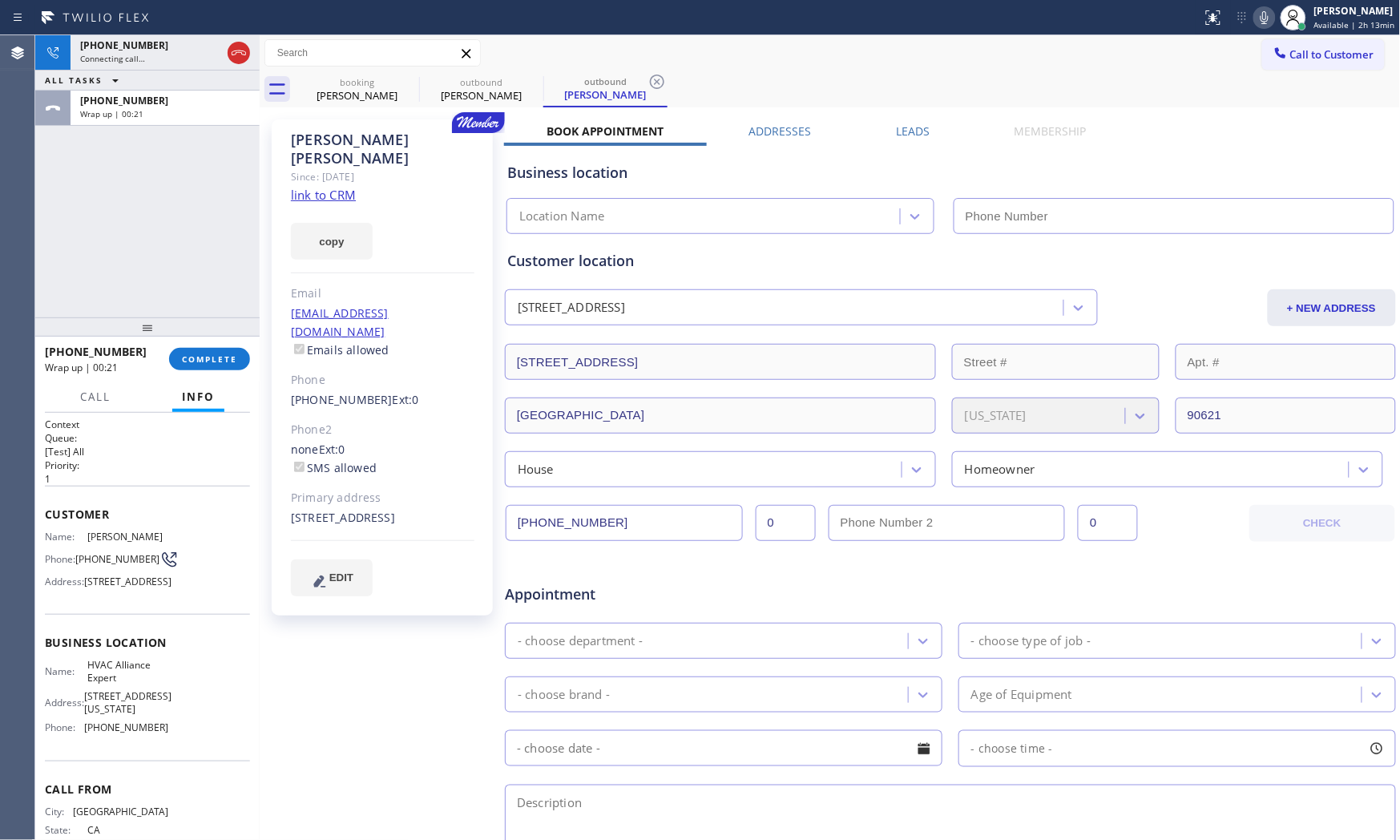
click at [202, 377] on div "+17142668656 Wrap up | 00:21 COMPLETE" at bounding box center [148, 359] width 205 height 42
click at [206, 357] on span "COMPLETE" at bounding box center [210, 358] width 56 height 11
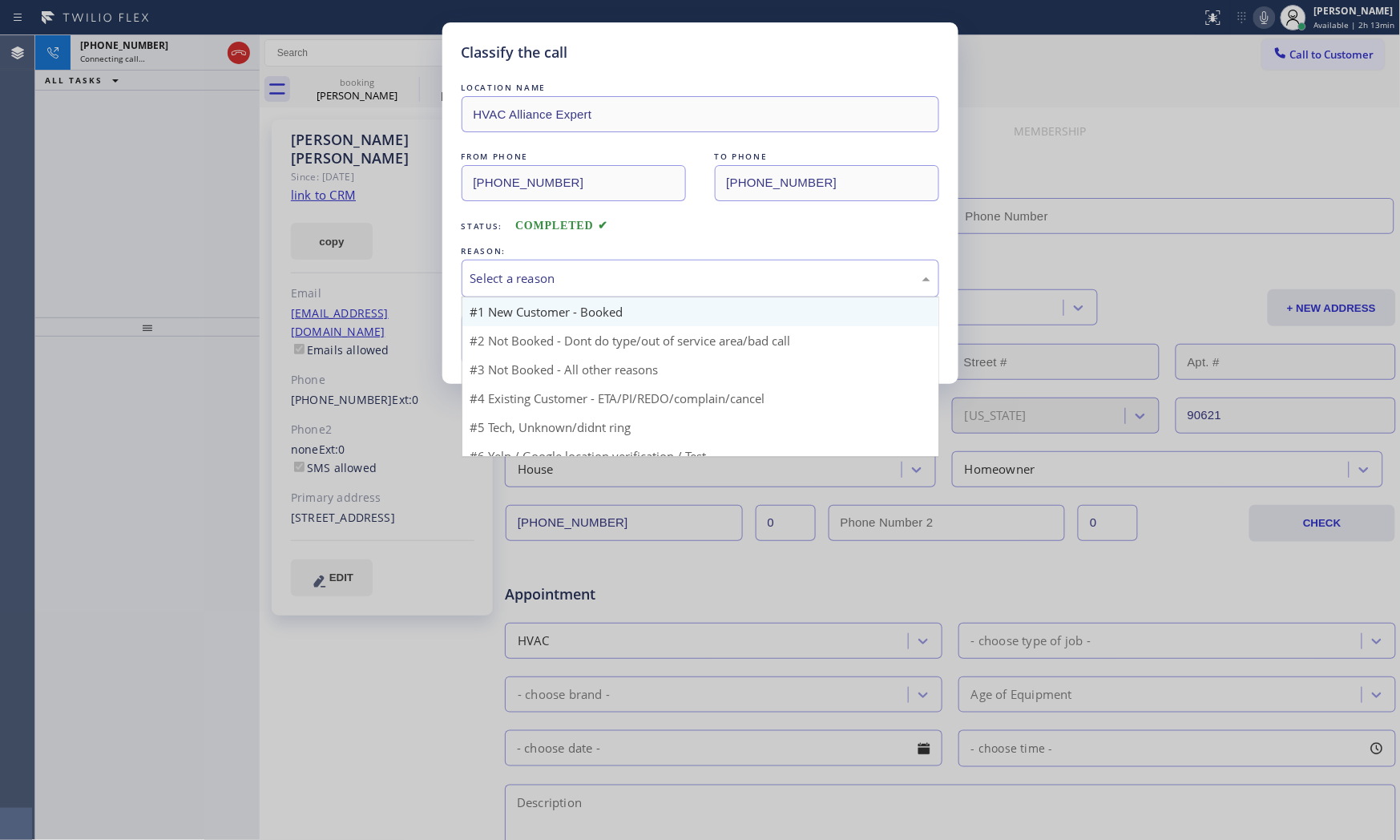
type input "(855) 999-4417"
drag, startPoint x: 537, startPoint y: 269, endPoint x: 537, endPoint y: 323, distance: 54.0
click at [537, 273] on div "Select a reason" at bounding box center [700, 278] width 460 height 18
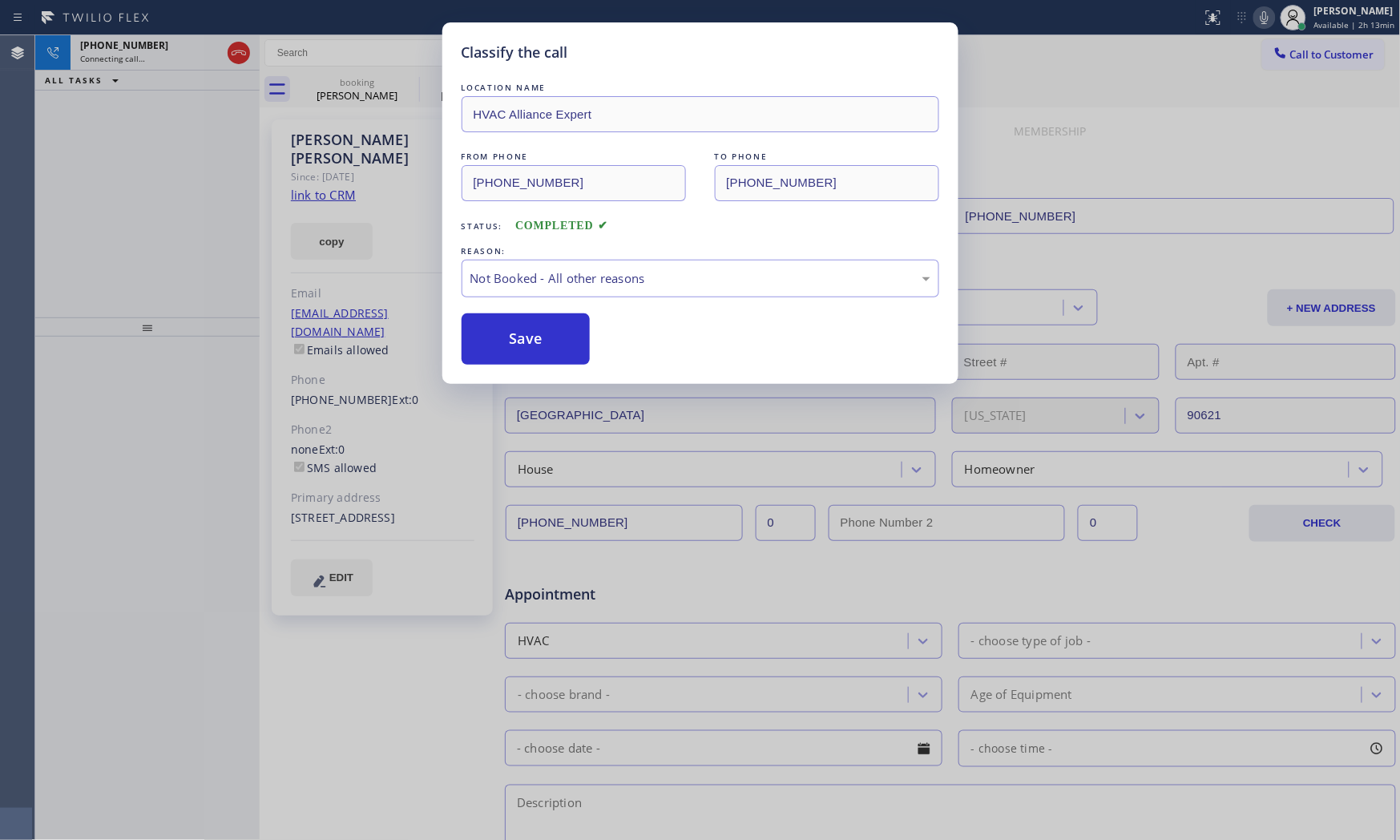
click at [537, 337] on button "Save" at bounding box center [526, 338] width 129 height 51
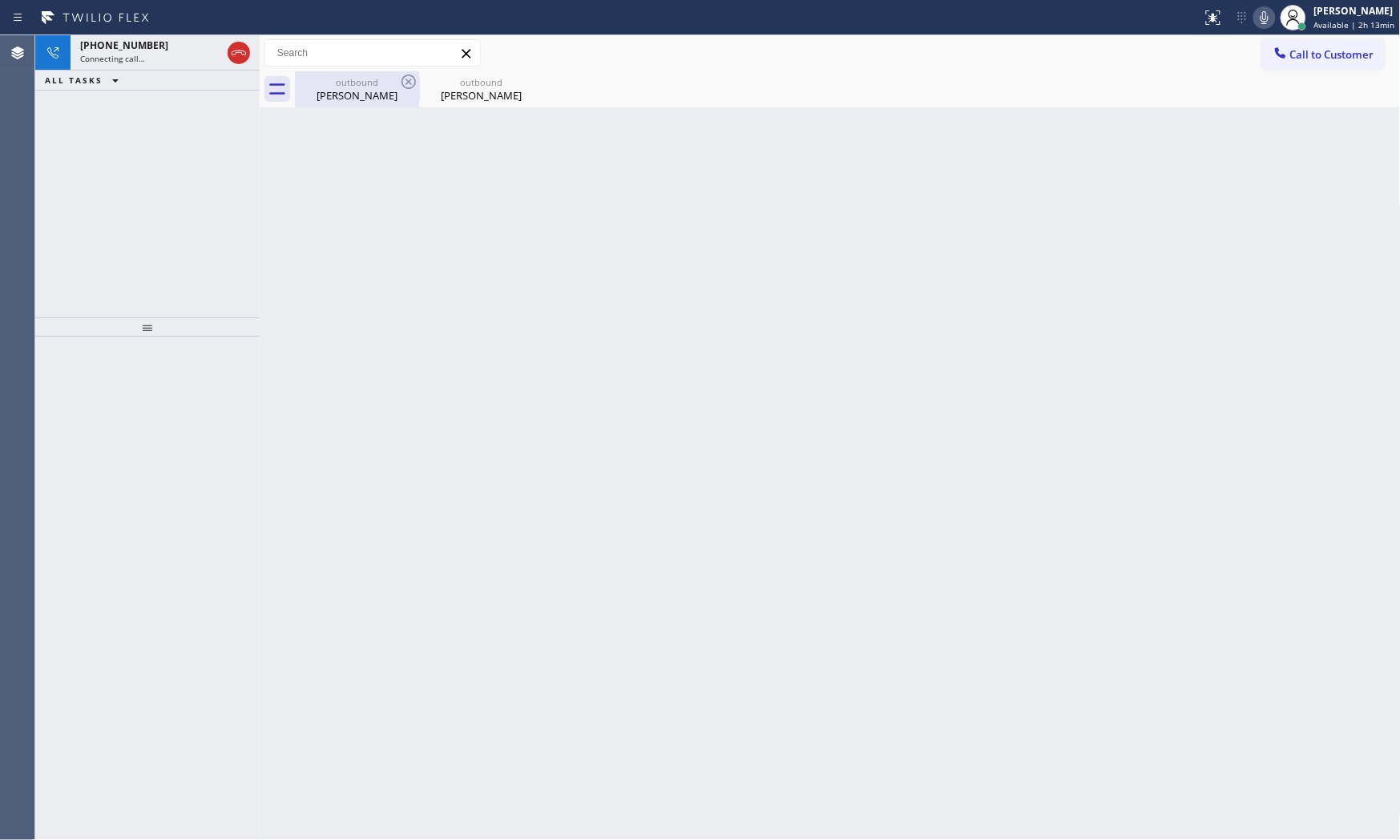
click at [344, 97] on div "Jerry Ontiveros" at bounding box center [357, 95] width 121 height 15
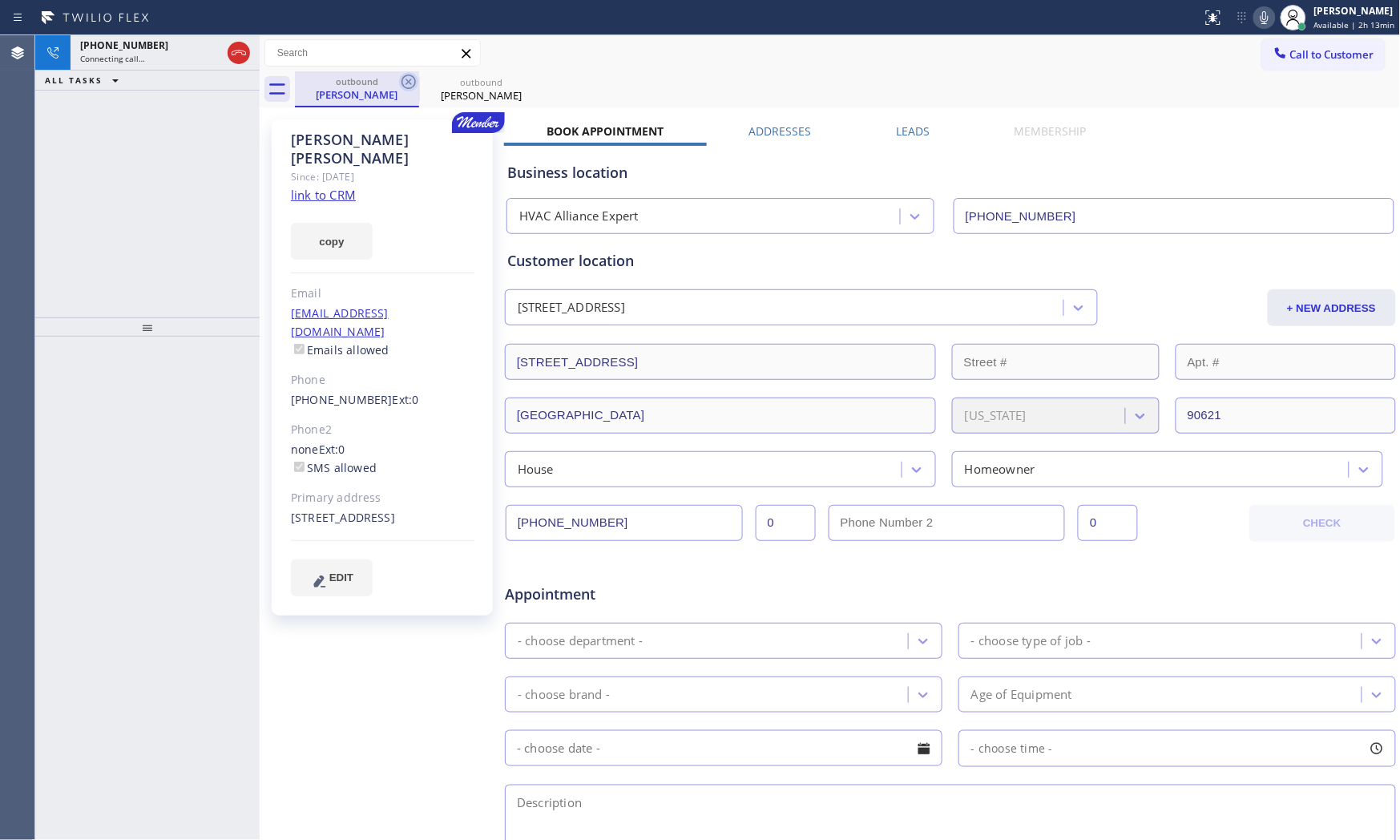
click at [409, 83] on icon at bounding box center [409, 82] width 19 height 19
click at [1255, 25] on icon at bounding box center [1264, 17] width 19 height 19
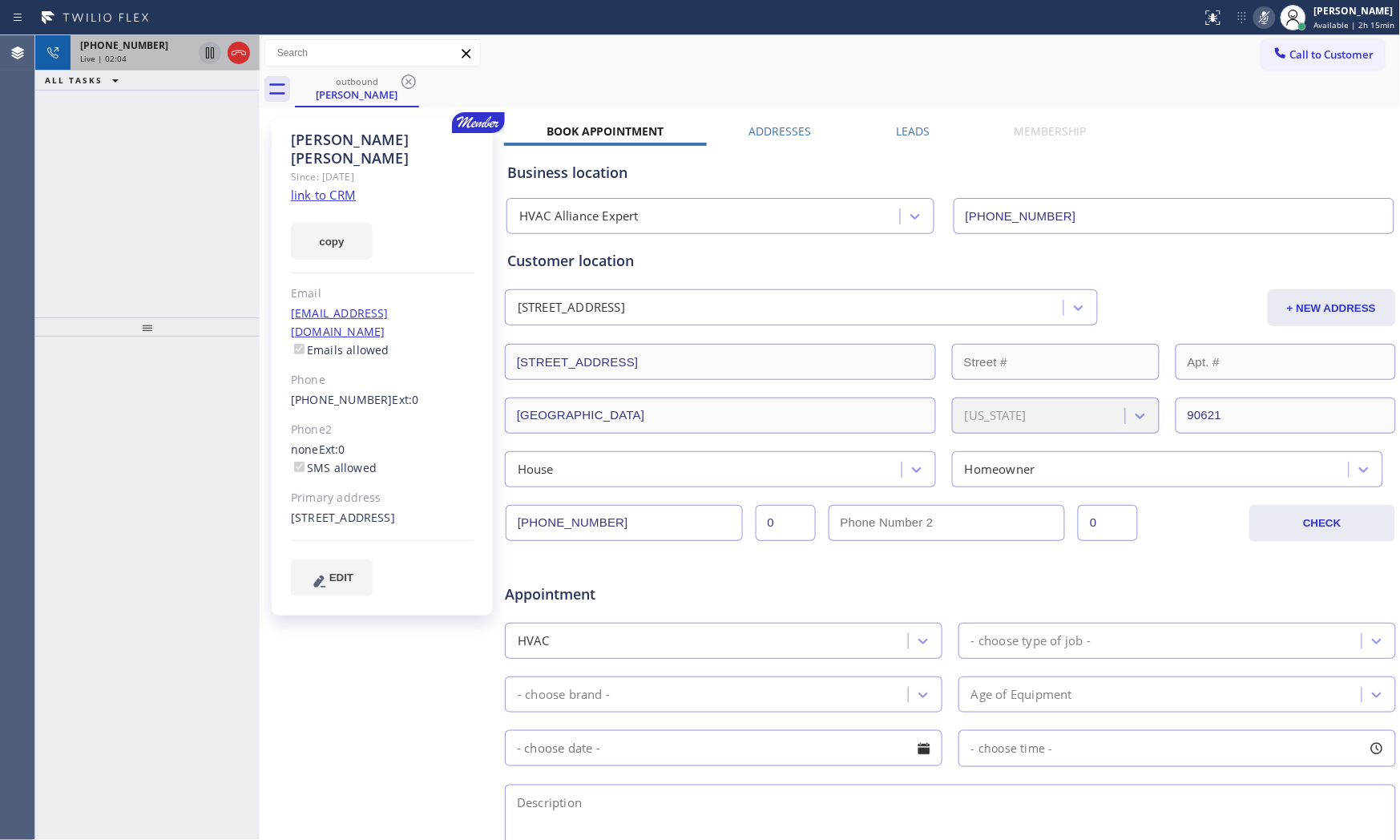
click at [203, 57] on icon at bounding box center [210, 53] width 19 height 19
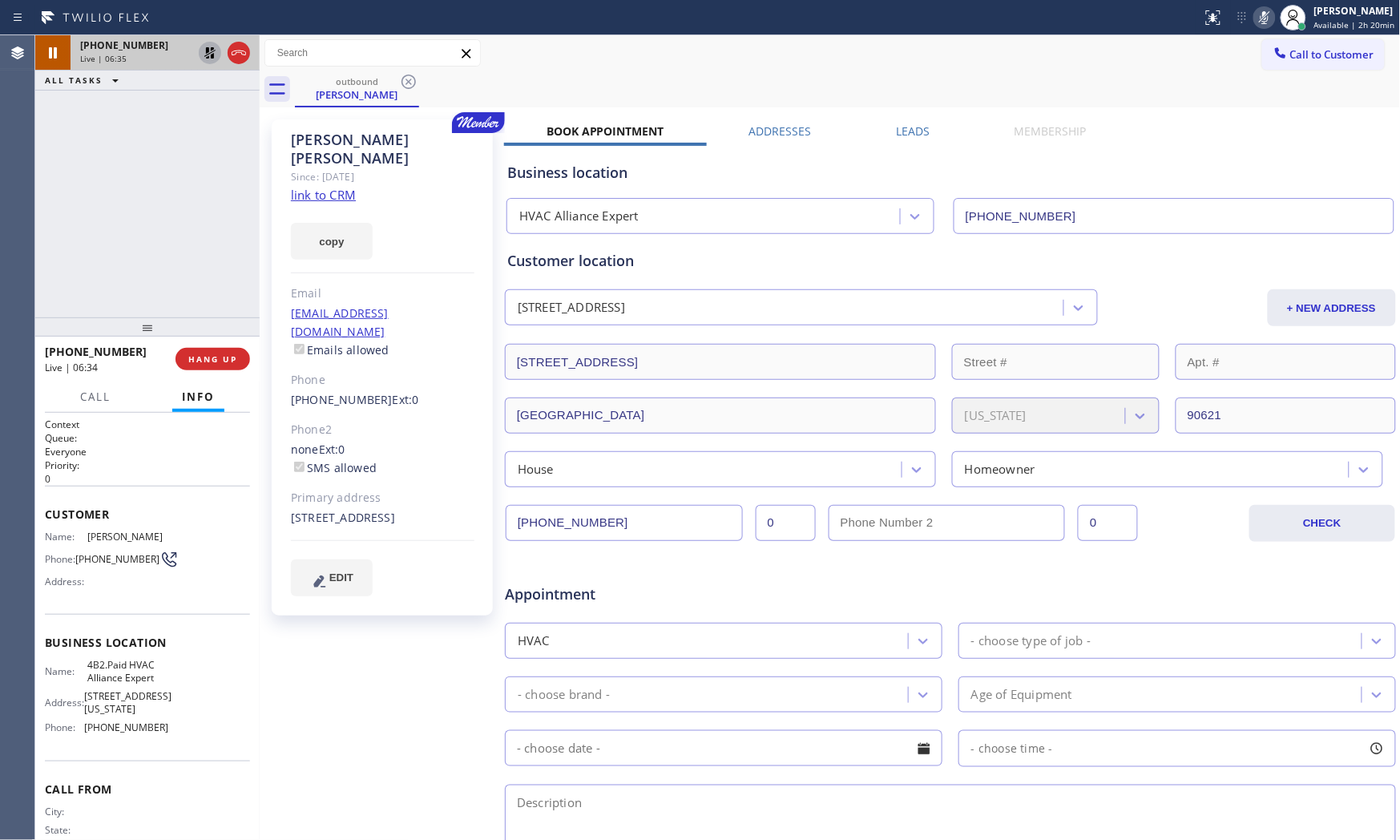
click at [1270, 13] on icon at bounding box center [1264, 17] width 19 height 19
click at [213, 57] on icon at bounding box center [210, 52] width 11 height 11
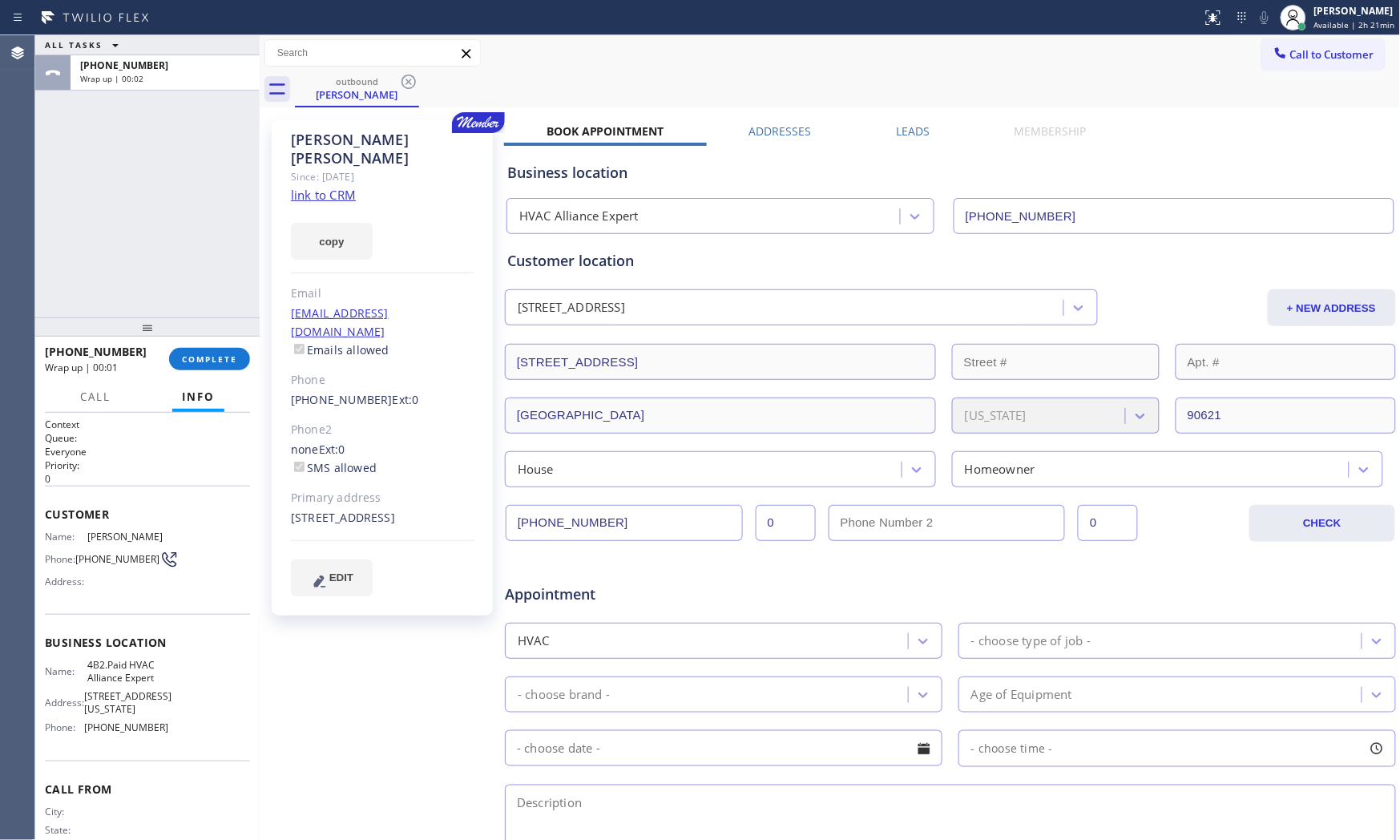
click at [663, 650] on div "HVAC" at bounding box center [709, 641] width 398 height 28
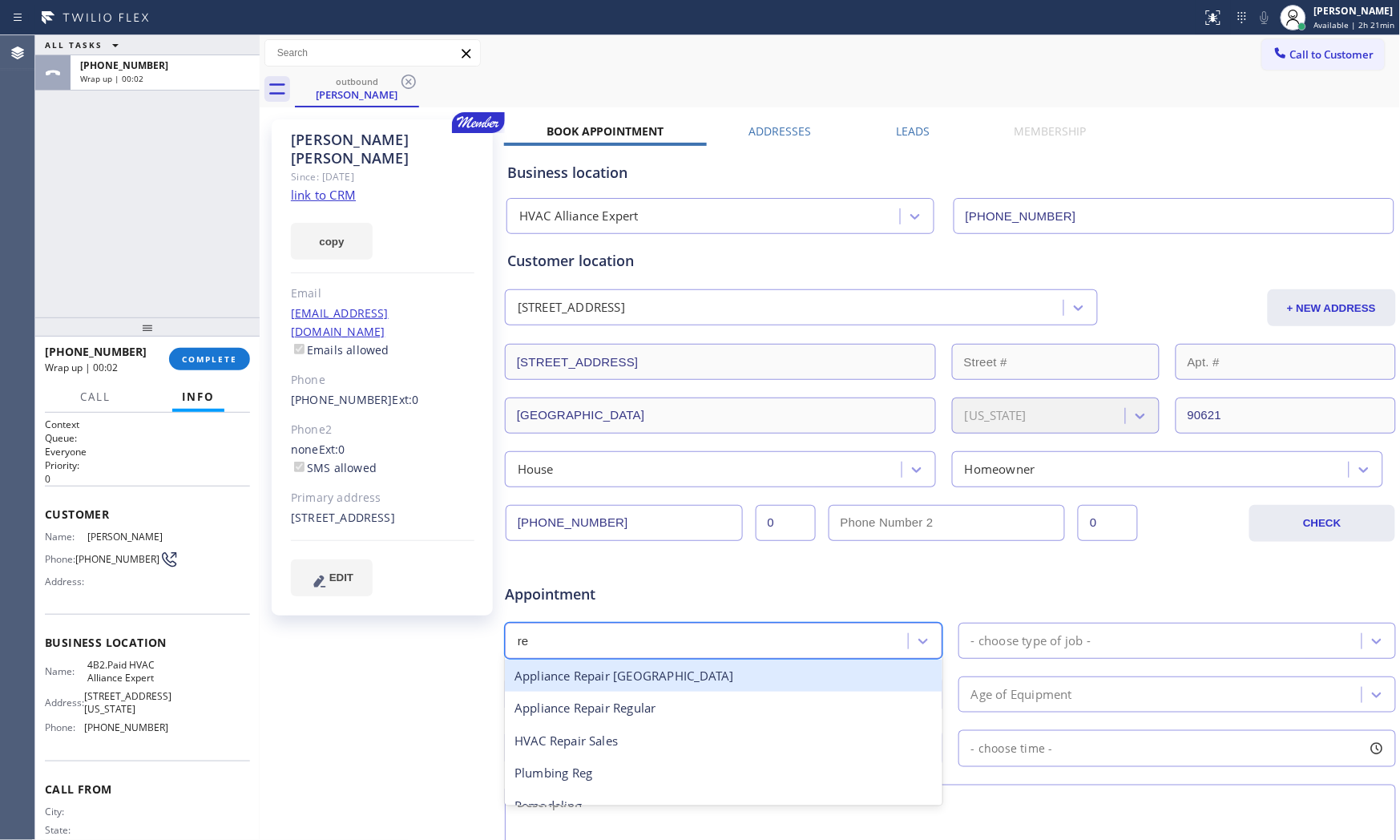
type input "reg"
click at [597, 678] on div "Appliance Repair Regular" at bounding box center [723, 677] width 437 height 33
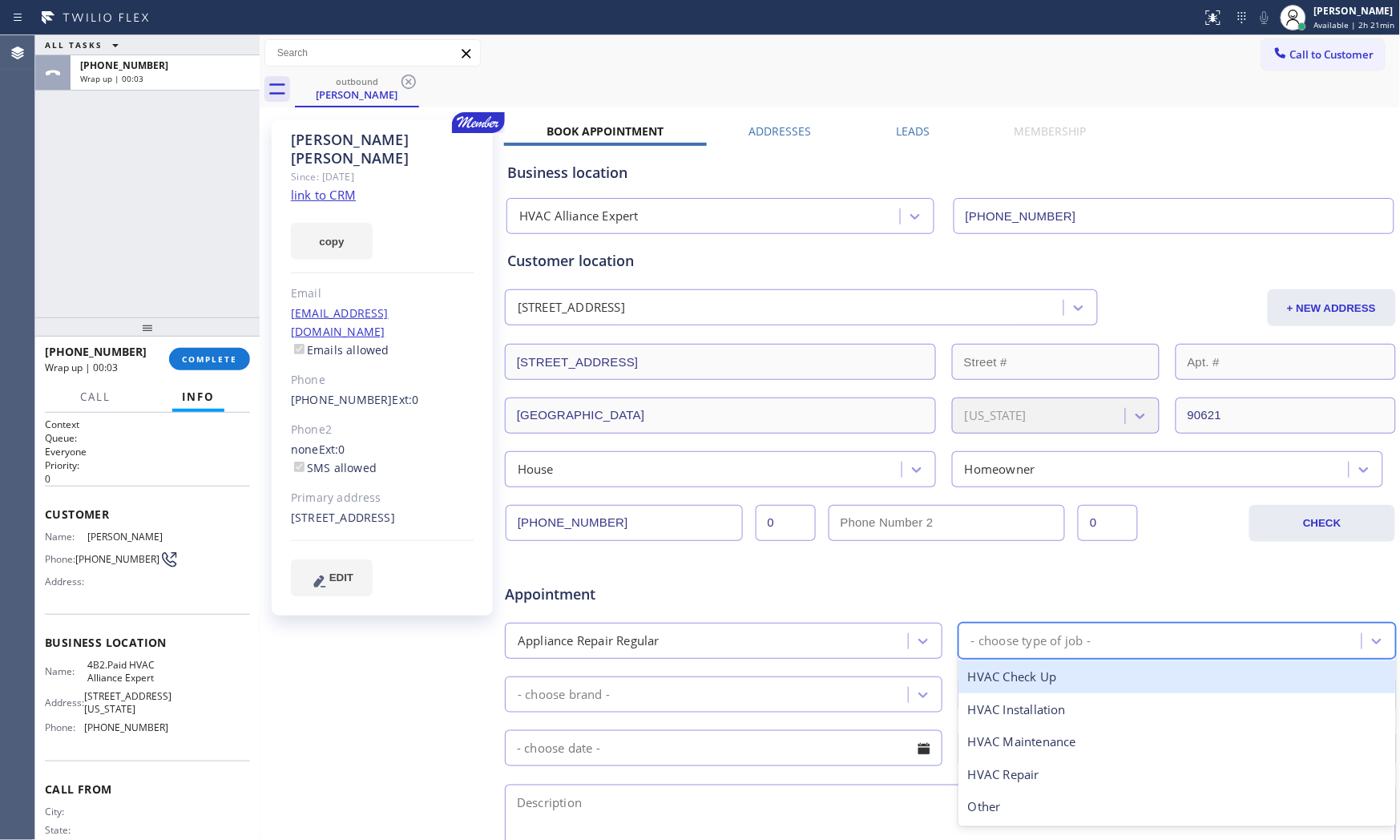
click at [997, 650] on div "- choose type of job -" at bounding box center [1163, 641] width 398 height 28
type input "was"
click at [1019, 642] on div "- choose type of job -" at bounding box center [1030, 640] width 119 height 18
type input "was"
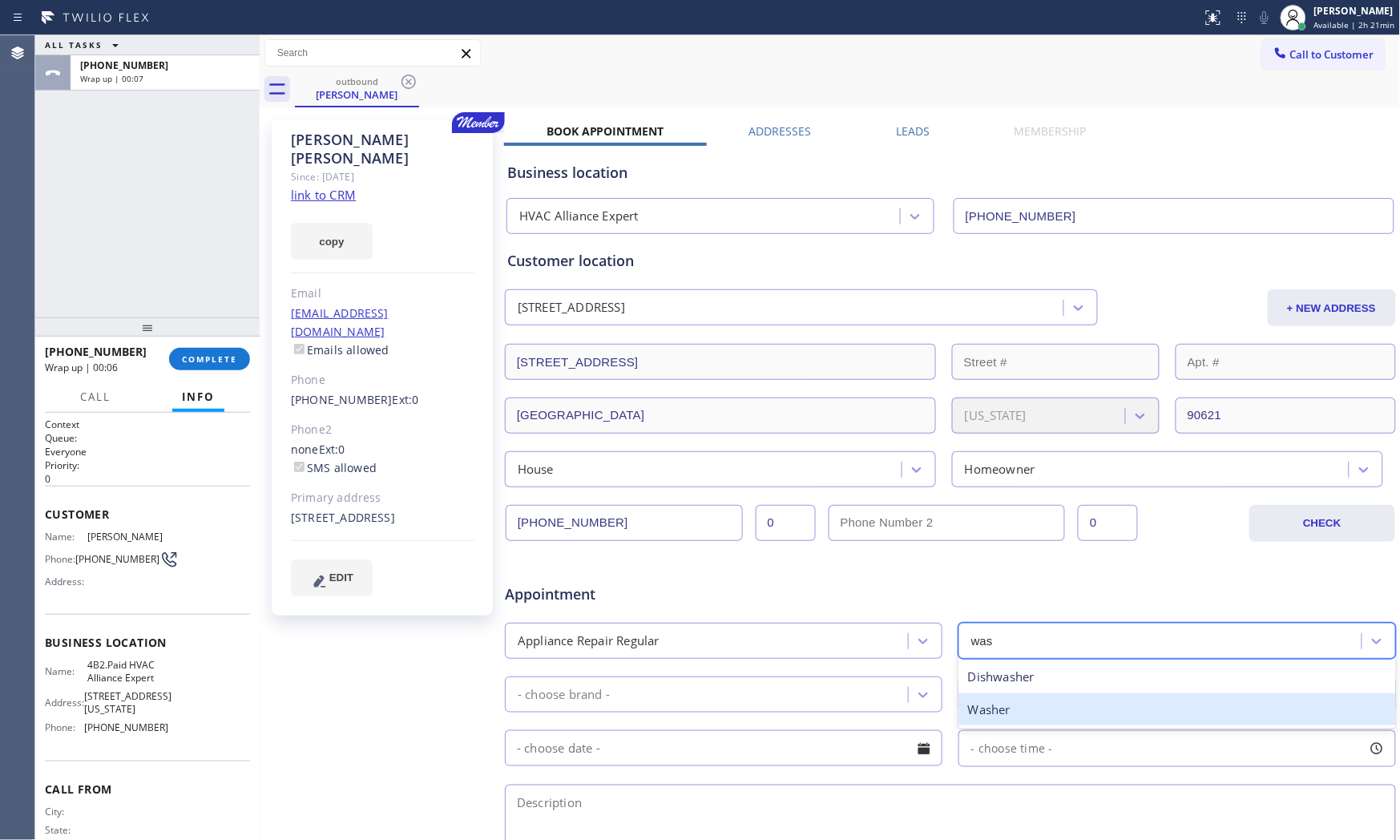
click at [997, 710] on div "Washer" at bounding box center [1177, 710] width 437 height 33
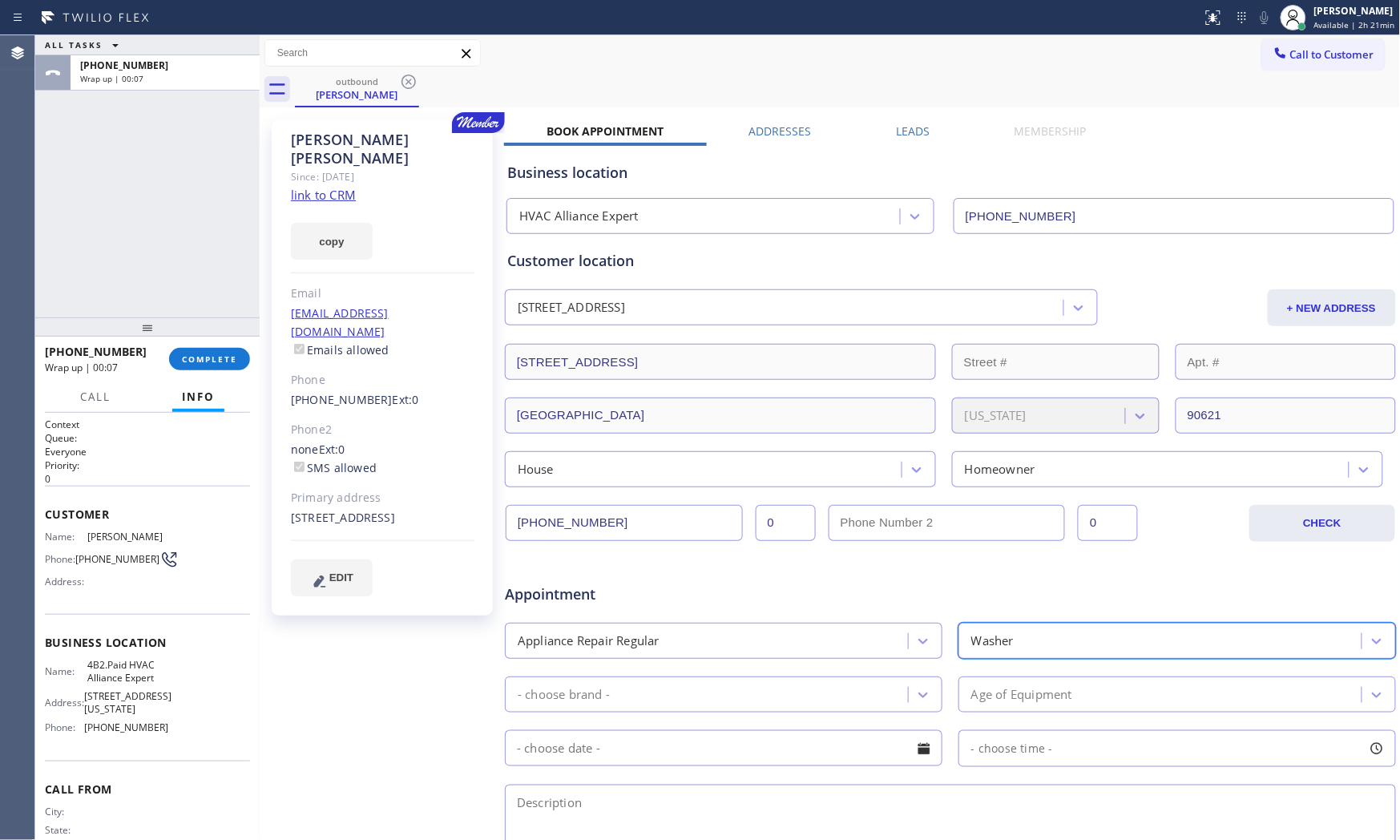
click at [743, 708] on div "- choose brand -" at bounding box center [709, 694] width 398 height 28
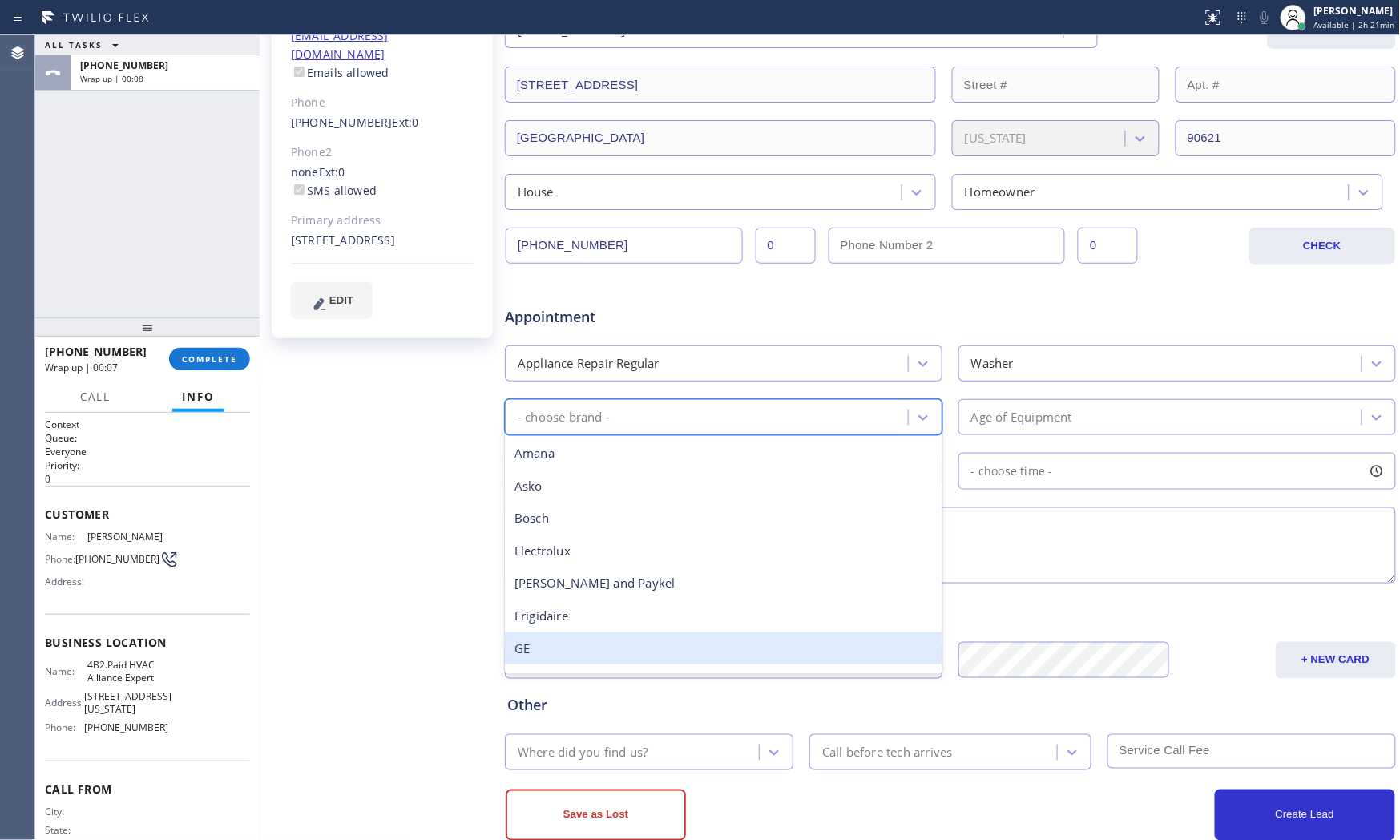
scroll to position [312, 0]
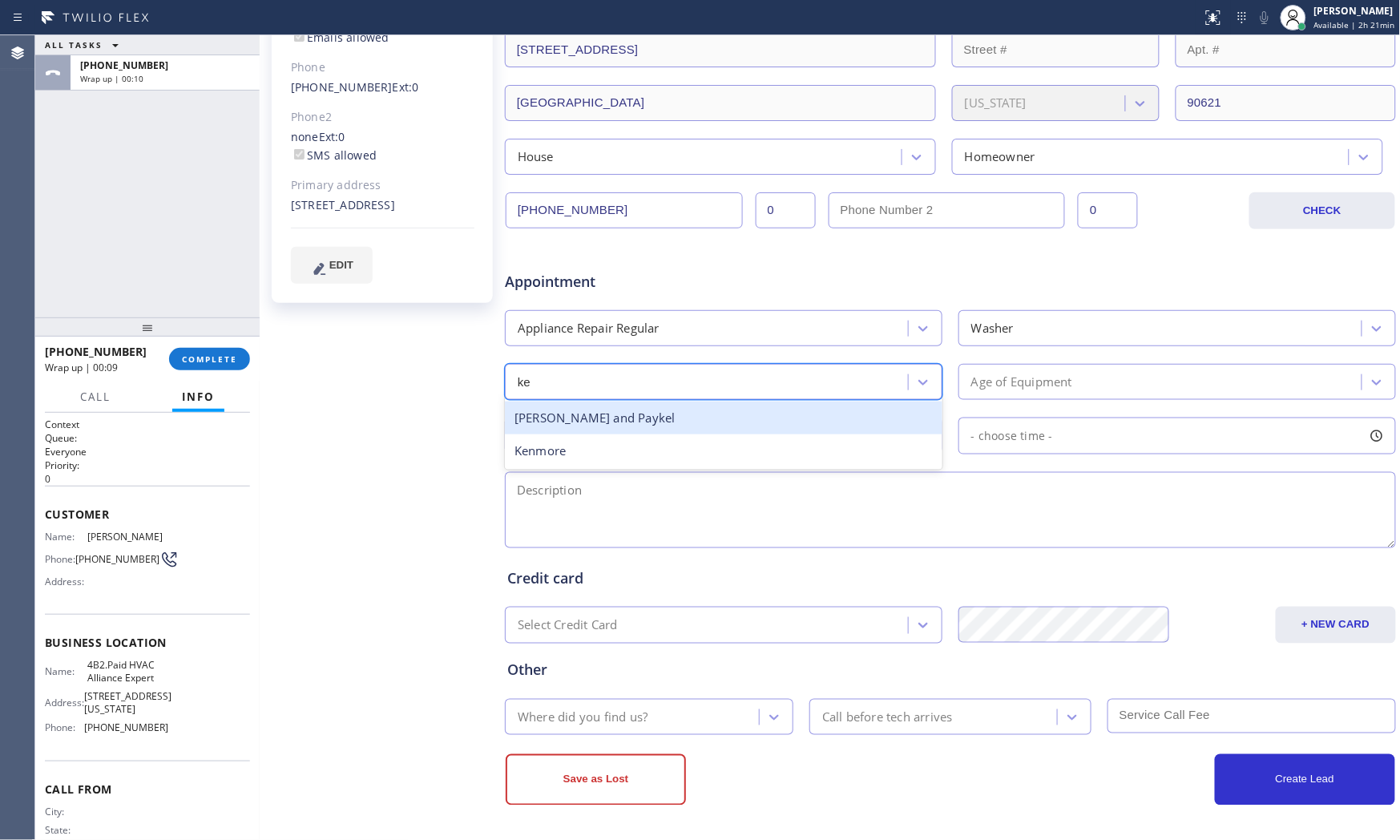
type input "ken"
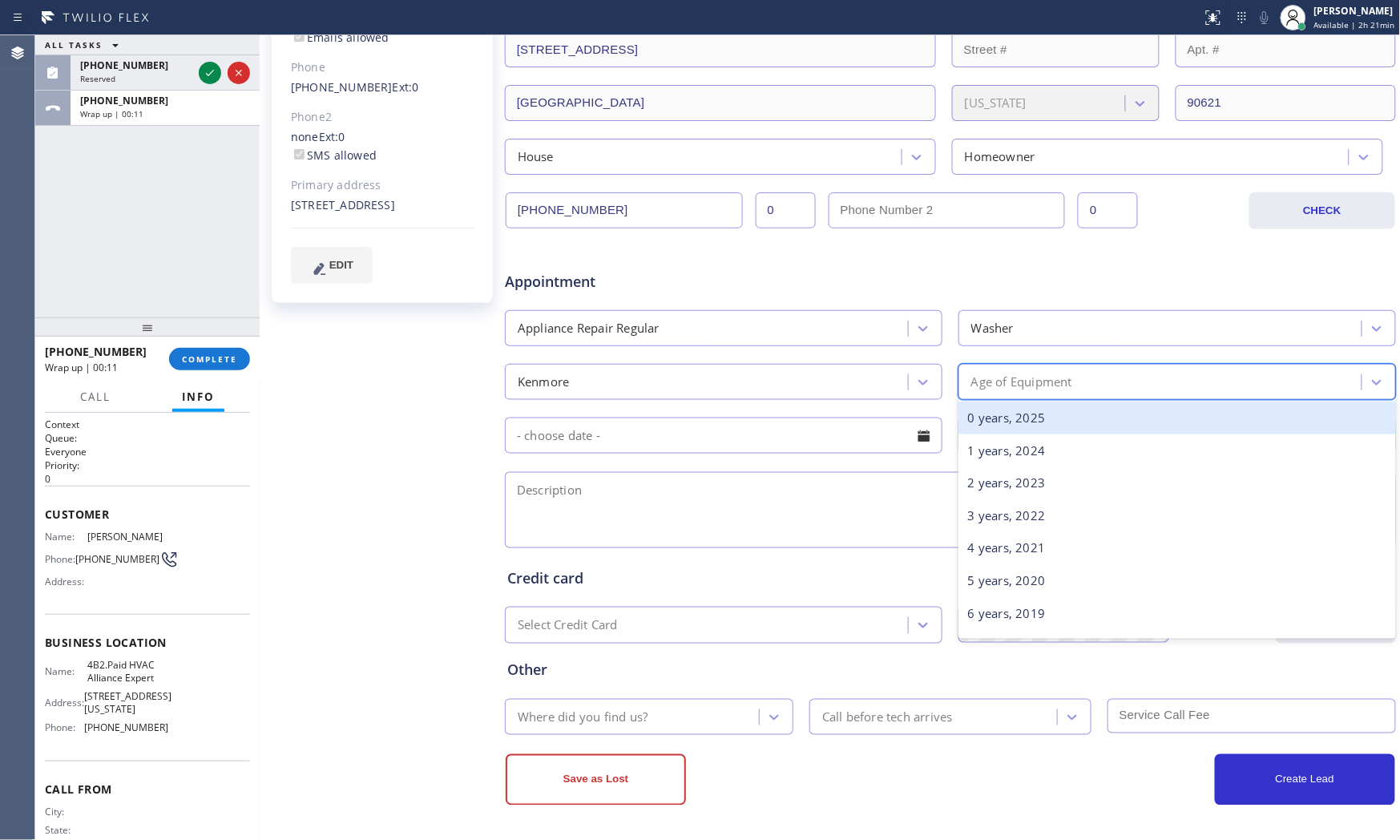
click at [1013, 372] on div "Age of Equipment" at bounding box center [1022, 381] width 101 height 18
click at [1010, 423] on div "0 years, 2025" at bounding box center [1177, 418] width 437 height 33
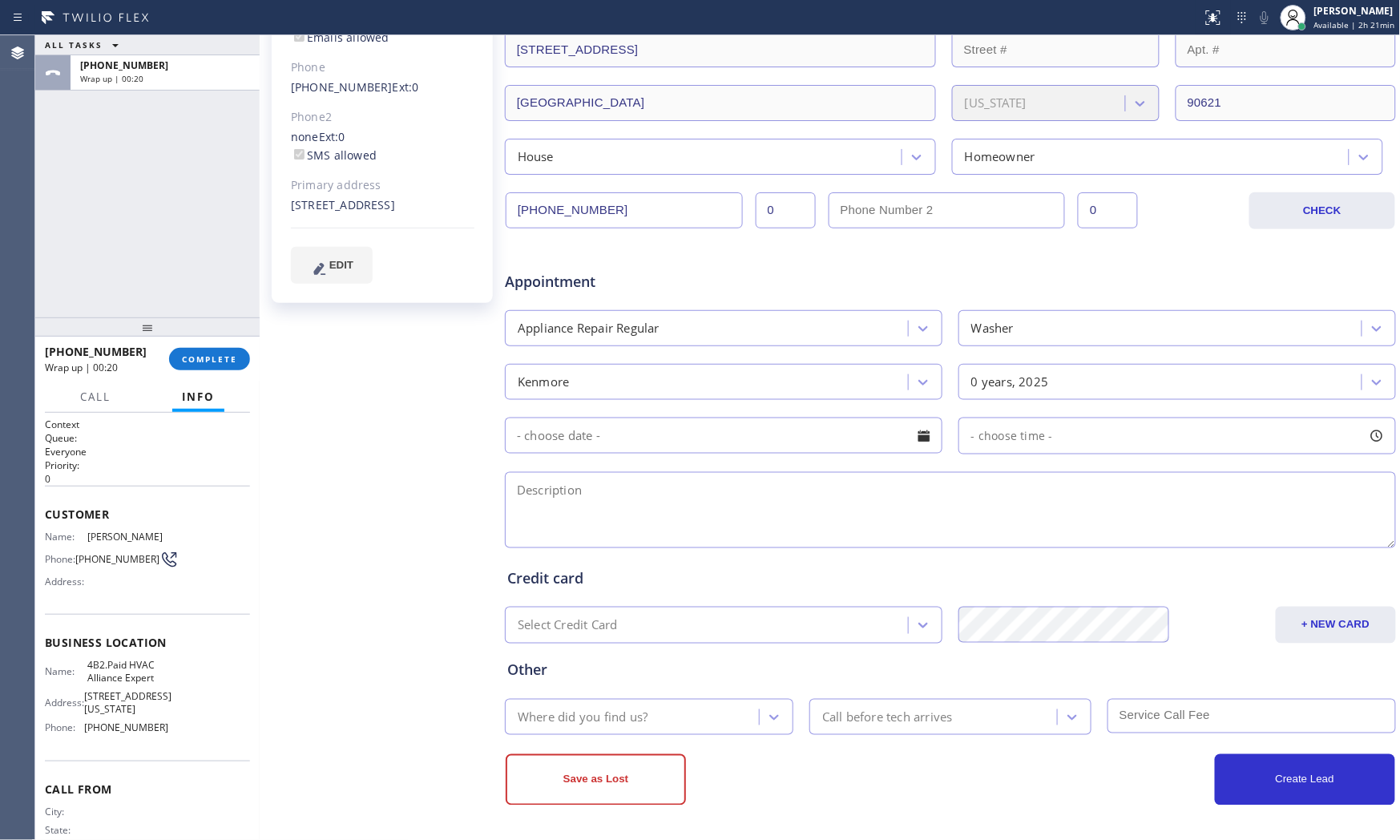
click at [188, 25] on div at bounding box center [600, 17] width 1189 height 25
click at [678, 498] on textarea at bounding box center [950, 510] width 891 height 77
paste textarea "Kenmore | washerSBS | gas line of the washer need to be look up, tried to repla…"
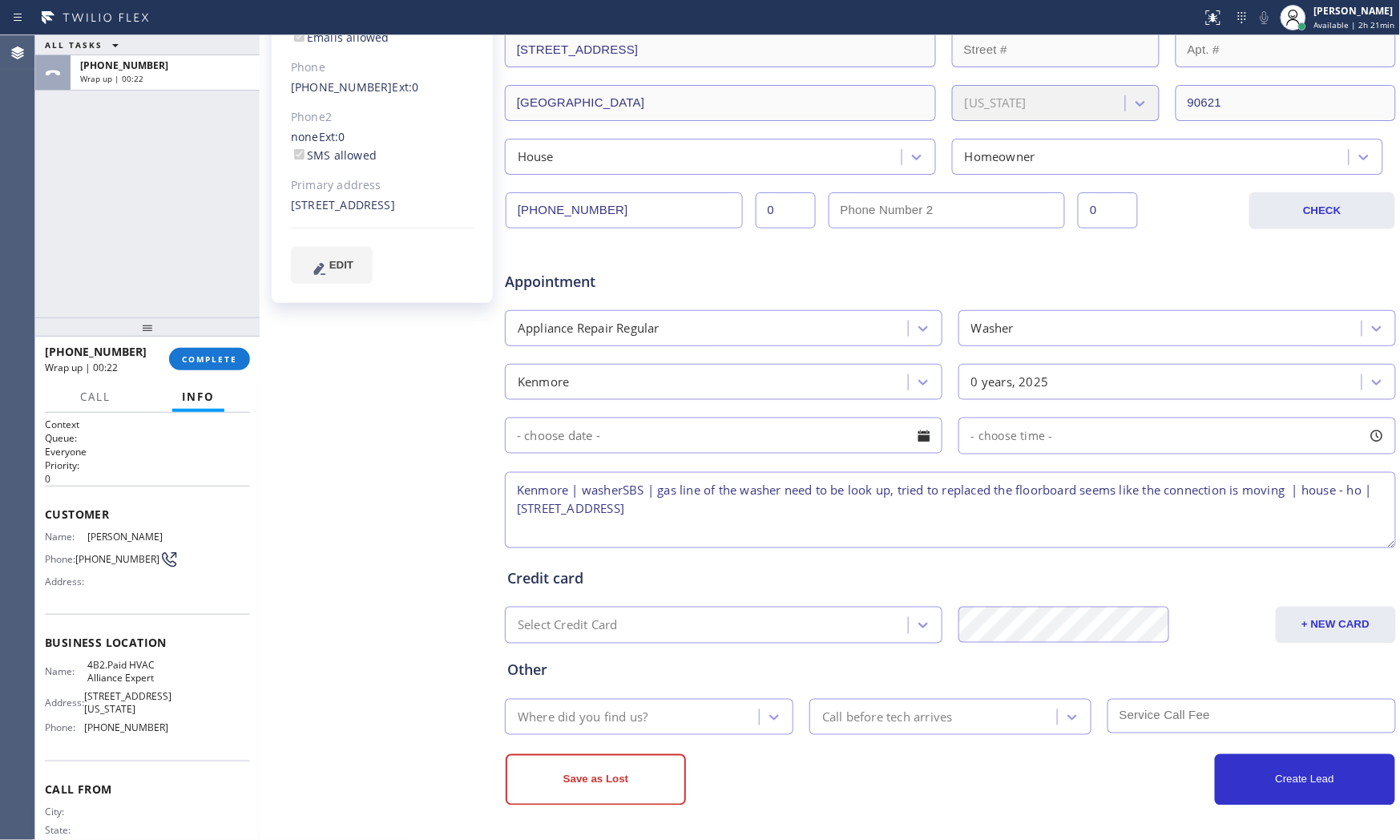
click at [1296, 495] on textarea "Kenmore | washerSBS | gas line of the washer need to be look up, tried to repla…" at bounding box center [950, 510] width 891 height 77
click at [1088, 523] on textarea "Kenmore | washerSBS | gas line of the washer need to be look up, tried to repla…" at bounding box center [950, 510] width 891 height 77
drag, startPoint x: 125, startPoint y: 669, endPoint x: 591, endPoint y: 590, distance: 472.6
click at [165, 691] on div "Name: 4B2.Paid HVAC Alliance Expert Address: 10866 Washington Blvd Phone: (855)…" at bounding box center [148, 698] width 205 height 81
copy div "HVAC Alliance Expert Address: 10866"
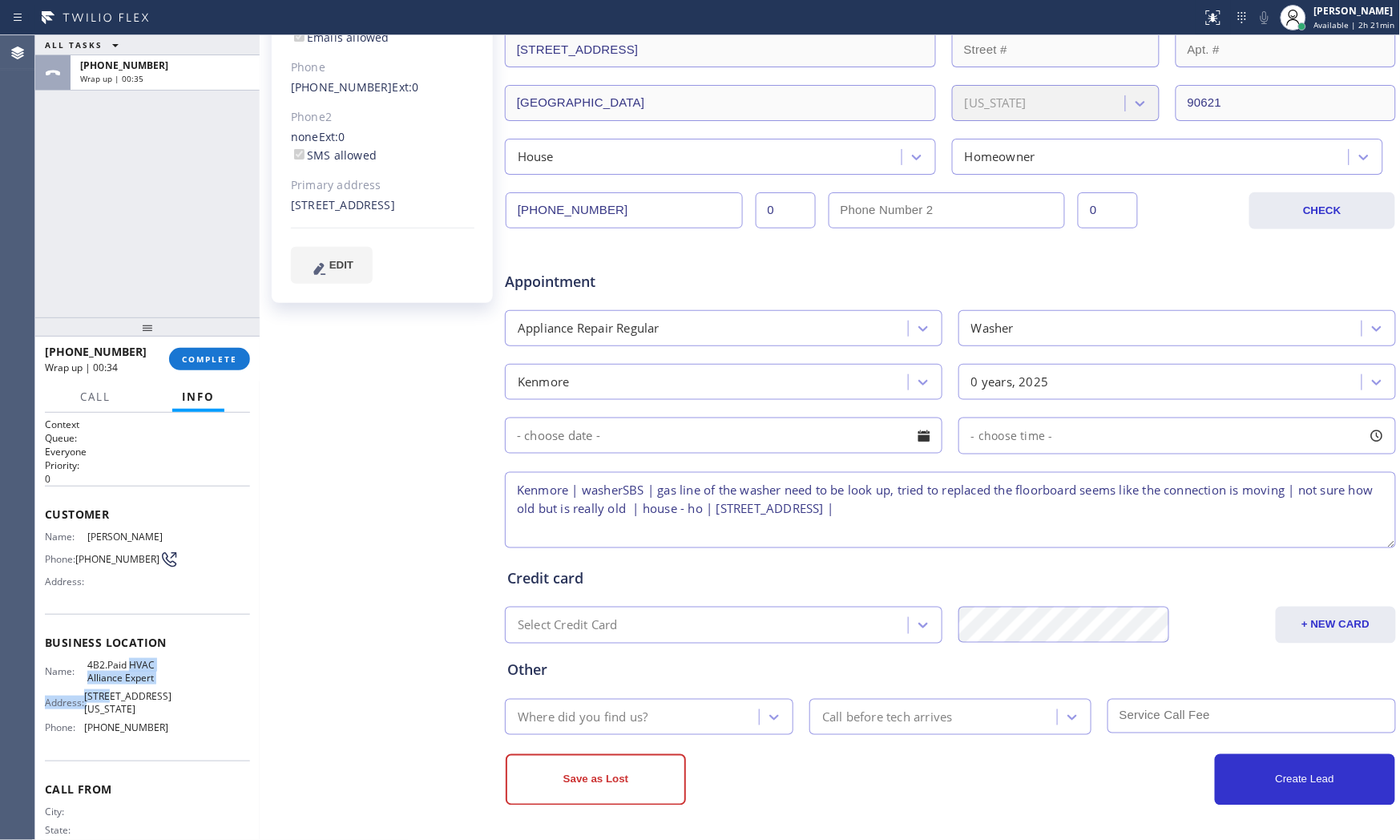
click at [149, 673] on span "4B2.Paid HVAC Alliance Expert" at bounding box center [127, 670] width 80 height 25
click at [137, 673] on span "4B2.Paid HVAC Alliance Expert" at bounding box center [127, 670] width 80 height 25
drag, startPoint x: 126, startPoint y: 667, endPoint x: 154, endPoint y: 684, distance: 32.8
click at [154, 683] on span "4B2.Paid HVAC Alliance Expert" at bounding box center [127, 670] width 80 height 25
copy span "HVAC Alliance Expert"
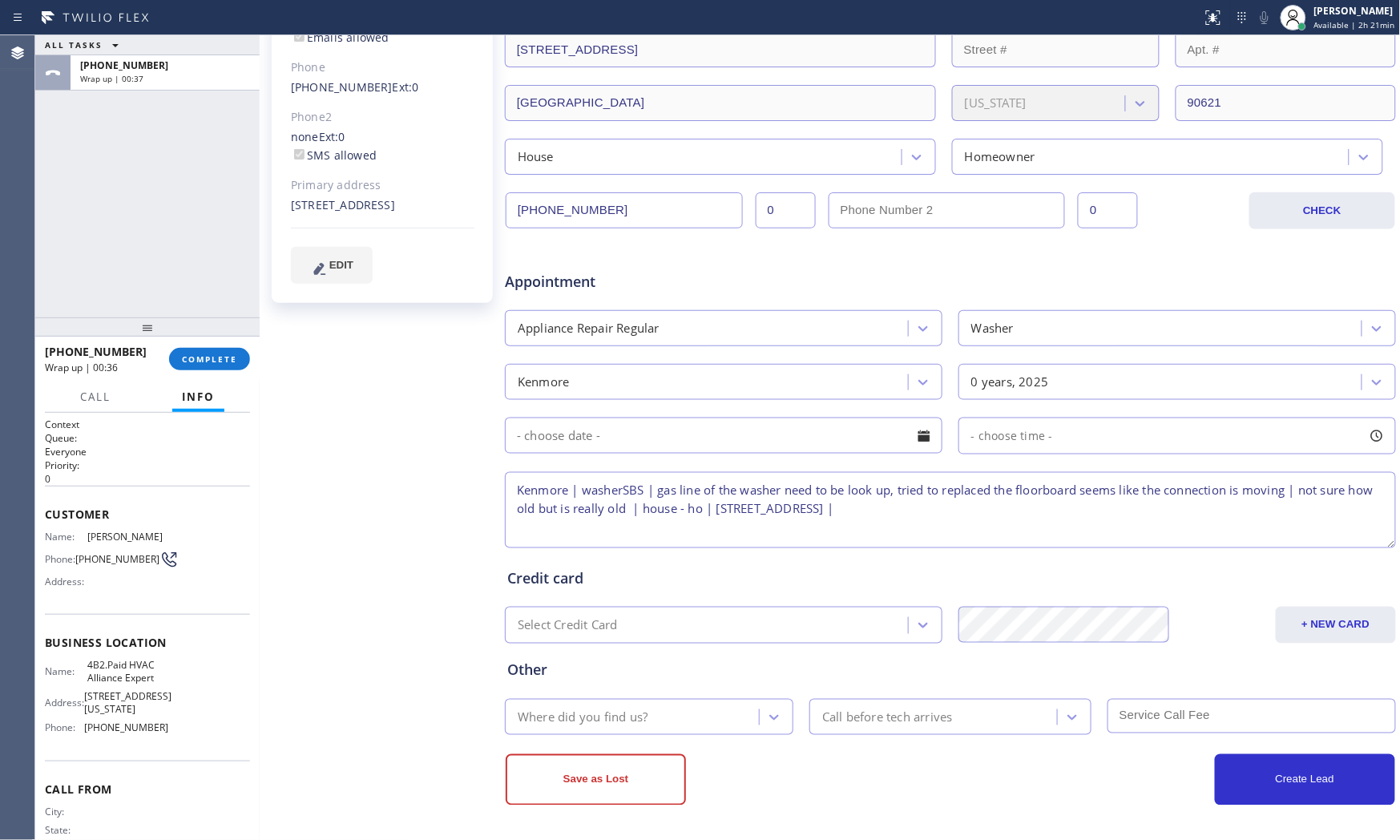
click at [1042, 501] on textarea "Kenmore | washerSBS | gas line of the washer need to be look up, tried to repla…" at bounding box center [950, 510] width 891 height 77
paste textarea "HVAC Alliance Expert"
click at [1216, 508] on textarea "Kenmore | washerSBS | gas line of the washer need to be look up, tried to repla…" at bounding box center [950, 510] width 891 height 77
click at [510, 491] on textarea "Kenmore | washerSBS | gas line of the washer need to be look up, tried to repla…" at bounding box center [950, 510] width 891 height 77
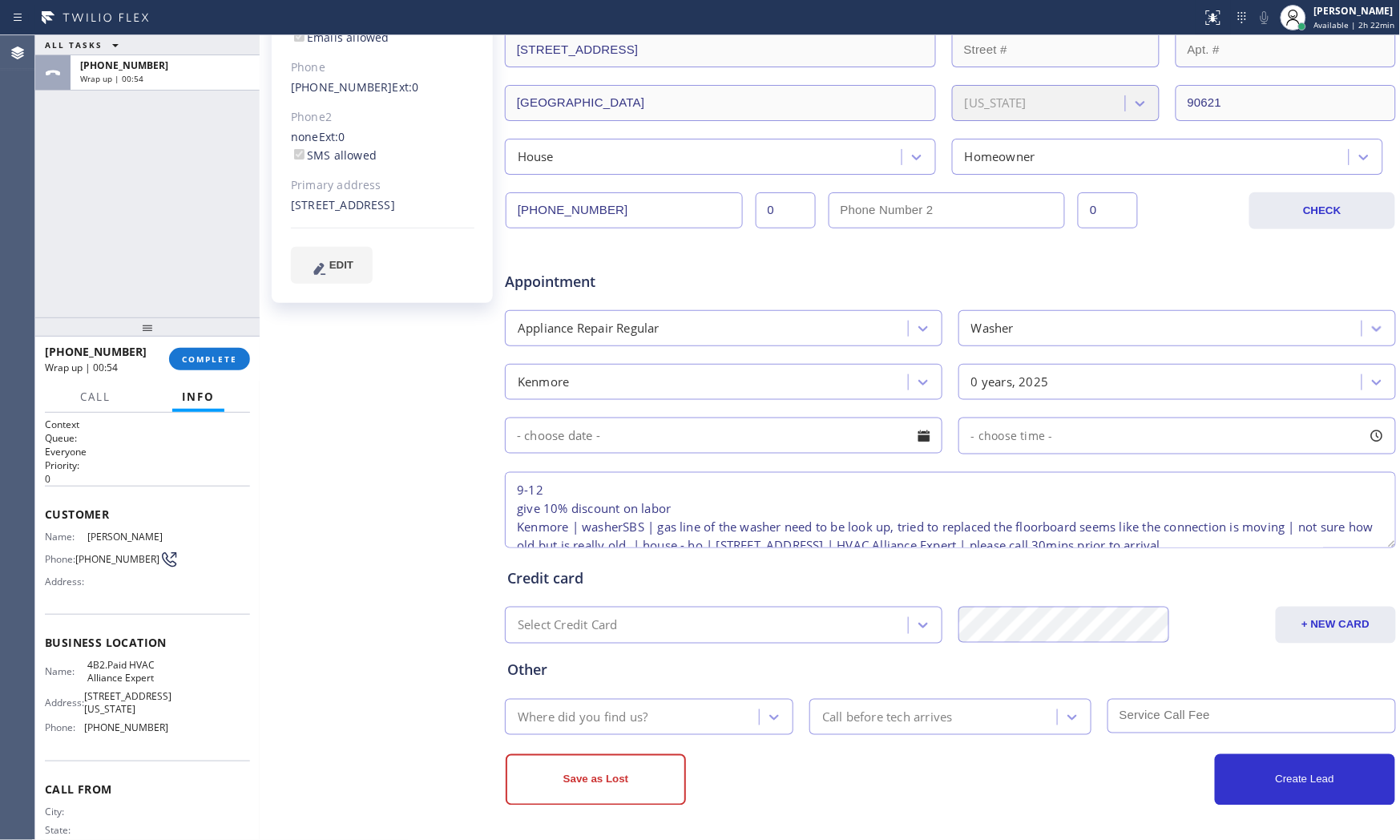
type textarea "9-12 give 10% discount on labor Kenmore | washerSBS | gas line of the washer ne…"
click at [583, 702] on div "Where did you find us?" at bounding box center [650, 717] width 289 height 36
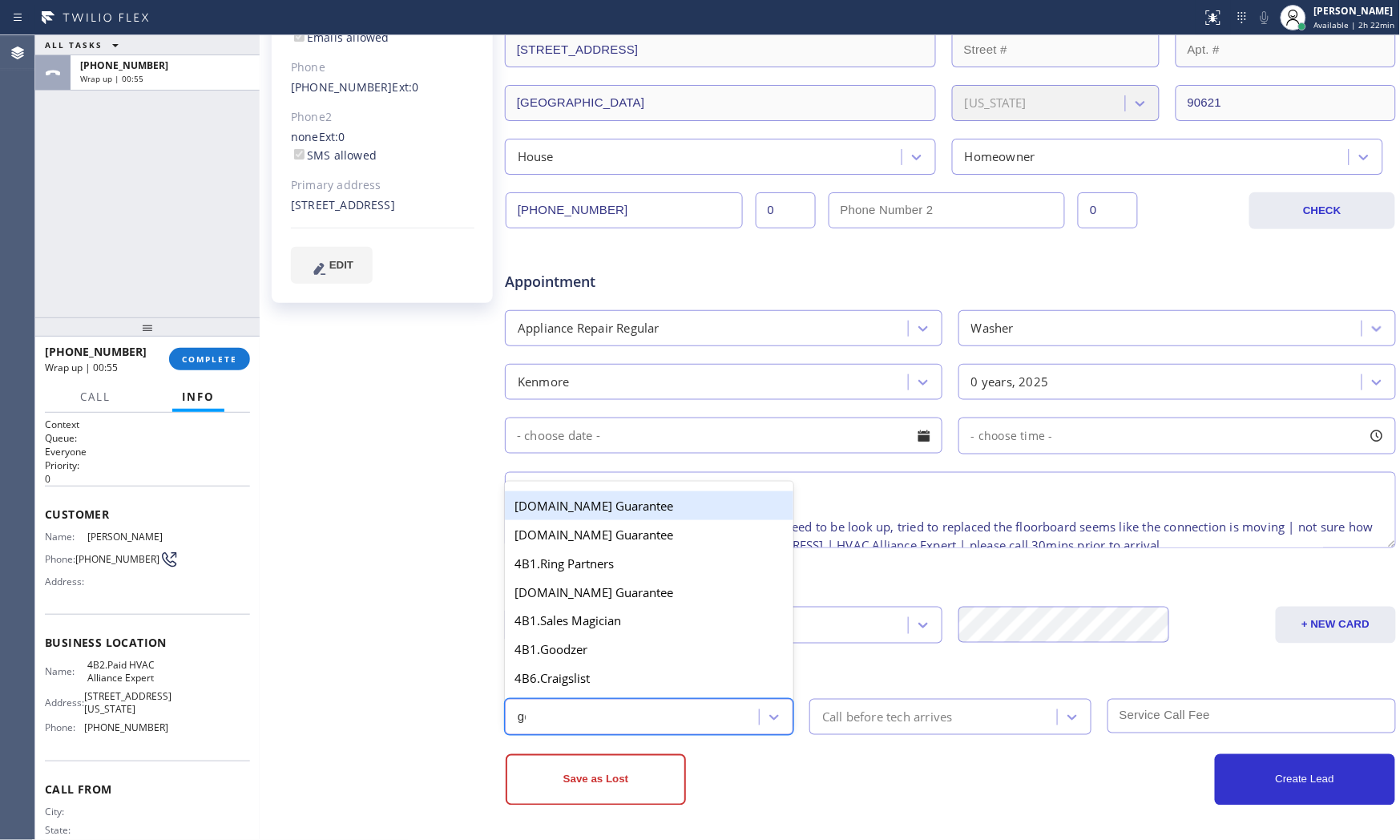
type input "goo"
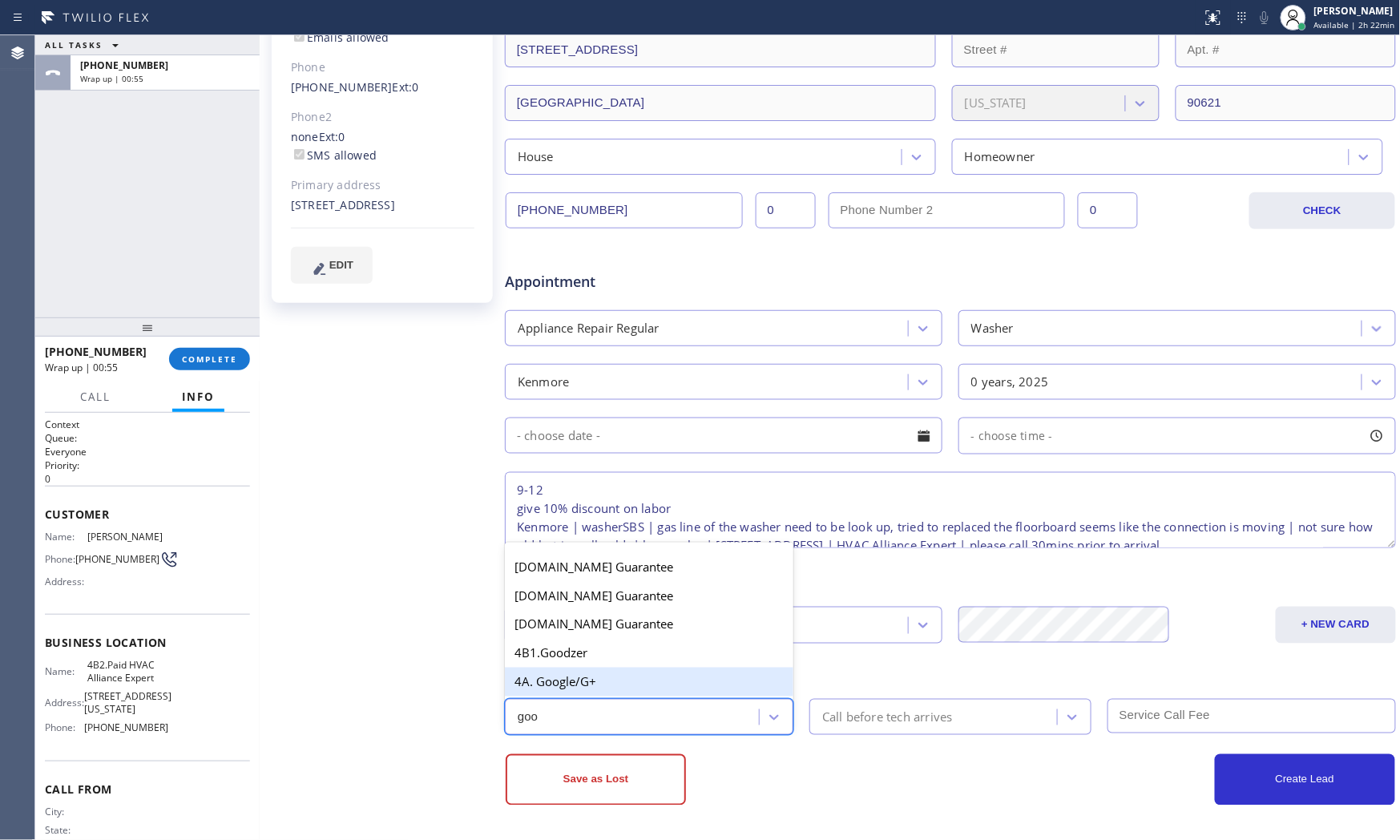
drag, startPoint x: 585, startPoint y: 679, endPoint x: 785, endPoint y: 719, distance: 204.0
click at [590, 682] on div "4A. Google/G+" at bounding box center [650, 682] width 289 height 29
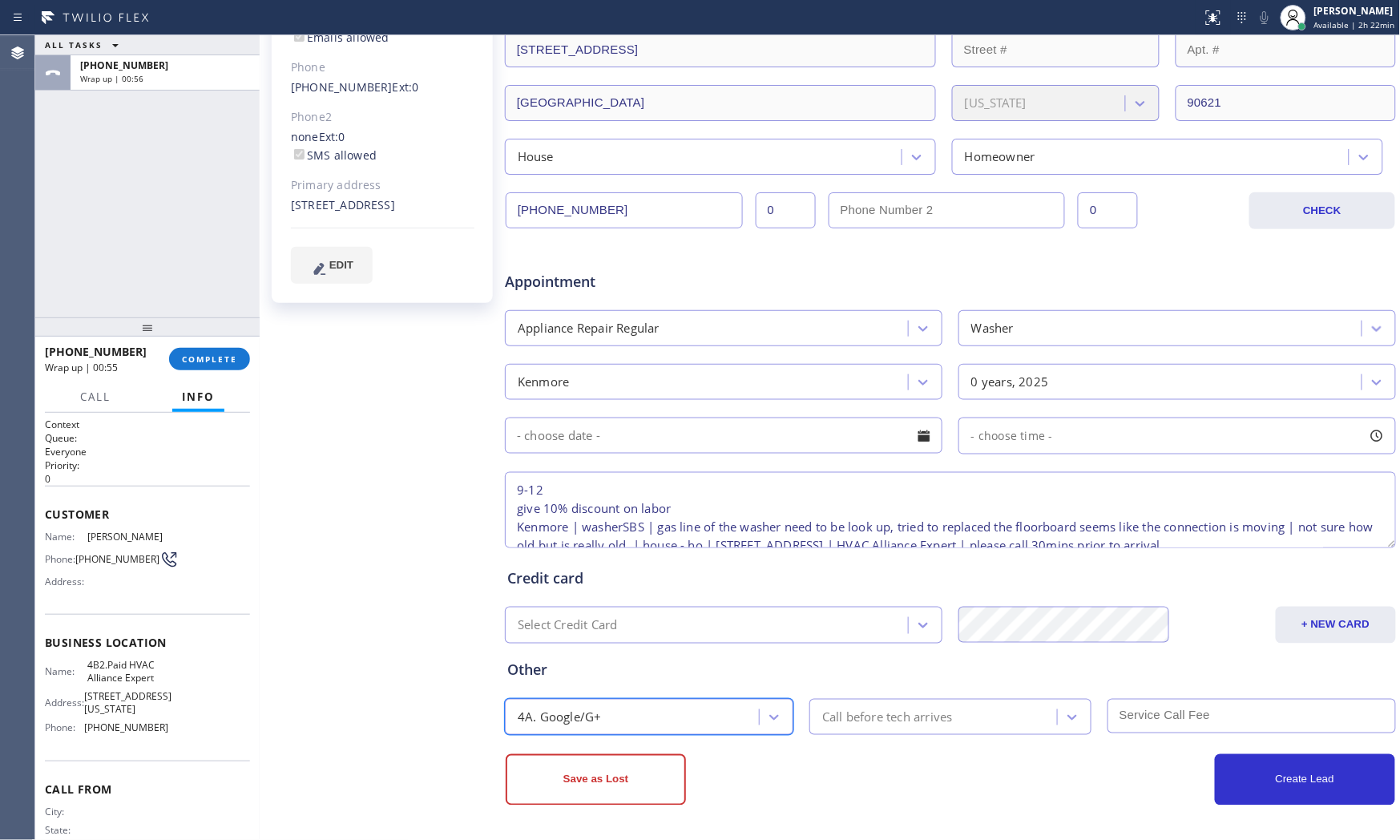
click at [626, 718] on div "4A. Google/G+" at bounding box center [634, 717] width 250 height 28
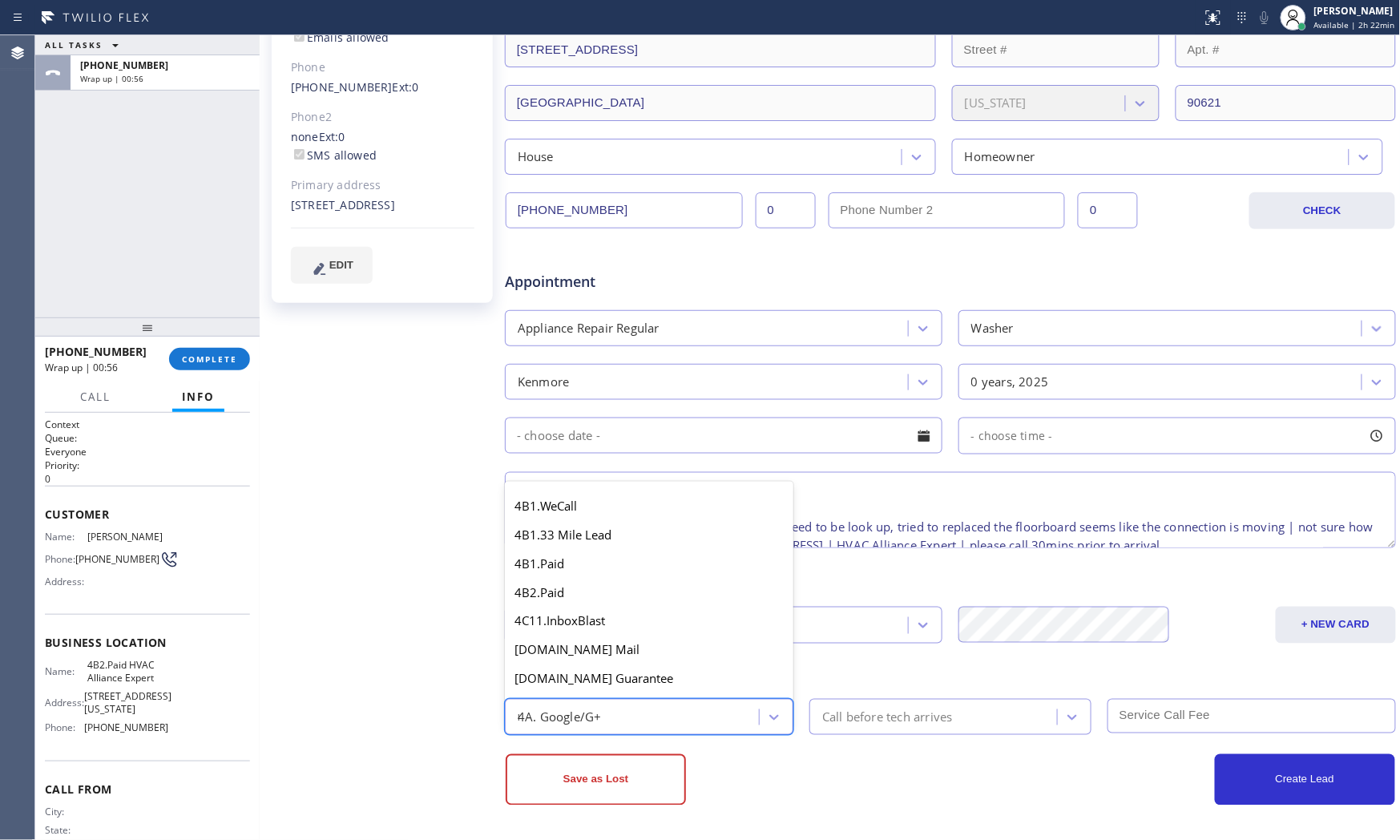
scroll to position [32, 0]
type input "ret"
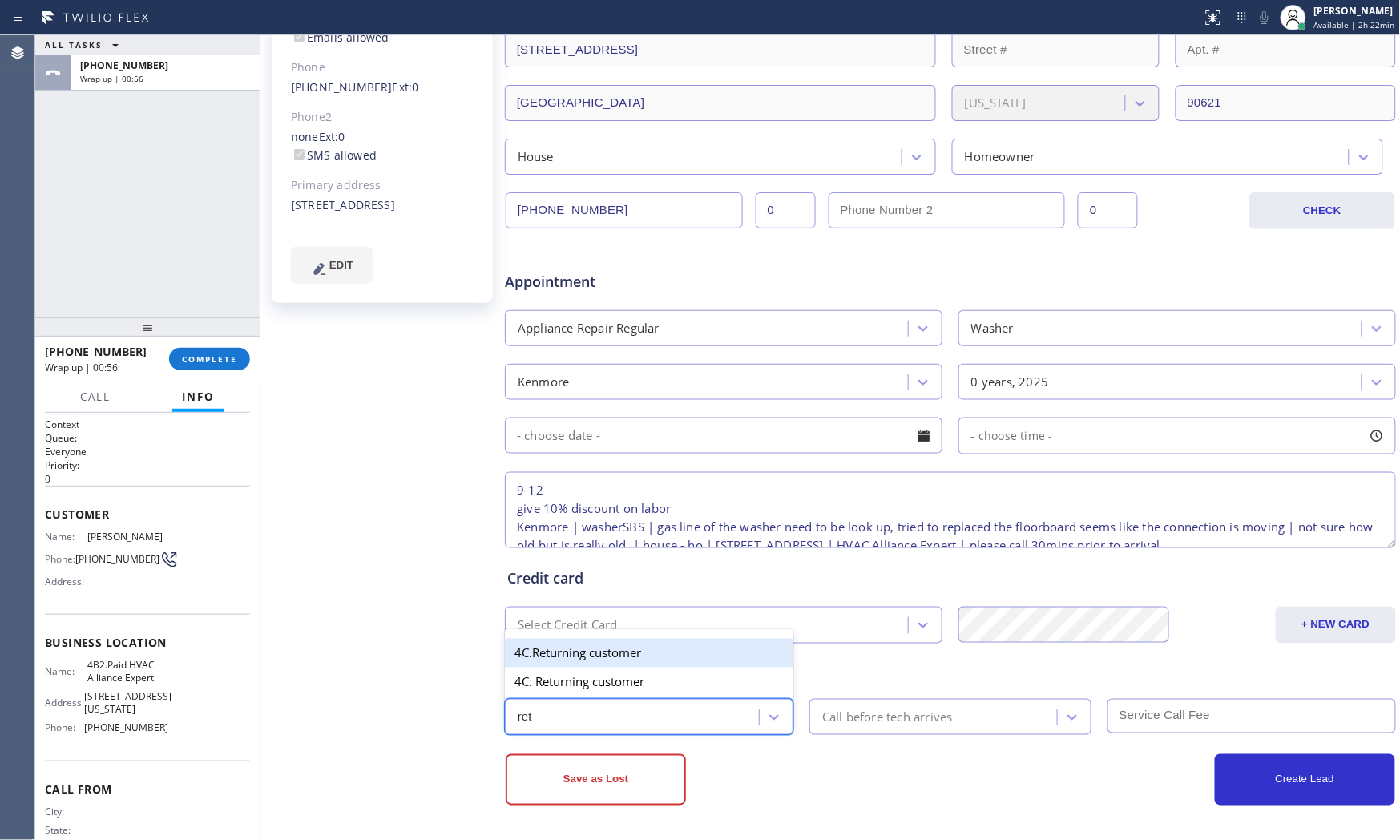
scroll to position [0, 0]
click at [606, 714] on div "4A. Google/G+" at bounding box center [634, 717] width 250 height 28
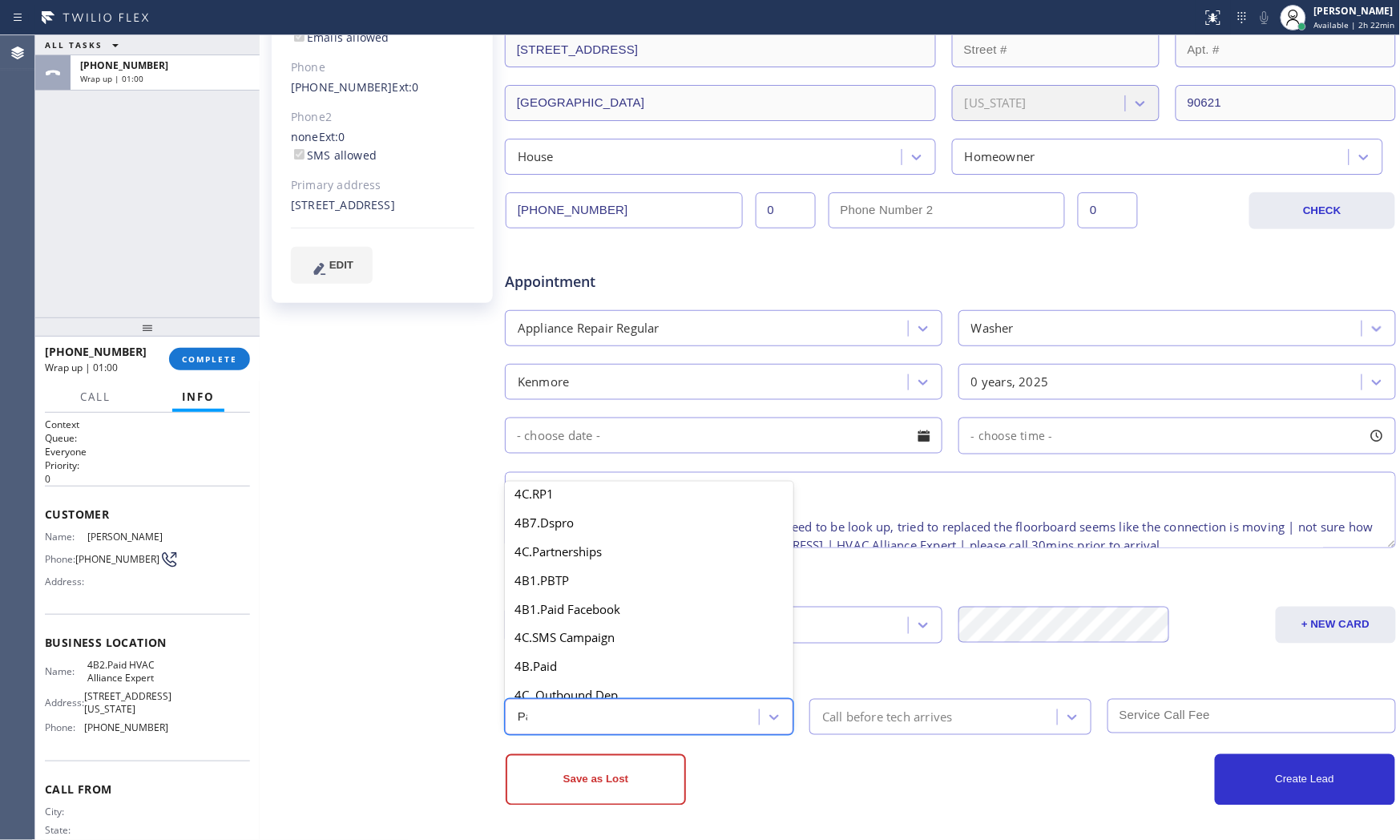
scroll to position [54, 0]
type input "Paid"
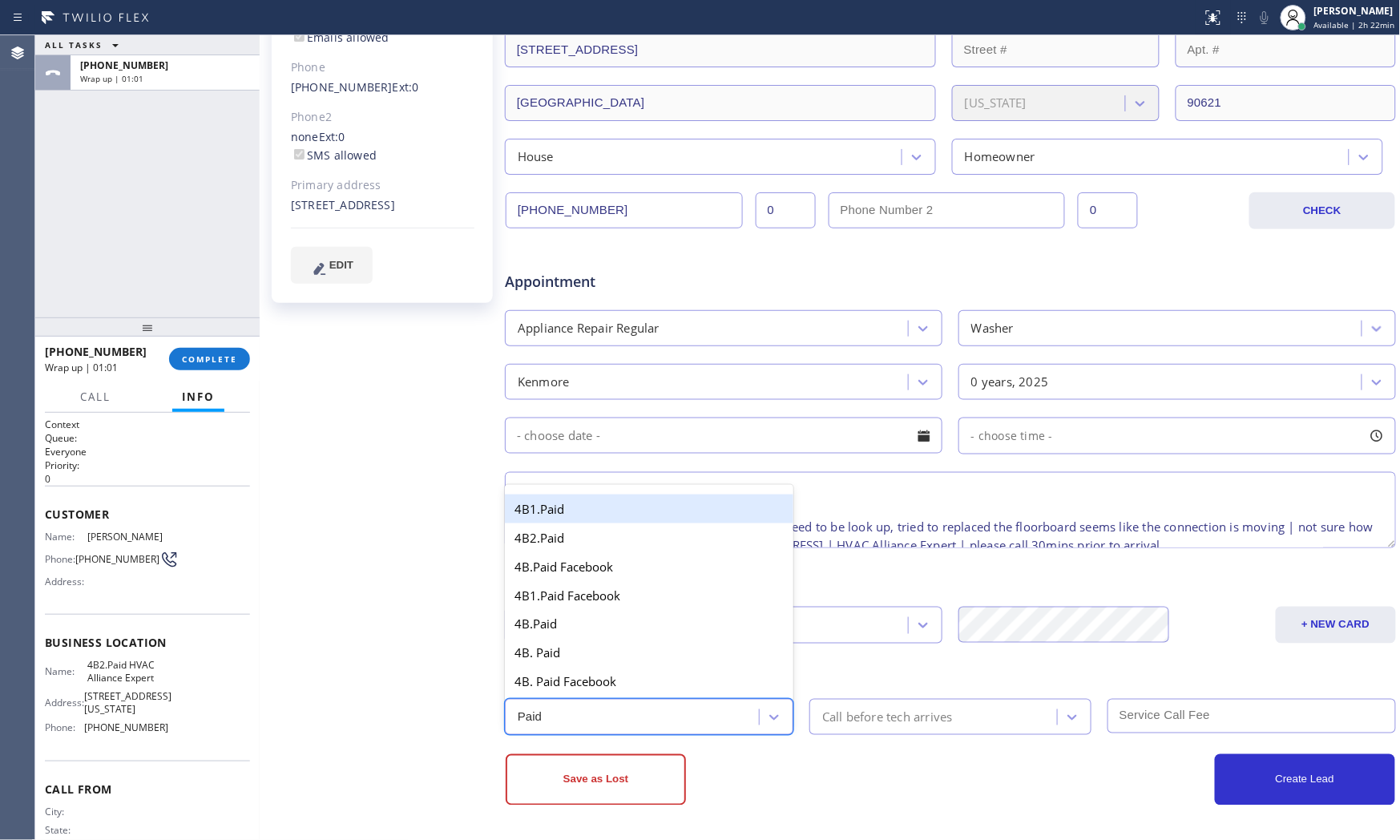
click at [516, 509] on div "4B1.Paid" at bounding box center [650, 509] width 289 height 29
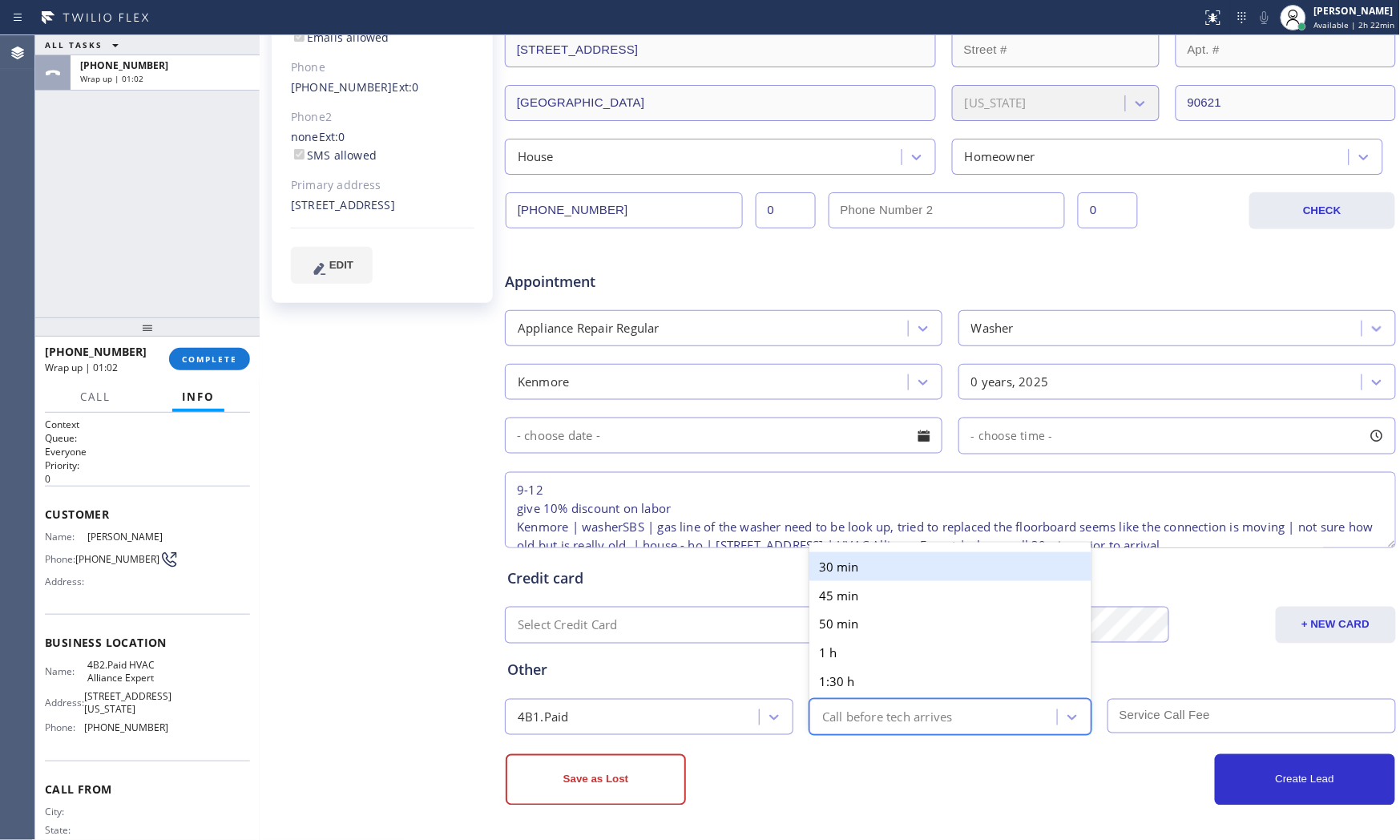
click at [892, 719] on div "Call before tech arrives" at bounding box center [887, 717] width 130 height 18
click at [858, 572] on div "30 min" at bounding box center [950, 566] width 282 height 29
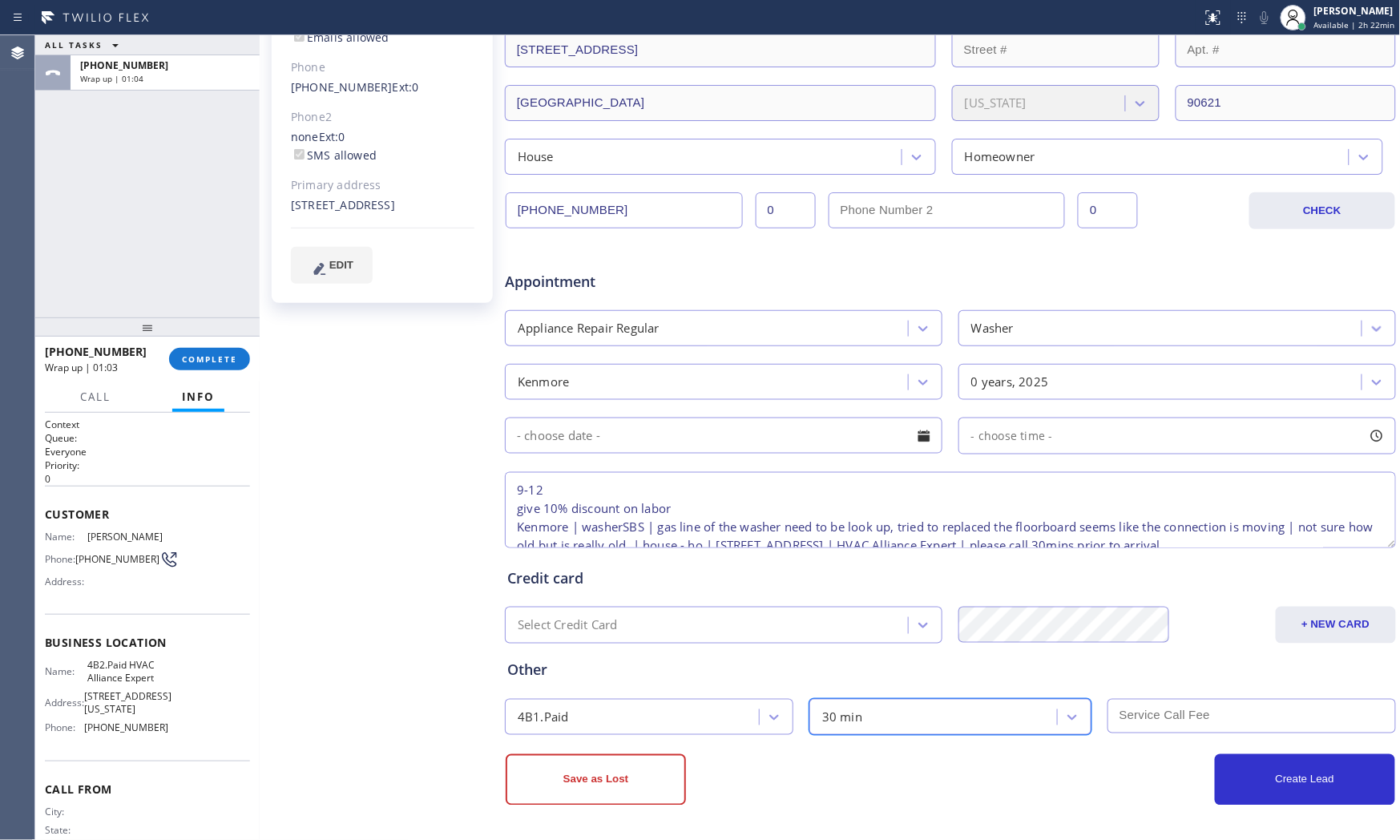
click at [1103, 763] on div "Create Lead" at bounding box center [1172, 779] width 444 height 51
click at [710, 434] on input "text" at bounding box center [723, 435] width 437 height 36
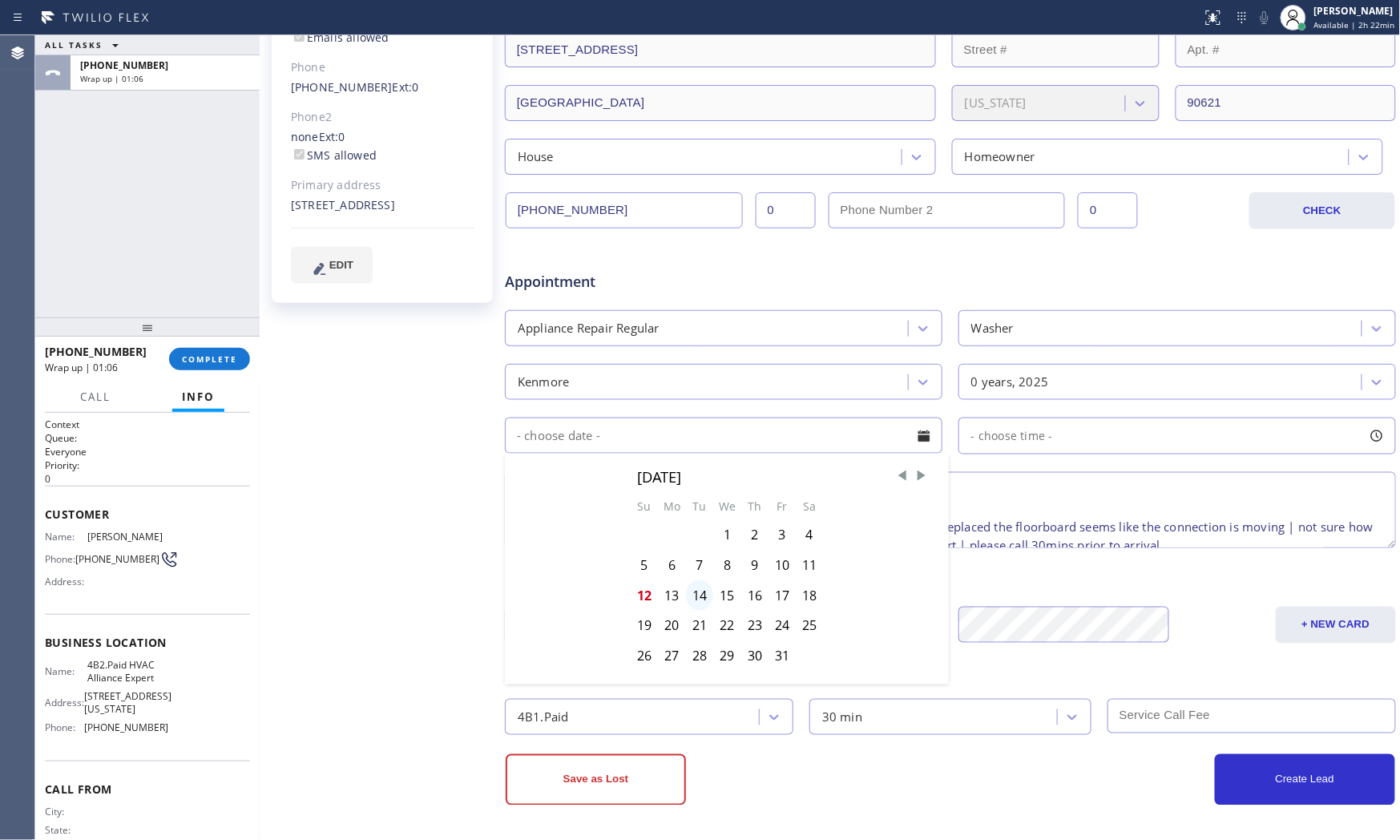
click at [698, 595] on div "14" at bounding box center [699, 595] width 27 height 30
type input "10/14/2025"
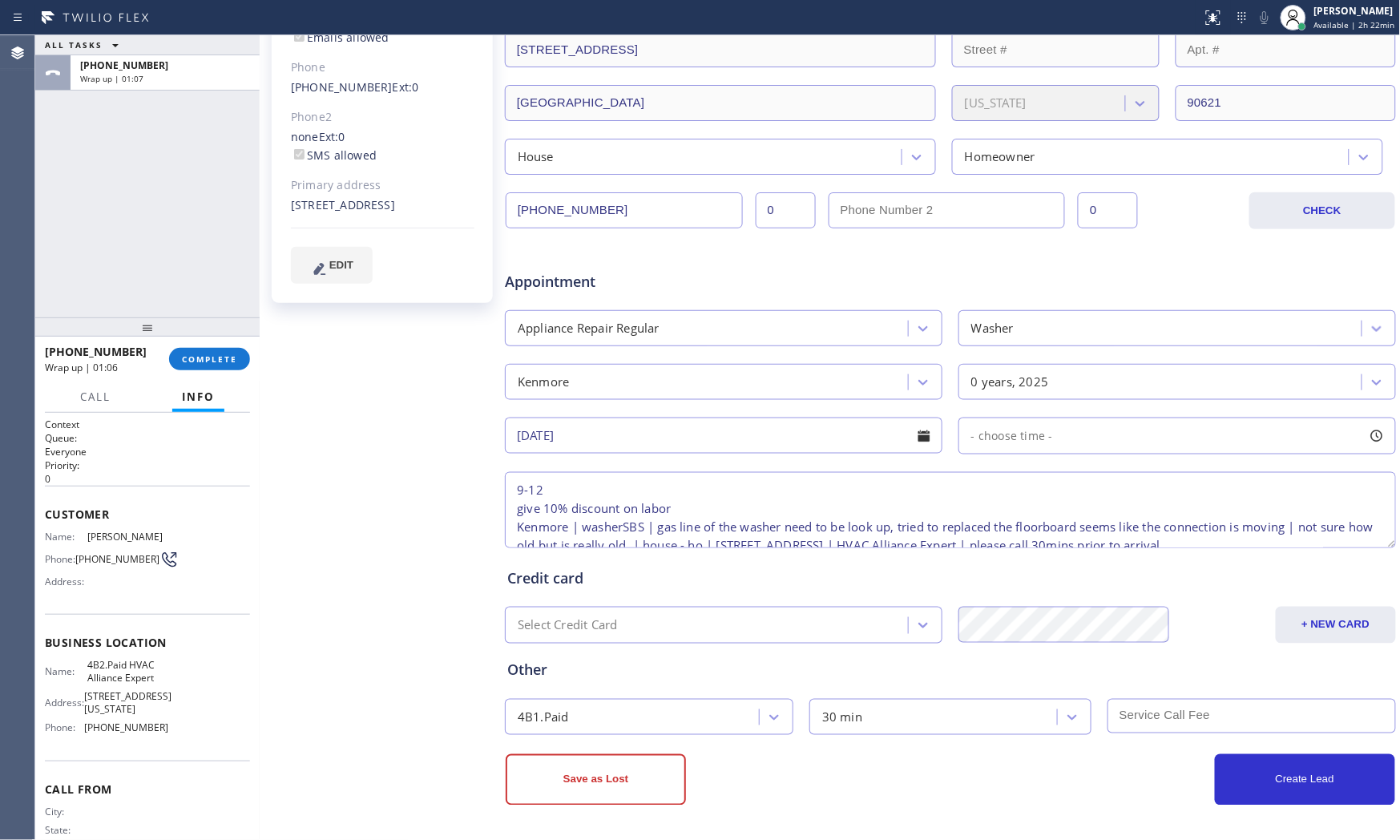
click at [982, 444] on div "- choose time -" at bounding box center [1006, 436] width 94 height 18
drag, startPoint x: 1043, startPoint y: 536, endPoint x: 1092, endPoint y: 533, distance: 49.1
click at [1092, 533] on div at bounding box center [1100, 533] width 19 height 34
drag, startPoint x: 970, startPoint y: 531, endPoint x: 996, endPoint y: 531, distance: 26.0
click at [996, 531] on div at bounding box center [1005, 533] width 19 height 34
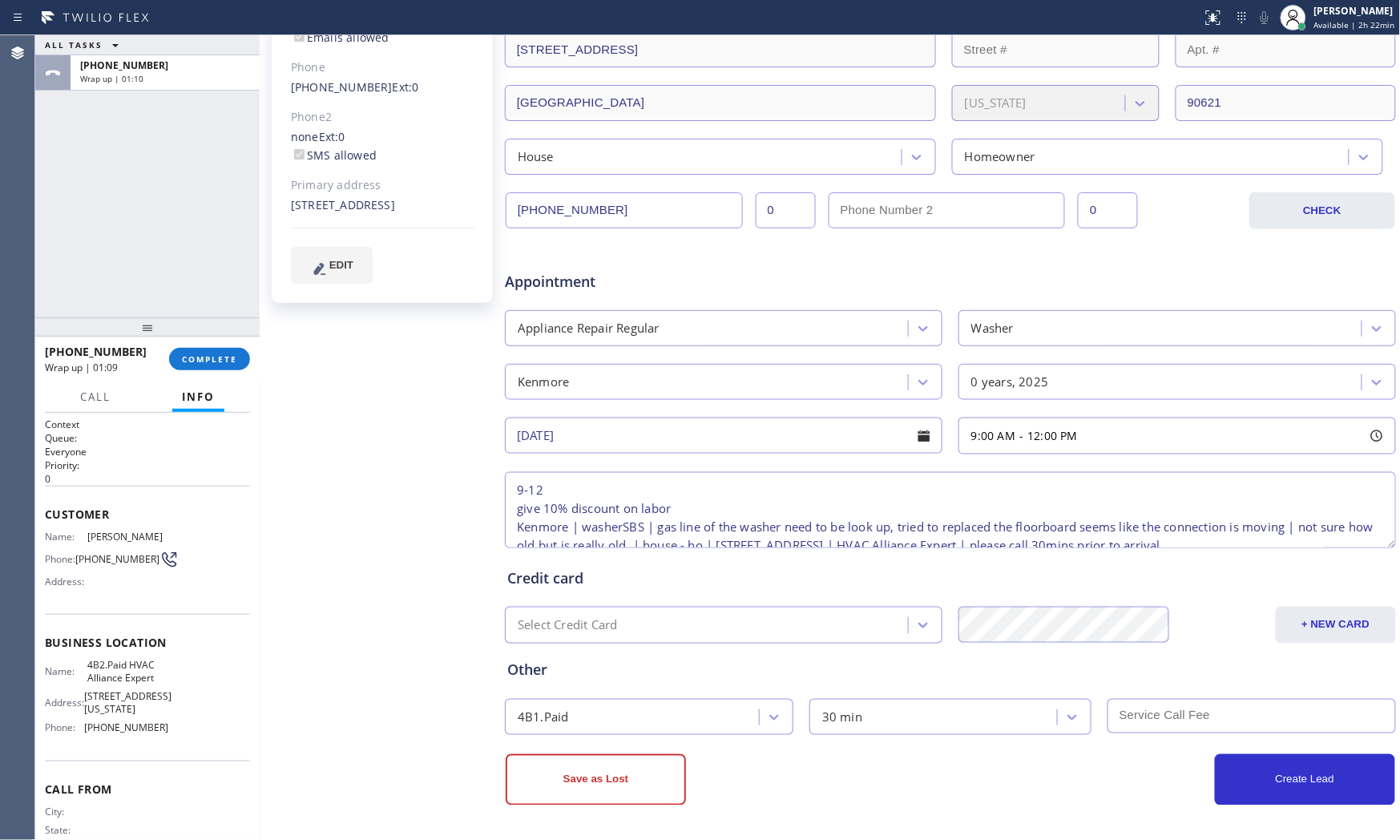
drag, startPoint x: 949, startPoint y: 783, endPoint x: 1127, endPoint y: 775, distance: 178.2
click at [956, 783] on div "Create Lead" at bounding box center [1172, 779] width 444 height 51
click at [1243, 774] on button "Create Lead" at bounding box center [1304, 779] width 180 height 51
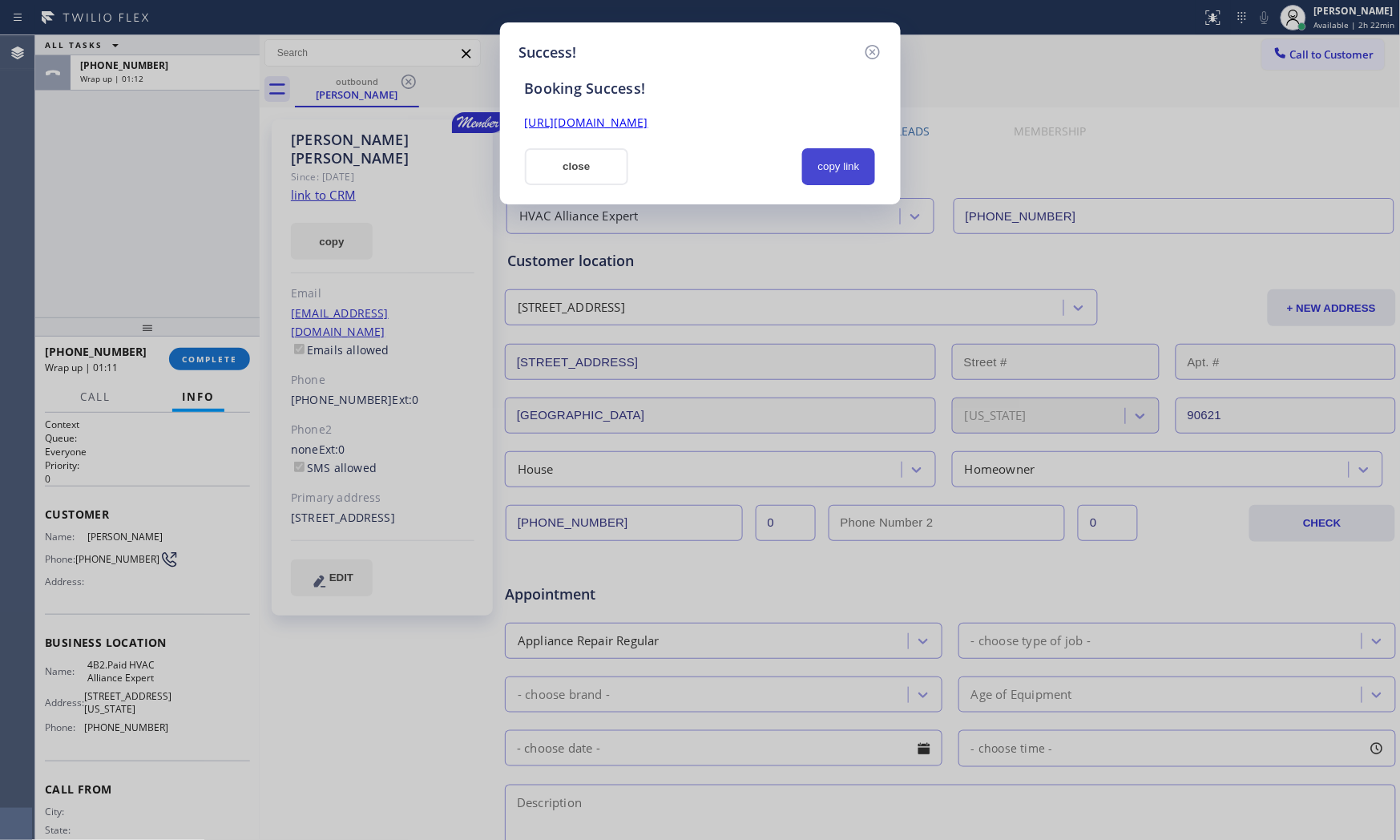
click at [843, 161] on button "copy link" at bounding box center [838, 166] width 74 height 37
click at [623, 170] on button "close" at bounding box center [577, 166] width 104 height 37
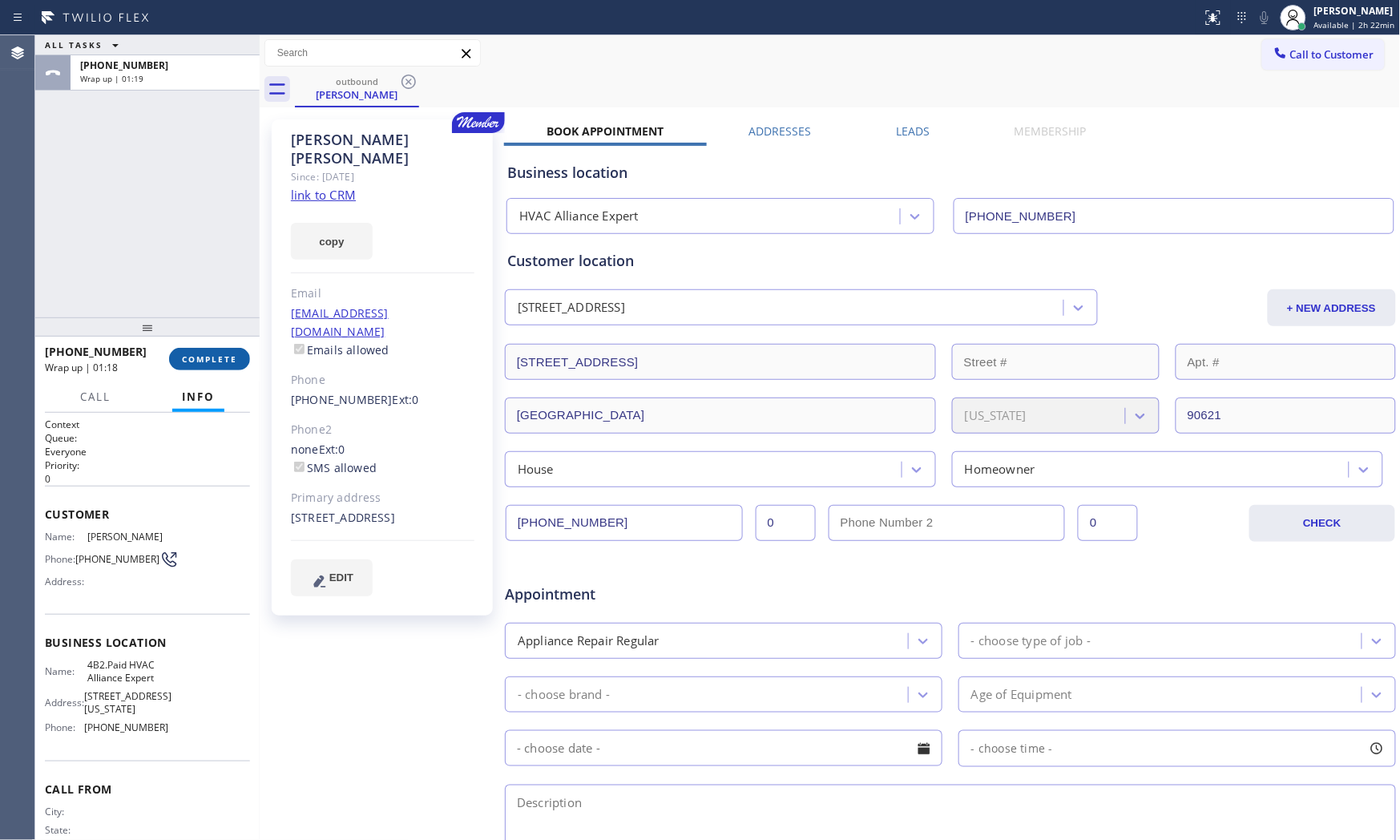
click at [196, 348] on button "COMPLETE" at bounding box center [209, 359] width 81 height 23
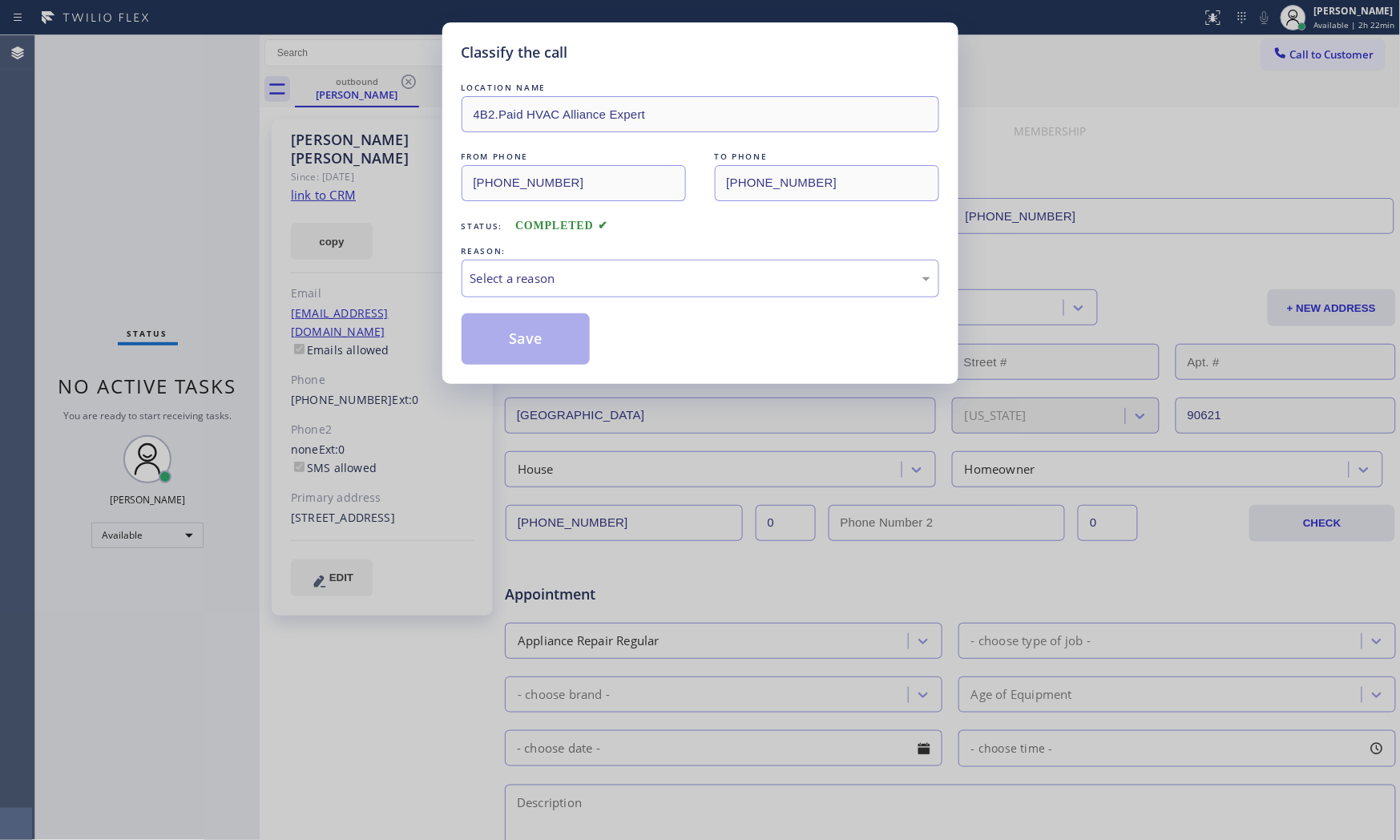
click at [579, 273] on div "Select a reason" at bounding box center [700, 278] width 460 height 18
click at [530, 330] on button "Save" at bounding box center [526, 338] width 129 height 51
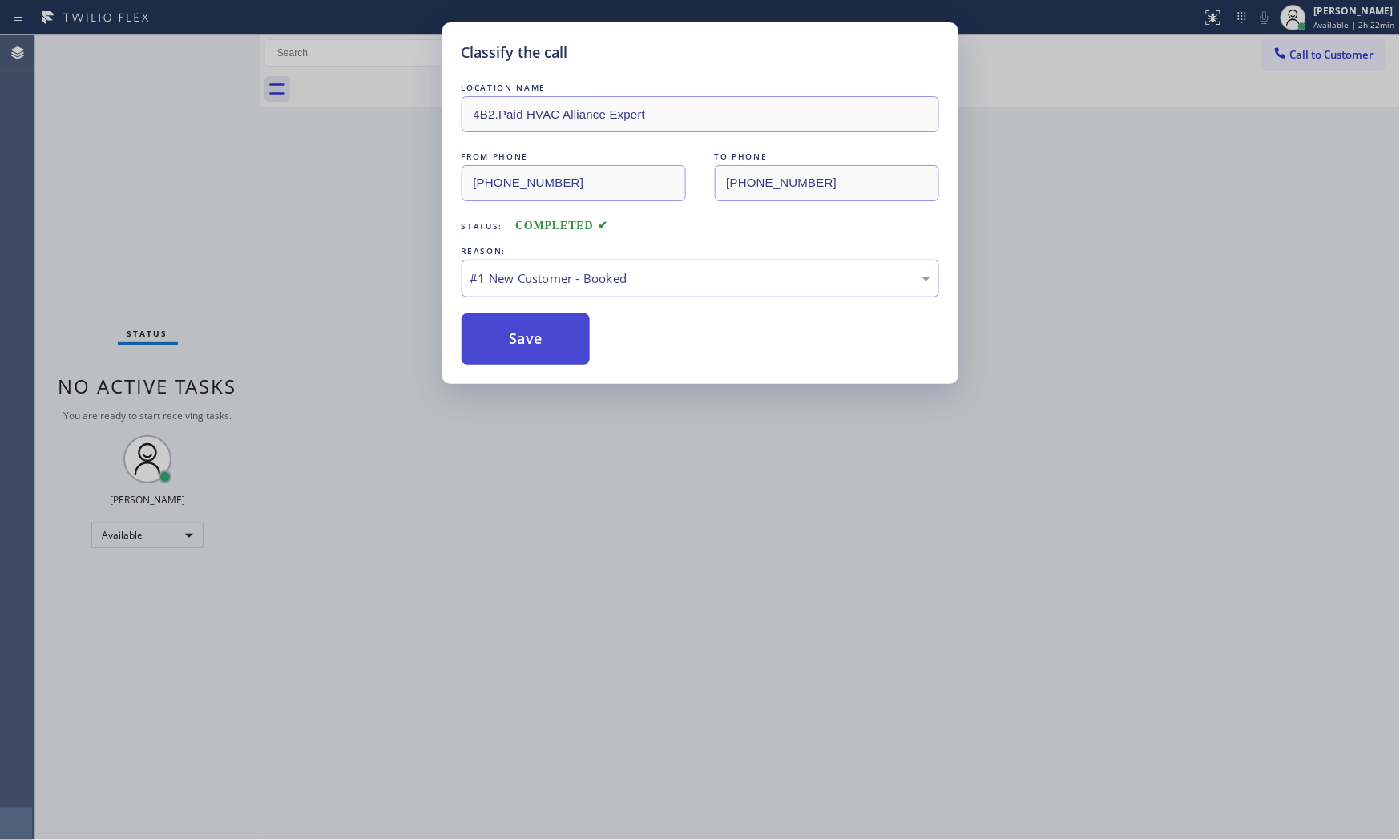
click at [530, 330] on button "Save" at bounding box center [526, 338] width 129 height 51
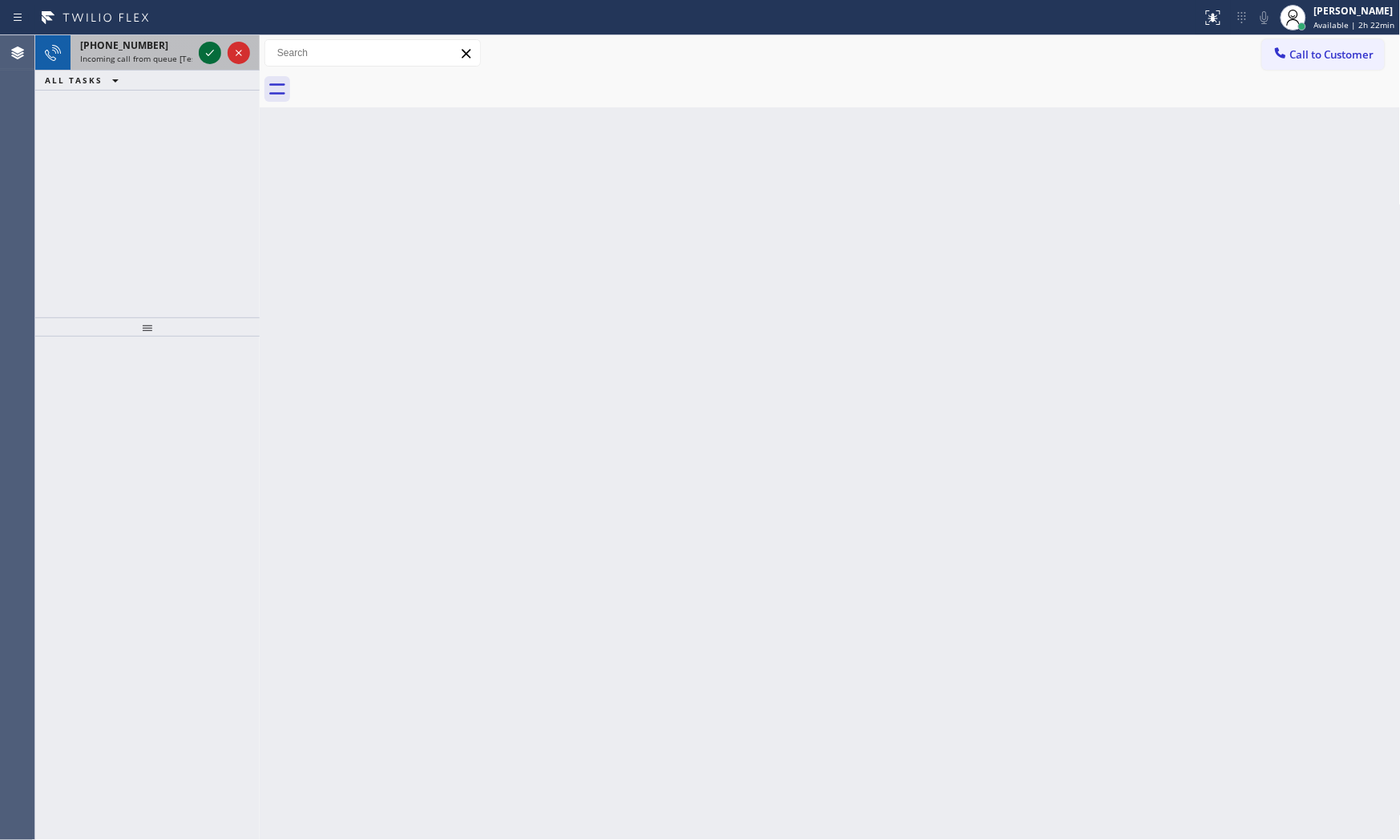
click at [211, 57] on icon at bounding box center [210, 53] width 19 height 19
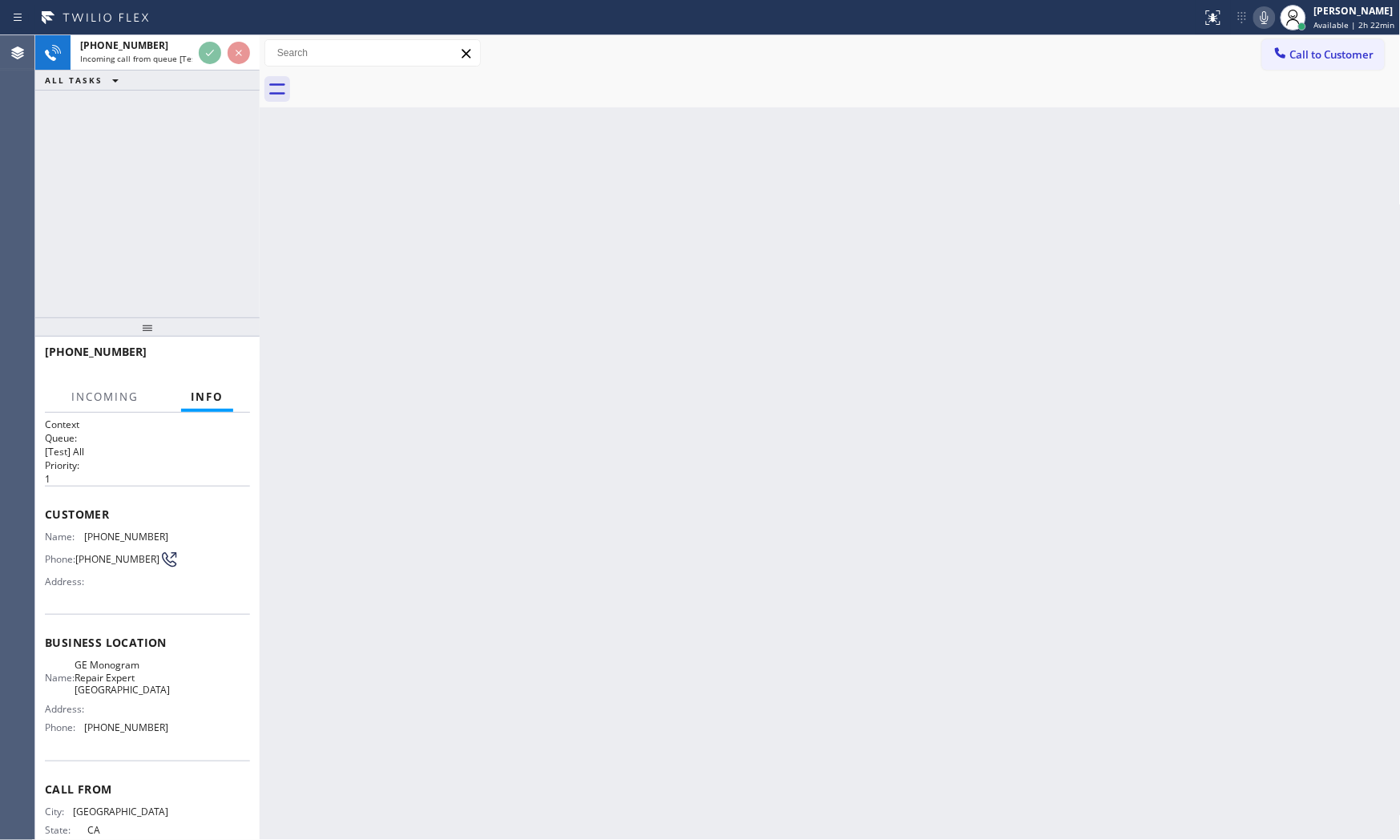
scroll to position [50, 0]
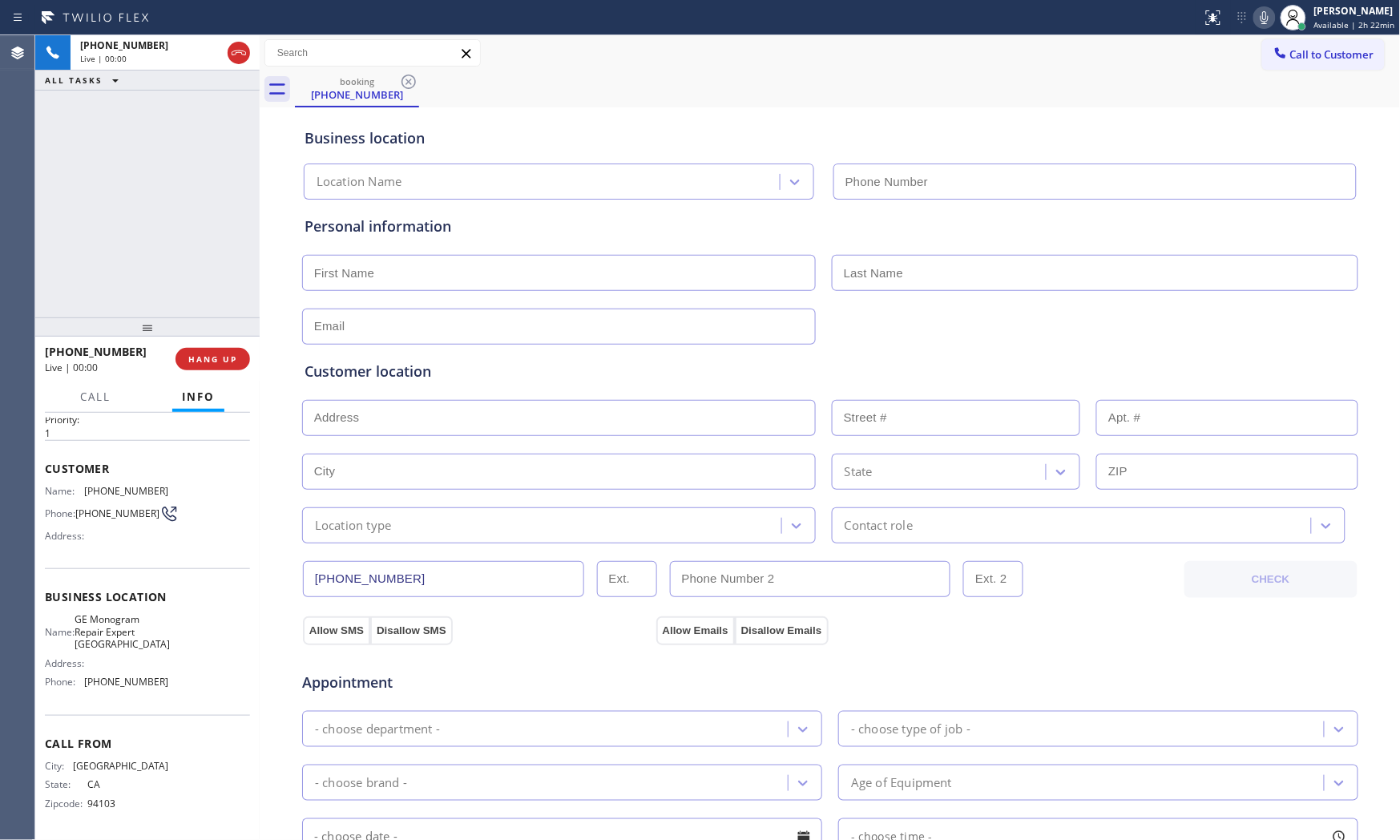
type input "(760) 350-3337"
click at [1259, 17] on icon at bounding box center [1264, 17] width 19 height 19
click at [1260, 17] on icon at bounding box center [1263, 17] width 8 height 13
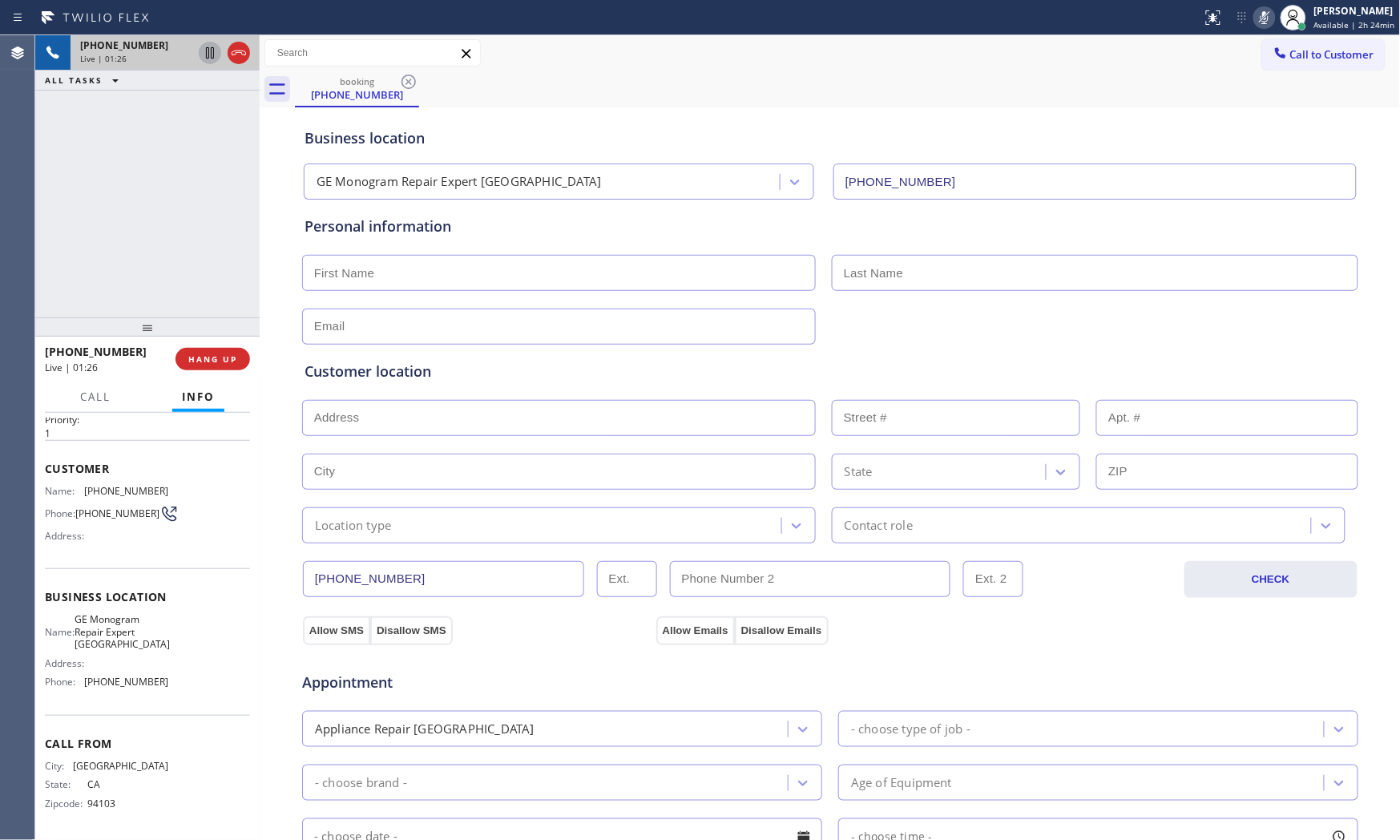
click at [203, 53] on icon at bounding box center [210, 53] width 19 height 19
click at [892, 57] on div "Call to Customer Outbound call Location HVAC Alliance Expert Your caller id pho…" at bounding box center [830, 53] width 1141 height 28
click at [385, 283] on input "text" at bounding box center [558, 272] width 514 height 36
type input "J"
type input "Mr"
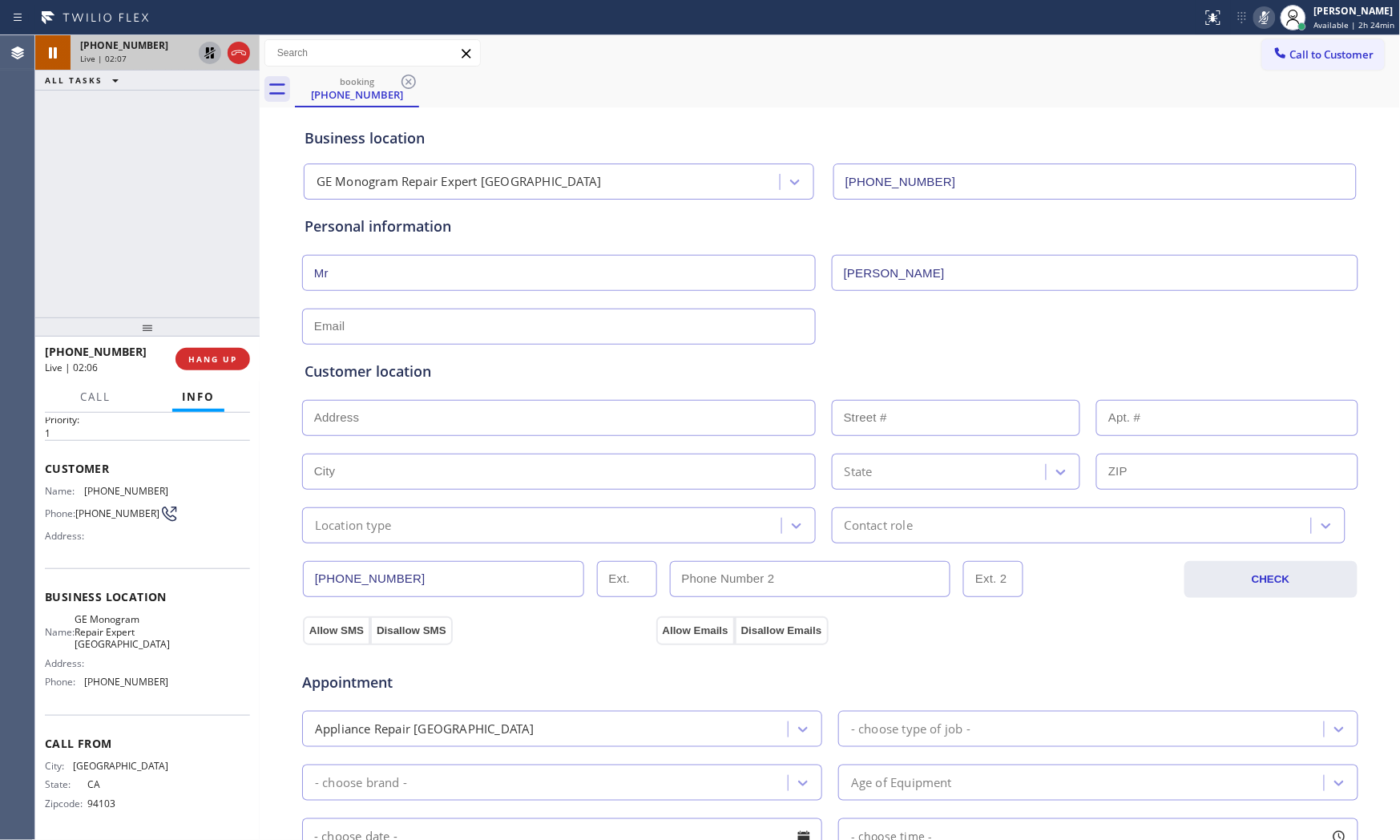
type input "Kyle"
click at [1257, 23] on icon at bounding box center [1264, 17] width 19 height 19
click at [211, 55] on icon at bounding box center [210, 52] width 11 height 11
click at [605, 323] on input "text" at bounding box center [558, 326] width 514 height 36
type input "[EMAIL_ADDRESS][DOMAIN_NAME]"
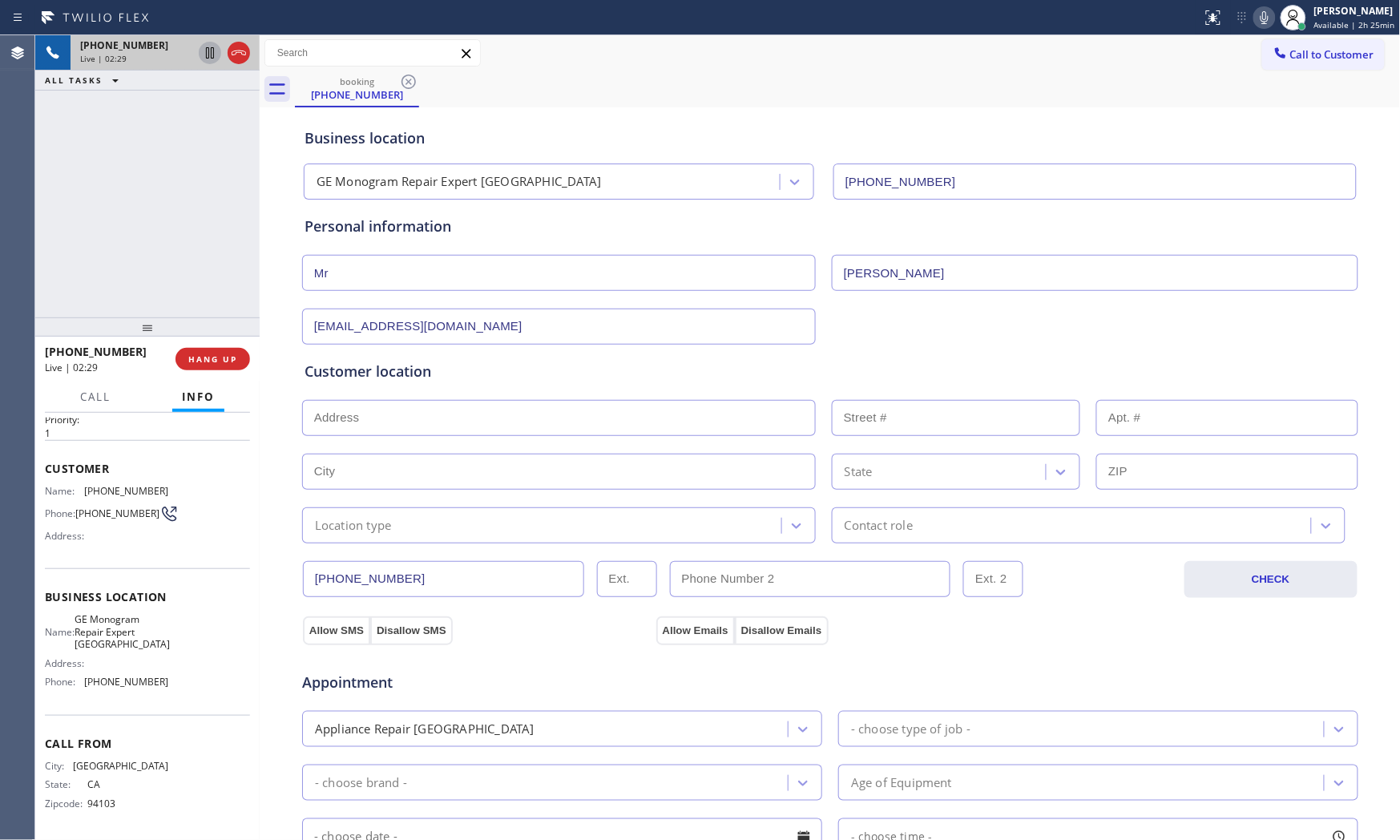
paste input "Palm Springs, CA 92262"
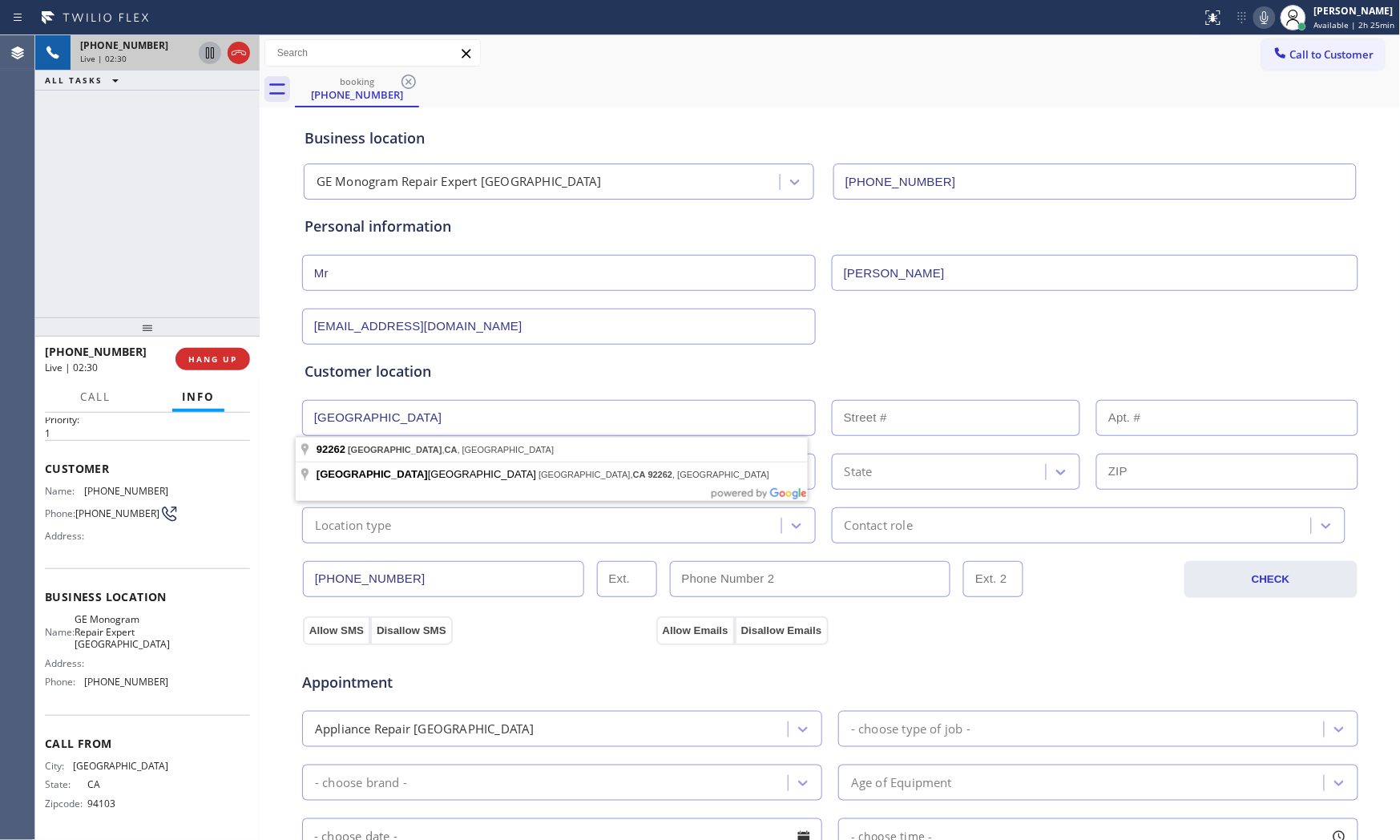
type input "Palm Springs, CA 92262, USA"
type input "Palm Springs"
type input "92262"
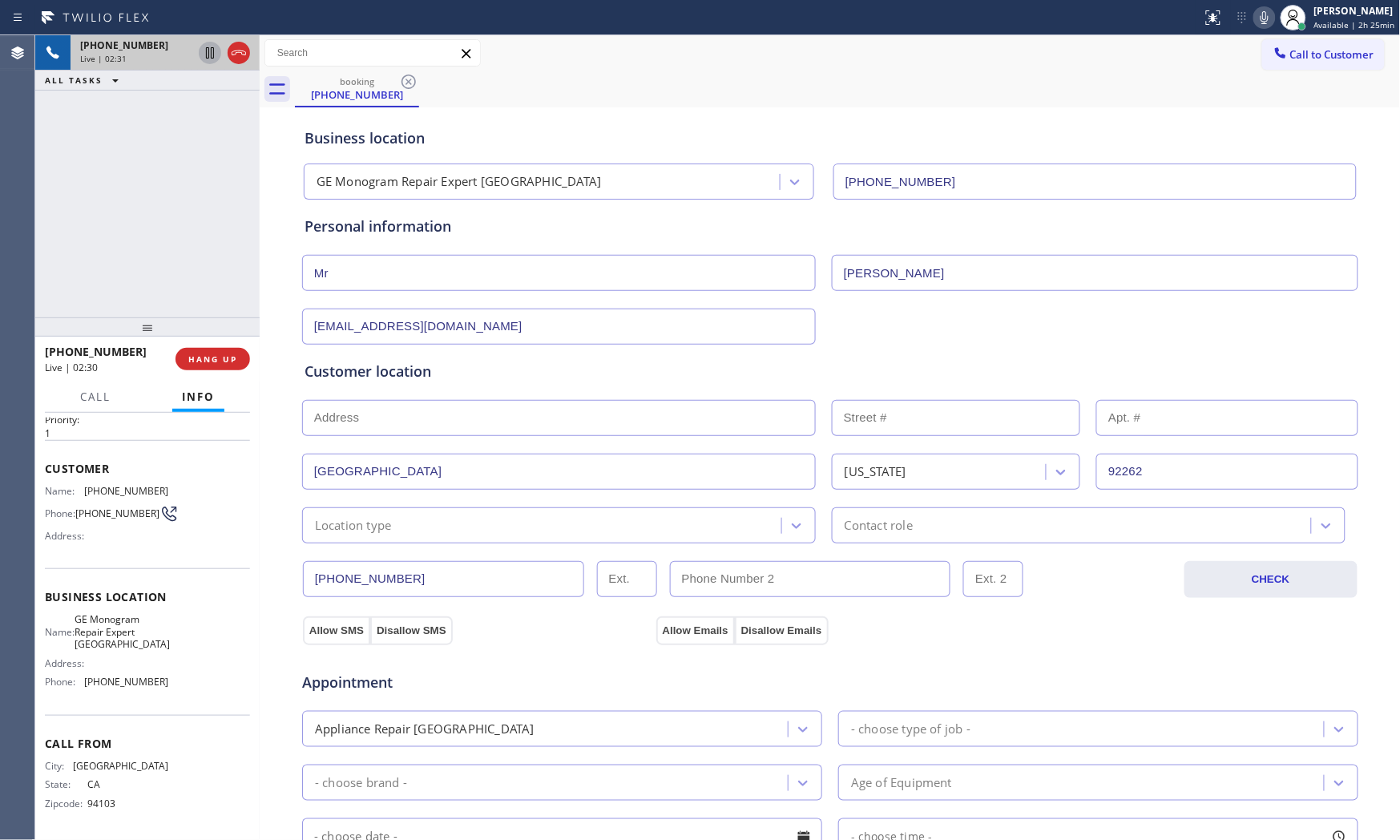
click at [382, 517] on div "Location type" at bounding box center [353, 524] width 77 height 18
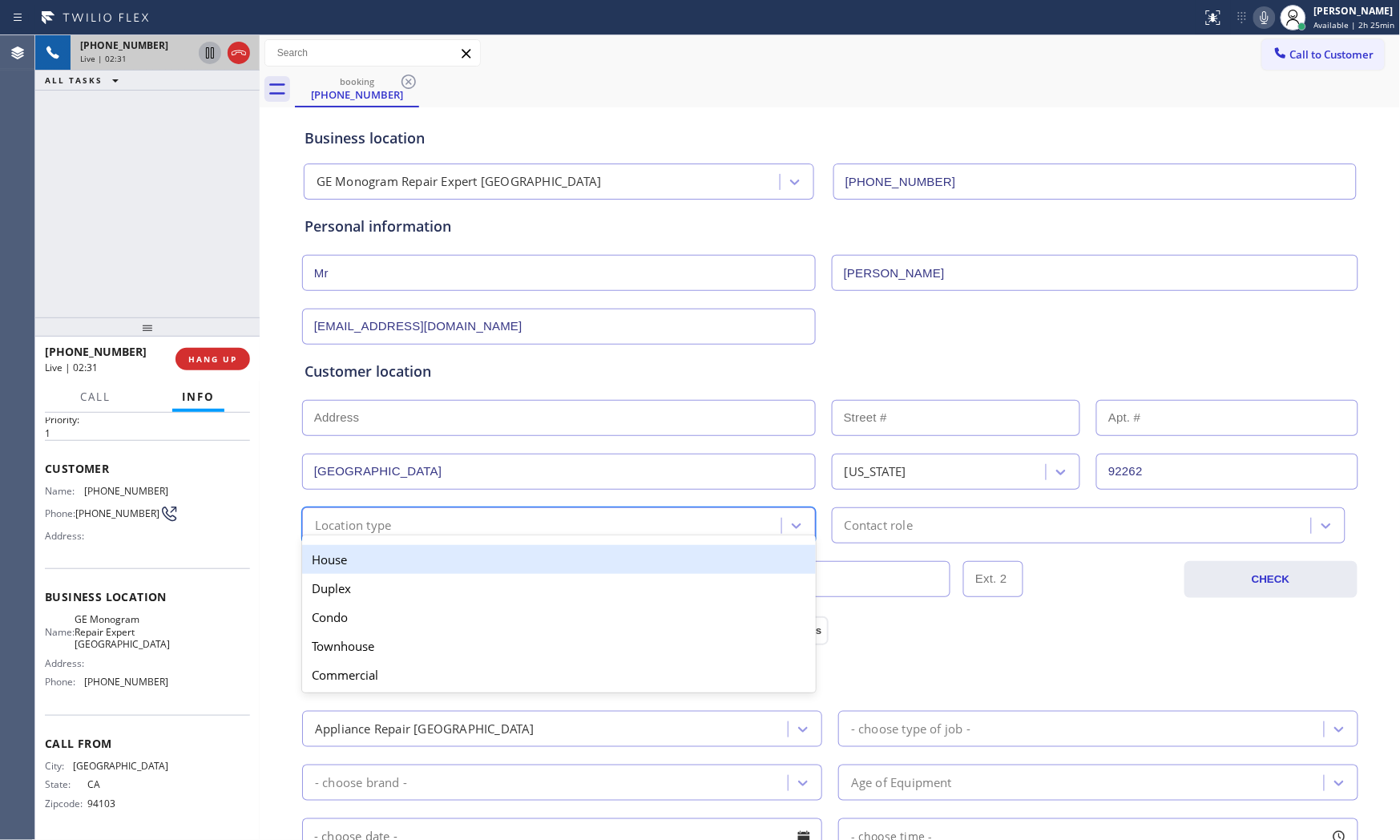
click at [374, 558] on div "House" at bounding box center [558, 559] width 514 height 29
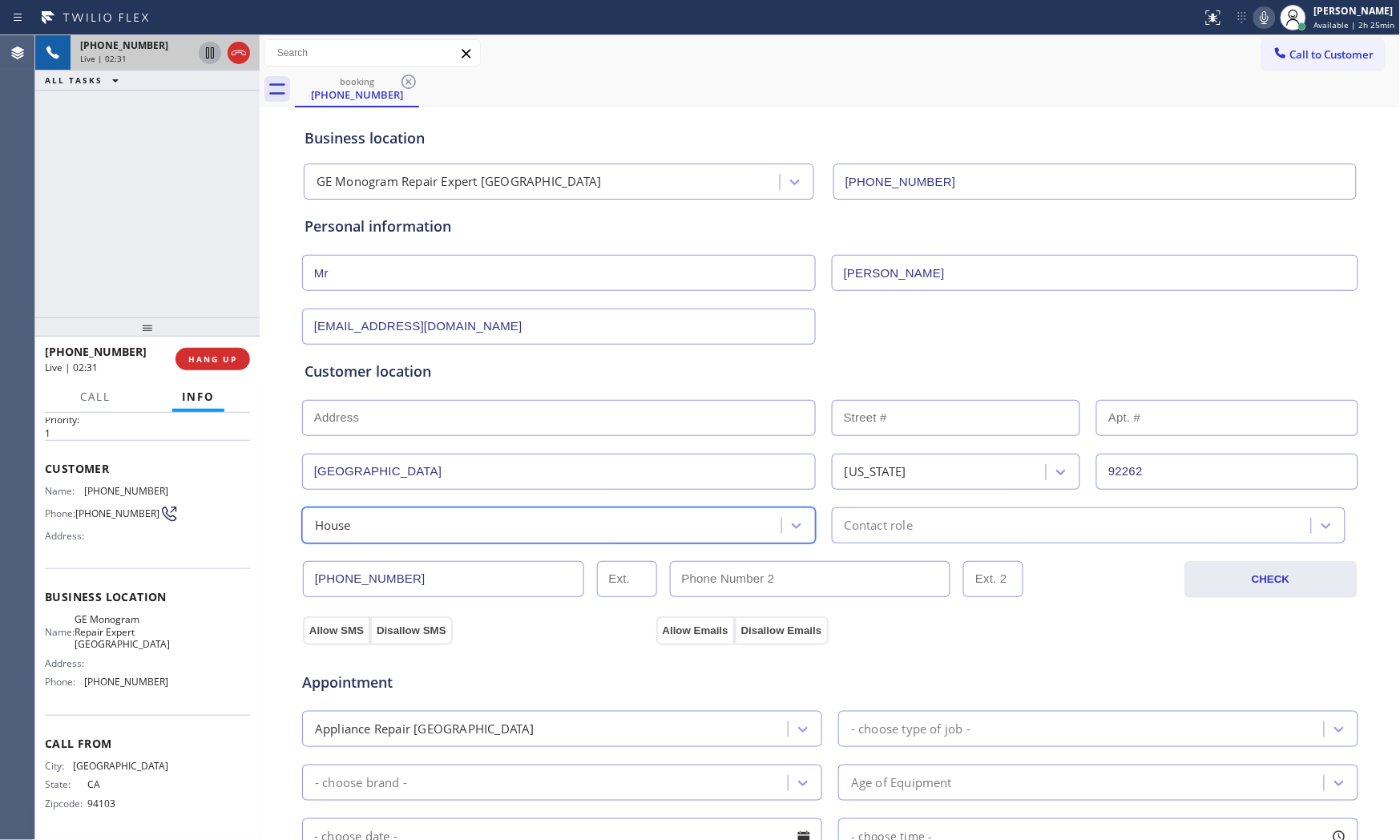
click at [853, 542] on div "Contact role" at bounding box center [1088, 524] width 514 height 36
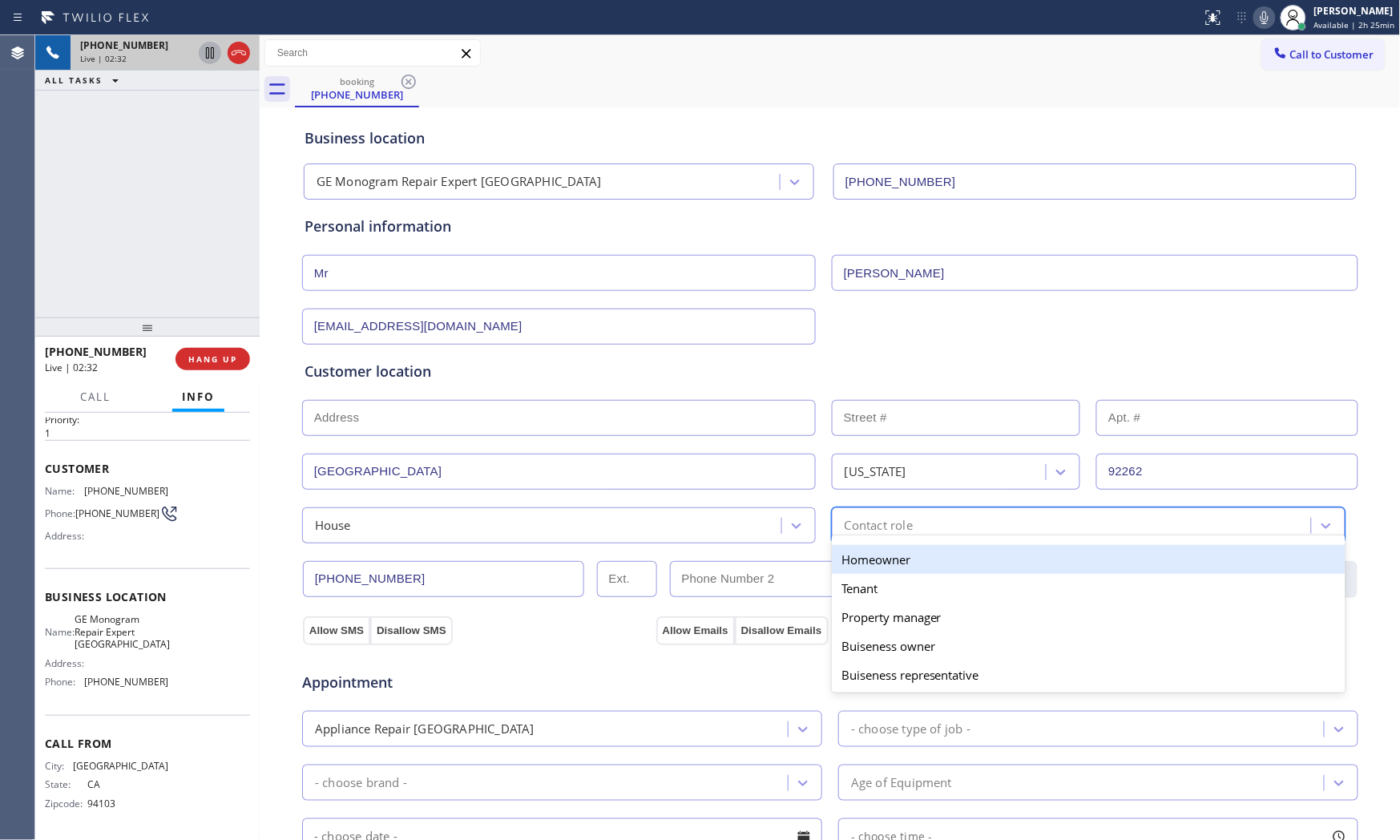
drag, startPoint x: 857, startPoint y: 561, endPoint x: 645, endPoint y: 580, distance: 212.8
click at [857, 562] on div "Homeowner" at bounding box center [1088, 559] width 514 height 29
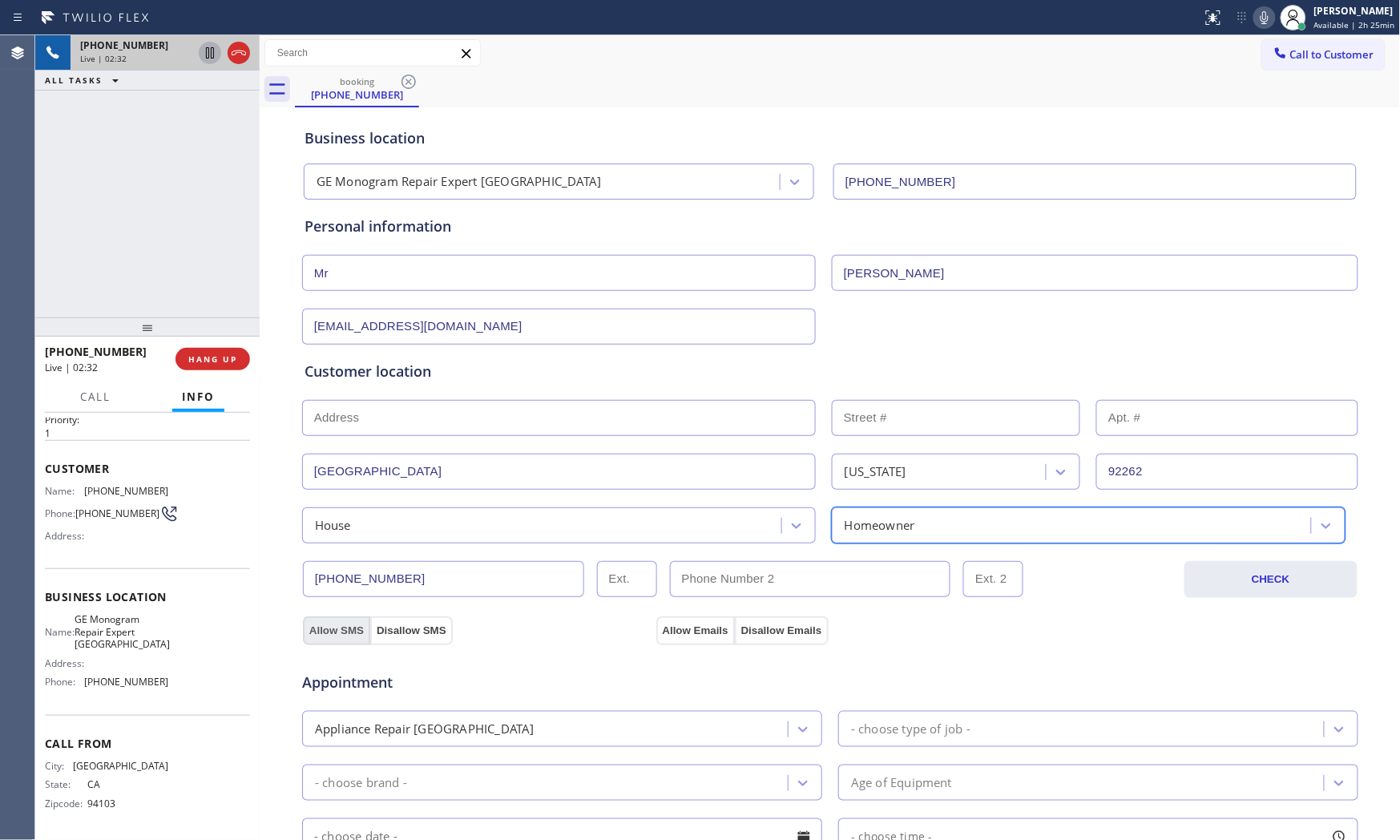
click at [330, 622] on button "Allow SMS" at bounding box center [336, 630] width 67 height 29
click at [637, 621] on div "Allow SMS Disallow SMS" at bounding box center [477, 630] width 353 height 29
drag, startPoint x: 662, startPoint y: 625, endPoint x: 667, endPoint y: 616, distance: 10.3
click at [663, 626] on button "Allow Emails" at bounding box center [696, 630] width 78 height 29
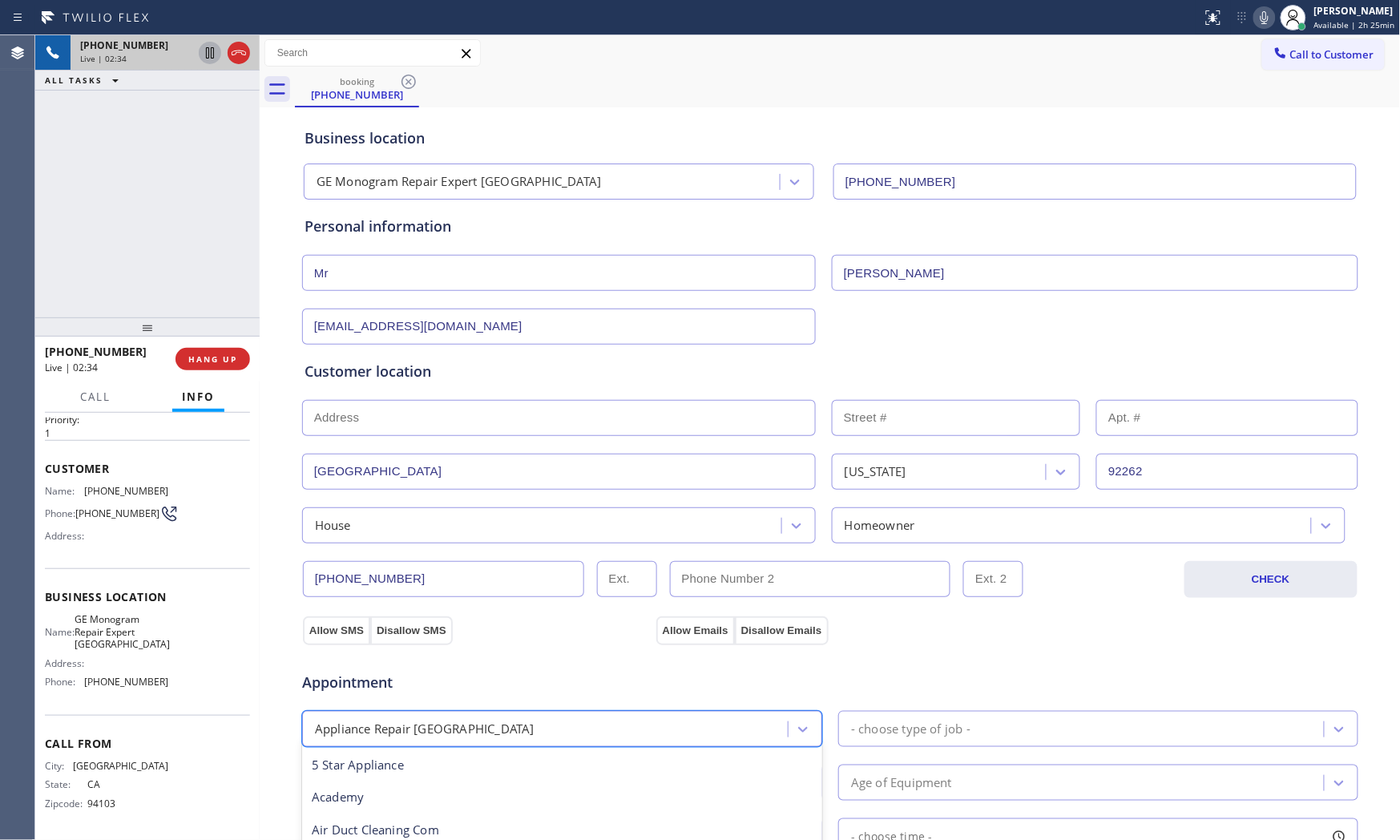
click at [644, 737] on div "Appliance Repair [GEOGRAPHIC_DATA]" at bounding box center [547, 729] width 481 height 28
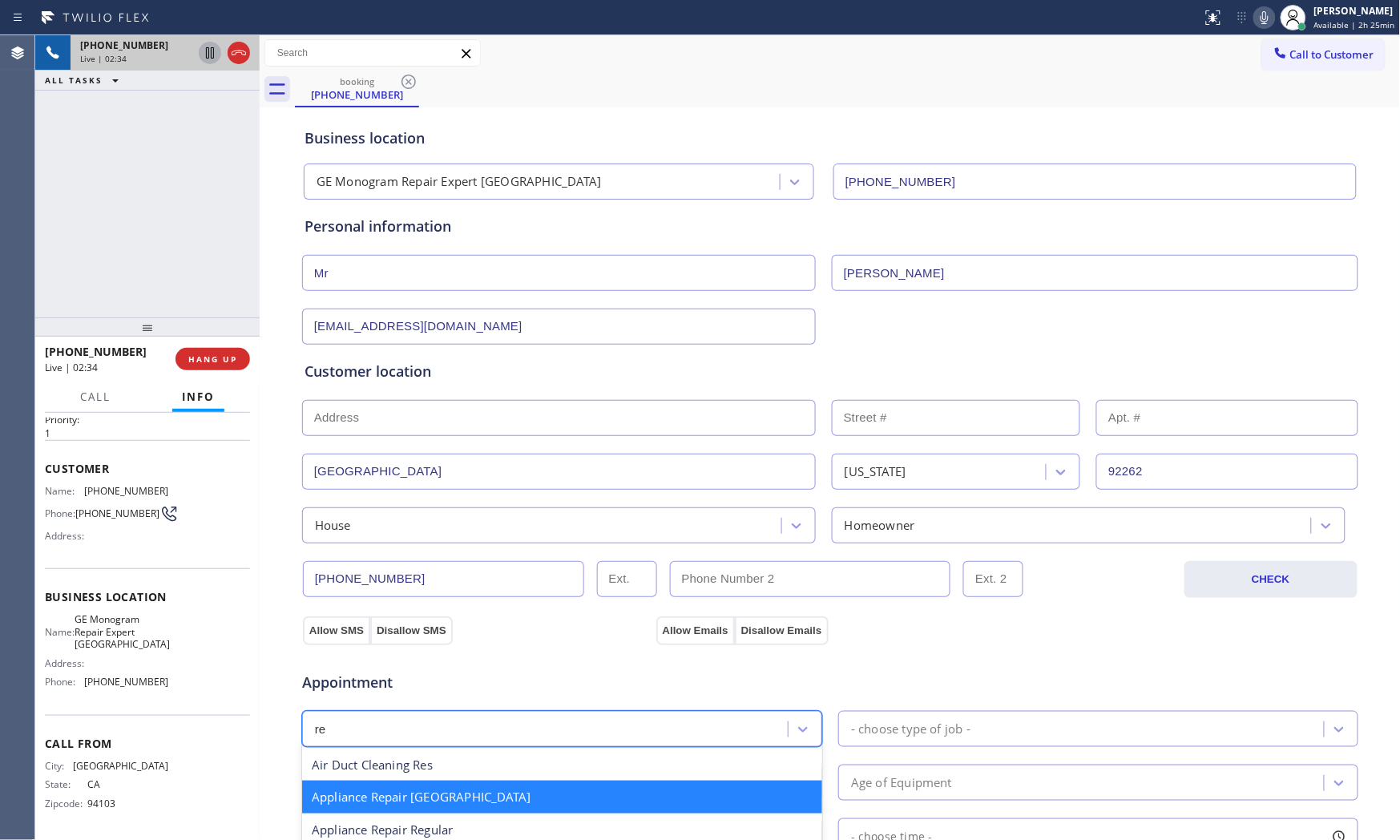
scroll to position [0, 0]
type input "reg"
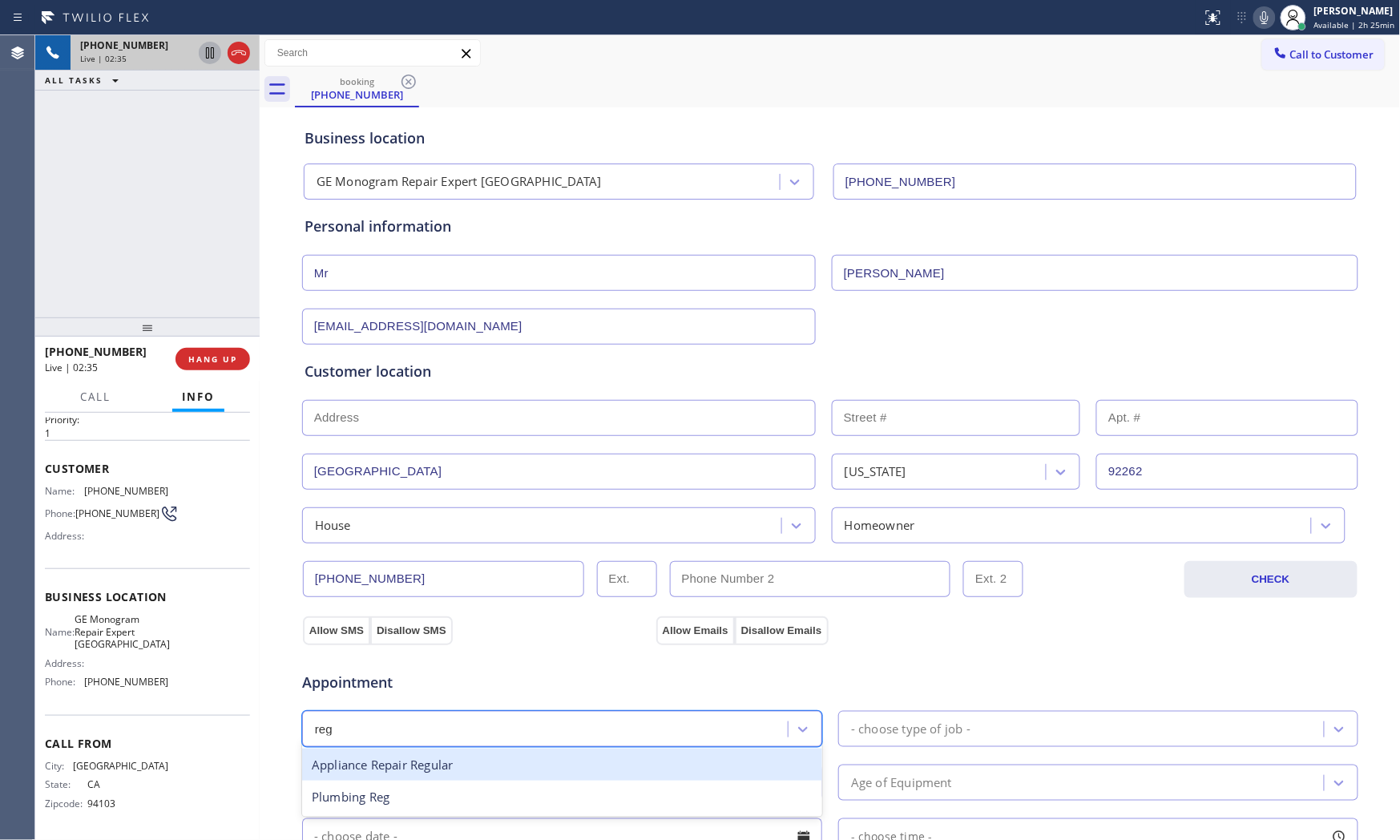
click at [460, 763] on div "Appliance Repair Regular" at bounding box center [562, 765] width 520 height 33
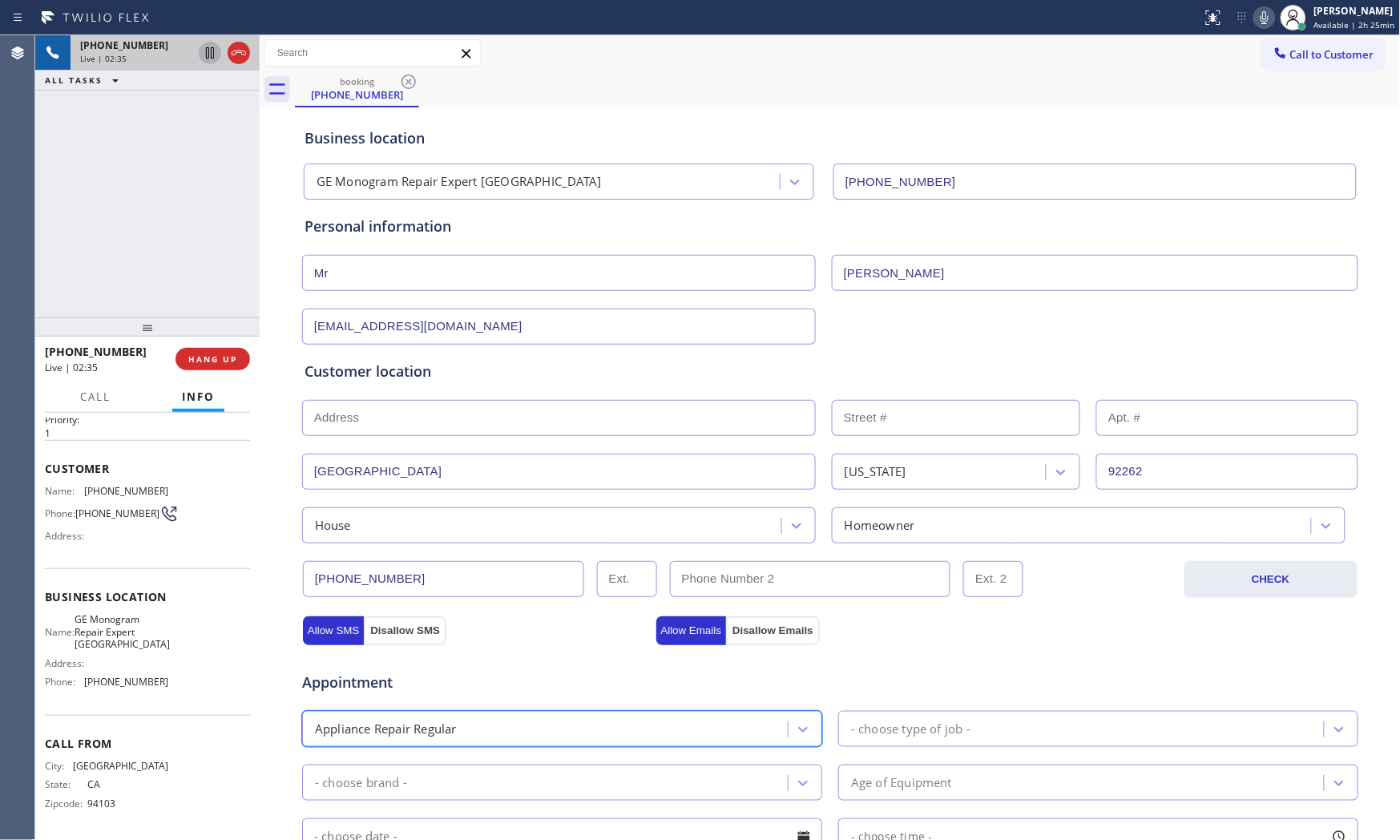
click at [997, 723] on div "- choose type of job -" at bounding box center [1083, 729] width 481 height 28
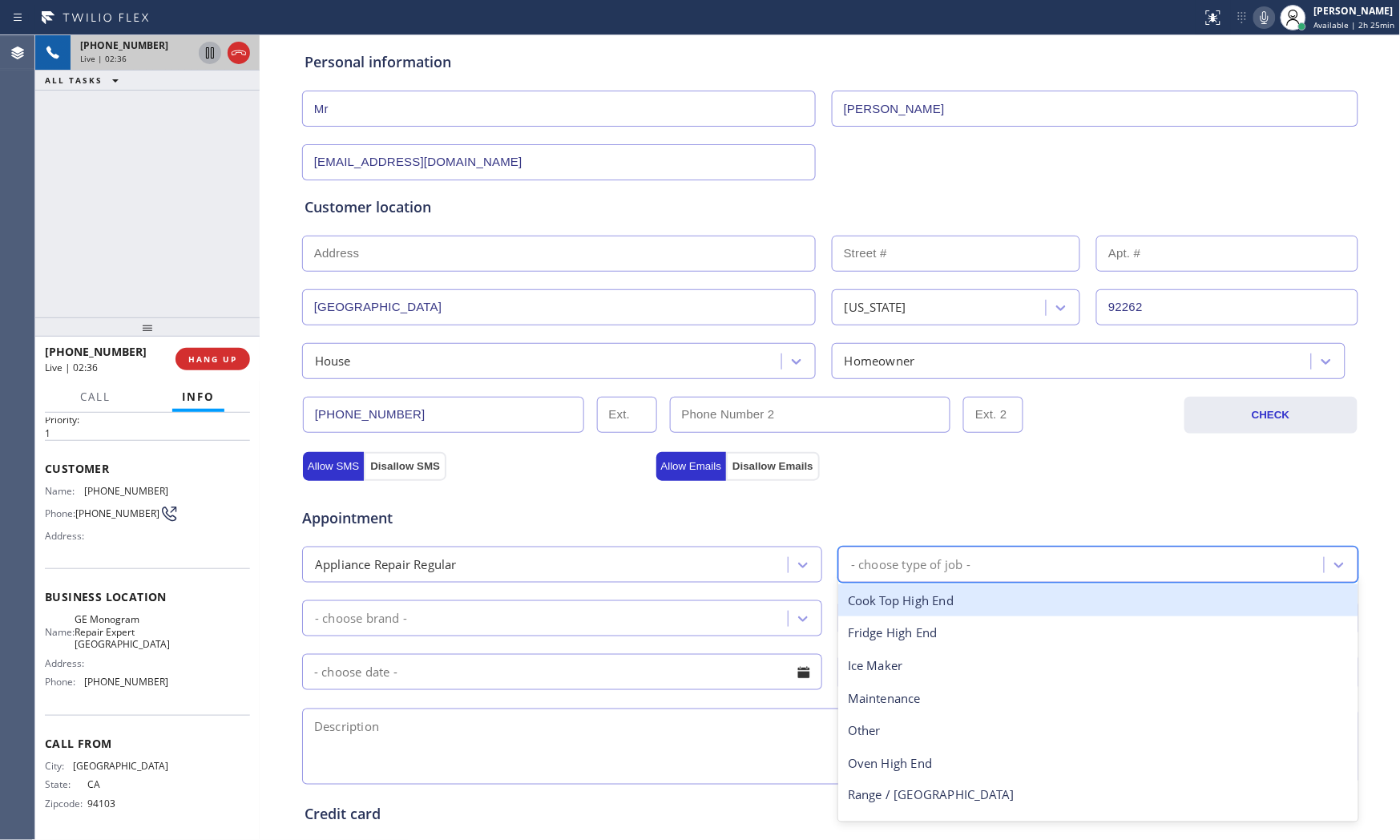
scroll to position [178, 0]
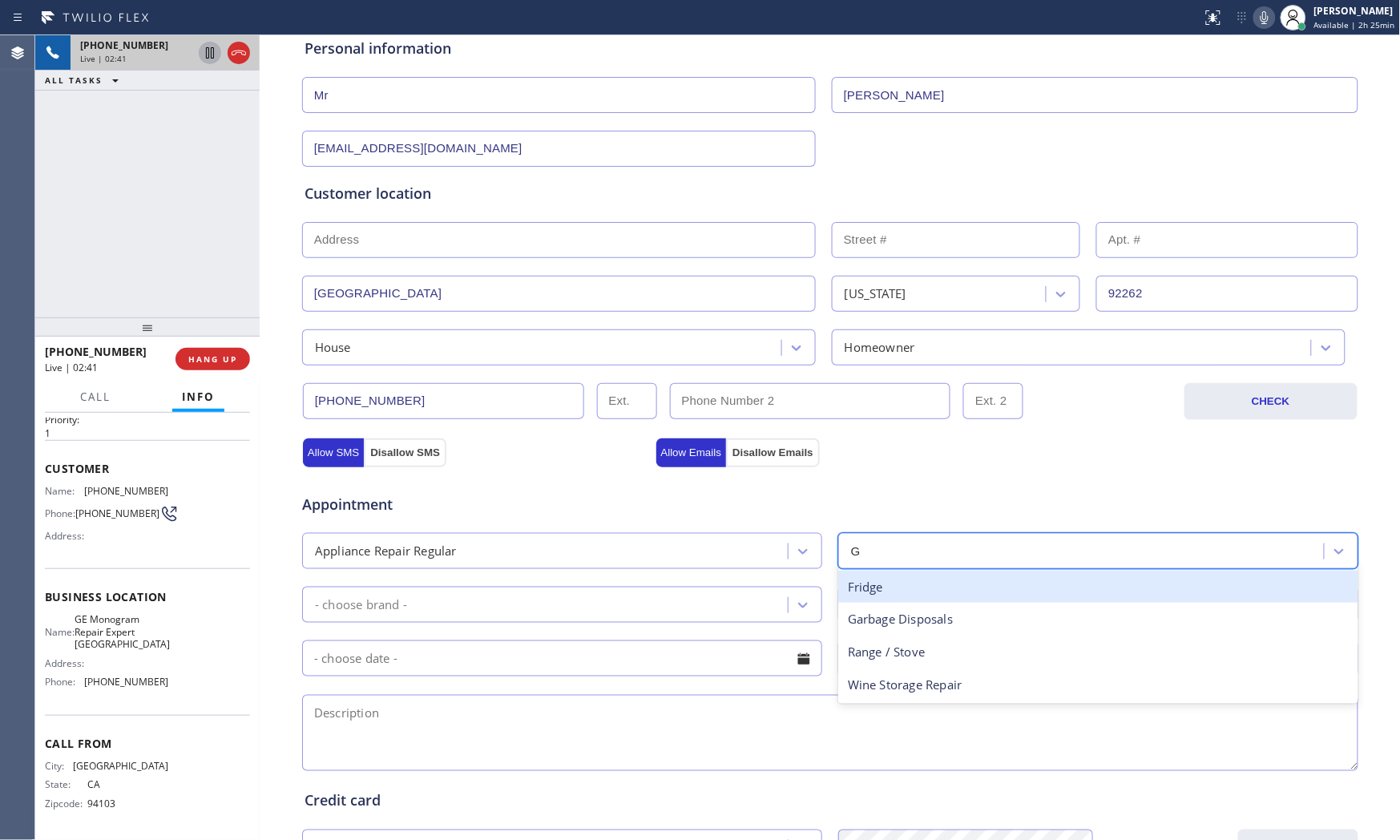
type input "GE"
click at [946, 583] on div "Fridge" at bounding box center [1098, 587] width 520 height 33
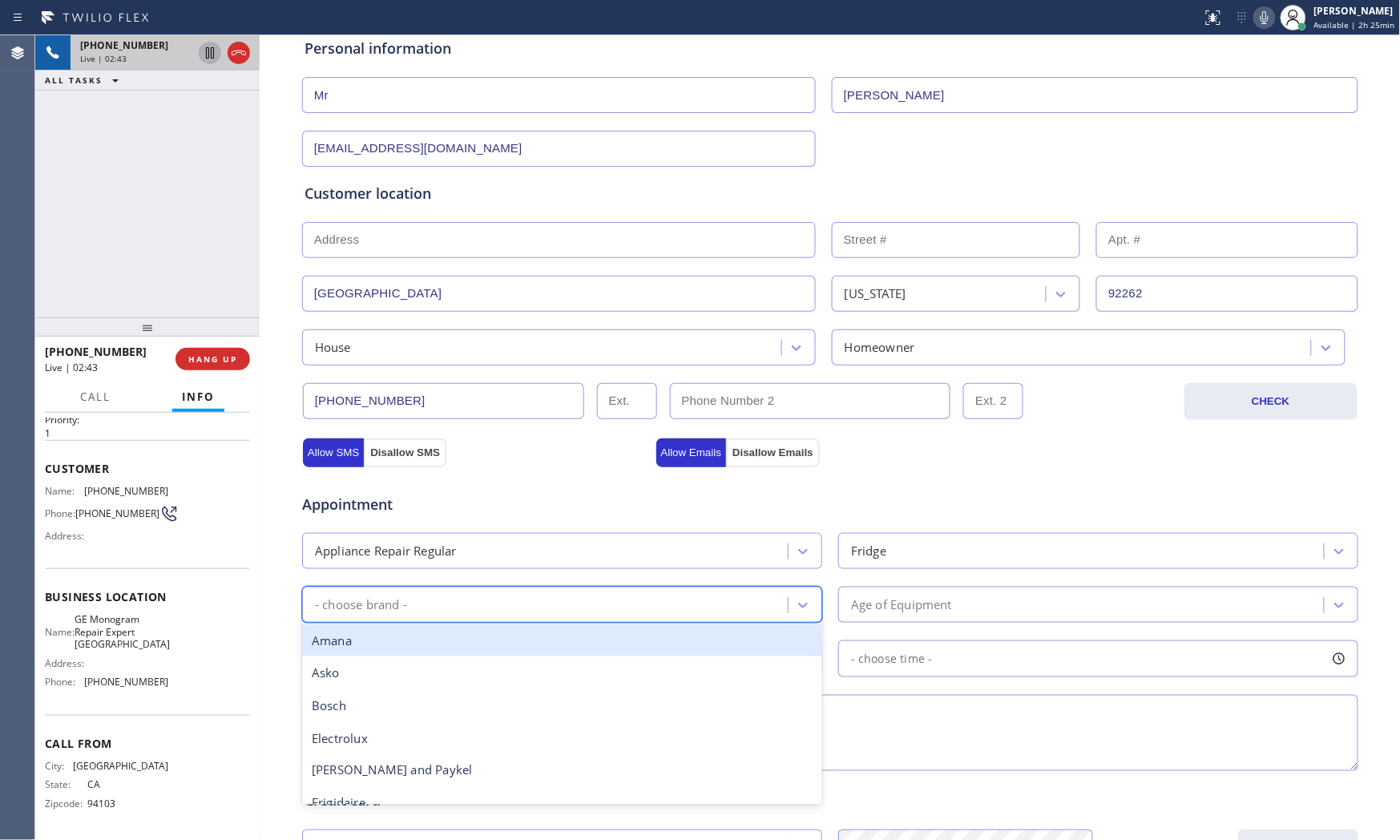
click at [533, 606] on div "- choose brand -" at bounding box center [547, 604] width 481 height 28
type input "GE"
click at [454, 645] on div "GE" at bounding box center [562, 641] width 520 height 33
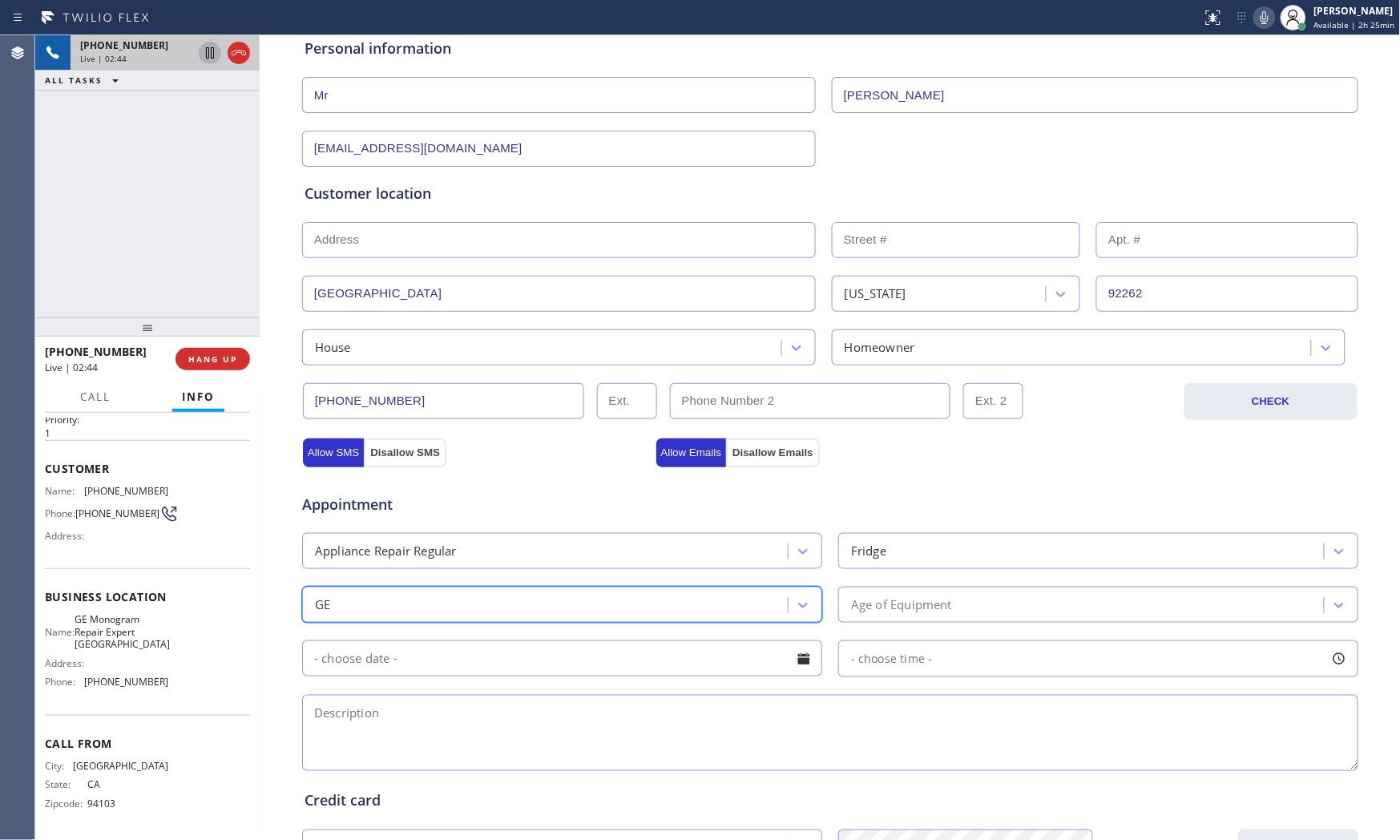
click at [907, 610] on div "Age of Equipment" at bounding box center [902, 604] width 101 height 18
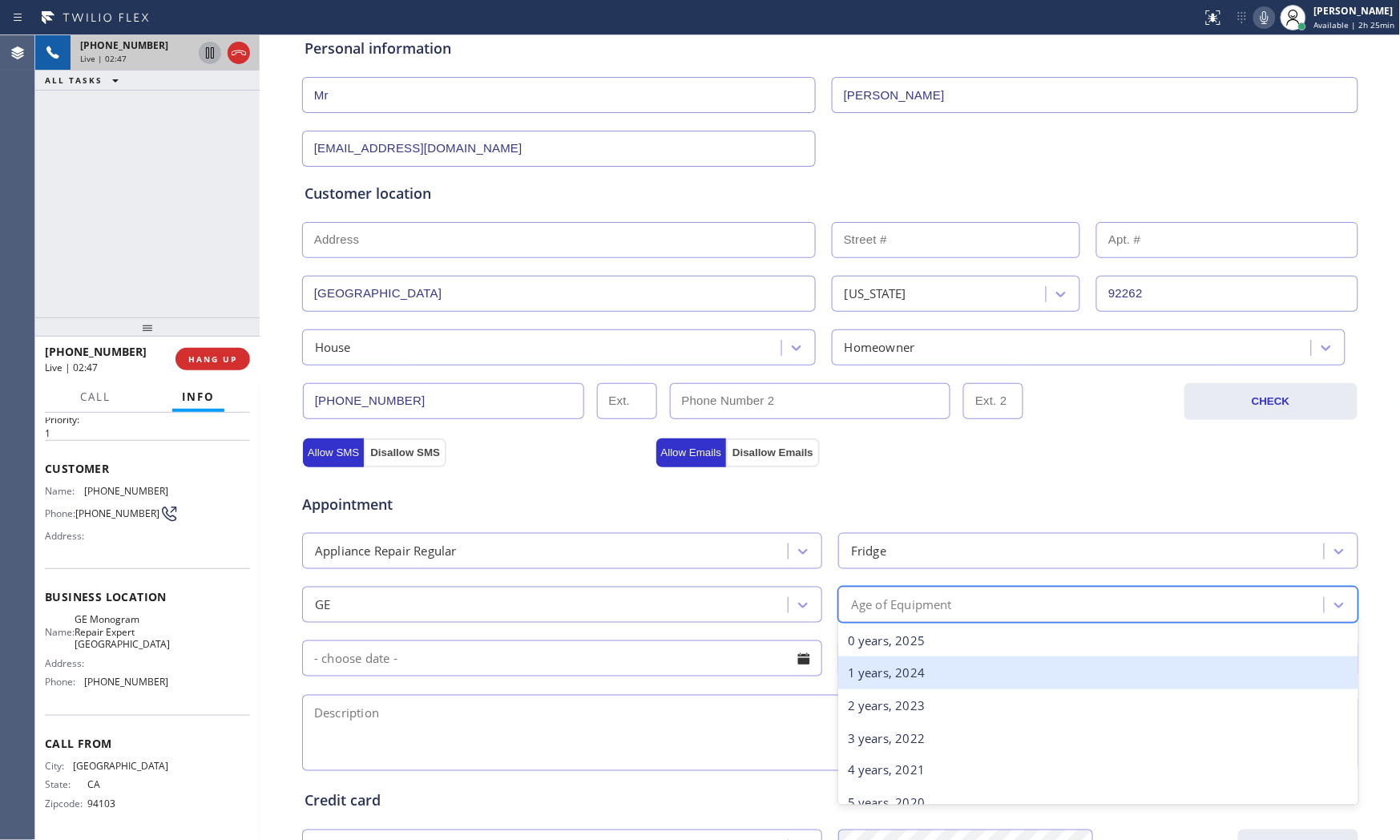
click at [912, 660] on div "1 years, 2024" at bounding box center [1098, 673] width 520 height 33
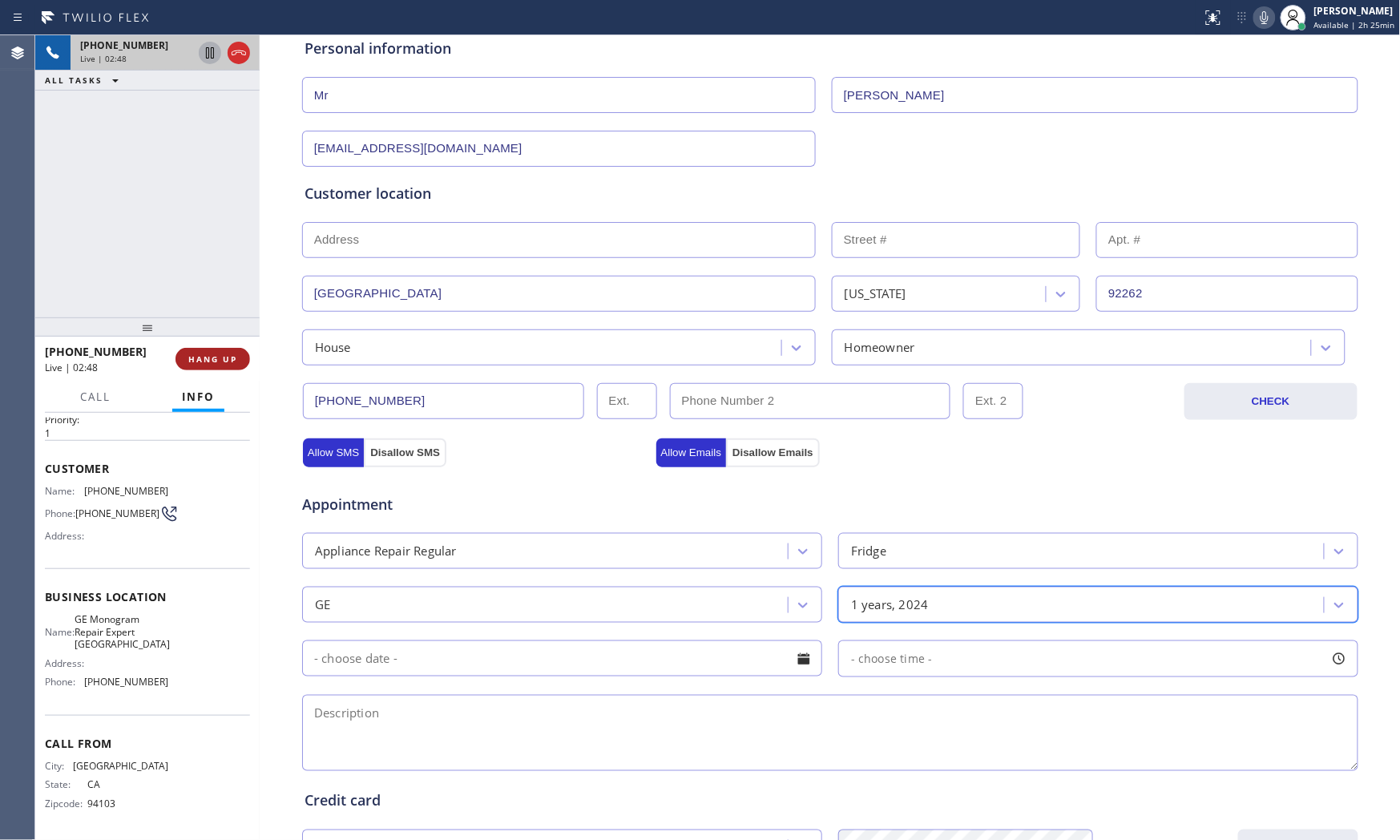
click at [218, 362] on span "HANG UP" at bounding box center [213, 358] width 49 height 11
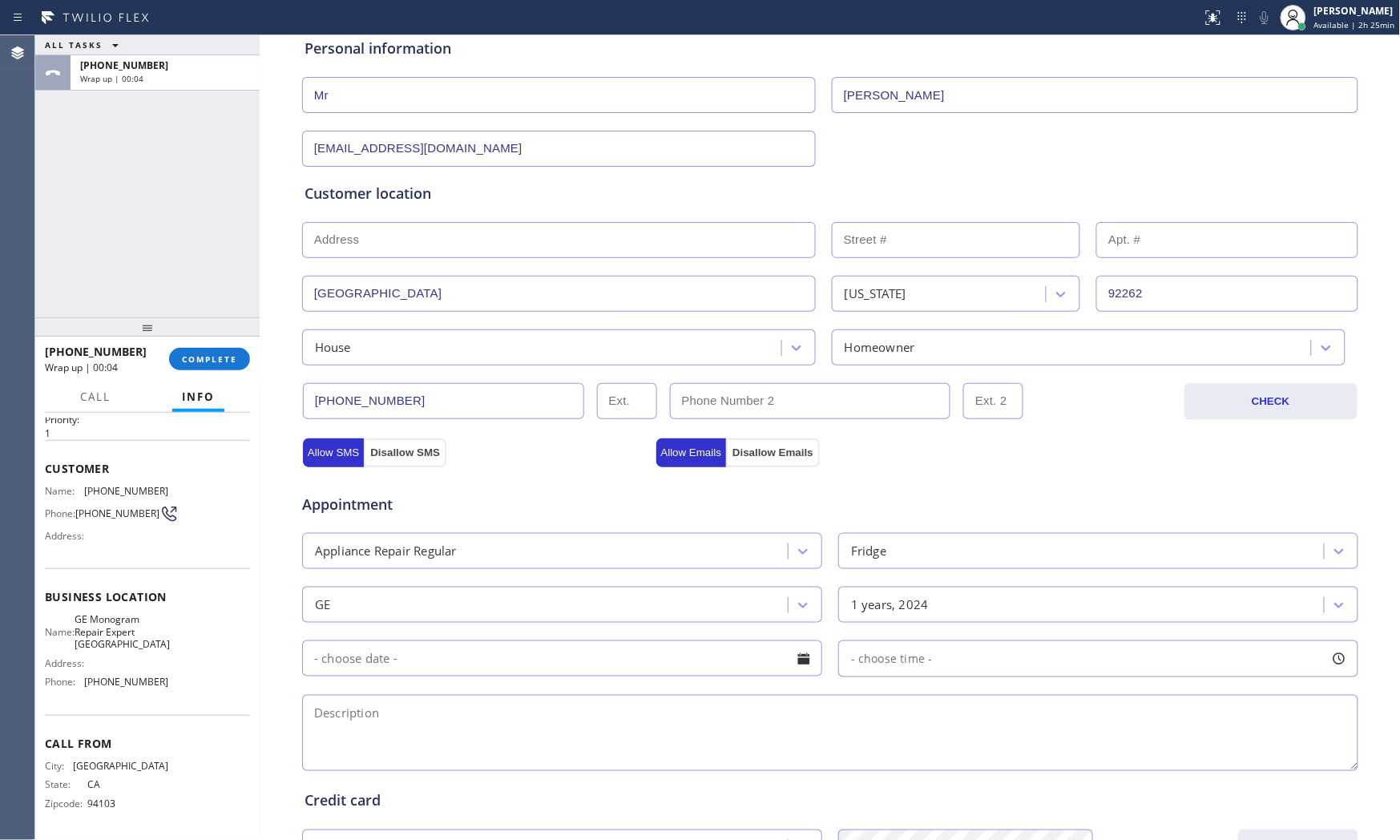
click at [596, 743] on textarea at bounding box center [830, 733] width 1056 height 77
paste textarea "Palm Springs, CA 92262"
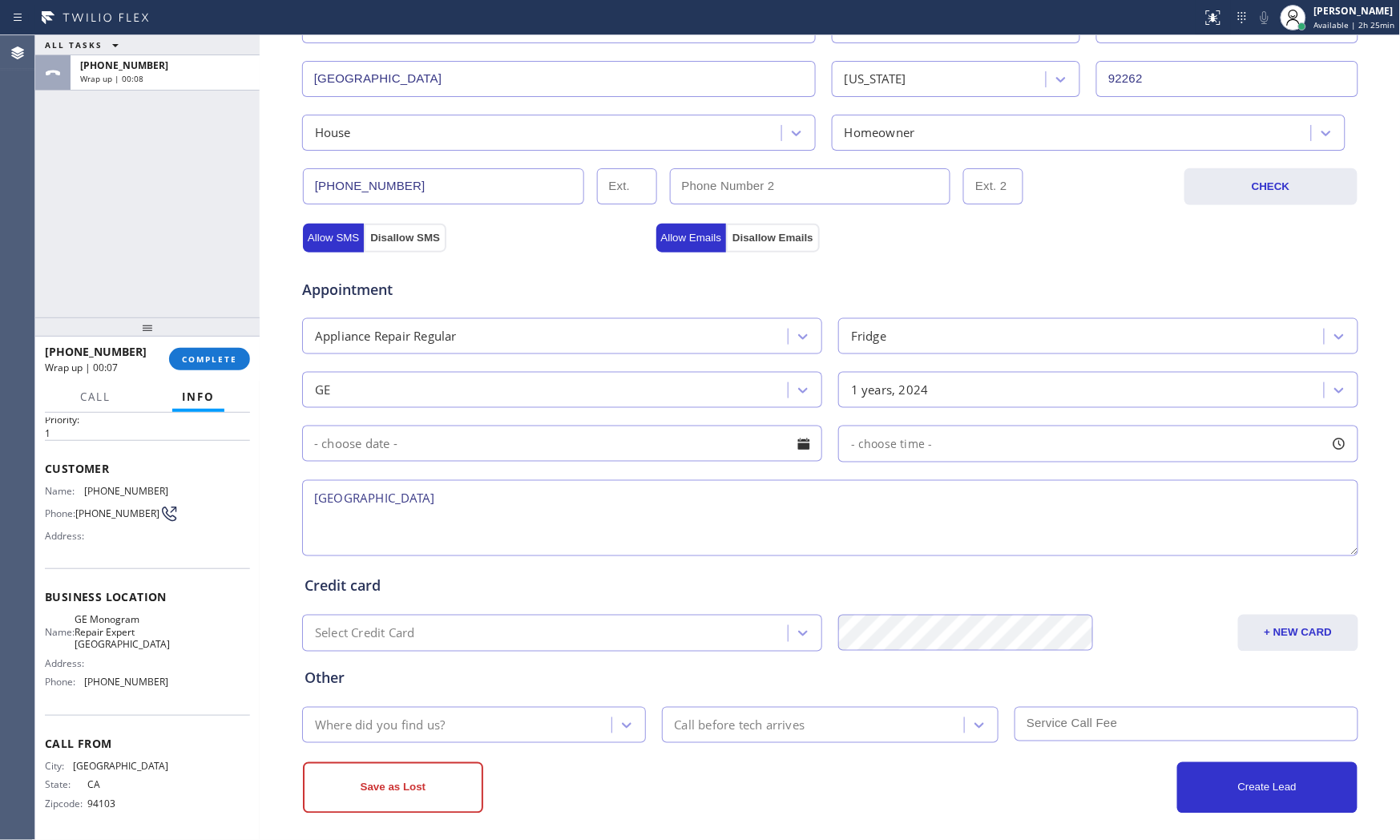
scroll to position [402, 0]
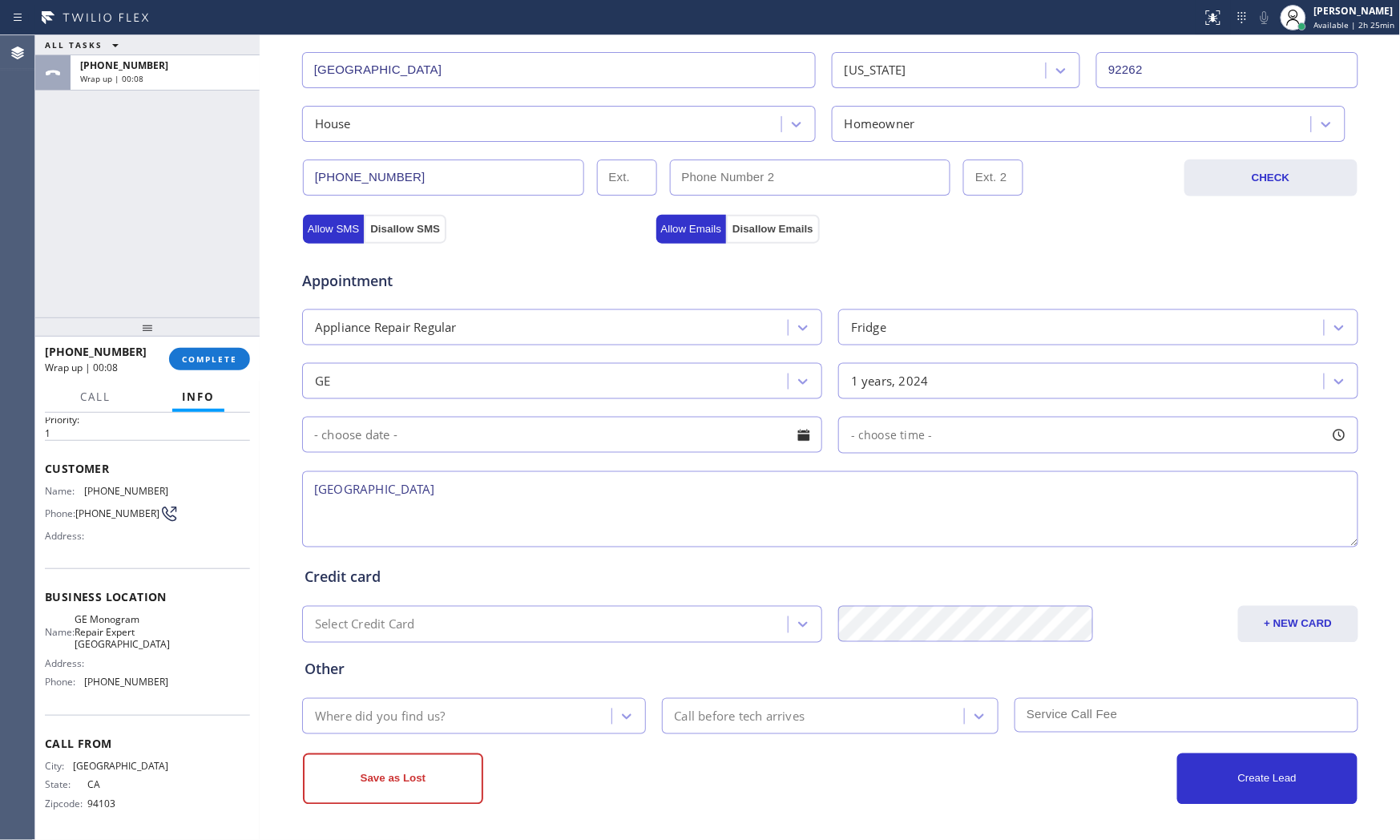
click at [529, 540] on textarea "Palm Springs, CA 92262" at bounding box center [830, 510] width 1056 height 77
paste textarea "GE | the door bin need to be looked up 1yo | Palm Springs, CA 92262"
click at [714, 490] on textarea "GE | the door bin need to be looked up 1yo | Palm Springs, CA 92262 | unit stil…" at bounding box center [830, 510] width 1056 height 77
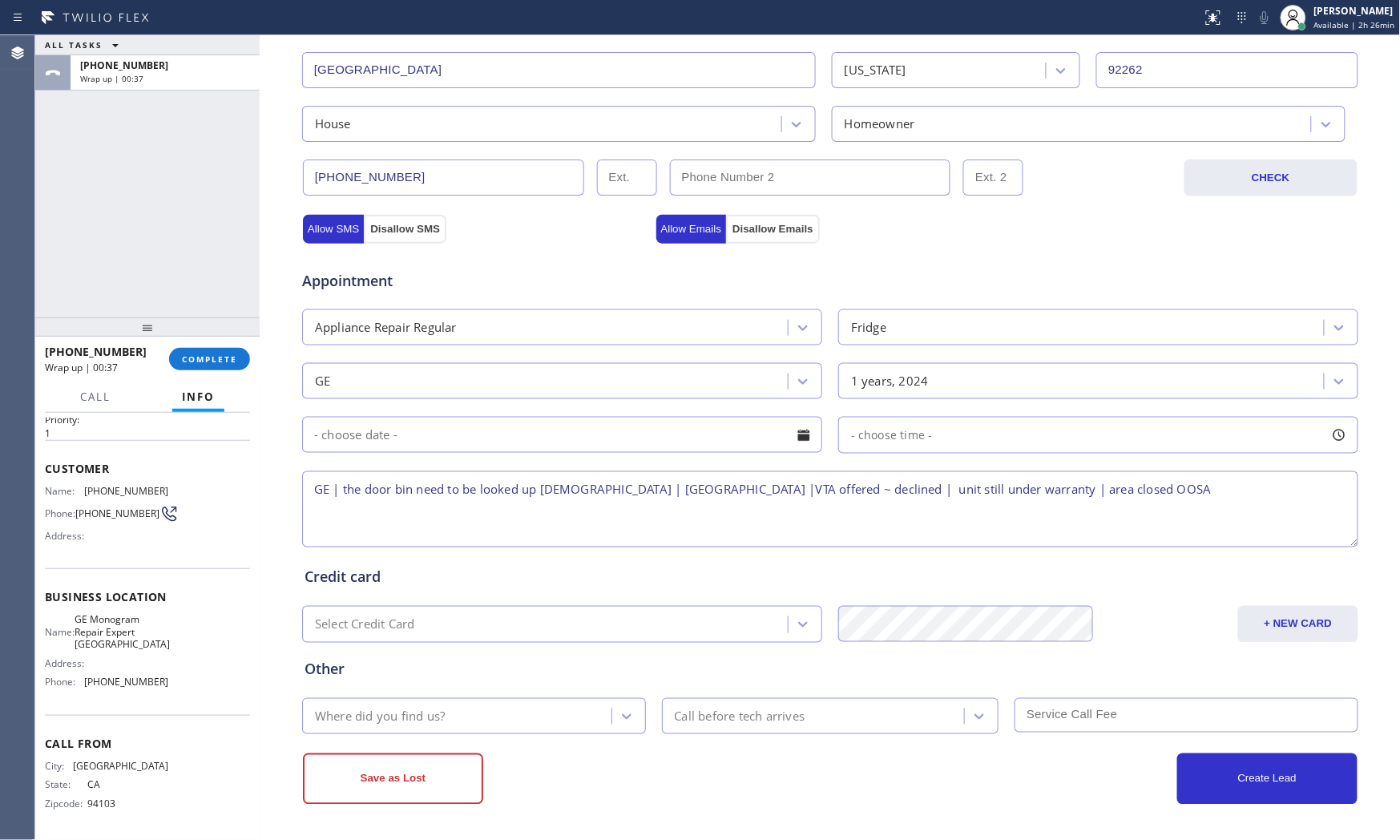
type textarea "GE | the door bin need to be looked up 1yo | Palm Springs, CA 92262 |VTA offere…"
click at [518, 718] on div "Where did you find us?" at bounding box center [459, 716] width 304 height 28
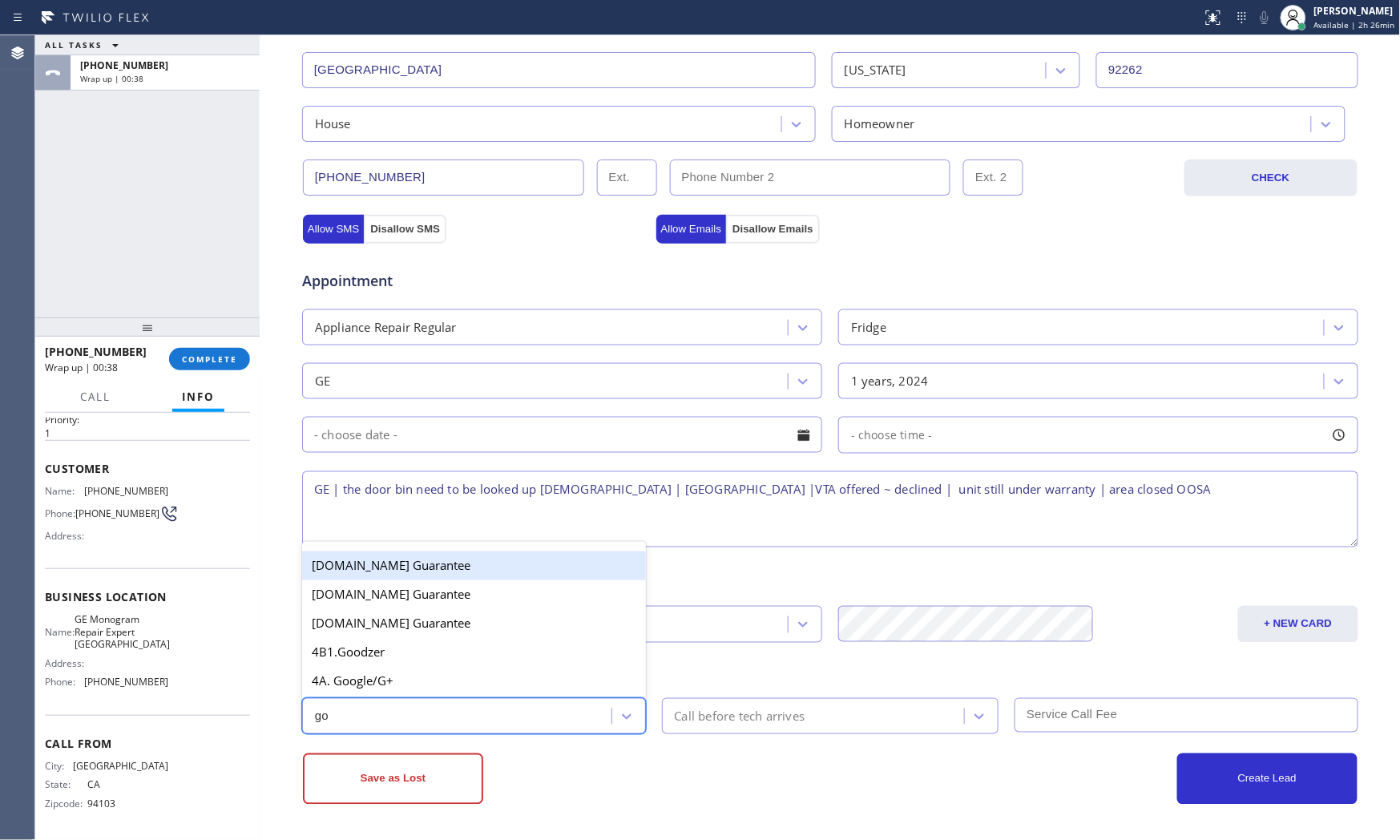
type input "goo"
click at [424, 690] on div "4A. Google/G+" at bounding box center [473, 681] width 343 height 29
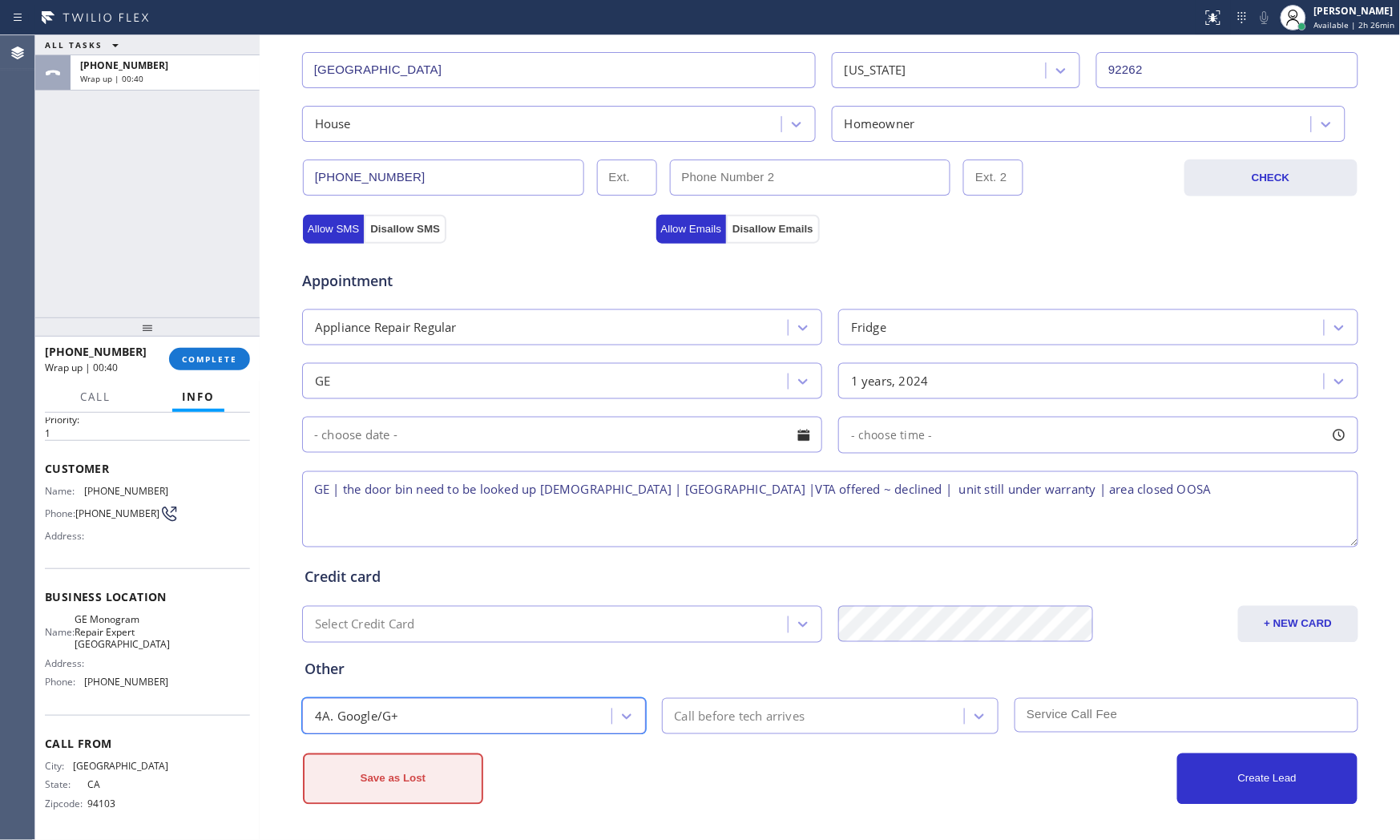
click at [380, 776] on button "Save as Lost" at bounding box center [392, 778] width 180 height 51
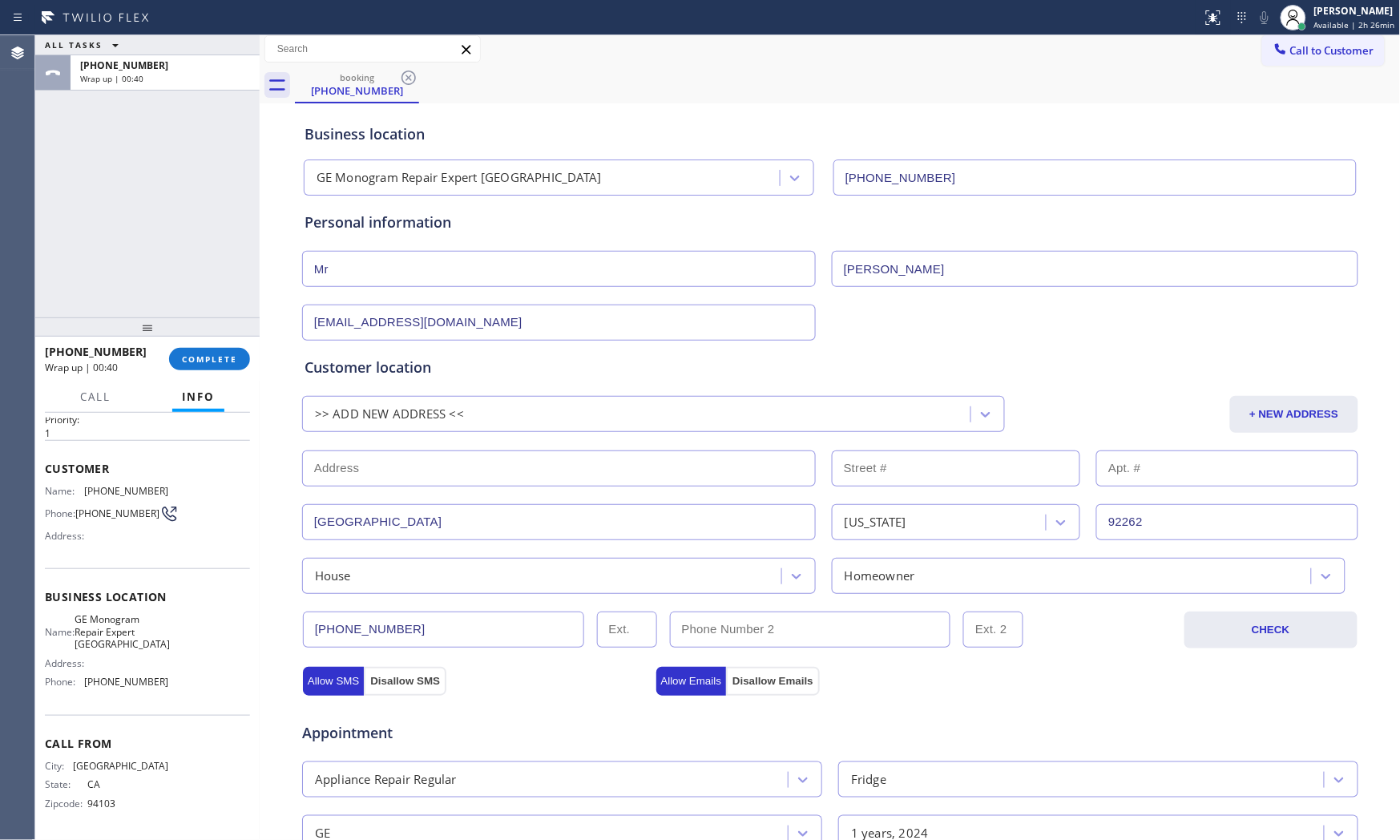
scroll to position [0, 0]
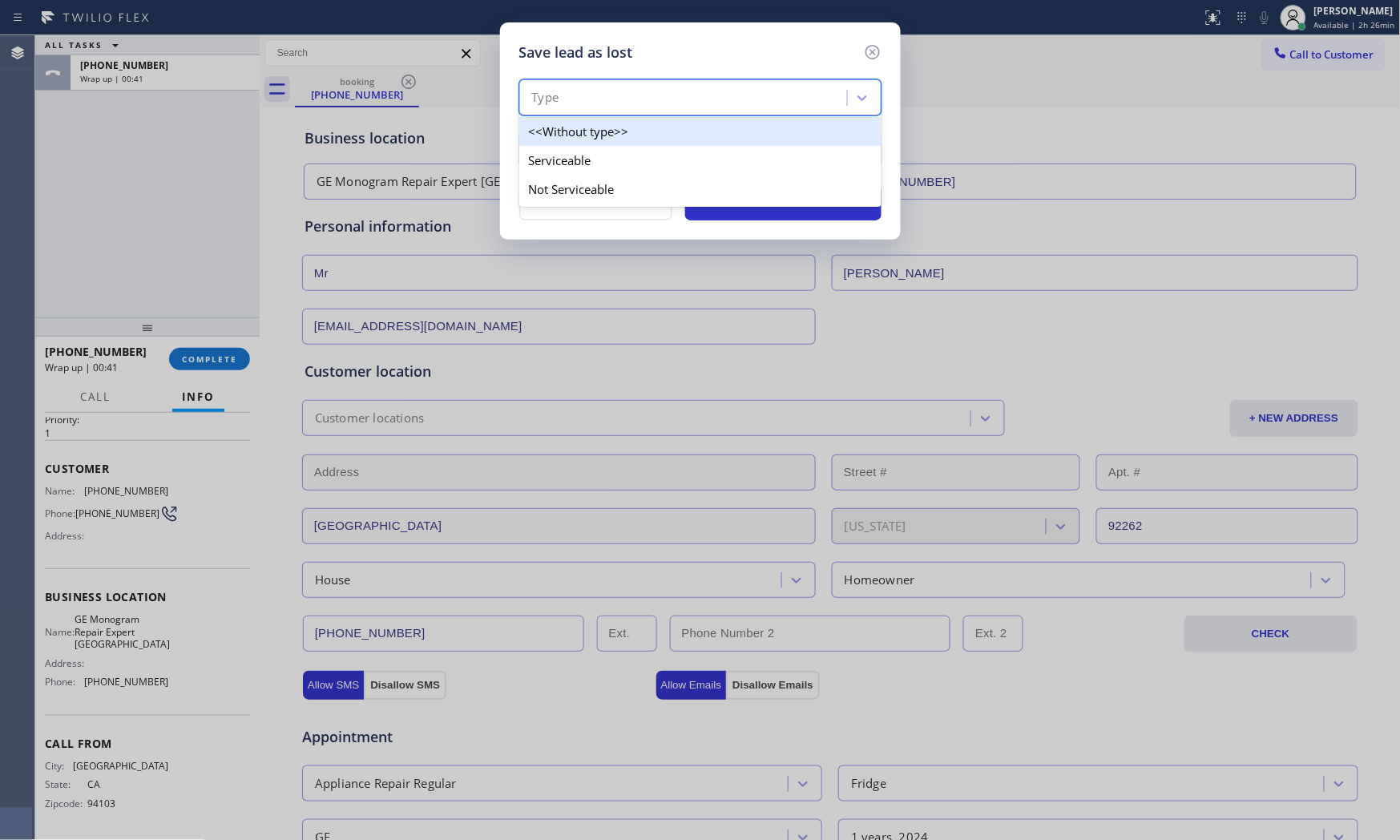
drag, startPoint x: 556, startPoint y: 103, endPoint x: 573, endPoint y: 161, distance: 60.4
click at [557, 104] on div "Type" at bounding box center [545, 97] width 27 height 18
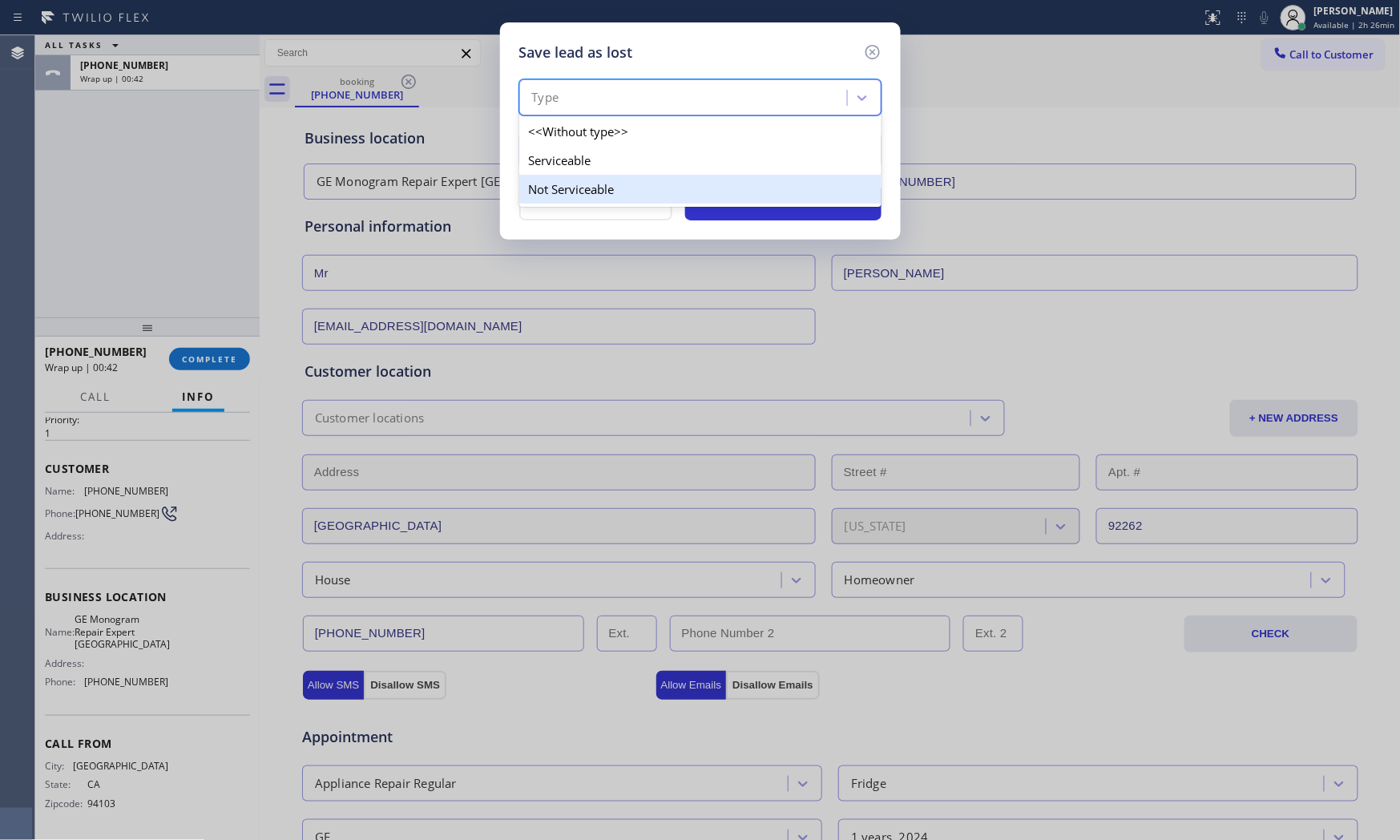
click at [576, 182] on div "Not Serviceable" at bounding box center [700, 189] width 363 height 29
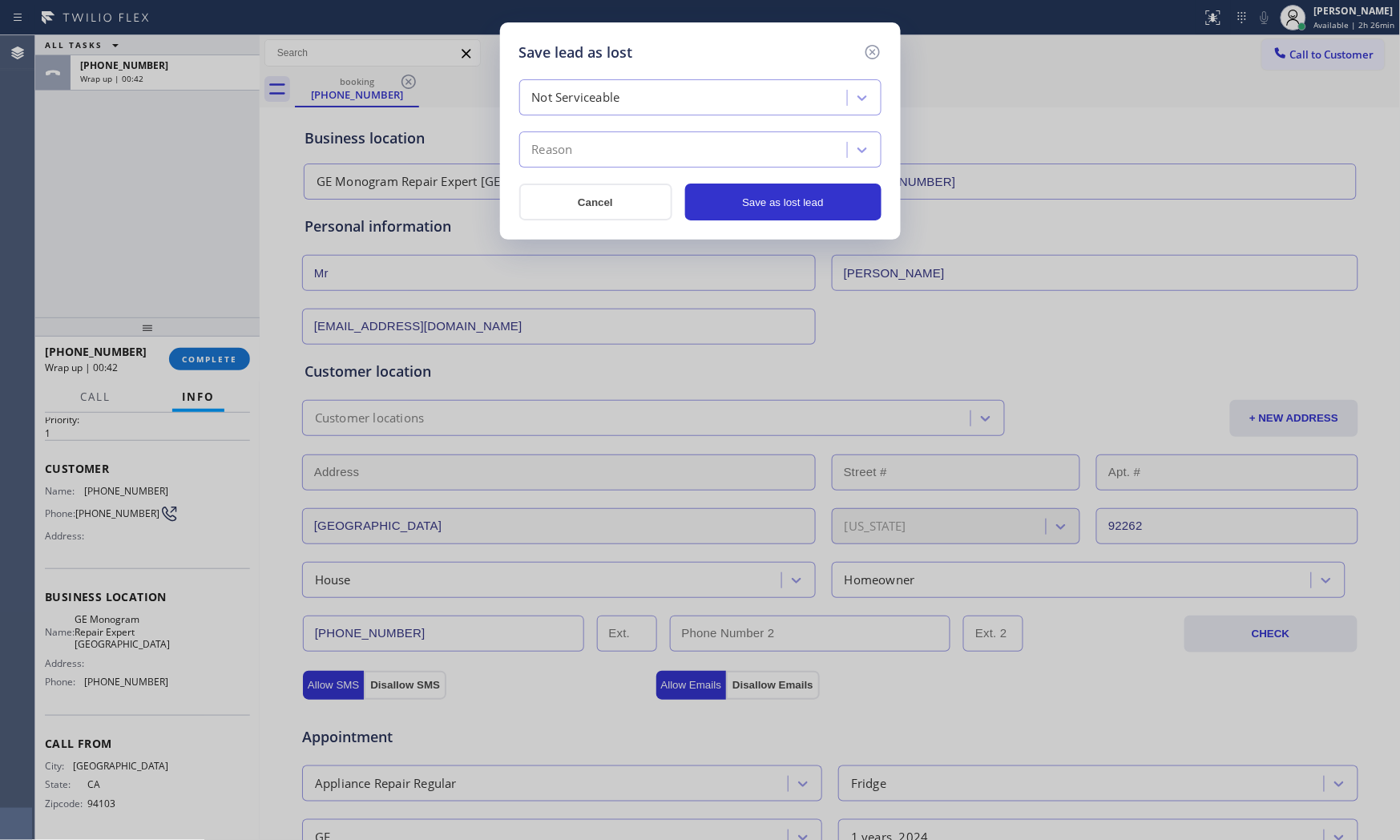
click at [585, 157] on div "Reason" at bounding box center [685, 150] width 323 height 28
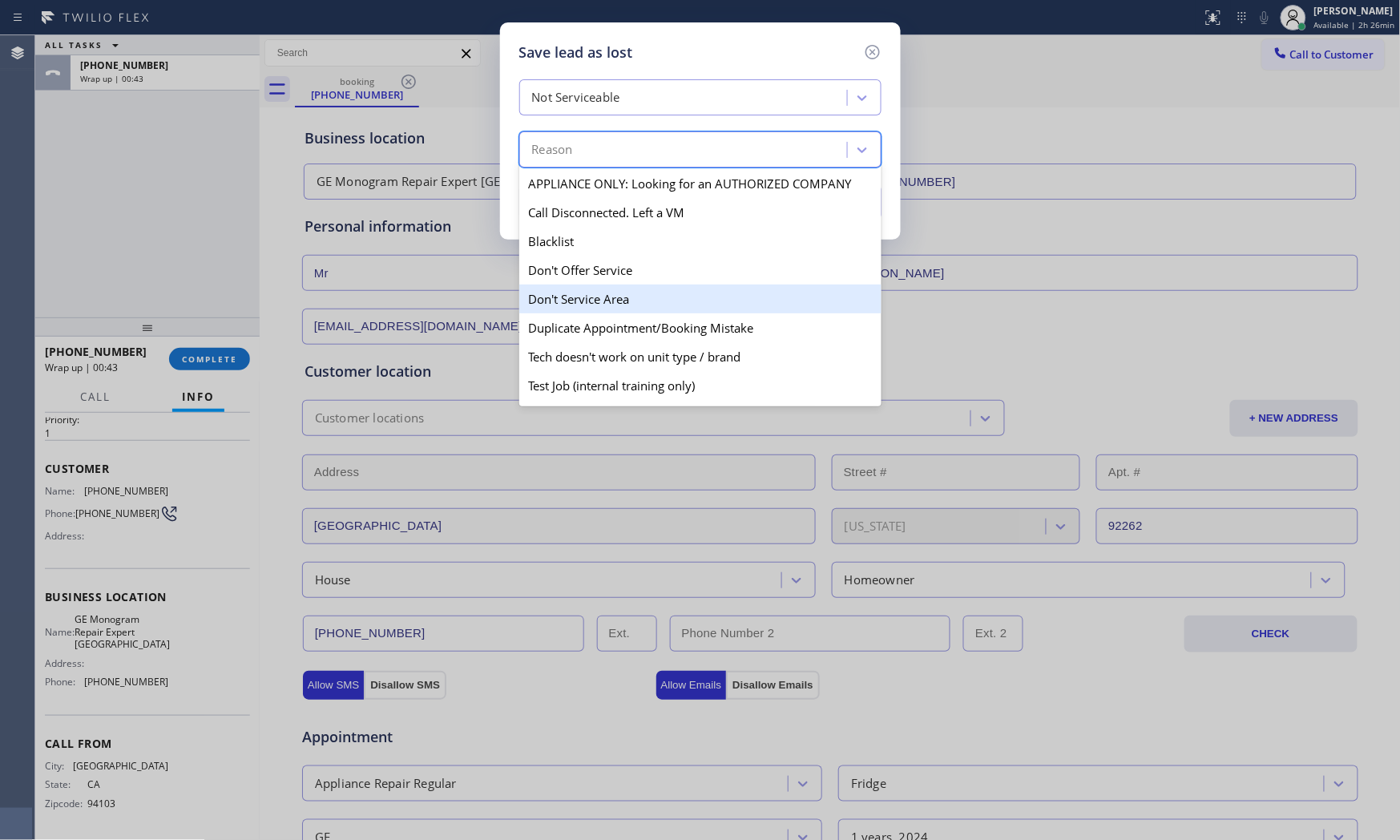
drag, startPoint x: 595, startPoint y: 294, endPoint x: 607, endPoint y: 289, distance: 13.0
click at [596, 294] on div "Don't Service Area" at bounding box center [700, 298] width 363 height 29
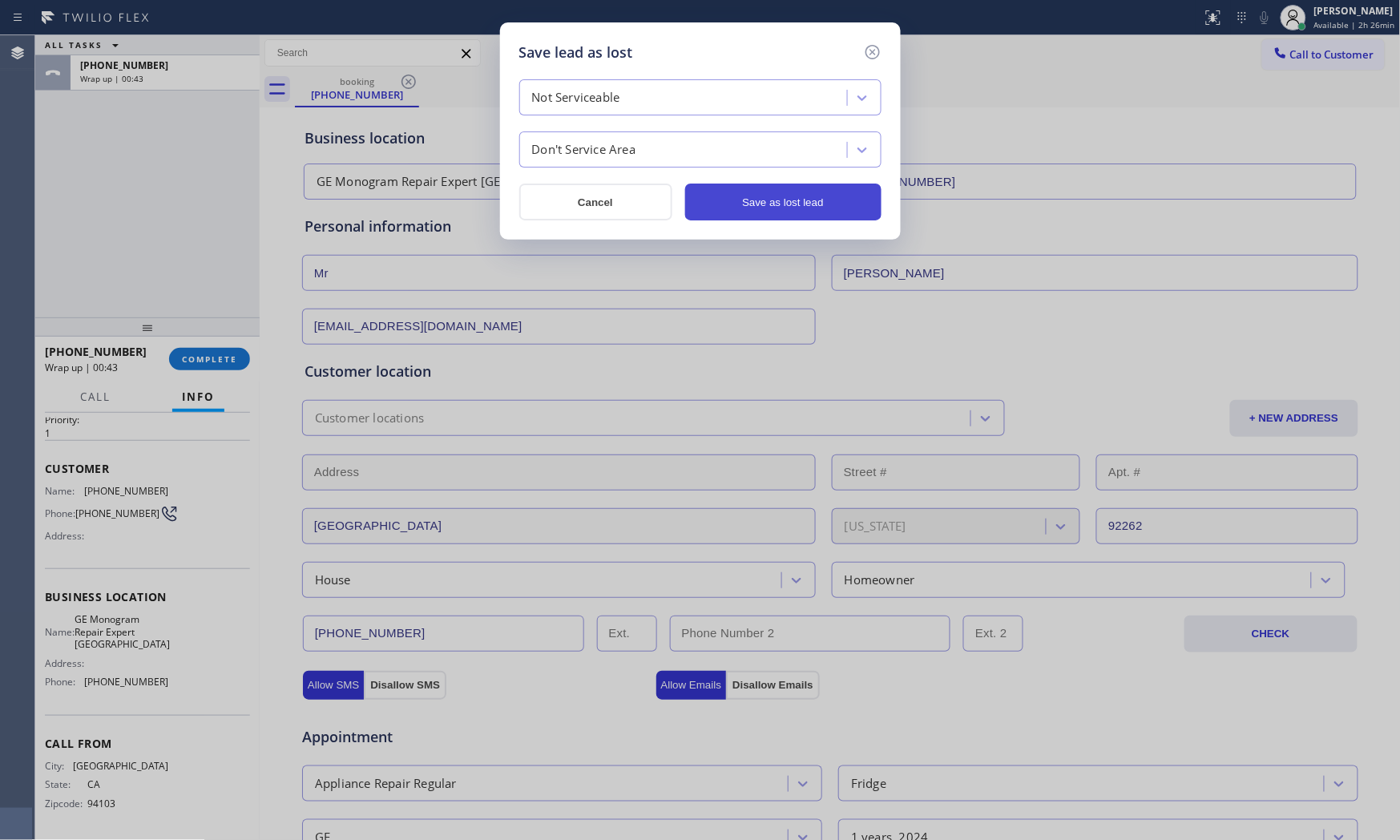
click at [788, 203] on button "Save as lost lead" at bounding box center [783, 202] width 197 height 37
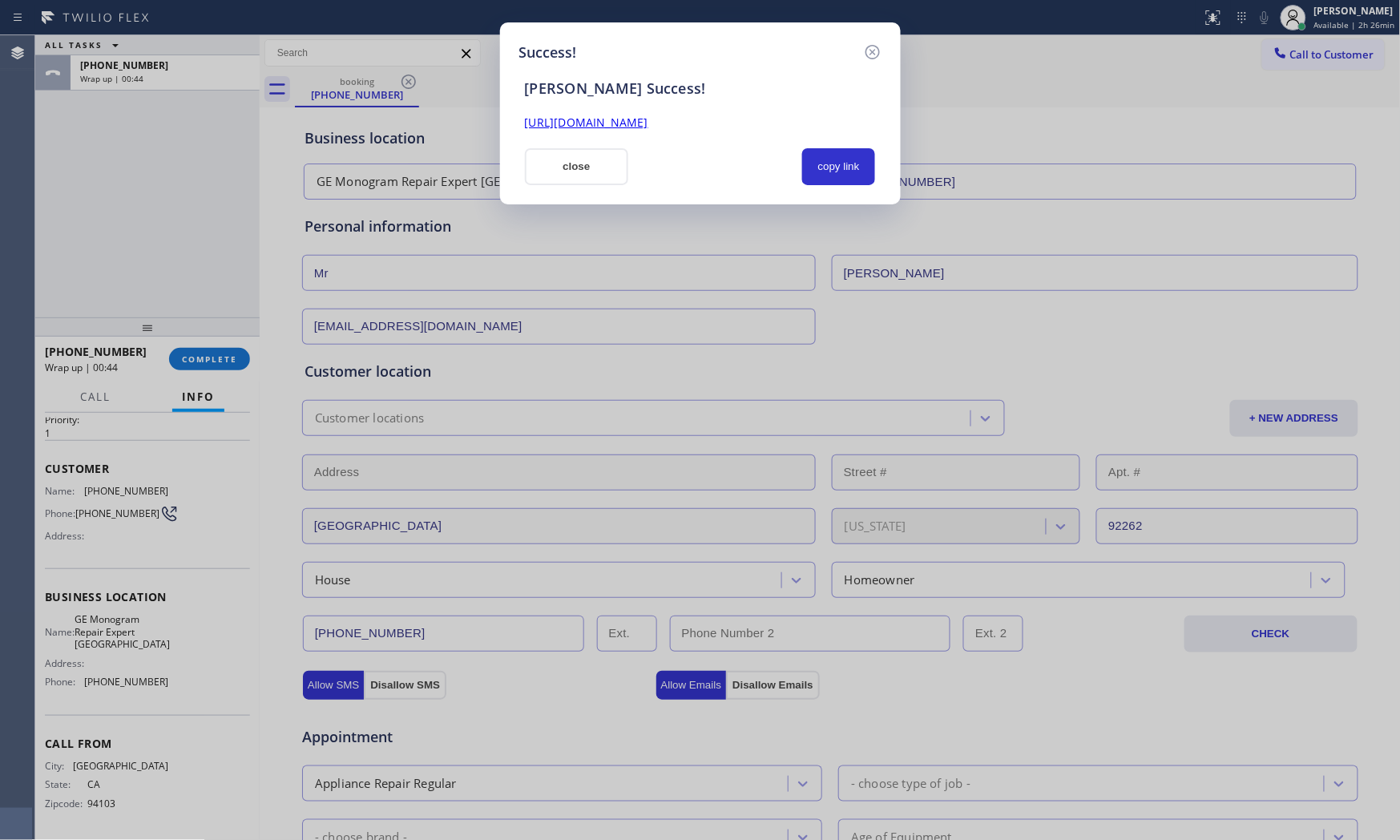
drag, startPoint x: 567, startPoint y: 165, endPoint x: 351, endPoint y: 313, distance: 261.8
click at [566, 165] on button "close" at bounding box center [577, 166] width 104 height 37
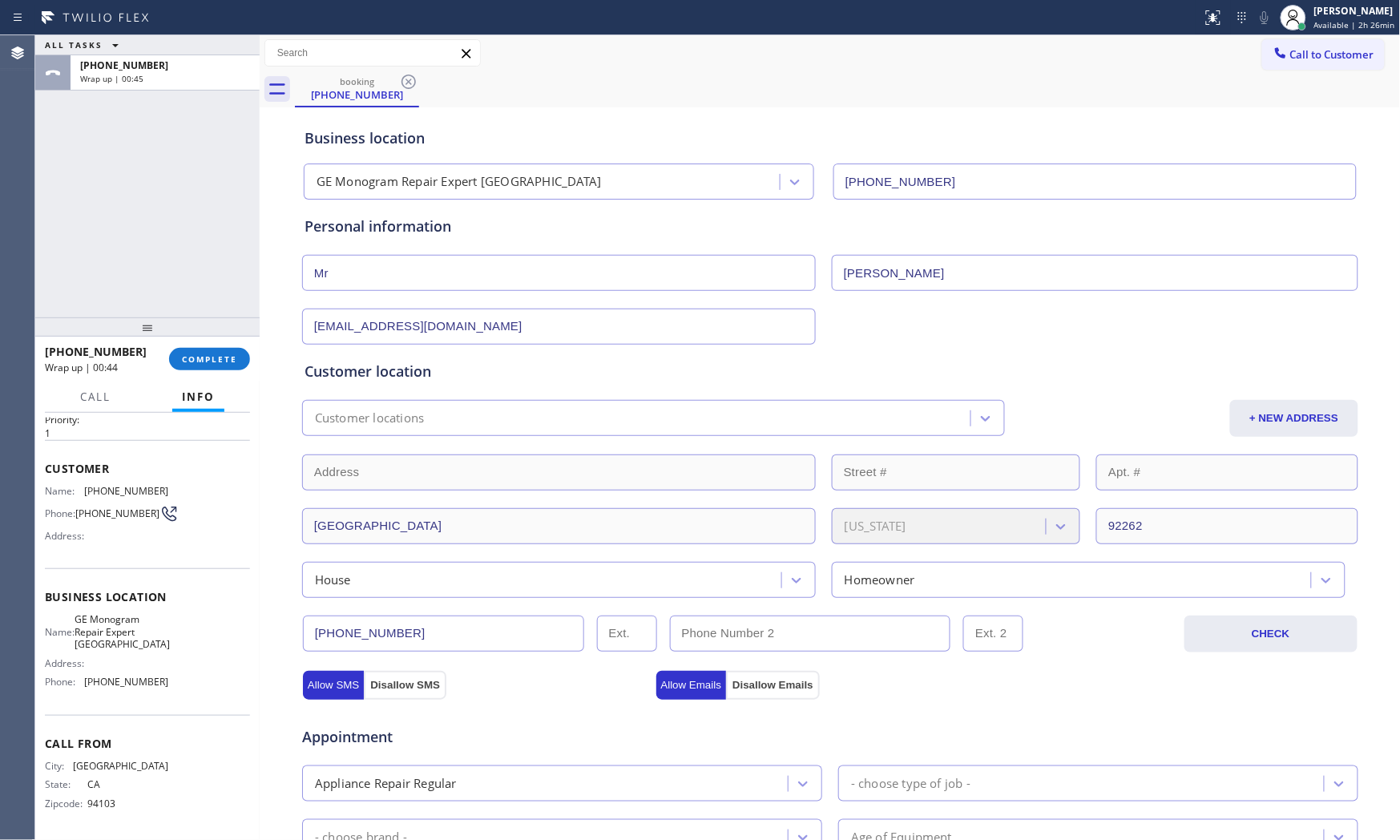
click at [225, 341] on div "+14157864461 Wrap up | 00:44 COMPLETE" at bounding box center [148, 359] width 205 height 42
click at [220, 363] on span "COMPLETE" at bounding box center [210, 358] width 56 height 11
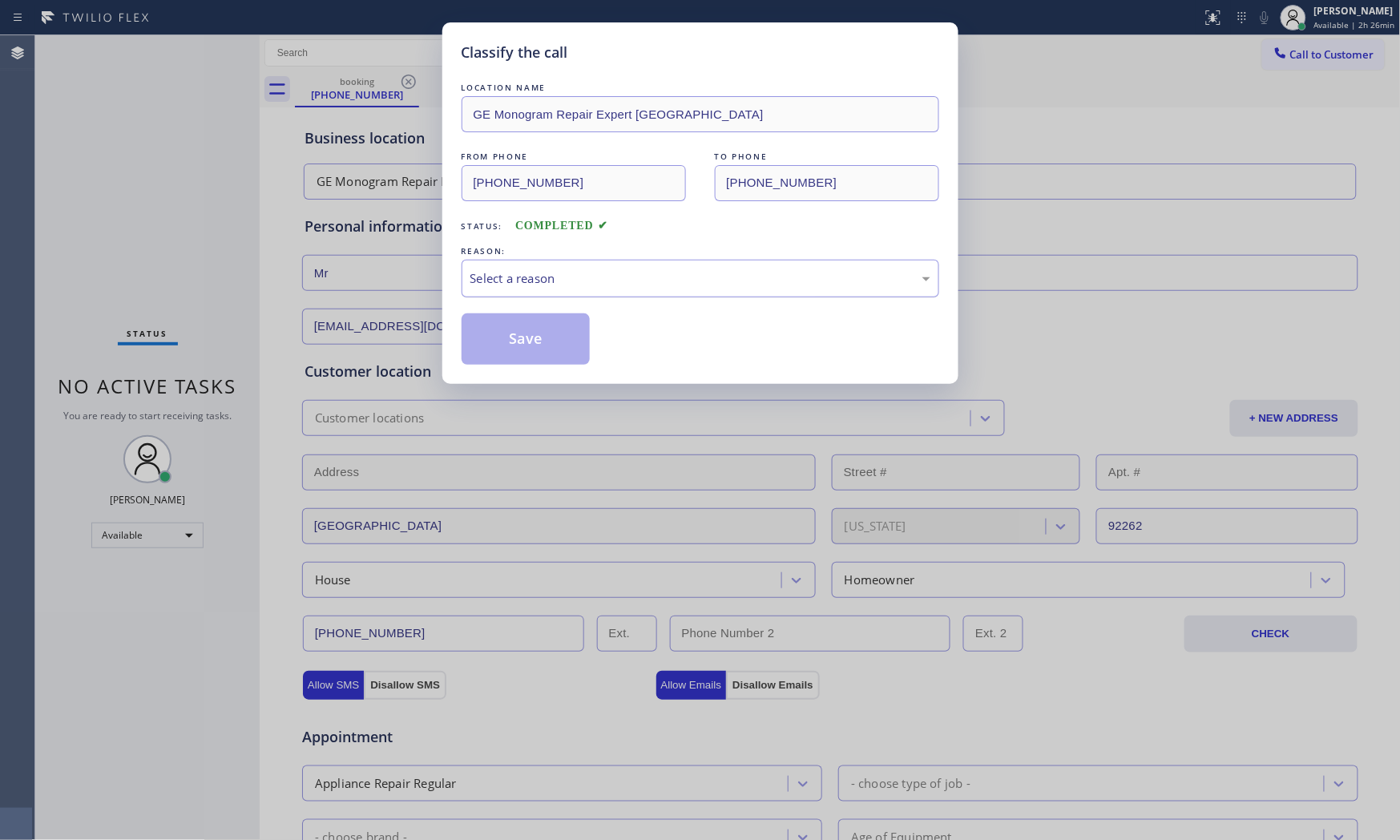
click at [603, 278] on div "Select a reason" at bounding box center [700, 278] width 460 height 18
click at [498, 341] on button "Save" at bounding box center [526, 338] width 129 height 51
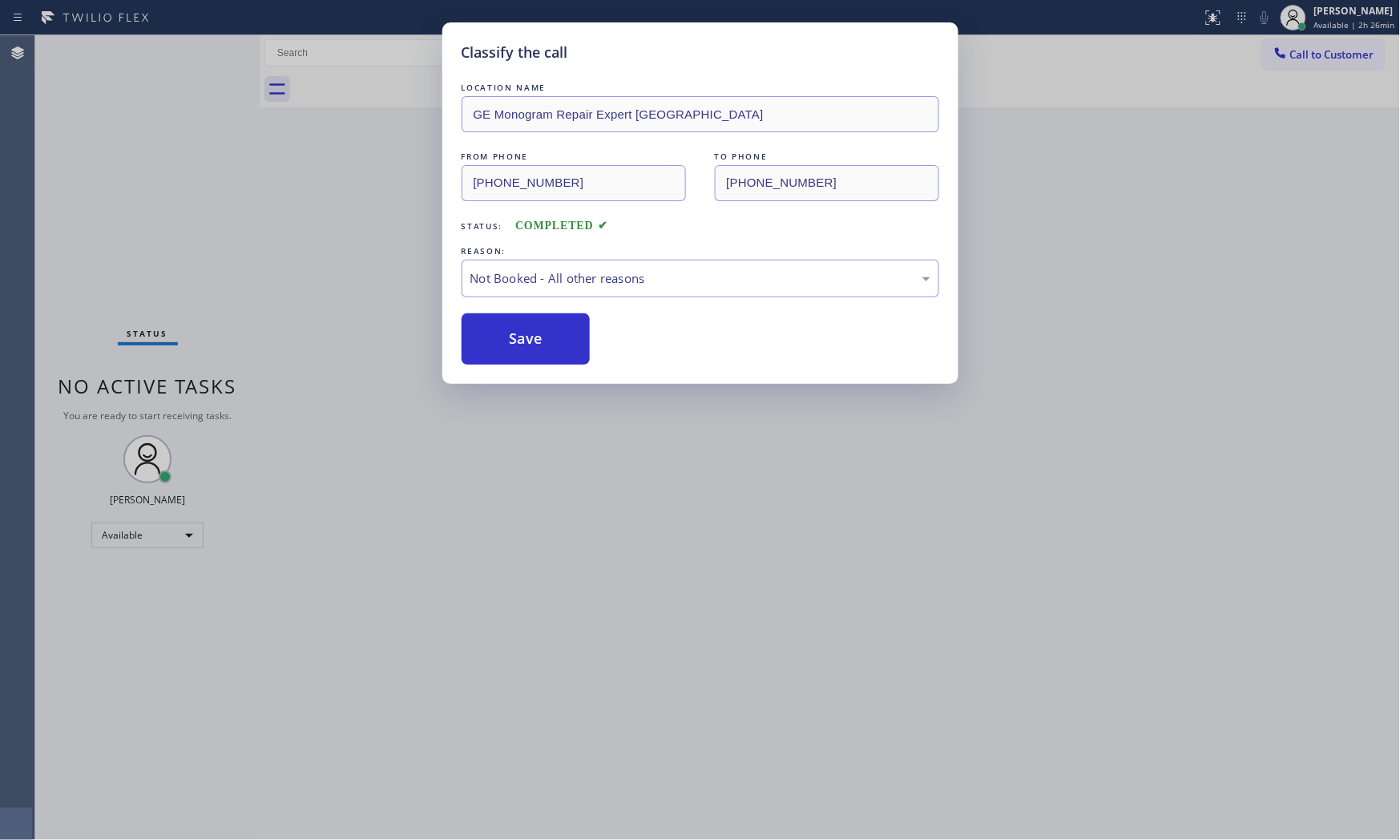
click at [498, 341] on button "Save" at bounding box center [526, 338] width 129 height 51
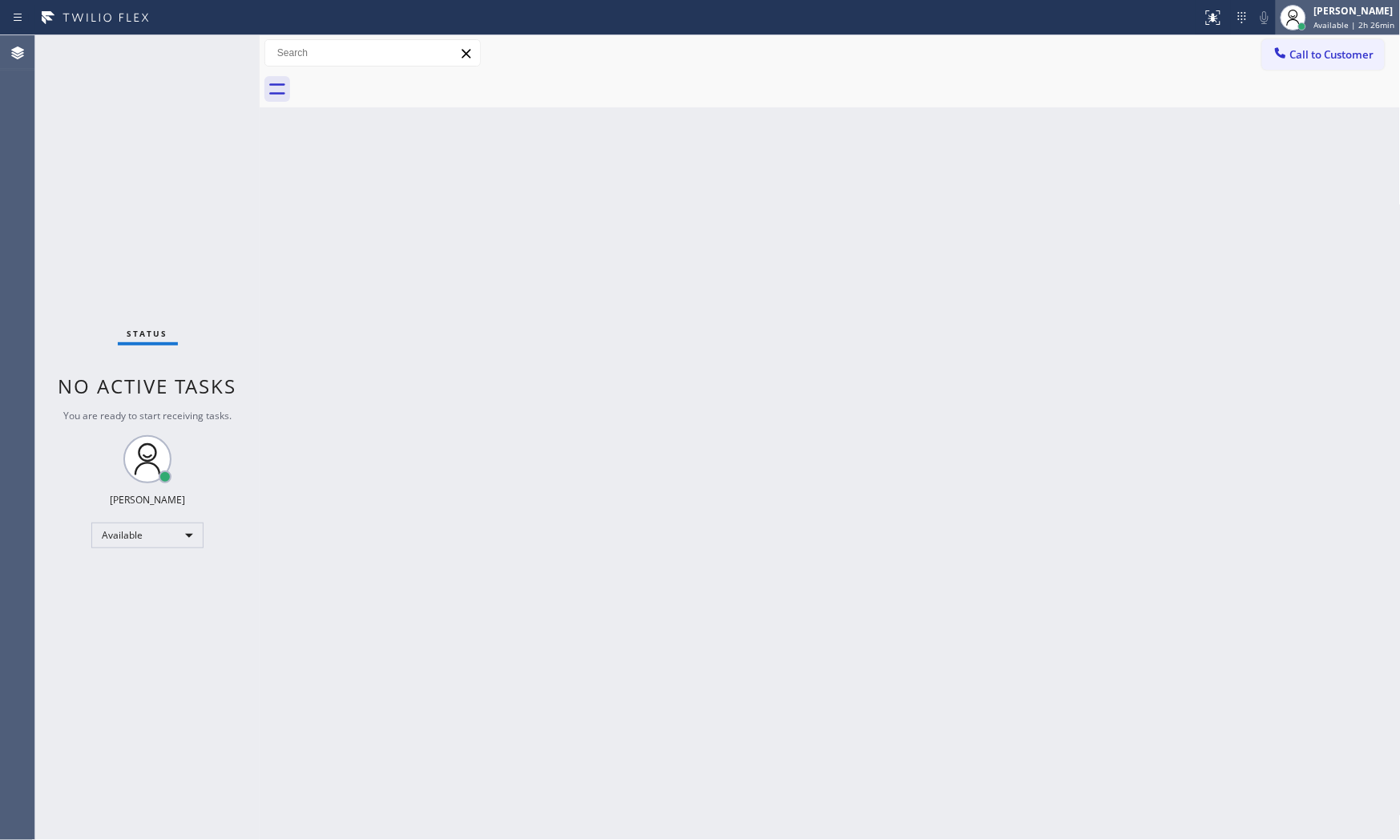
click at [1347, 26] on span "Available | 2h 26min" at bounding box center [1354, 24] width 81 height 11
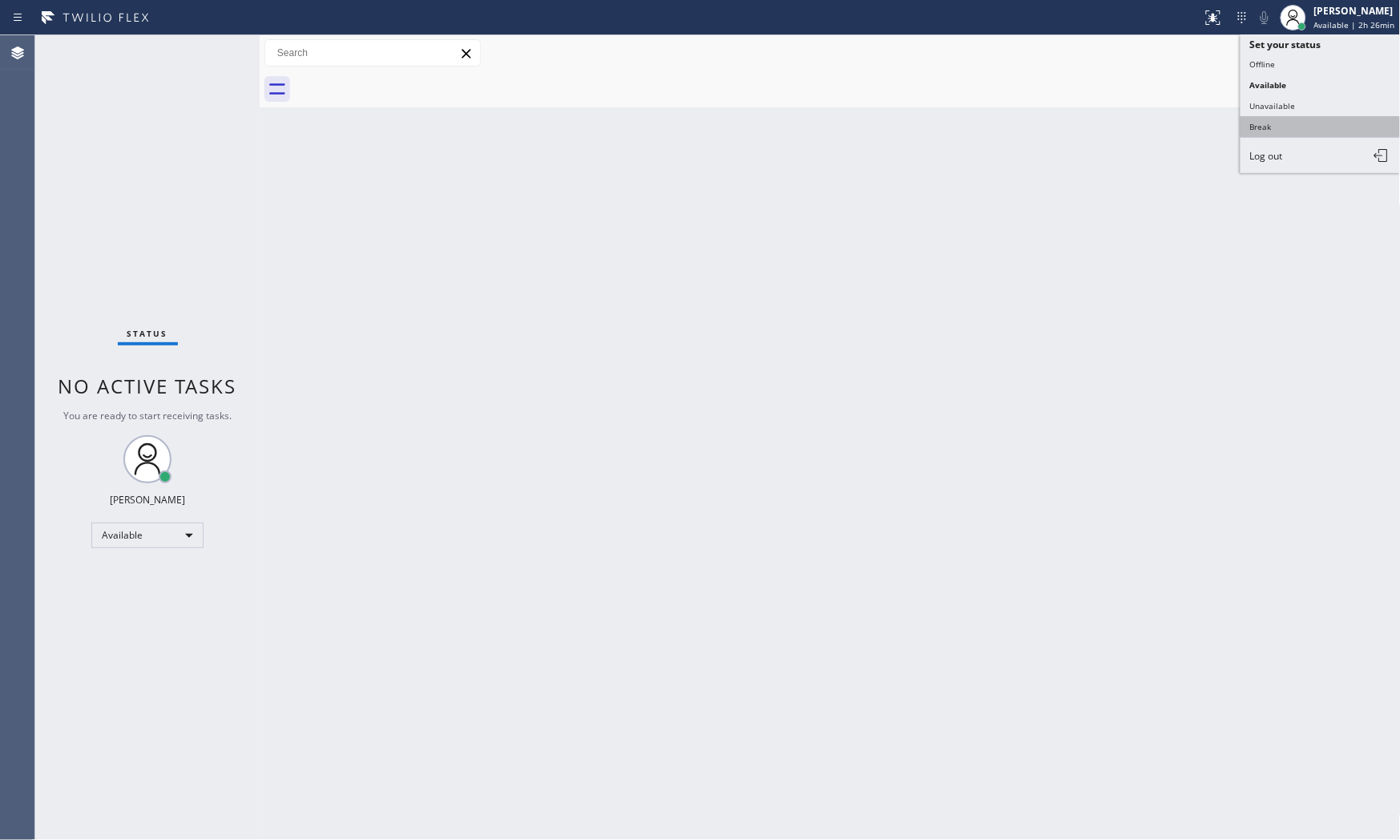
click at [1306, 120] on button "Break" at bounding box center [1320, 127] width 160 height 21
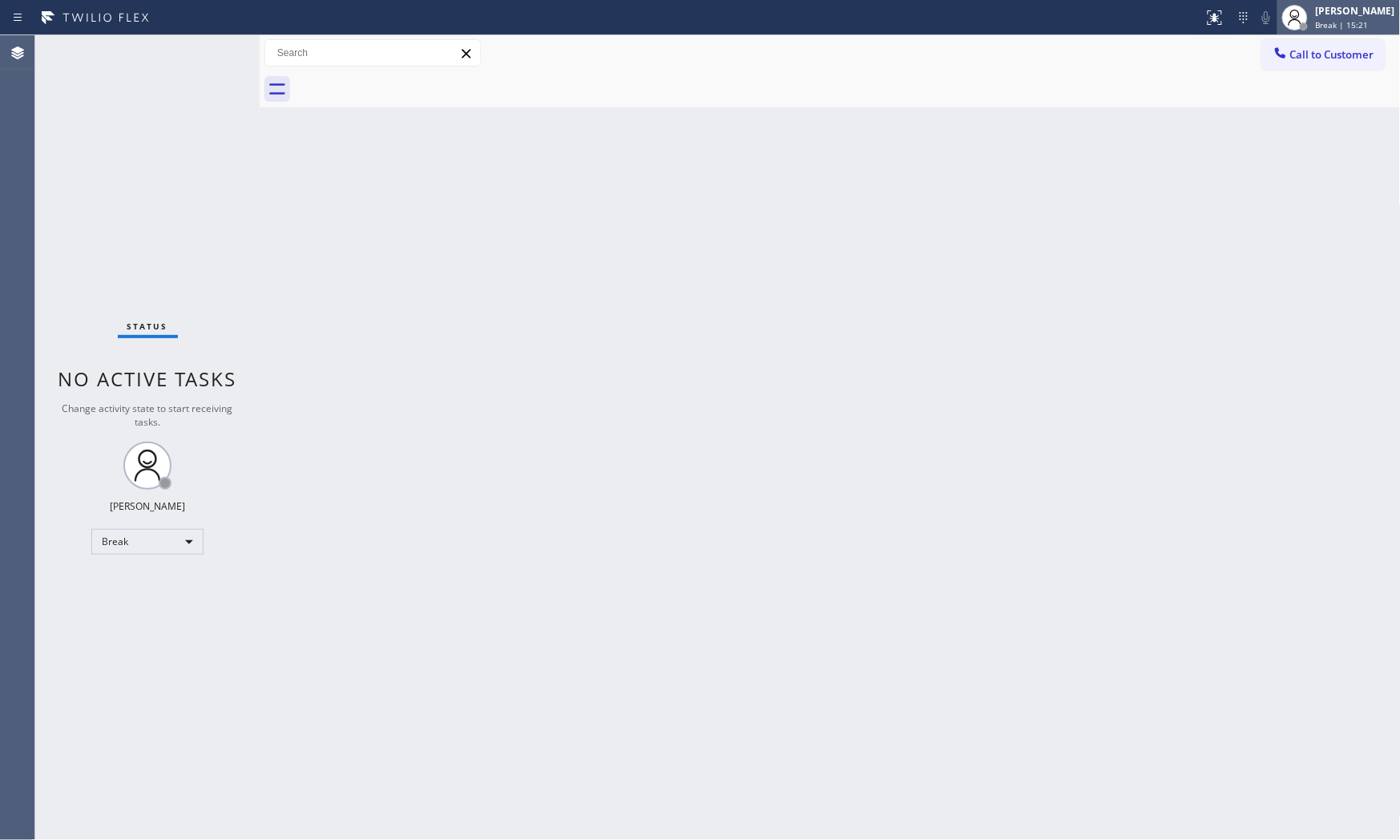
click at [1301, 19] on div at bounding box center [1294, 17] width 25 height 25
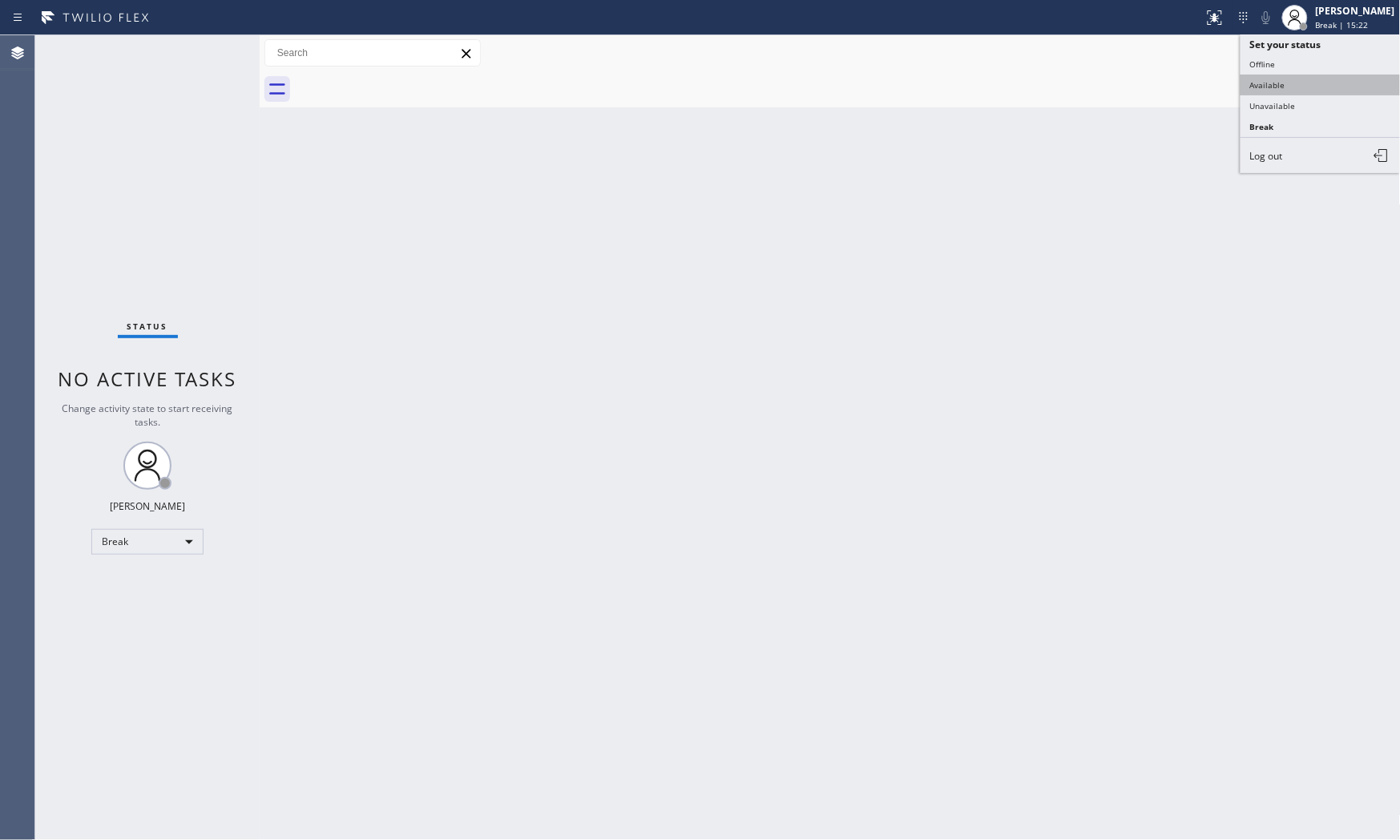
click at [1280, 83] on button "Available" at bounding box center [1320, 85] width 160 height 21
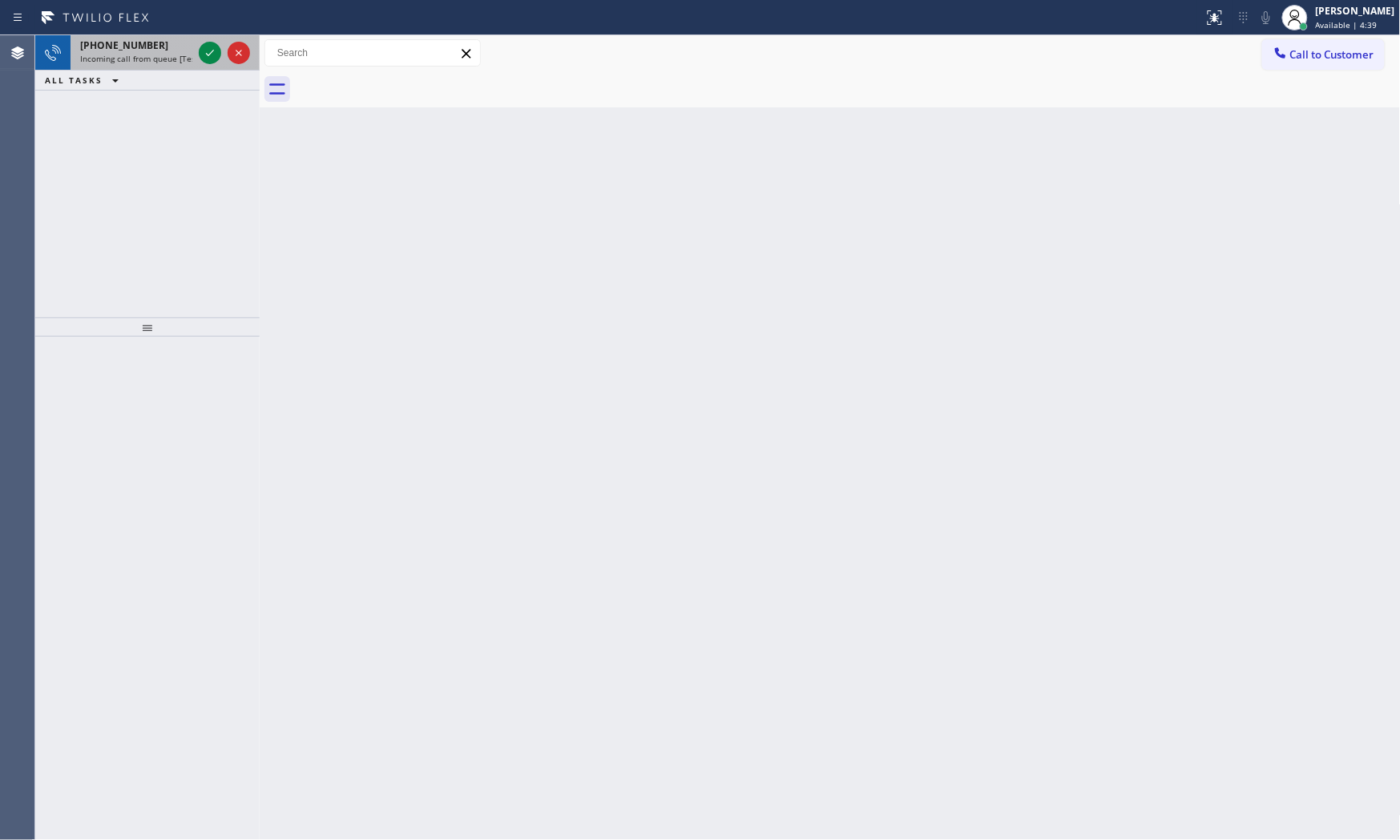
click at [161, 41] on div "+14808648816" at bounding box center [136, 45] width 112 height 14
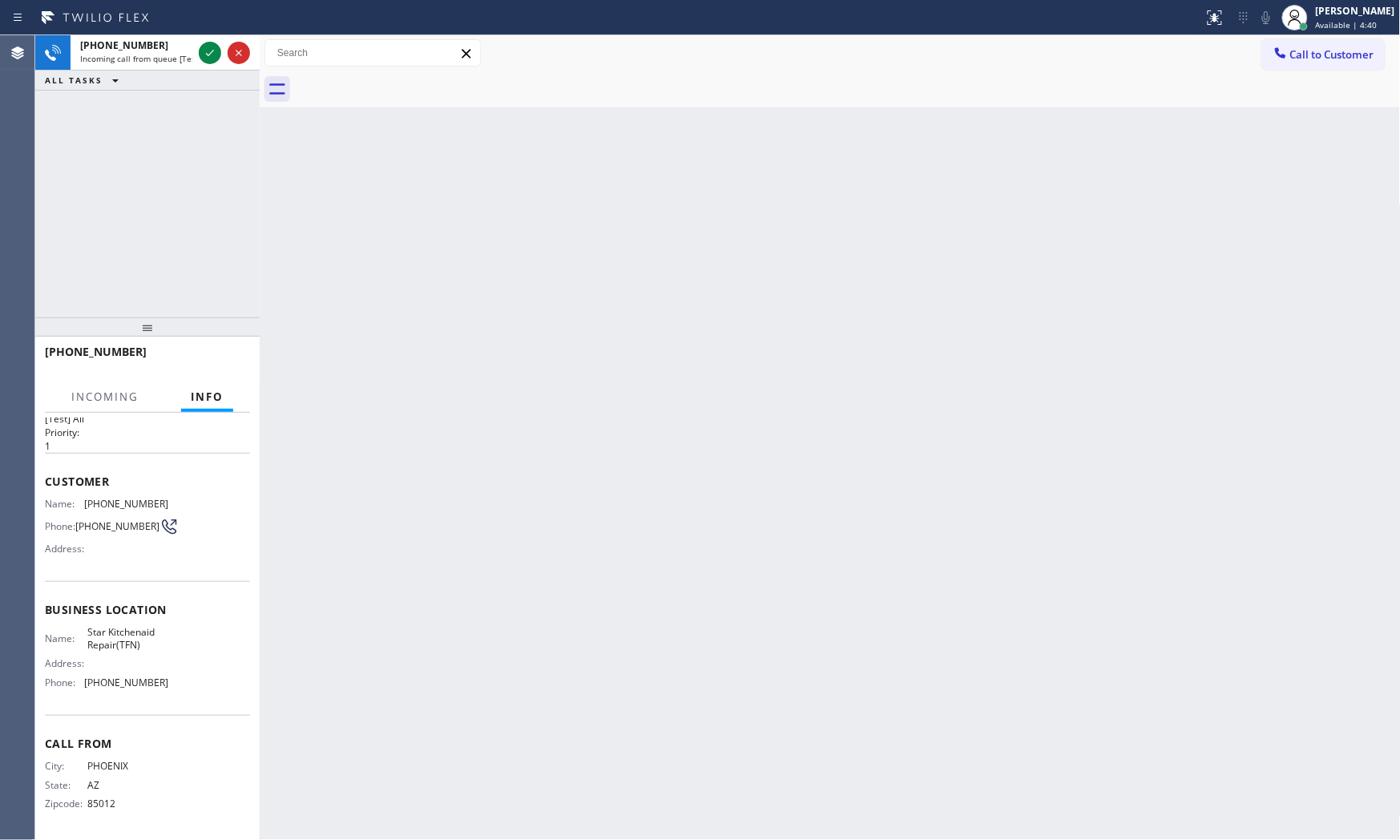
scroll to position [37, 0]
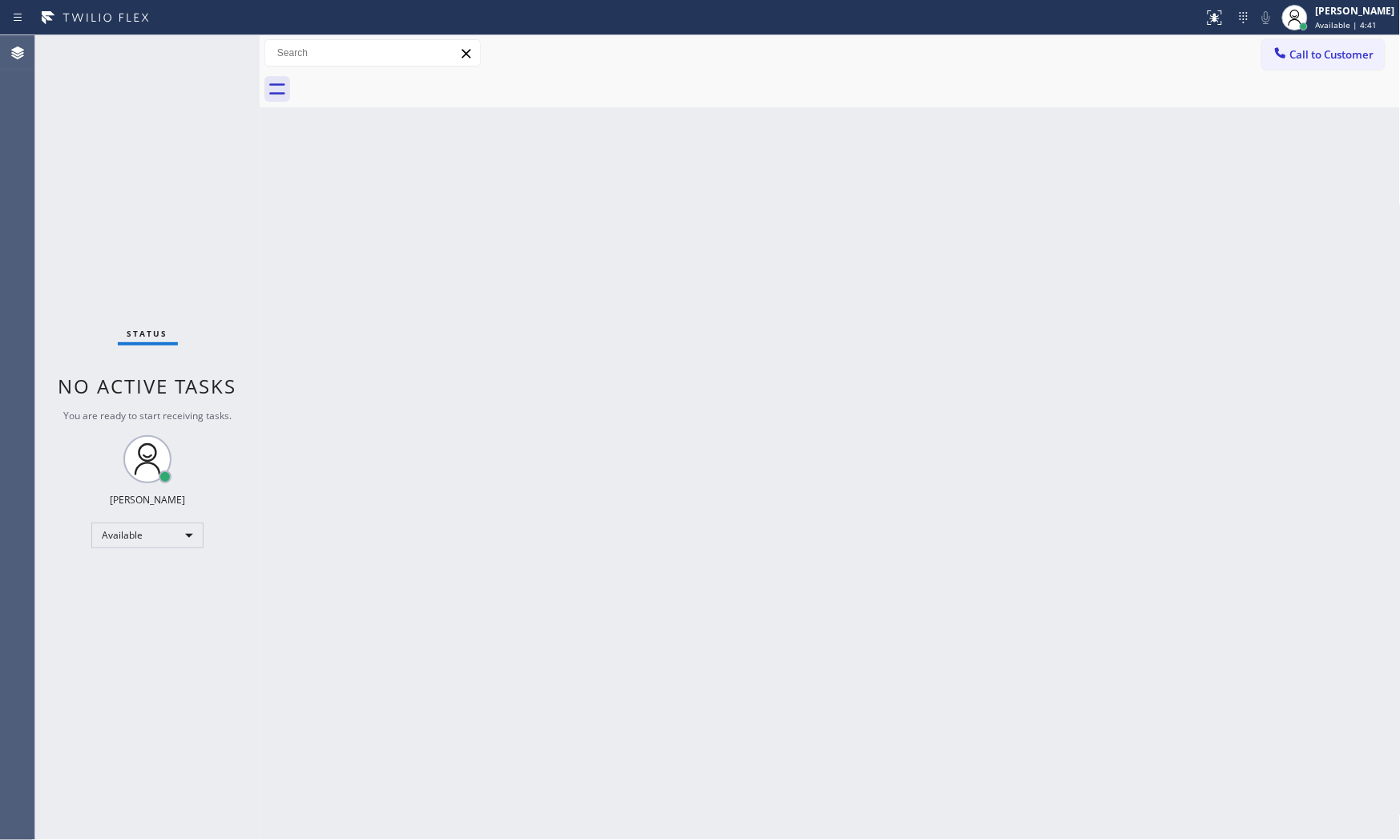
click at [212, 66] on div "Status No active tasks You are ready to start receiving tasks. [PERSON_NAME] Av…" at bounding box center [148, 437] width 224 height 804
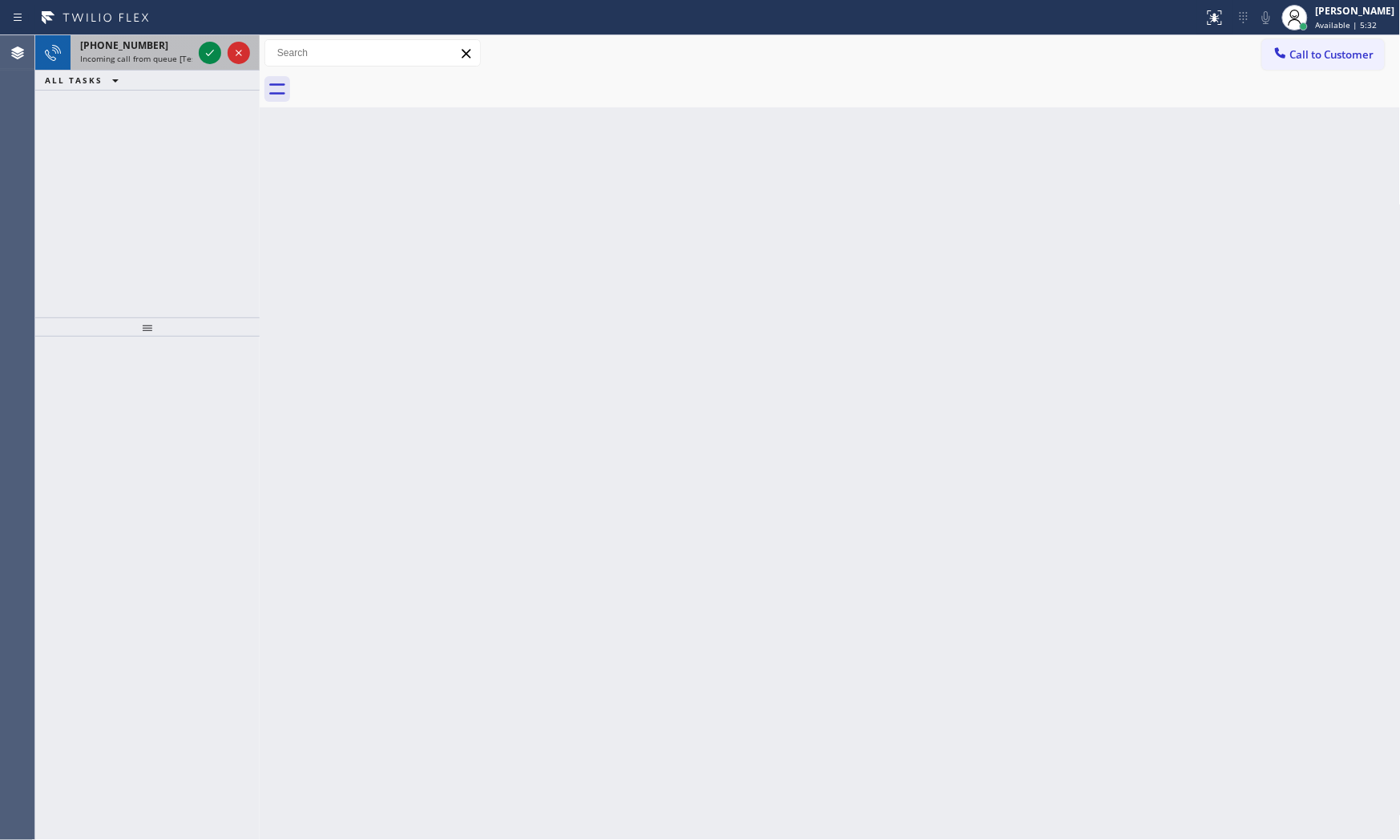
click at [164, 49] on div "+12069486700" at bounding box center [136, 45] width 112 height 14
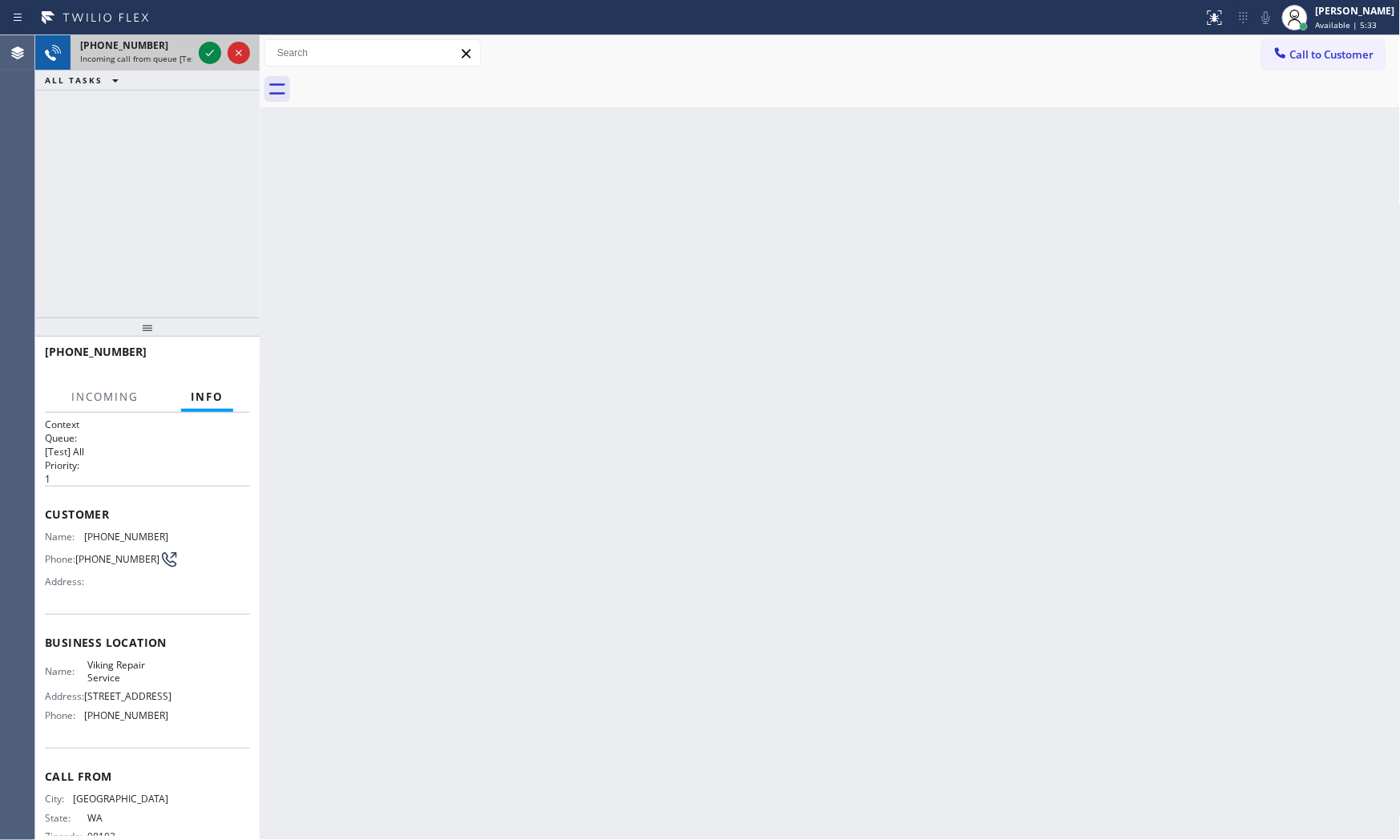
click at [195, 53] on div "+12069486700 Incoming call from queue [Test] All" at bounding box center [148, 53] width 224 height 36
click at [200, 54] on div at bounding box center [210, 53] width 23 height 19
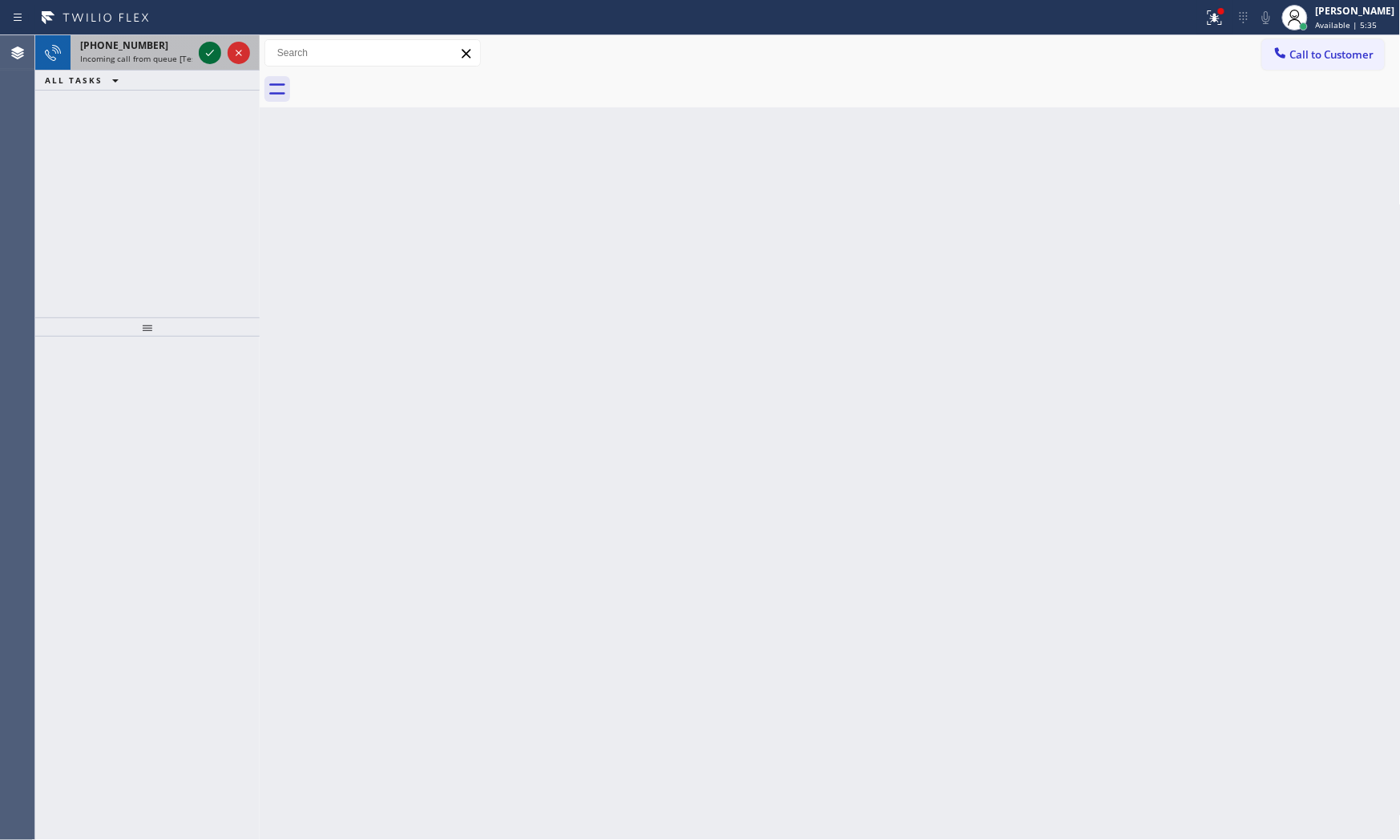
click at [207, 51] on icon at bounding box center [210, 53] width 19 height 19
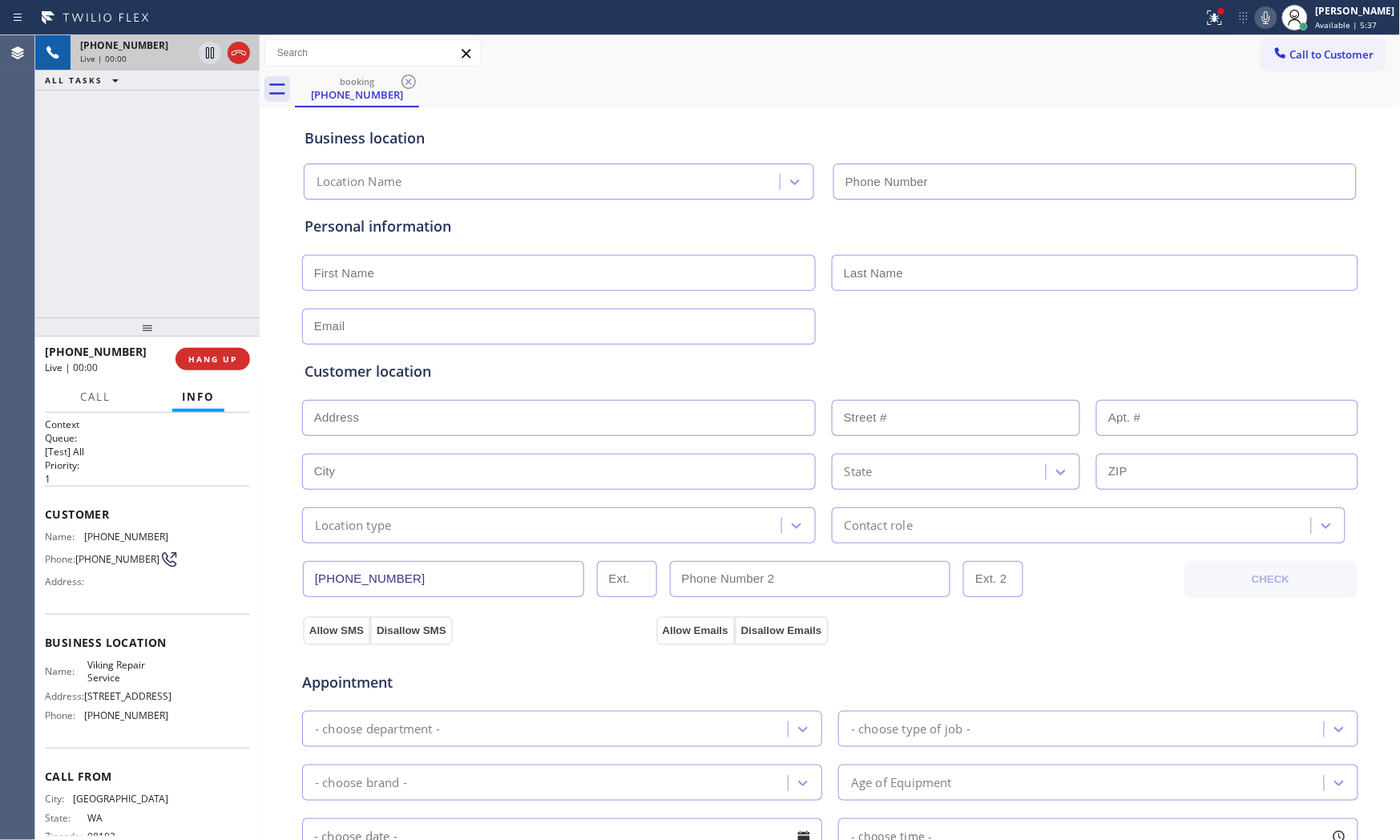
type input "(323) 416-2342"
click at [1210, 25] on icon at bounding box center [1215, 17] width 19 height 19
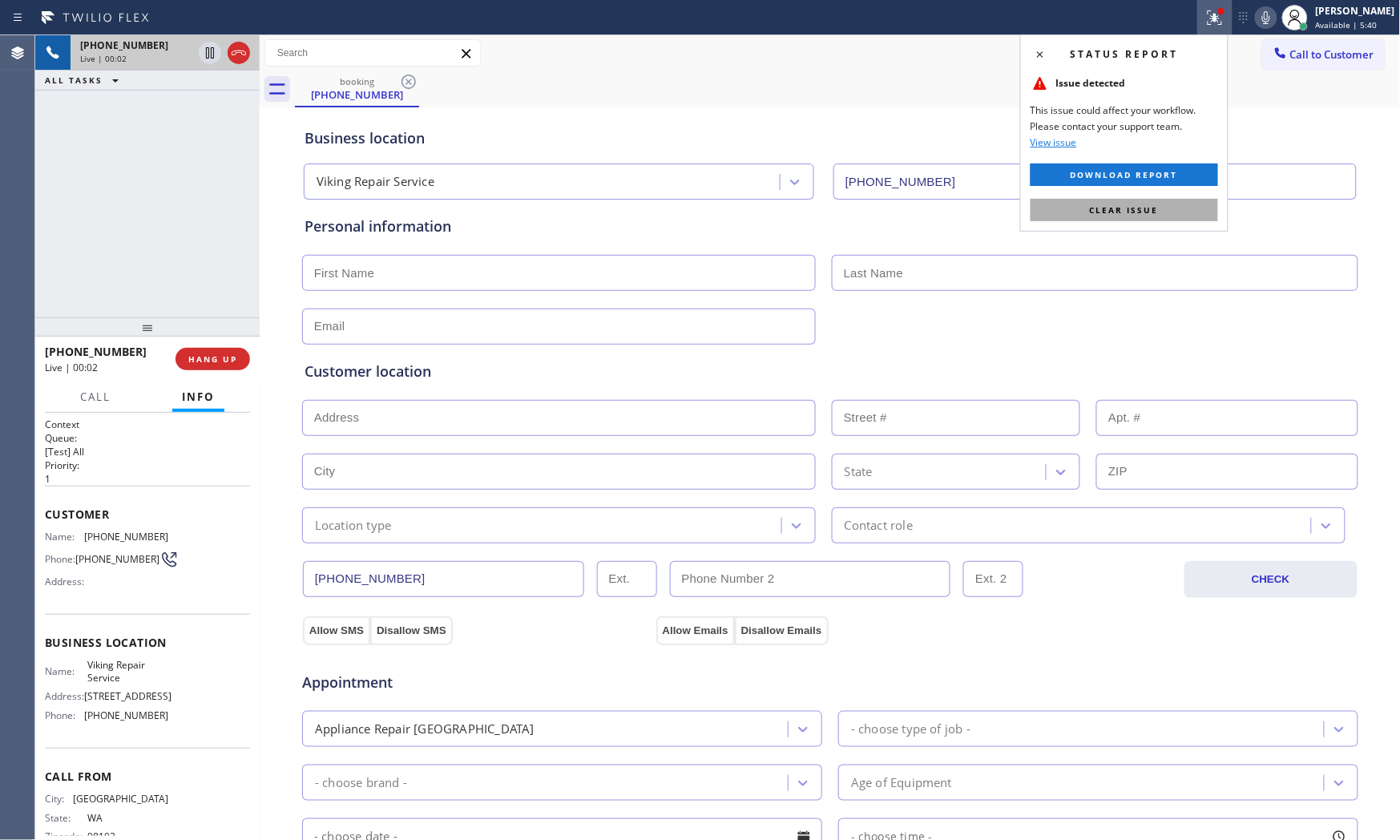
click at [1152, 206] on span "Clear issue" at bounding box center [1123, 210] width 69 height 11
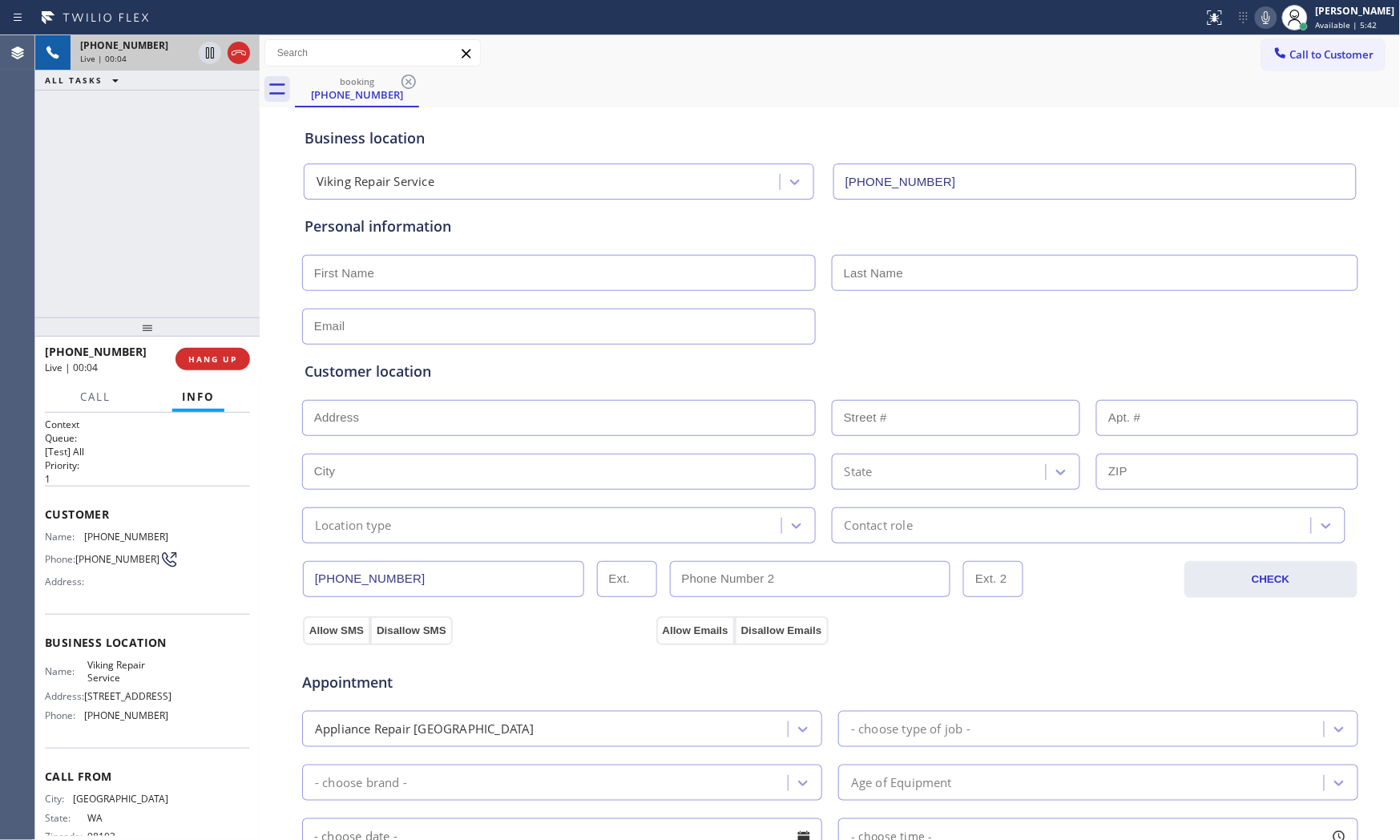
click at [1262, 26] on icon at bounding box center [1266, 17] width 19 height 19
click at [1267, 16] on icon at bounding box center [1266, 17] width 19 height 19
click at [230, 358] on span "HANG UP" at bounding box center [213, 358] width 49 height 11
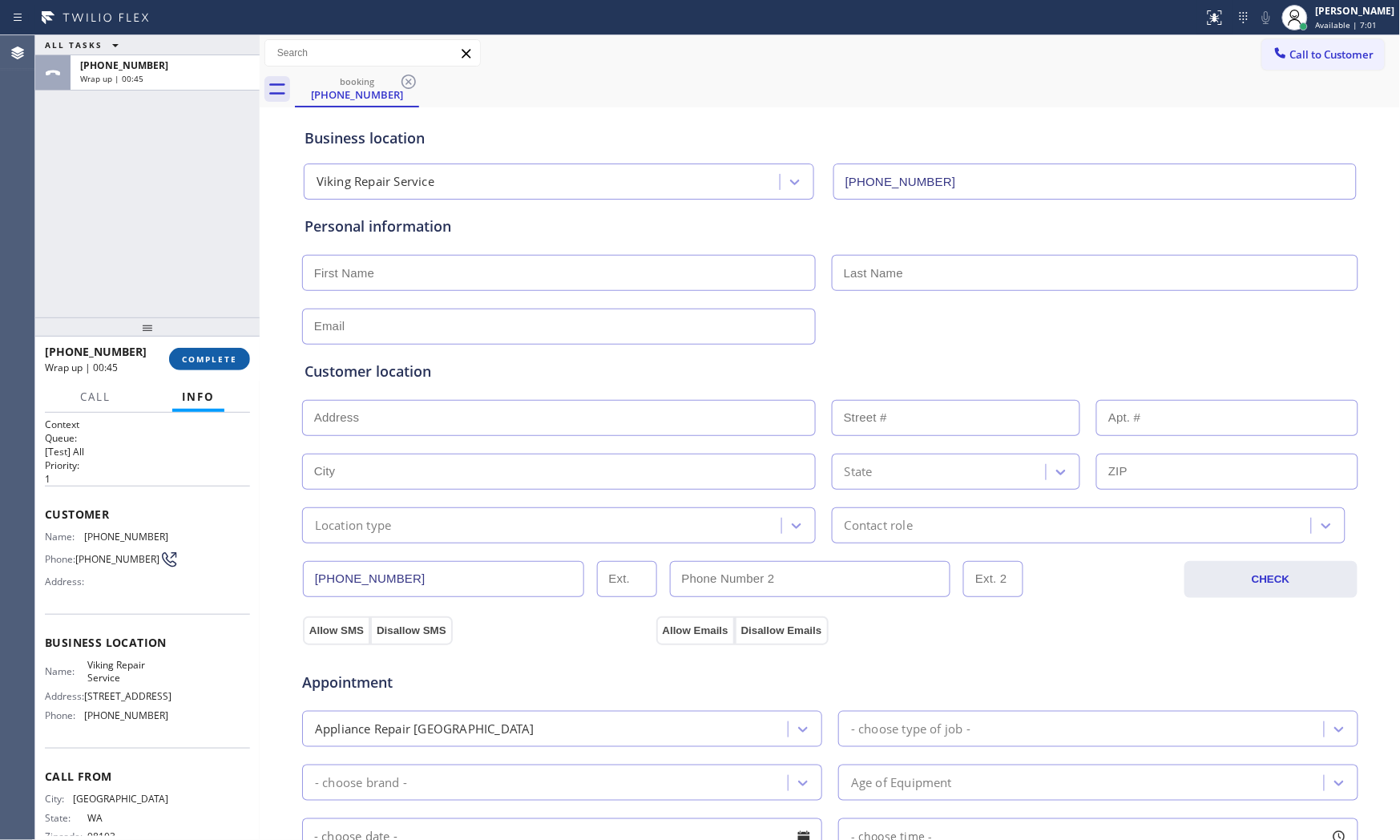
click at [189, 352] on button "COMPLETE" at bounding box center [209, 359] width 81 height 23
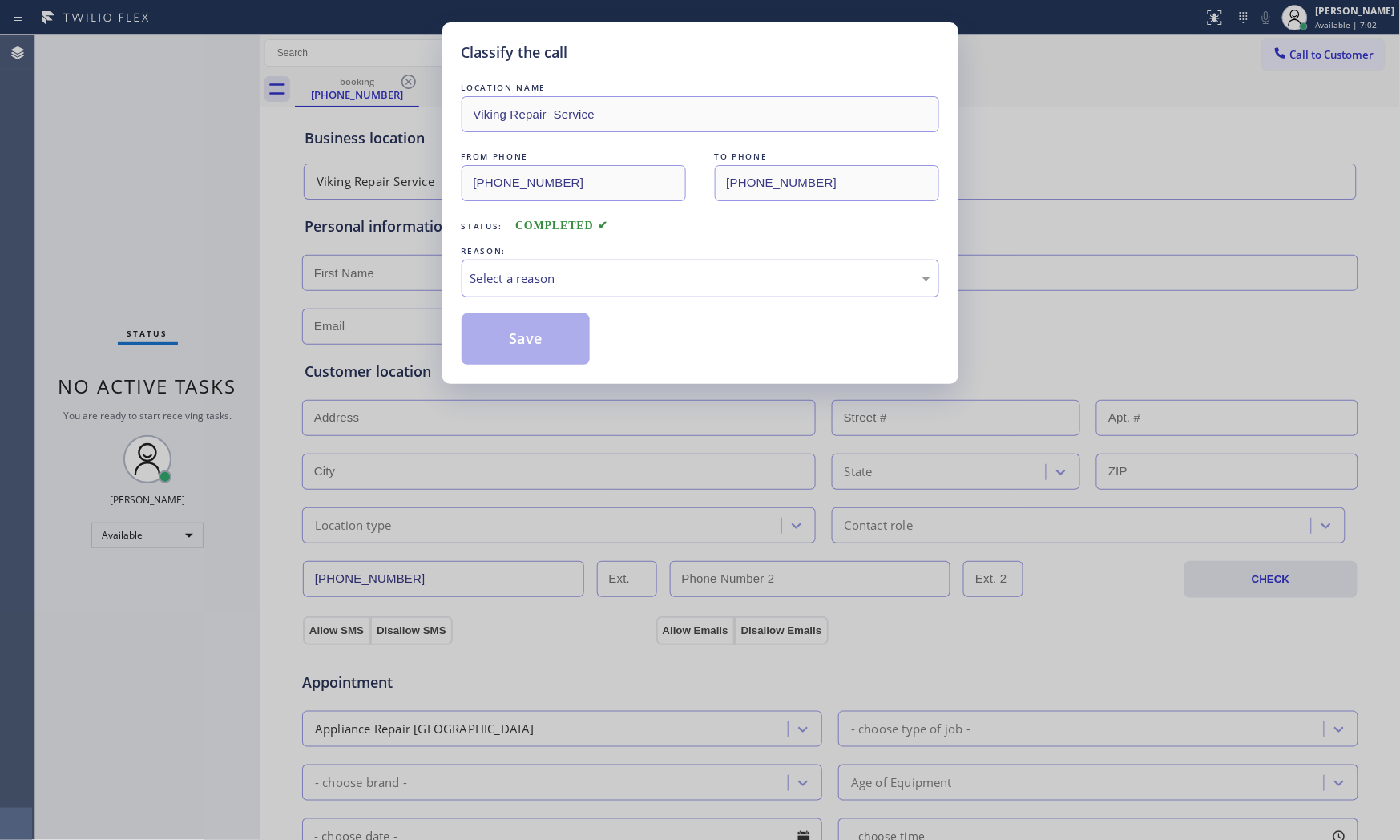
click at [599, 274] on div "Select a reason" at bounding box center [700, 278] width 460 height 18
click at [554, 326] on button "Save" at bounding box center [526, 338] width 129 height 51
drag, startPoint x: 554, startPoint y: 326, endPoint x: 646, endPoint y: 295, distance: 97.1
click at [555, 326] on button "Save" at bounding box center [526, 338] width 129 height 51
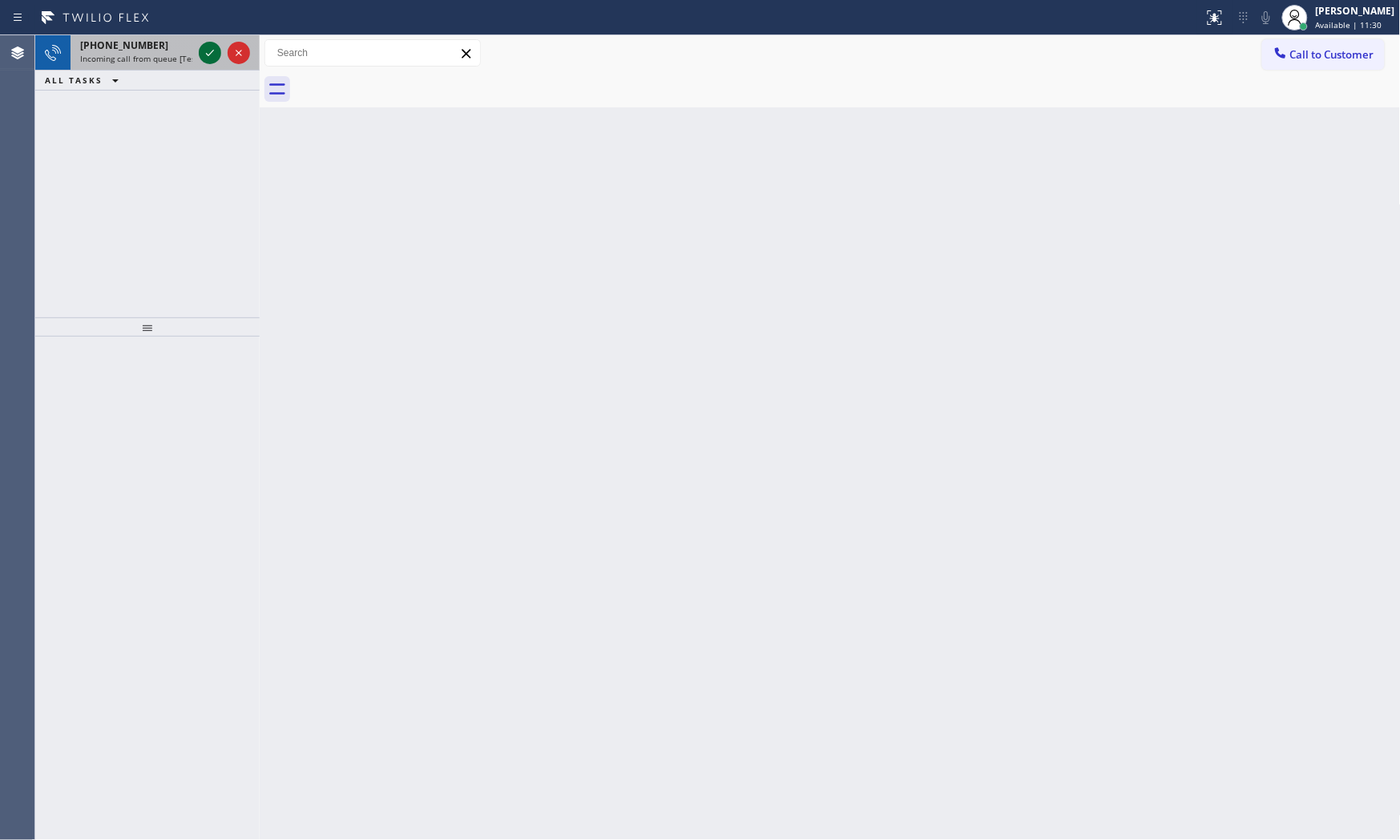
click at [215, 51] on icon at bounding box center [210, 53] width 19 height 19
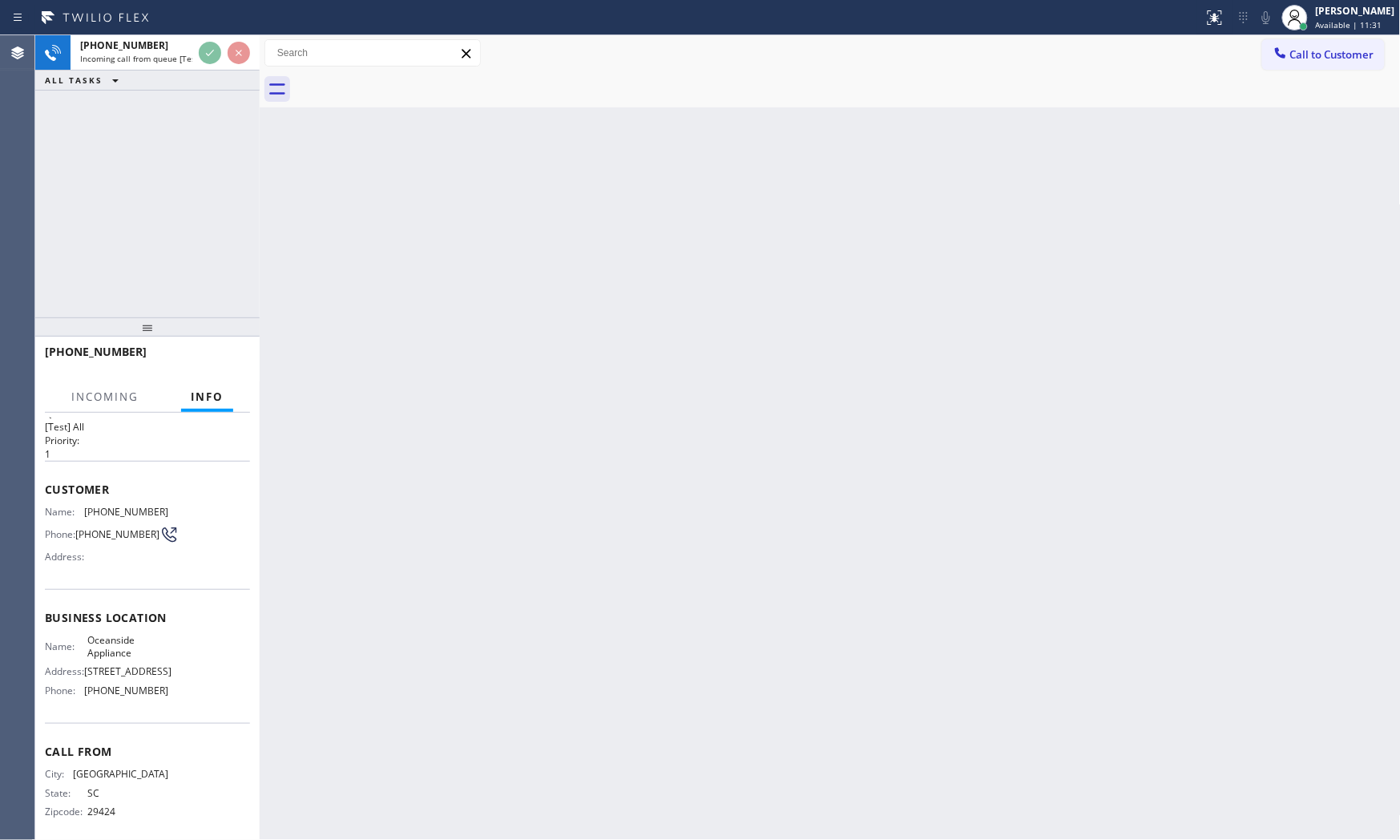
scroll to position [50, 0]
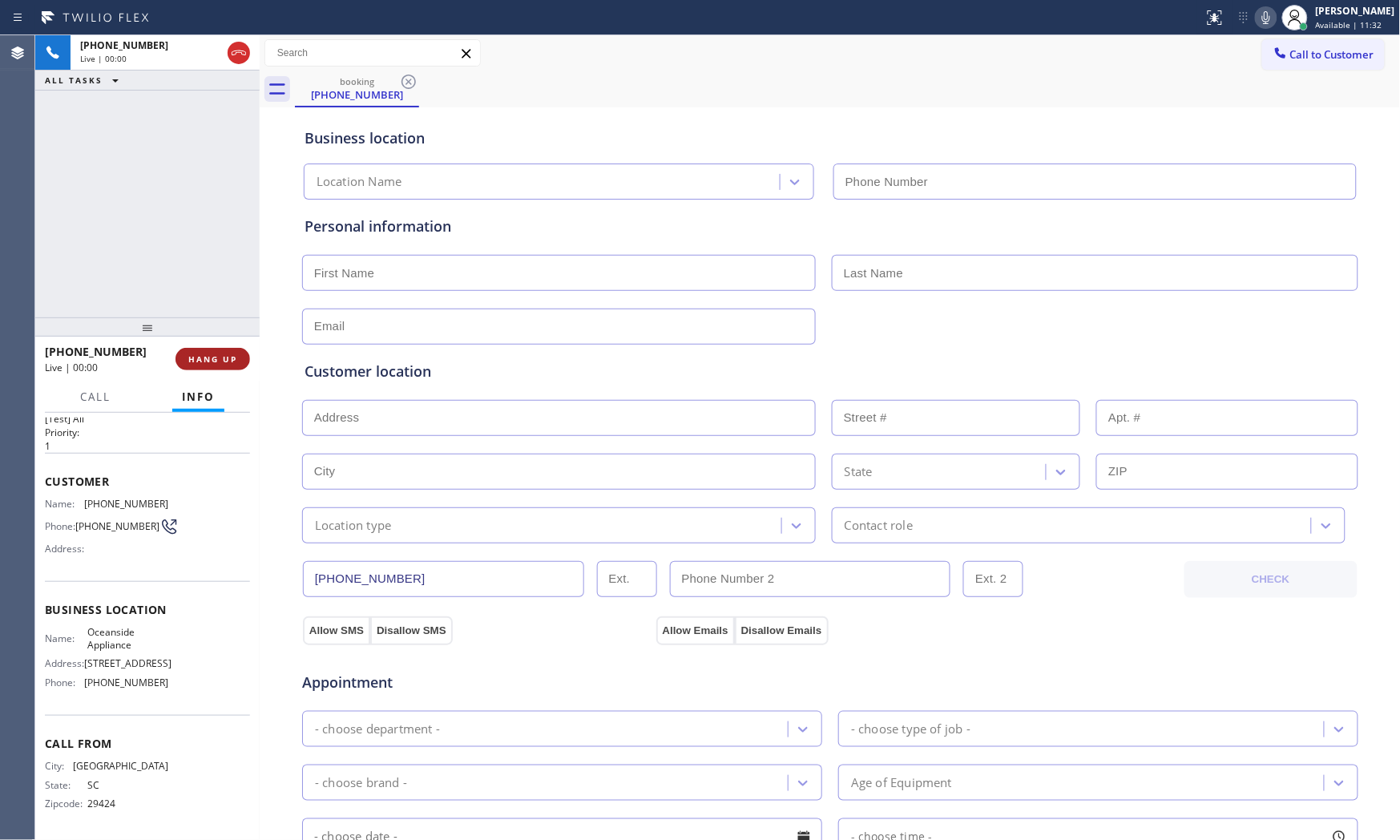
type input "(760) 201-1586"
click at [237, 362] on span "HANG UP" at bounding box center [213, 358] width 49 height 11
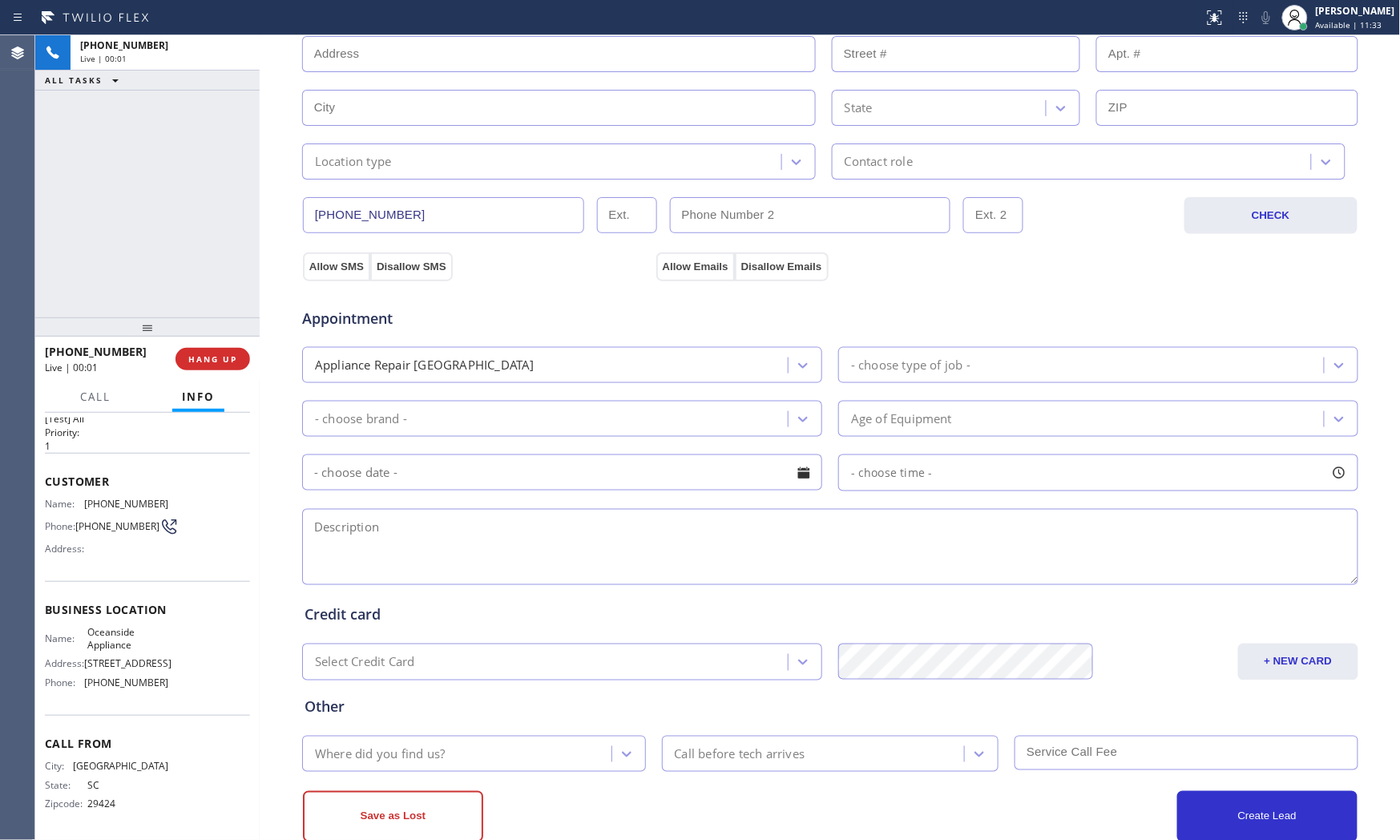
scroll to position [402, 0]
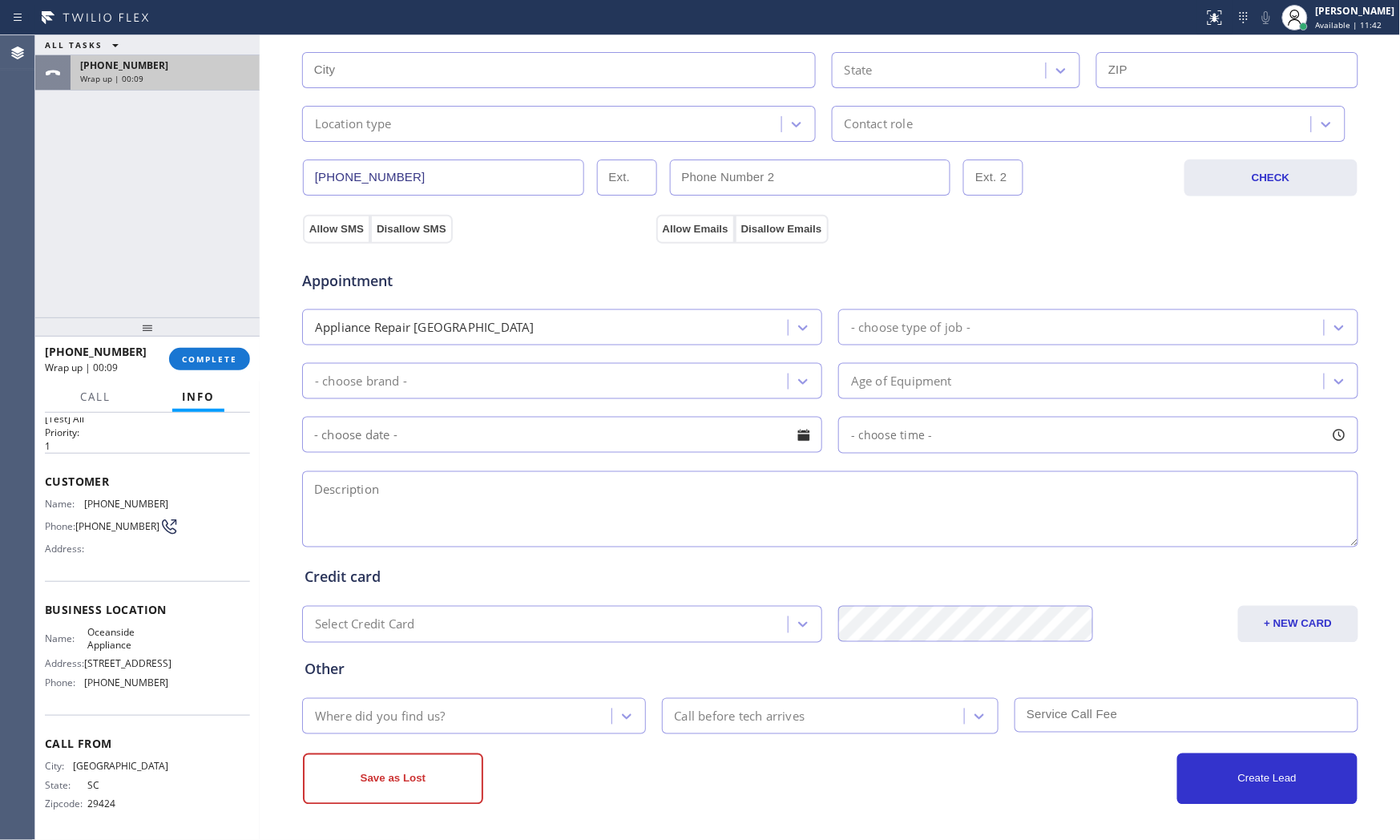
click at [150, 60] on div "+18434699049" at bounding box center [164, 65] width 170 height 14
click at [207, 353] on span "COMPLETE" at bounding box center [210, 358] width 56 height 11
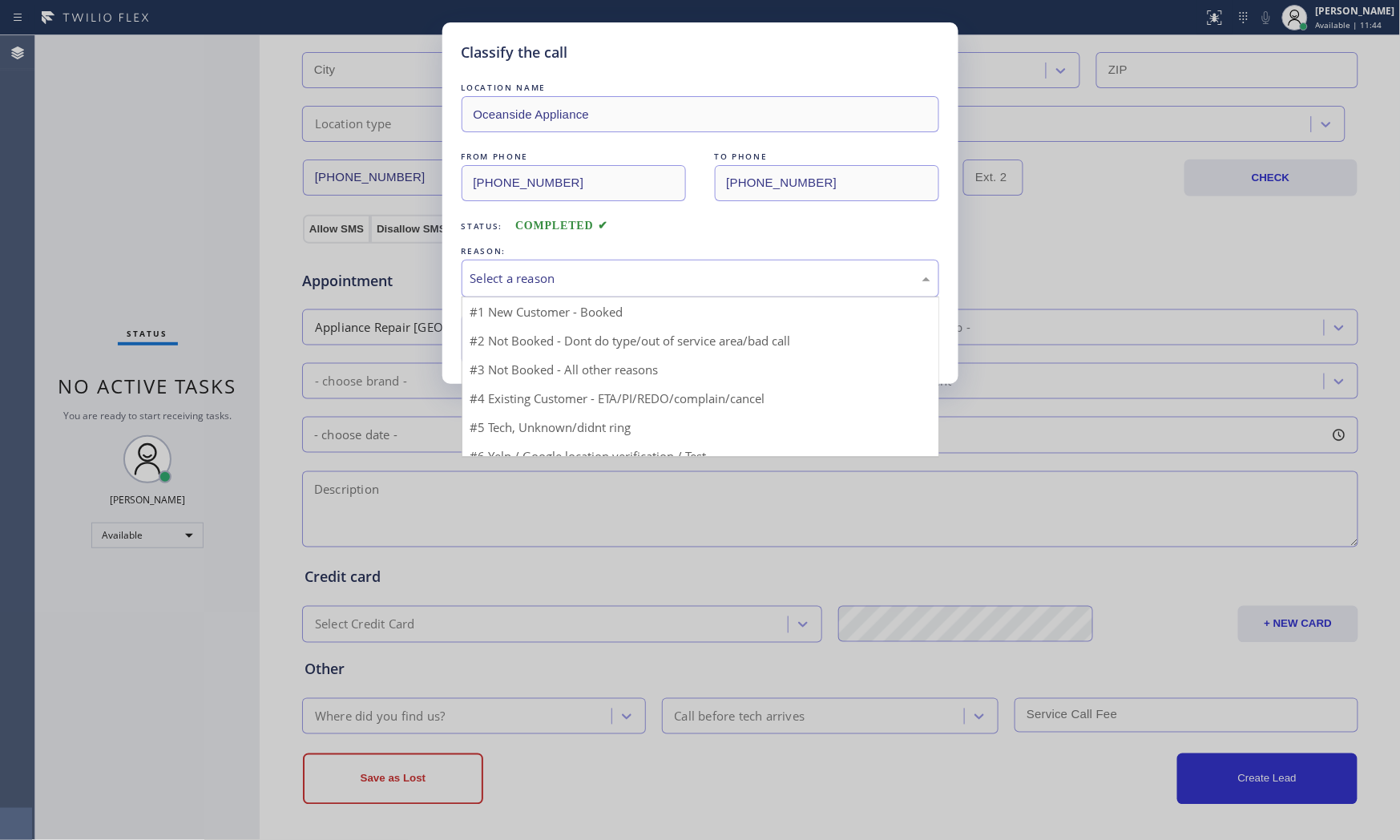
click at [492, 283] on div "Select a reason" at bounding box center [700, 278] width 460 height 18
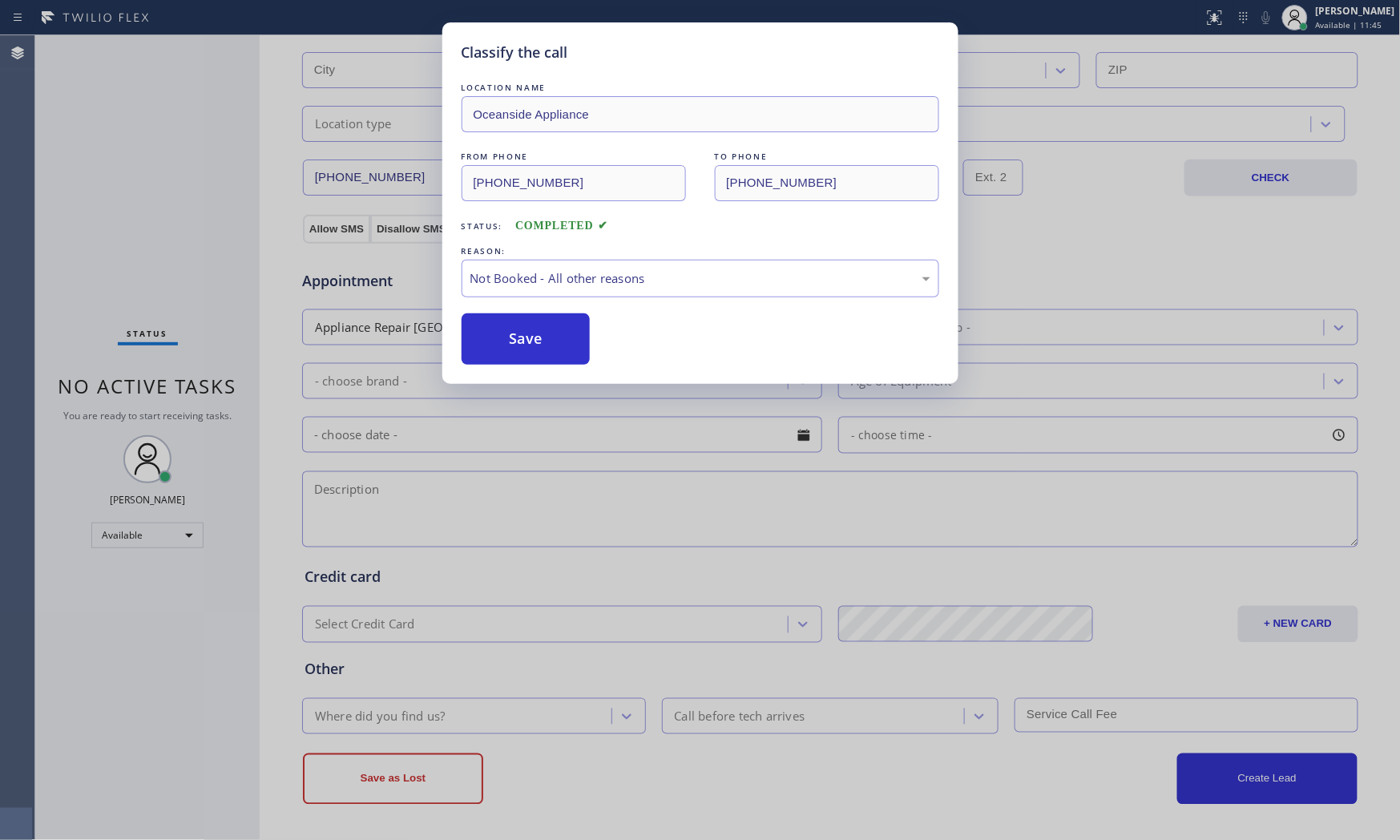
click at [505, 333] on button "Save" at bounding box center [526, 338] width 129 height 51
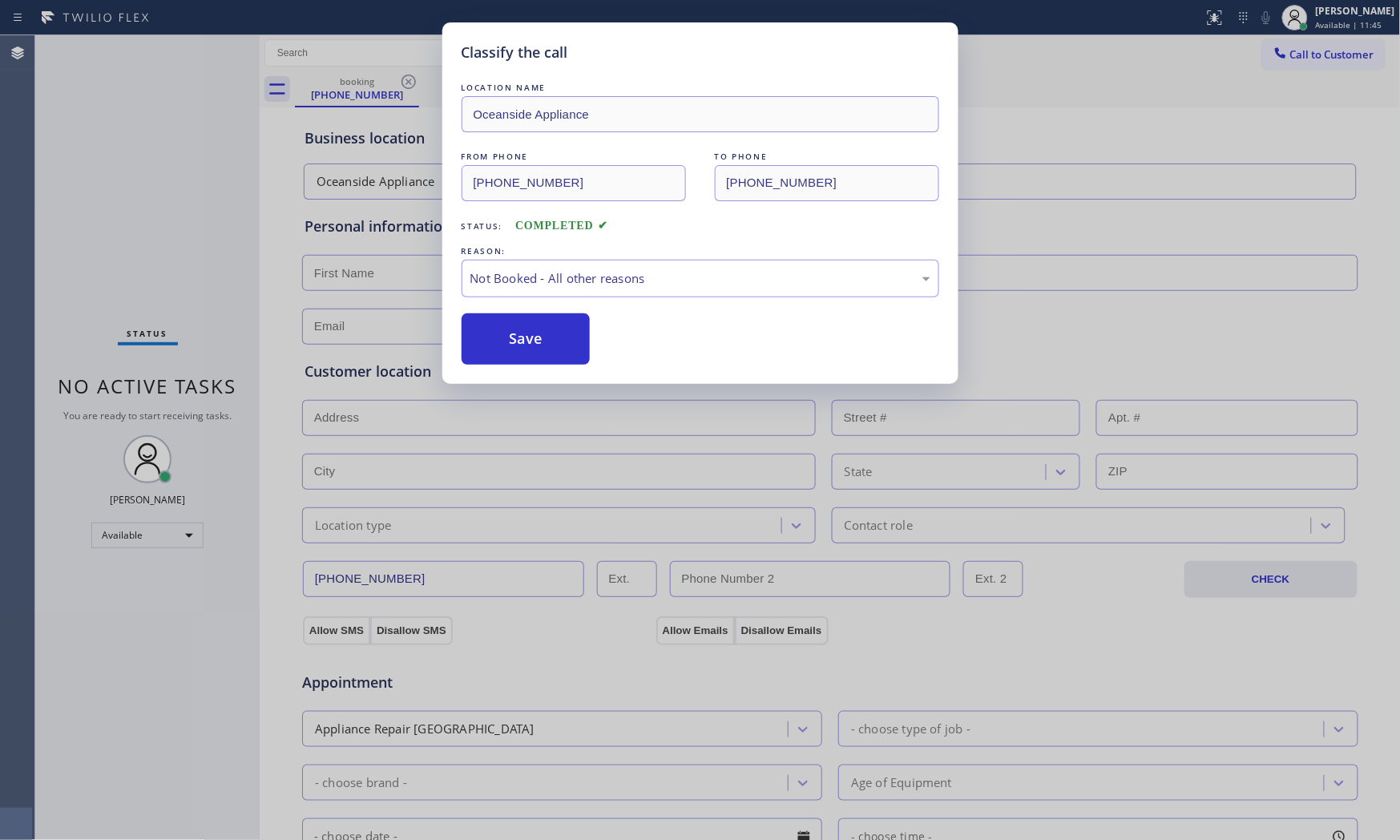
click at [505, 333] on button "Save" at bounding box center [526, 338] width 129 height 51
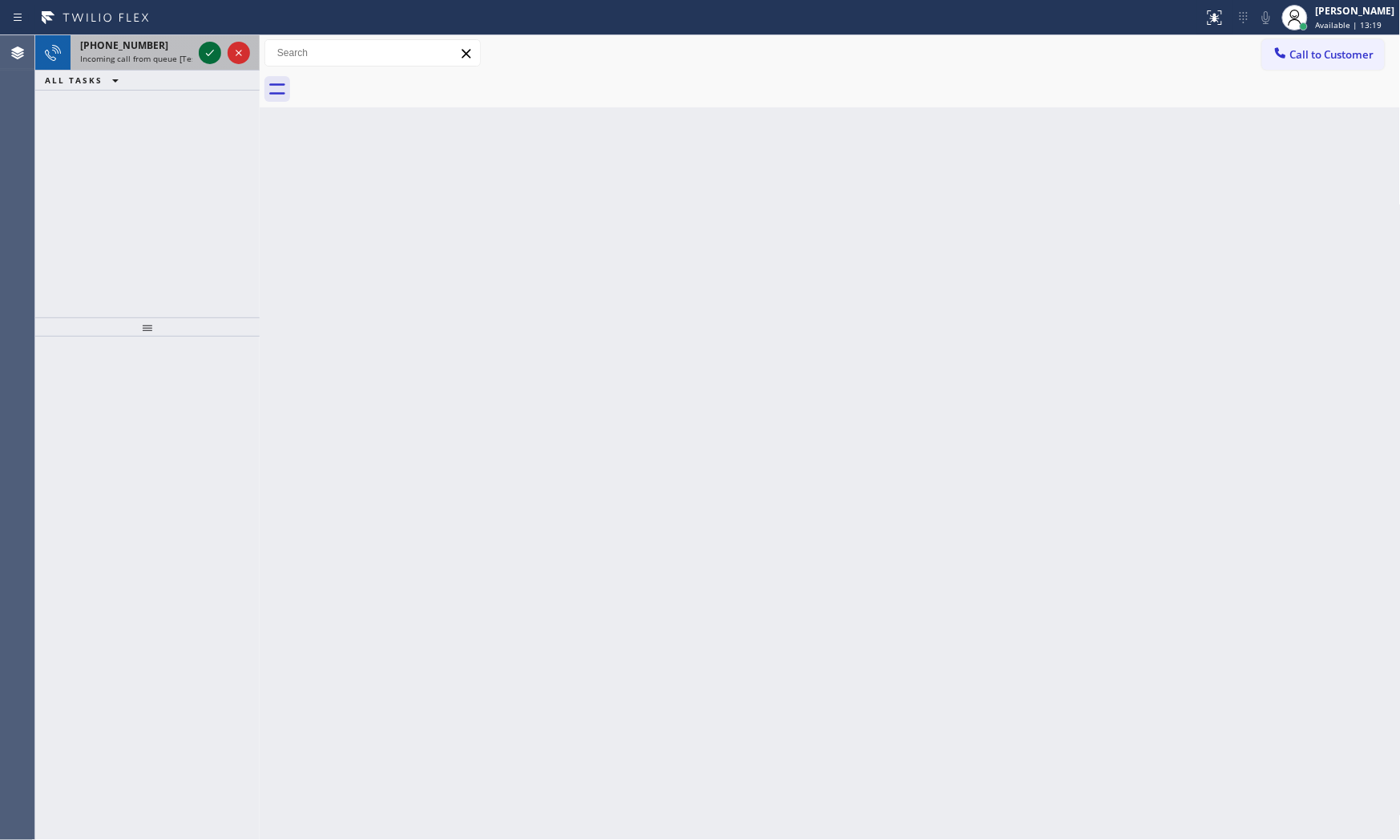
click at [220, 52] on div at bounding box center [210, 53] width 23 height 19
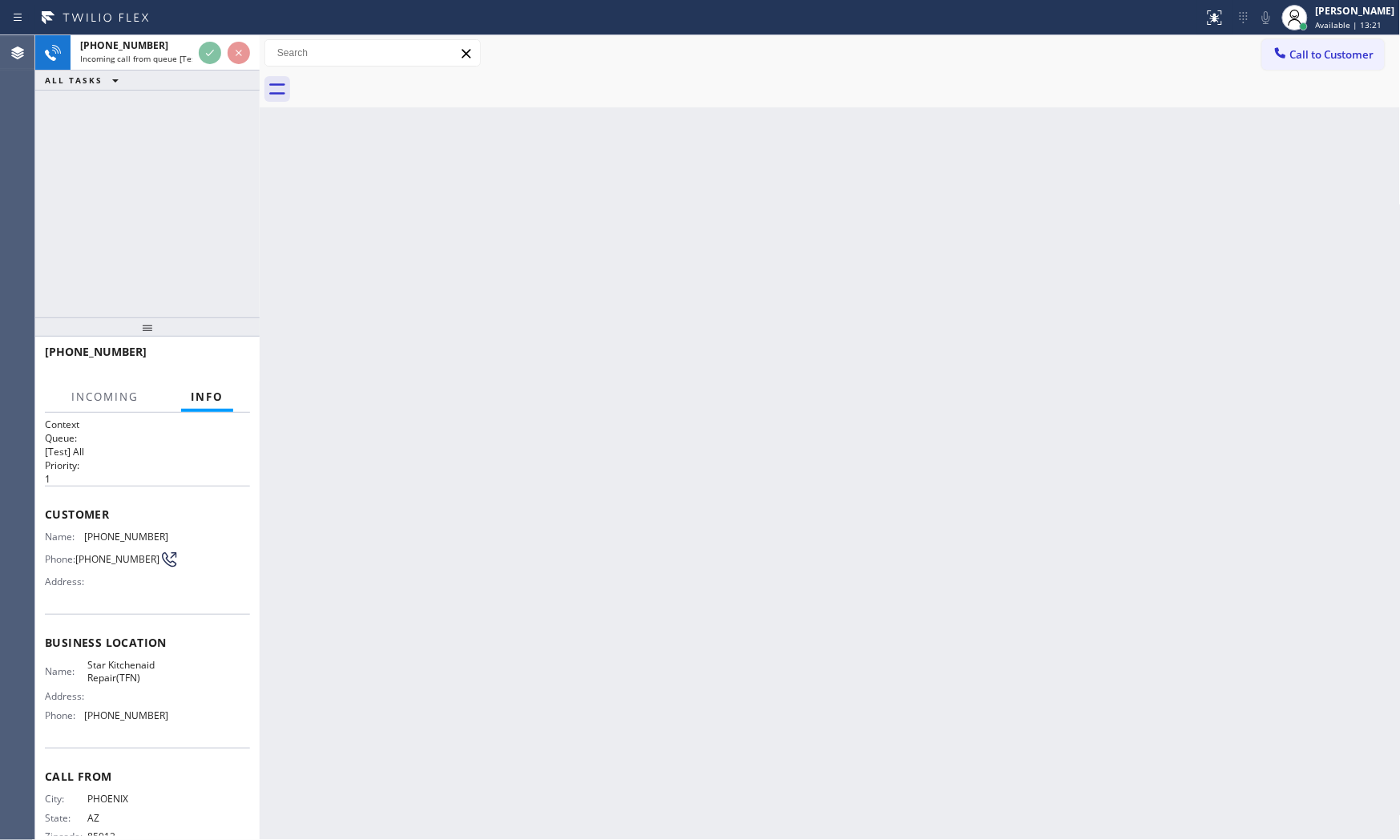
scroll to position [37, 0]
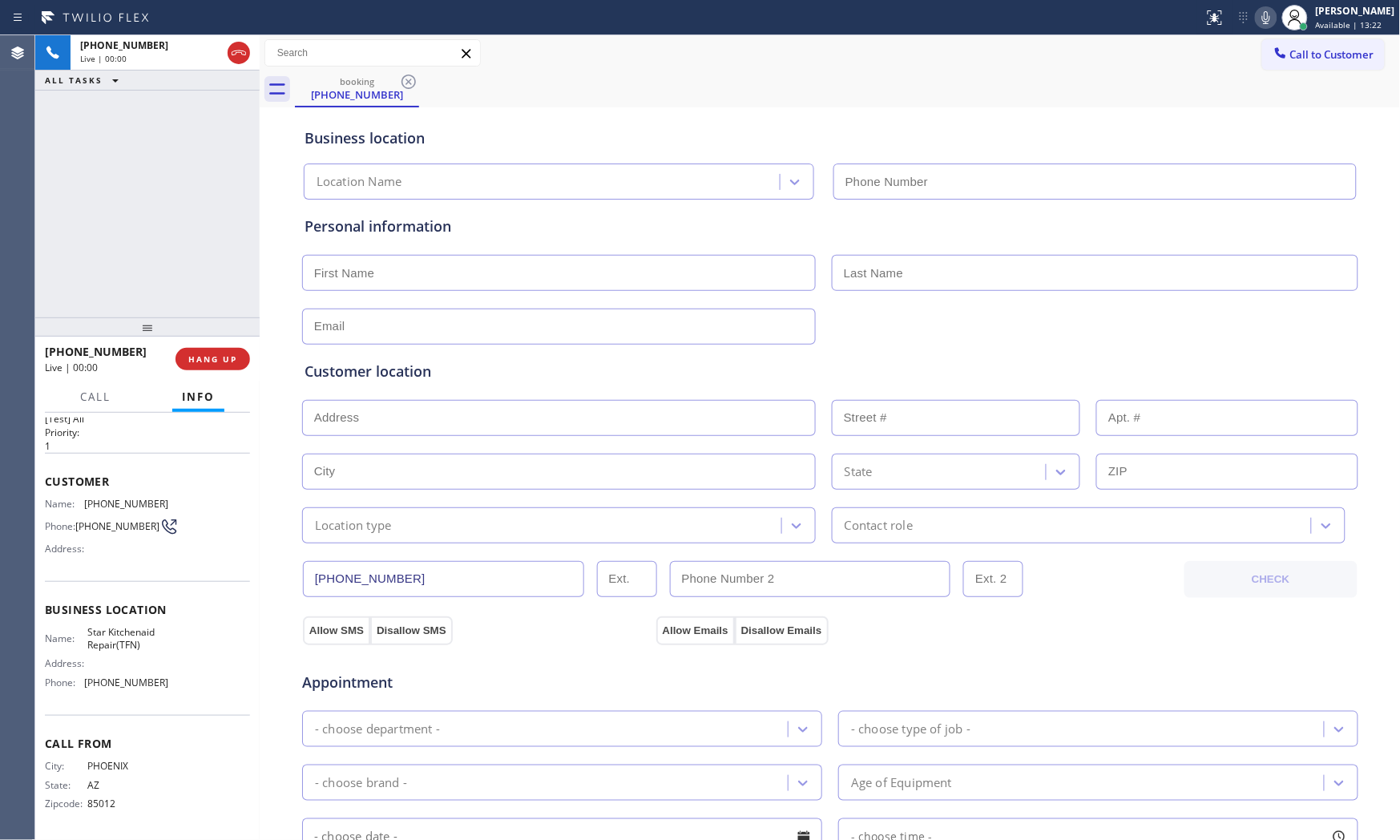
type input "(888) 431-7814"
click at [1260, 17] on icon at bounding box center [1266, 17] width 19 height 19
click at [233, 366] on button "HANG UP" at bounding box center [213, 359] width 75 height 23
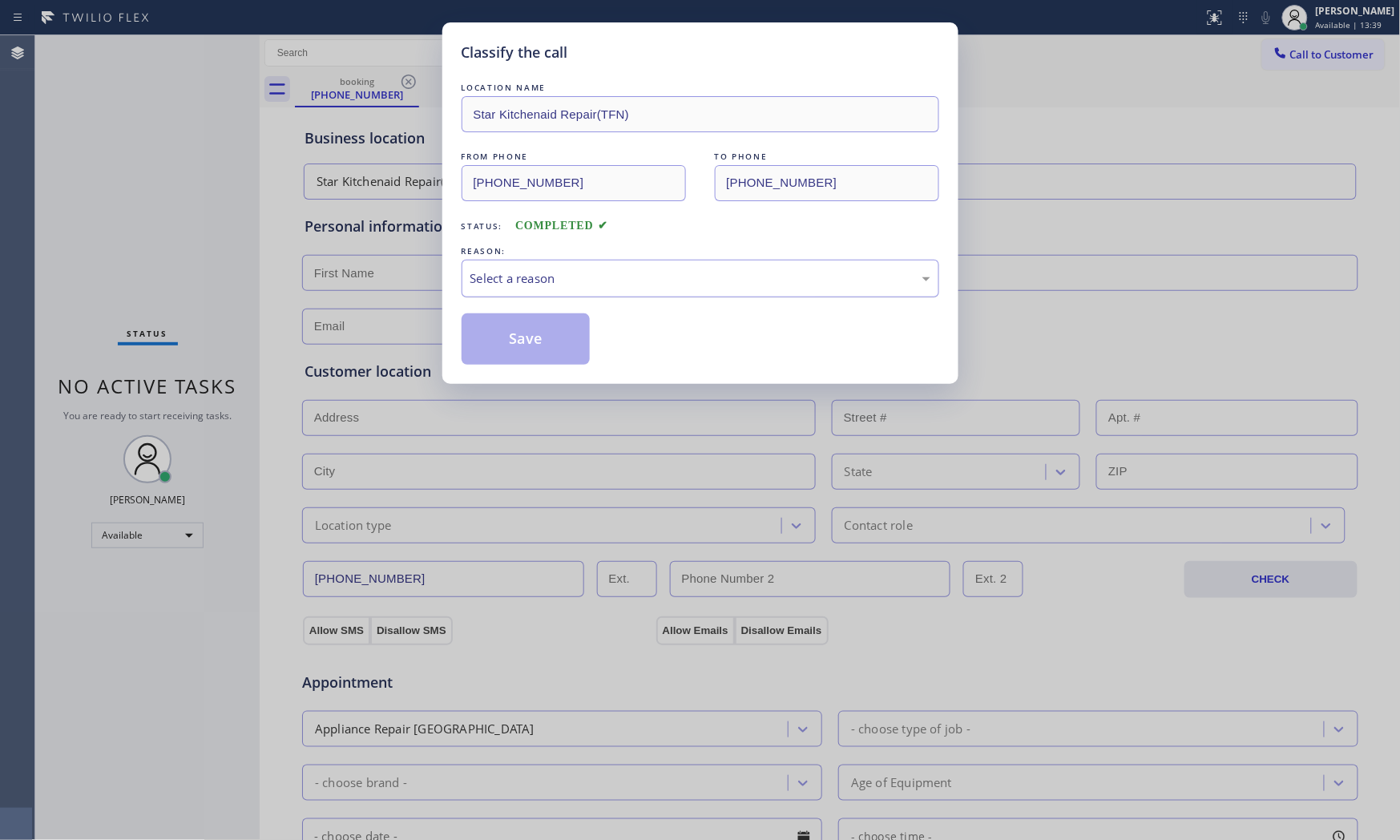
click at [556, 277] on div "Select a reason" at bounding box center [700, 278] width 460 height 18
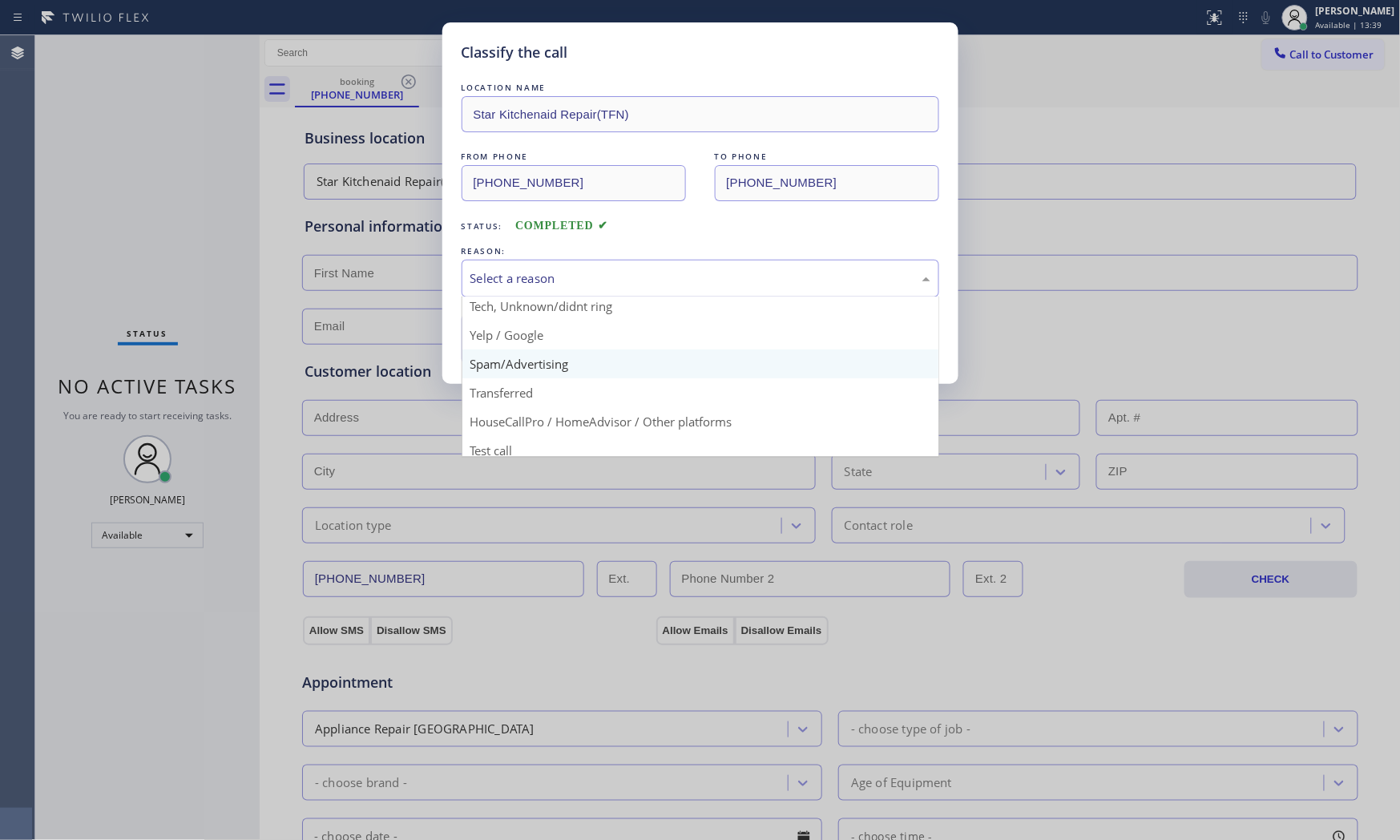
scroll to position [100, 0]
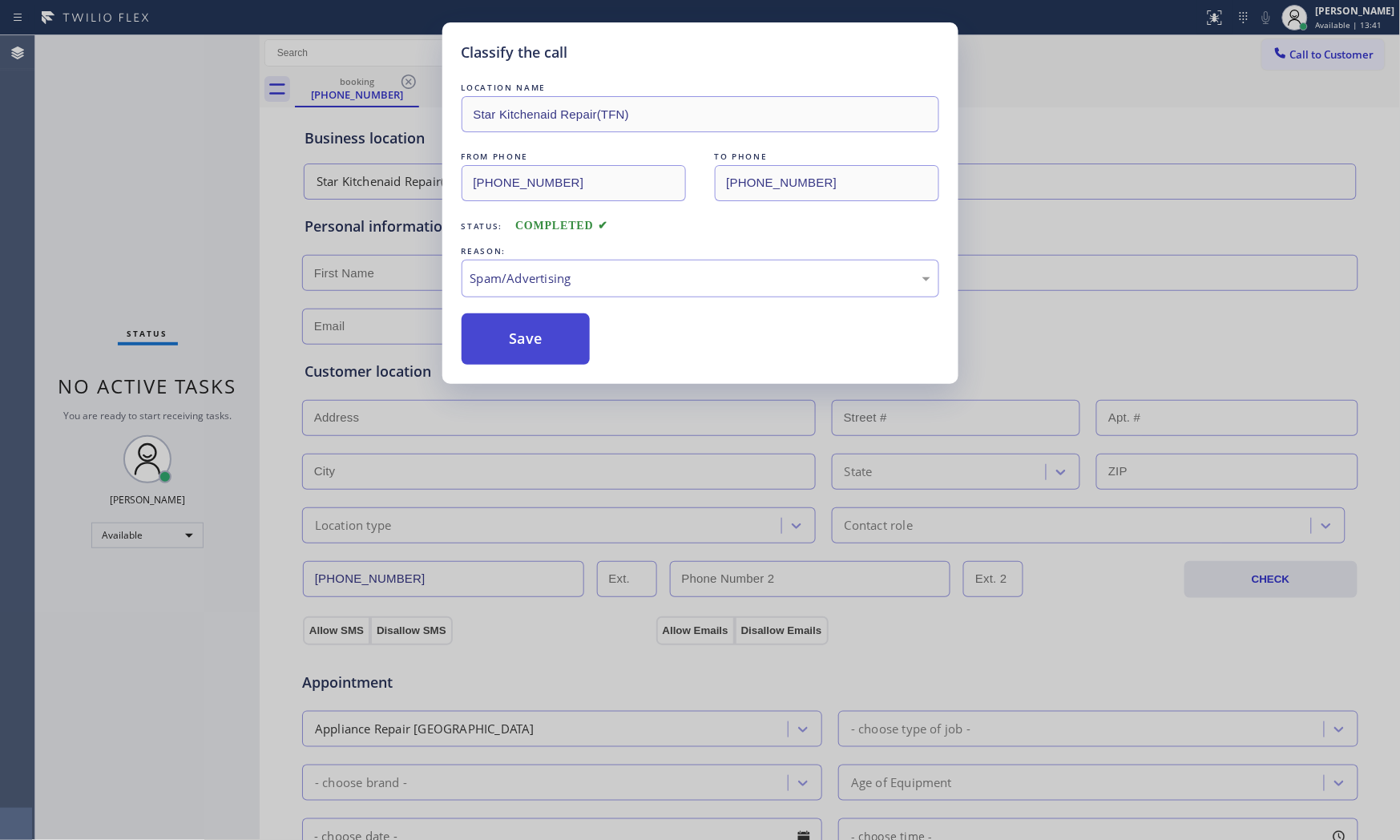
click at [536, 337] on button "Save" at bounding box center [526, 338] width 129 height 51
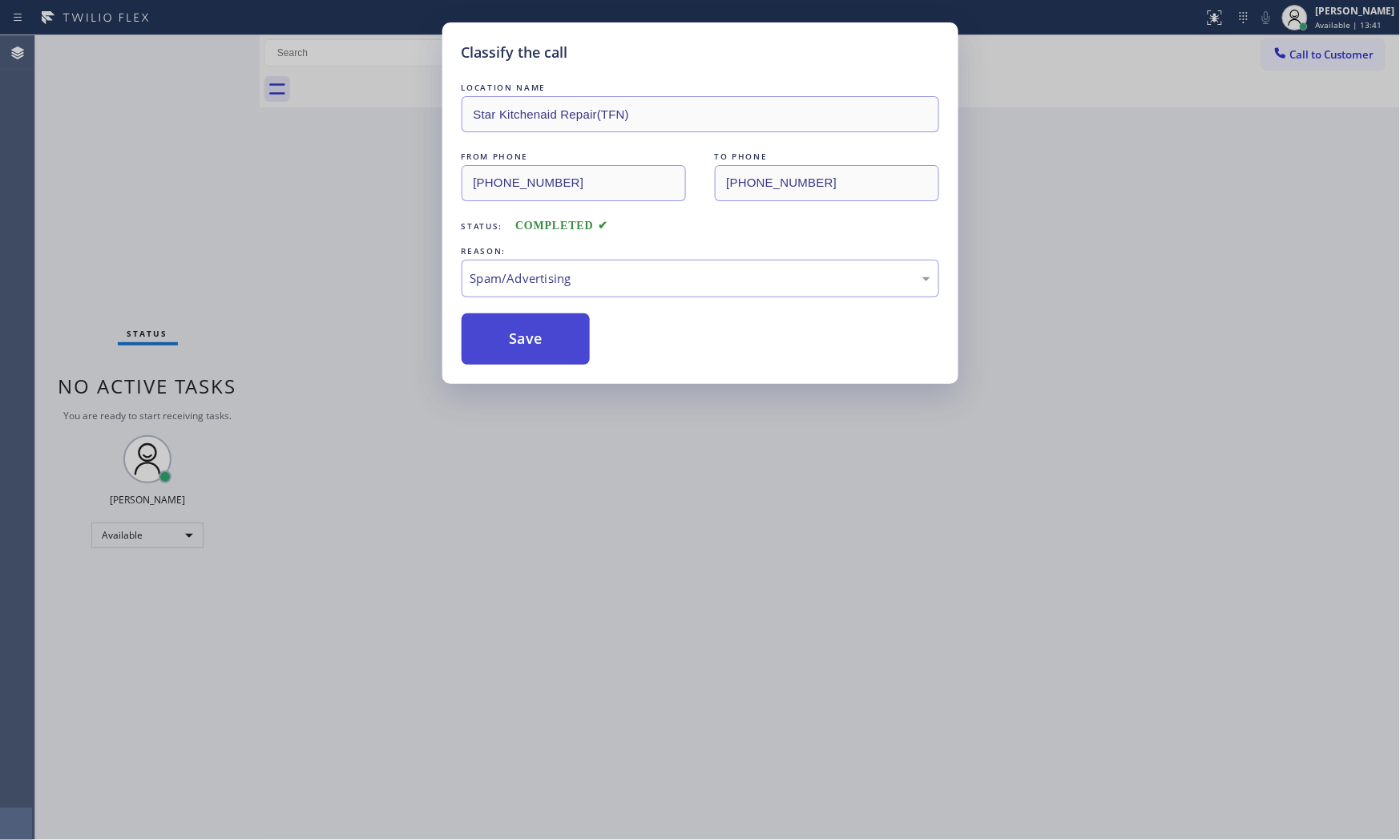
click at [536, 337] on button "Save" at bounding box center [526, 338] width 129 height 51
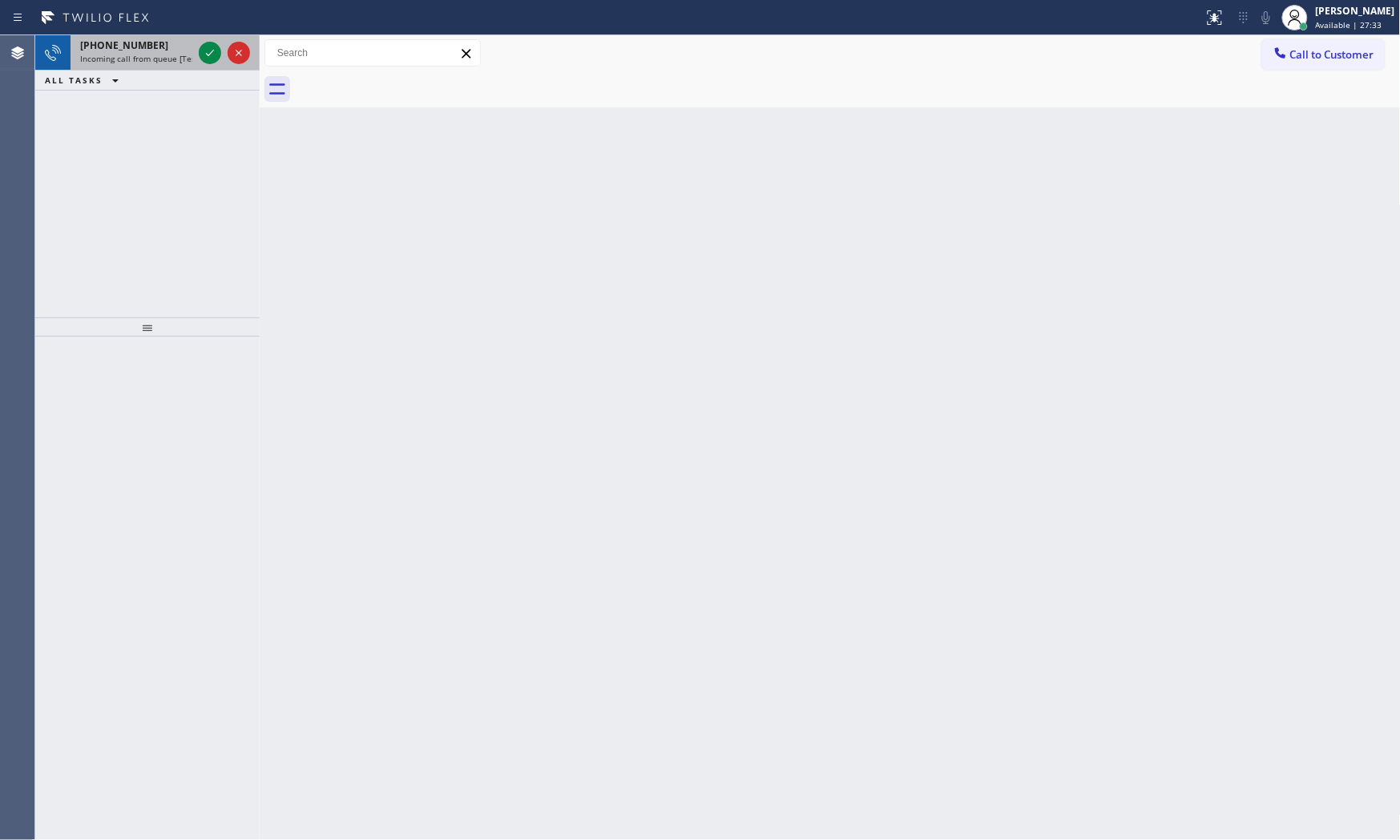
click at [190, 59] on span "Incoming call from queue [Test] All" at bounding box center [146, 58] width 133 height 11
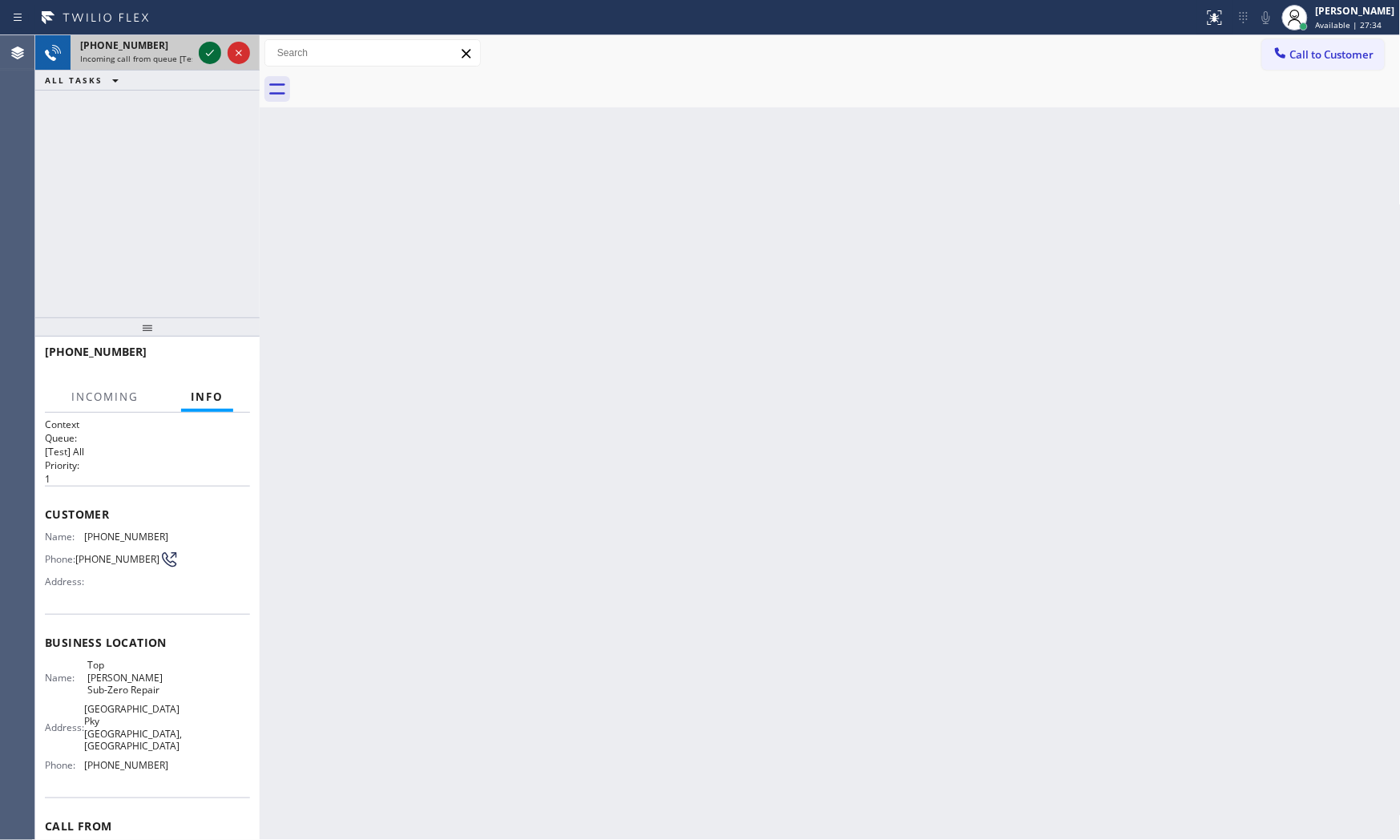
click at [210, 51] on icon at bounding box center [210, 53] width 19 height 19
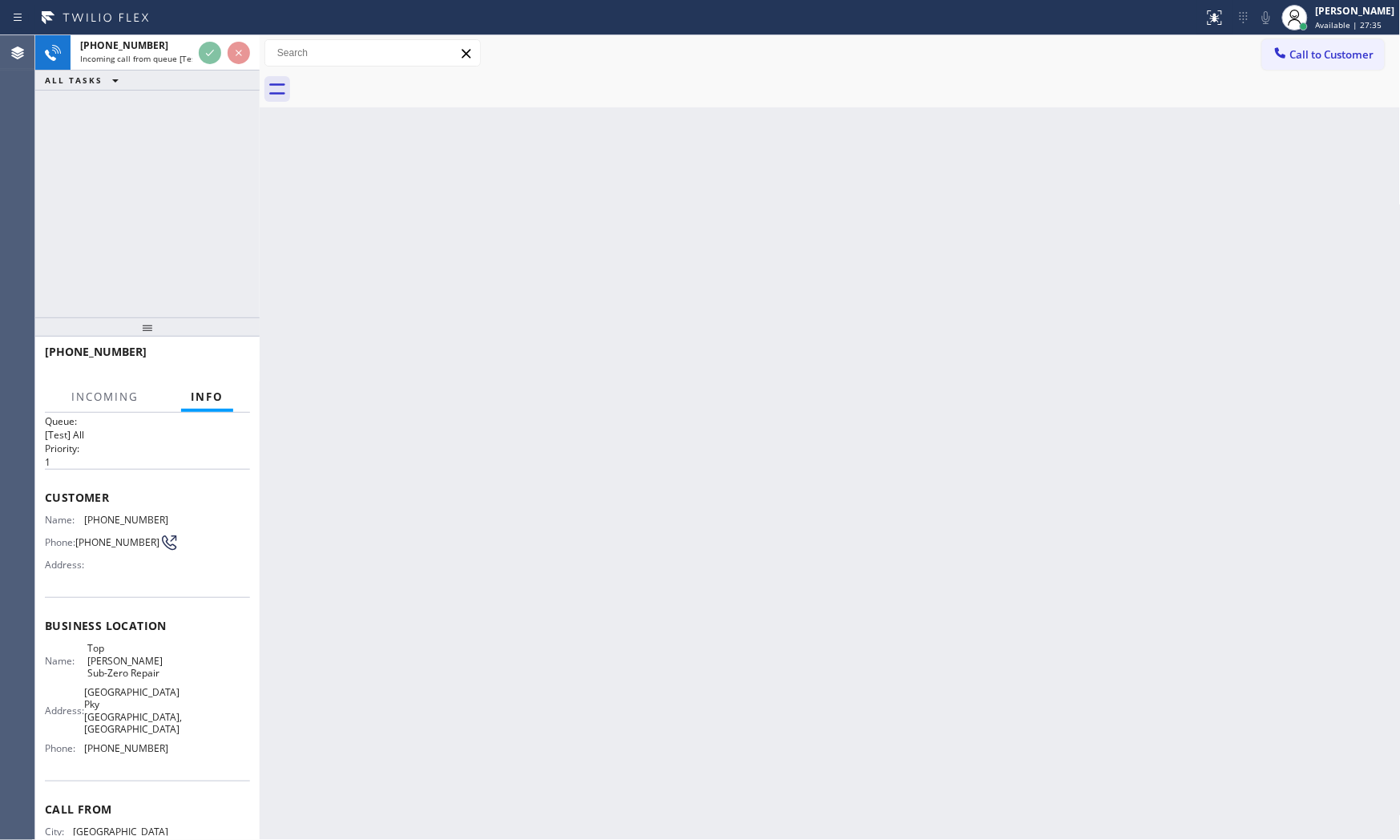
scroll to position [62, 0]
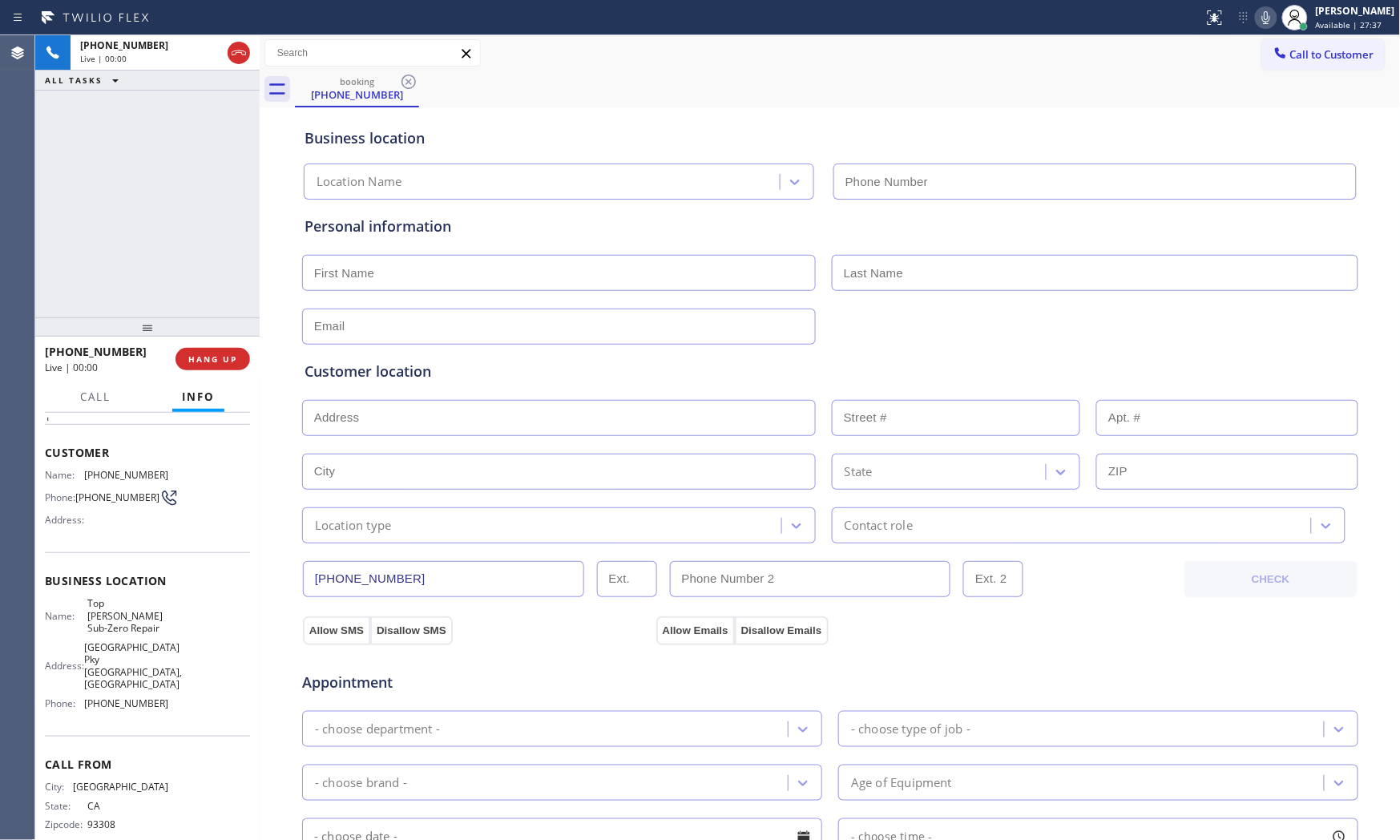
type input "(714) 970-4558"
click at [1257, 18] on icon at bounding box center [1266, 17] width 19 height 19
click at [1259, 24] on icon at bounding box center [1266, 17] width 19 height 19
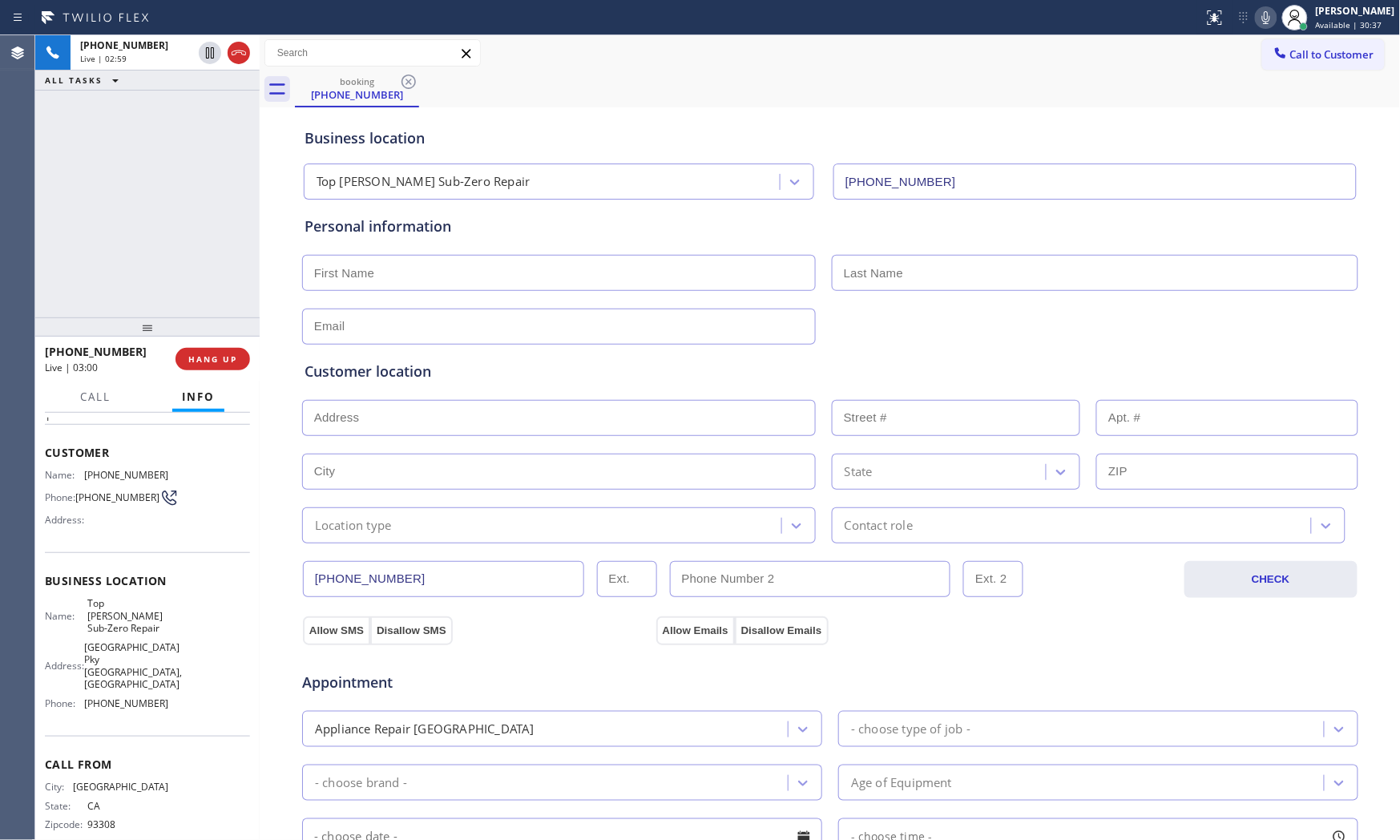
click at [1263, 21] on icon at bounding box center [1266, 17] width 19 height 19
click at [211, 361] on span "HANG UP" at bounding box center [213, 358] width 49 height 11
click at [370, 286] on input "text" at bounding box center [558, 272] width 514 height 36
type input "MR"
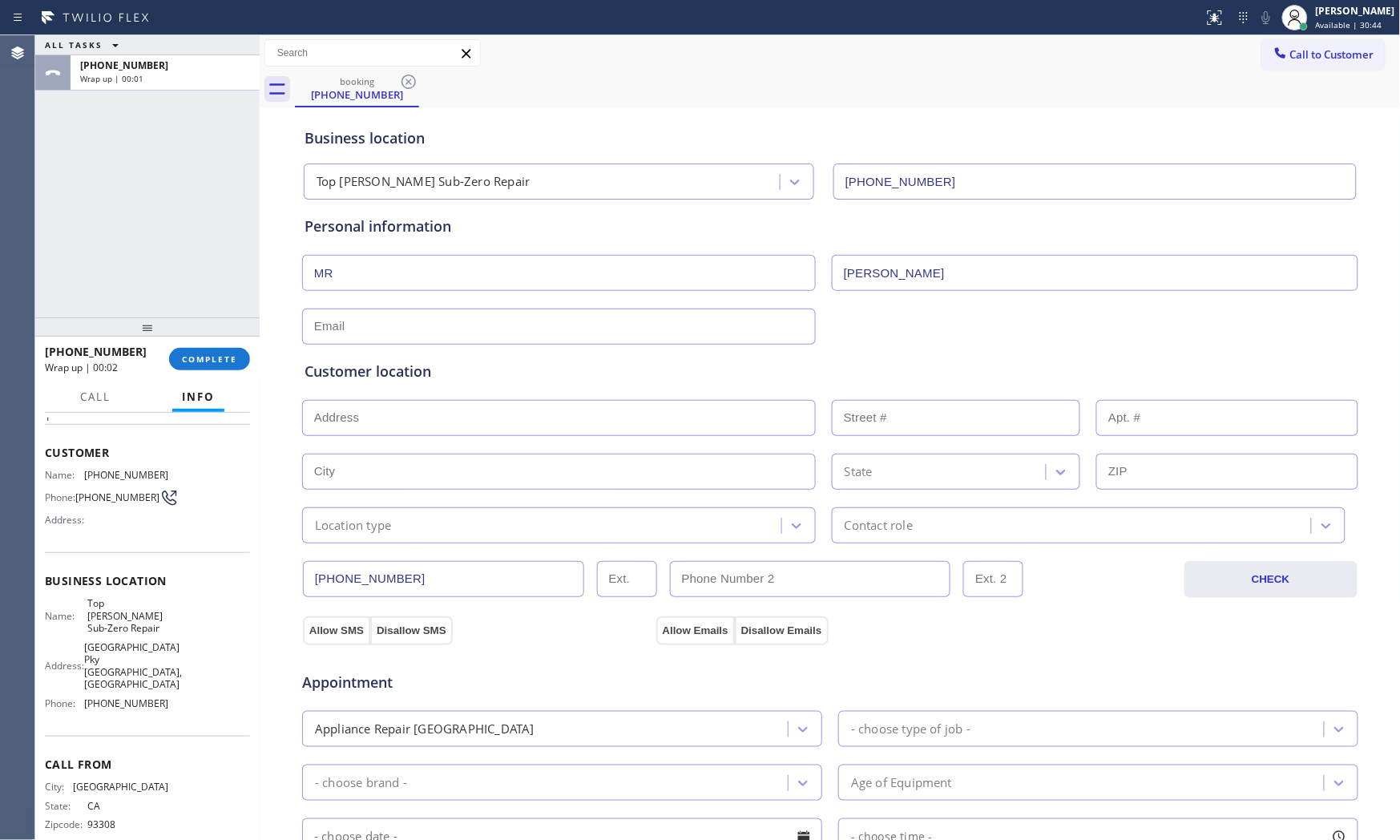
type input "Joe"
type input "no@gmaI.com"
click at [587, 410] on input "text" at bounding box center [558, 417] width 514 height 36
paste input "Ontario, CA 91761"
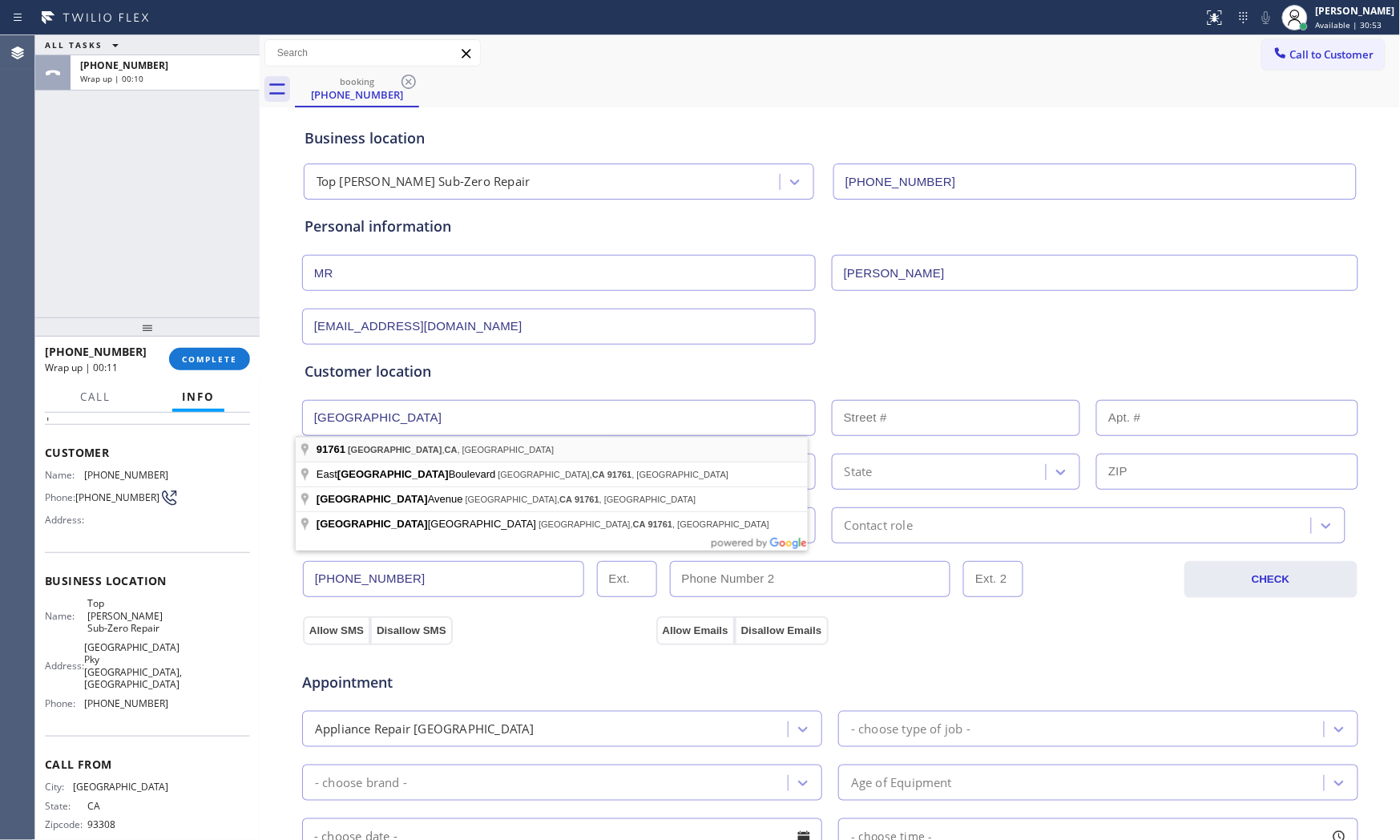
type input "Ontario, CA 91761, USA"
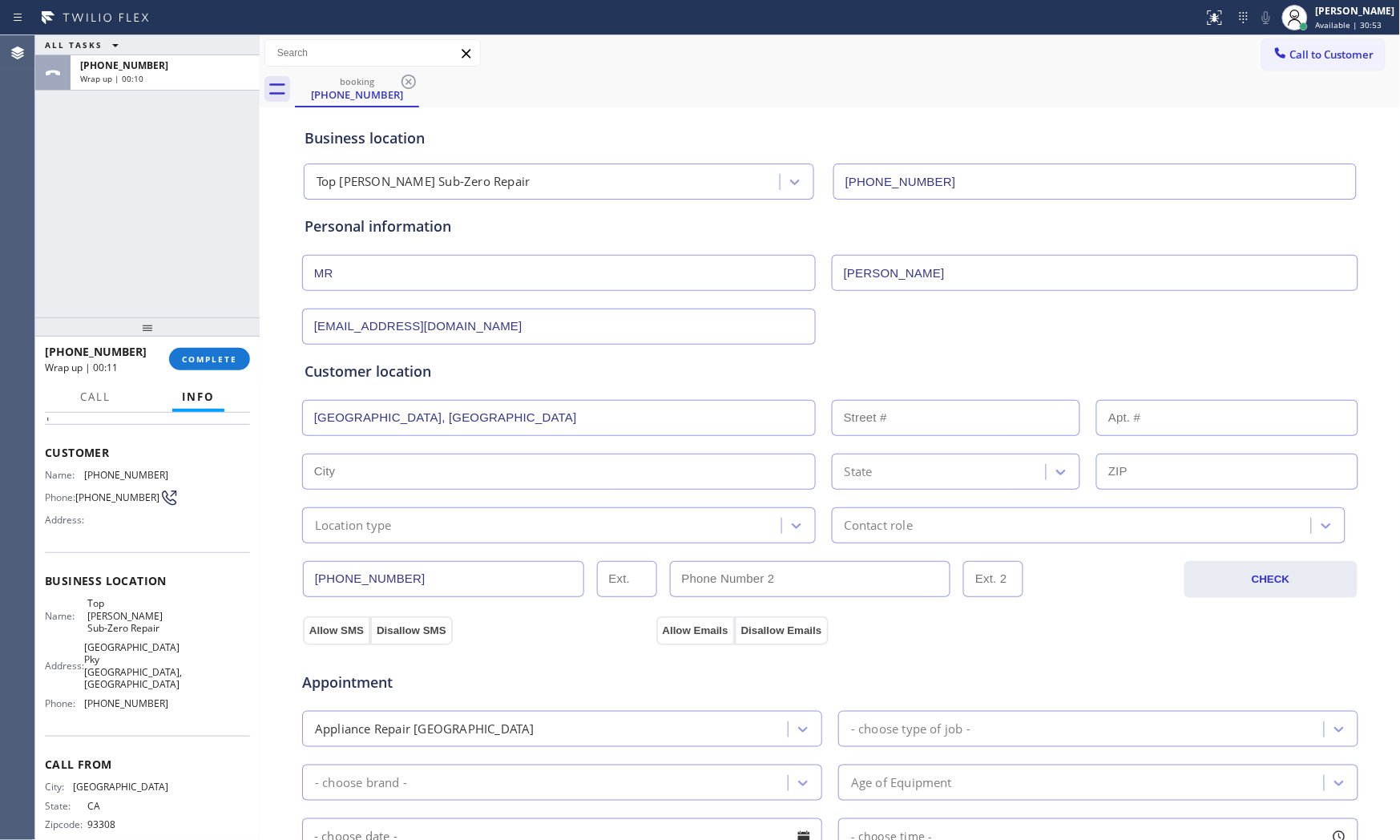
type input "Ontario"
type input "91761"
click at [393, 537] on div "Location type" at bounding box center [558, 524] width 514 height 36
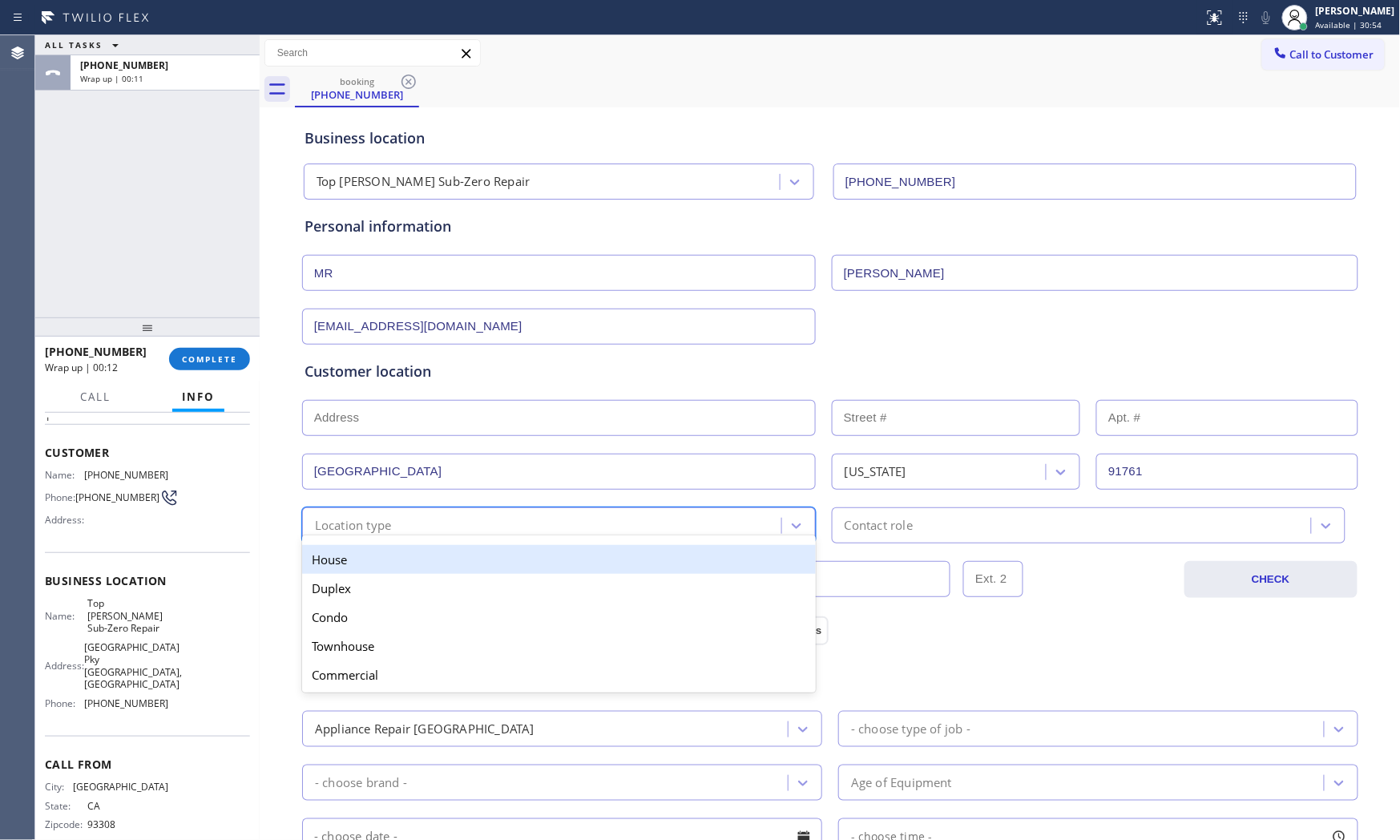
click at [393, 562] on div "House" at bounding box center [558, 559] width 514 height 29
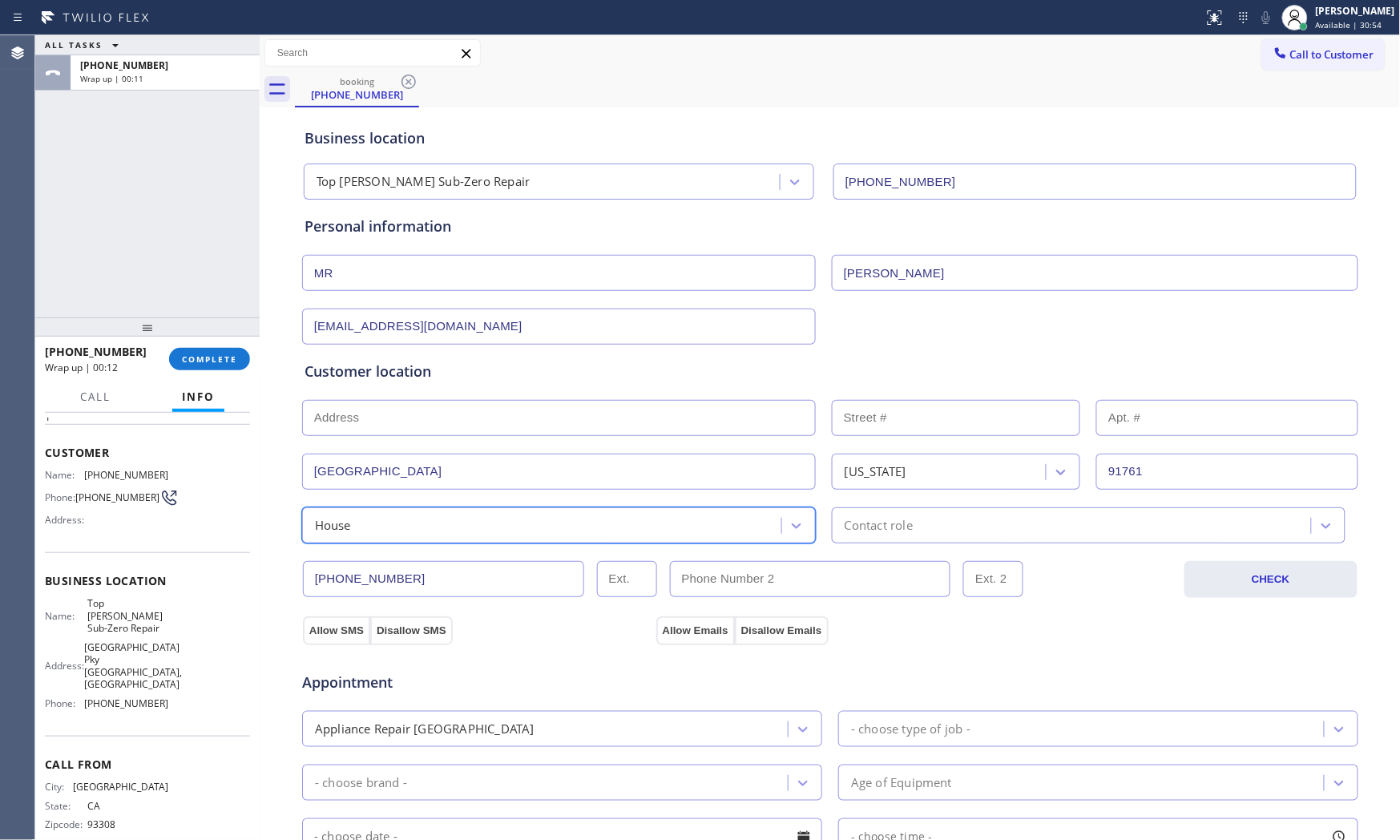
click at [890, 524] on div "Contact role" at bounding box center [878, 524] width 68 height 18
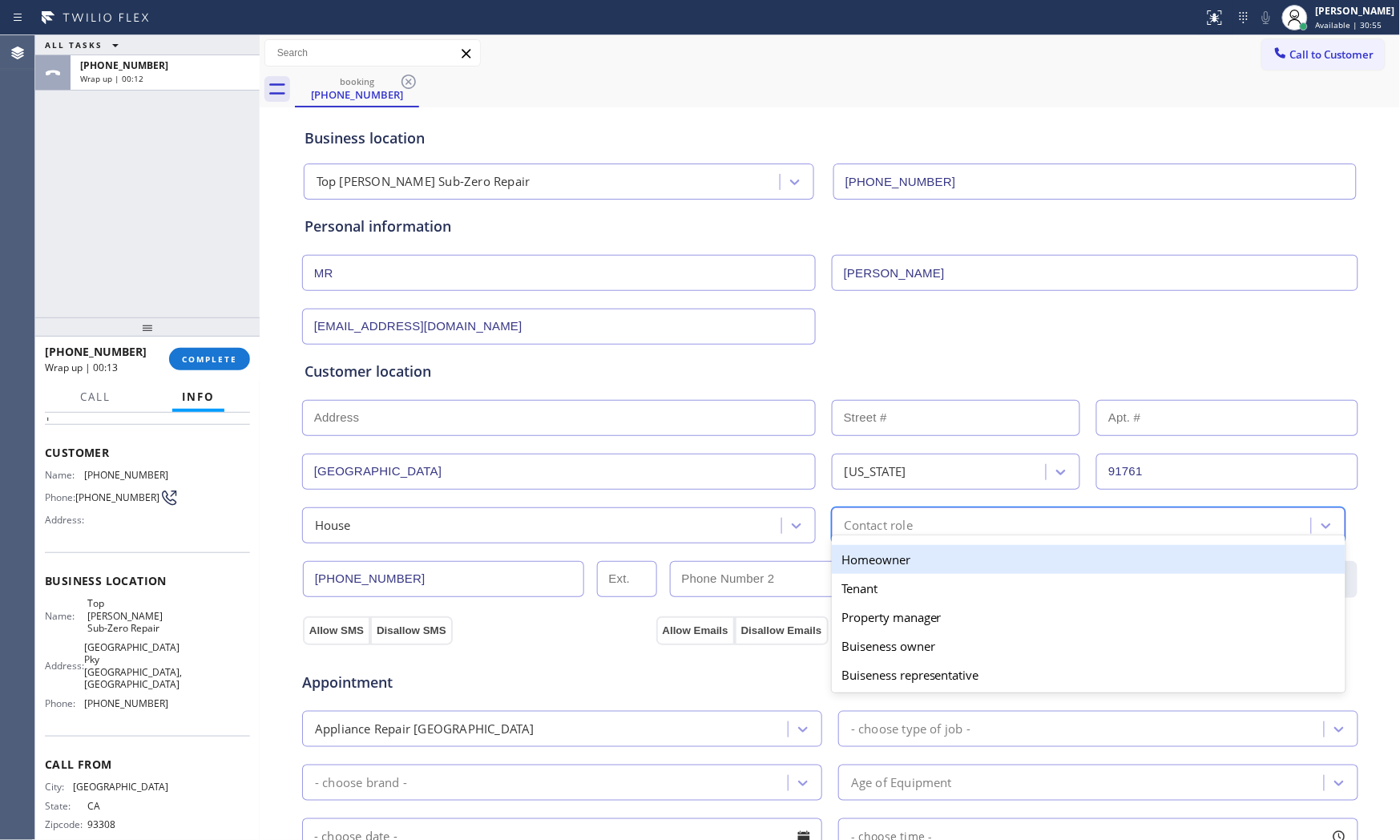
drag, startPoint x: 875, startPoint y: 553, endPoint x: 700, endPoint y: 589, distance: 178.7
click at [874, 553] on div "Homeowner" at bounding box center [1088, 559] width 514 height 29
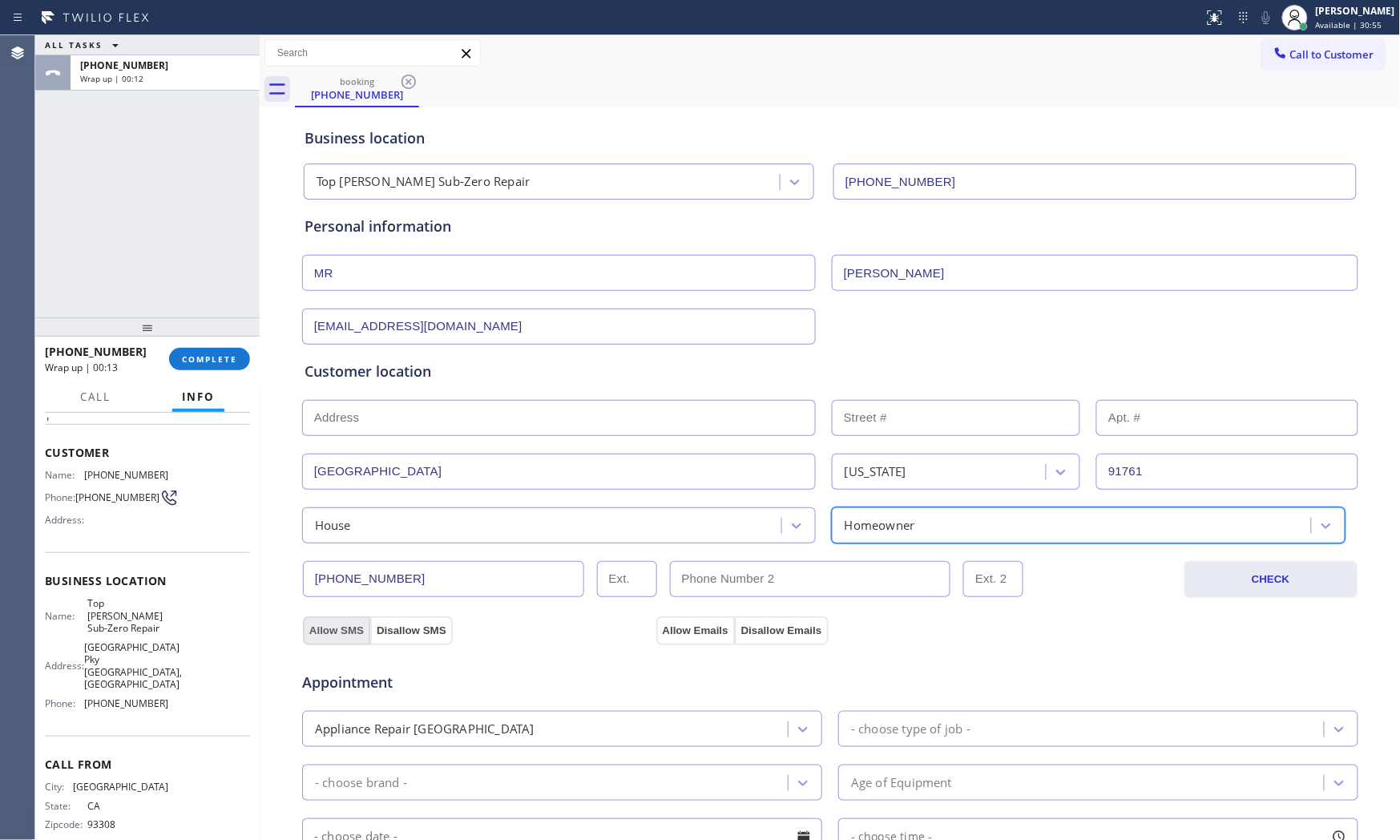
click at [327, 630] on button "Allow SMS" at bounding box center [336, 630] width 67 height 29
click at [668, 631] on button "Allow Emails" at bounding box center [696, 630] width 78 height 29
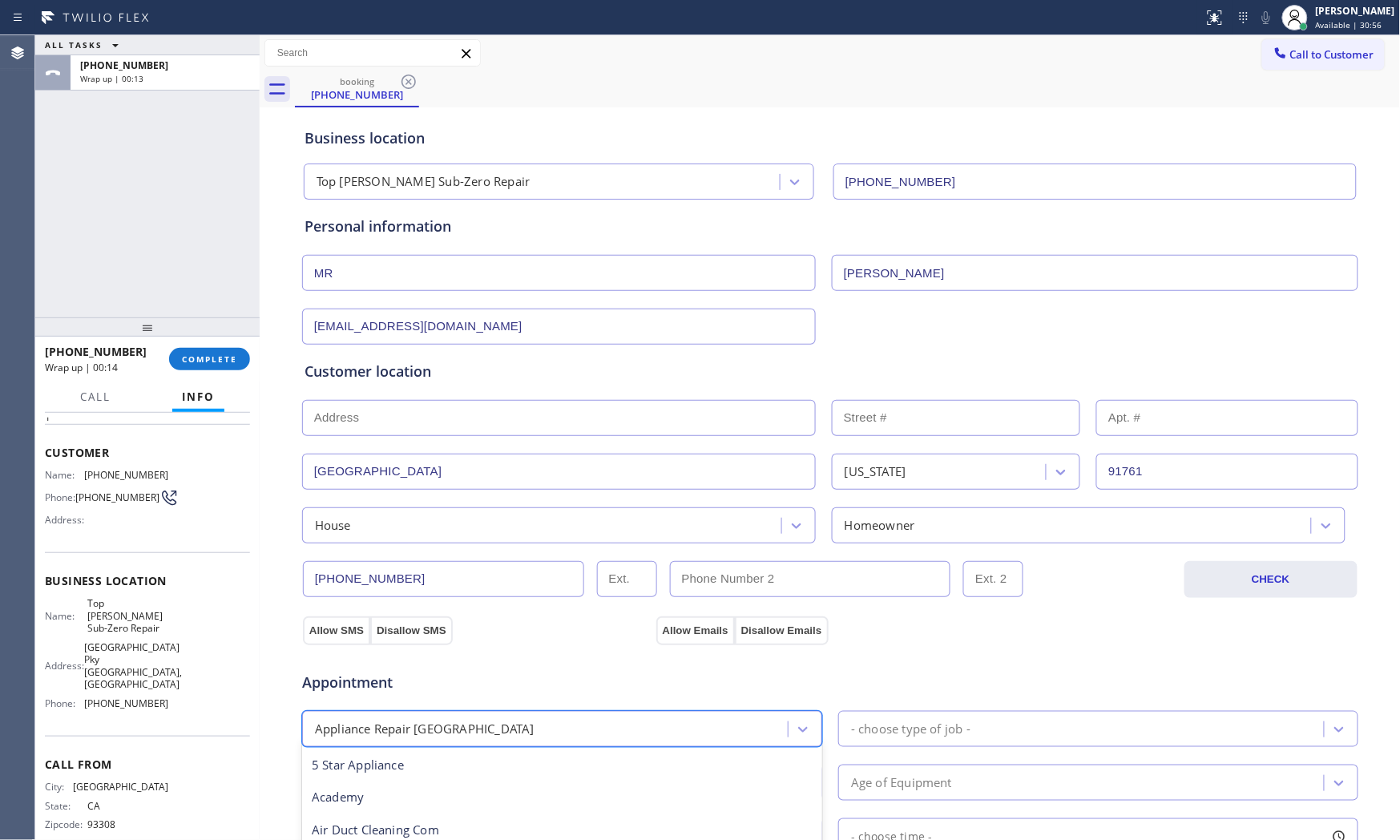
drag, startPoint x: 539, startPoint y: 717, endPoint x: 527, endPoint y: 717, distance: 12.0
click at [538, 719] on div "Appliance Repair [GEOGRAPHIC_DATA]" at bounding box center [562, 728] width 520 height 36
type input "reg"
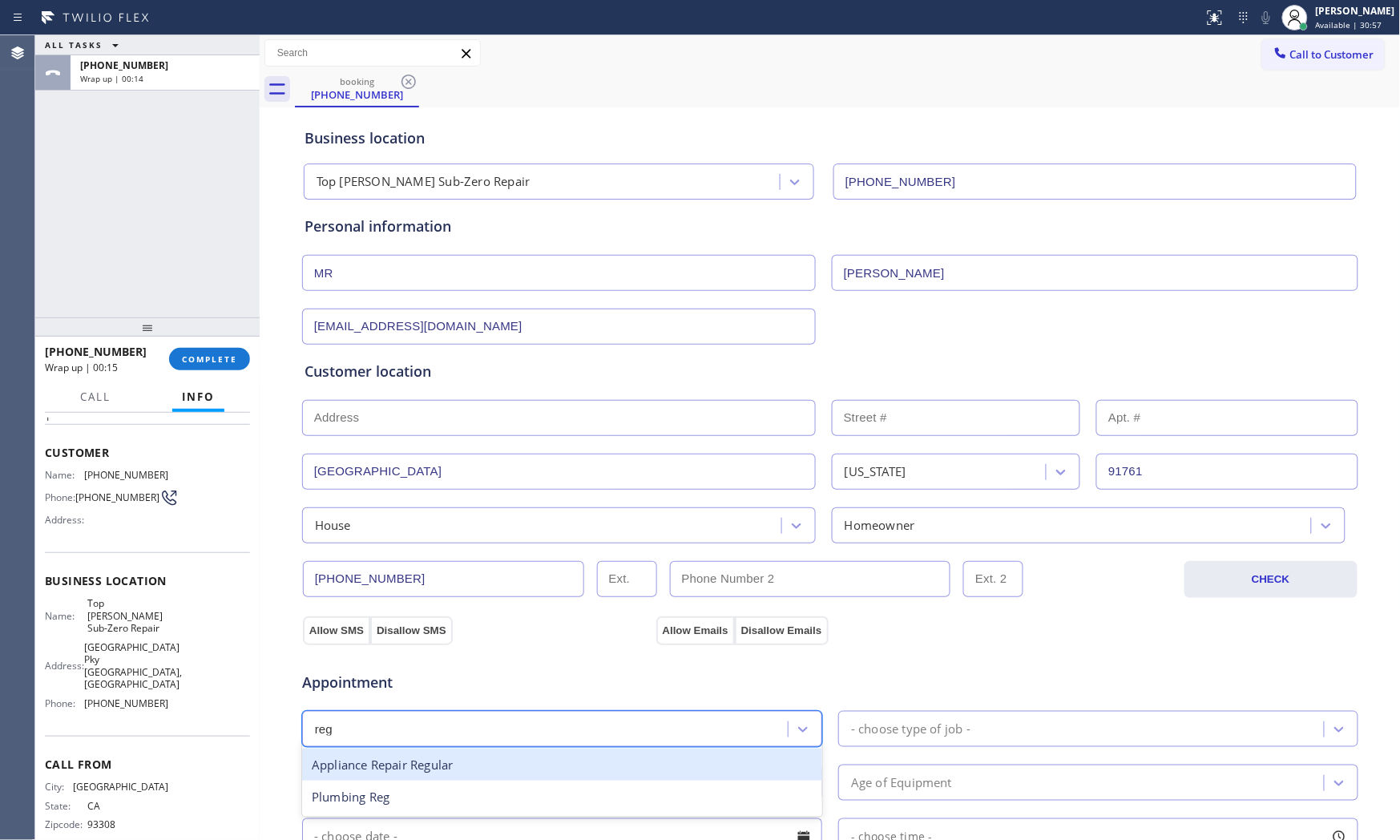
drag, startPoint x: 449, startPoint y: 757, endPoint x: 553, endPoint y: 755, distance: 104.0
click at [450, 757] on div "Appliance Repair Regular" at bounding box center [562, 765] width 520 height 33
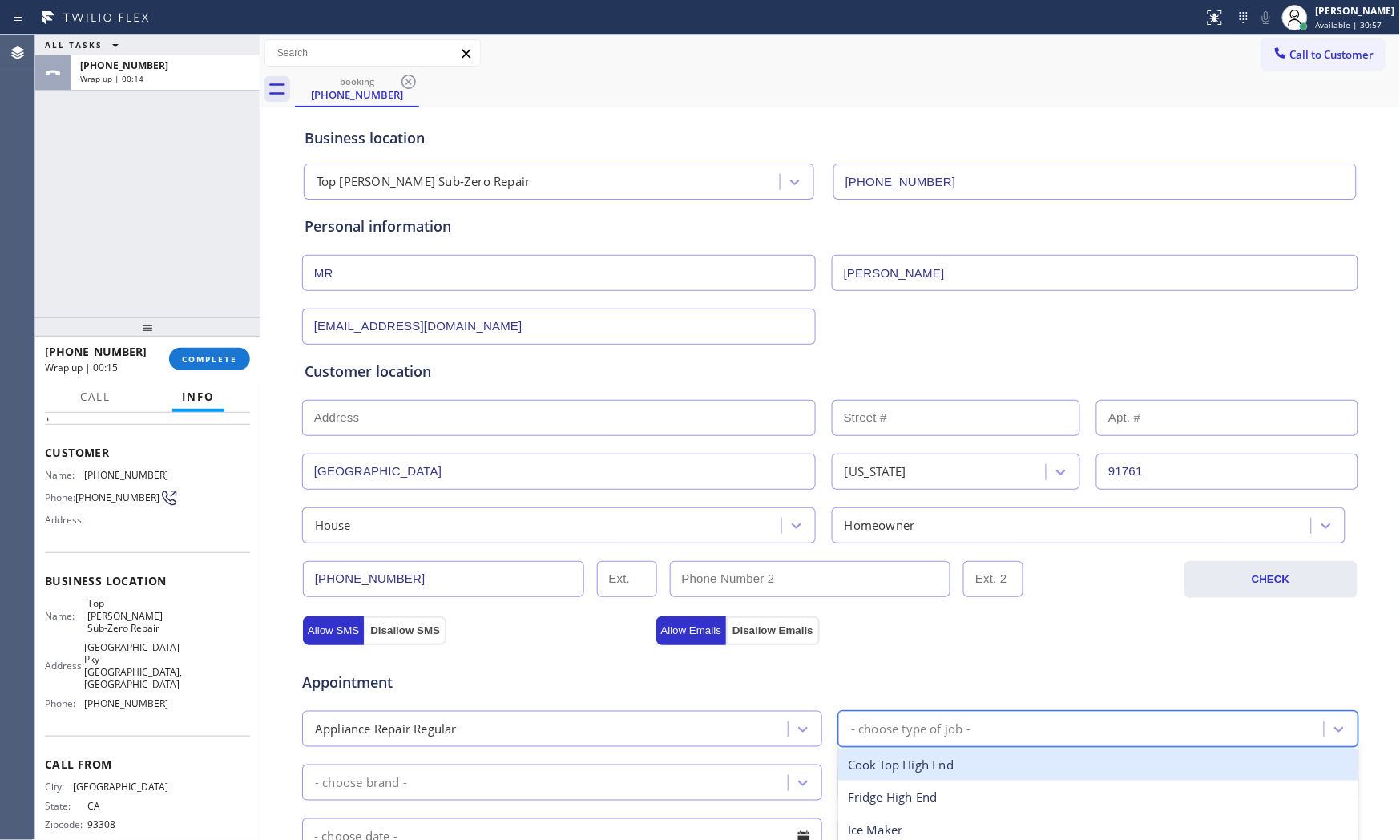
drag, startPoint x: 906, startPoint y: 738, endPoint x: 959, endPoint y: 597, distance: 150.6
click at [907, 738] on div "- choose type of job -" at bounding box center [910, 728] width 119 height 18
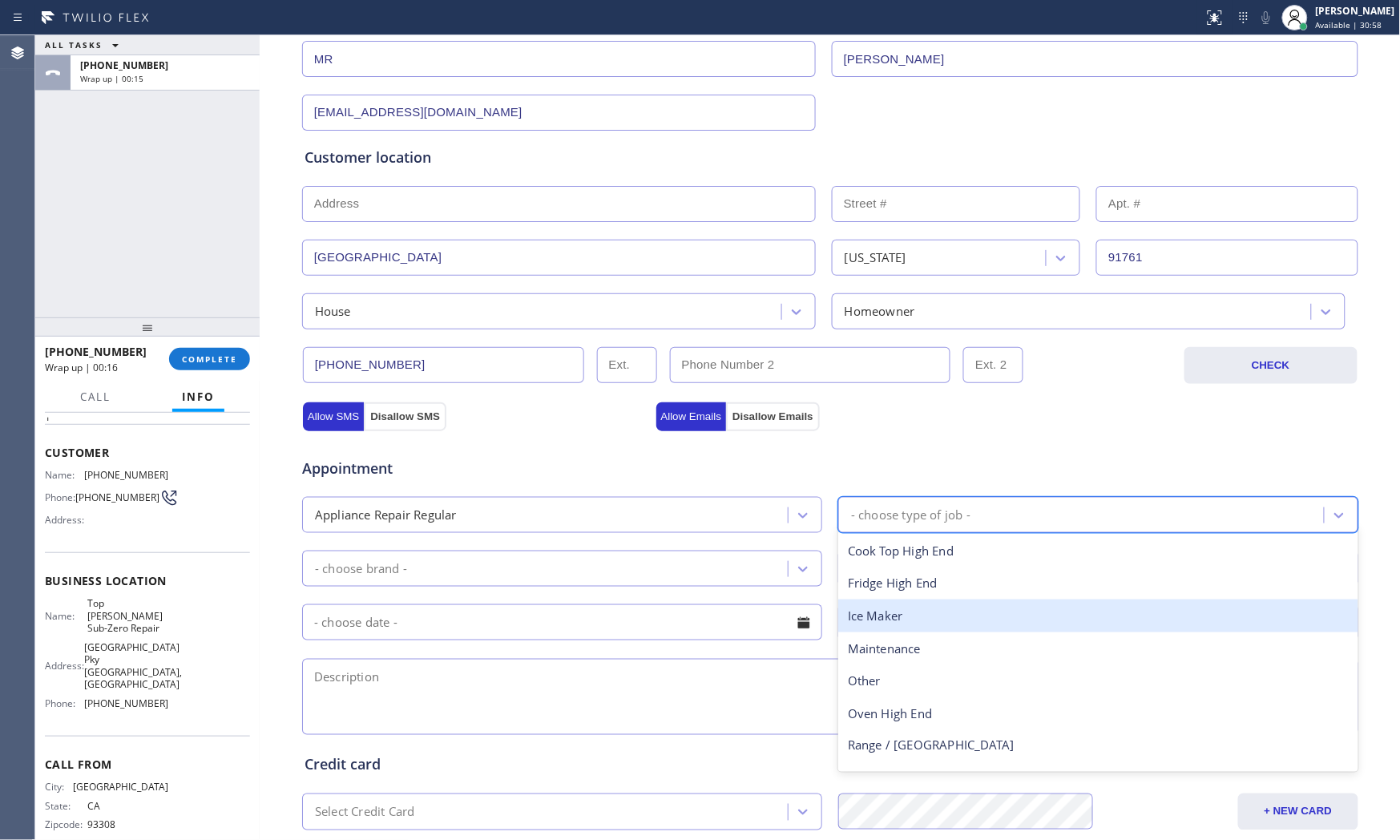
scroll to position [267, 0]
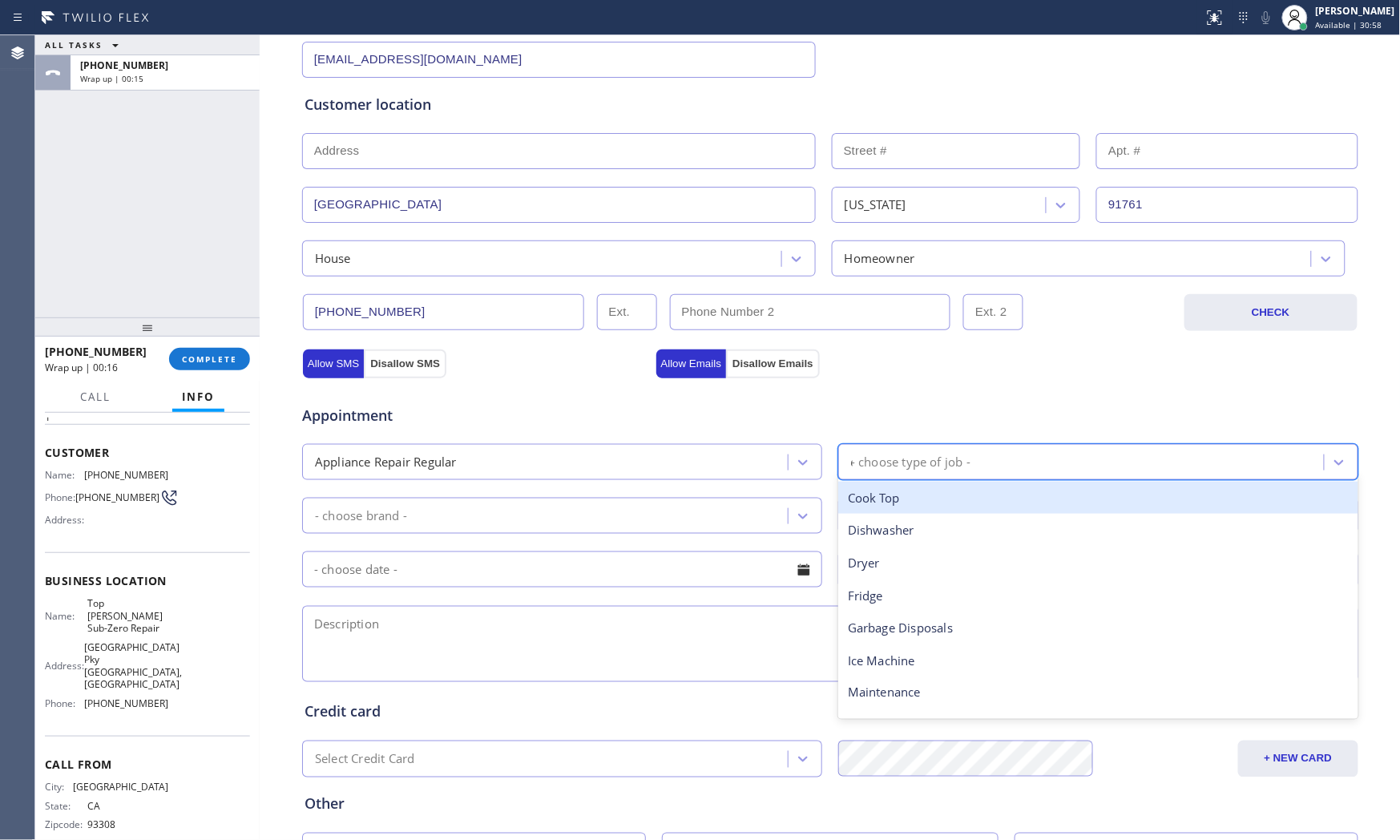
type input "dr"
click at [910, 503] on div "Dryer" at bounding box center [1098, 498] width 520 height 33
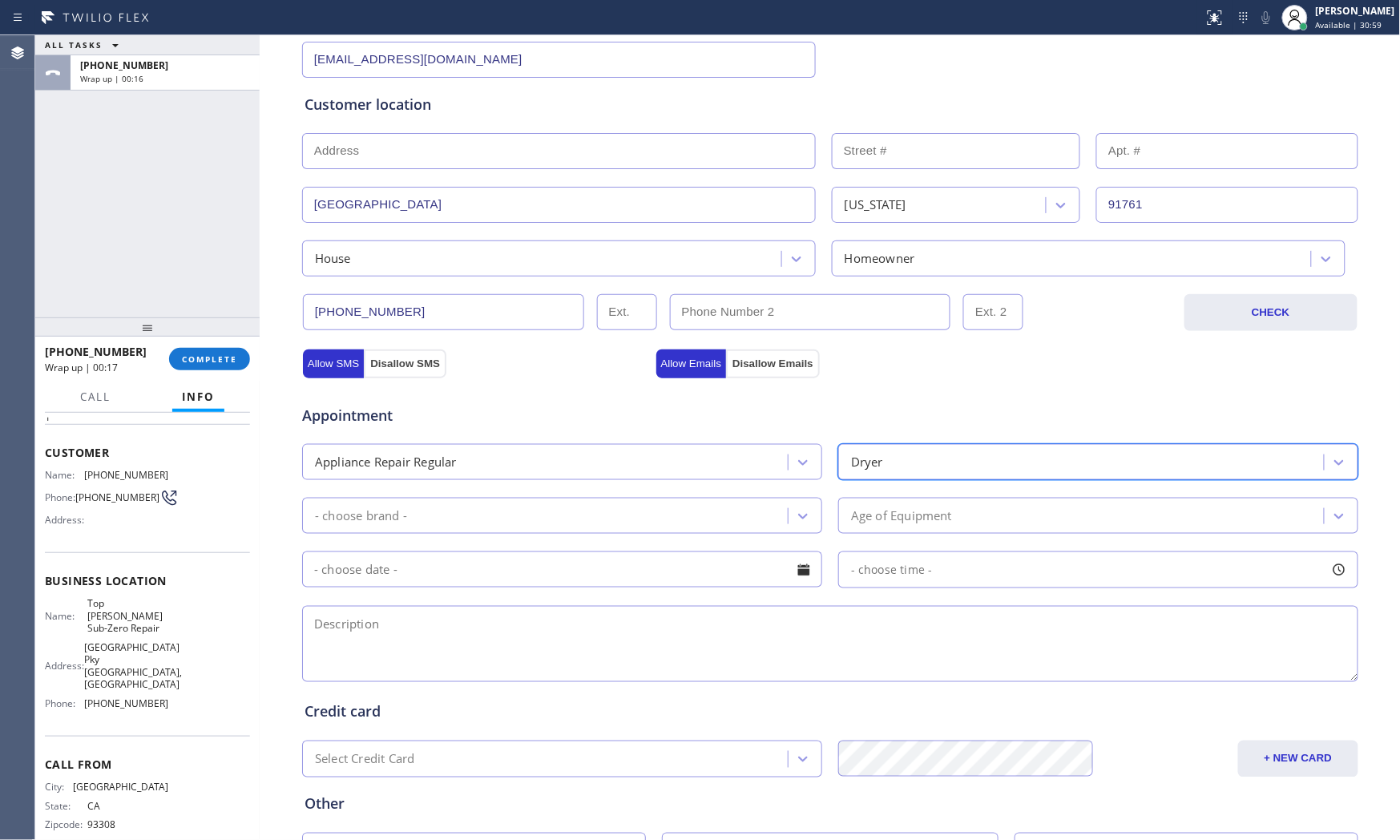
click at [546, 527] on div "- choose brand -" at bounding box center [547, 516] width 481 height 28
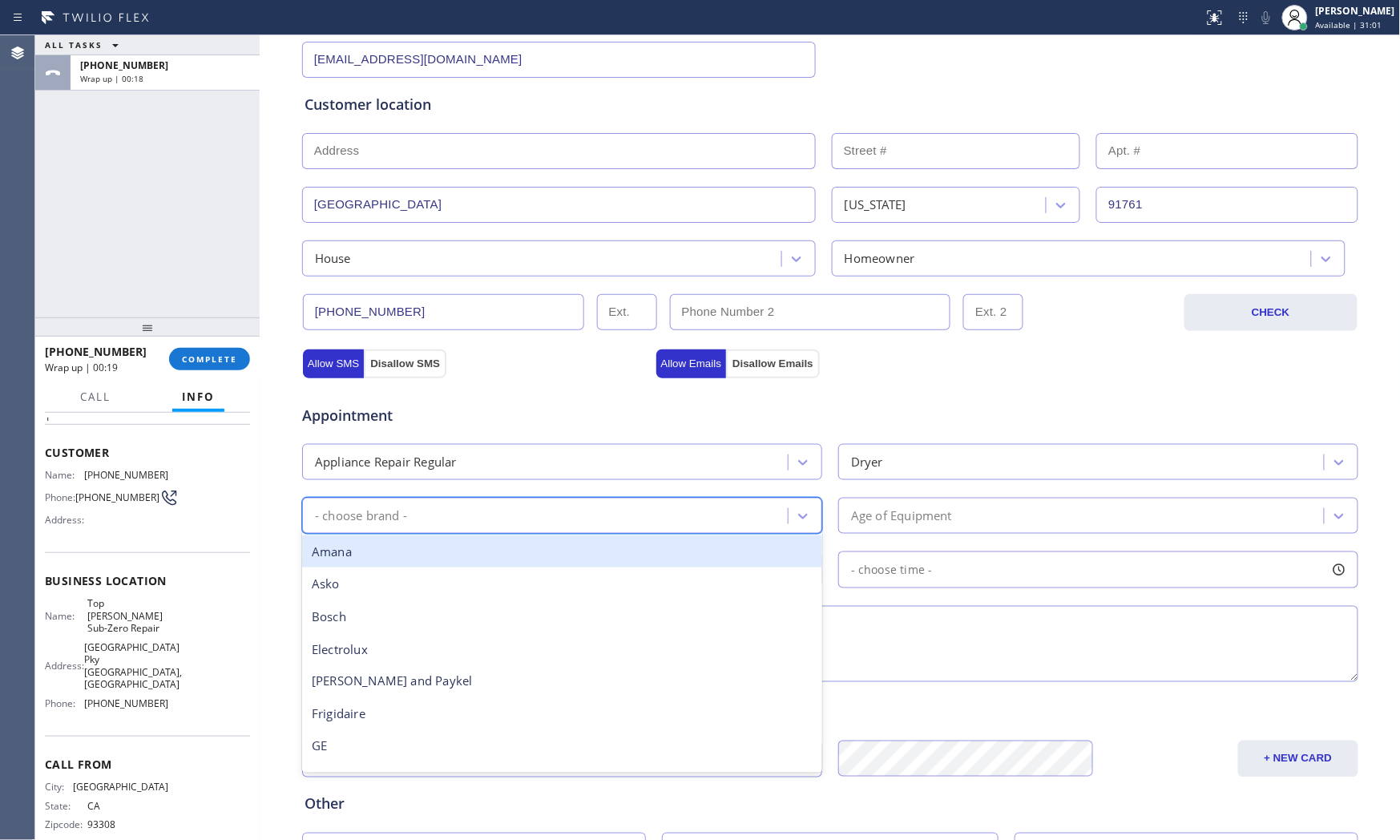
type input "k"
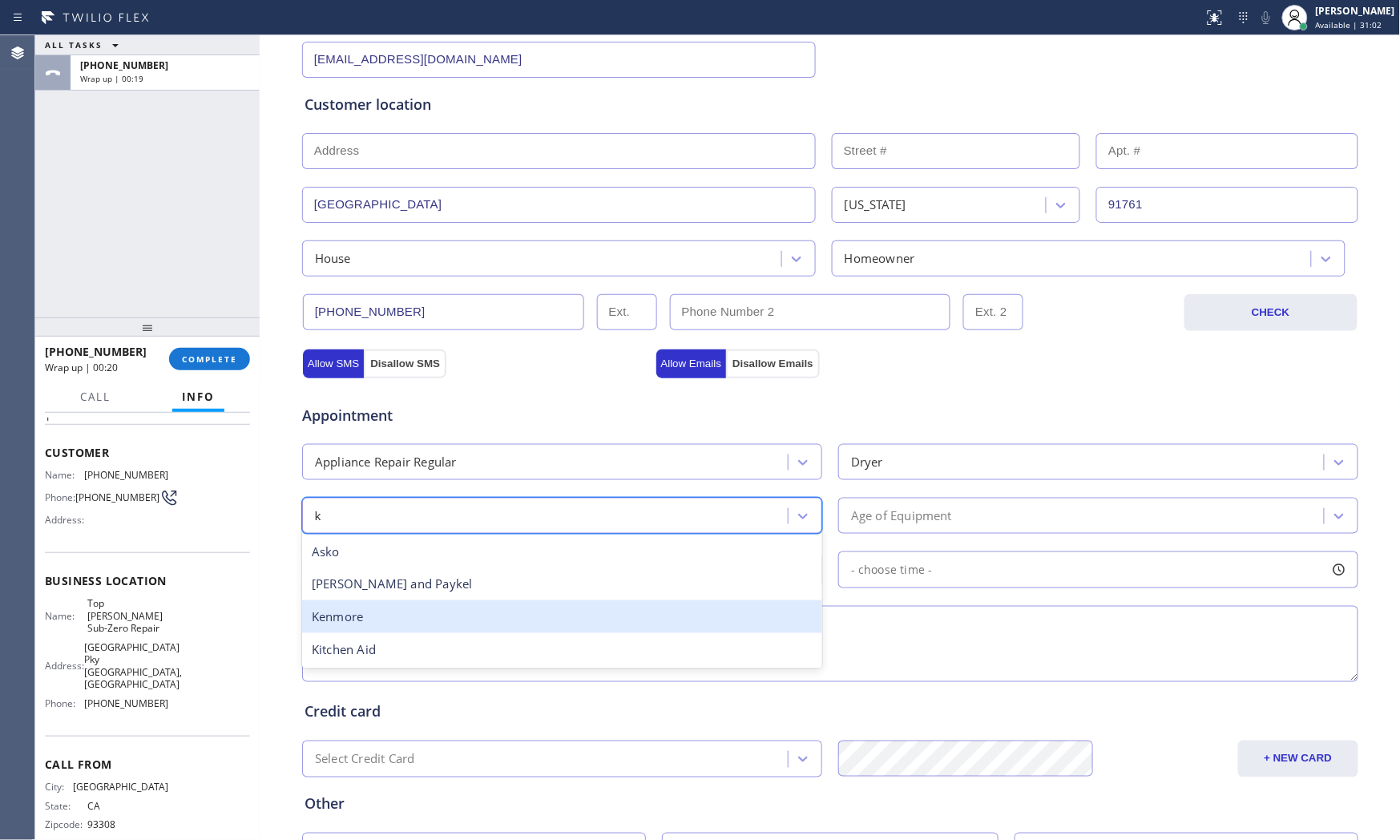
click at [437, 618] on div "Kenmore" at bounding box center [562, 617] width 520 height 33
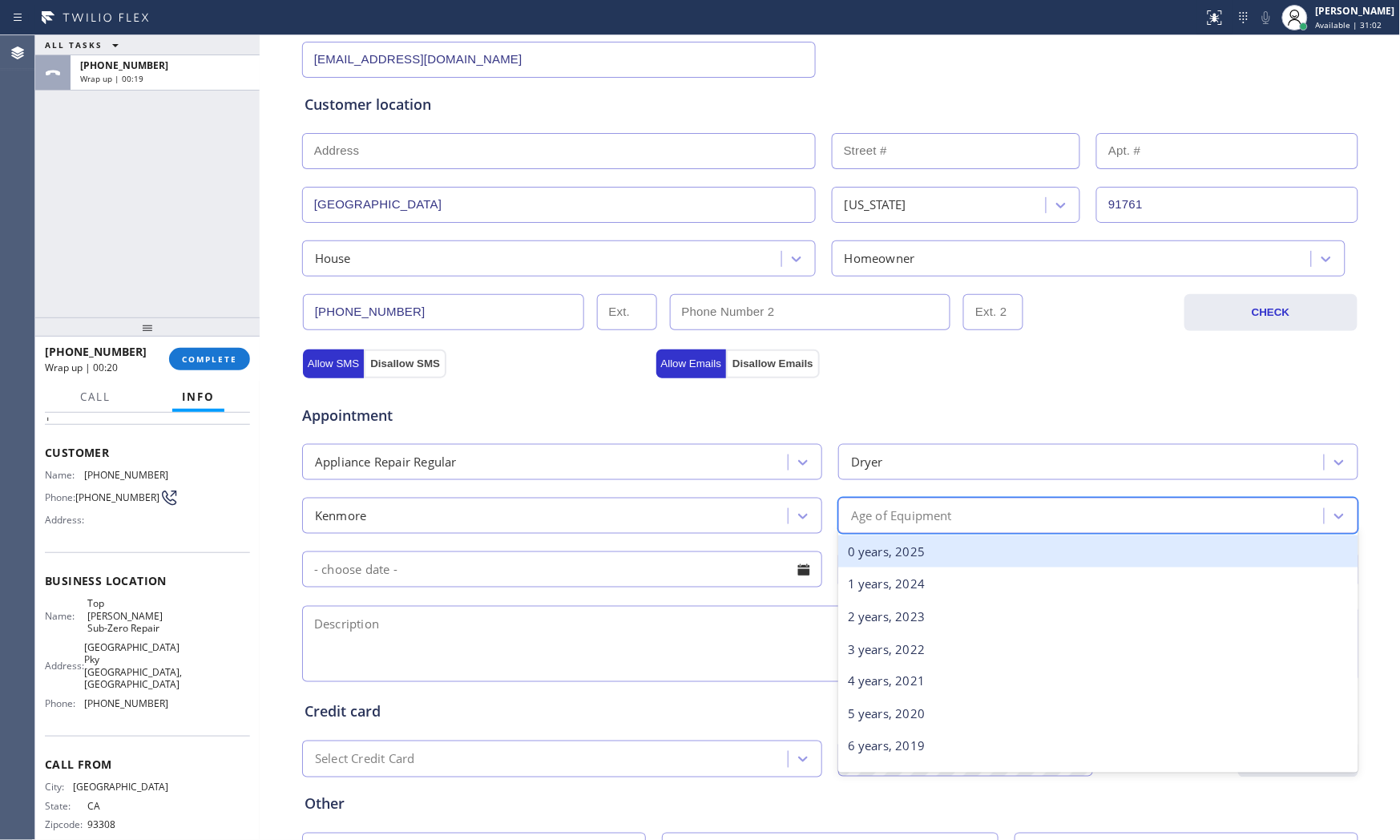
click at [891, 513] on div "Age of Equipment" at bounding box center [902, 515] width 101 height 18
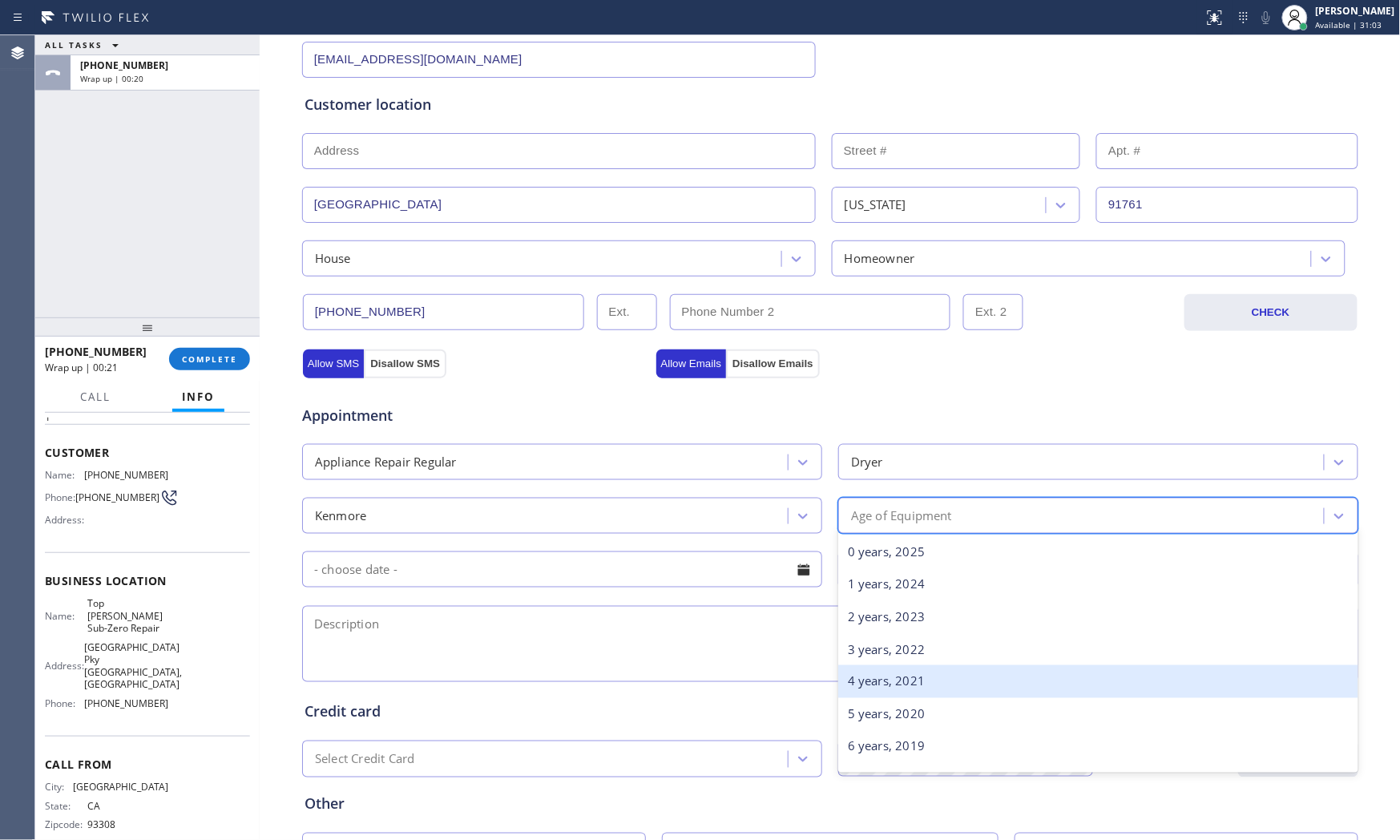
click at [883, 683] on div "4 years, 2021" at bounding box center [1098, 682] width 520 height 33
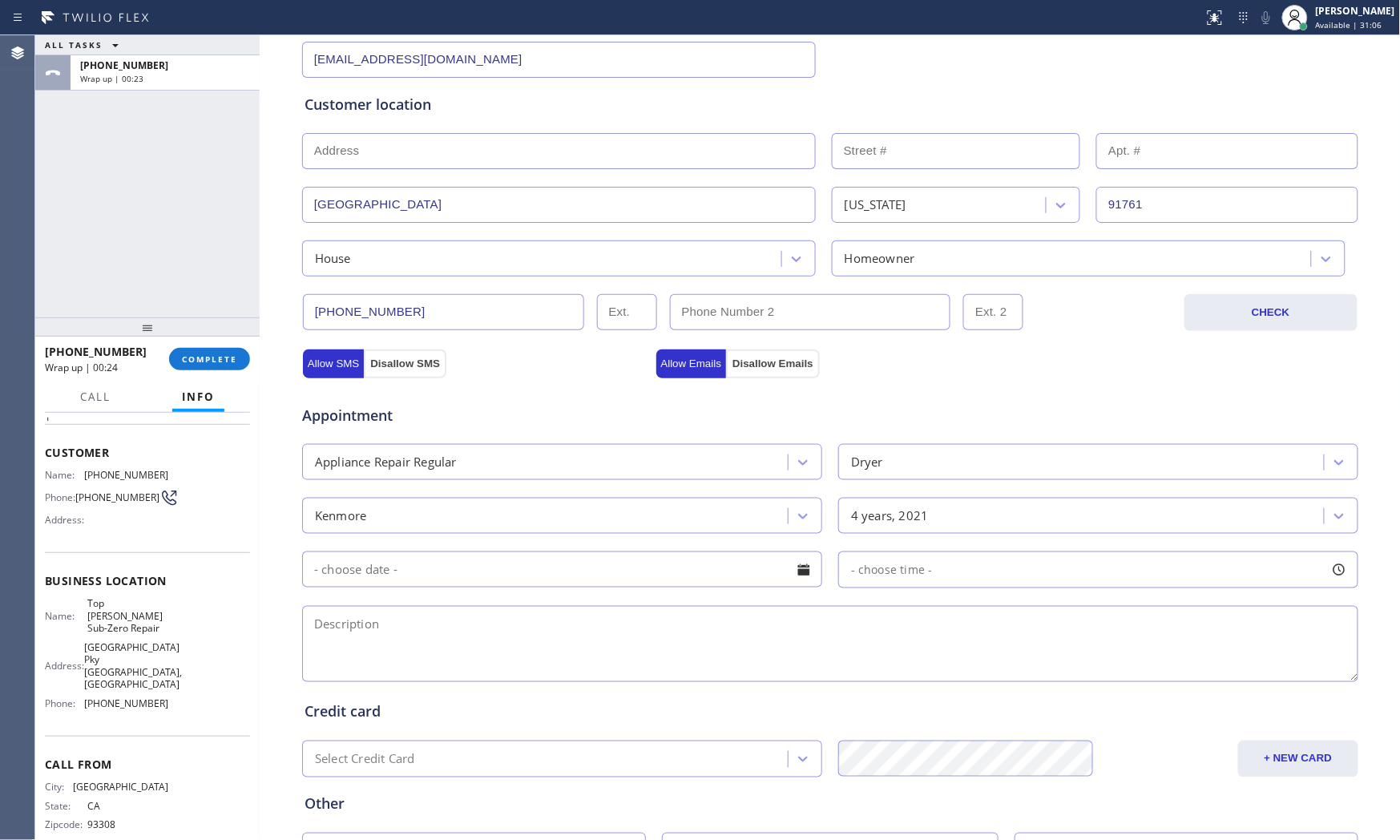
click at [585, 645] on textarea at bounding box center [830, 644] width 1056 height 77
paste textarea "Kenmore | DryerSBS | not spinning its just working suddenly stop working | Onta…"
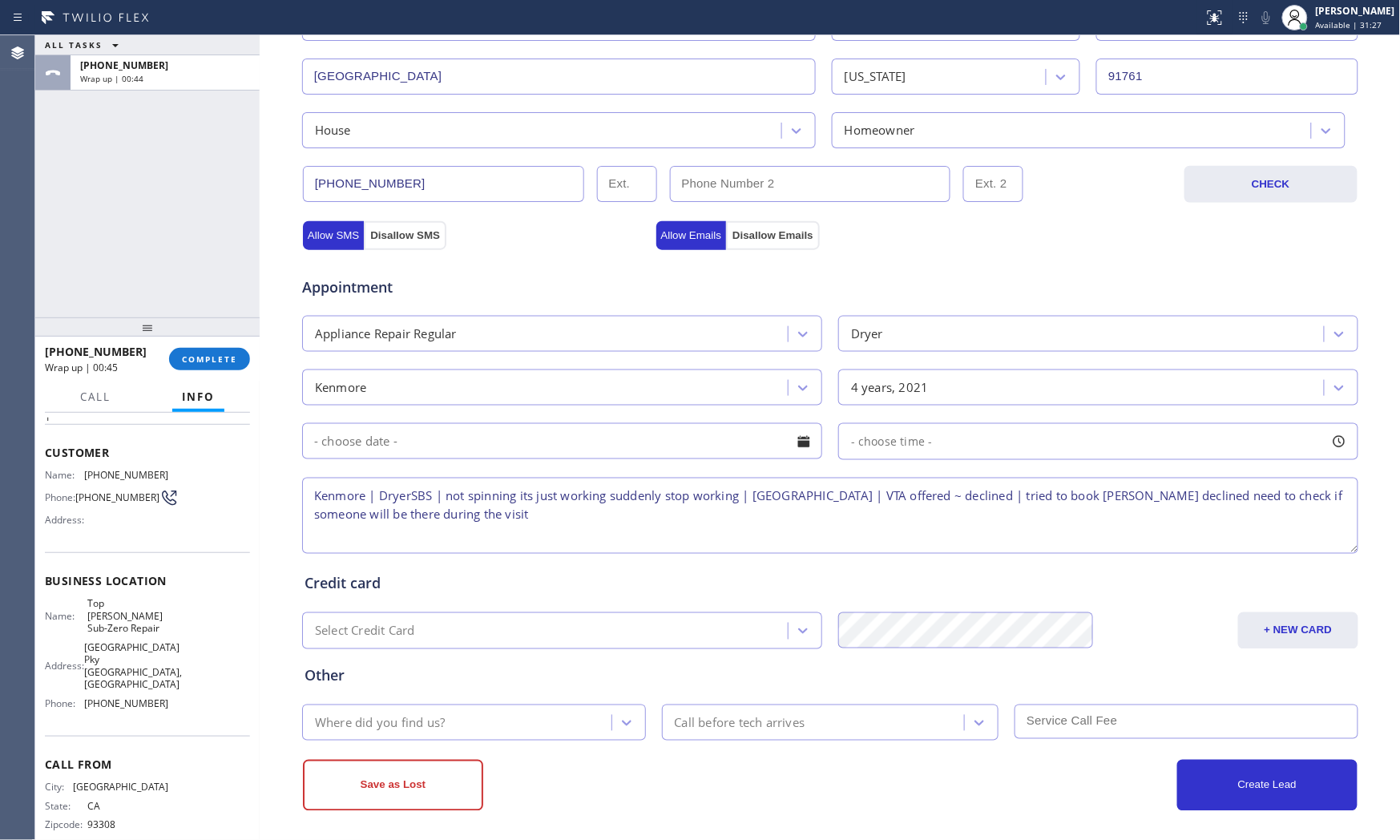
scroll to position [402, 0]
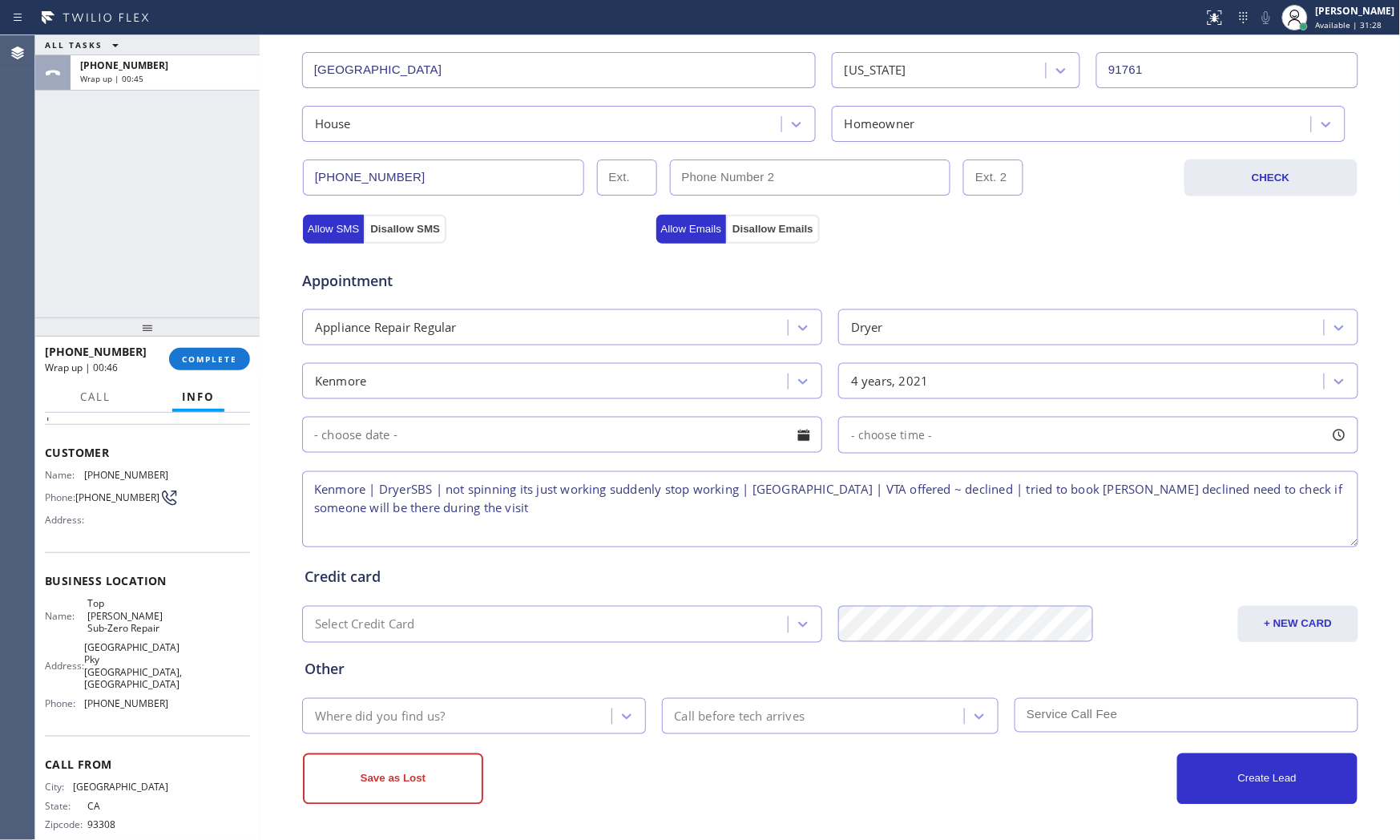
type textarea "Kenmore | DryerSBS | not spinning its just working suddenly stop working | Onta…"
click at [548, 730] on div "Where did you find us?" at bounding box center [459, 716] width 304 height 28
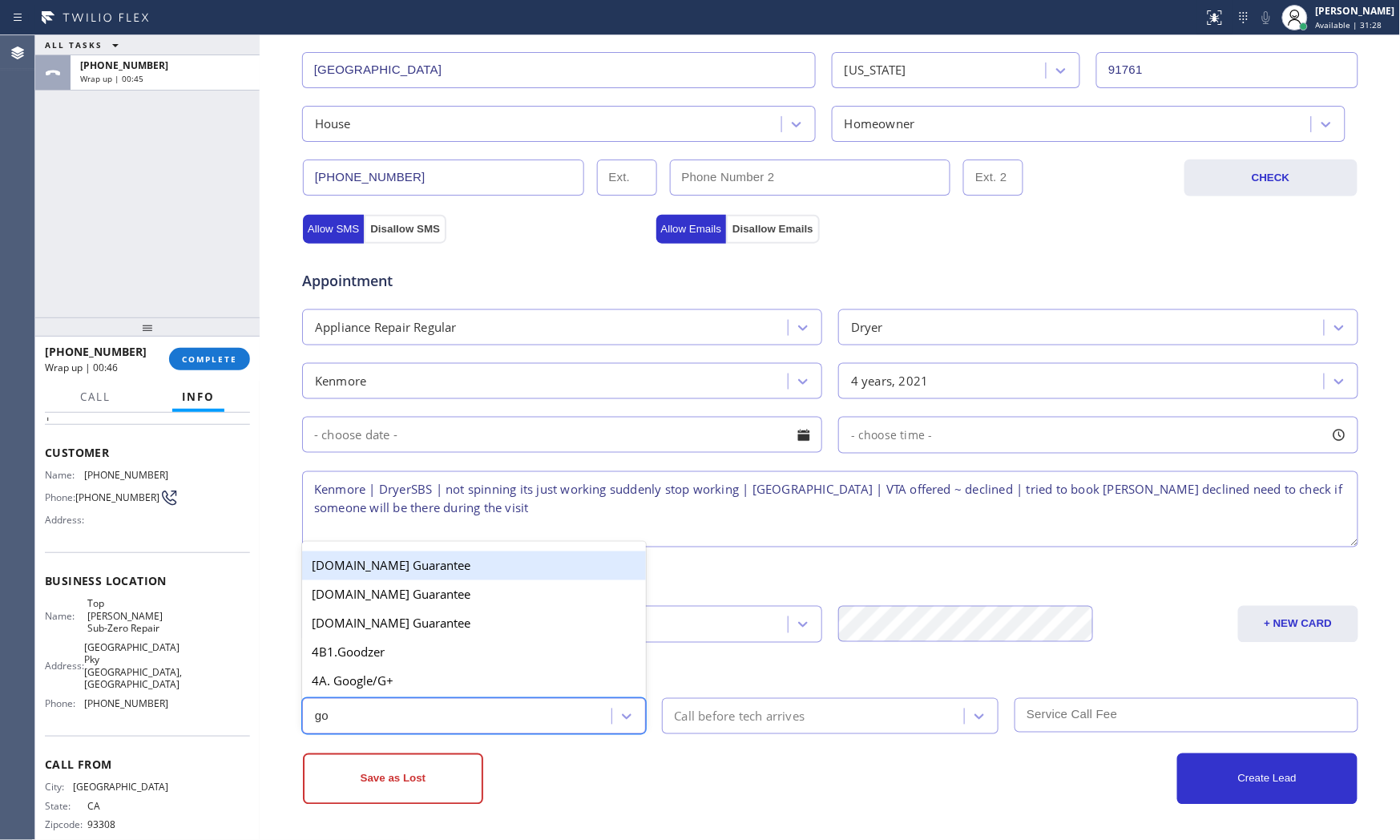
type input "goo"
click at [495, 696] on div "4B. Google Guarantee" at bounding box center [473, 710] width 343 height 29
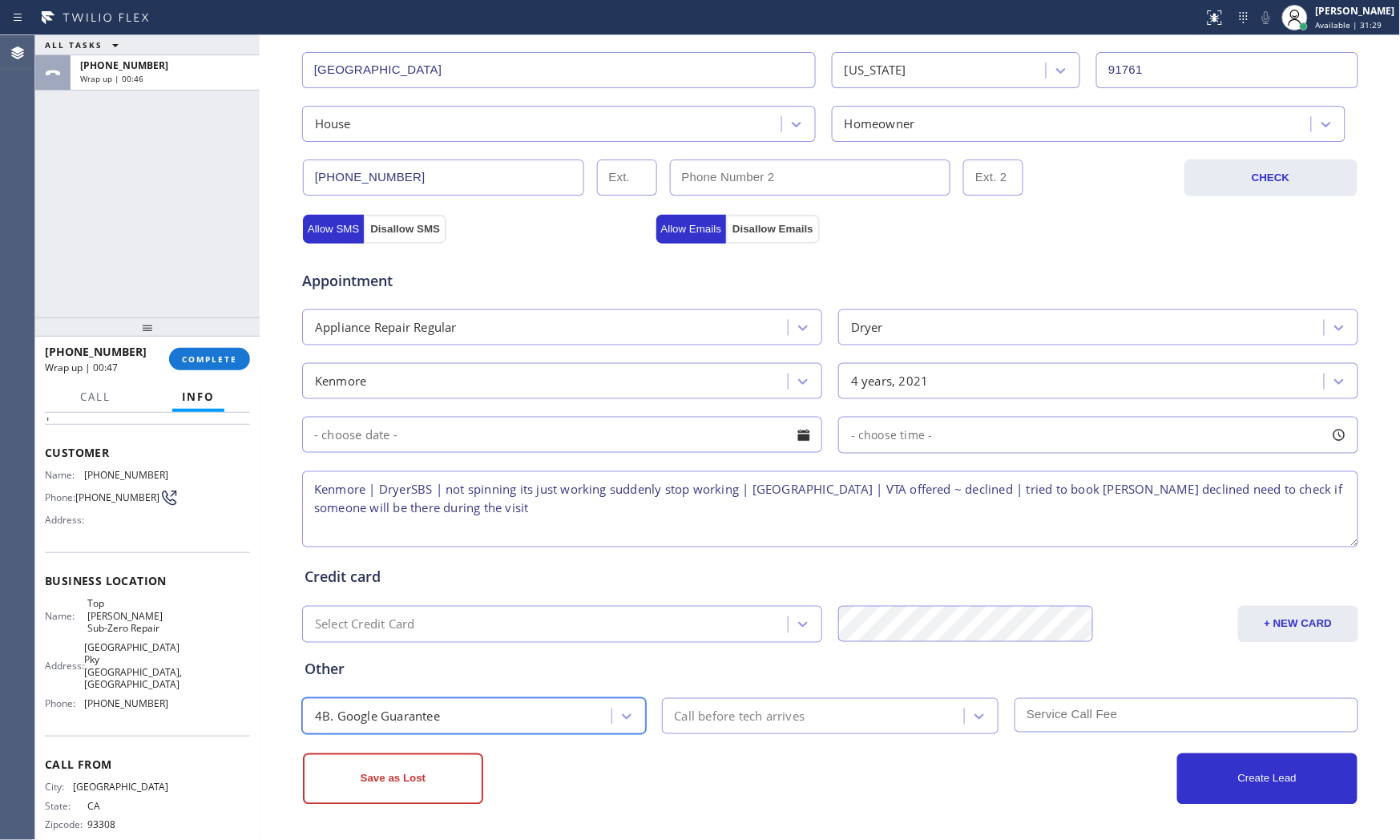
click at [486, 711] on div "4B. Google Guarantee" at bounding box center [459, 716] width 304 height 28
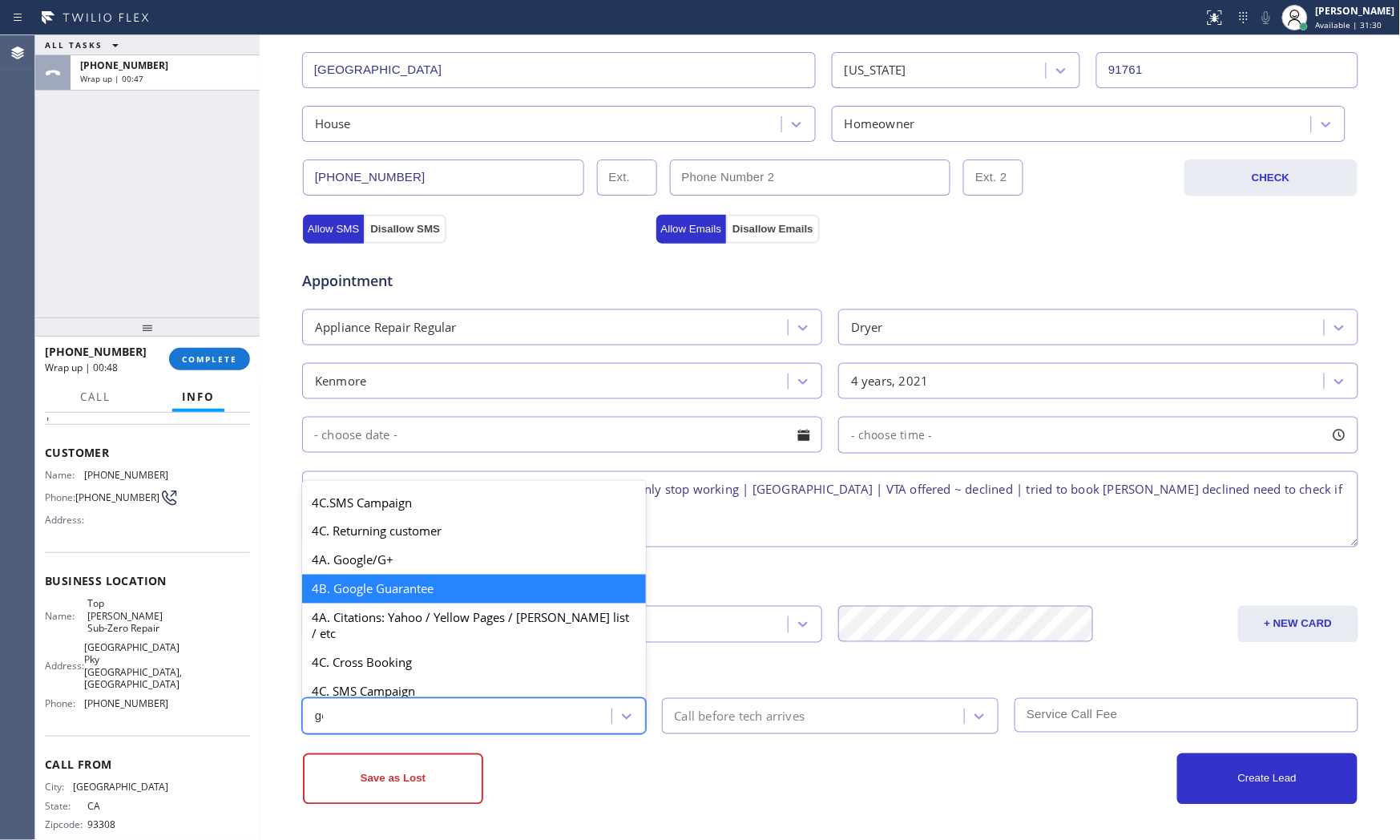
scroll to position [0, 0]
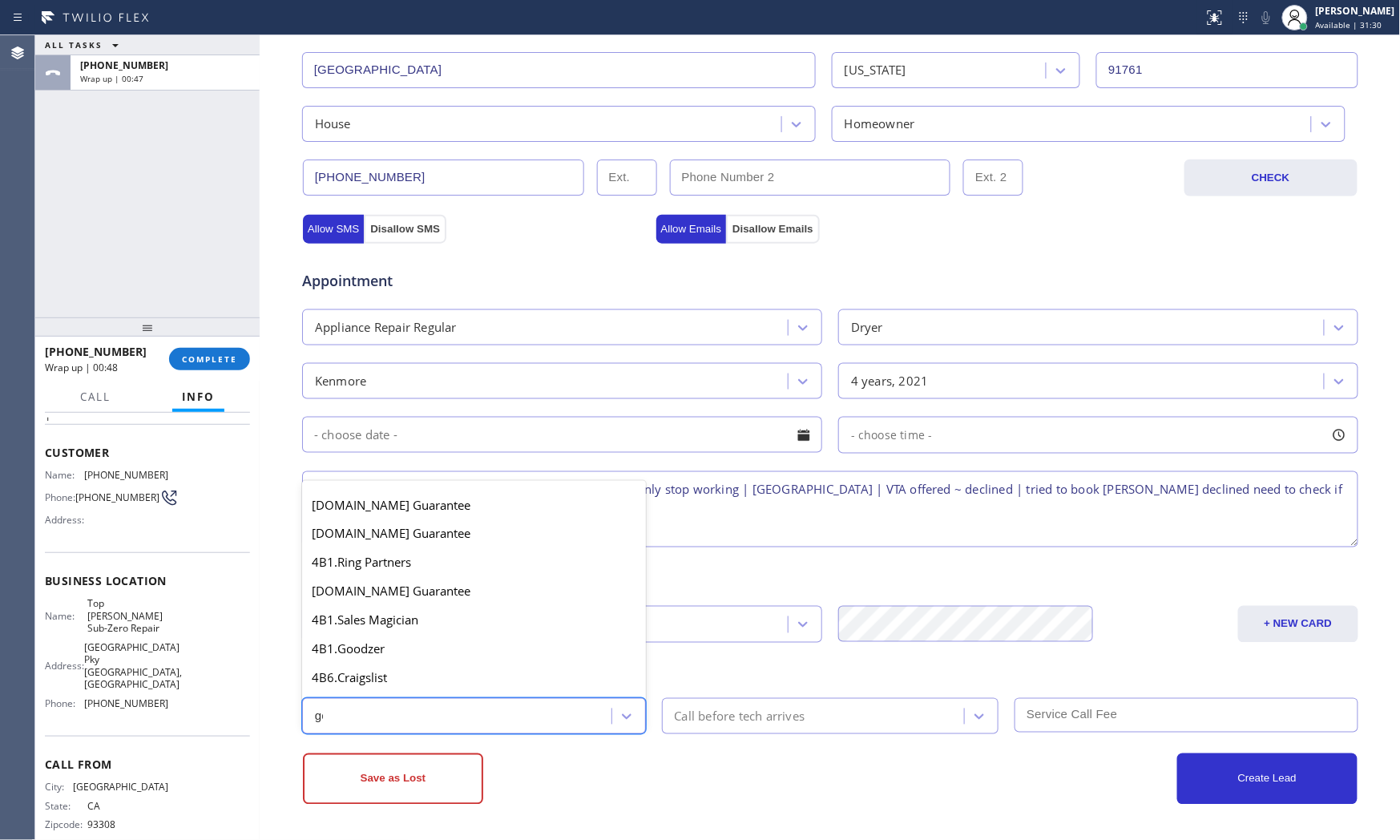
type input "goo"
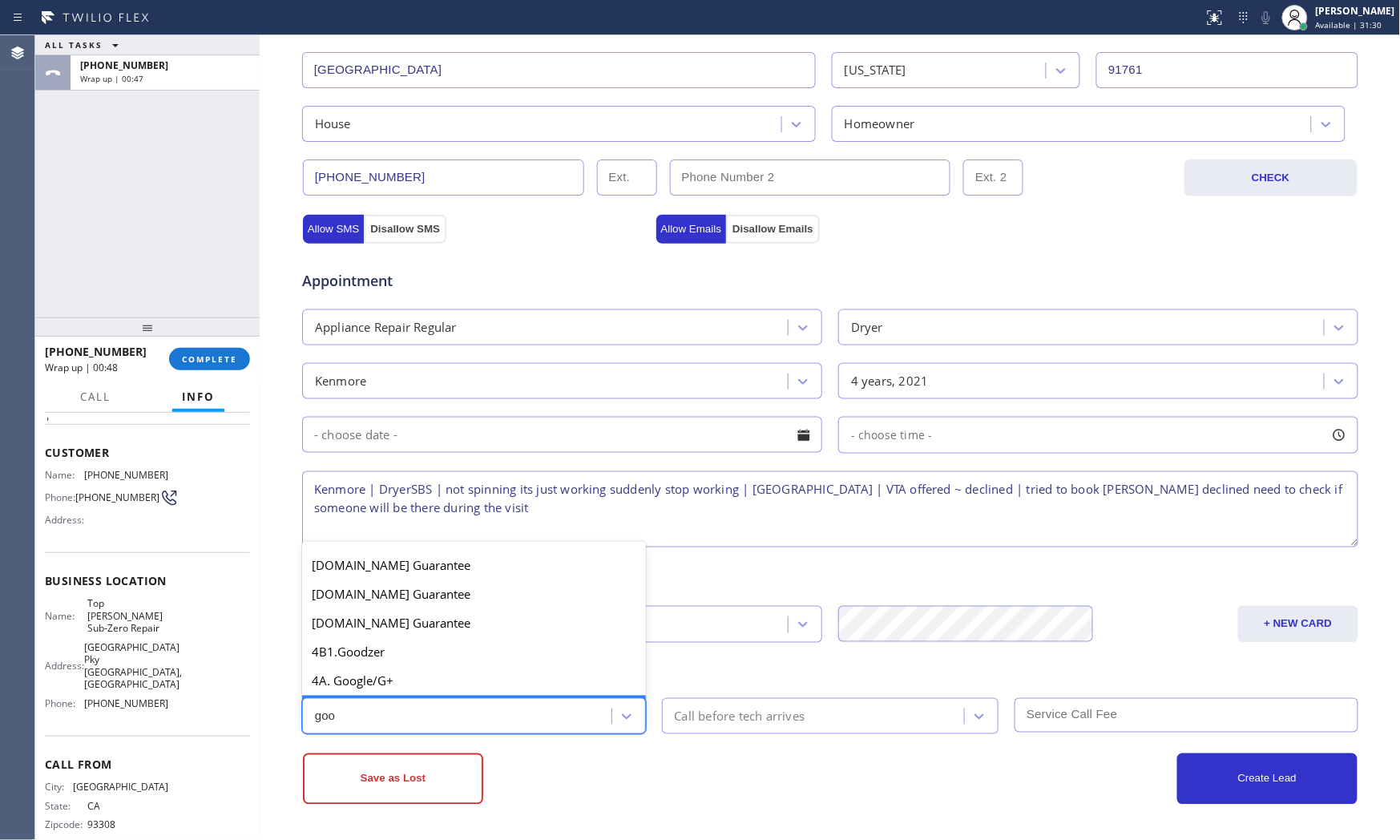
click at [477, 691] on div "4A. Google/G+" at bounding box center [473, 681] width 343 height 29
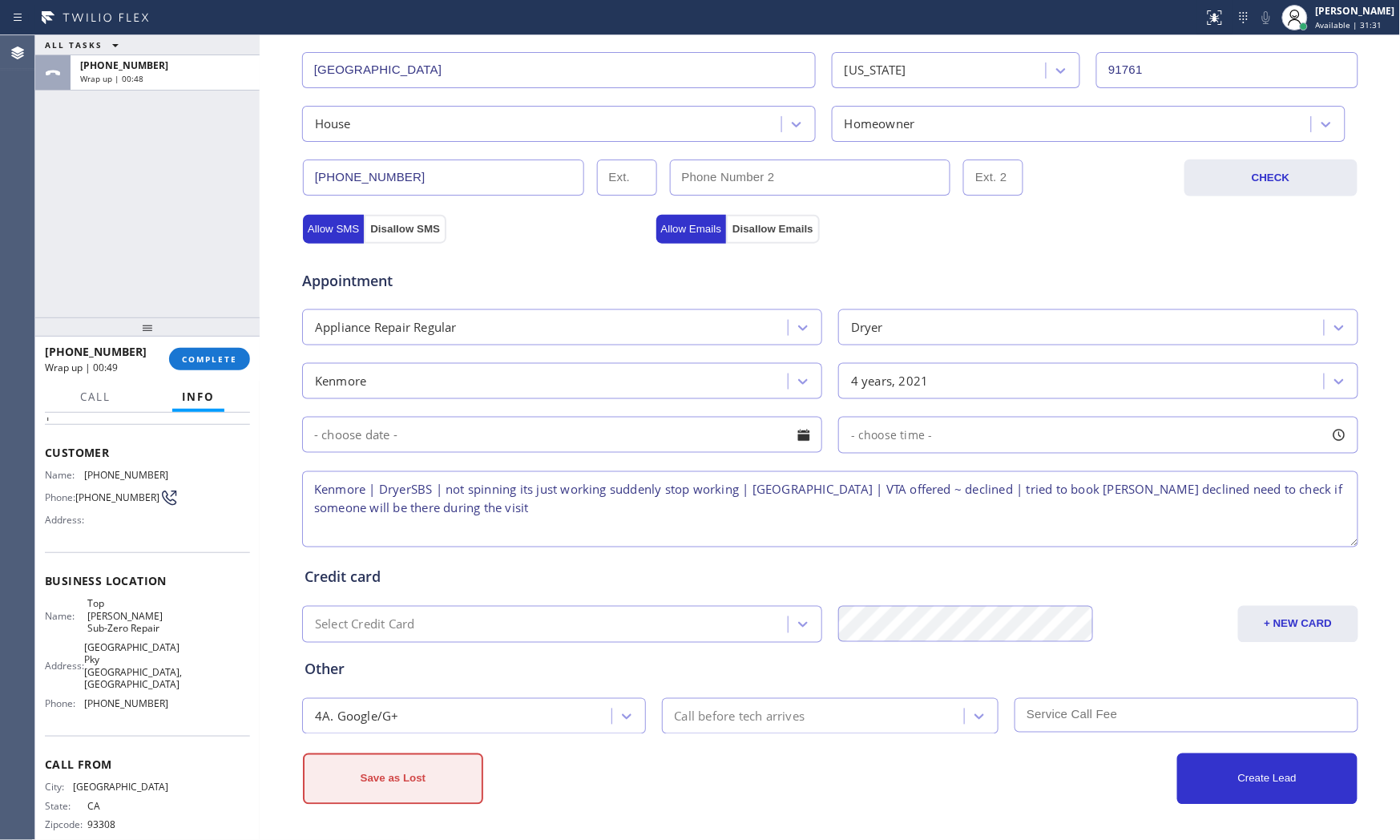
click at [417, 786] on button "Save as Lost" at bounding box center [392, 778] width 180 height 51
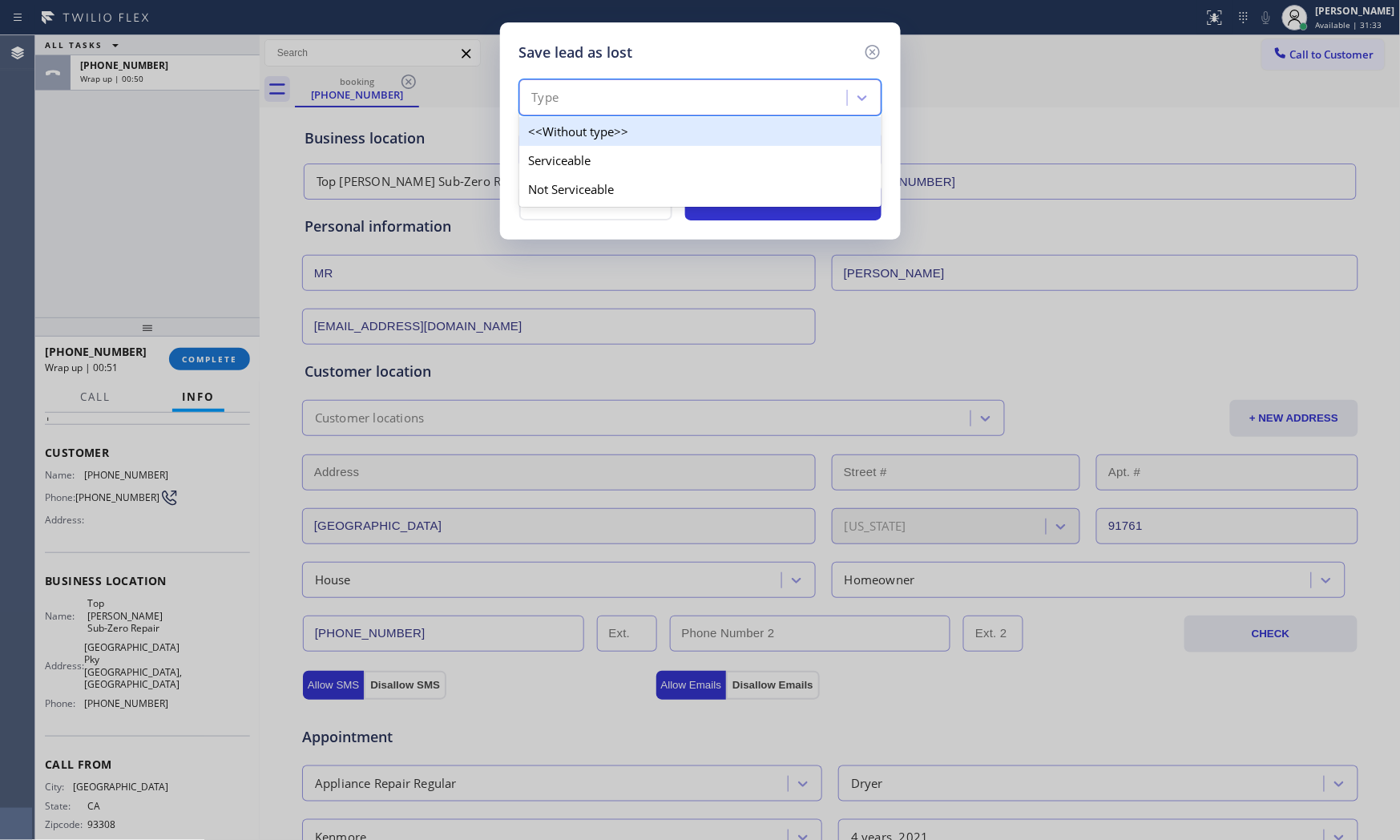
drag, startPoint x: 616, startPoint y: 101, endPoint x: 605, endPoint y: 141, distance: 41.5
click at [617, 101] on div "Type" at bounding box center [685, 98] width 323 height 28
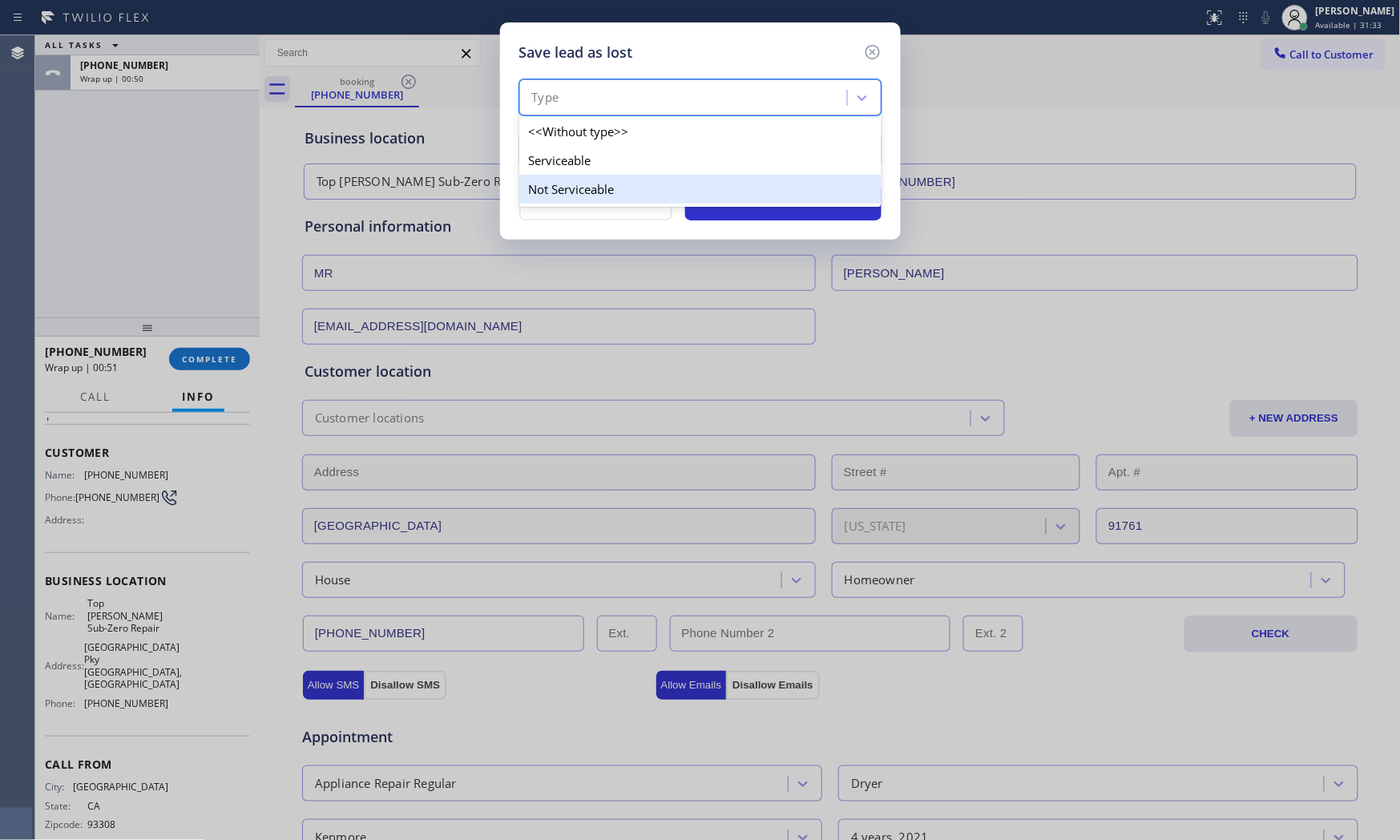
click at [593, 177] on div "Not Serviceable" at bounding box center [700, 189] width 363 height 29
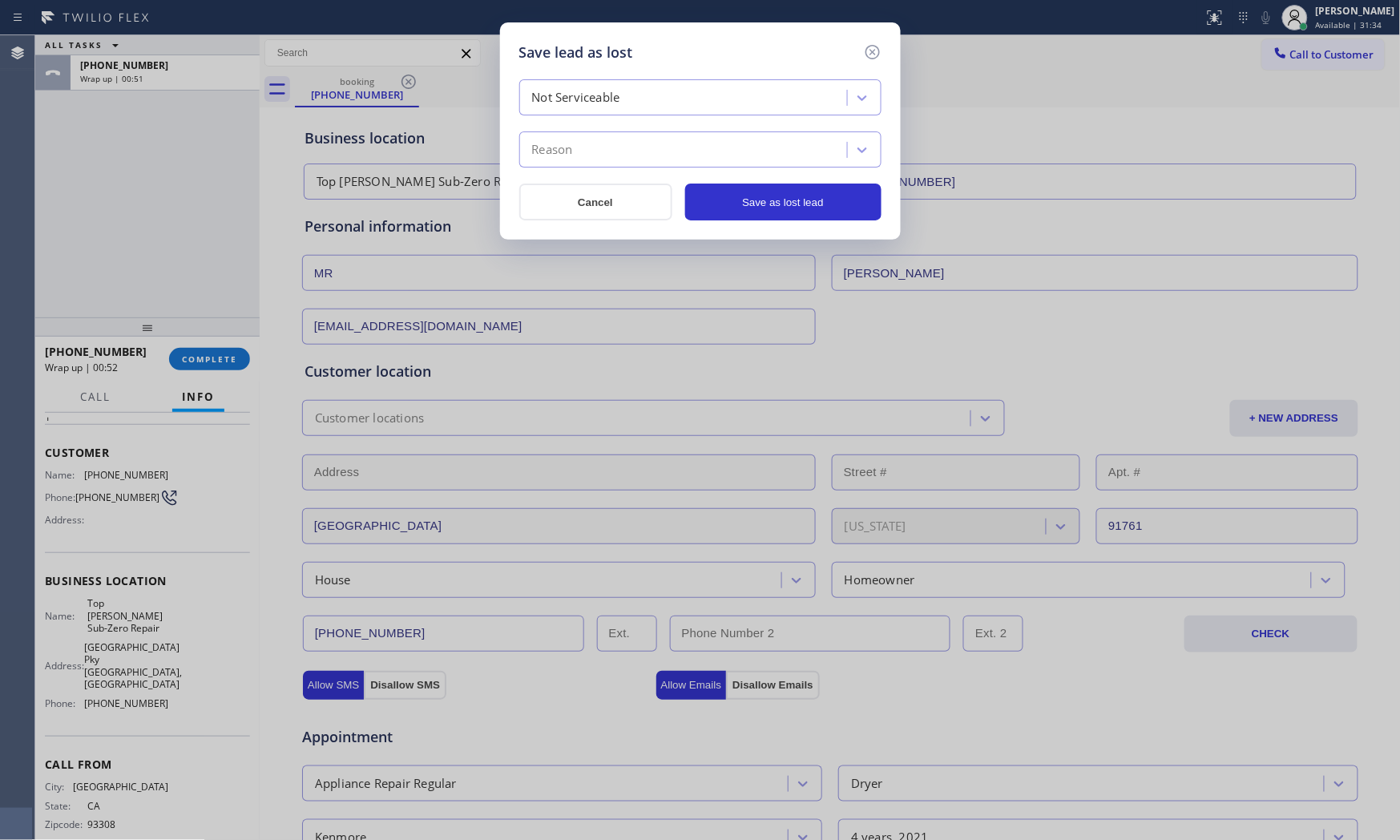
drag, startPoint x: 607, startPoint y: 103, endPoint x: 606, endPoint y: 115, distance: 12.0
click at [607, 104] on div "Not Serviceable" at bounding box center [576, 97] width 88 height 18
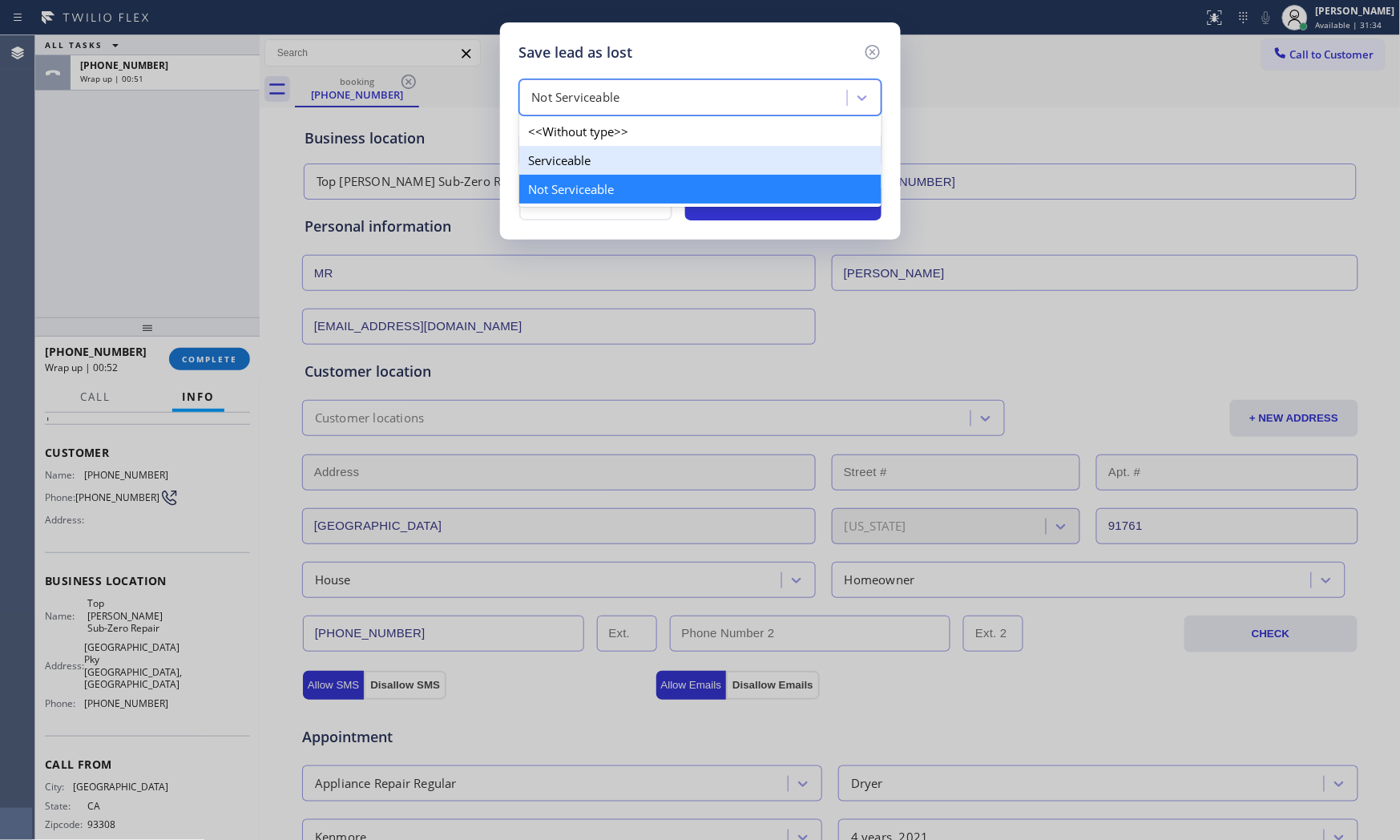
click at [591, 153] on div "Serviceable" at bounding box center [700, 160] width 363 height 29
click at [591, 153] on div "Reason" at bounding box center [685, 150] width 323 height 28
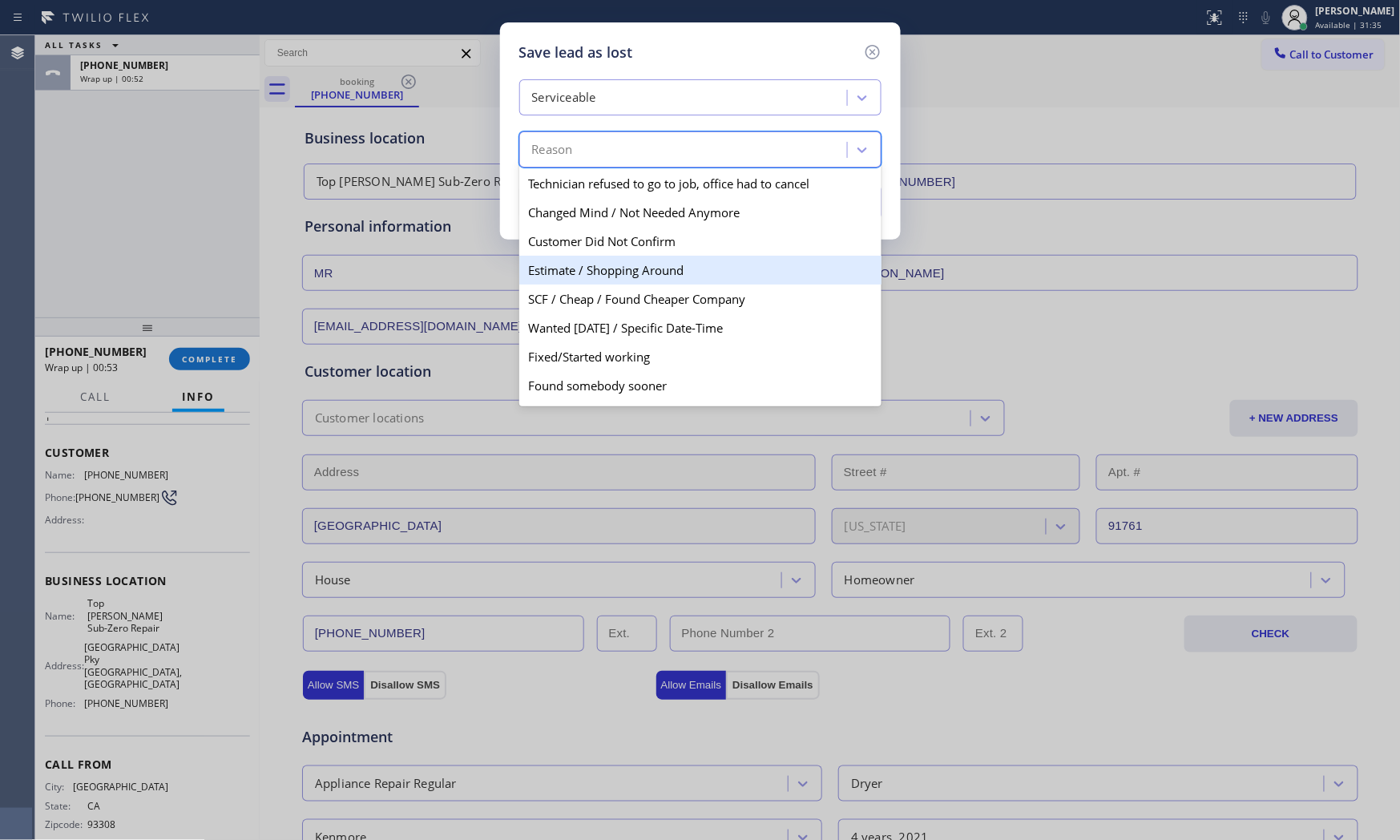
drag, startPoint x: 599, startPoint y: 263, endPoint x: 763, endPoint y: 219, distance: 169.8
click at [602, 263] on div "Estimate / Shopping Around" at bounding box center [700, 270] width 363 height 29
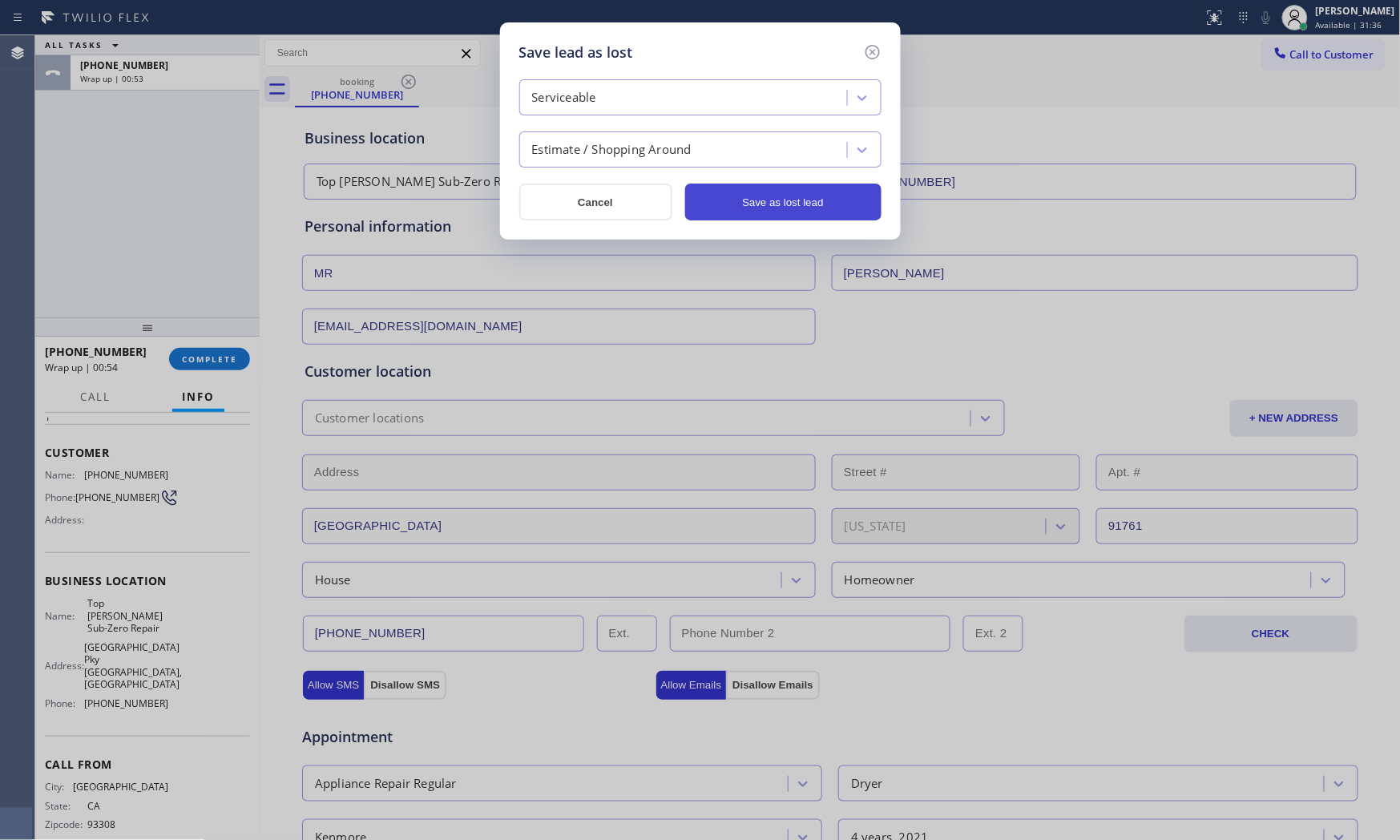
click at [804, 195] on button "Save as lost lead" at bounding box center [783, 202] width 197 height 37
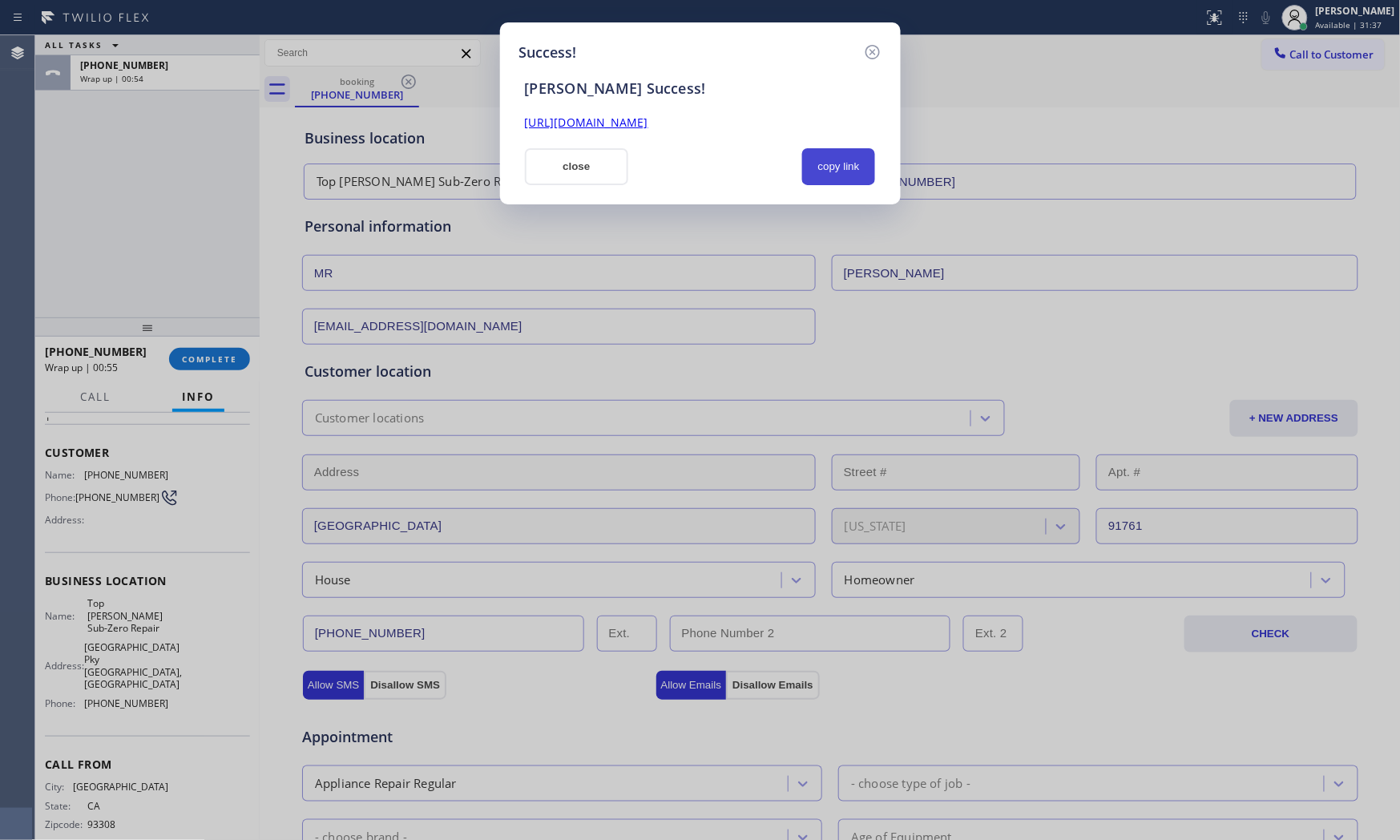
click at [850, 169] on button "copy link" at bounding box center [838, 166] width 74 height 37
click at [603, 184] on button "close" at bounding box center [577, 166] width 104 height 37
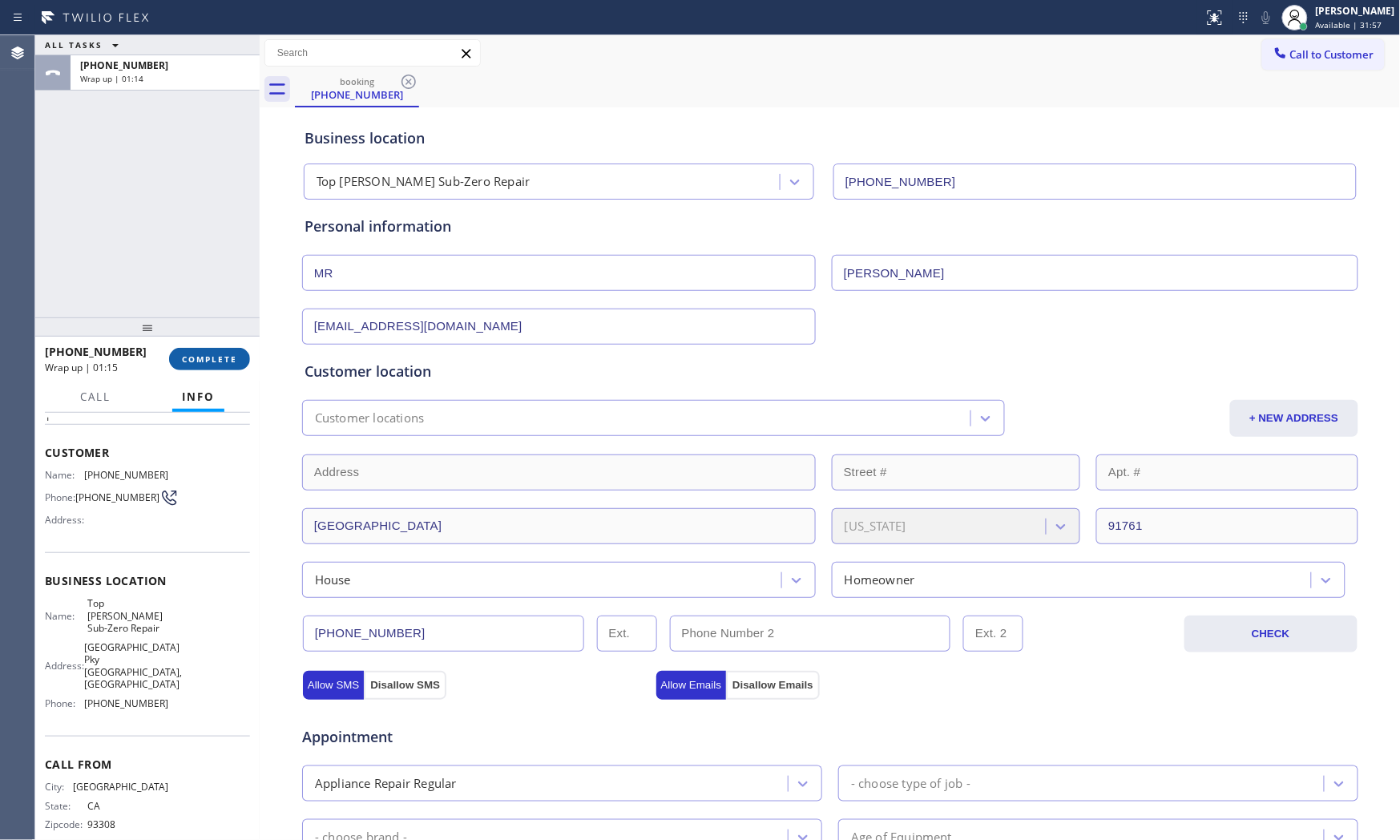
click at [180, 365] on button "COMPLETE" at bounding box center [209, 359] width 81 height 23
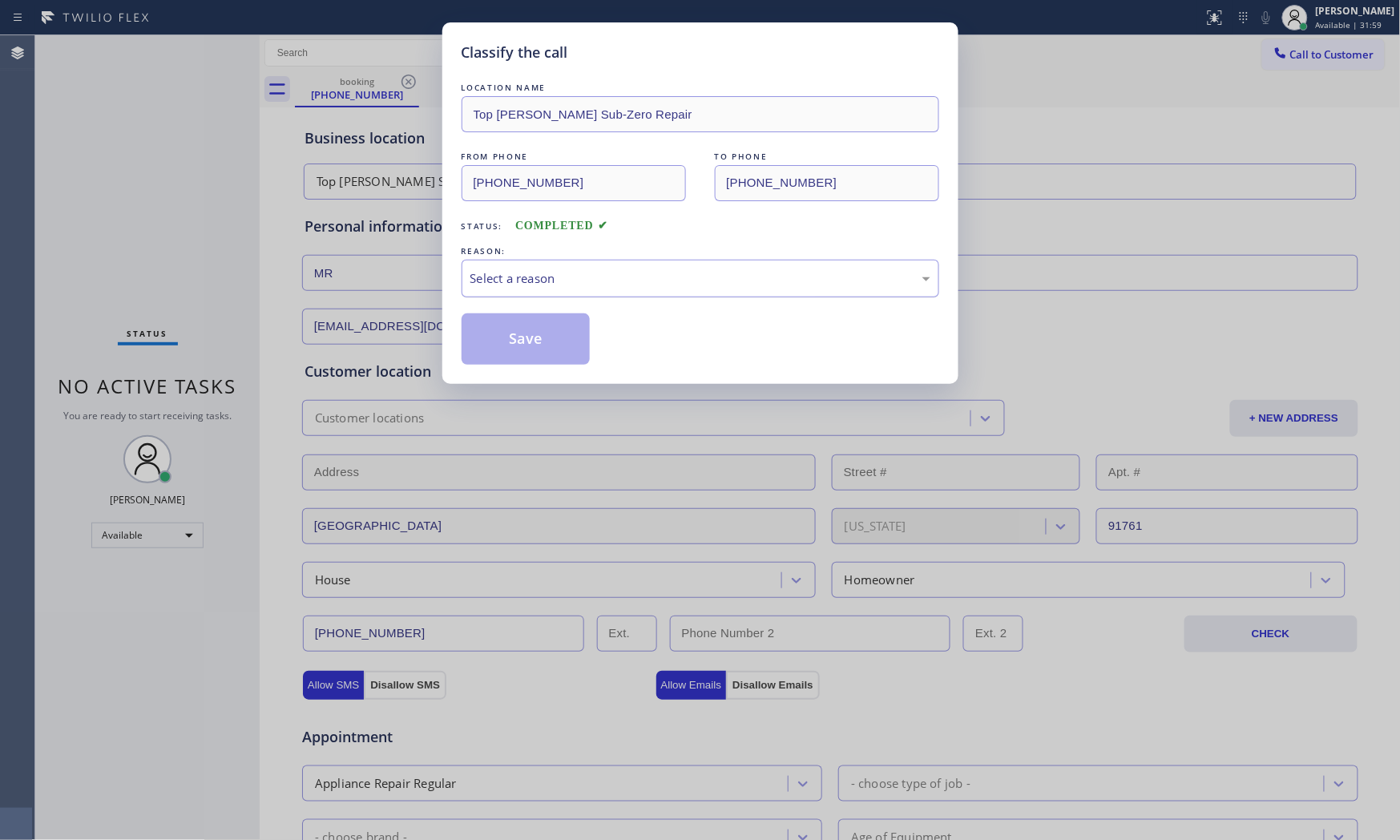
click at [550, 270] on div "Select a reason" at bounding box center [700, 278] width 477 height 37
click at [523, 337] on button "Save" at bounding box center [526, 338] width 129 height 51
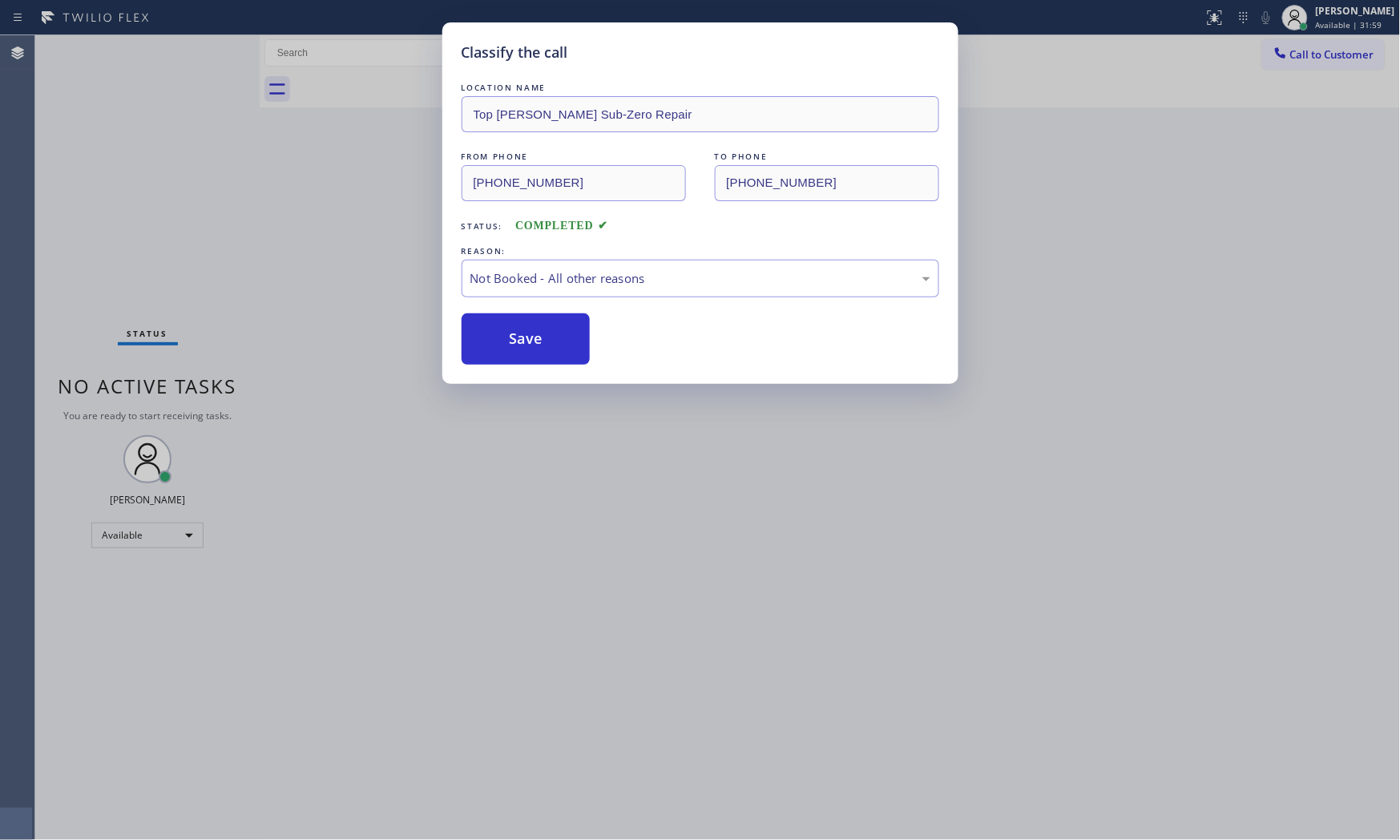
click at [523, 337] on button "Save" at bounding box center [526, 338] width 129 height 51
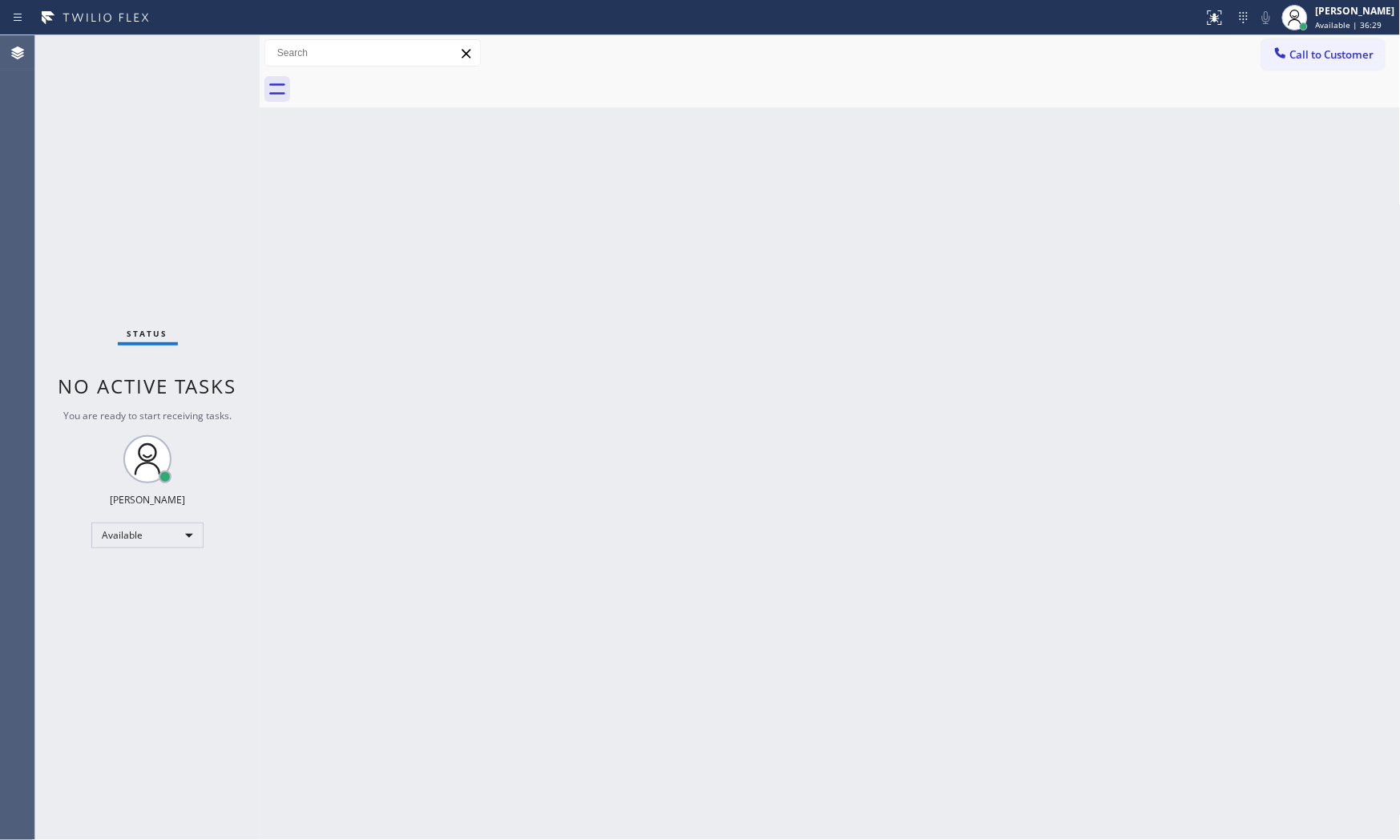
click at [212, 49] on div "Status No active tasks You are ready to start receiving tasks. [PERSON_NAME] Av…" at bounding box center [148, 437] width 224 height 804
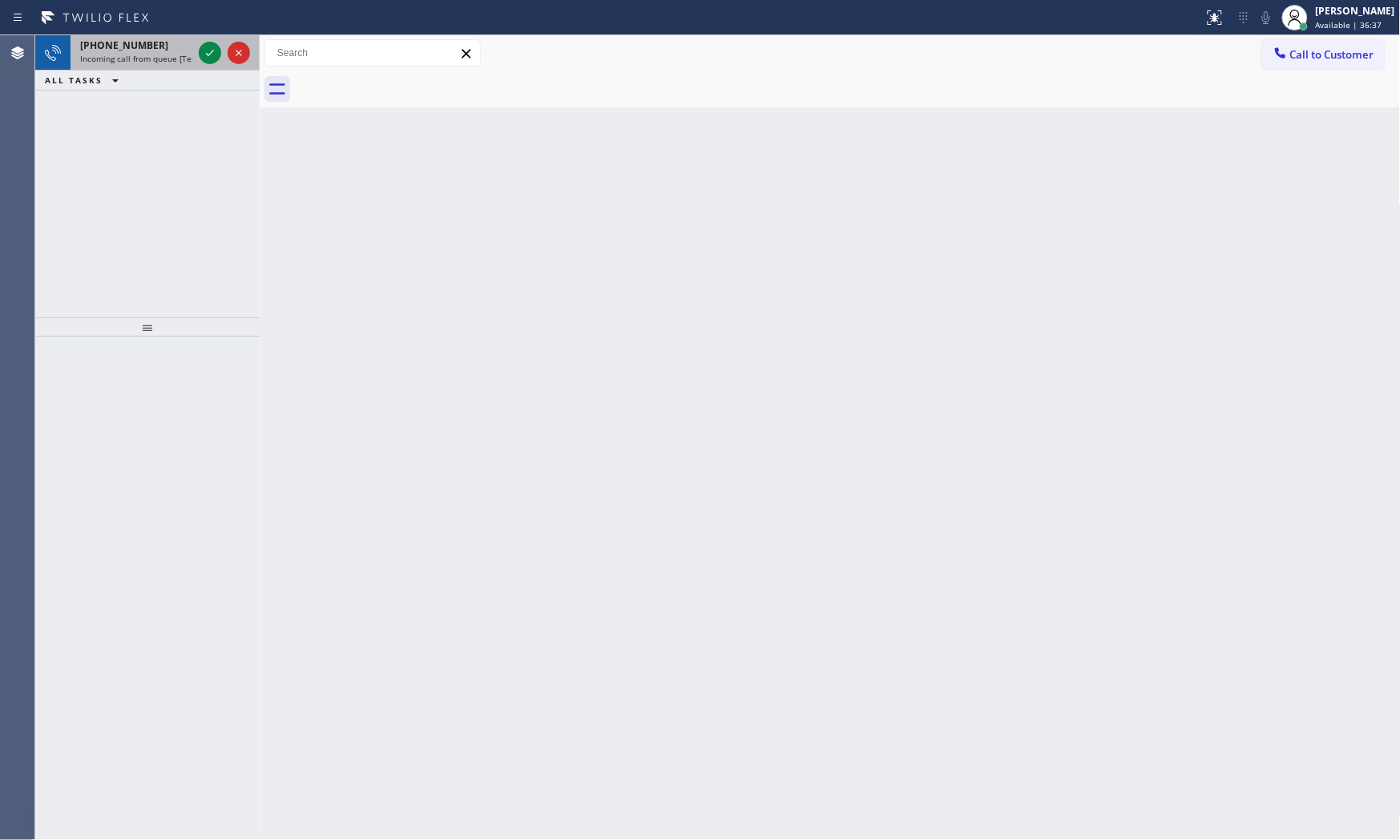
click at [197, 57] on div at bounding box center [224, 53] width 57 height 36
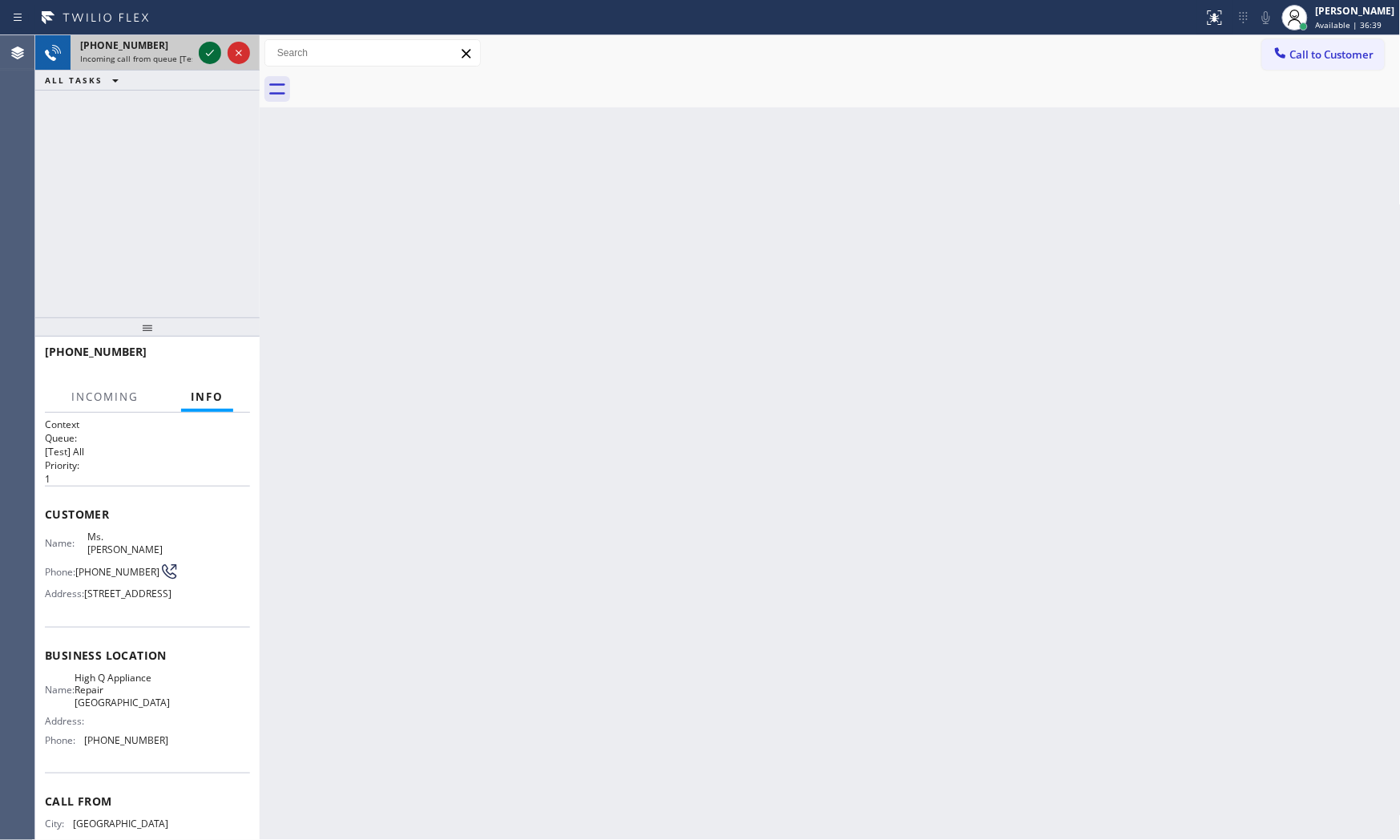
click at [210, 51] on icon at bounding box center [210, 53] width 19 height 19
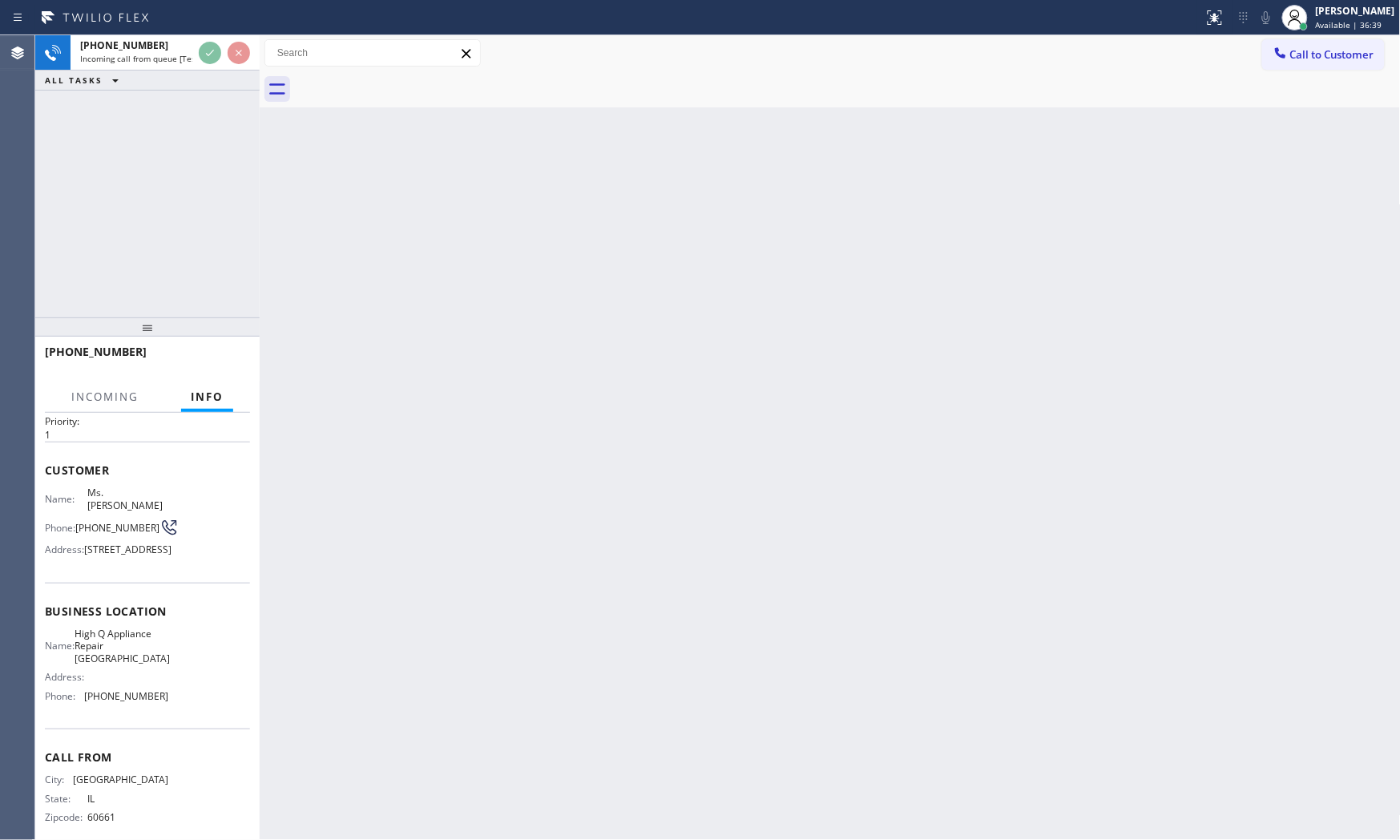
scroll to position [86, 0]
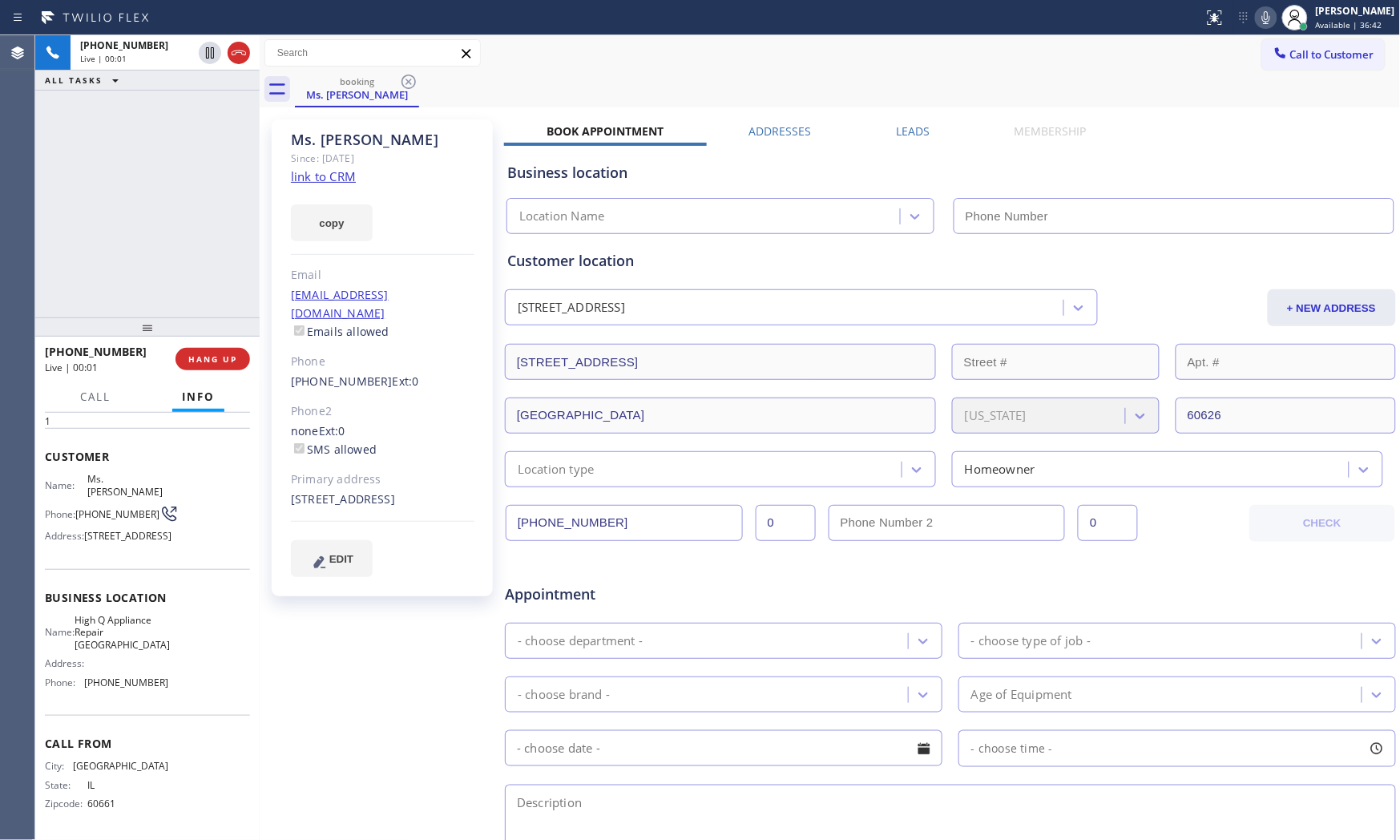
type input "(773) 900-8292"
click at [340, 178] on link "link to CRM" at bounding box center [323, 177] width 65 height 16
drag, startPoint x: 1262, startPoint y: 13, endPoint x: 751, endPoint y: 98, distance: 518.0
click at [1260, 13] on icon at bounding box center [1266, 17] width 19 height 19
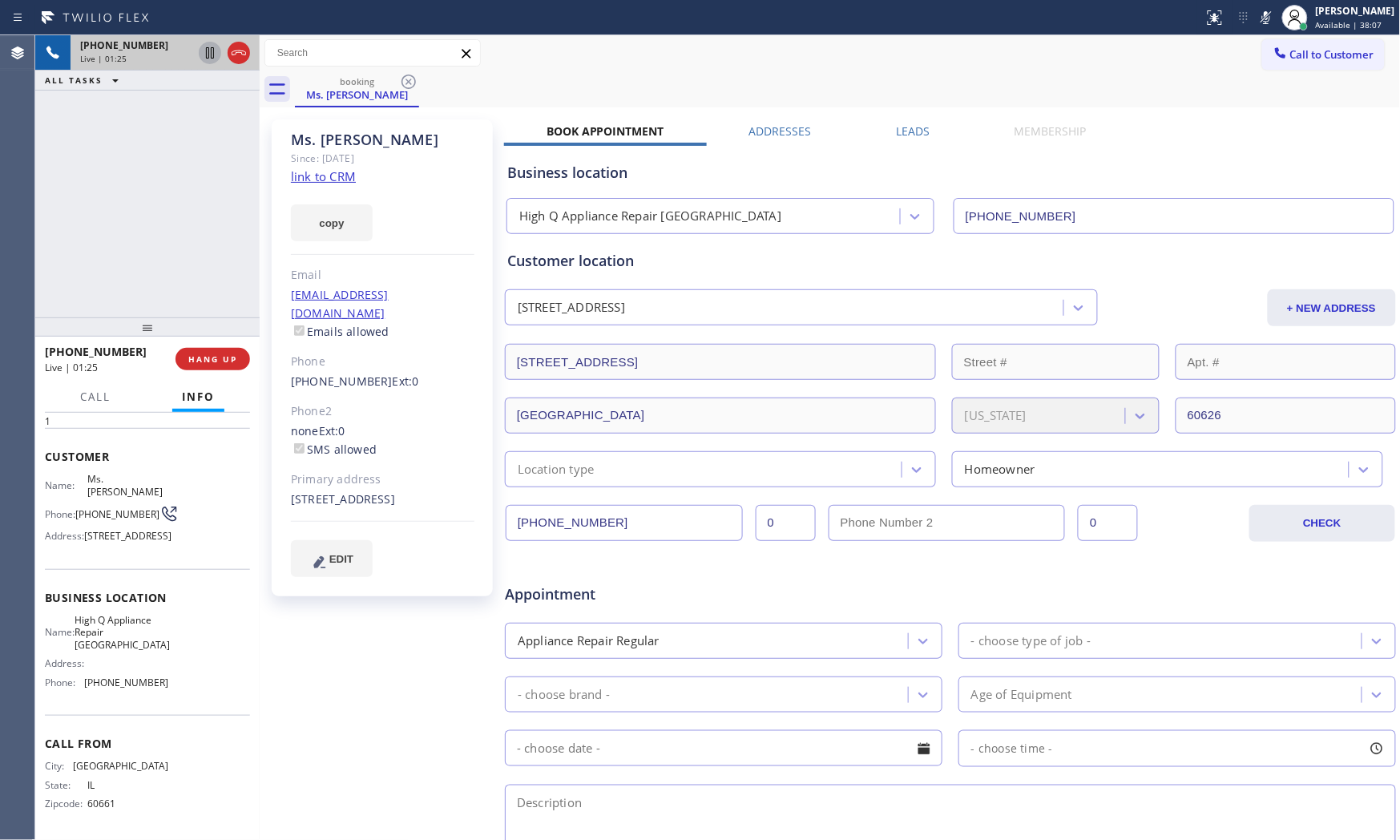
click at [207, 61] on icon at bounding box center [210, 53] width 19 height 19
click at [1262, 21] on icon at bounding box center [1265, 17] width 8 height 13
click at [202, 55] on icon at bounding box center [210, 53] width 19 height 19
click at [212, 363] on span "HANG UP" at bounding box center [213, 358] width 49 height 11
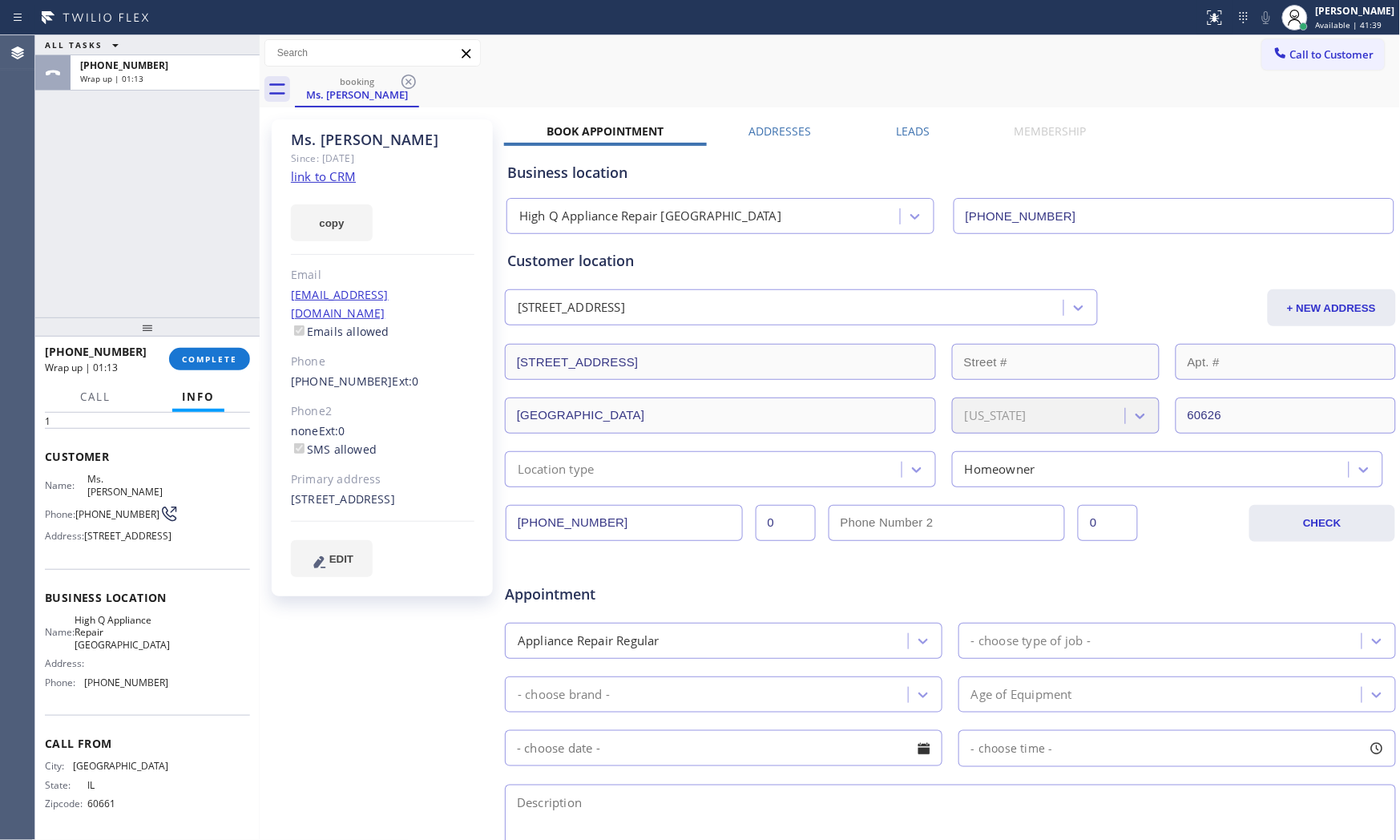
drag, startPoint x: 224, startPoint y: 330, endPoint x: 227, endPoint y: 338, distance: 8.5
click at [225, 331] on div at bounding box center [148, 327] width 224 height 19
drag, startPoint x: 228, startPoint y: 350, endPoint x: 232, endPoint y: 358, distance: 8.9
click at [230, 353] on button "COMPLETE" at bounding box center [209, 361] width 81 height 23
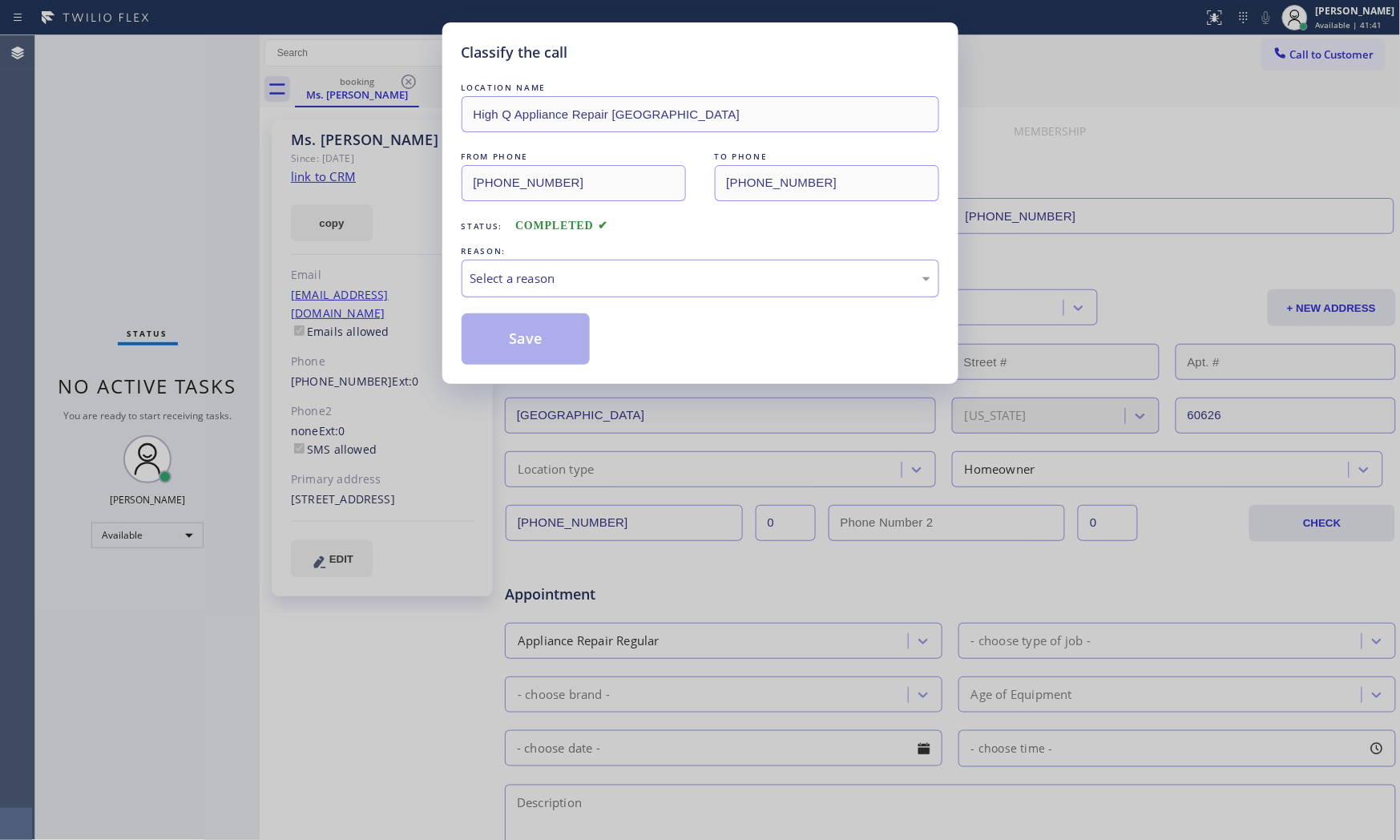
drag, startPoint x: 623, startPoint y: 251, endPoint x: 620, endPoint y: 276, distance: 25.2
click at [623, 259] on div "REASON: Select a reason" at bounding box center [700, 270] width 477 height 55
drag, startPoint x: 620, startPoint y: 276, endPoint x: 611, endPoint y: 284, distance: 12.0
click at [612, 283] on div "Select a reason" at bounding box center [700, 278] width 460 height 18
click at [505, 339] on button "Save" at bounding box center [526, 338] width 129 height 51
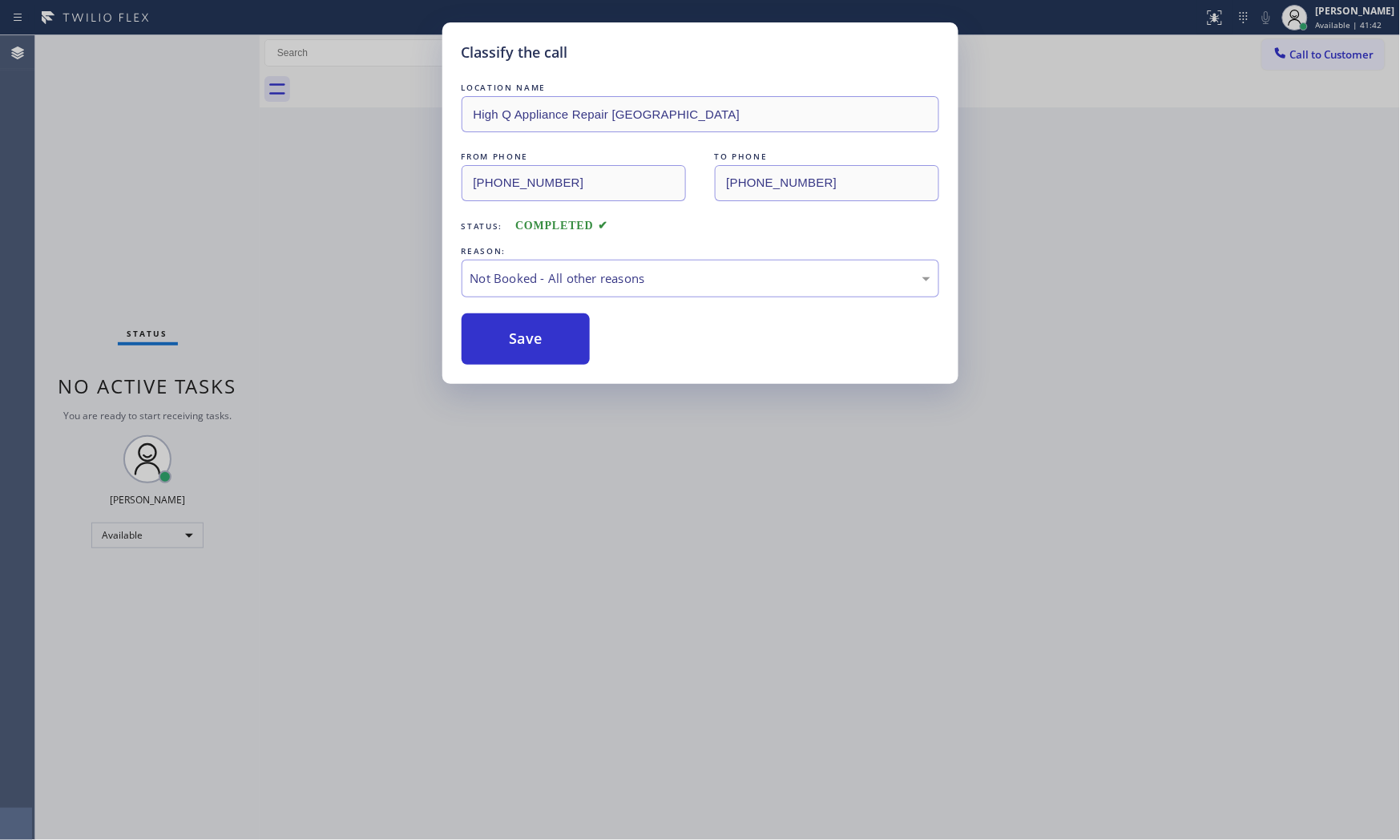
click at [505, 339] on button "Save" at bounding box center [526, 338] width 129 height 51
click at [1311, 44] on div "Classify the call LOCATION NAME Next Door Appliance Repair Long Island FROM PHO…" at bounding box center [717, 437] width 1364 height 804
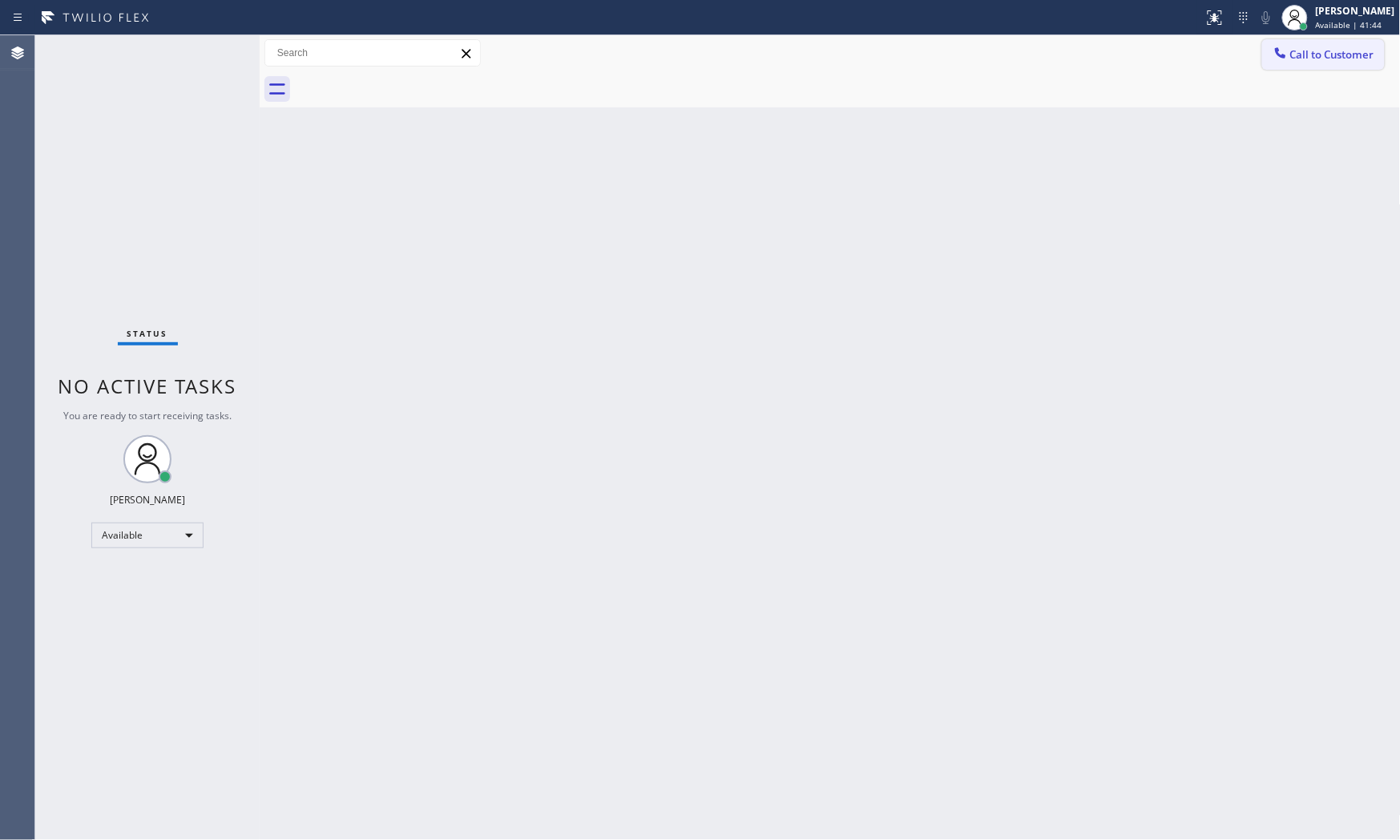
click at [1310, 49] on span "Call to Customer" at bounding box center [1332, 54] width 84 height 15
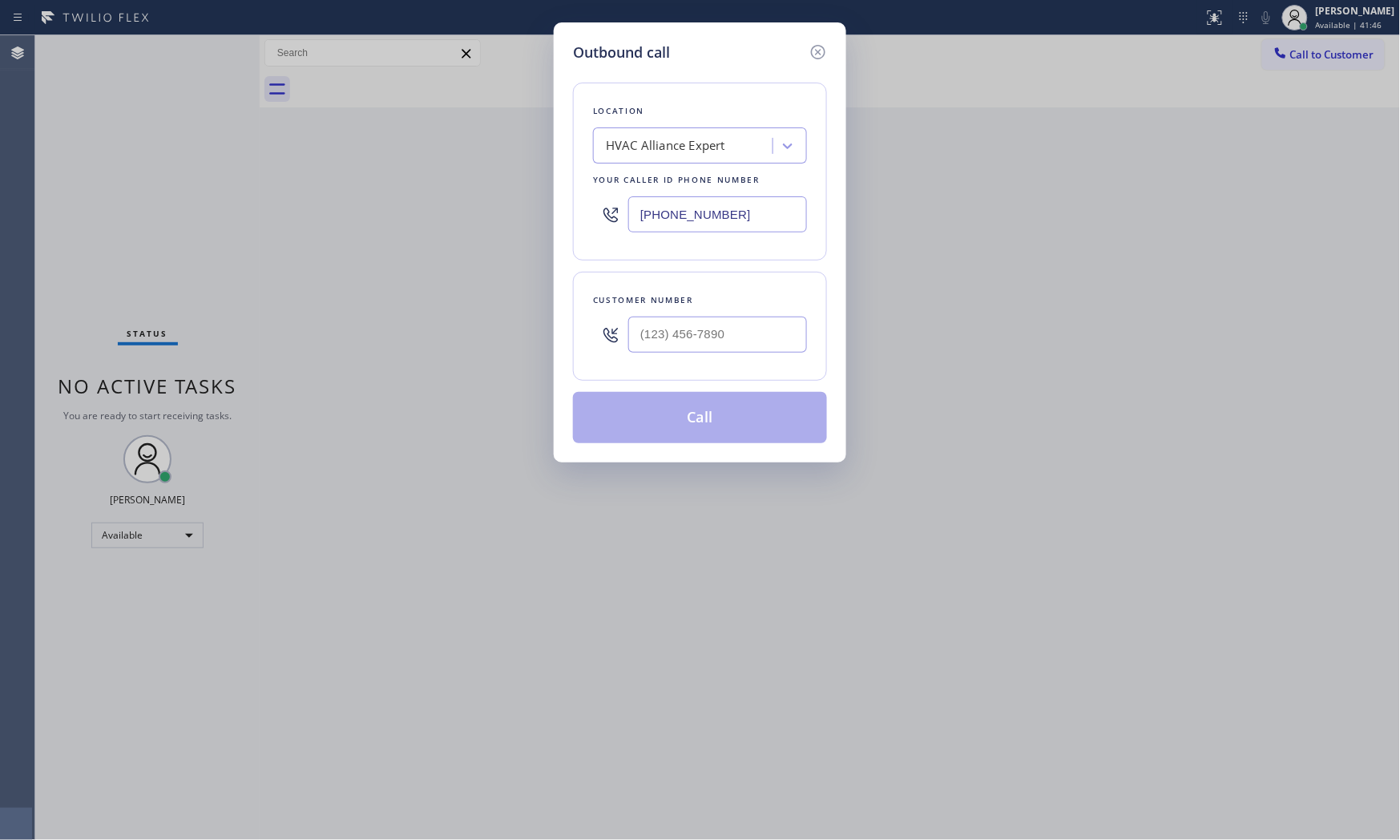
click at [723, 213] on input "(855) 999-4417" at bounding box center [717, 214] width 178 height 36
paste input "708) 554-7898"
type input "[PHONE_NUMBER]"
click at [721, 341] on input "(___) ___-____" at bounding box center [717, 334] width 178 height 36
paste input "708) 612-7067"
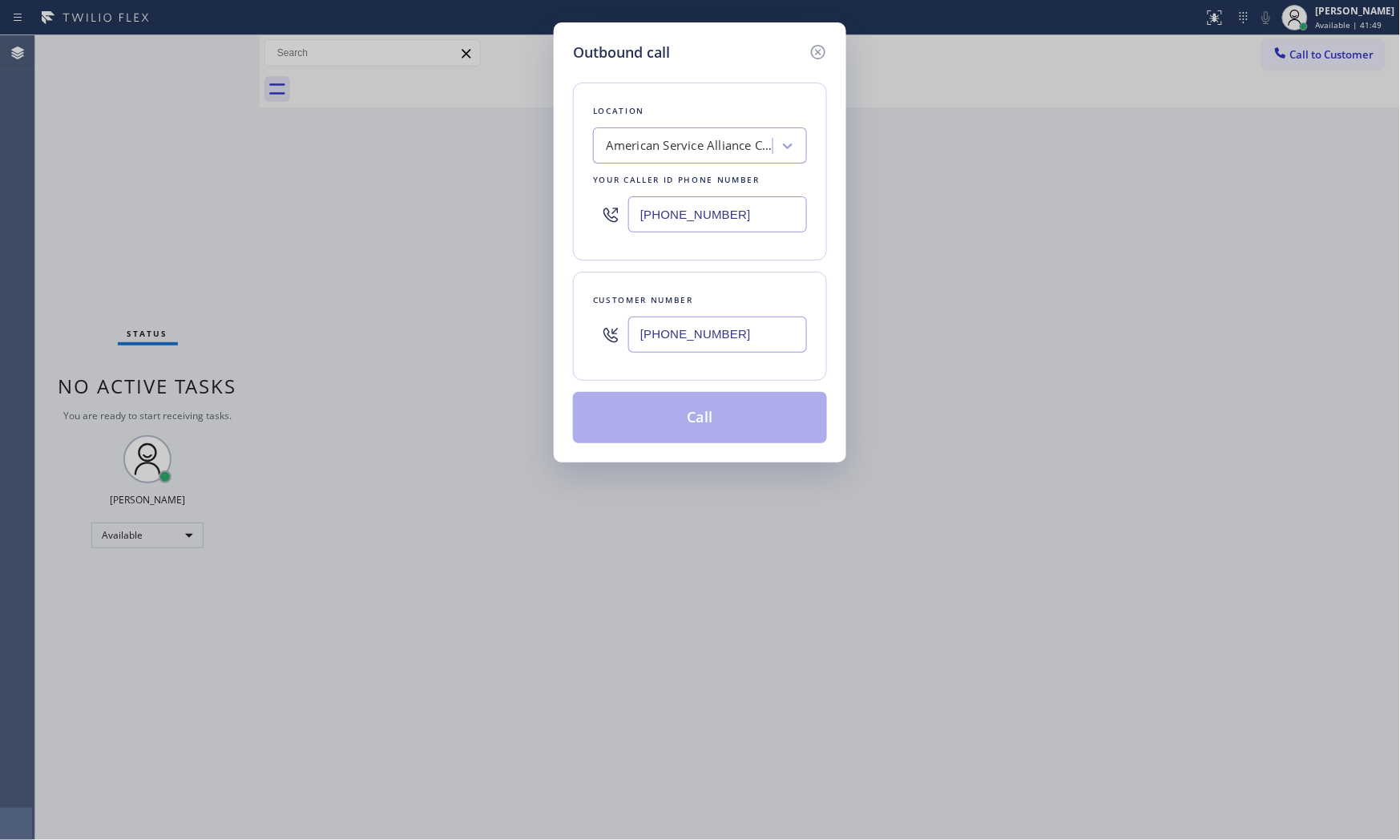
type input "(708) 612-7067"
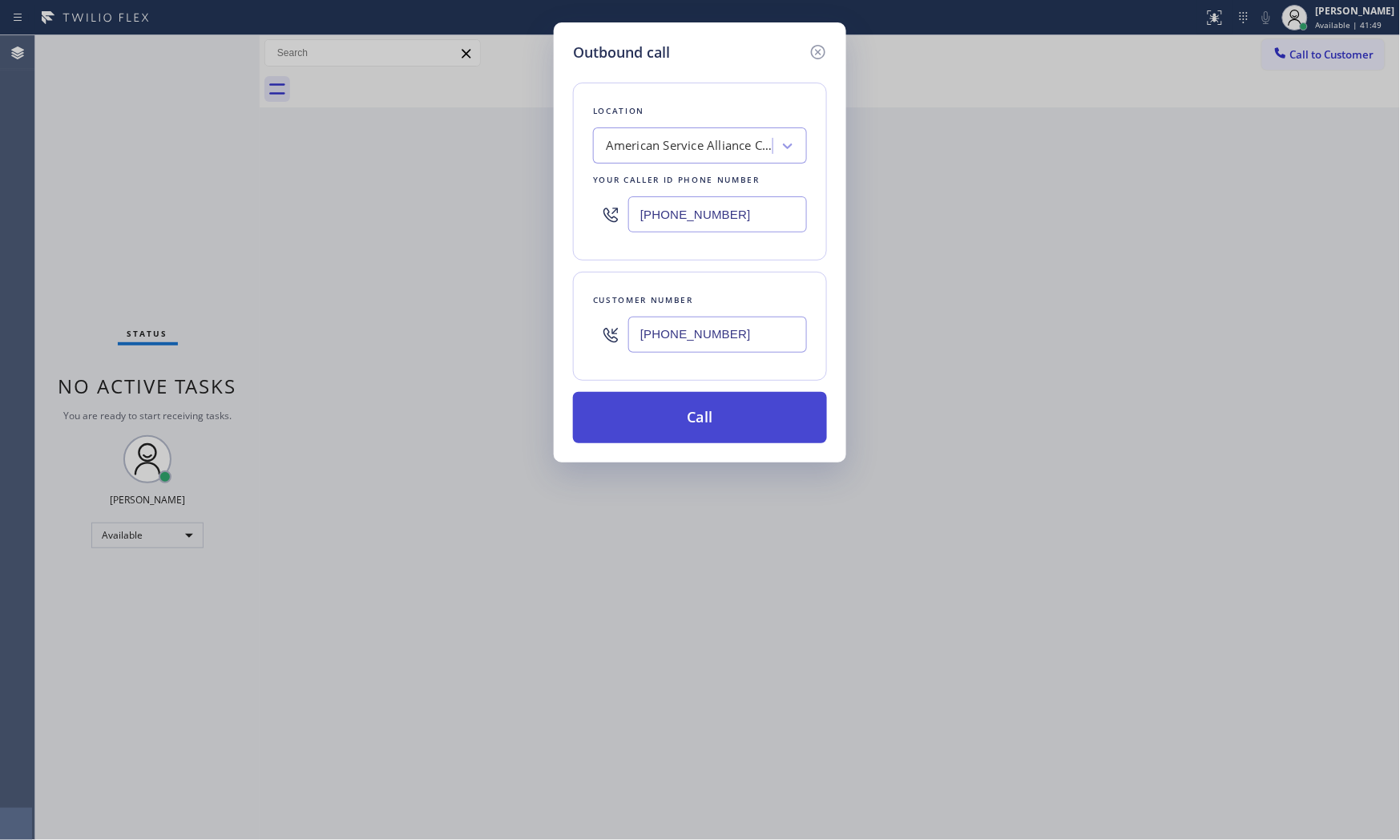
click at [726, 430] on button "Call" at bounding box center [700, 417] width 254 height 51
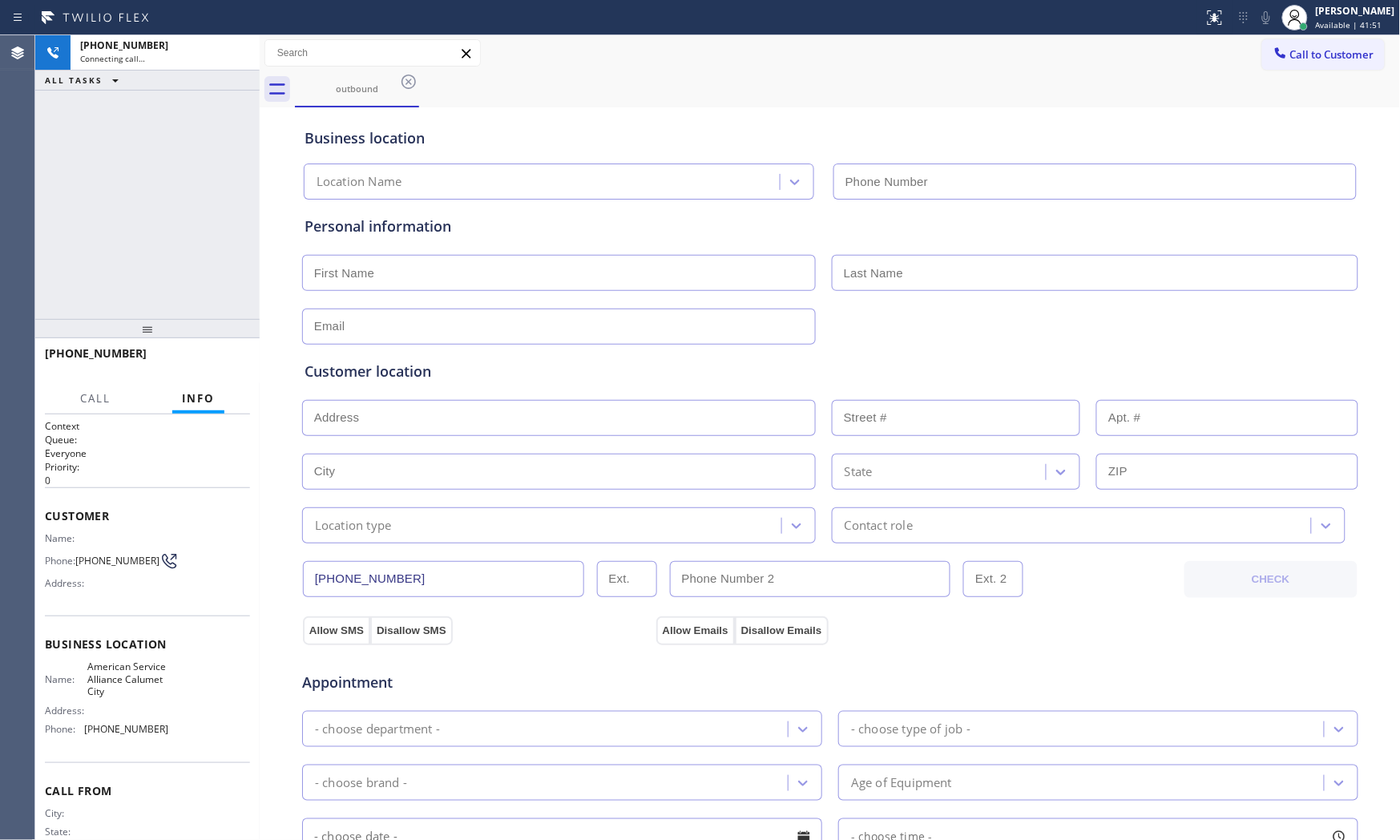
type input "[PHONE_NUMBER]"
click at [1255, 15] on div at bounding box center [1266, 17] width 23 height 19
click at [510, 46] on div "Call to Customer Outbound call Location American Service Alliance Calumet City …" at bounding box center [830, 53] width 1141 height 28
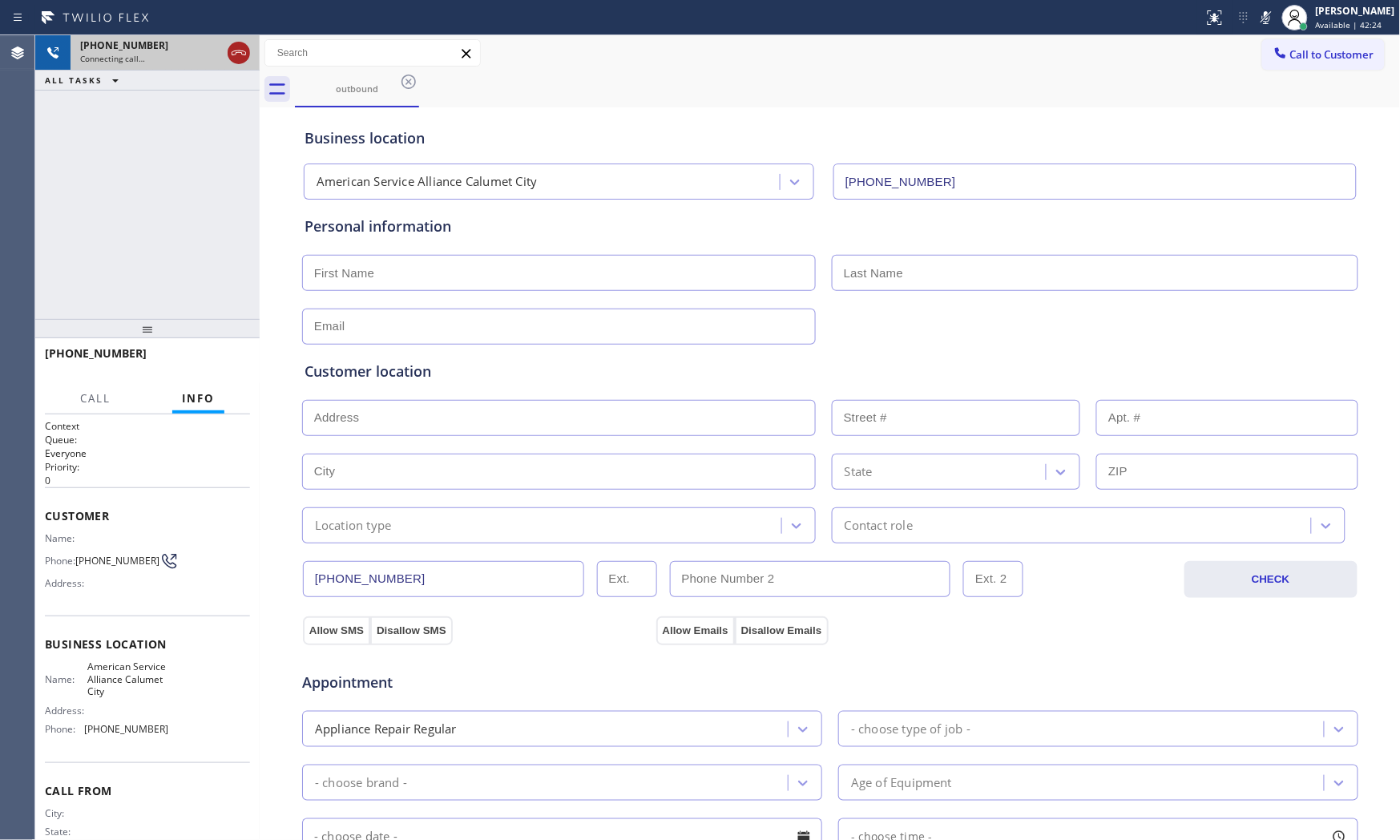
click at [241, 54] on icon at bounding box center [239, 53] width 19 height 19
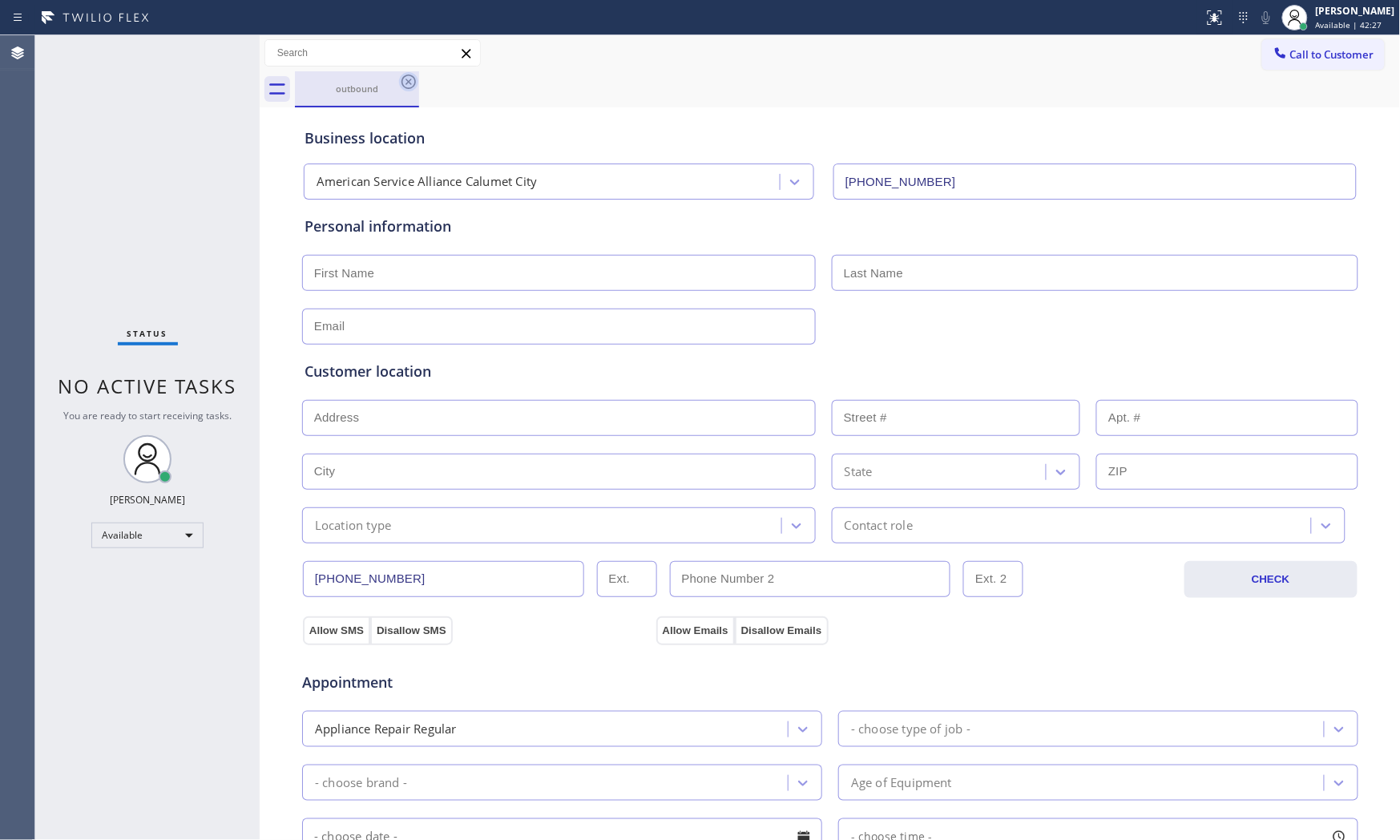
click at [410, 83] on icon at bounding box center [409, 82] width 15 height 15
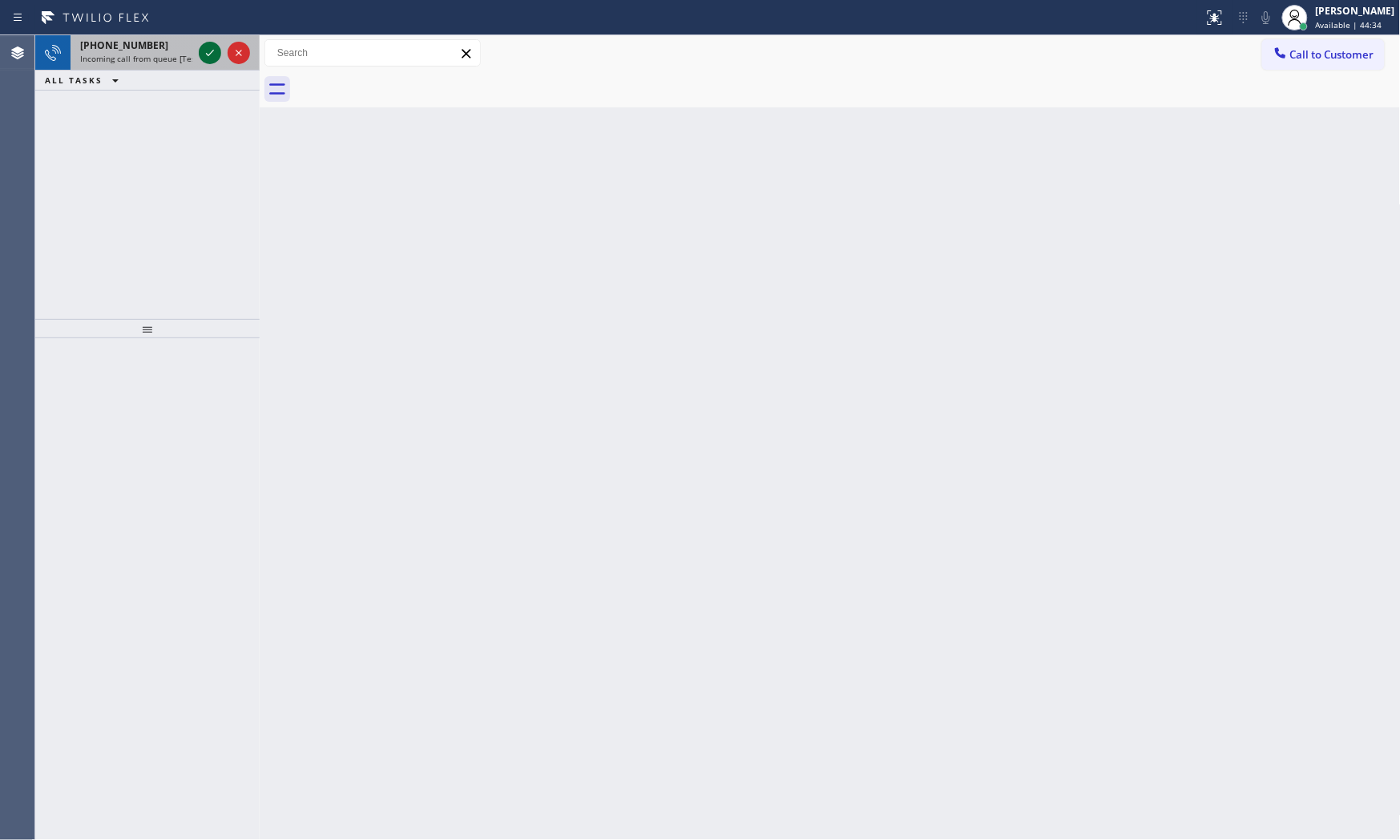
click at [206, 57] on icon at bounding box center [210, 53] width 19 height 19
click at [166, 50] on div "+17086127067" at bounding box center [136, 45] width 112 height 14
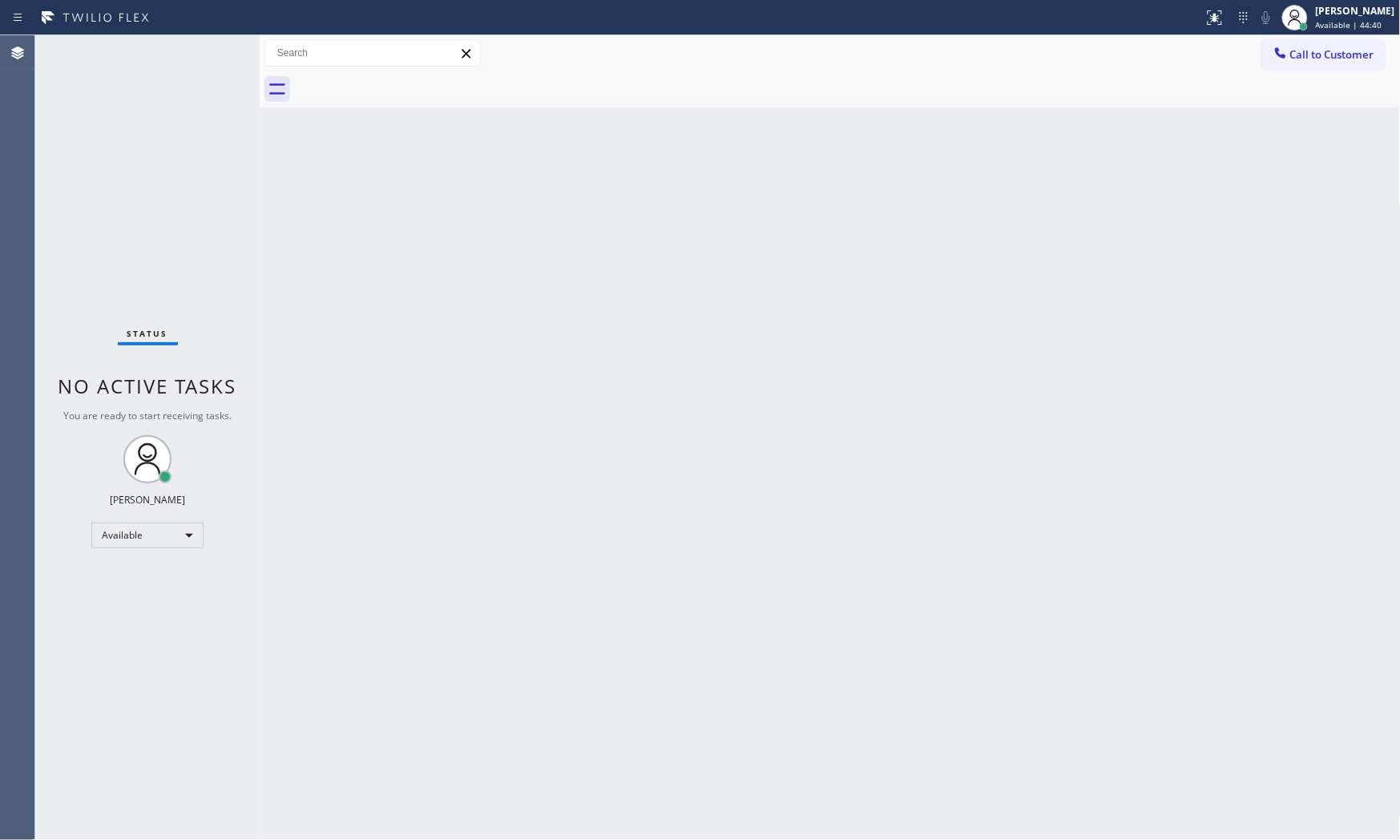
click at [203, 51] on div "Status No active tasks You are ready to start receiving tasks. [PERSON_NAME] Av…" at bounding box center [148, 437] width 224 height 804
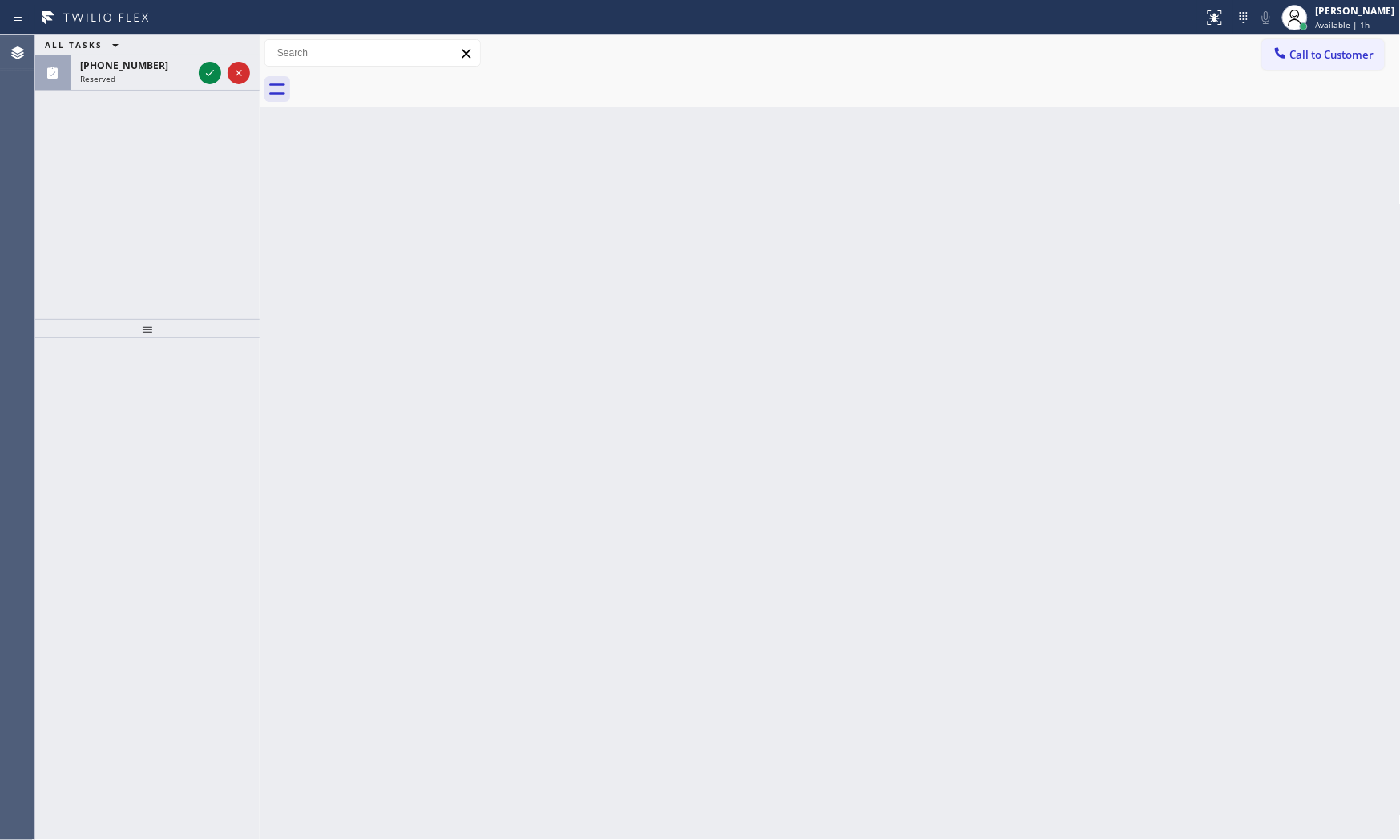
click at [122, 12] on icon at bounding box center [96, 17] width 120 height 25
click at [126, 68] on span "(408) 431-0494" at bounding box center [123, 65] width 88 height 14
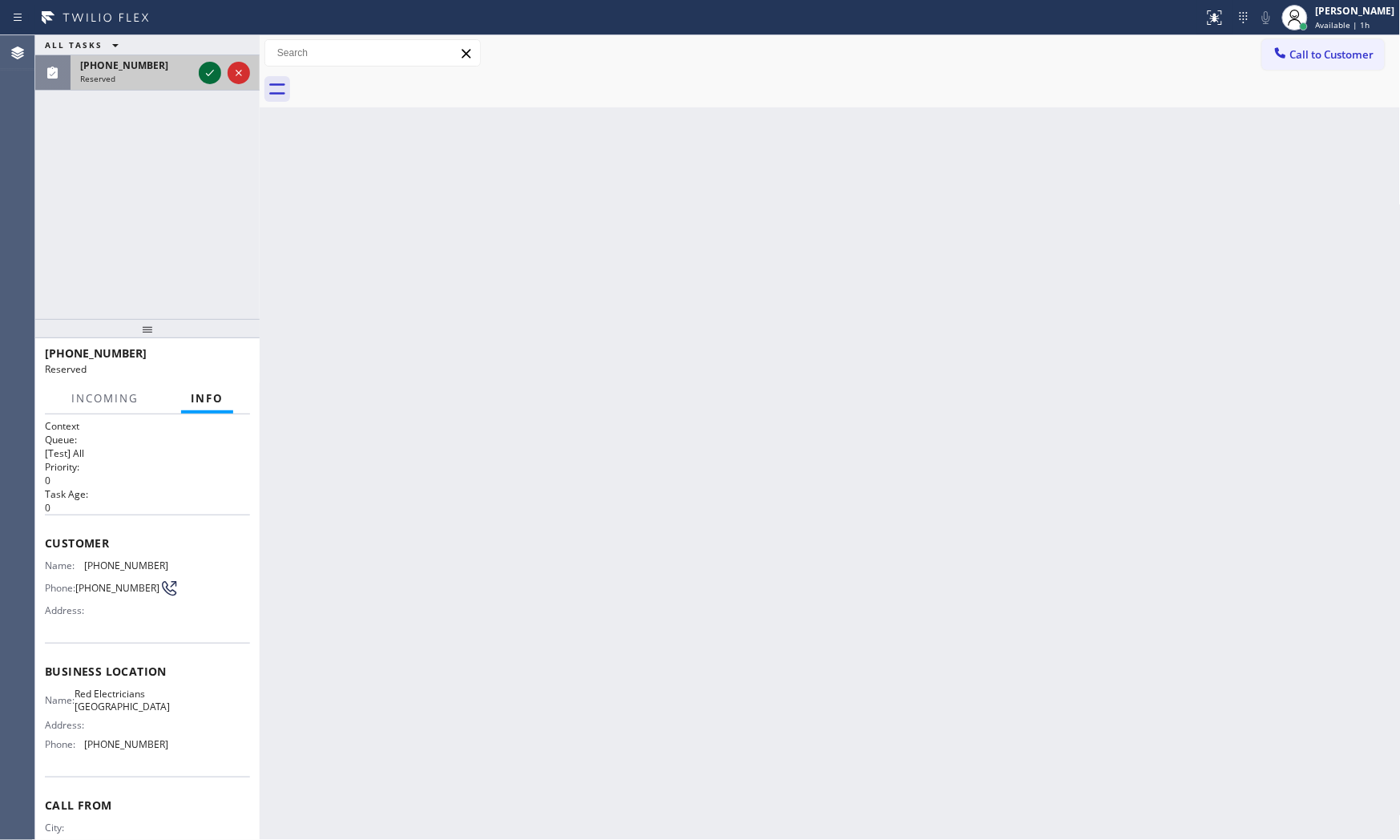
click at [209, 72] on icon at bounding box center [210, 73] width 19 height 19
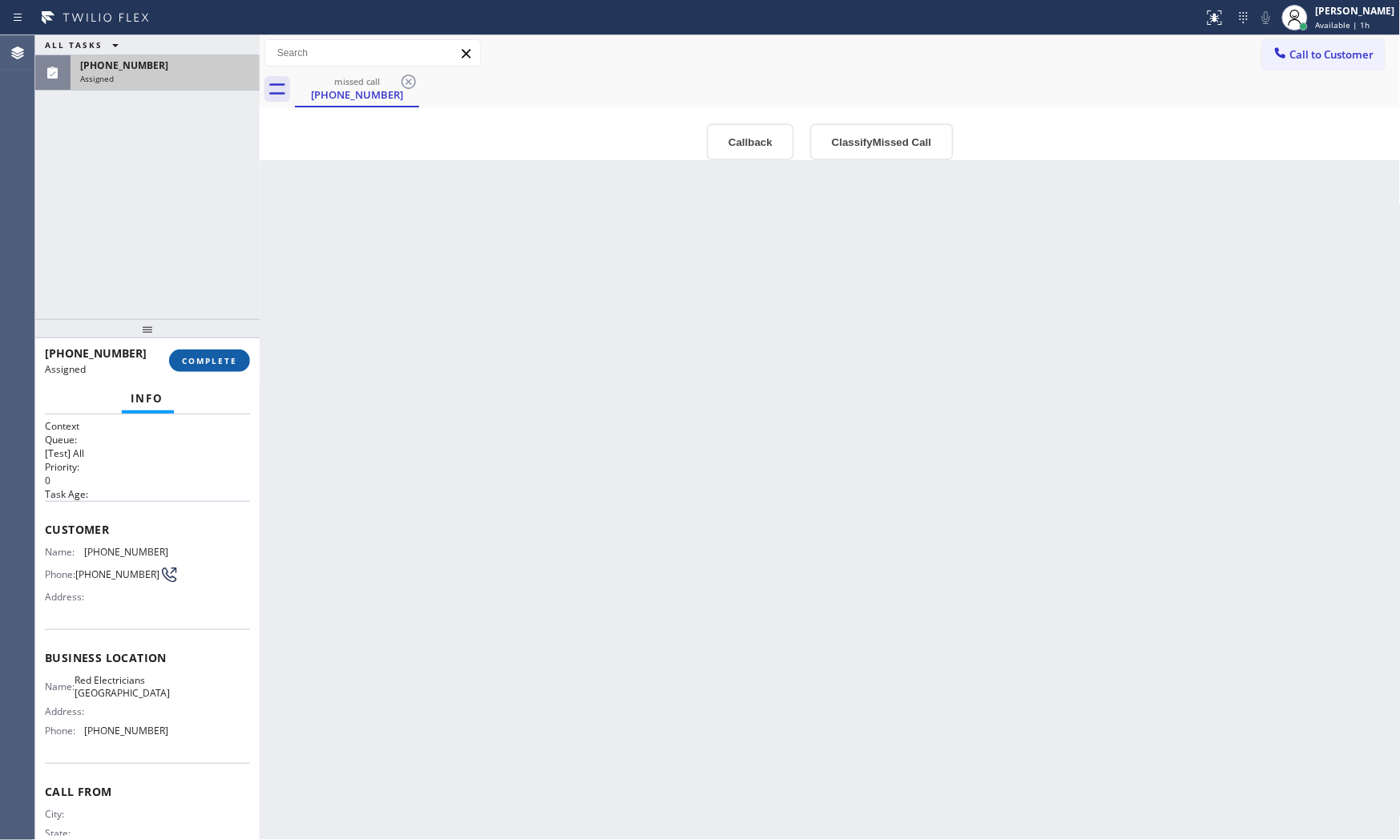
click at [229, 356] on span "COMPLETE" at bounding box center [210, 360] width 56 height 11
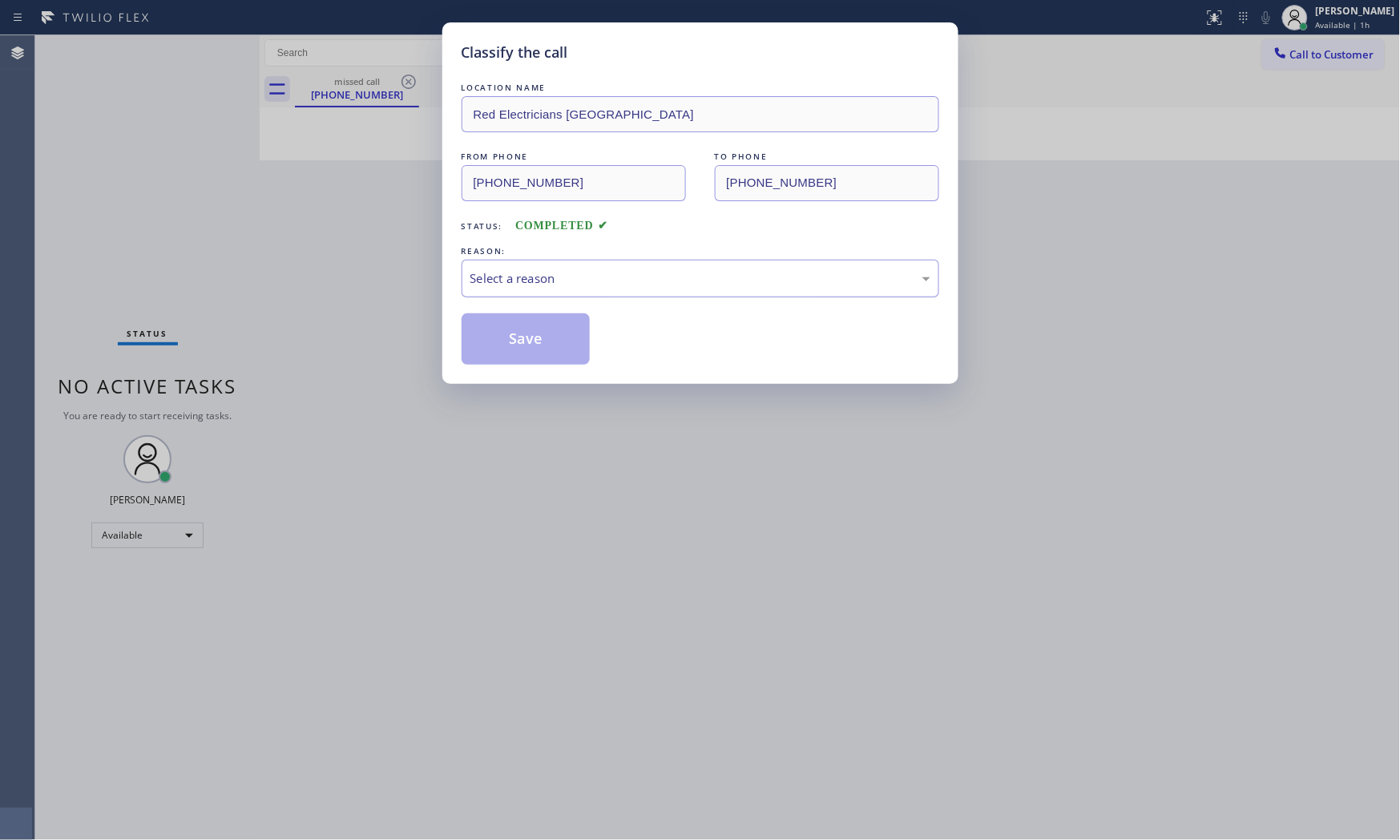
click at [571, 283] on div "Select a reason" at bounding box center [700, 278] width 460 height 18
click at [546, 335] on button "Save" at bounding box center [526, 338] width 129 height 51
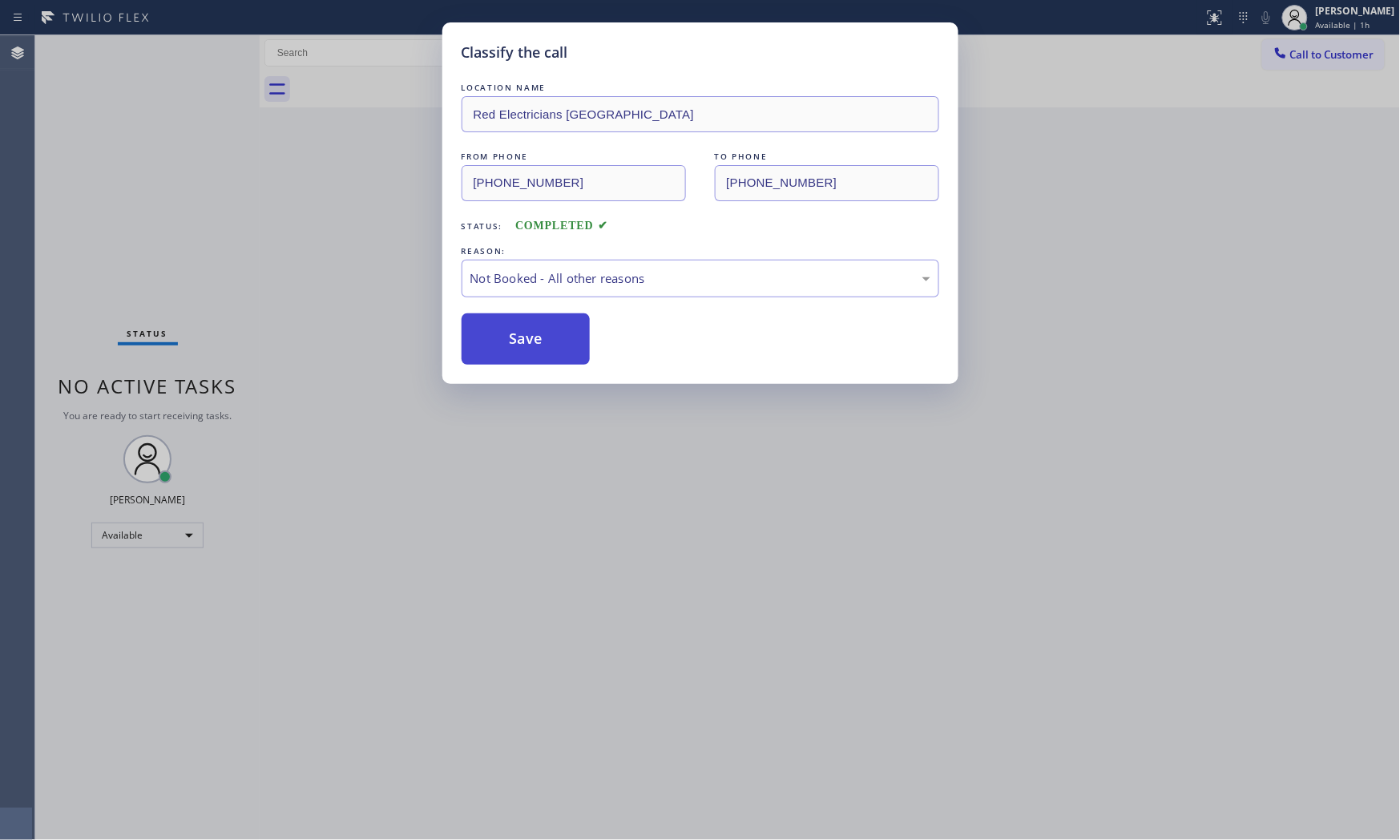
drag, startPoint x: 546, startPoint y: 335, endPoint x: 556, endPoint y: 347, distance: 15.6
click at [546, 337] on button "Save" at bounding box center [526, 338] width 129 height 51
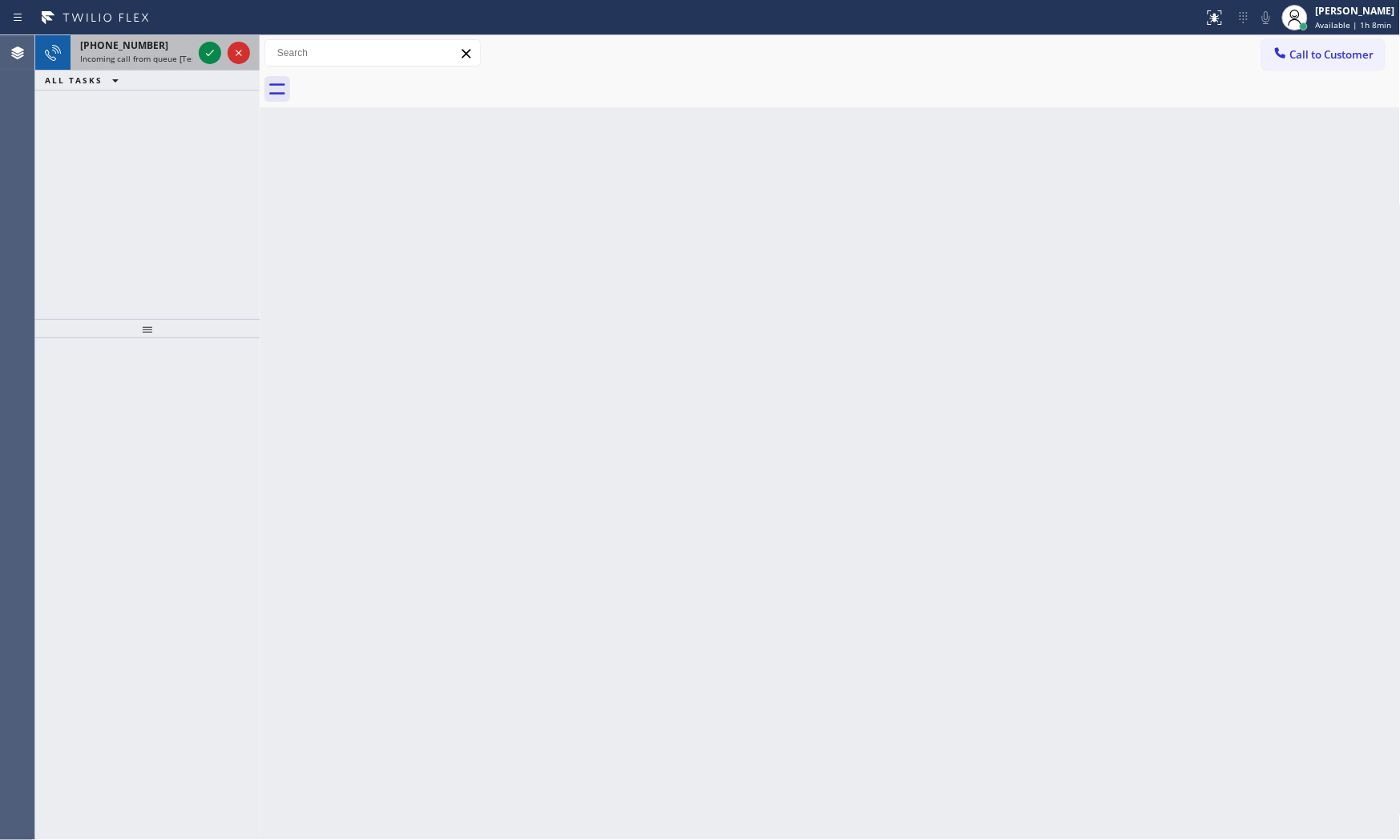
click at [161, 58] on span "Incoming call from queue [Test] All" at bounding box center [146, 58] width 133 height 11
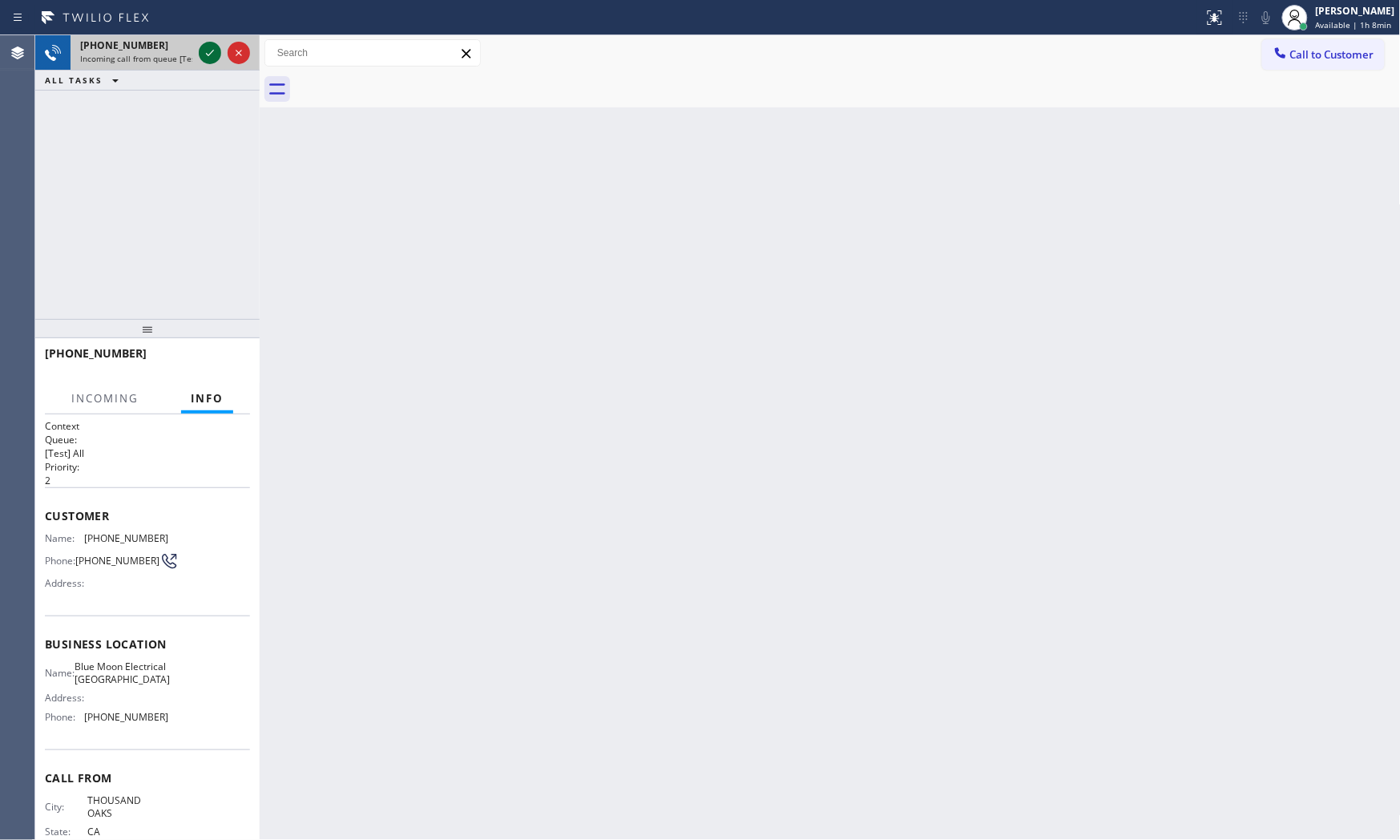
click at [203, 46] on icon at bounding box center [210, 53] width 19 height 19
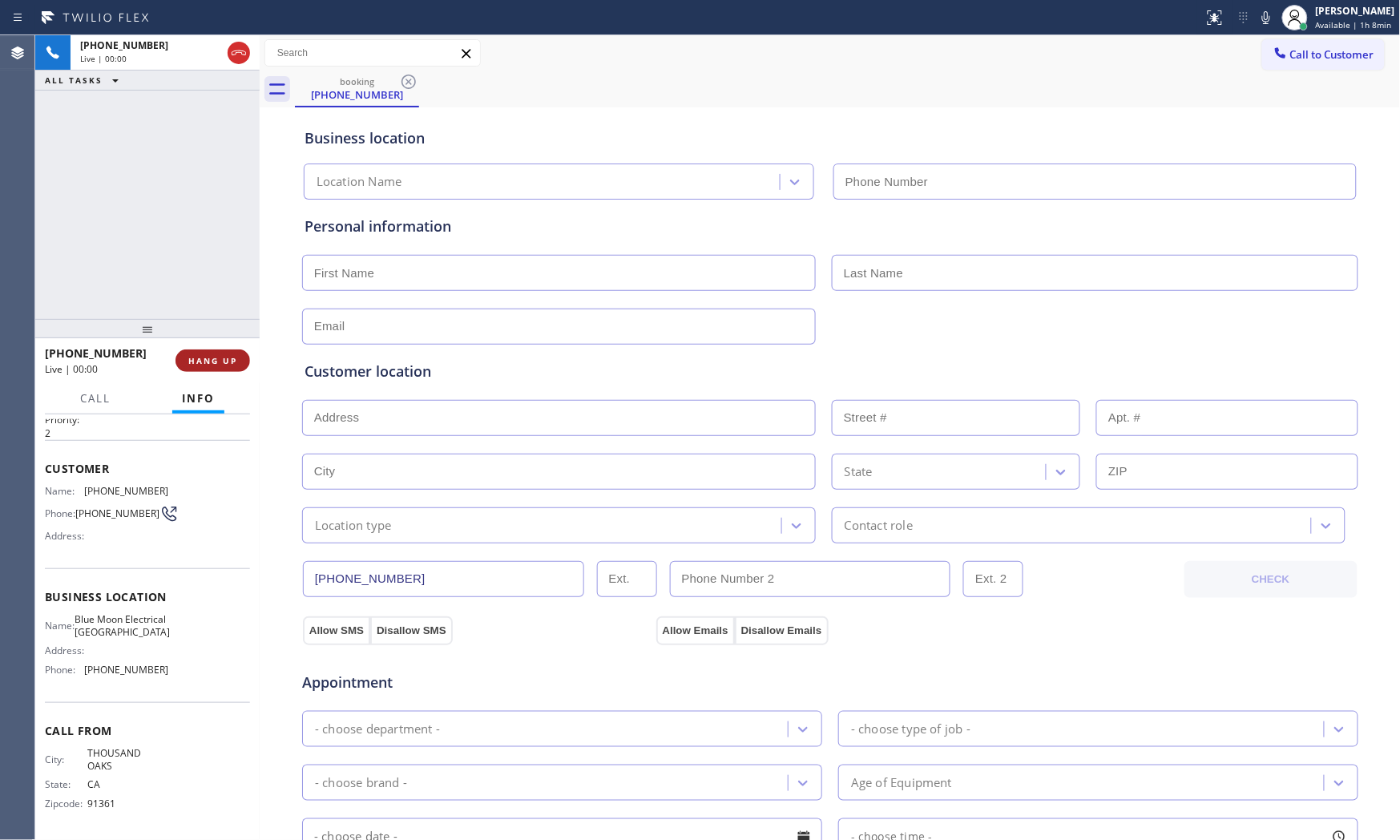
type input "(805) 256-7908"
click at [219, 358] on span "HANG UP" at bounding box center [213, 360] width 49 height 11
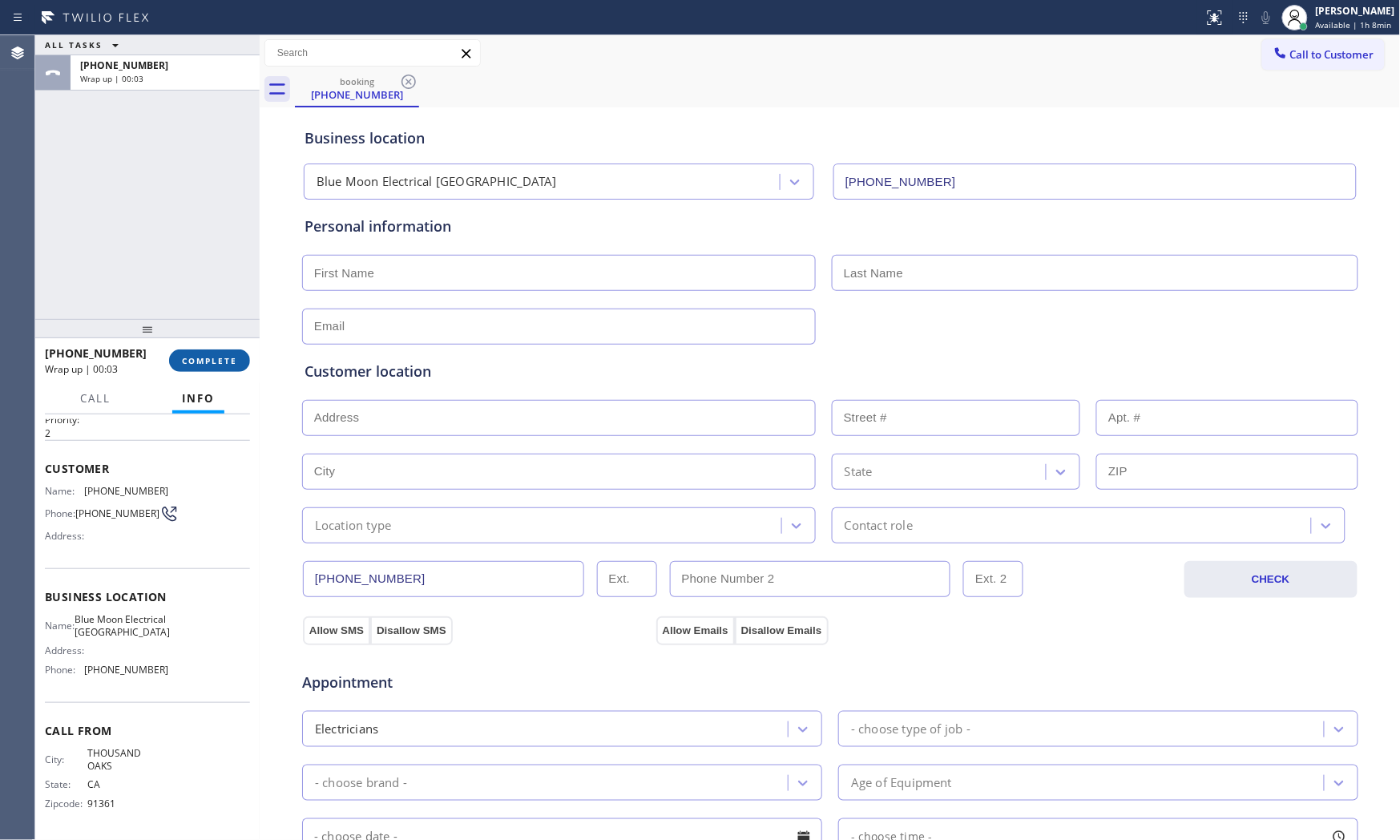
click at [203, 363] on span "COMPLETE" at bounding box center [210, 360] width 56 height 11
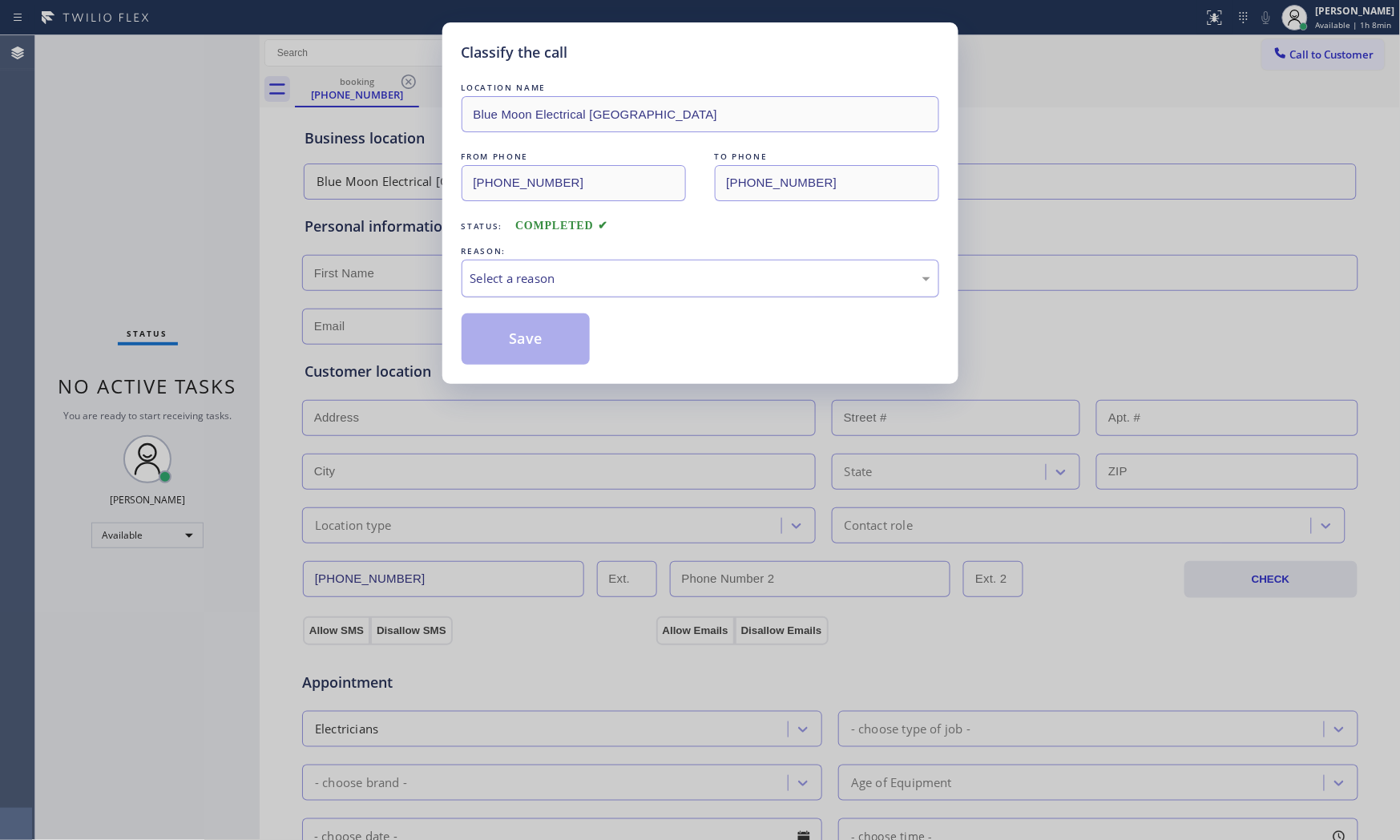
click at [597, 285] on div "Select a reason" at bounding box center [700, 278] width 460 height 18
click at [505, 334] on button "Save" at bounding box center [526, 338] width 129 height 51
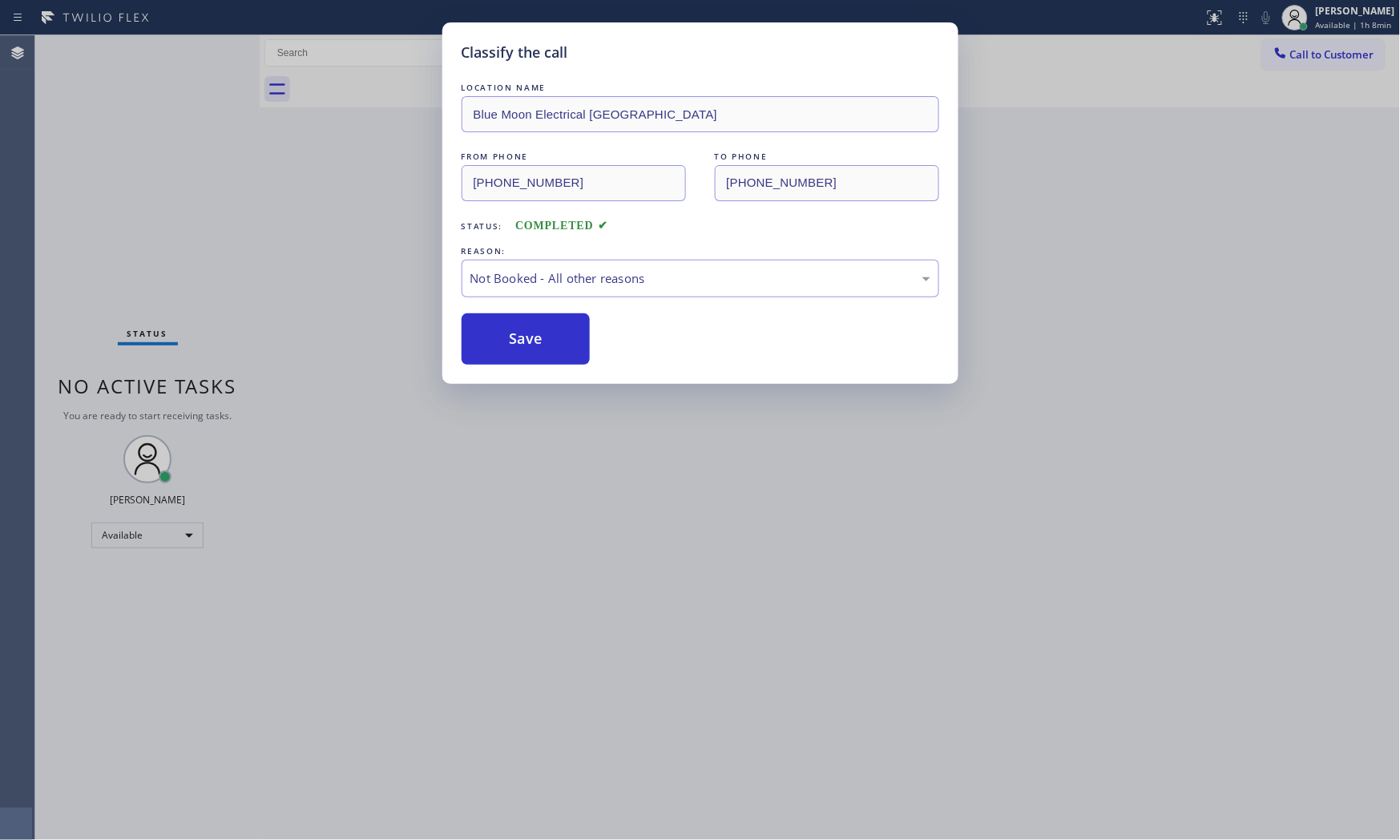
click at [505, 334] on button "Save" at bounding box center [526, 338] width 129 height 51
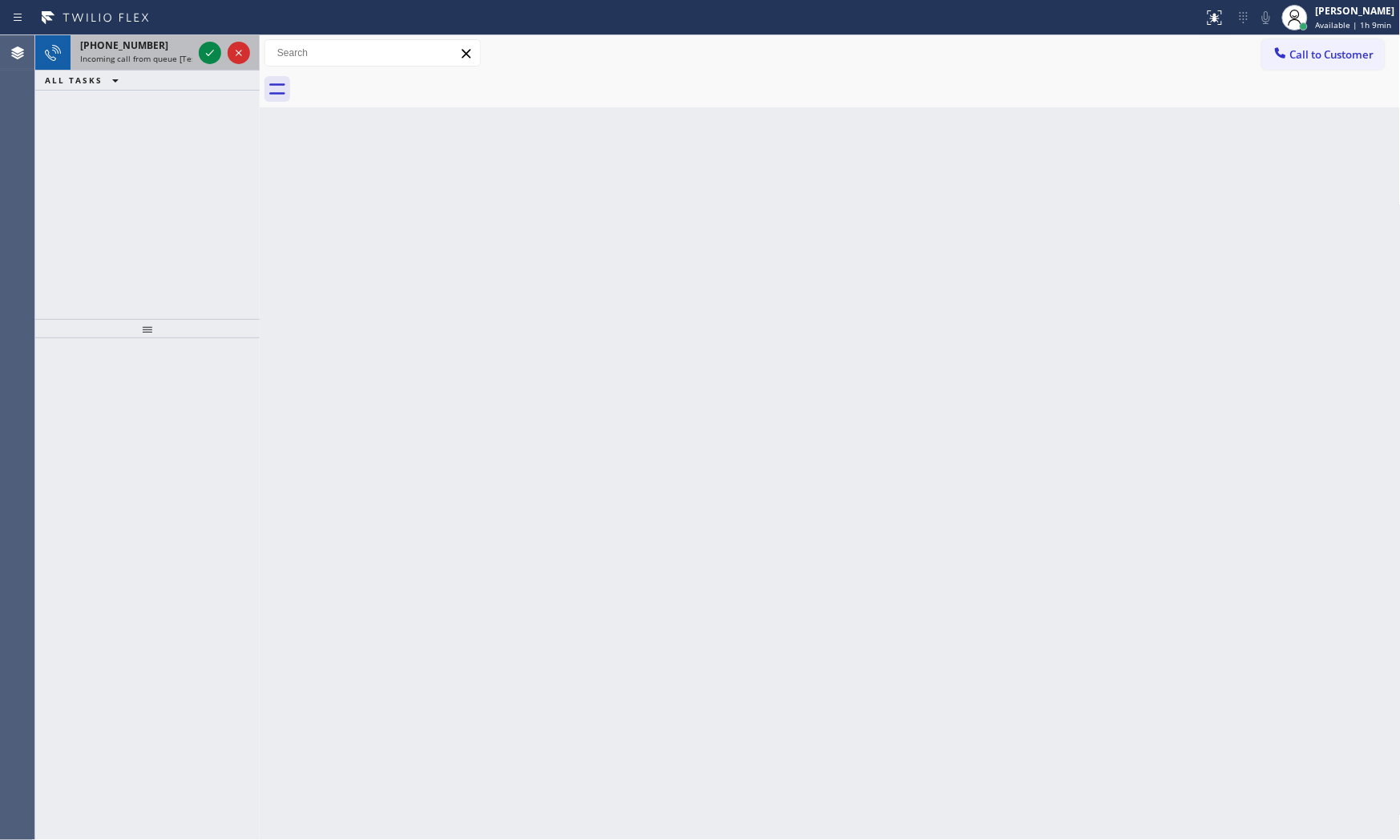
click at [165, 40] on div "+18059059931" at bounding box center [136, 45] width 112 height 14
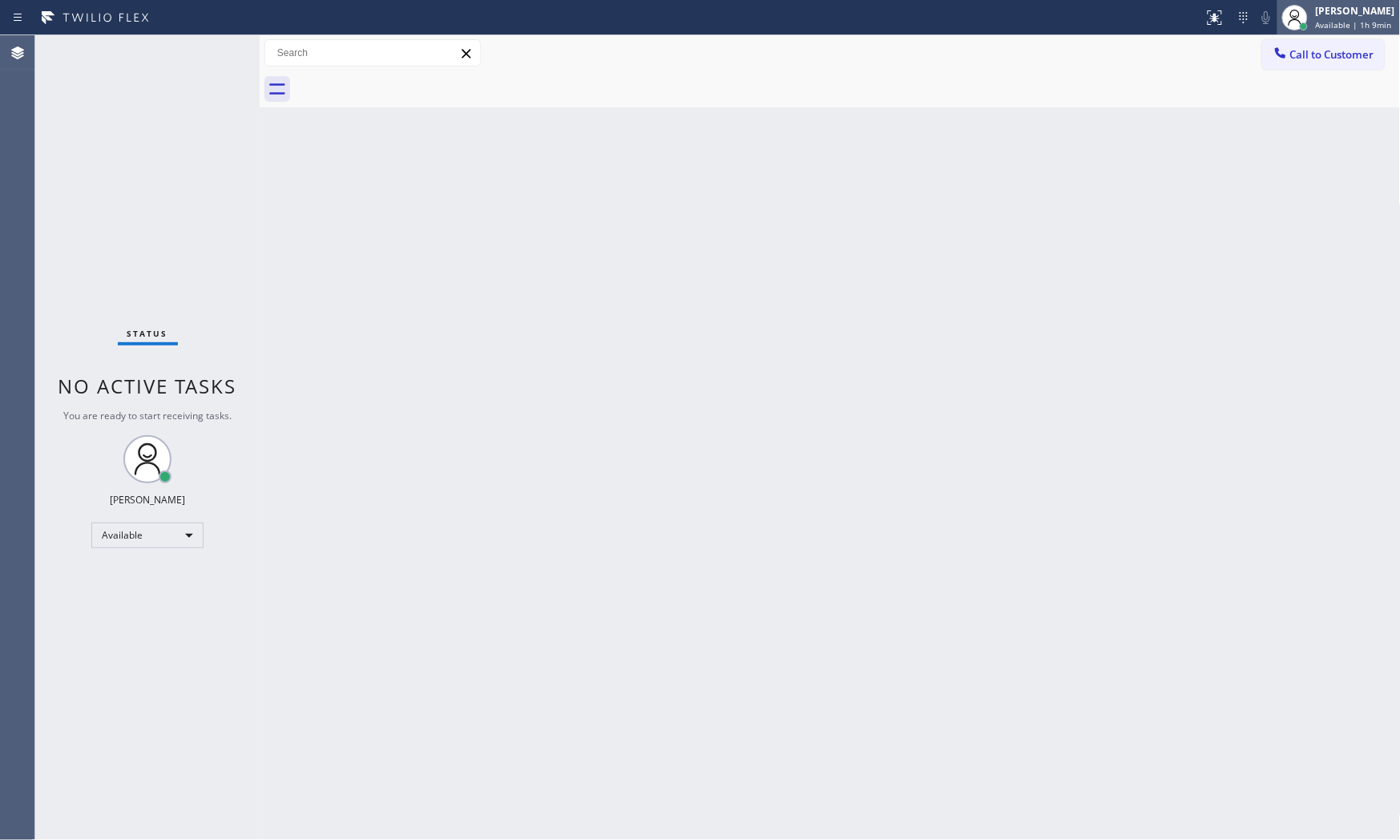
click at [1364, 13] on div "[PERSON_NAME]" at bounding box center [1355, 11] width 79 height 14
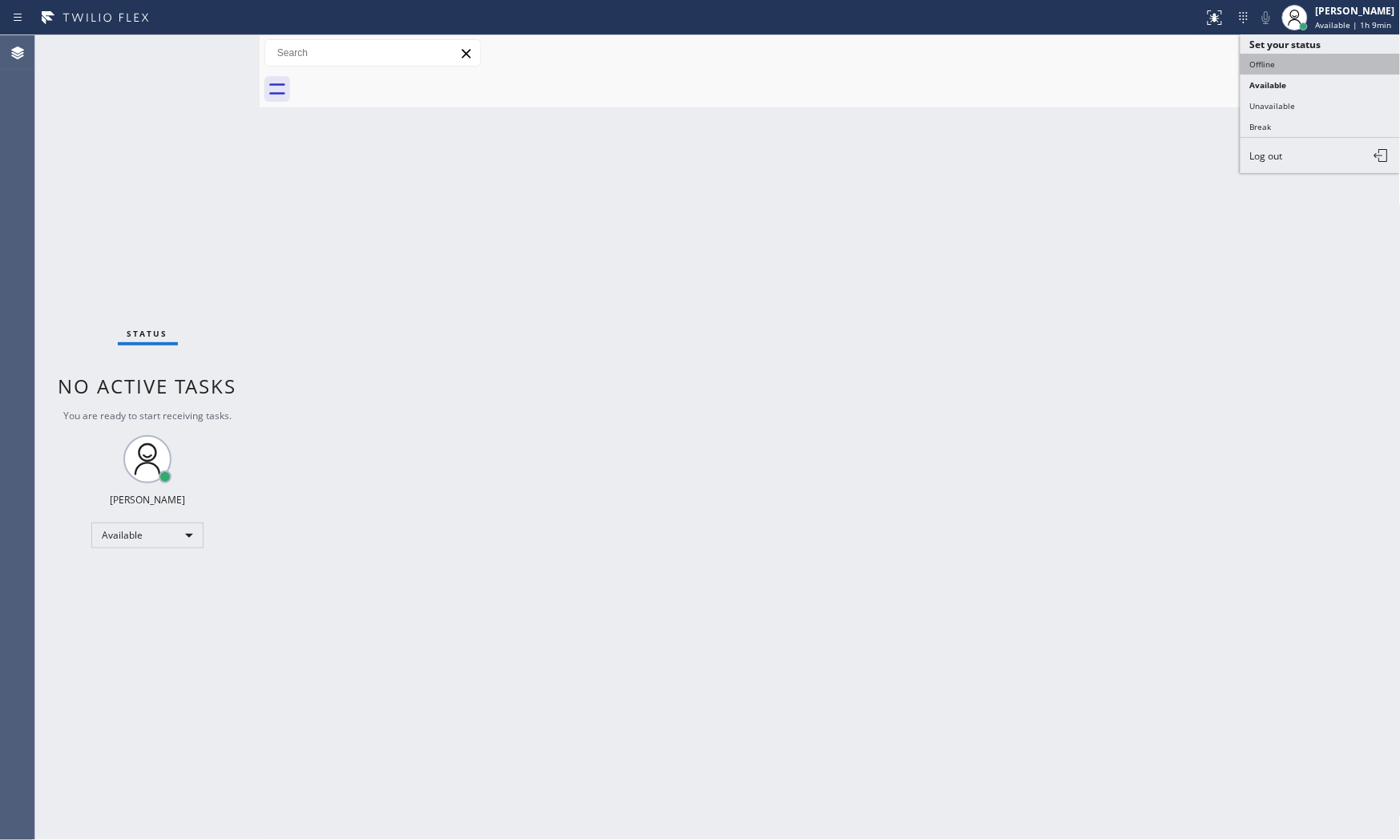
click at [1294, 72] on button "Offline" at bounding box center [1320, 64] width 160 height 21
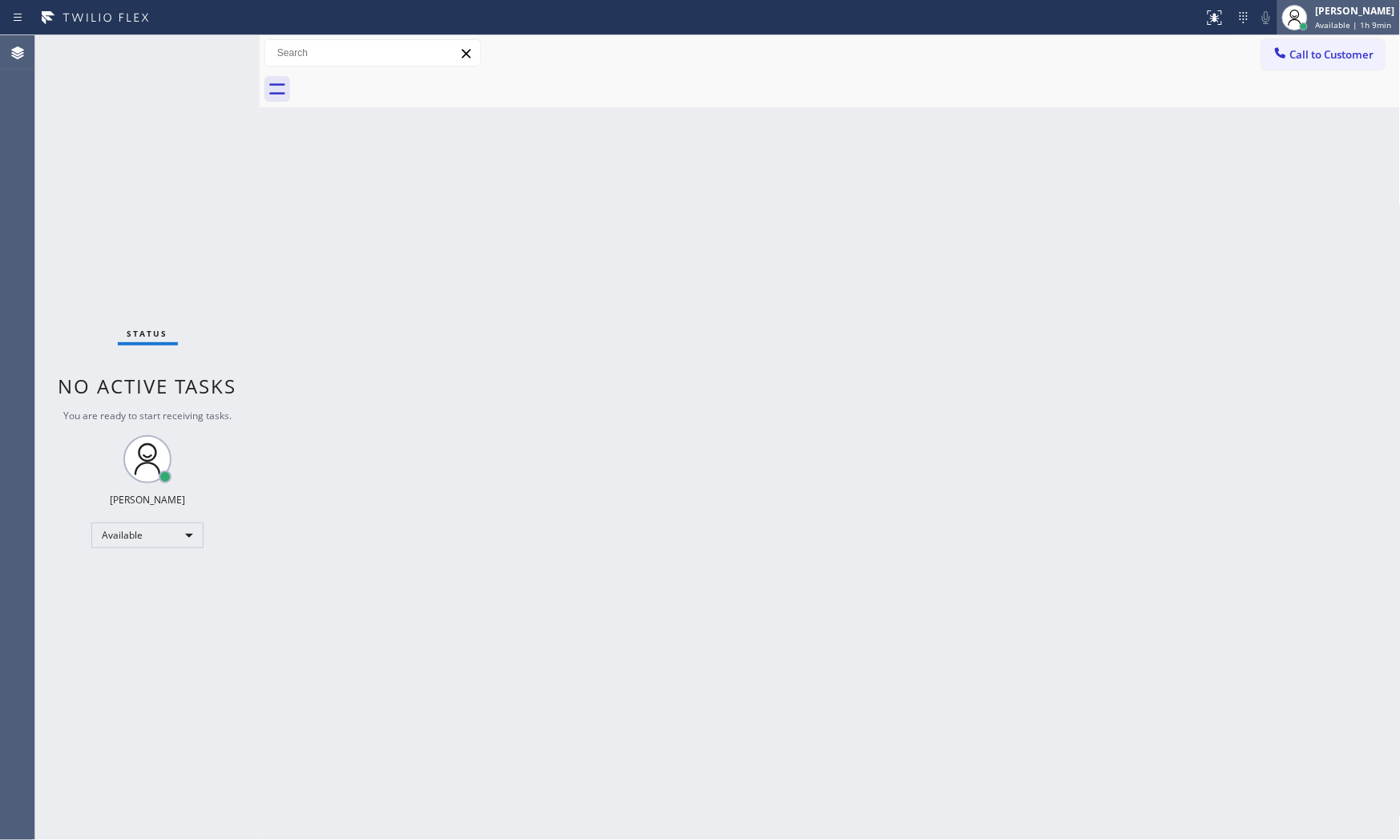
click at [1327, 20] on span "Available | 1h 9min" at bounding box center [1354, 24] width 77 height 11
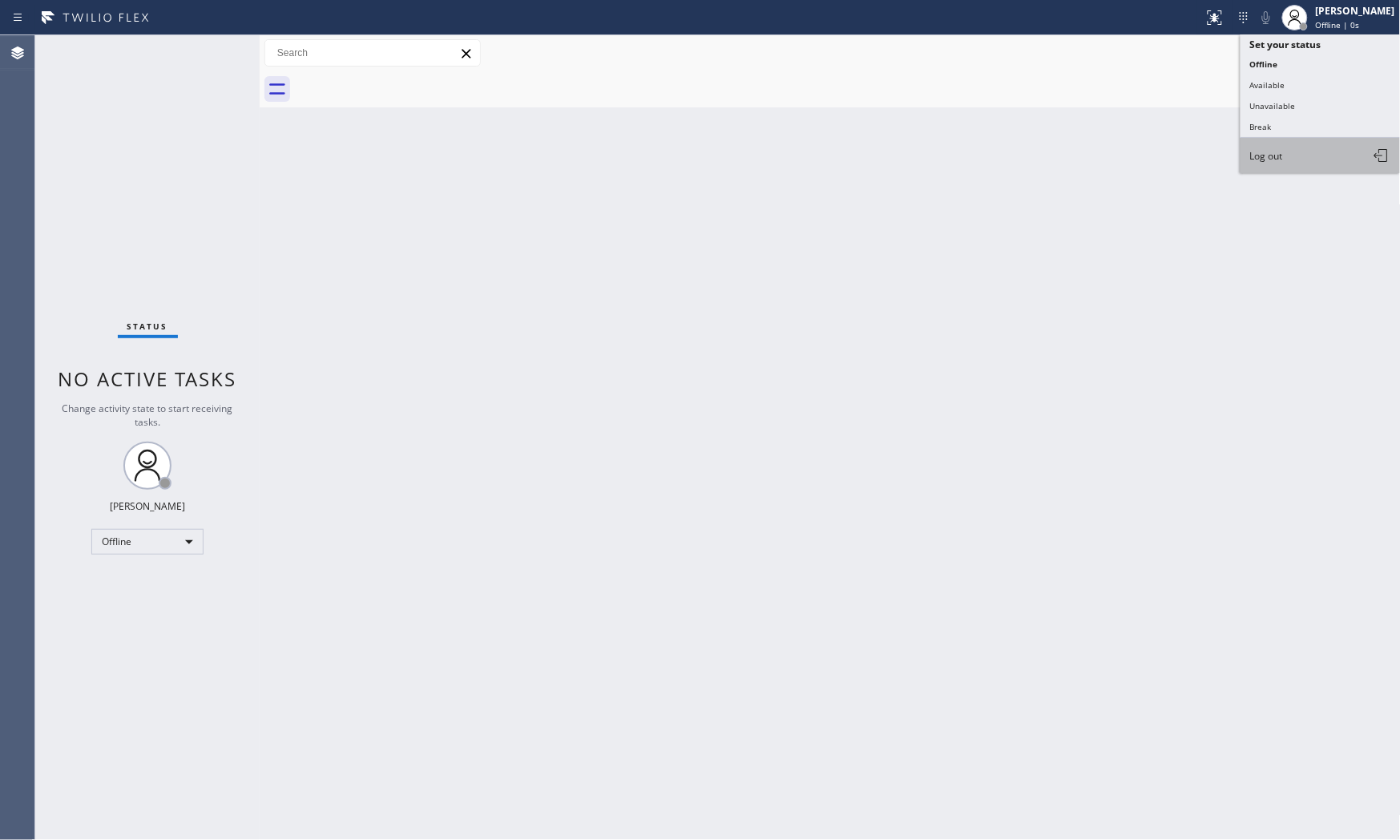
click at [1280, 157] on span "Log out" at bounding box center [1266, 156] width 33 height 14
